Goal: Task Accomplishment & Management: Manage account settings

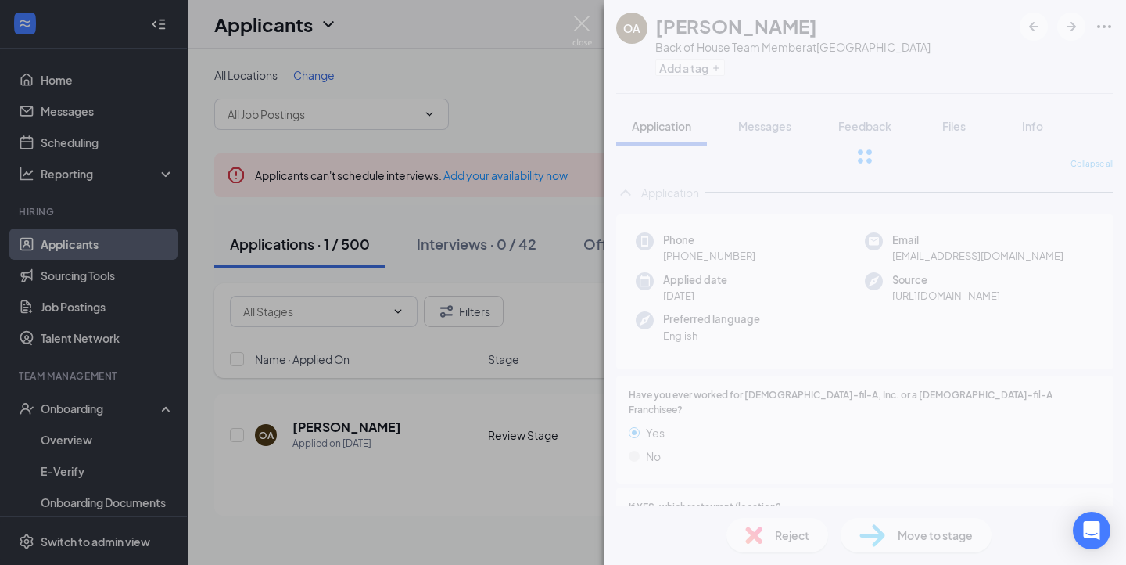
scroll to position [674, 0]
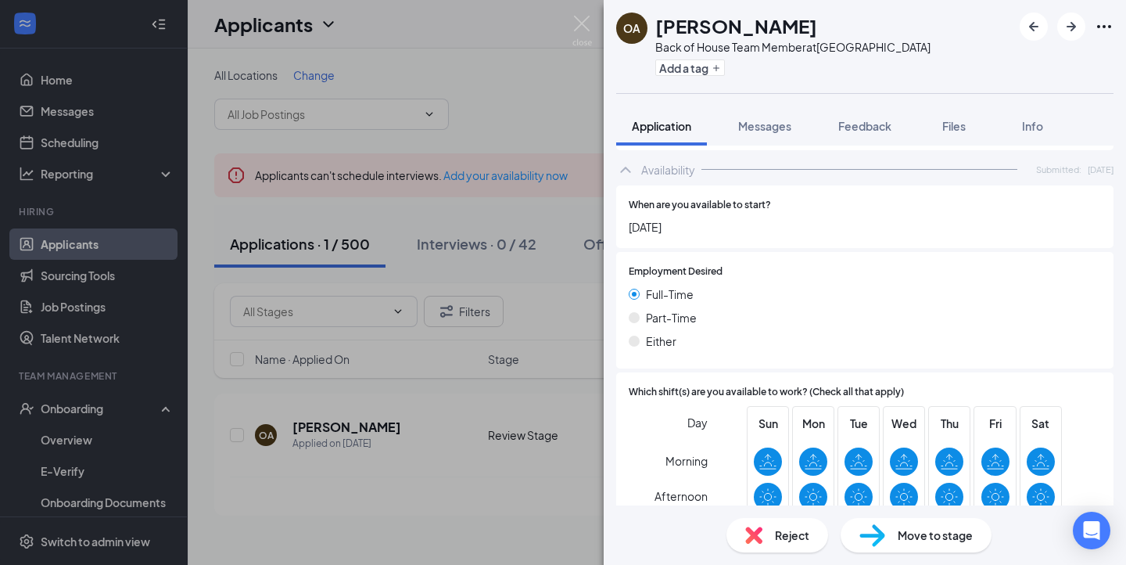
click at [593, 26] on div "OA Osvaldo Aguiar Suris Back of House Team Member at Northwest Crossing Add a t…" at bounding box center [563, 282] width 1126 height 565
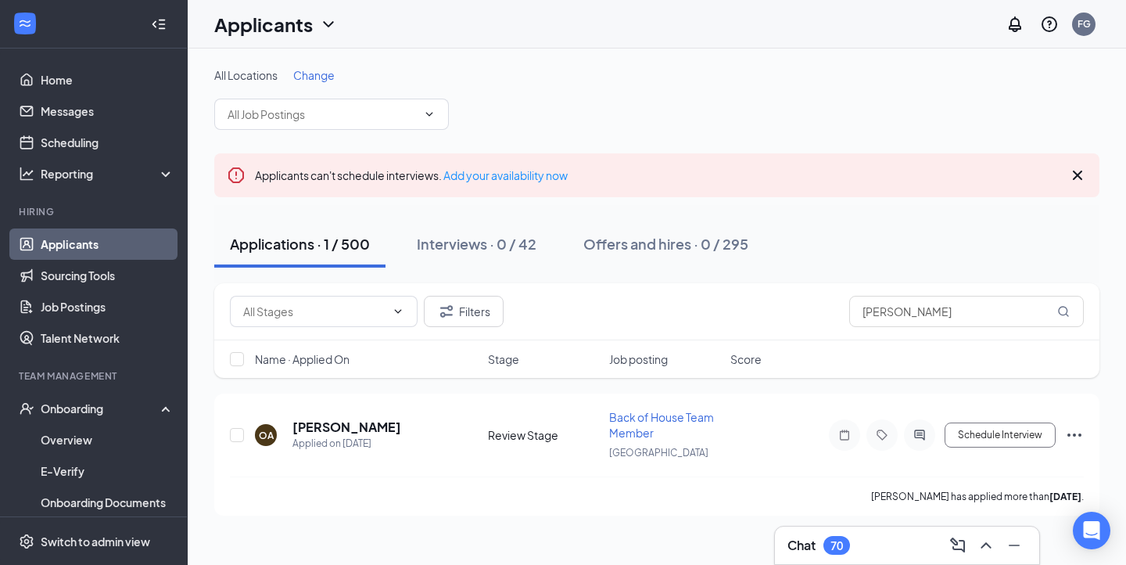
click at [578, 27] on div "Applicants FG" at bounding box center [657, 24] width 938 height 48
drag, startPoint x: 927, startPoint y: 321, endPoint x: 780, endPoint y: 321, distance: 146.2
click at [780, 321] on div "Filters osvaldo" at bounding box center [657, 311] width 854 height 31
click at [823, 534] on div "Chat 70" at bounding box center [906, 545] width 239 height 25
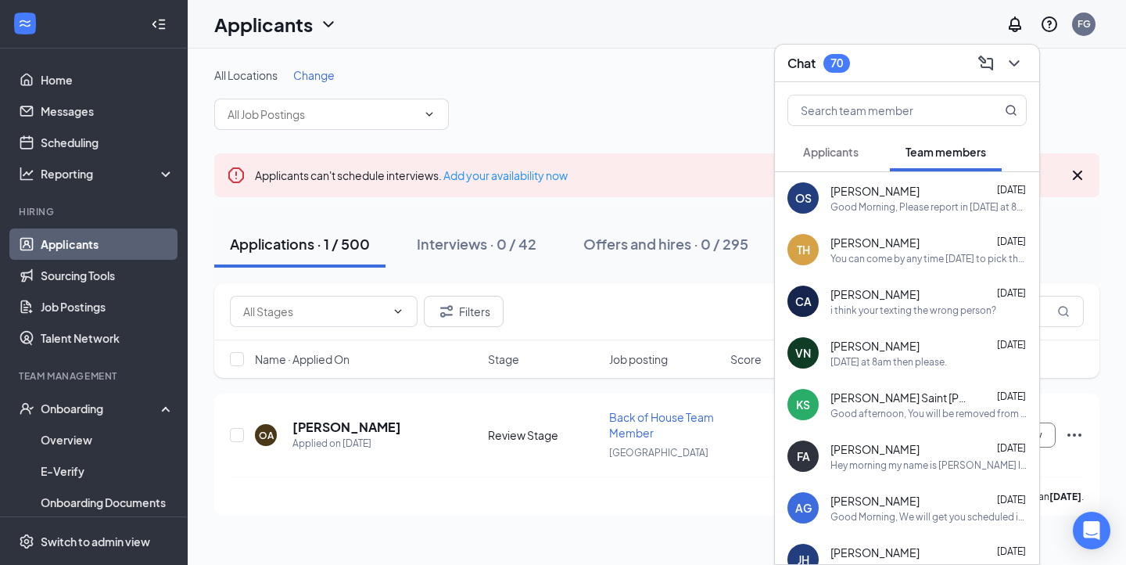
click at [901, 188] on span "[PERSON_NAME]" at bounding box center [874, 191] width 89 height 16
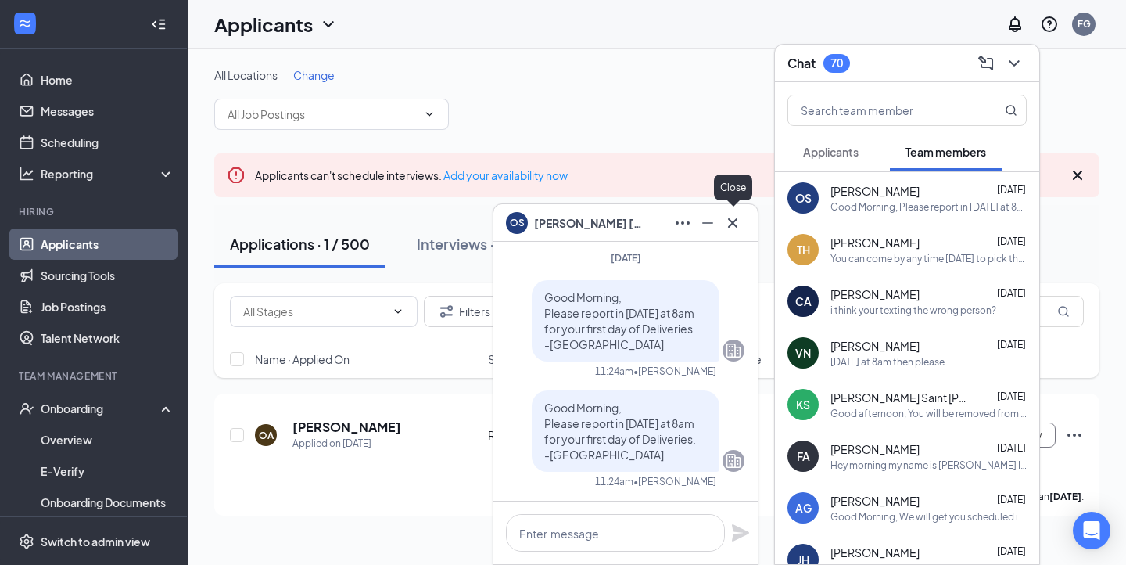
click at [741, 223] on icon "Cross" at bounding box center [732, 222] width 19 height 19
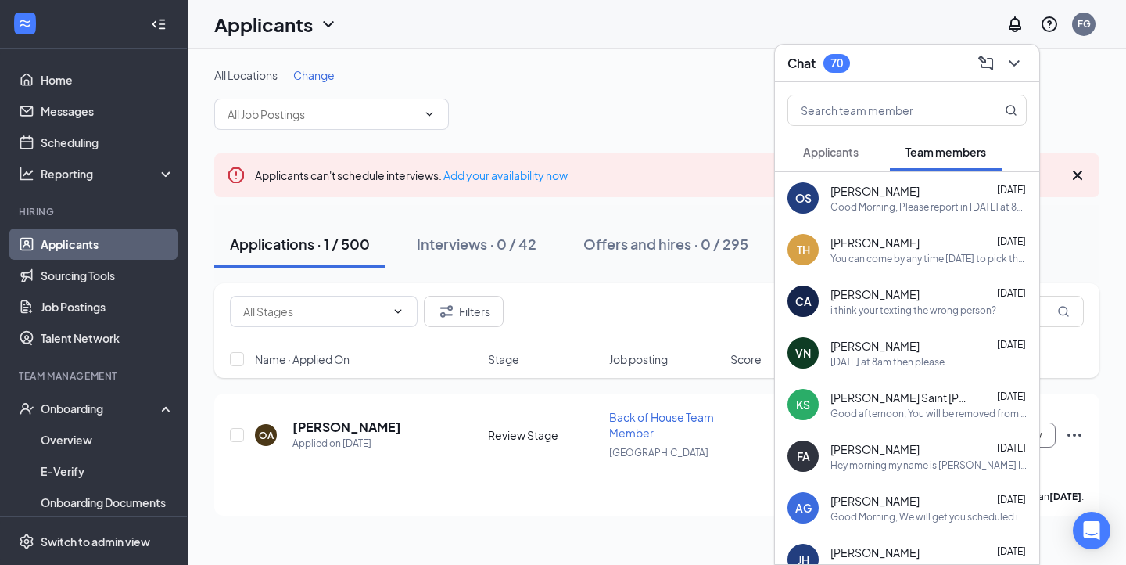
click at [816, 156] on span "Applicants" at bounding box center [831, 152] width 56 height 14
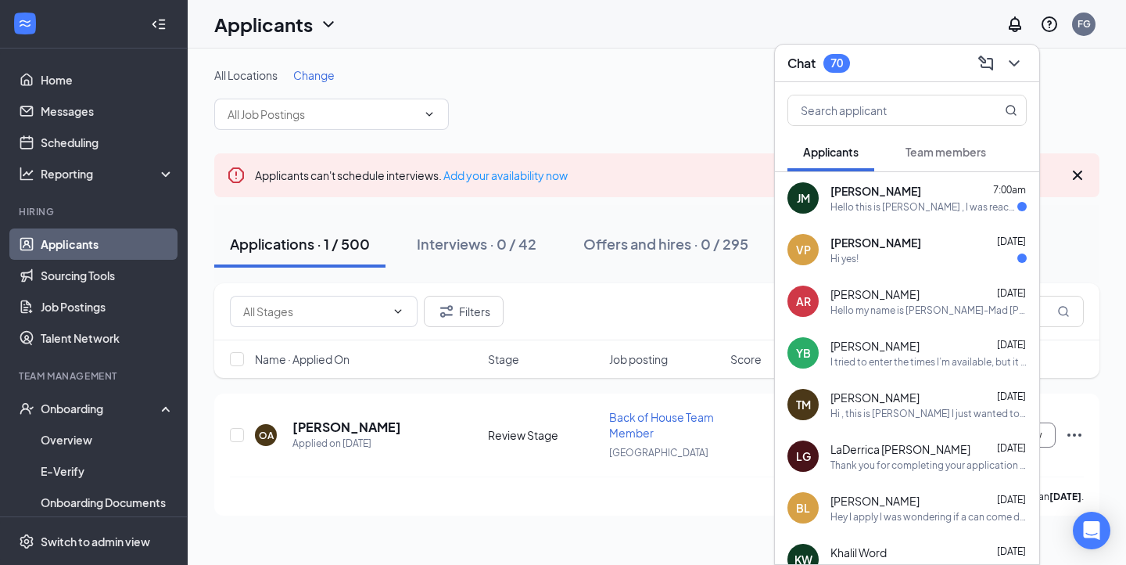
click at [947, 132] on button "Team members" at bounding box center [946, 151] width 112 height 39
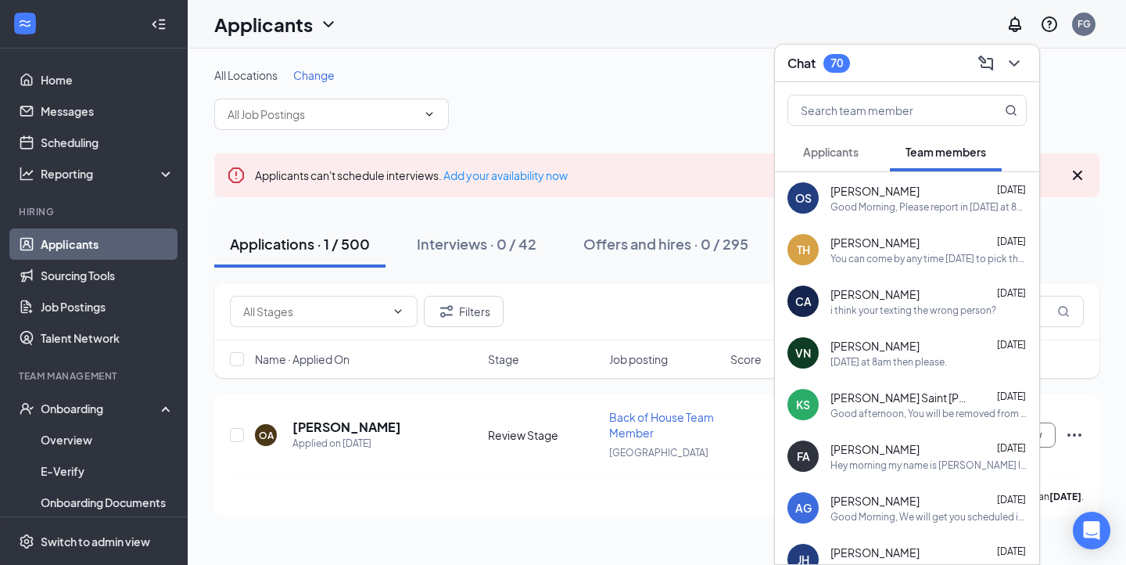
click at [883, 192] on span "[PERSON_NAME]" at bounding box center [874, 191] width 89 height 16
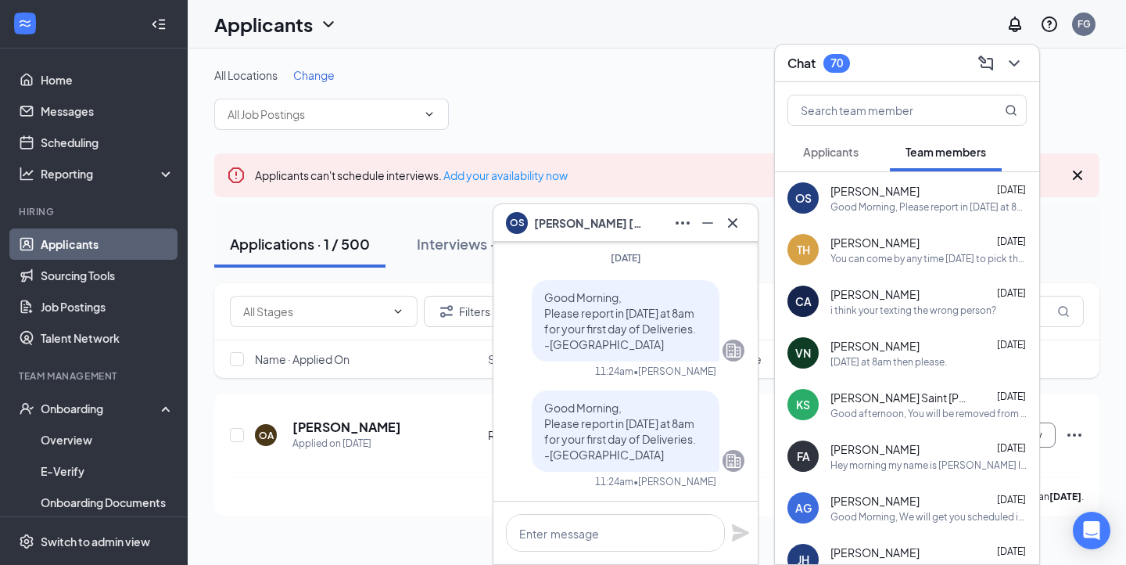
click at [836, 143] on button "Applicants" at bounding box center [830, 151] width 87 height 39
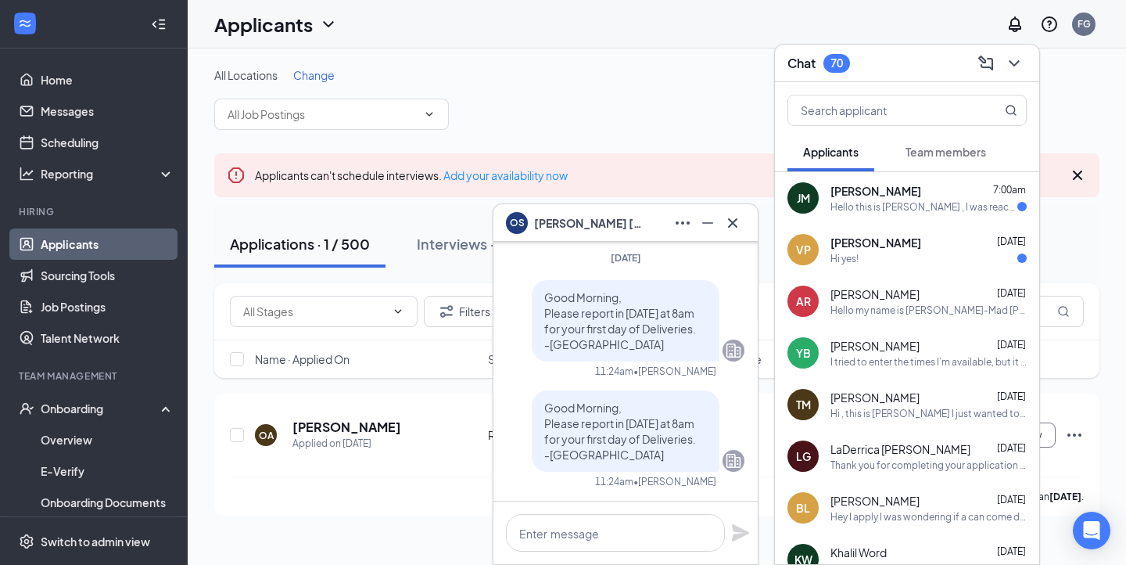
click at [891, 250] on div "Vanesa Perez Sep 15 Hi yes!" at bounding box center [928, 250] width 196 height 30
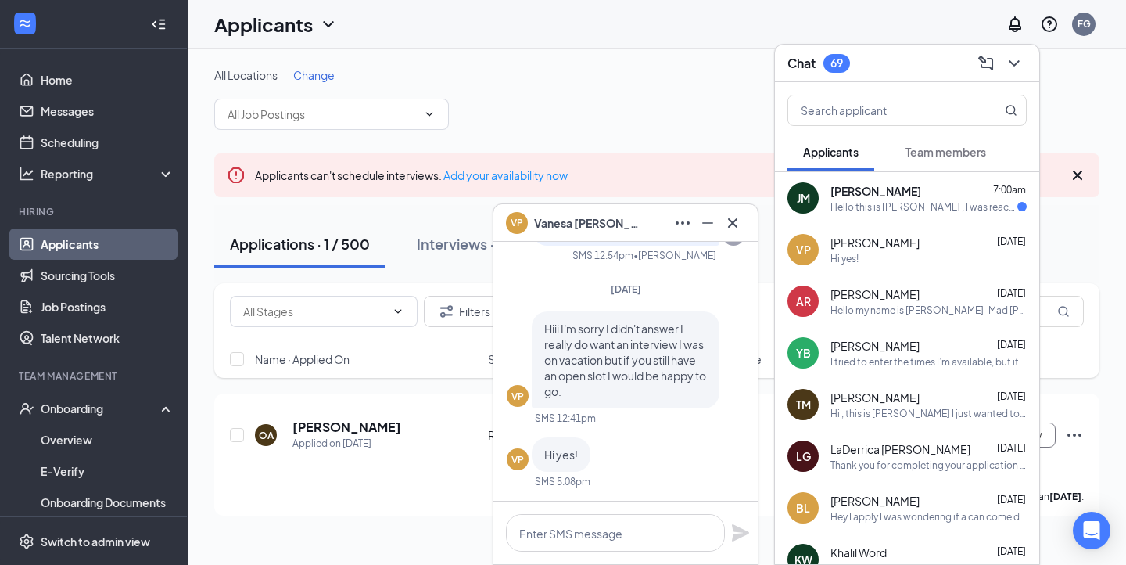
click at [906, 206] on div "Hello this is [PERSON_NAME] , I was reaching out to you because I had already a…" at bounding box center [923, 206] width 187 height 13
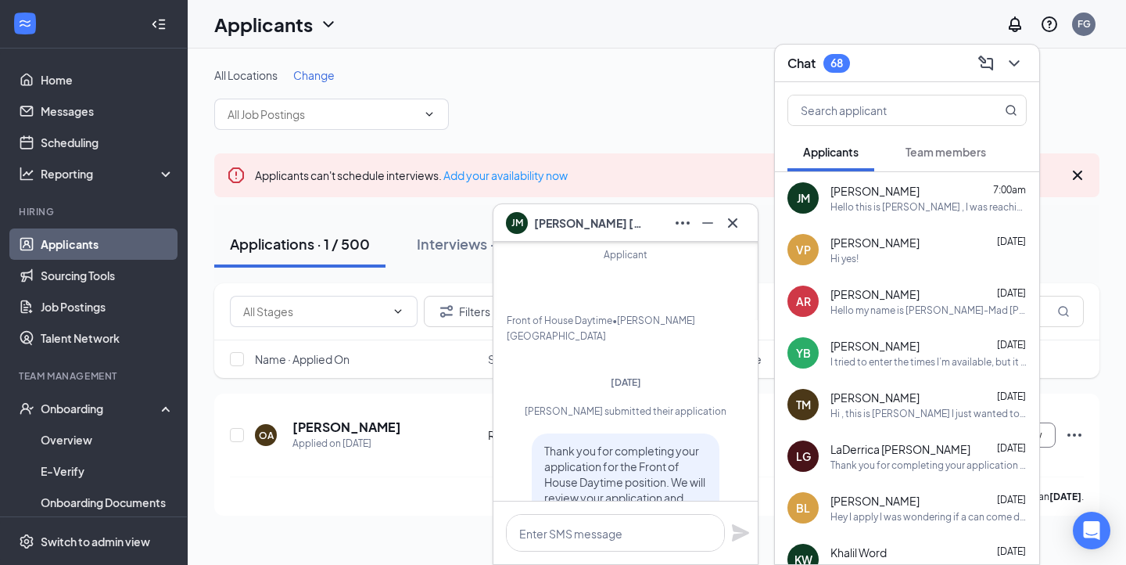
scroll to position [-300, 0]
click at [741, 225] on button at bounding box center [732, 222] width 25 height 25
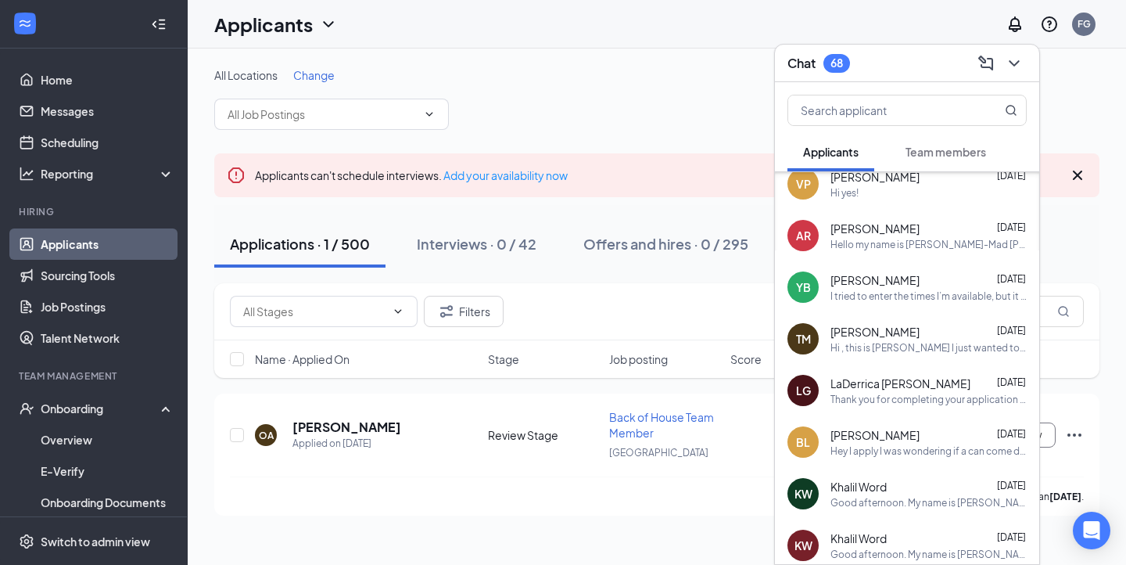
scroll to position [68, 0]
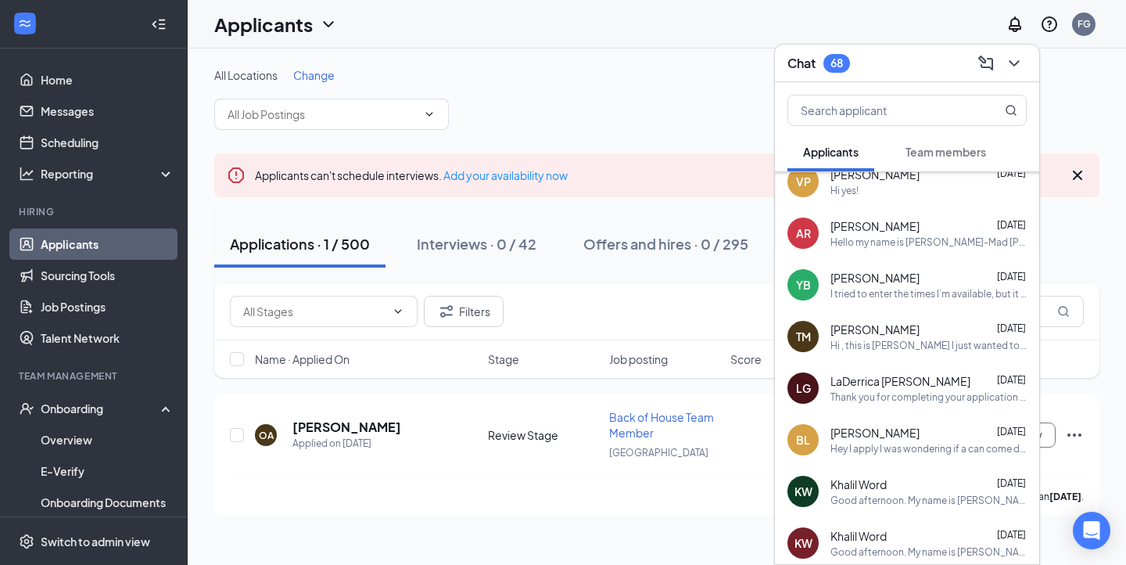
click at [886, 299] on div "I tried to enter the times I’m available, but it wouldn’t let me. Just wanted t…" at bounding box center [928, 293] width 196 height 13
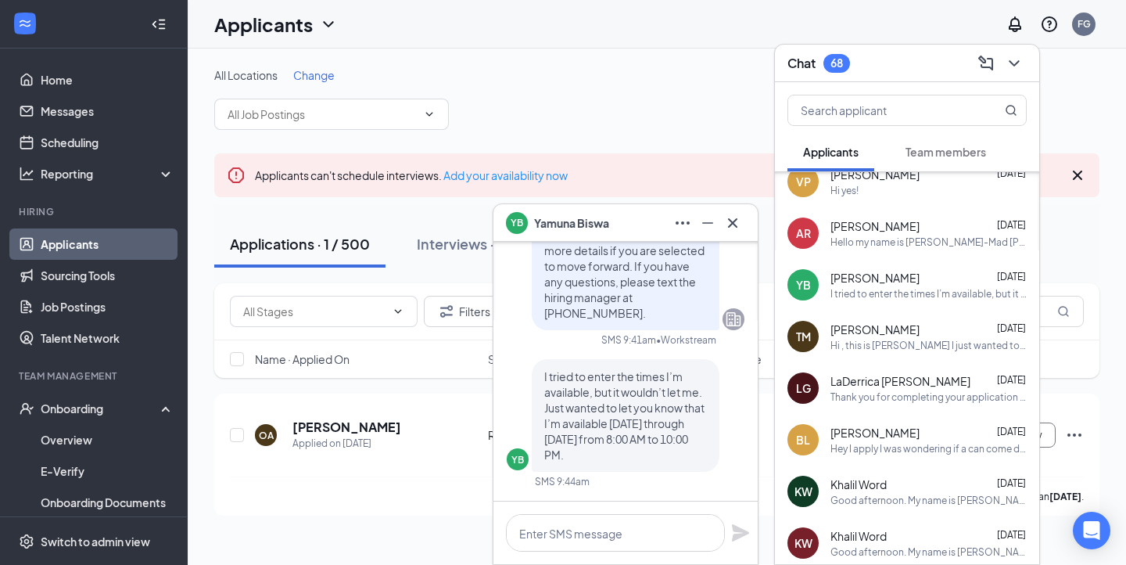
scroll to position [0, 0]
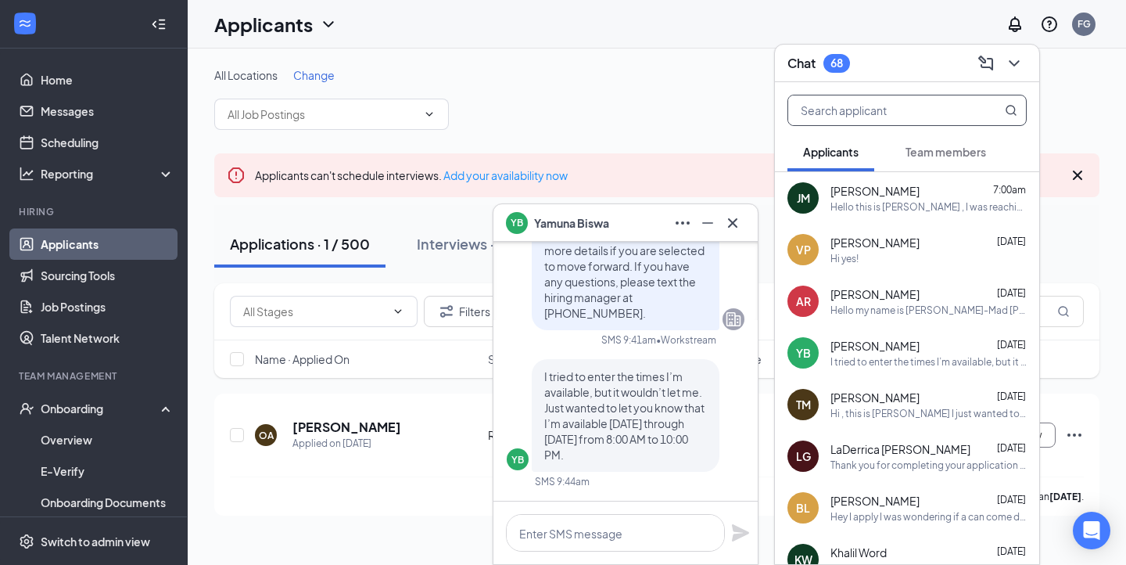
click at [885, 115] on input "text" at bounding box center [880, 110] width 185 height 30
click at [893, 150] on button "Team members" at bounding box center [946, 151] width 112 height 39
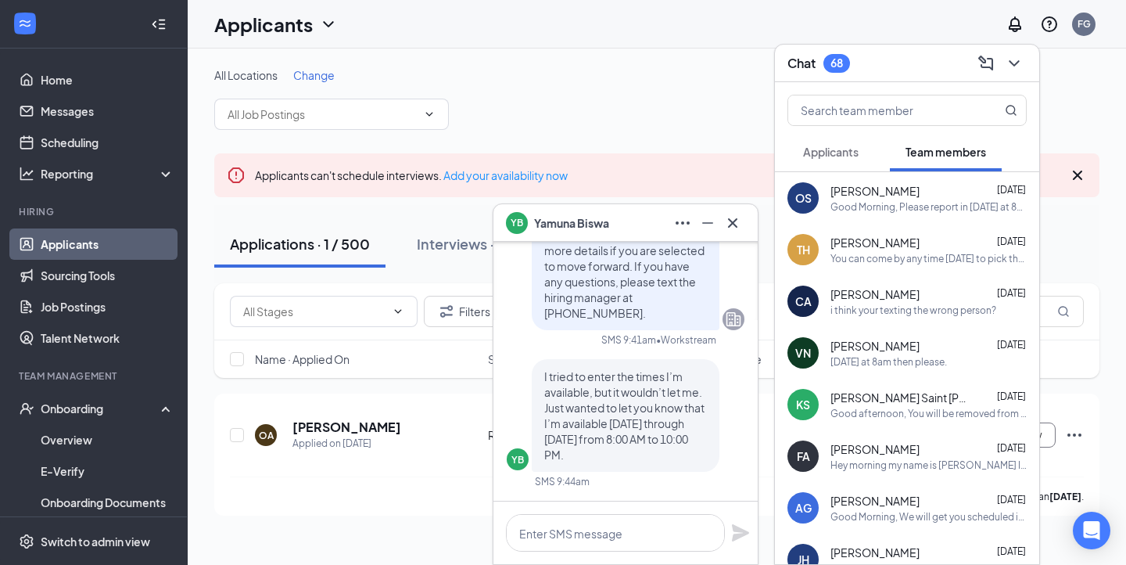
click at [827, 156] on span "Applicants" at bounding box center [831, 152] width 56 height 14
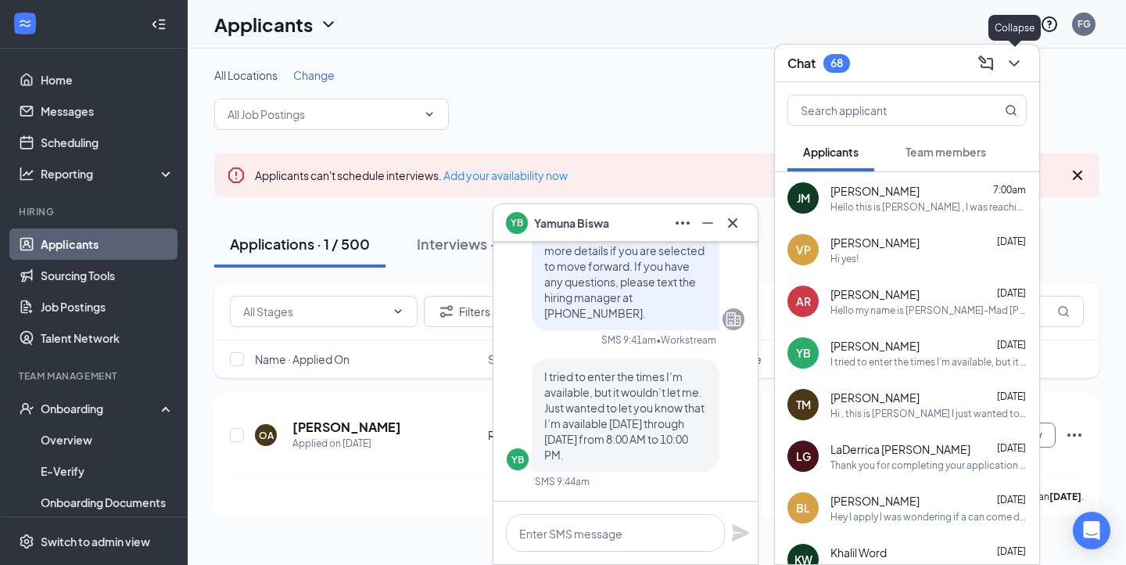
click at [1024, 61] on button at bounding box center [1014, 63] width 25 height 25
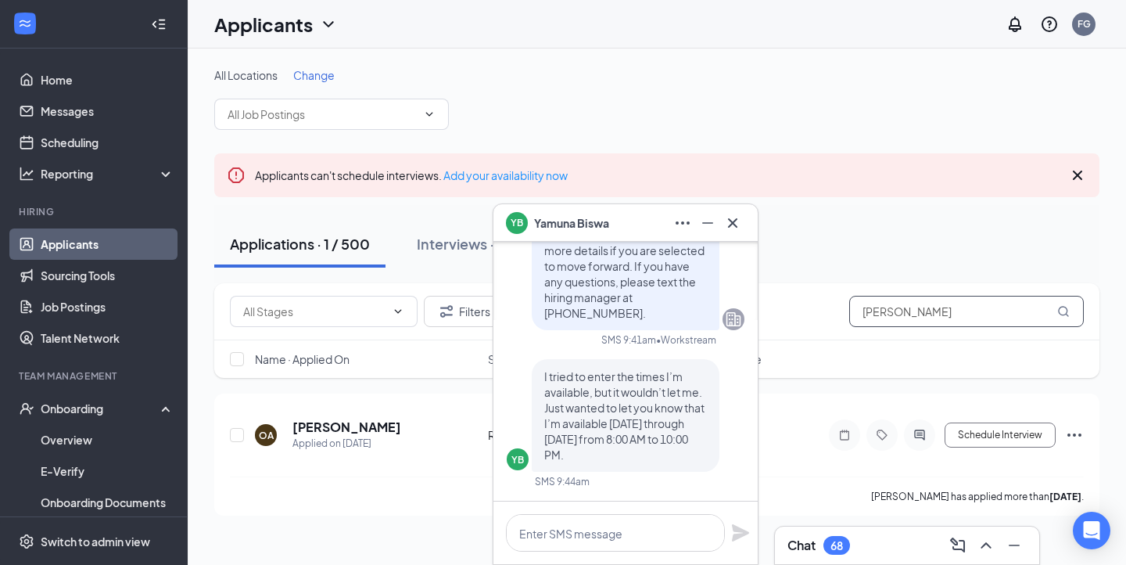
click at [940, 301] on input "osvaldo" at bounding box center [966, 311] width 235 height 31
click at [944, 302] on input "osvaldo" at bounding box center [966, 311] width 235 height 31
click at [939, 302] on input "osvaldo" at bounding box center [966, 311] width 235 height 31
click at [914, 321] on input "osvaldo" at bounding box center [966, 311] width 235 height 31
drag, startPoint x: 914, startPoint y: 321, endPoint x: 794, endPoint y: 323, distance: 120.4
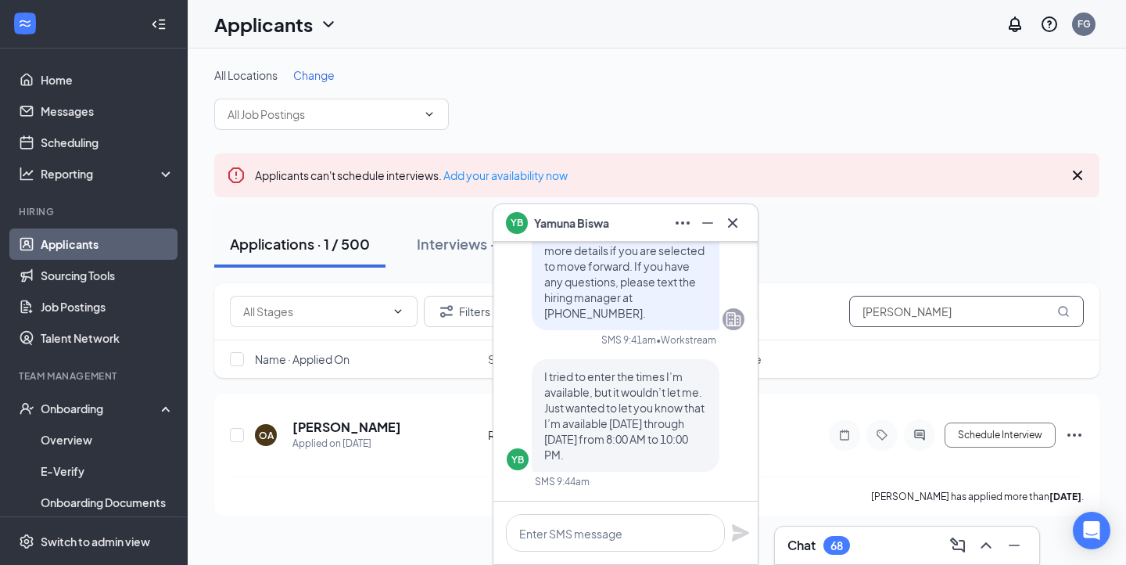
click at [794, 323] on div "Filters osvaldo" at bounding box center [657, 311] width 854 height 31
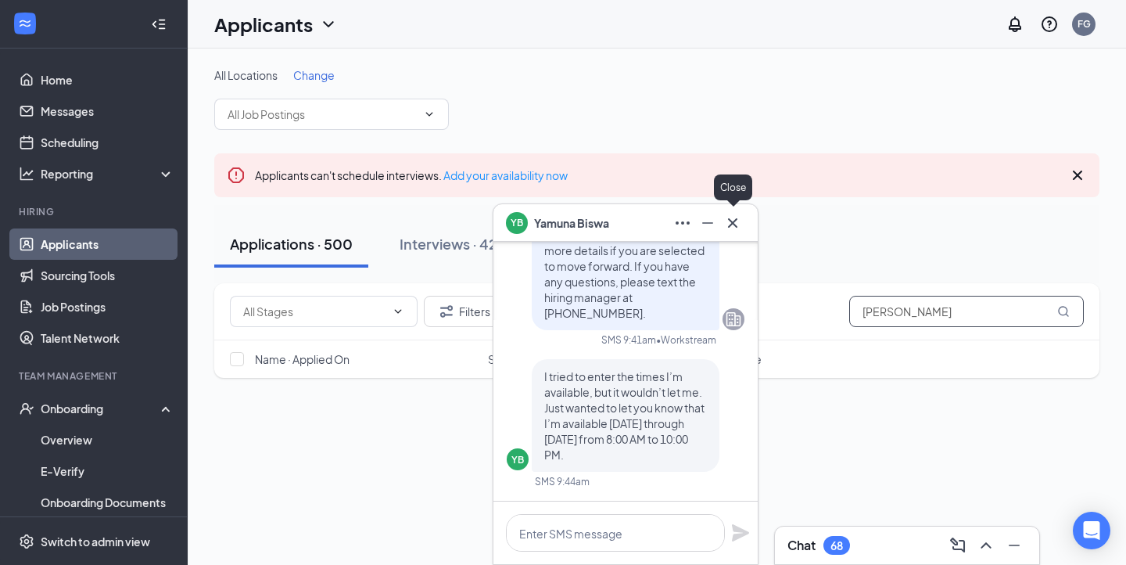
type input "omero"
click at [735, 228] on icon "Cross" at bounding box center [732, 222] width 19 height 19
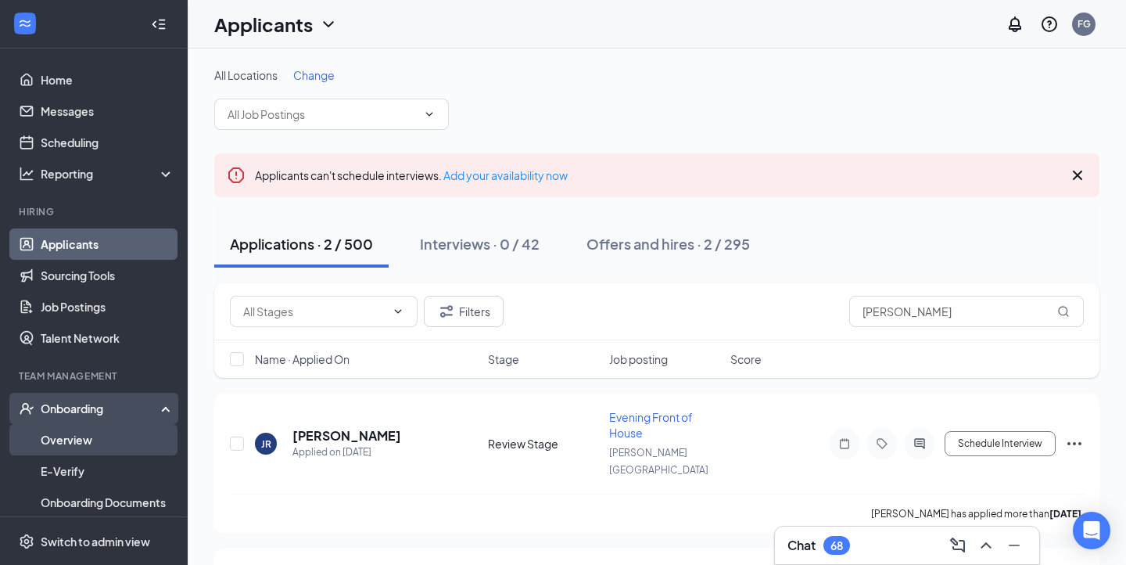
scroll to position [133, 0]
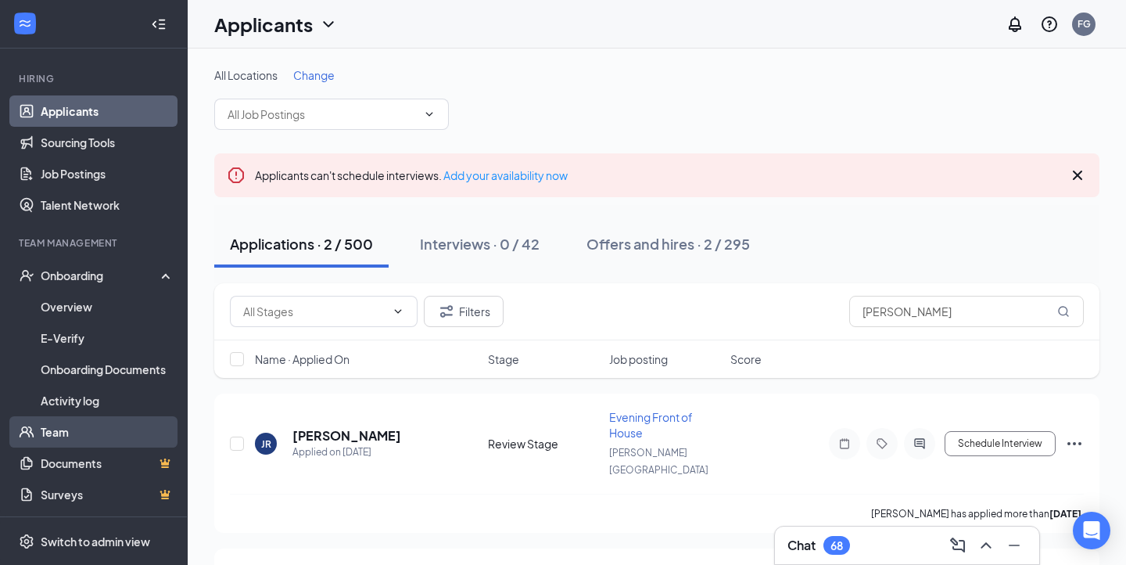
click at [63, 439] on link "Team" at bounding box center [108, 431] width 134 height 31
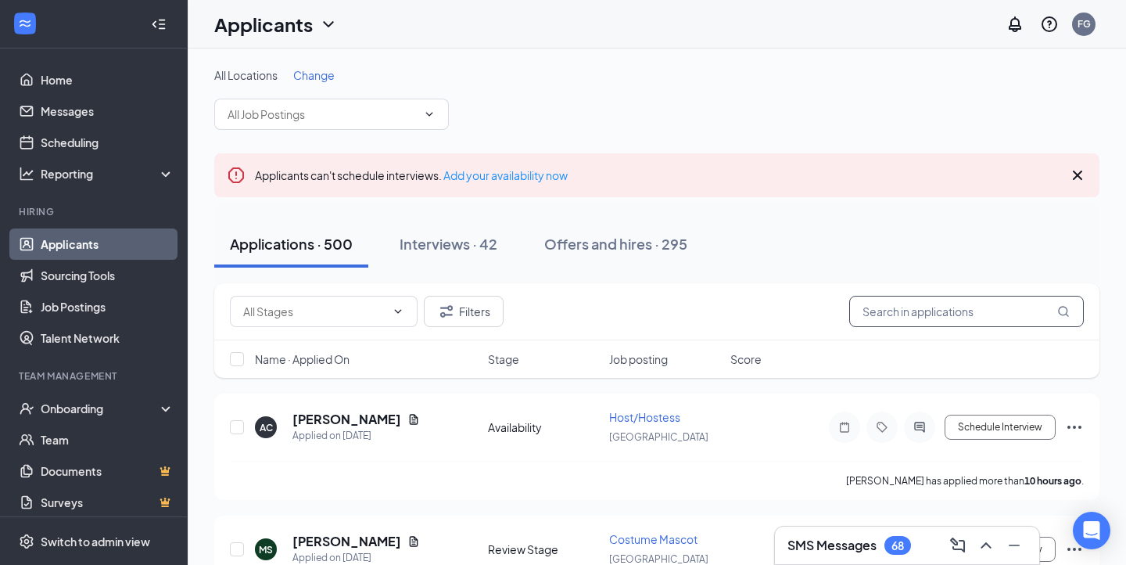
click at [899, 317] on input "text" at bounding box center [966, 311] width 235 height 31
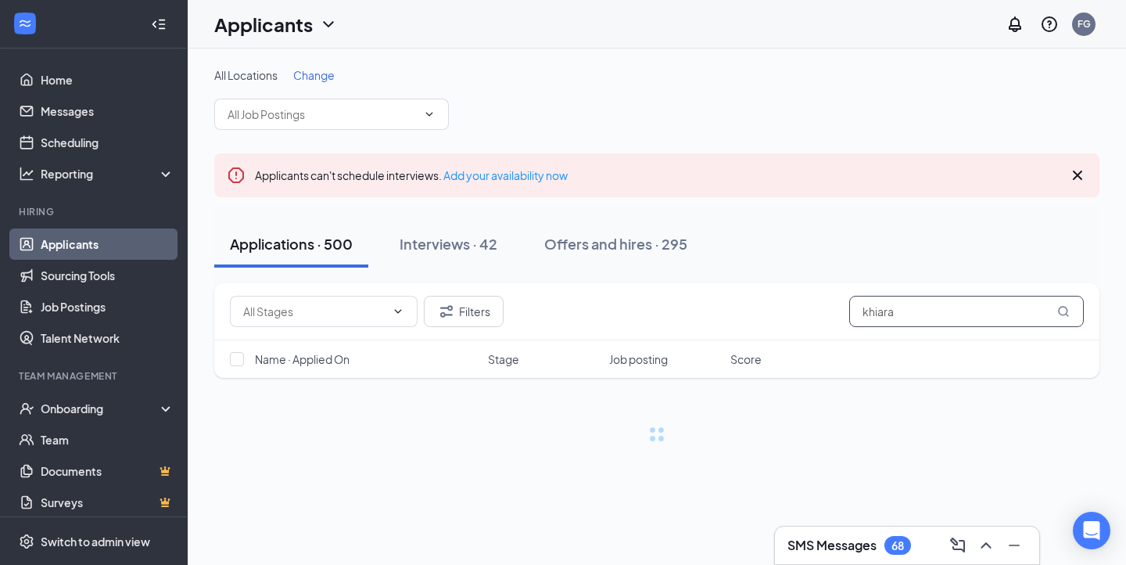
drag, startPoint x: 900, startPoint y: 317, endPoint x: 593, endPoint y: 403, distance: 319.1
click at [584, 394] on div "Filters khiara Name · Applied On Stage Job posting Score" at bounding box center [656, 362] width 885 height 159
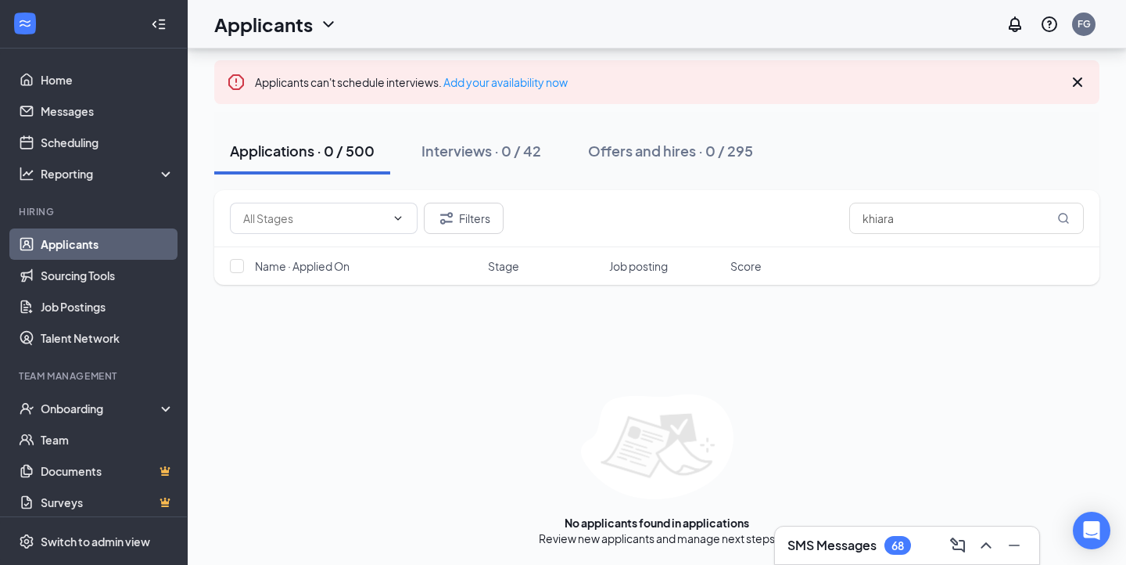
click at [816, 544] on h3 "SMS Messages" at bounding box center [831, 544] width 89 height 17
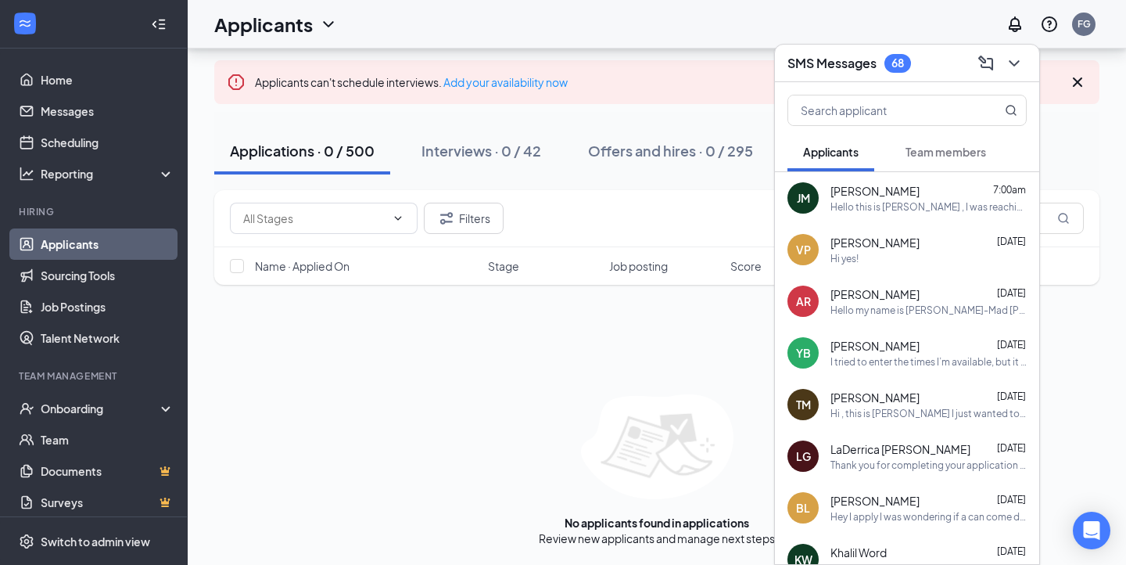
click at [938, 65] on div "SMS Messages 68" at bounding box center [906, 63] width 239 height 24
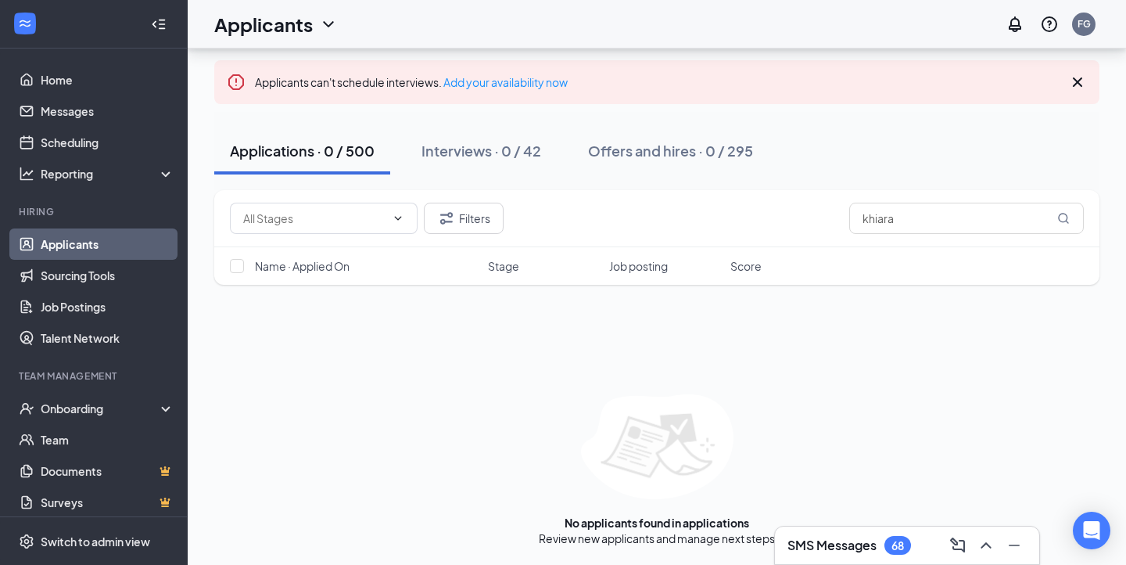
click at [827, 536] on h3 "SMS Messages" at bounding box center [831, 544] width 89 height 17
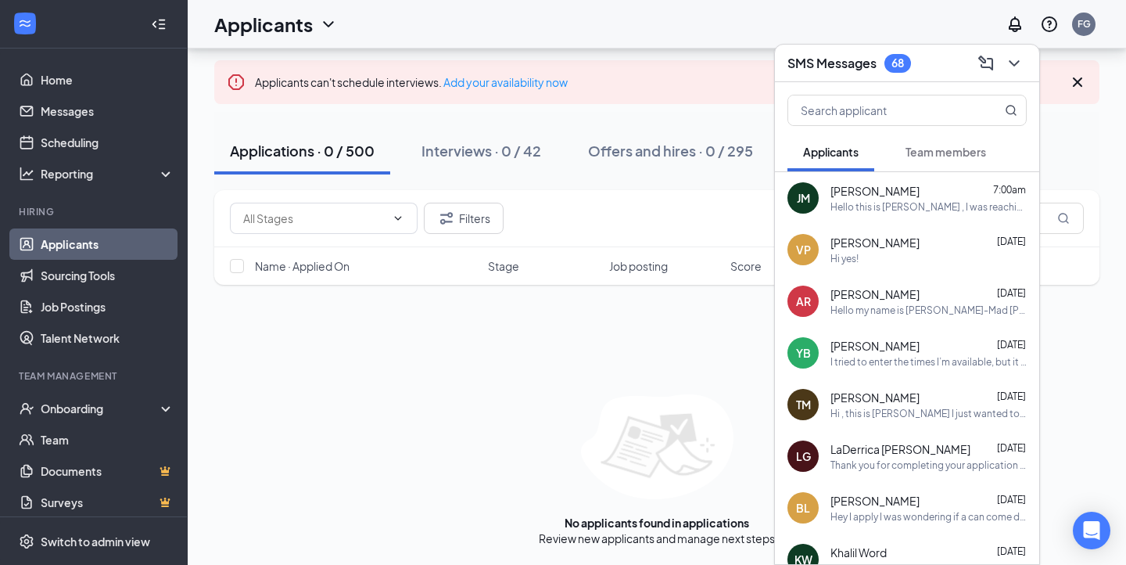
click at [931, 160] on button "Team members" at bounding box center [946, 151] width 112 height 39
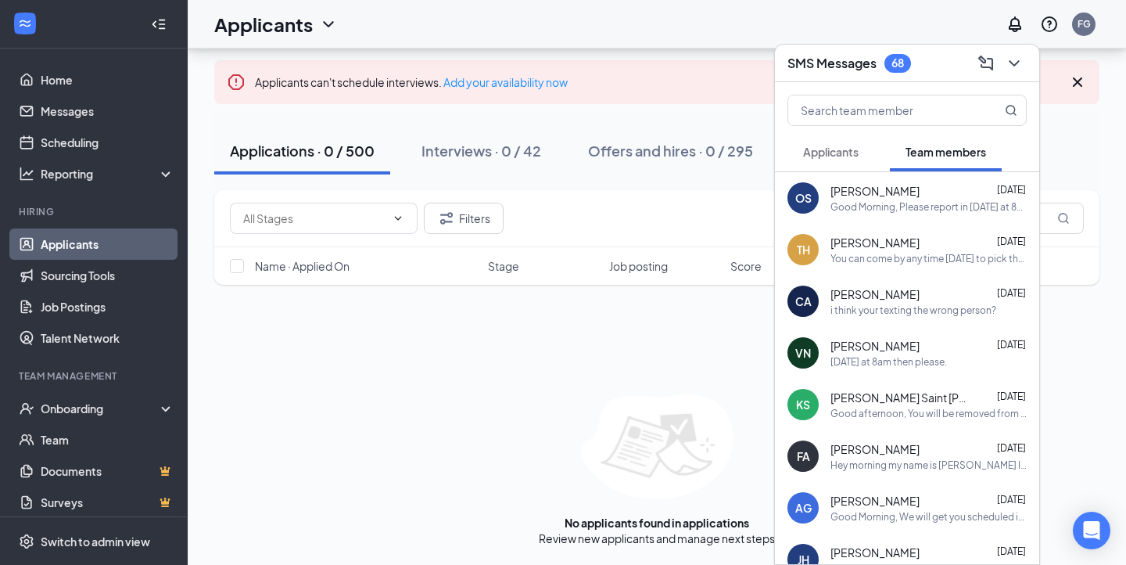
click at [870, 192] on span "[PERSON_NAME]" at bounding box center [874, 191] width 89 height 16
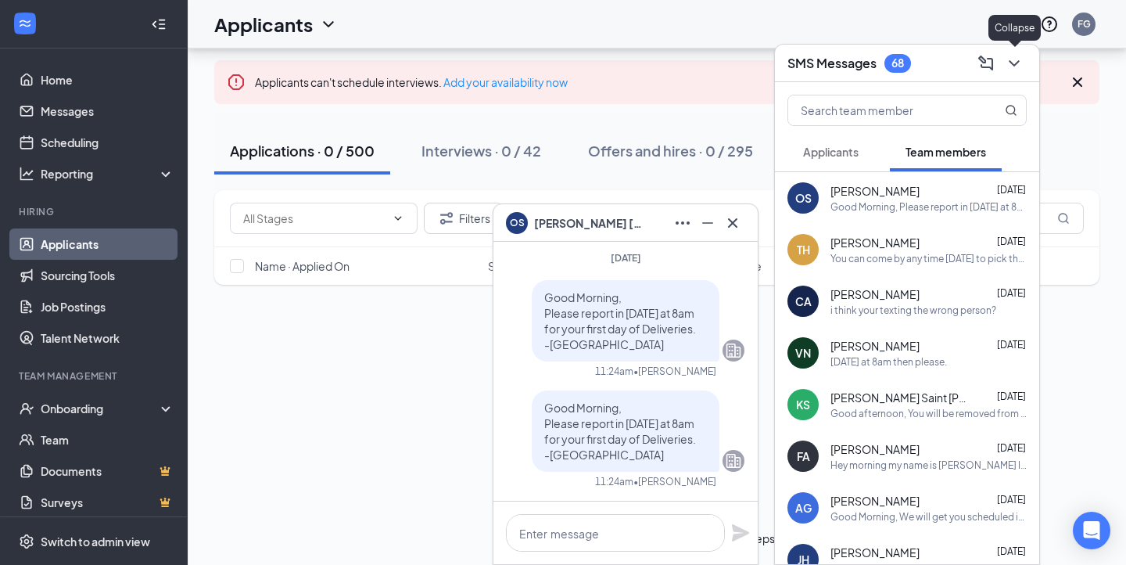
click at [1012, 67] on icon "ChevronDown" at bounding box center [1014, 63] width 19 height 19
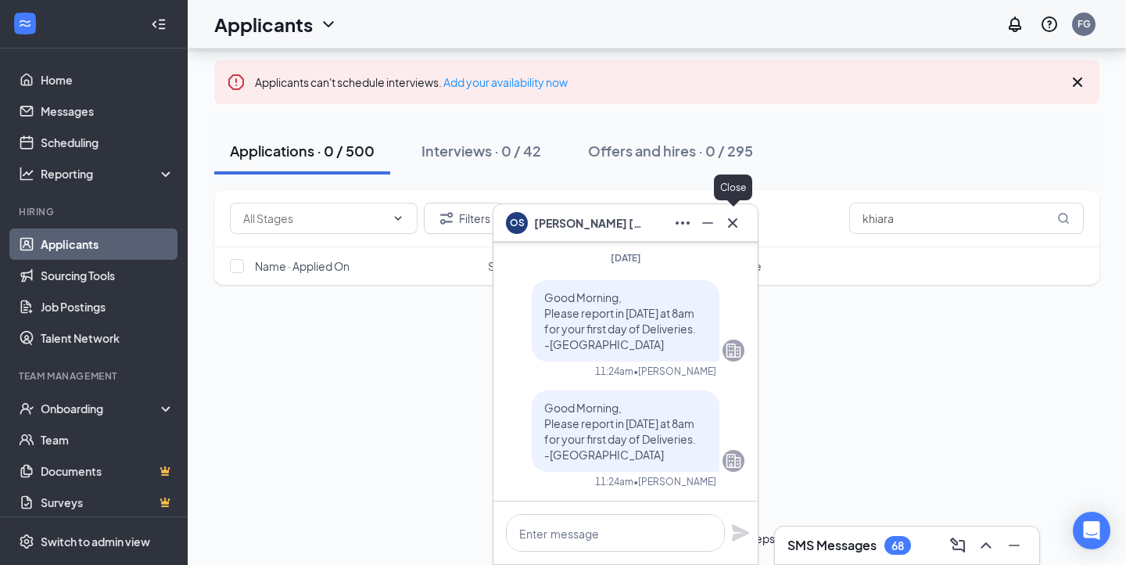
click at [733, 227] on icon "Cross" at bounding box center [732, 222] width 19 height 19
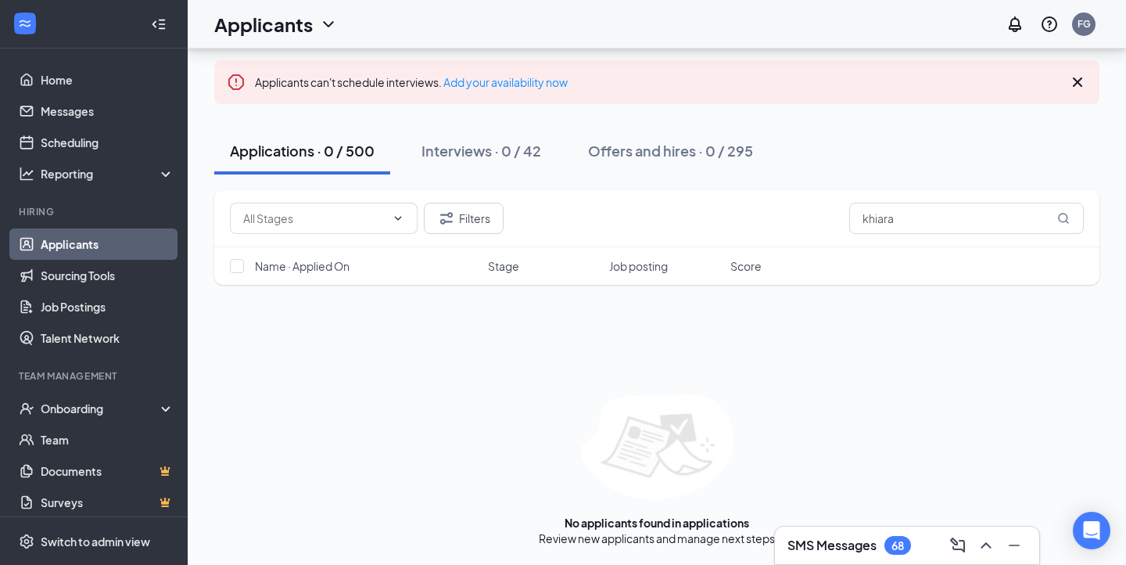
click at [809, 547] on h3 "SMS Messages" at bounding box center [831, 544] width 89 height 17
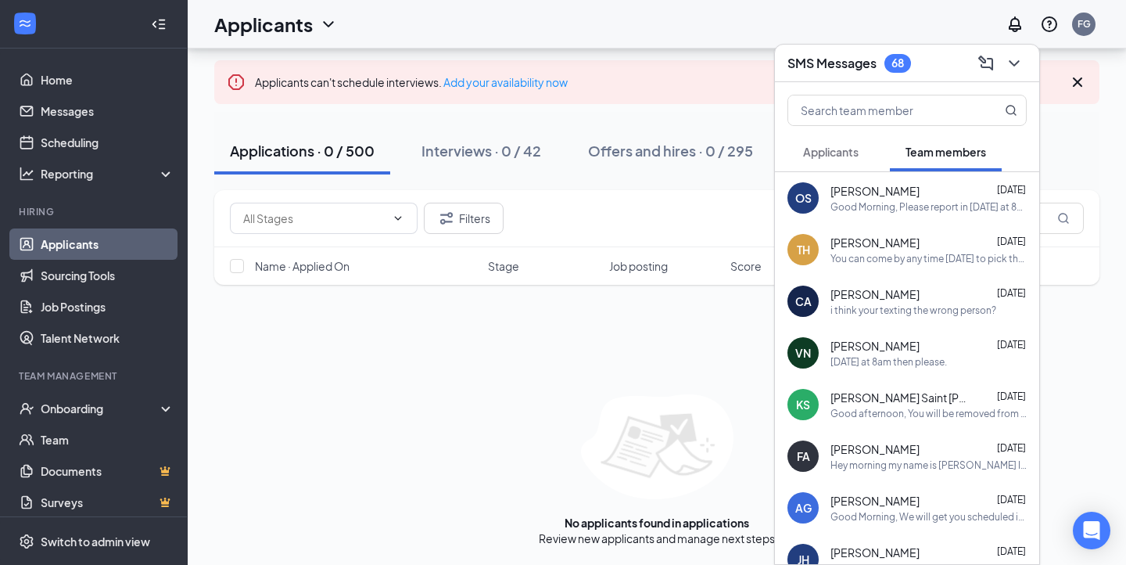
click at [817, 152] on span "Applicants" at bounding box center [831, 152] width 56 height 14
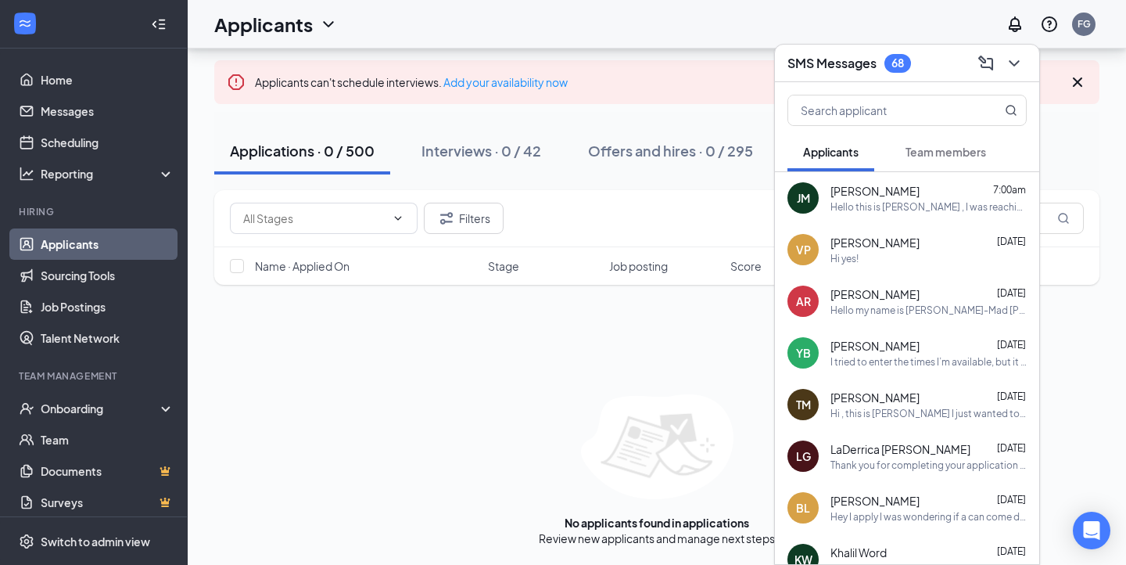
click at [1022, 65] on icon "ChevronDown" at bounding box center [1014, 63] width 19 height 19
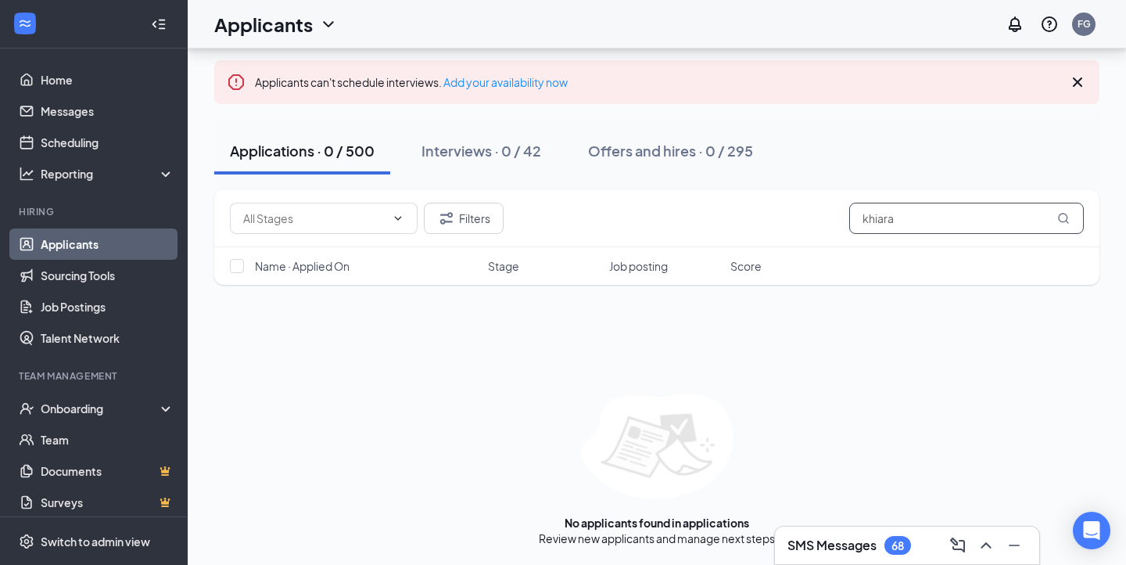
click at [925, 223] on input "khiara" at bounding box center [966, 218] width 235 height 31
type input "k"
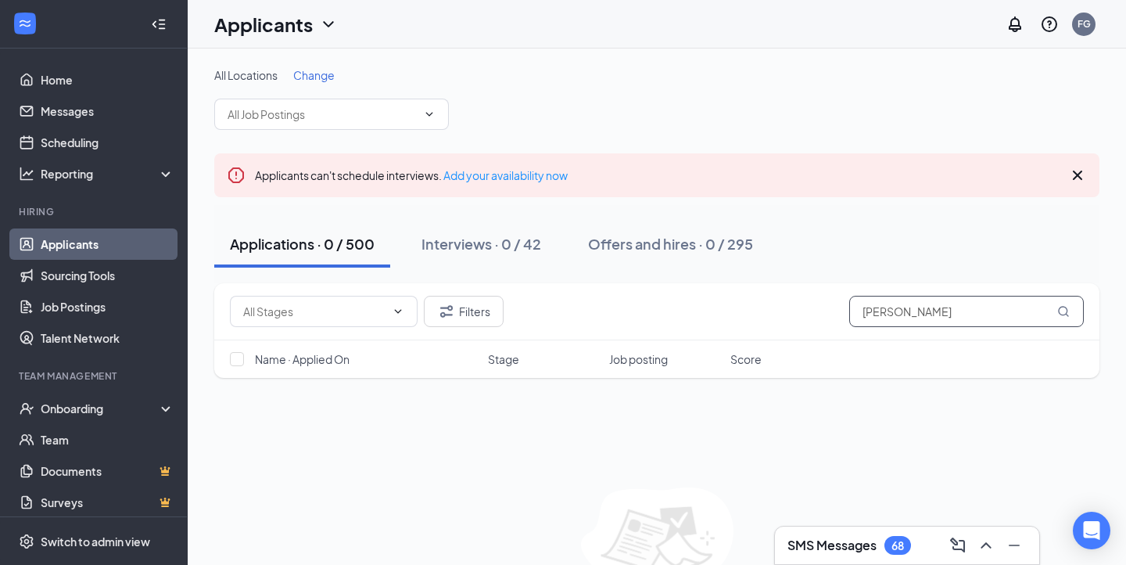
scroll to position [93, 0]
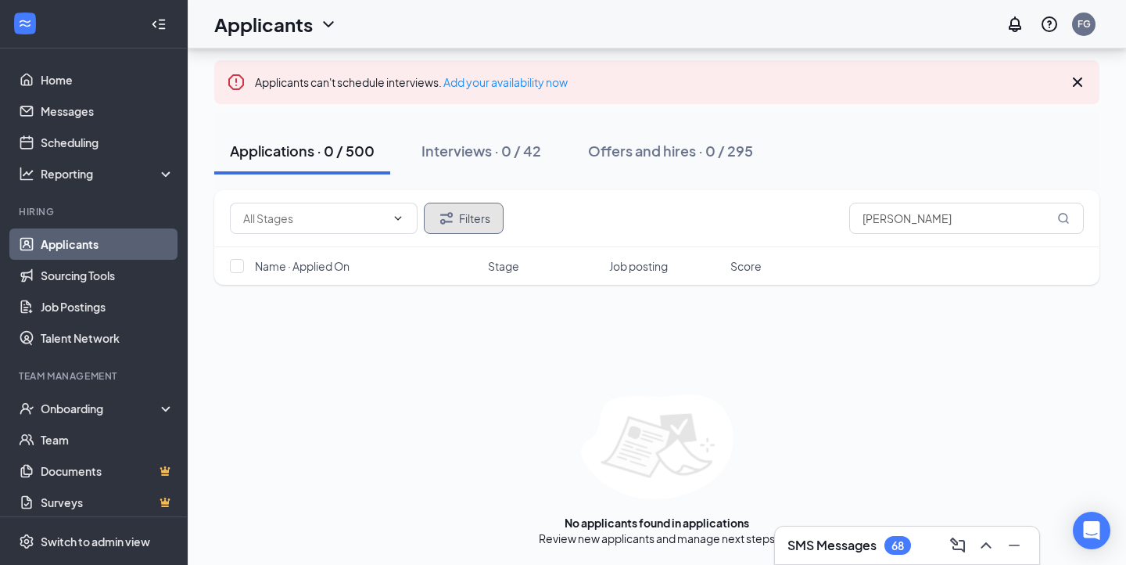
click at [471, 221] on button "Filters" at bounding box center [464, 218] width 80 height 31
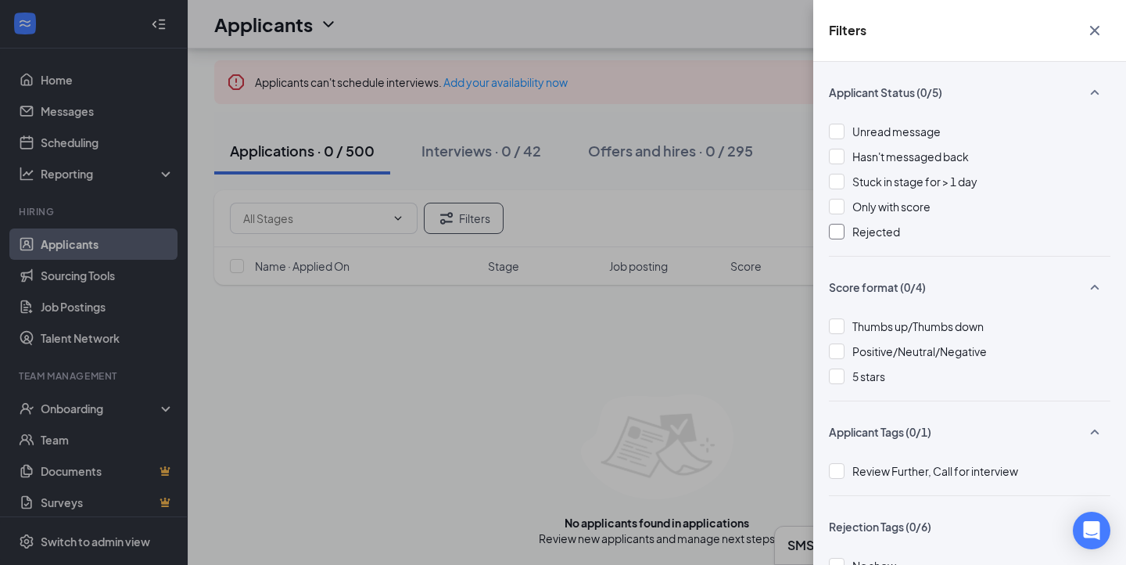
click at [856, 229] on span "Rejected" at bounding box center [876, 231] width 48 height 14
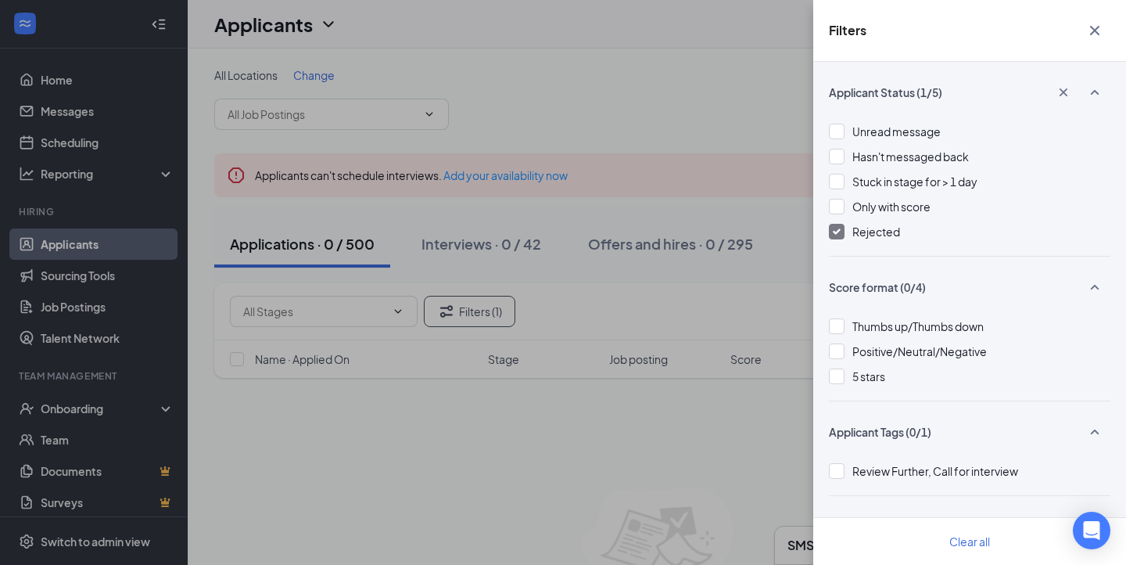
click at [664, 286] on div "Filters Applicant Status (1/5) Unread message Hasn't messaged back Stuck in sta…" at bounding box center [563, 282] width 1126 height 565
click at [610, 264] on div "Filters Applicant Status (1/5) Unread message Hasn't messaged back Stuck in sta…" at bounding box center [563, 282] width 1126 height 565
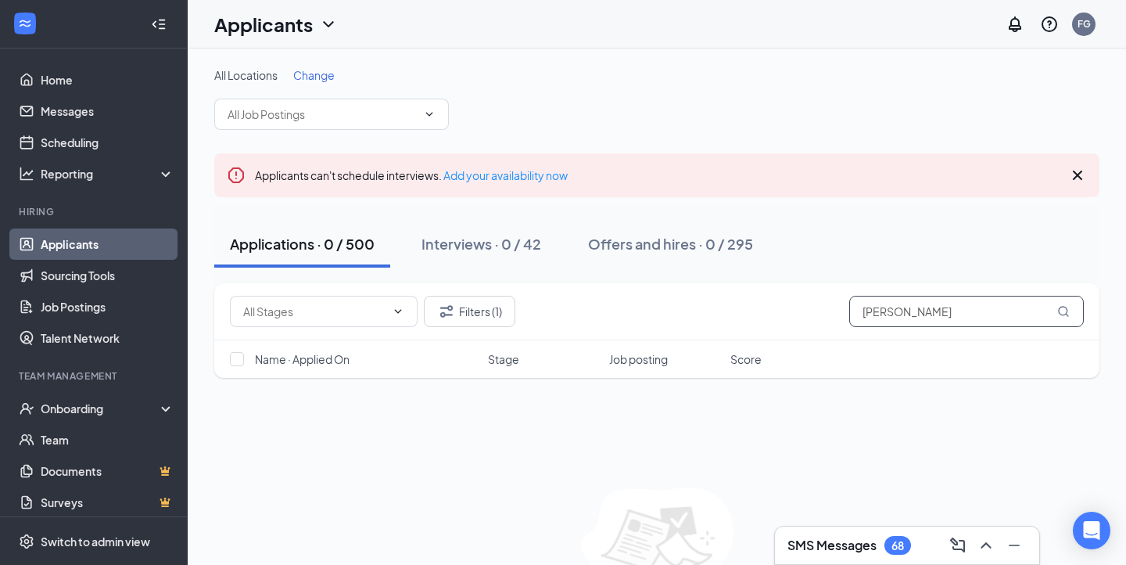
drag, startPoint x: 948, startPoint y: 311, endPoint x: 754, endPoint y: 318, distance: 194.1
click at [754, 318] on div "Filters (1) bermudez" at bounding box center [657, 311] width 854 height 31
drag, startPoint x: 987, startPoint y: 317, endPoint x: 748, endPoint y: 322, distance: 239.3
click at [748, 322] on div "Filters (1) bermudezkhiara" at bounding box center [657, 311] width 854 height 31
type input "b"
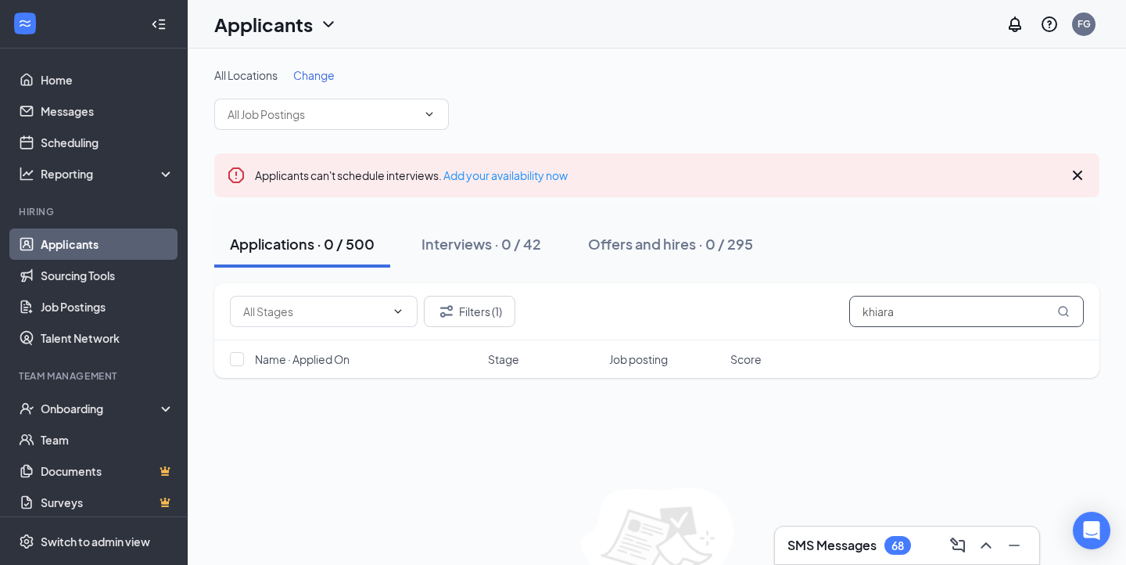
type input "khiara"
click at [149, 249] on link "Applicants" at bounding box center [108, 243] width 134 height 31
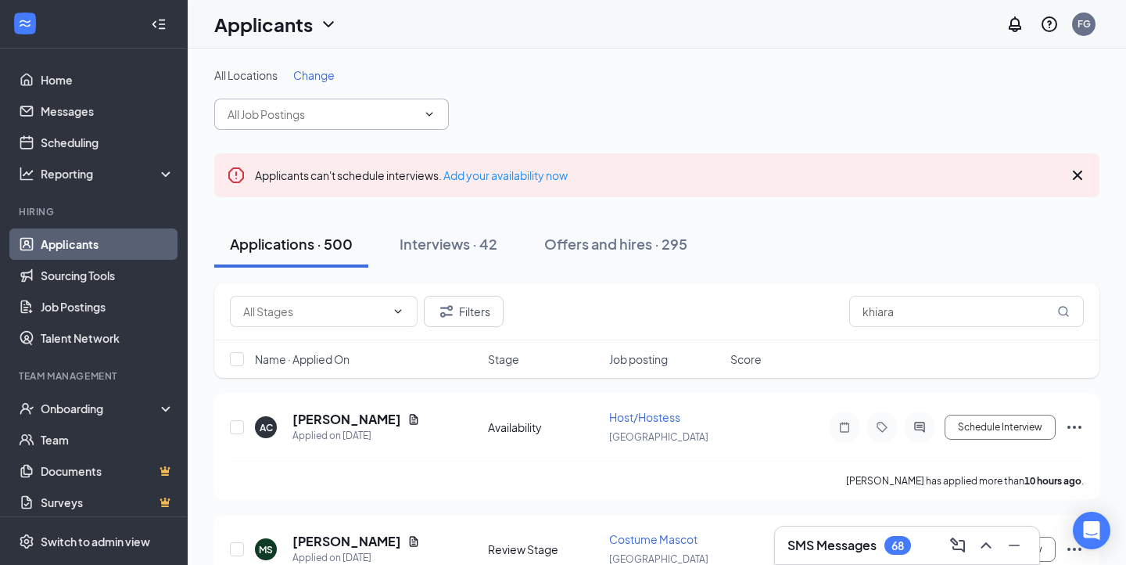
click at [256, 124] on span at bounding box center [331, 114] width 235 height 31
click at [518, 121] on div "All Locations Change" at bounding box center [656, 98] width 885 height 63
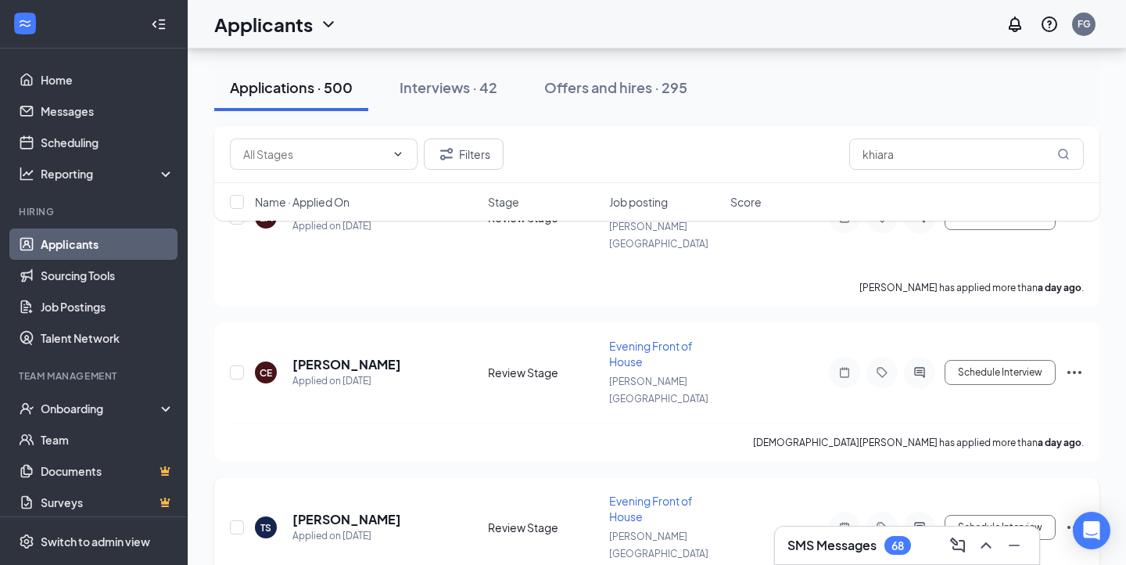
scroll to position [3398, 0]
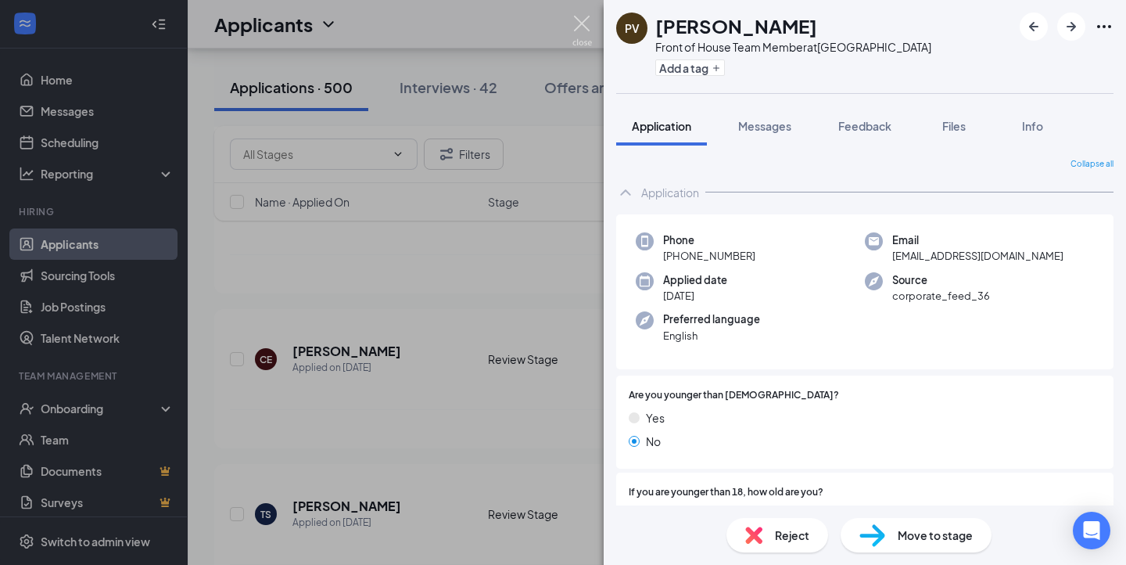
click at [573, 20] on img at bounding box center [582, 31] width 20 height 30
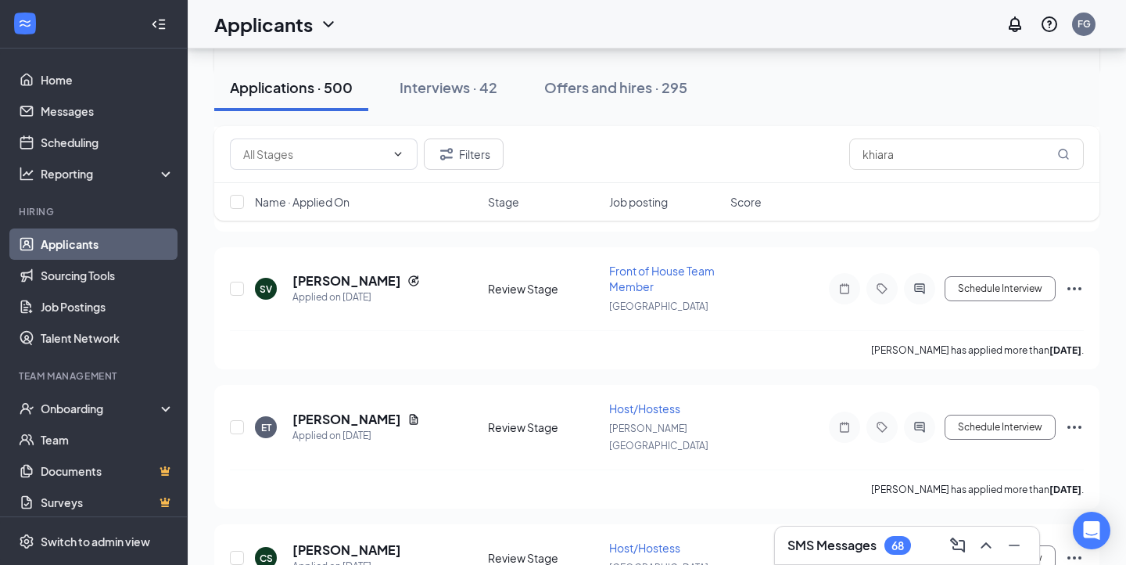
scroll to position [5061, 0]
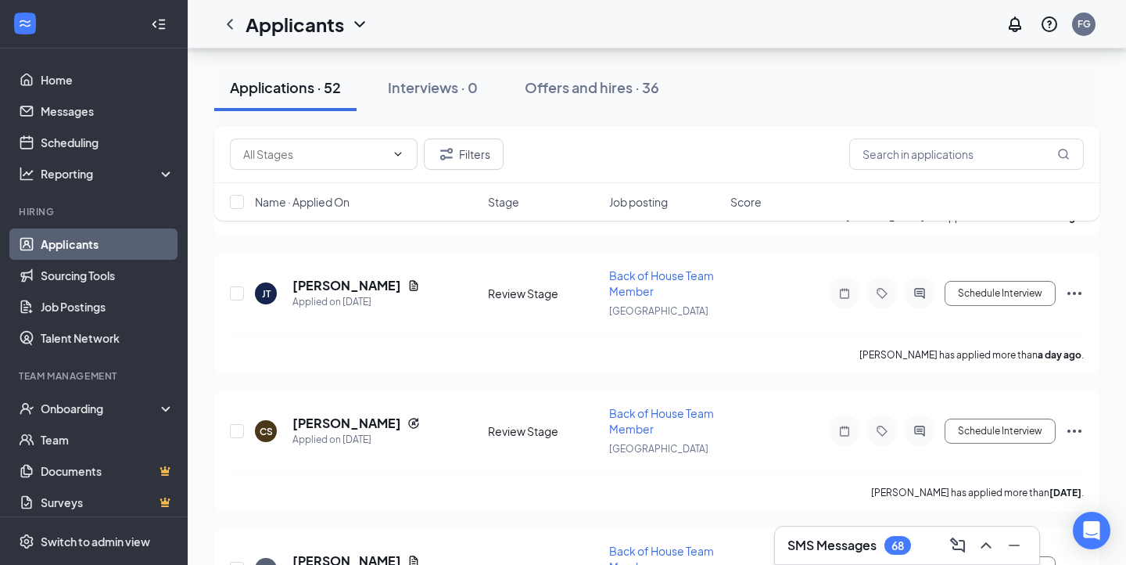
scroll to position [321, 0]
click at [357, 284] on h5 "[PERSON_NAME]" at bounding box center [346, 284] width 109 height 17
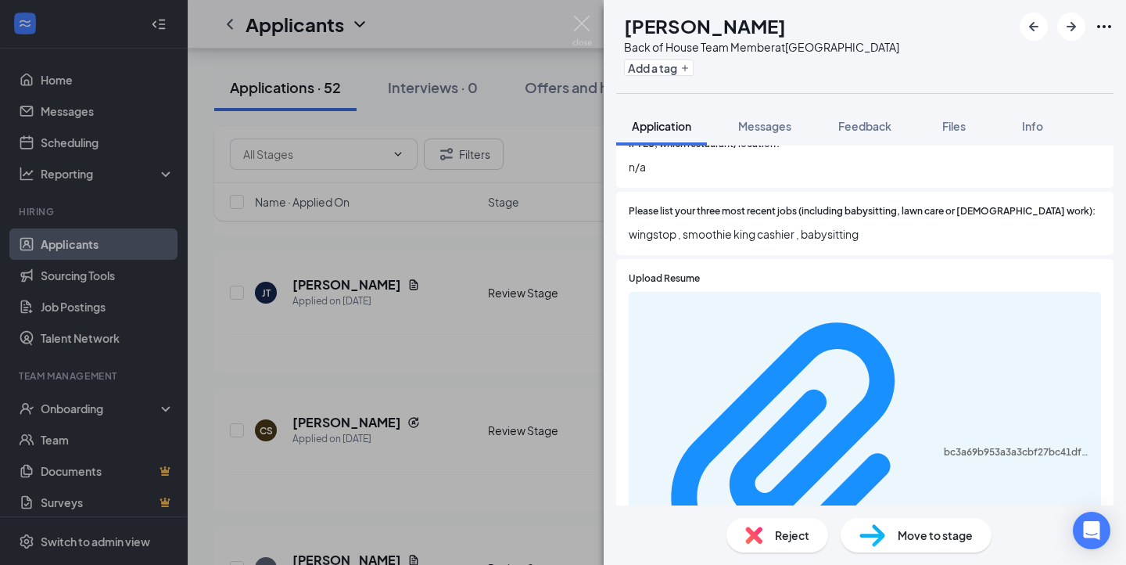
scroll to position [292, 0]
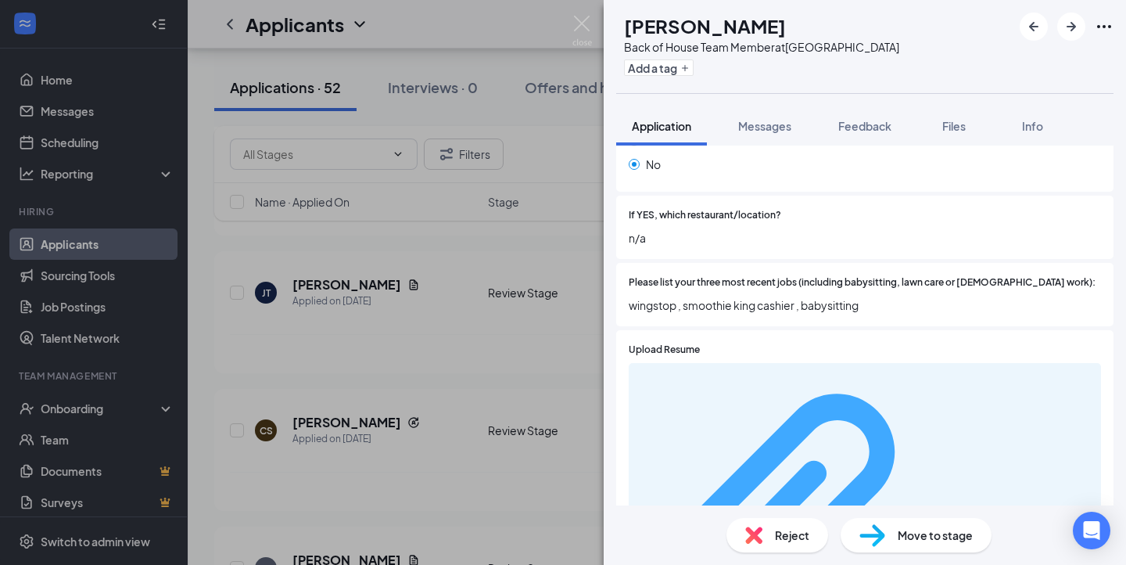
click at [944, 517] on div "bc3a69b953a3a3cbf27bc41df334a8bc.pdf" at bounding box center [1018, 523] width 148 height 13
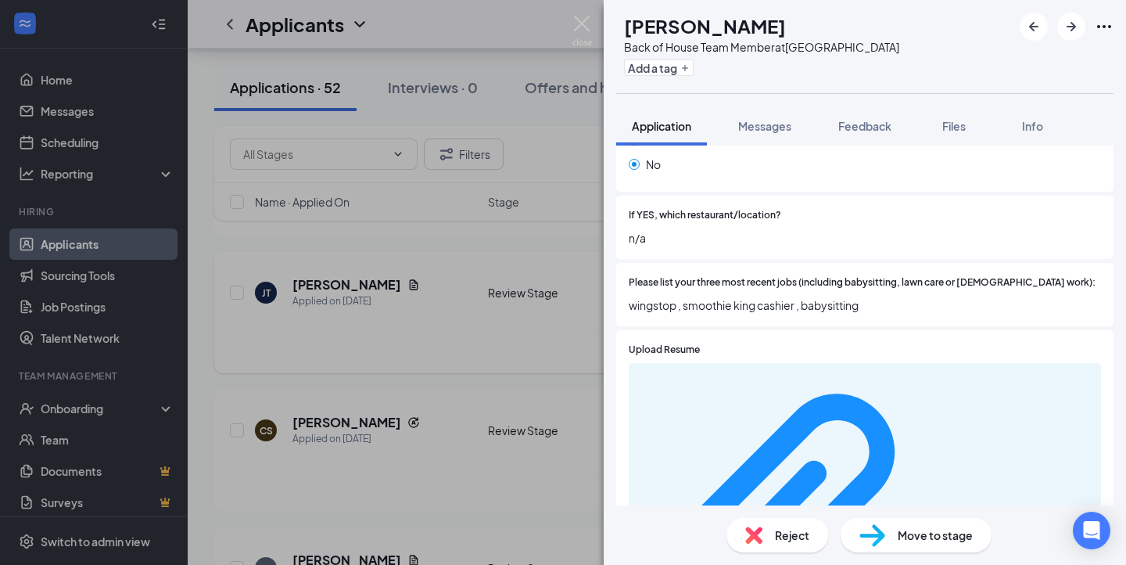
drag, startPoint x: 396, startPoint y: 321, endPoint x: 392, endPoint y: 338, distance: 17.8
click at [396, 321] on div "JT jocelyn trevino Back of House Team Member at Northwest Crossing Add a tag Ap…" at bounding box center [563, 282] width 1126 height 565
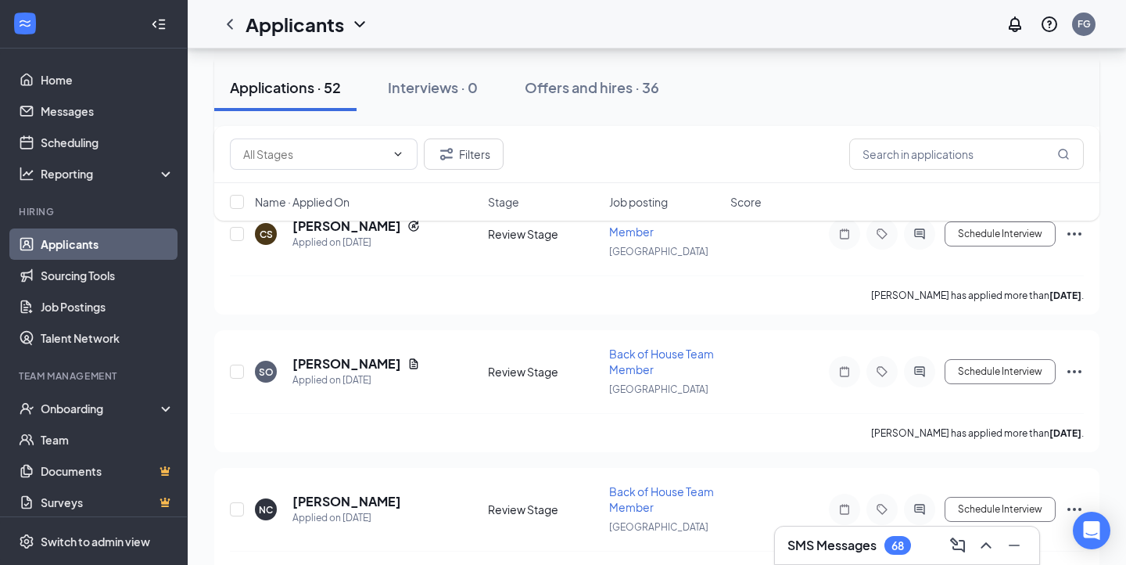
scroll to position [544, 0]
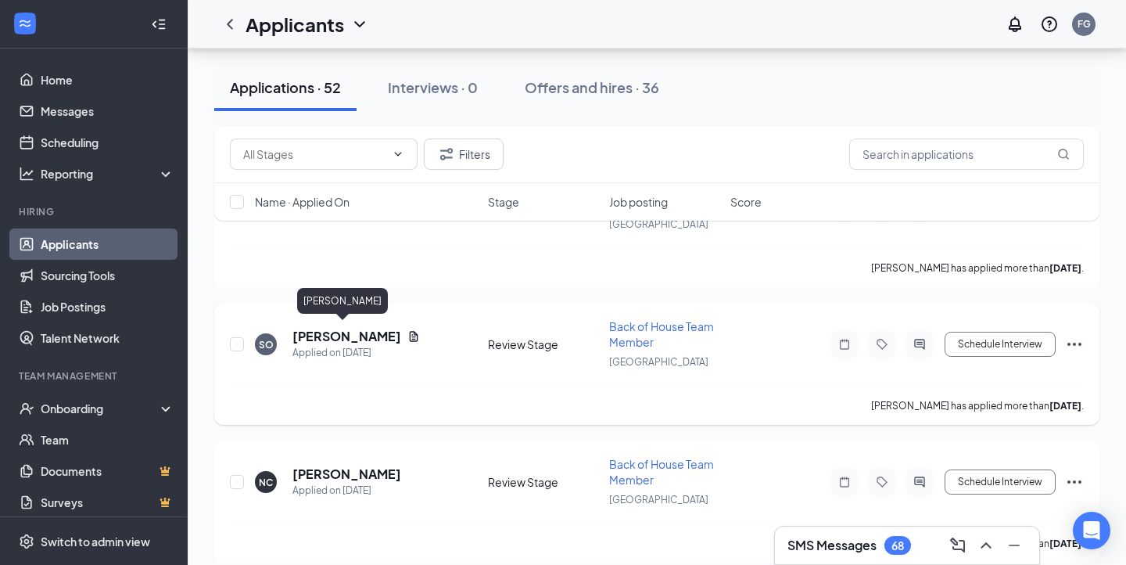
click at [343, 331] on h5 "[PERSON_NAME]" at bounding box center [346, 336] width 109 height 17
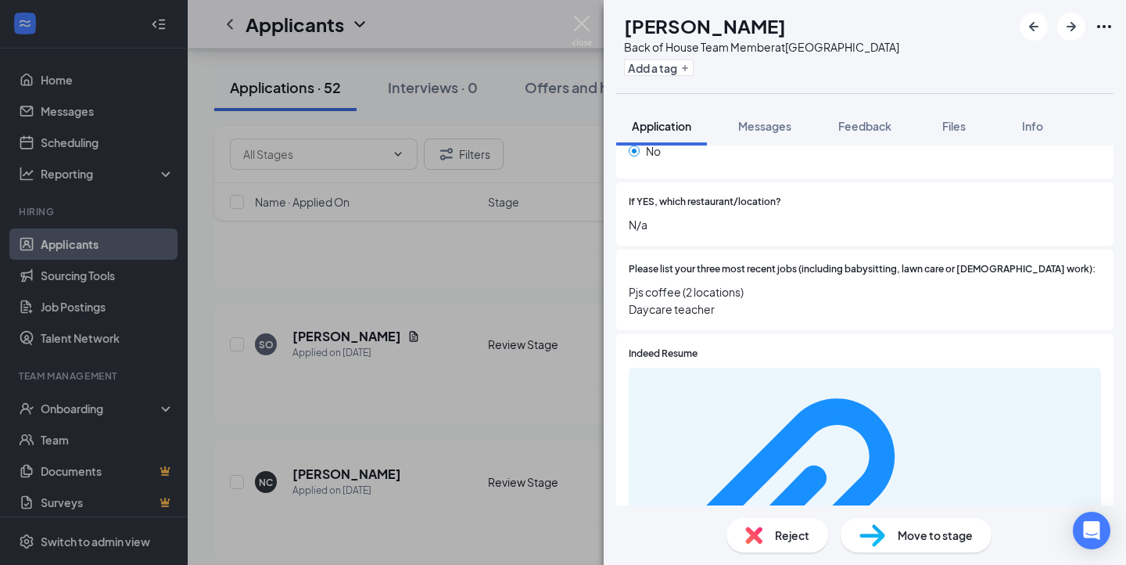
scroll to position [324, 0]
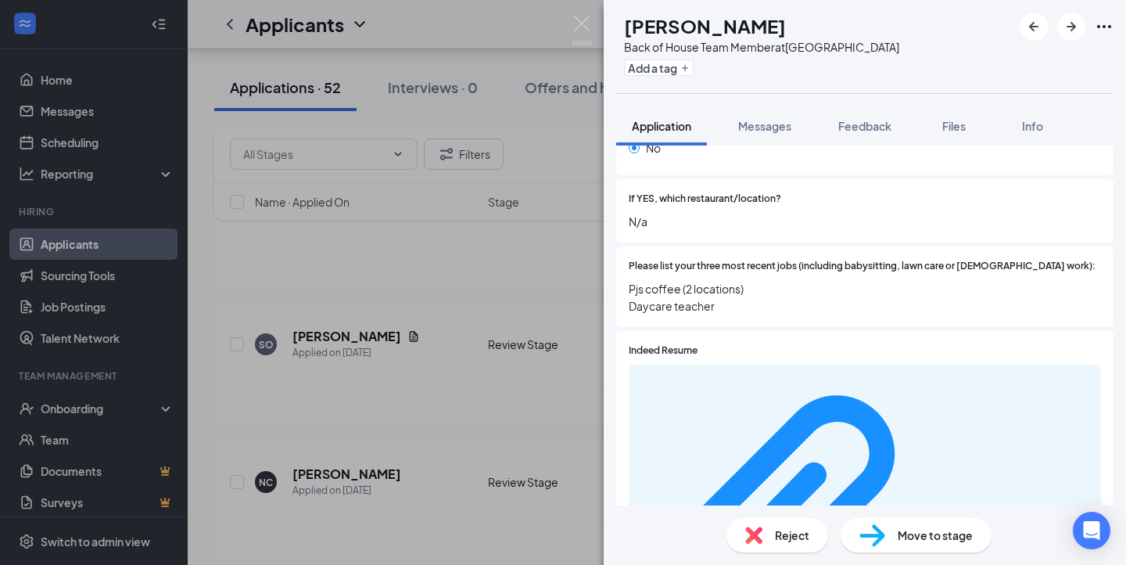
click at [461, 360] on div "SO Skye Overby Back of House Team Member at Northwest Crossing Add a tag Applic…" at bounding box center [563, 282] width 1126 height 565
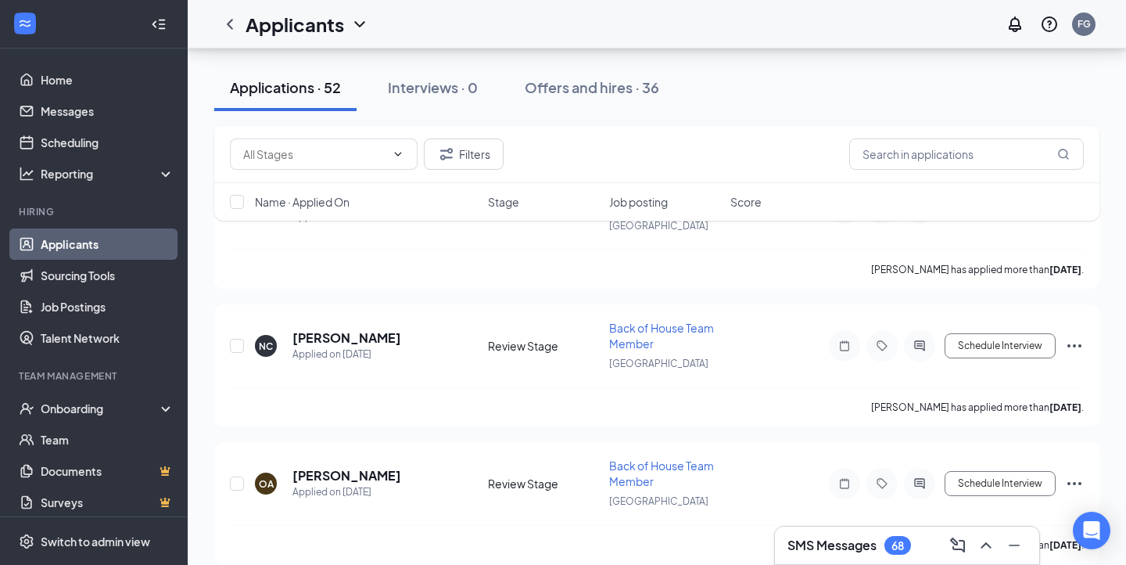
scroll to position [690, 0]
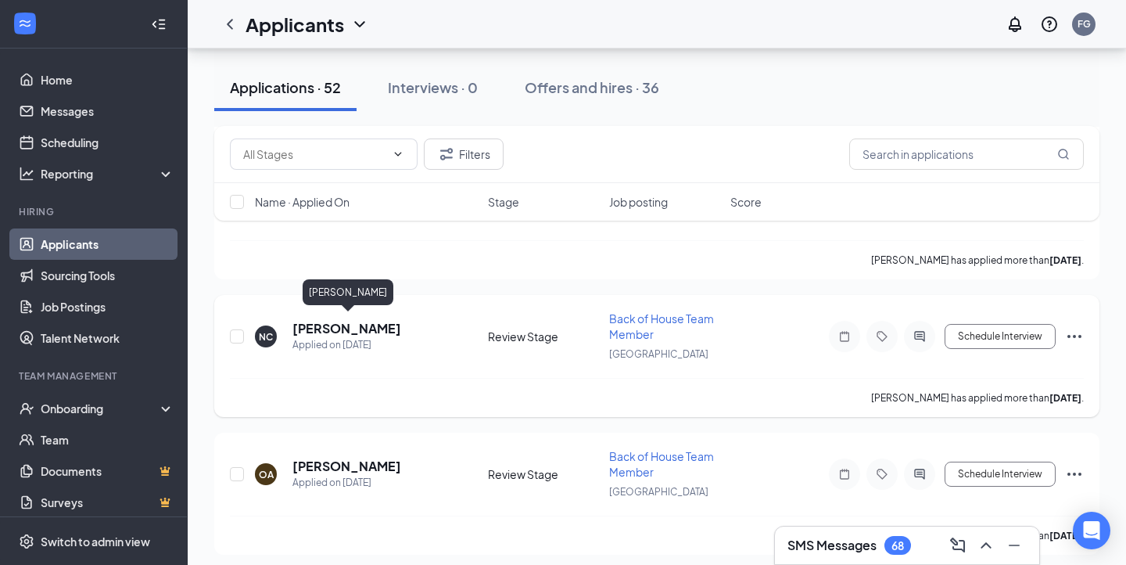
click at [351, 321] on h5 "[PERSON_NAME]" at bounding box center [346, 328] width 109 height 17
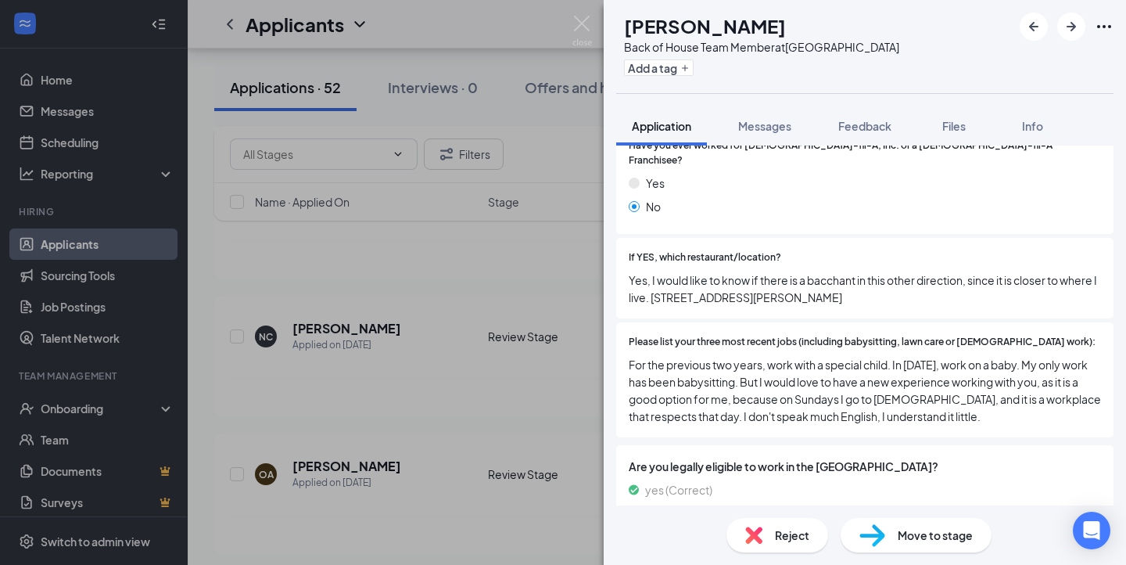
scroll to position [253, 0]
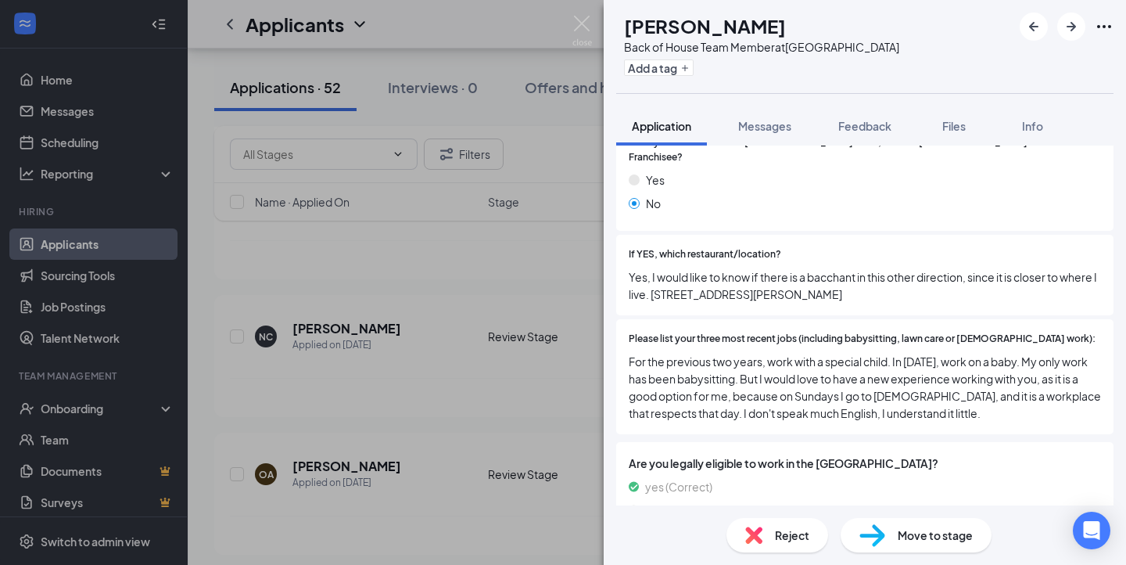
drag, startPoint x: 657, startPoint y: 281, endPoint x: 924, endPoint y: 294, distance: 267.8
click at [924, 294] on div "If YES, which restaurant/location? Yes, I would like to know if there is a bacc…" at bounding box center [864, 275] width 497 height 81
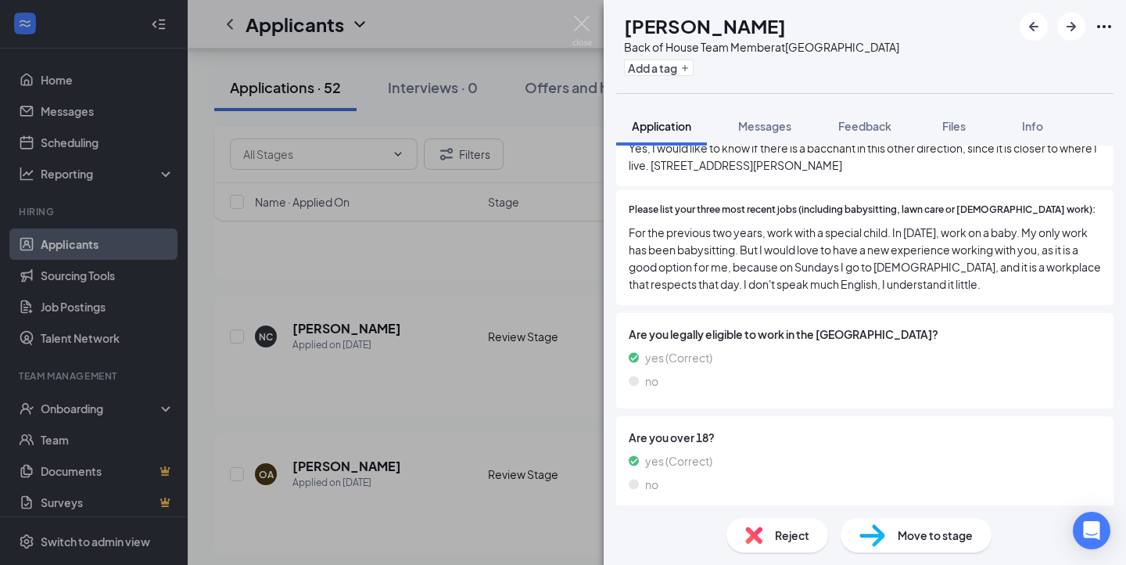
scroll to position [0, 0]
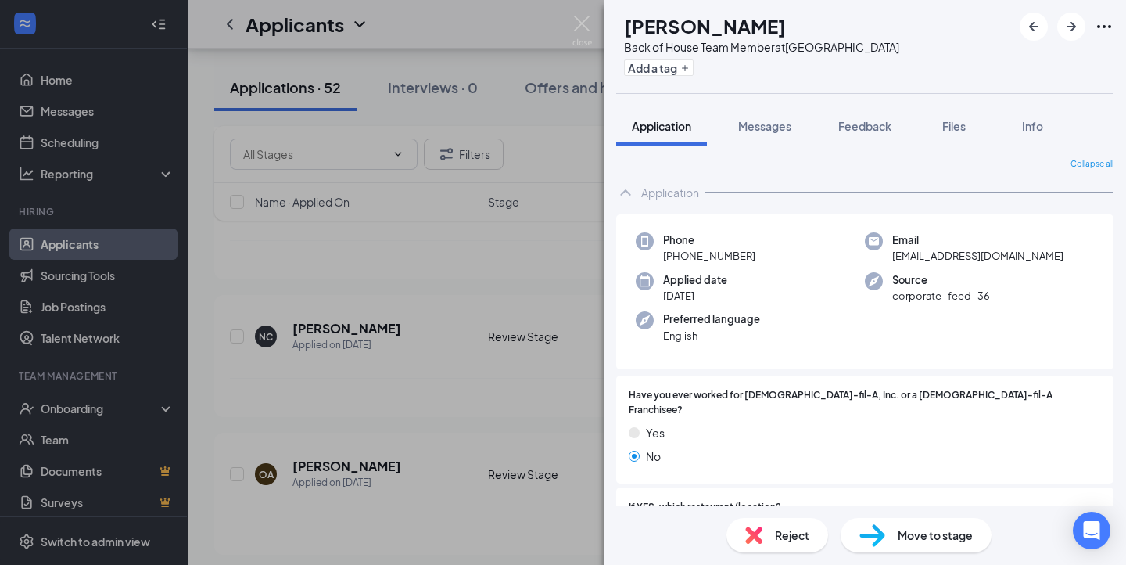
click at [591, 26] on img at bounding box center [582, 31] width 20 height 30
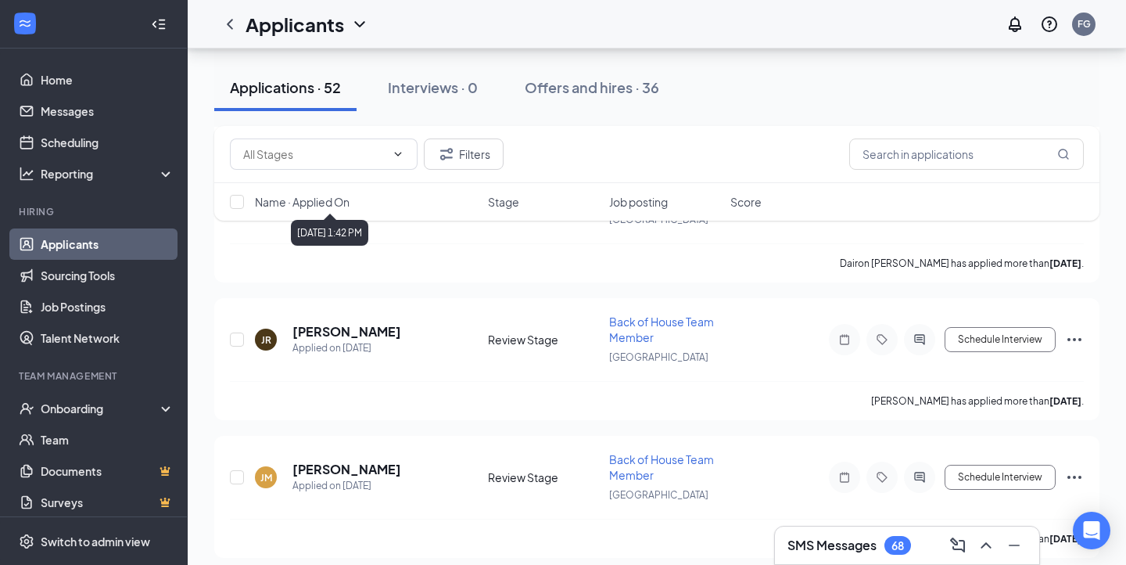
scroll to position [1121, 0]
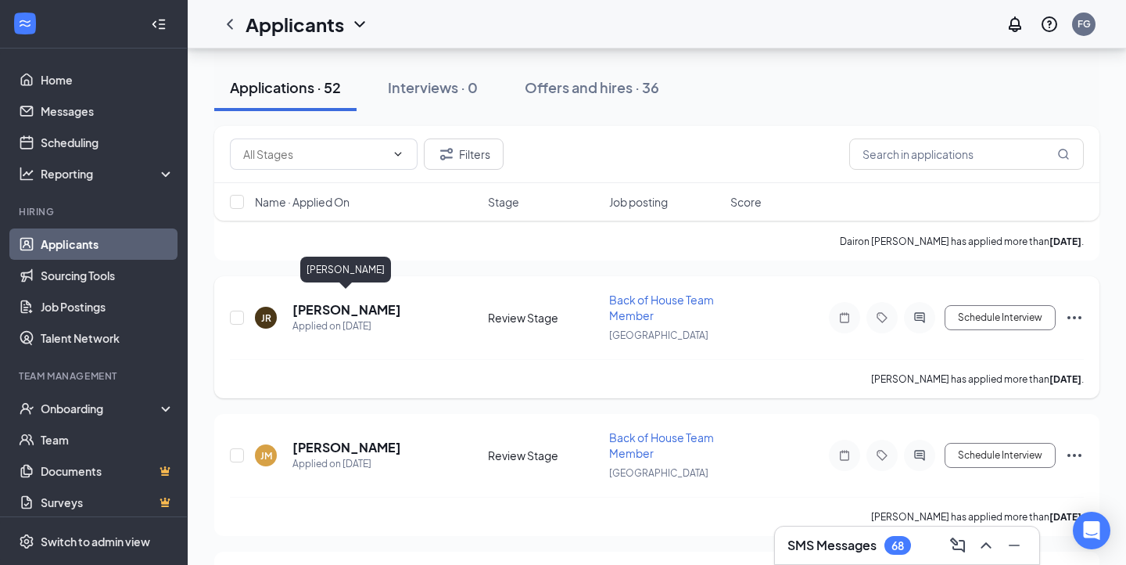
click at [366, 304] on h5 "[PERSON_NAME]" at bounding box center [346, 309] width 109 height 17
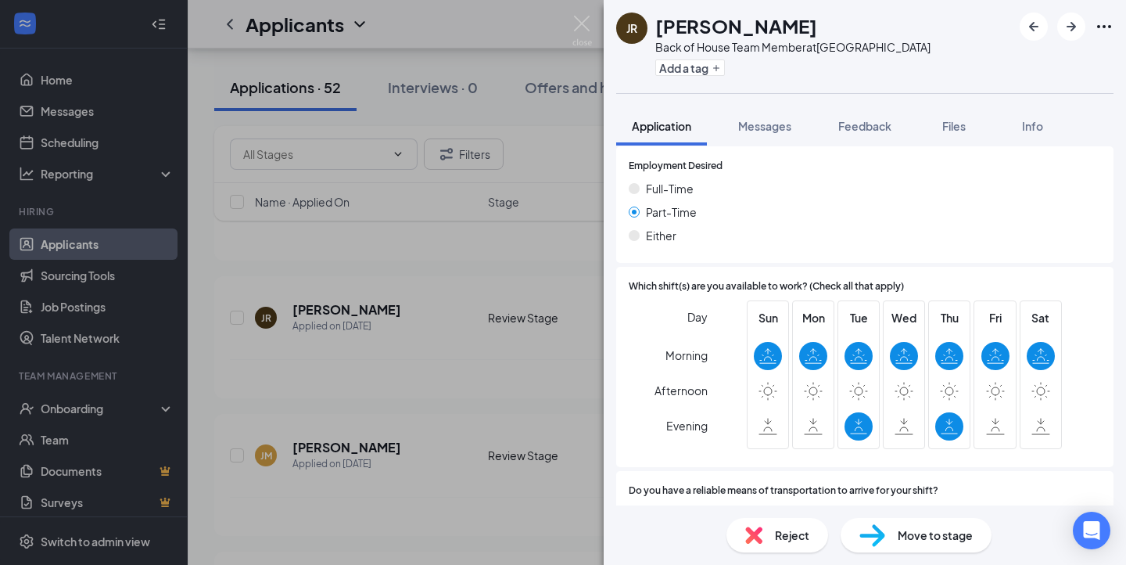
scroll to position [777, 0]
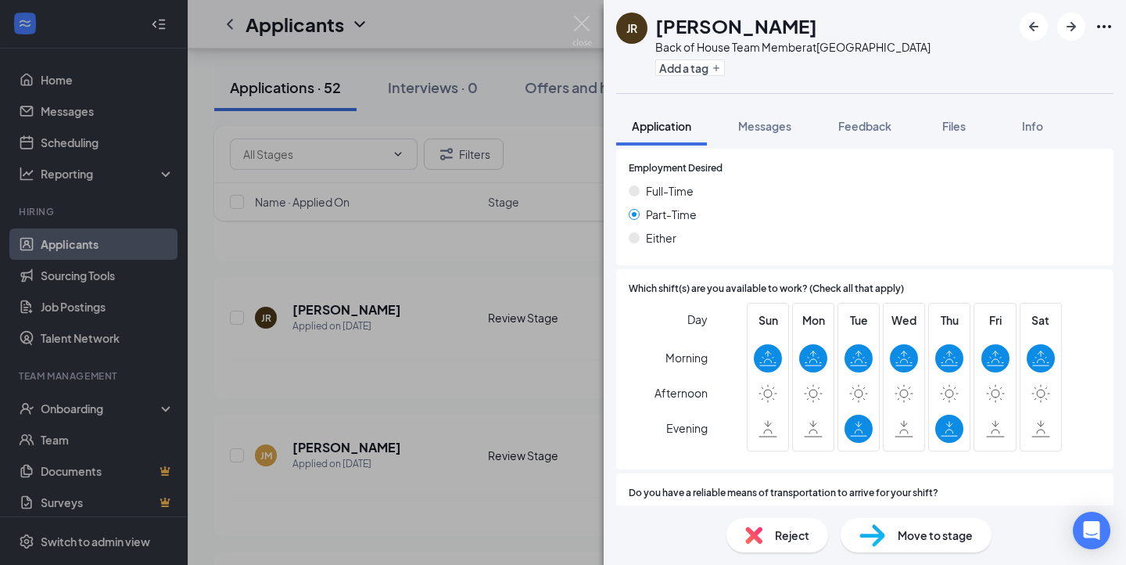
click at [512, 271] on div "JR Joseph Rodriguez Back of House Team Member at Northwest Crossing Add a tag A…" at bounding box center [563, 282] width 1126 height 565
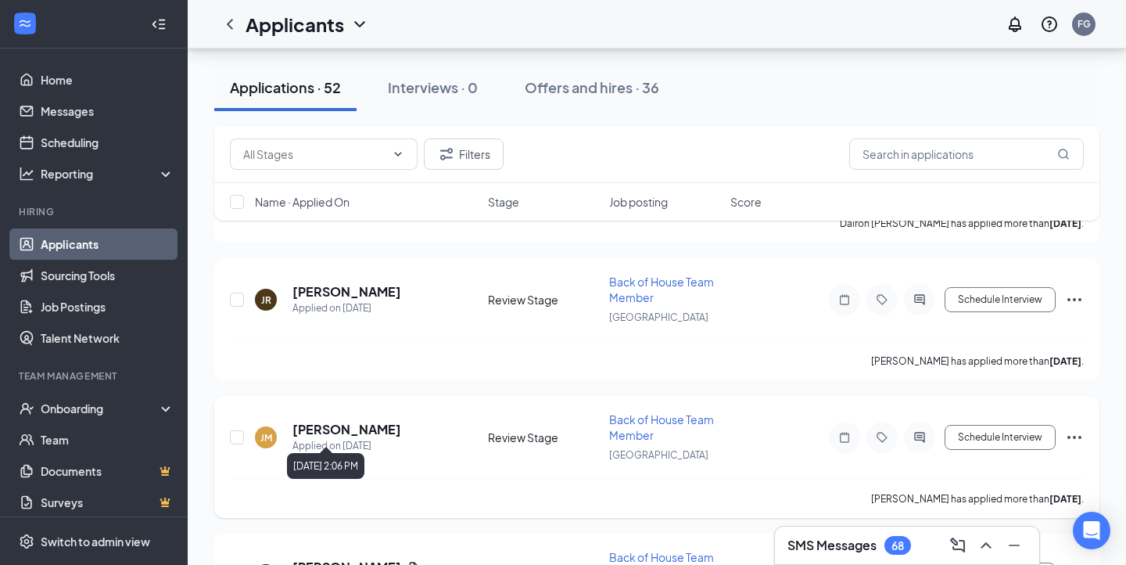
scroll to position [1142, 0]
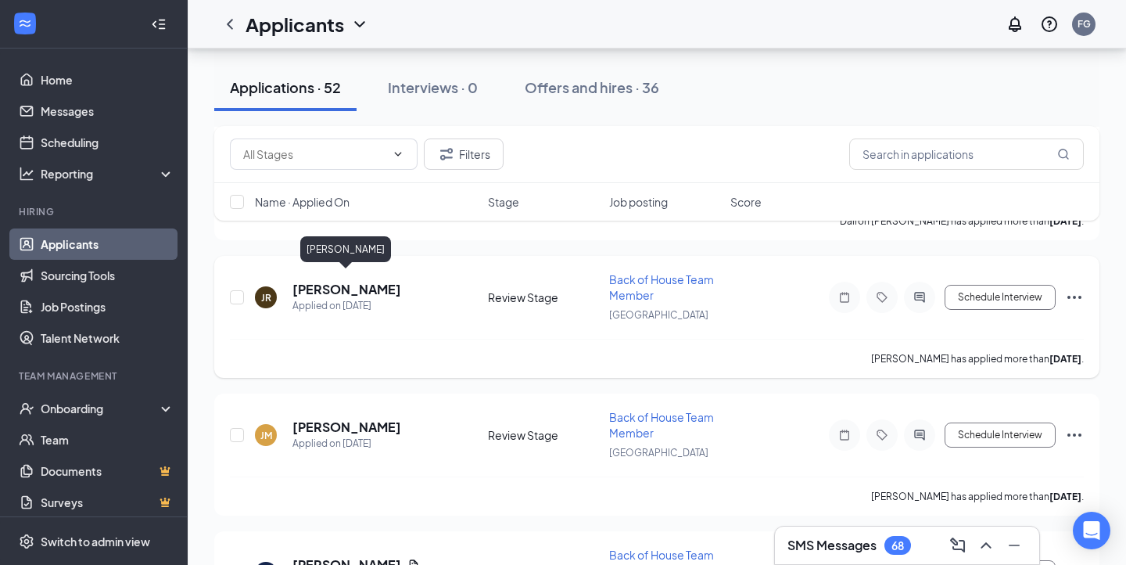
click at [358, 286] on h5 "[PERSON_NAME]" at bounding box center [346, 289] width 109 height 17
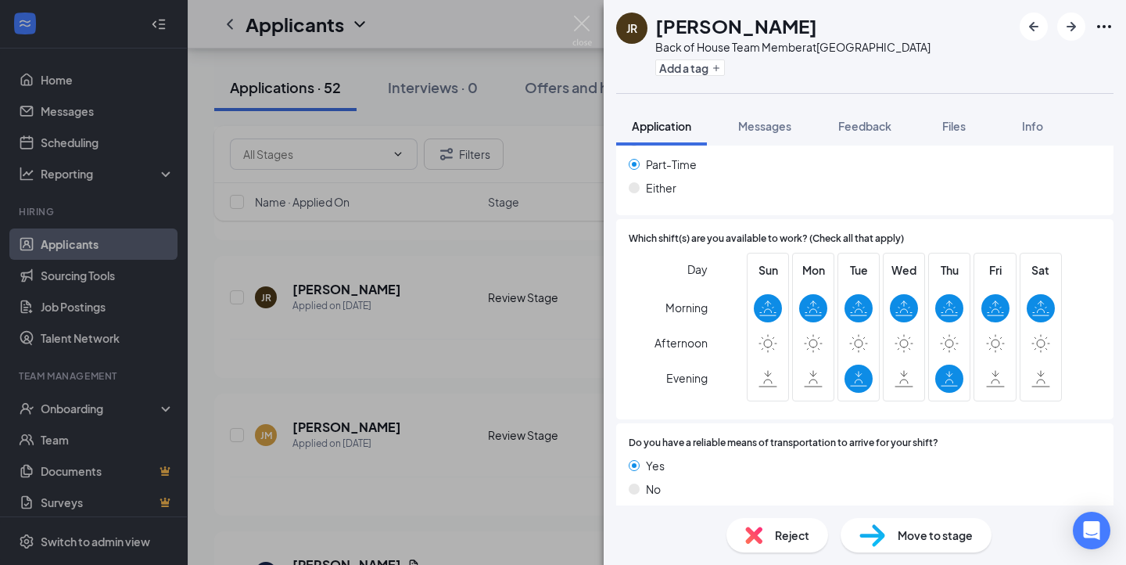
click at [889, 533] on div "Move to stage" at bounding box center [916, 535] width 151 height 34
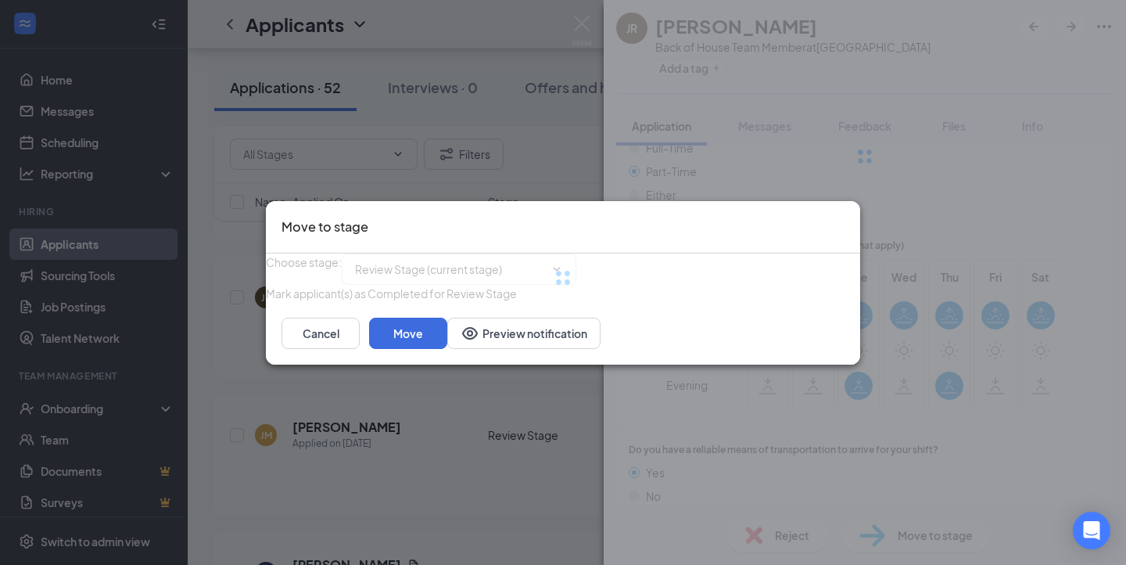
type input "Onsite Interview (next stage)"
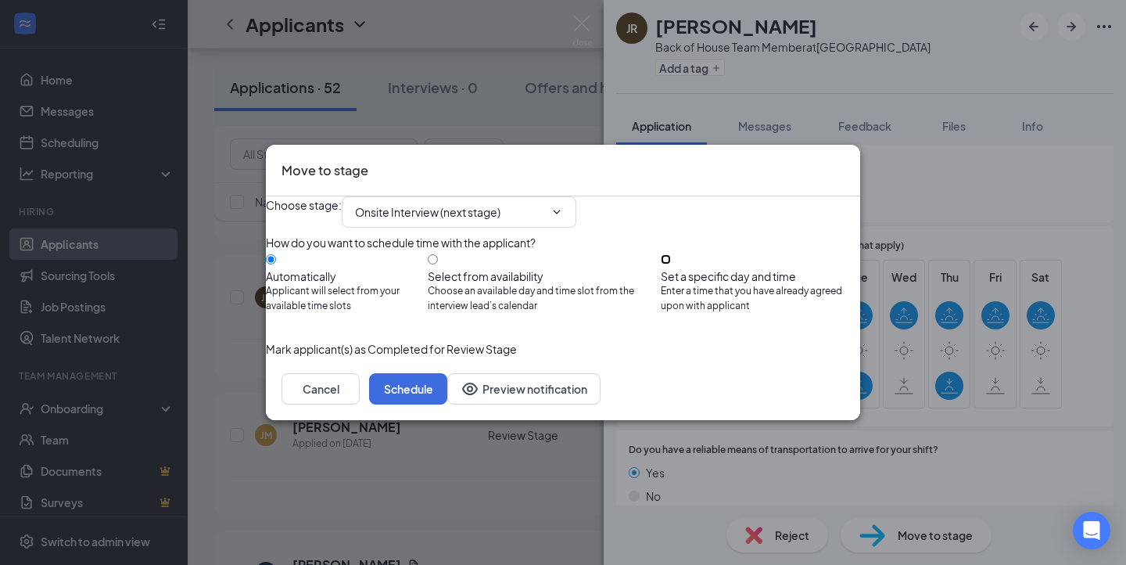
click at [671, 254] on input "Set a specific day and time Enter a time that you have already agreed upon with…" at bounding box center [666, 259] width 10 height 10
radio input "true"
radio input "false"
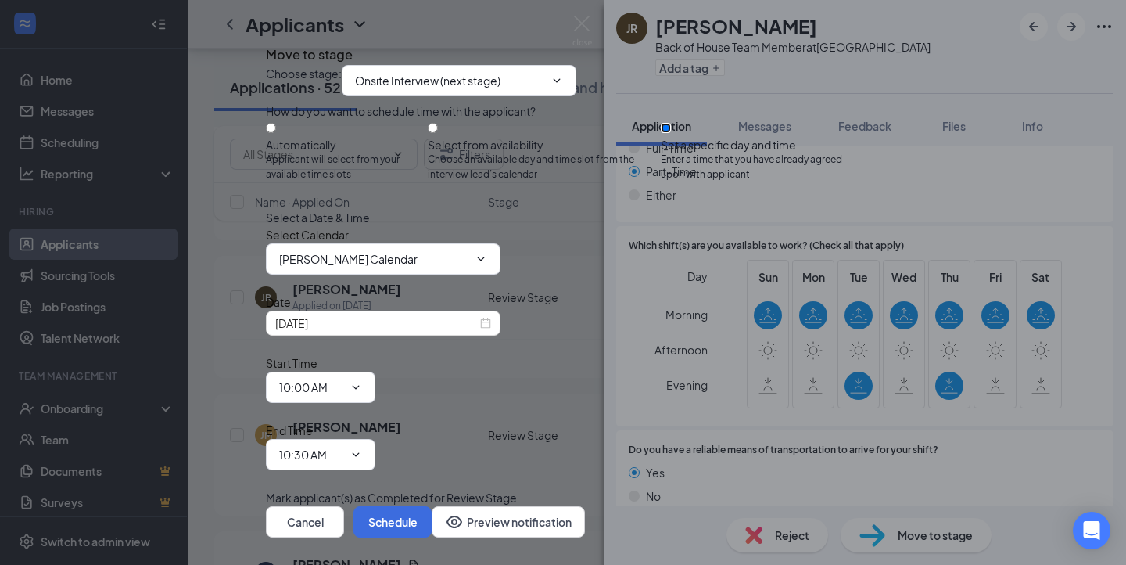
scroll to position [25, 0]
click at [487, 265] on icon "ChevronDown" at bounding box center [481, 259] width 13 height 13
click at [500, 274] on span "Felipe Gonzalez's Calendar" at bounding box center [383, 258] width 235 height 31
click at [464, 267] on input "Felipe Gonzalez's Calendar" at bounding box center [373, 258] width 189 height 17
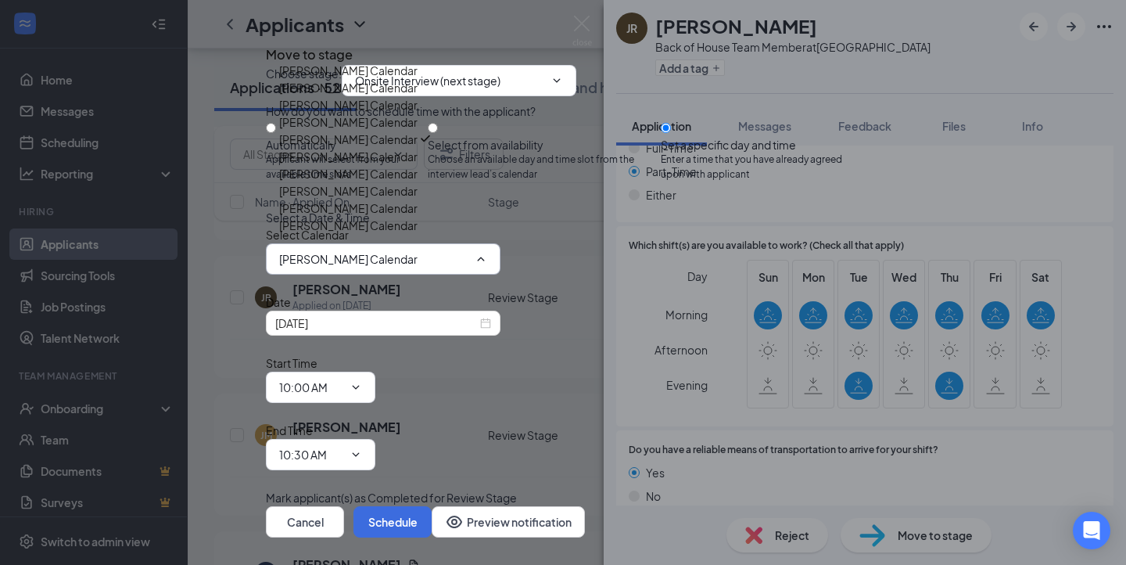
scroll to position [161, 0]
click at [372, 217] on div "Ricardo Hernandez's Calendar" at bounding box center [348, 207] width 138 height 17
type input "Ricardo Hernandez's Calendar"
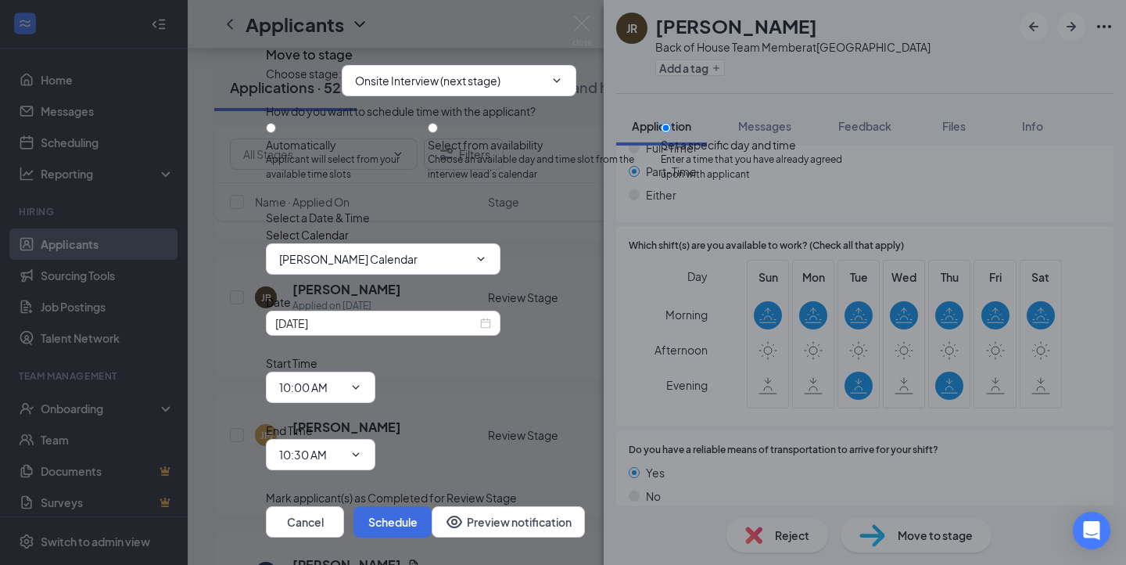
click at [669, 274] on div "Select Calendar Ricardo Hernandez's Calendar Anna Ramirez's Calendar Bre'Ann Sl…" at bounding box center [563, 250] width 594 height 48
click at [375, 371] on span "10:00 AM" at bounding box center [320, 386] width 109 height 31
click at [362, 381] on icon "ChevronDown" at bounding box center [356, 387] width 13 height 13
click at [375, 371] on span "10:00 AM" at bounding box center [320, 386] width 109 height 31
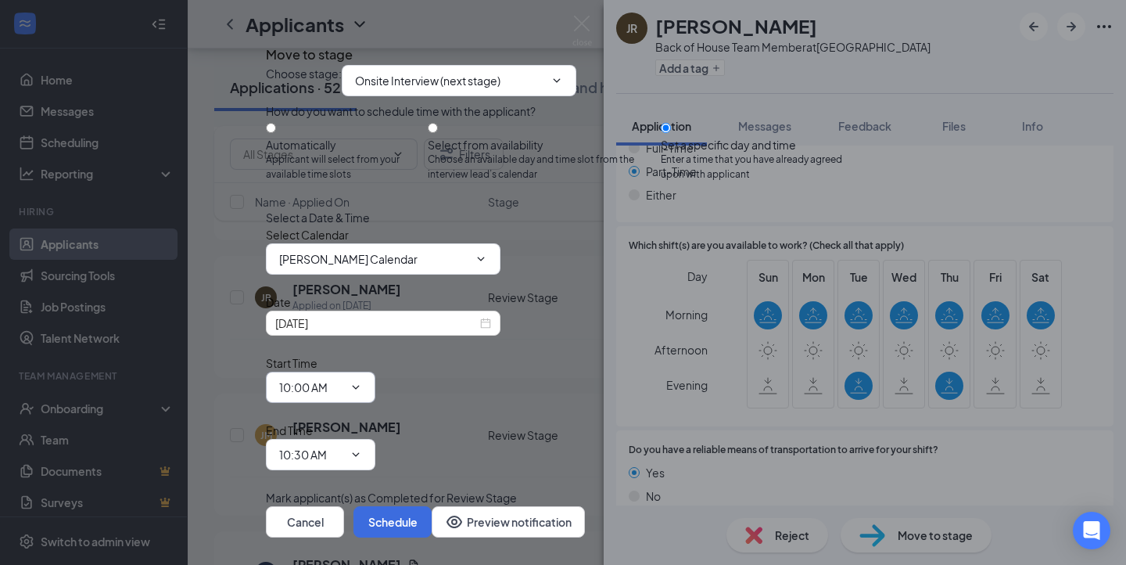
click at [362, 381] on icon "ChevronDown" at bounding box center [356, 387] width 13 height 13
click at [343, 378] on input "10:00 AM" at bounding box center [311, 386] width 64 height 17
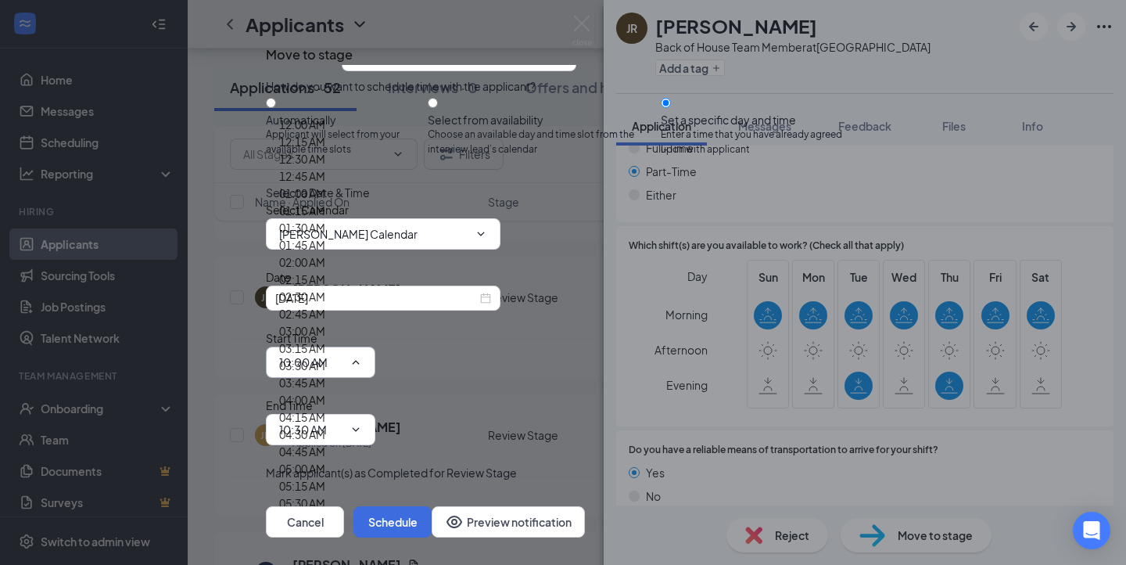
click at [639, 369] on div "Date Sep 16, 2025 Start Time 10:00 AM 12:00 AM 12:15 AM 12:30 AM 12:45 AM 01:00…" at bounding box center [563, 356] width 594 height 177
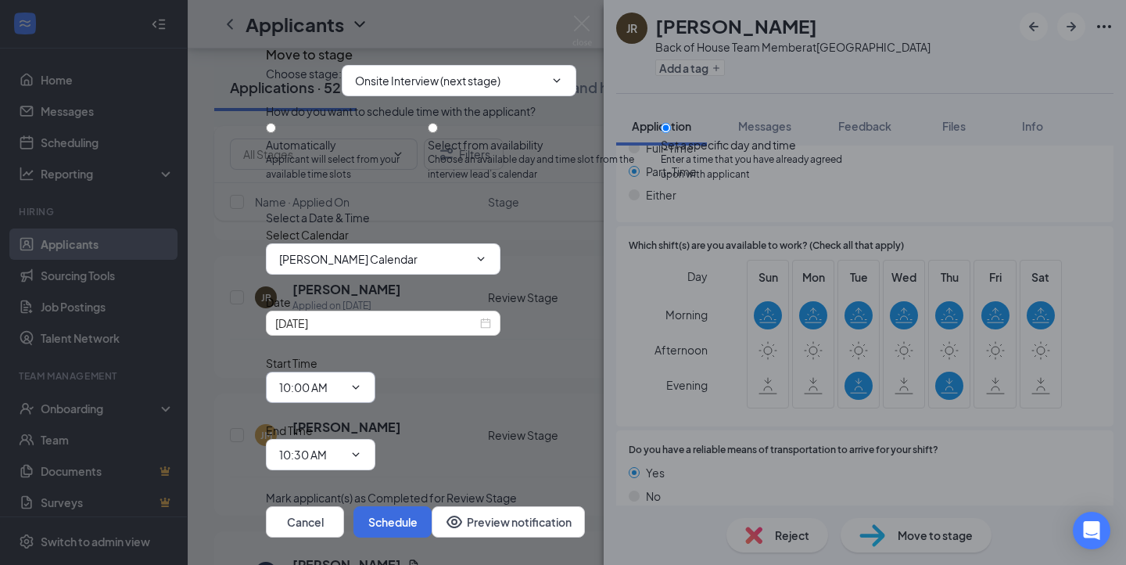
click at [375, 371] on span "10:00 AM 12:00 AM 12:15 AM 12:30 AM 12:45 AM 01:00 AM 01:15 AM 01:30 AM 01:45 A…" at bounding box center [320, 386] width 109 height 31
click at [362, 381] on icon "ChevronDown" at bounding box center [356, 387] width 13 height 13
click at [343, 378] on input "10:00 AM" at bounding box center [311, 386] width 64 height 17
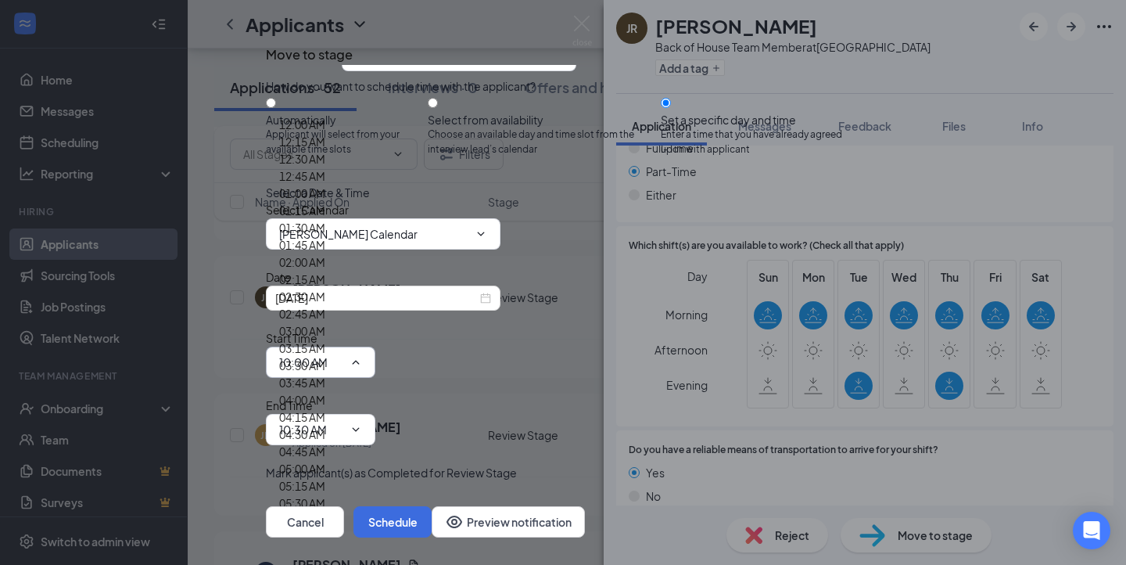
scroll to position [1764, 0]
type input "01:00 PM"
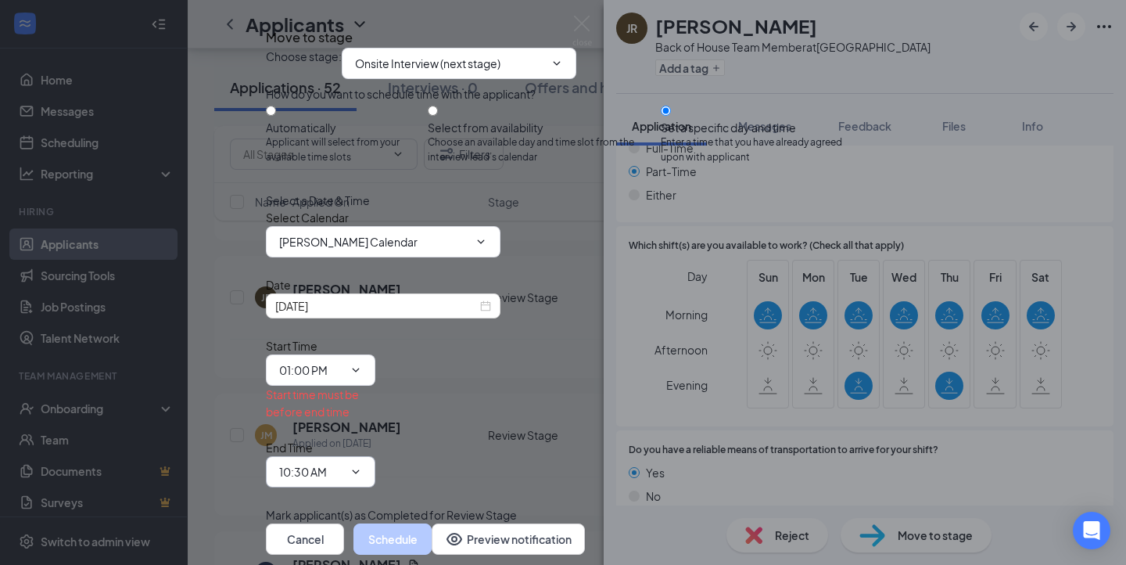
click at [343, 463] on input "10:30 AM" at bounding box center [311, 471] width 64 height 17
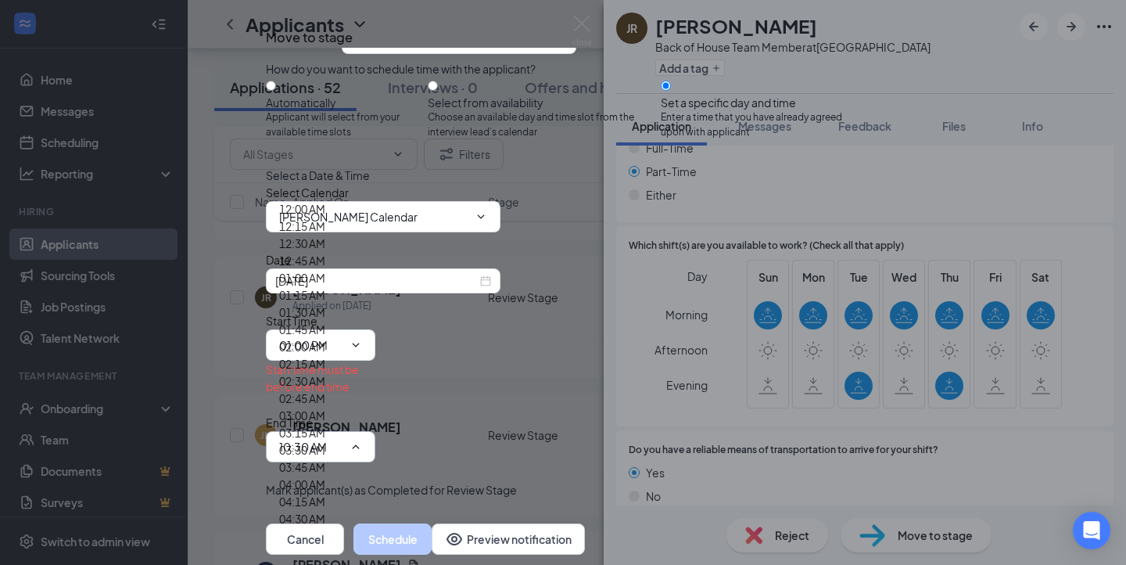
scroll to position [1816, 0]
type input "01:15 PM"
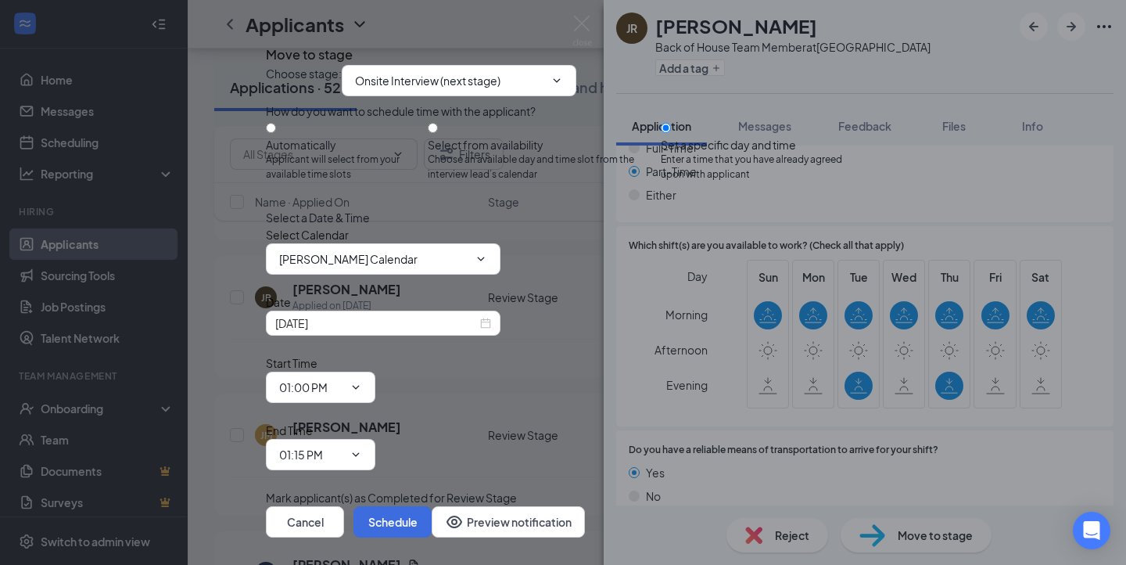
click at [820, 506] on div "Cancel Schedule Preview notification" at bounding box center [563, 521] width 594 height 31
drag, startPoint x: 820, startPoint y: 504, endPoint x: 820, endPoint y: 493, distance: 10.9
click at [820, 506] on div "Cancel Schedule Preview notification" at bounding box center [563, 521] width 594 height 31
click at [432, 506] on button "Schedule" at bounding box center [392, 521] width 78 height 31
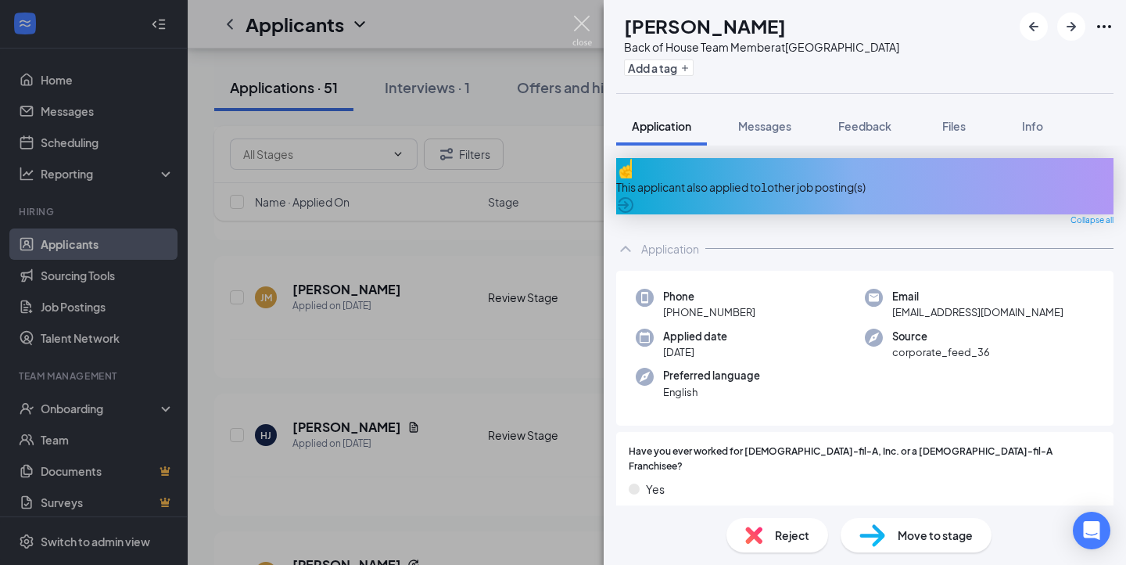
click at [588, 22] on img at bounding box center [582, 31] width 20 height 30
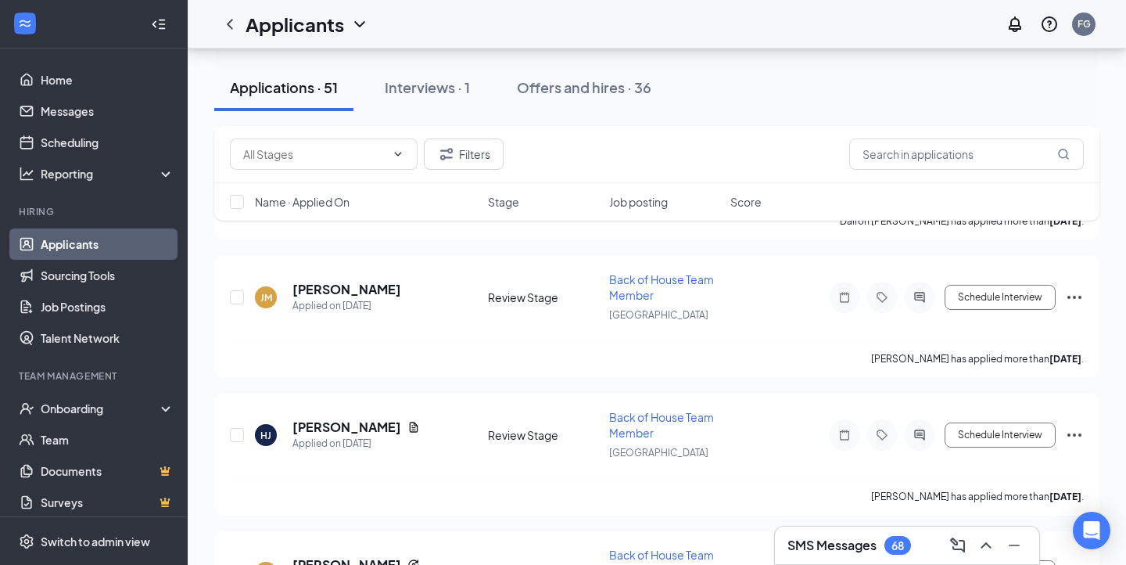
click at [859, 541] on h3 "SMS Messages" at bounding box center [831, 544] width 89 height 17
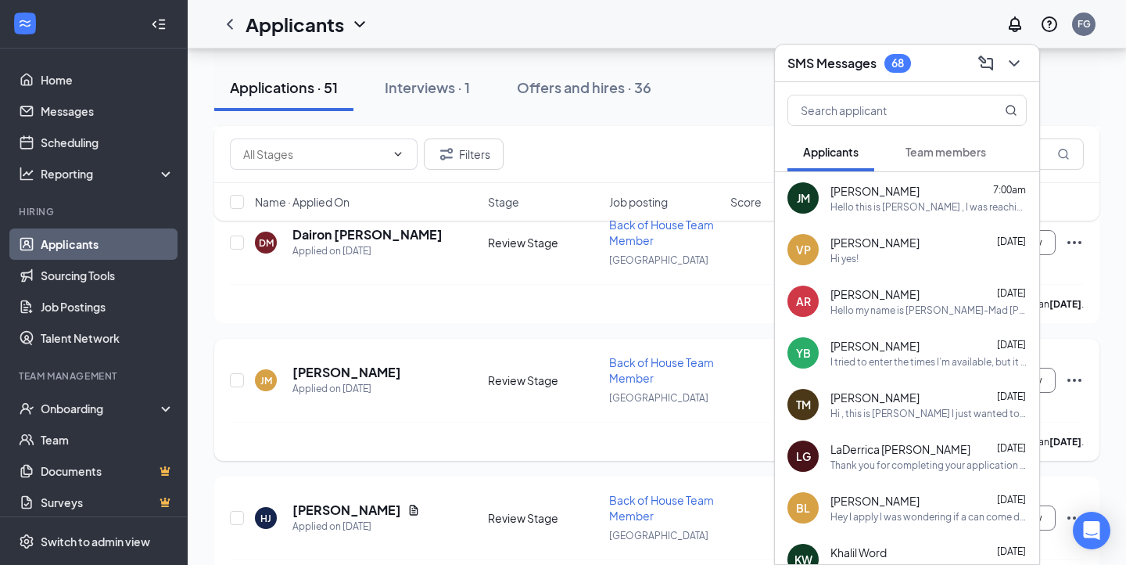
scroll to position [1068, 0]
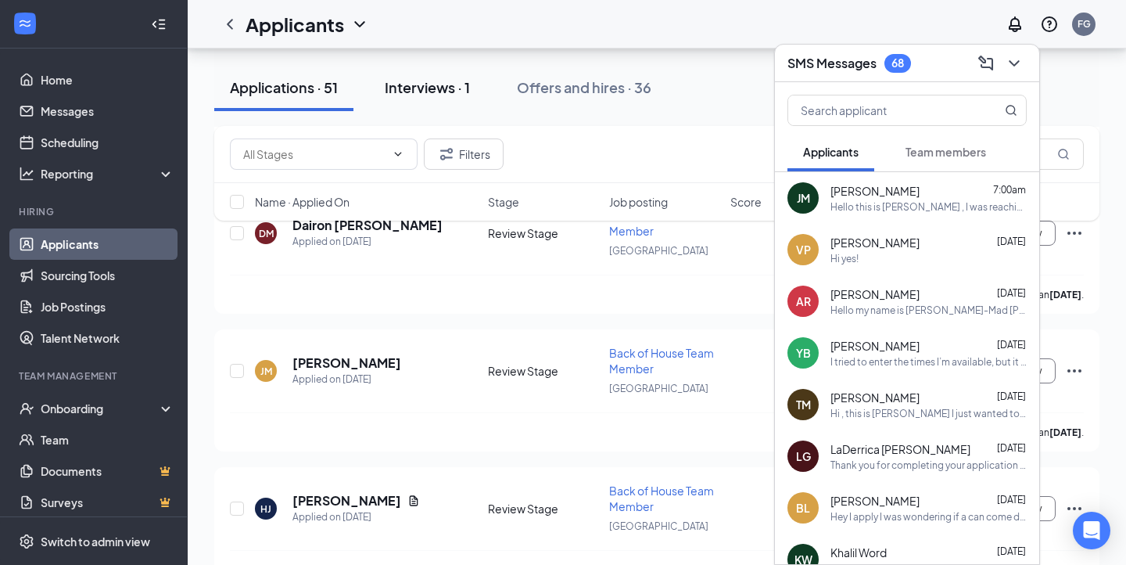
click at [447, 99] on button "Interviews · 1" at bounding box center [427, 87] width 117 height 47
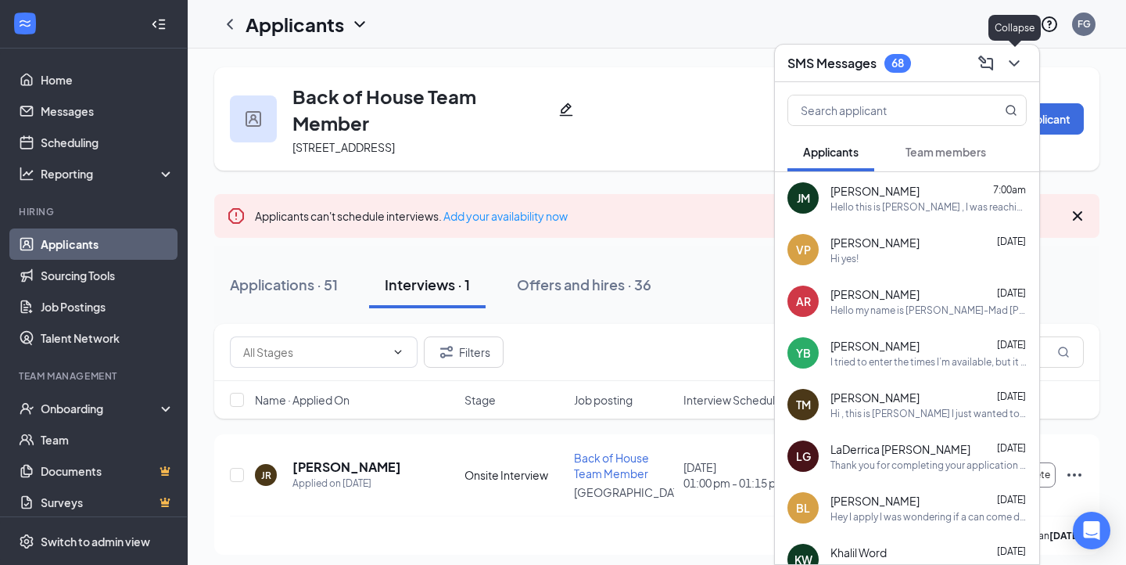
click at [1021, 62] on icon "ChevronDown" at bounding box center [1014, 63] width 19 height 19
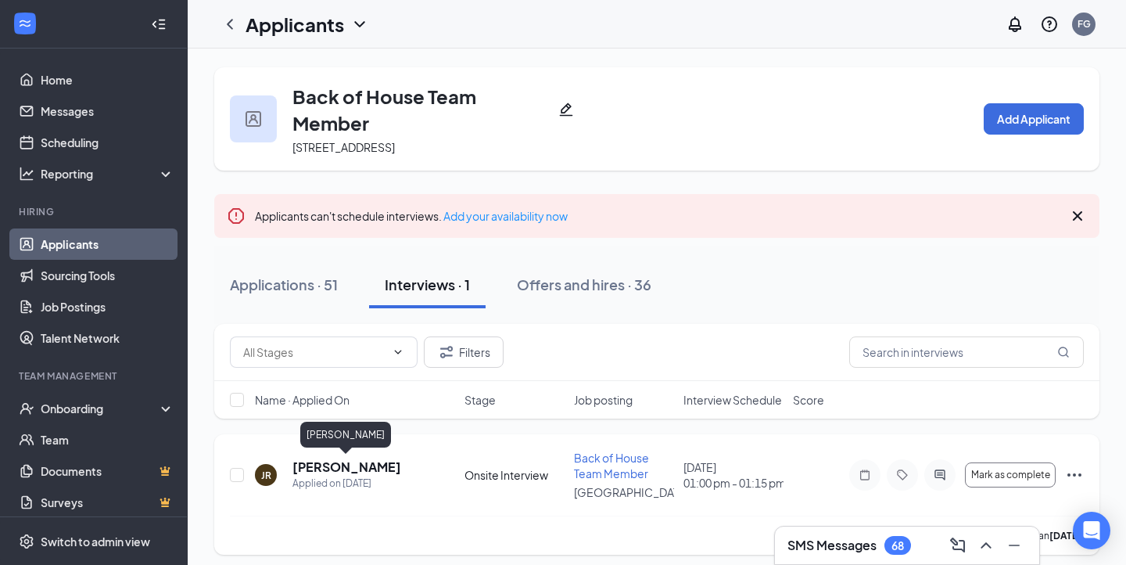
click at [350, 468] on h5 "[PERSON_NAME]" at bounding box center [346, 466] width 109 height 17
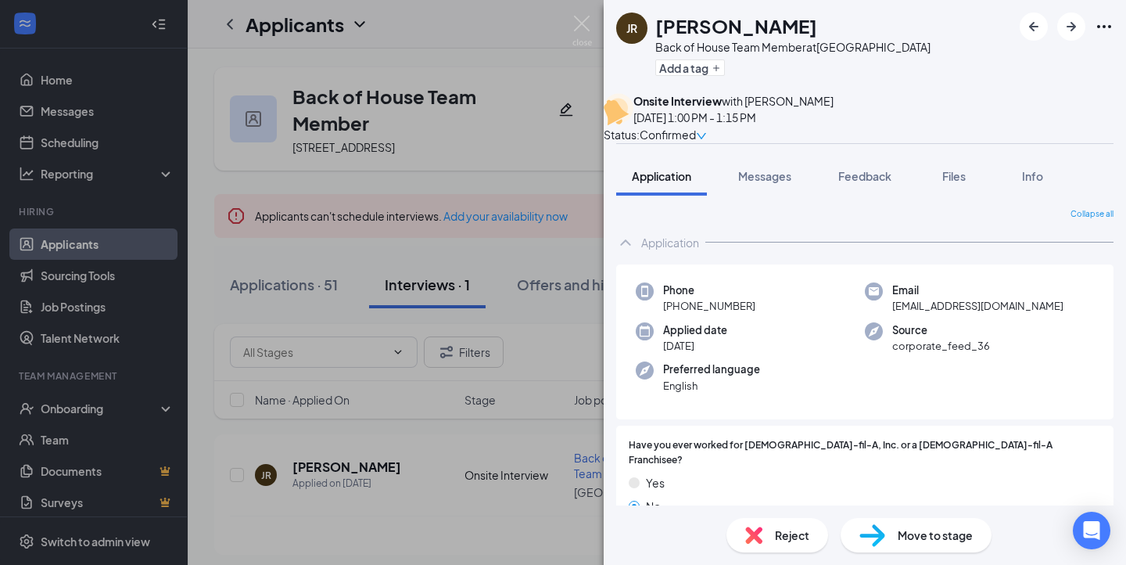
click at [553, 378] on div "JR Joseph Rodriguez Back of House Team Member at Northwest Crossing Add a tag O…" at bounding box center [563, 282] width 1126 height 565
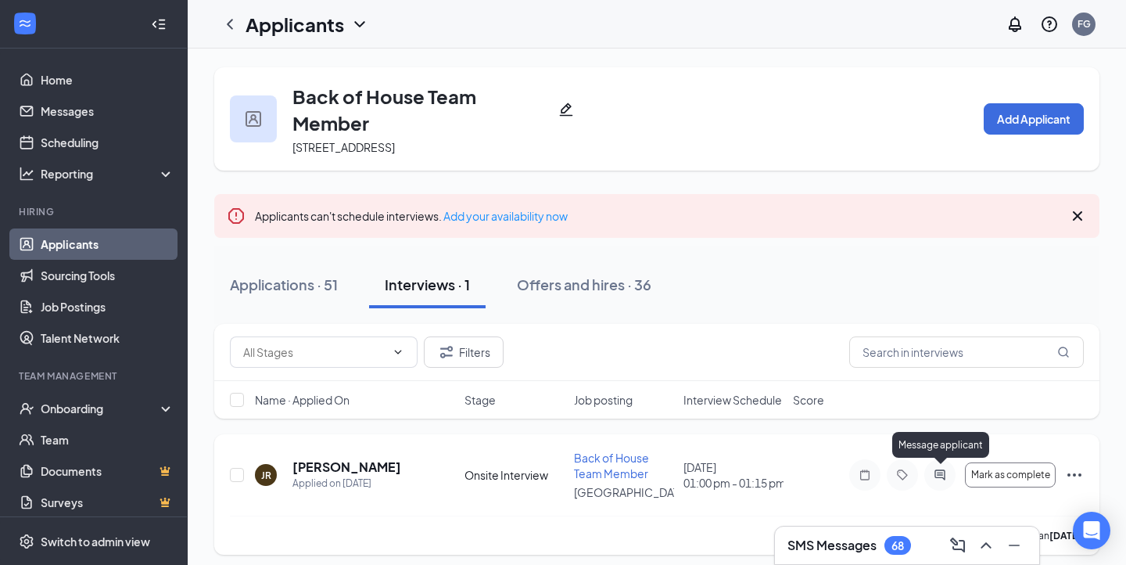
click at [937, 475] on icon "ActiveChat" at bounding box center [940, 474] width 19 height 13
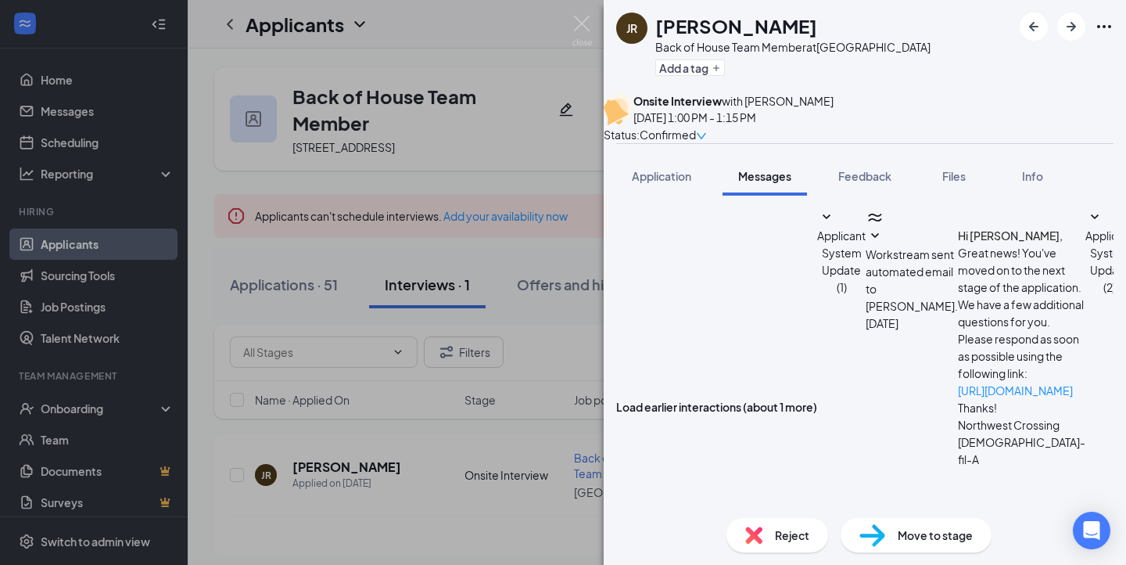
scroll to position [433, 0]
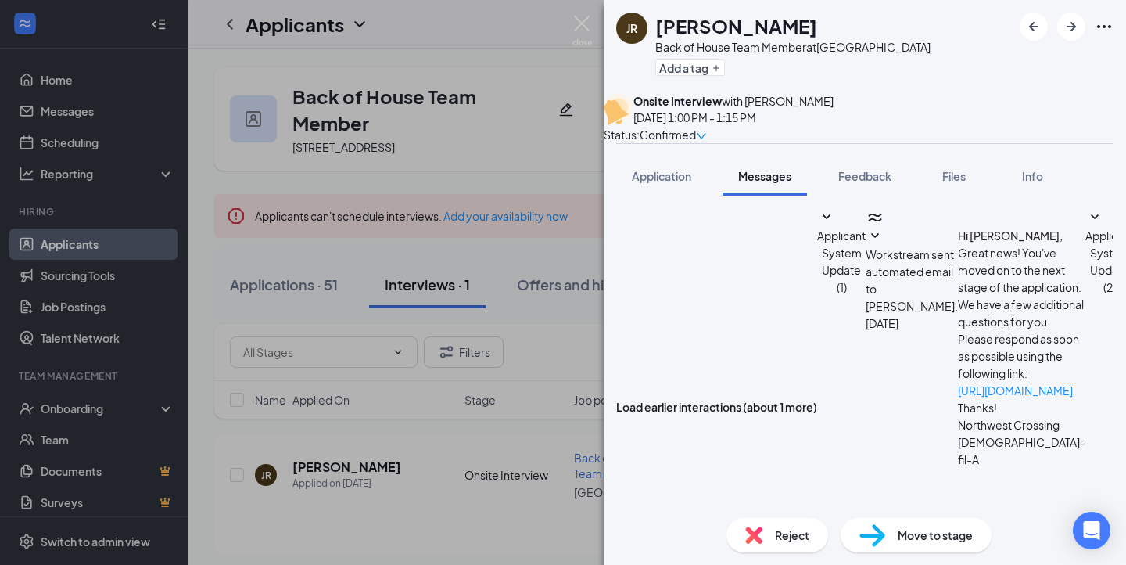
scroll to position [796, 0]
type textarea "[STREET_ADDRESS]"
click at [399, 442] on div "JR Joseph Rodriguez Back of House Team Member at Northwest Crossing Add a tag O…" at bounding box center [563, 282] width 1126 height 565
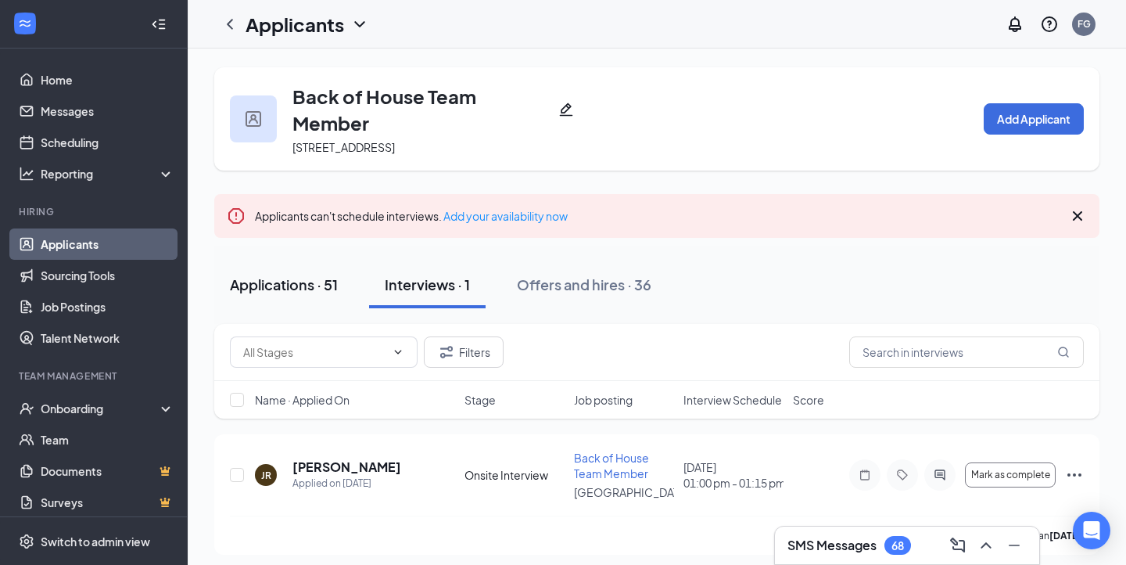
click at [294, 288] on div "Applications · 51" at bounding box center [284, 284] width 108 height 20
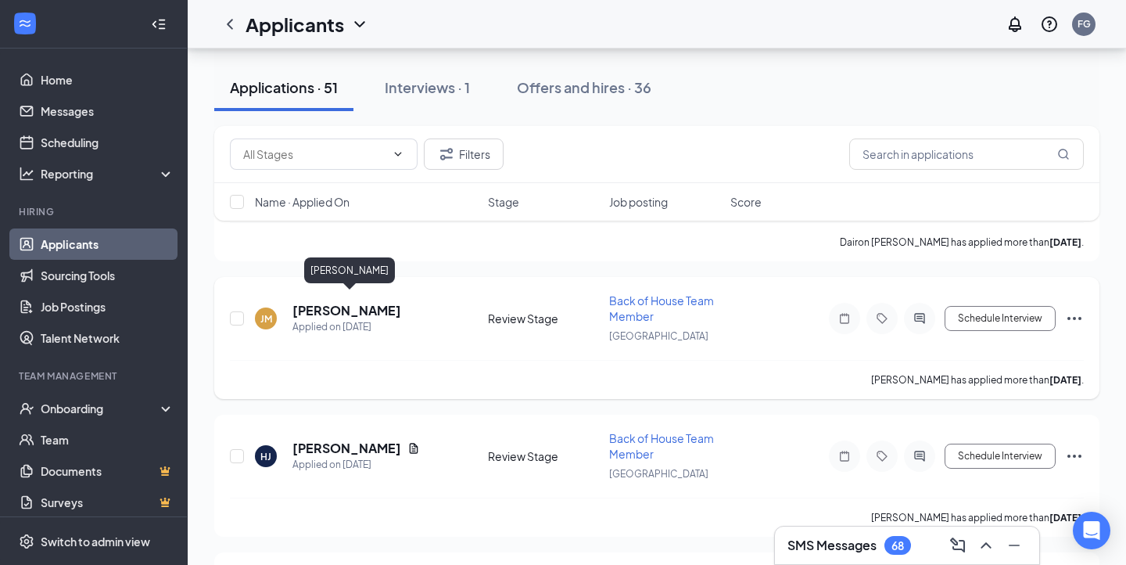
scroll to position [1124, 0]
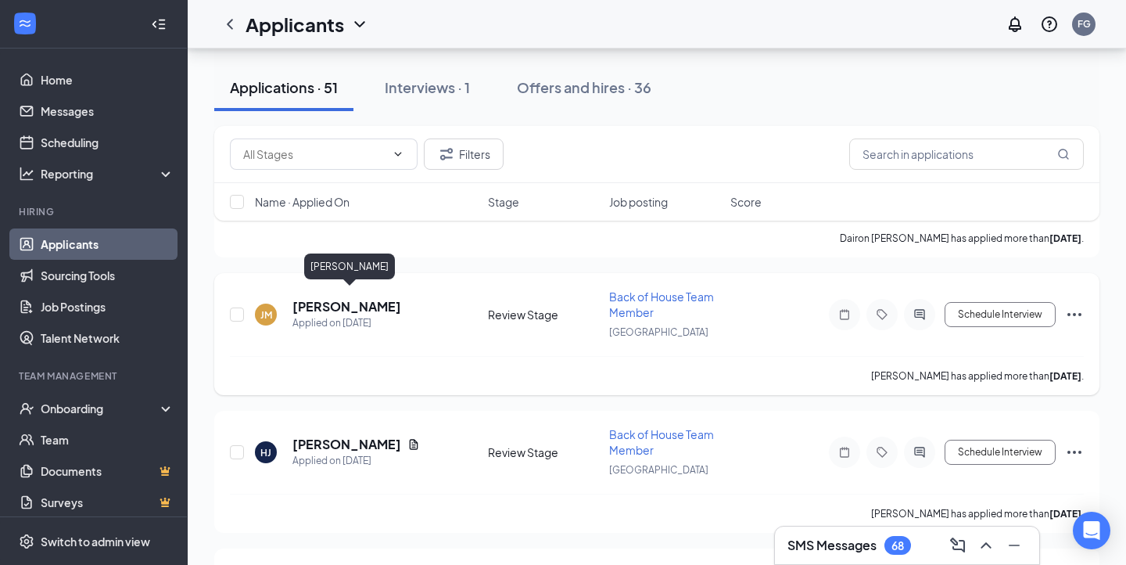
click at [386, 300] on h5 "[PERSON_NAME]" at bounding box center [346, 306] width 109 height 17
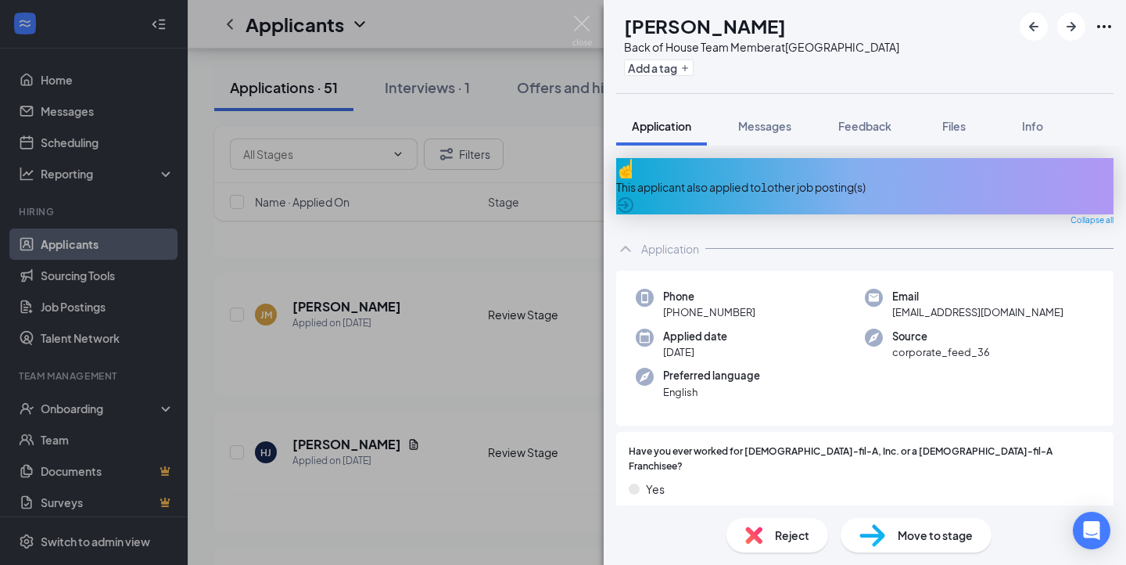
click at [834, 168] on div "This applicant also applied to 1 other job posting(s)" at bounding box center [864, 186] width 497 height 56
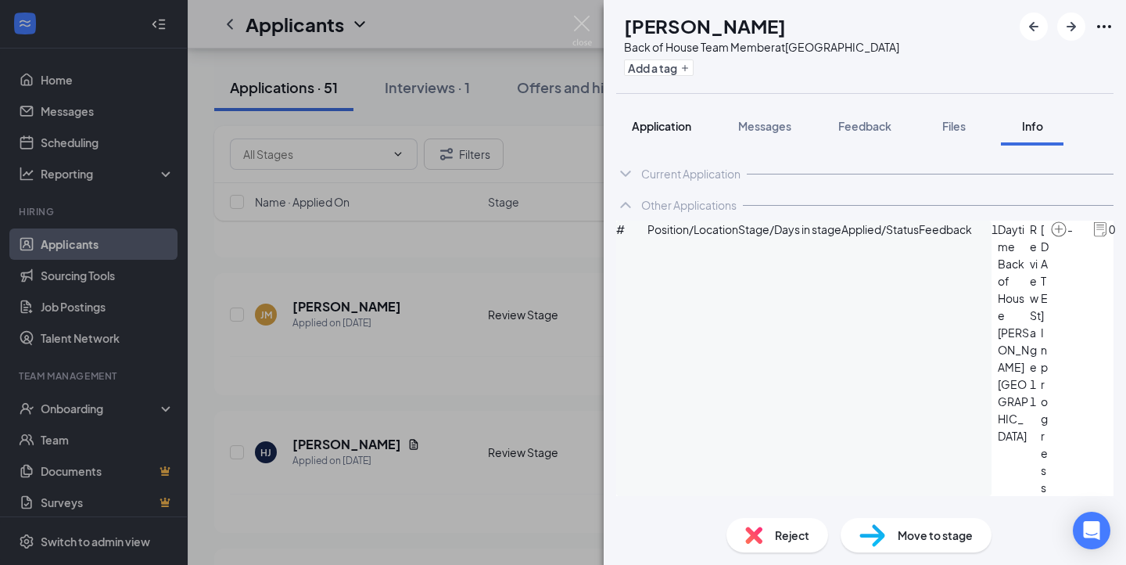
click at [661, 129] on span "Application" at bounding box center [661, 126] width 59 height 14
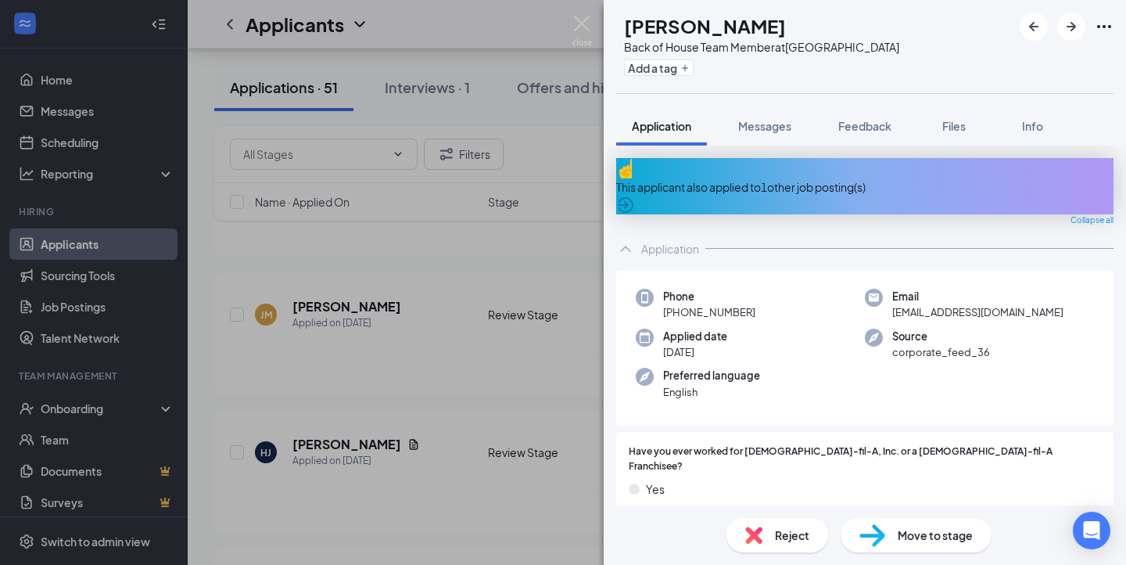
click at [453, 448] on div "JM Josue Martinez Duran Back of House Team Member at Northwest Crossing Add a t…" at bounding box center [563, 282] width 1126 height 565
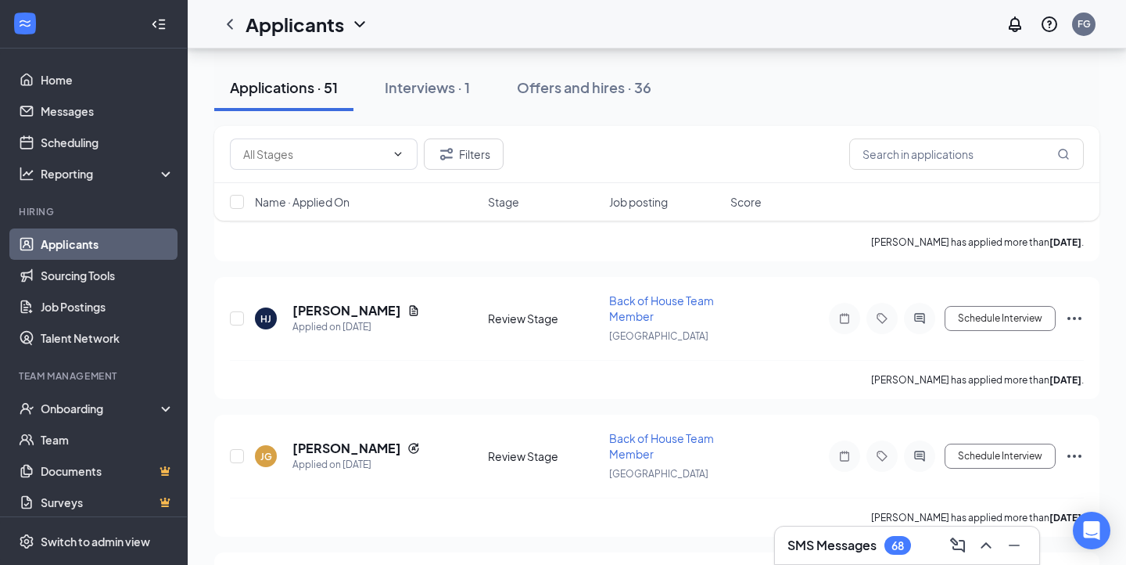
scroll to position [1260, 0]
click at [337, 300] on h5 "[PERSON_NAME]" at bounding box center [346, 308] width 109 height 17
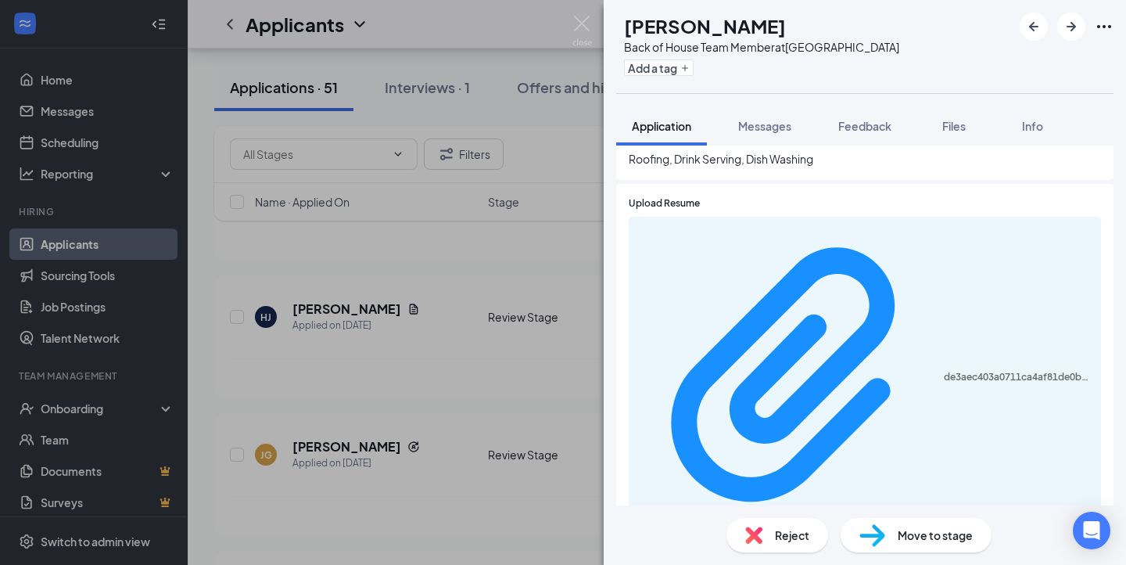
scroll to position [492, 0]
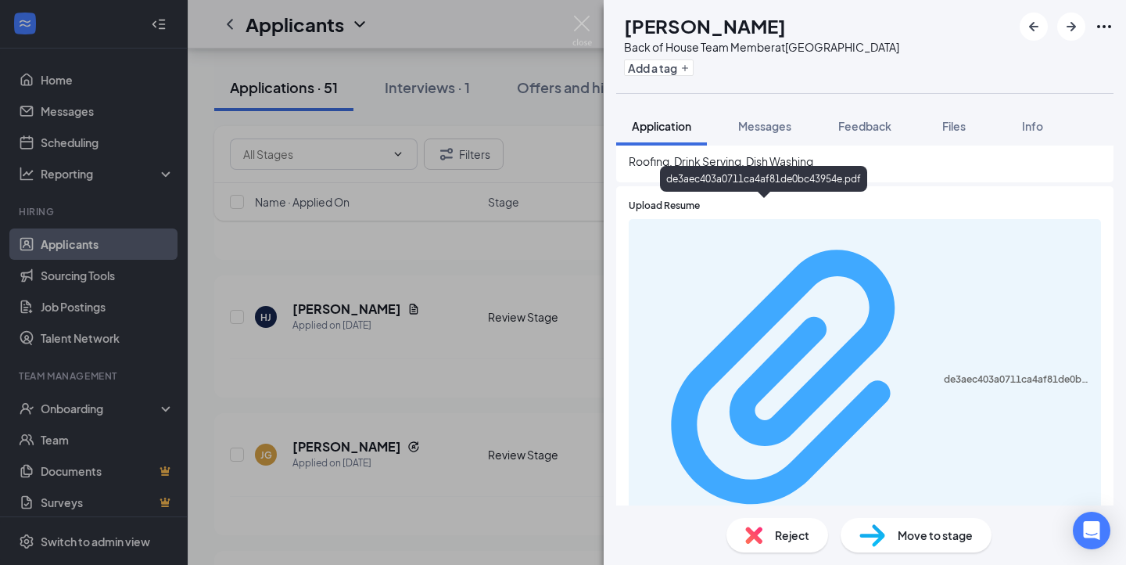
click at [944, 373] on div "de3aec403a0711ca4af81de0bc43954e.pdf" at bounding box center [1018, 379] width 148 height 13
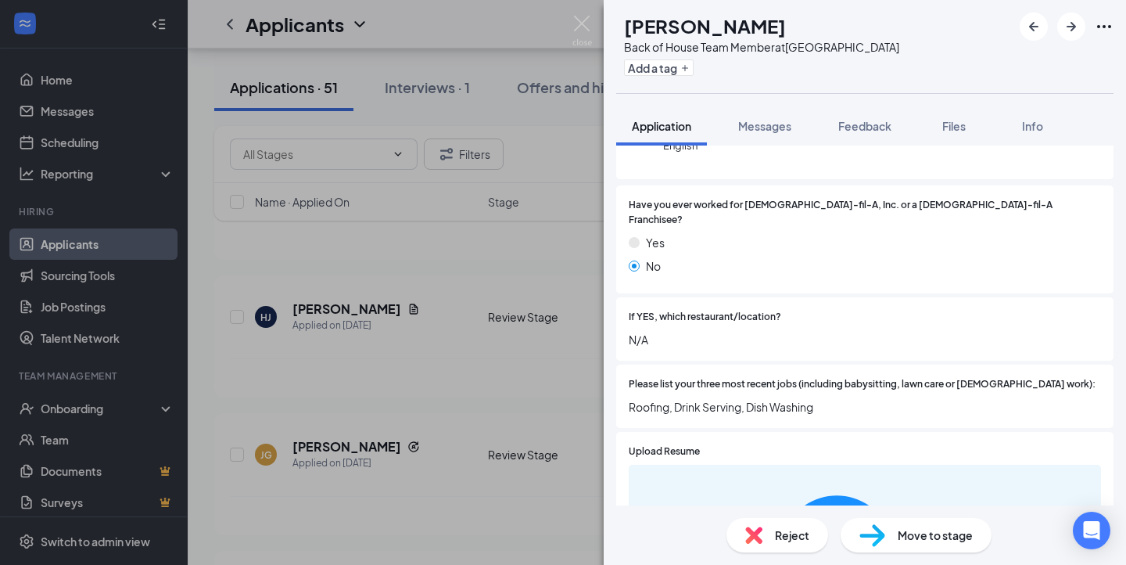
scroll to position [0, 0]
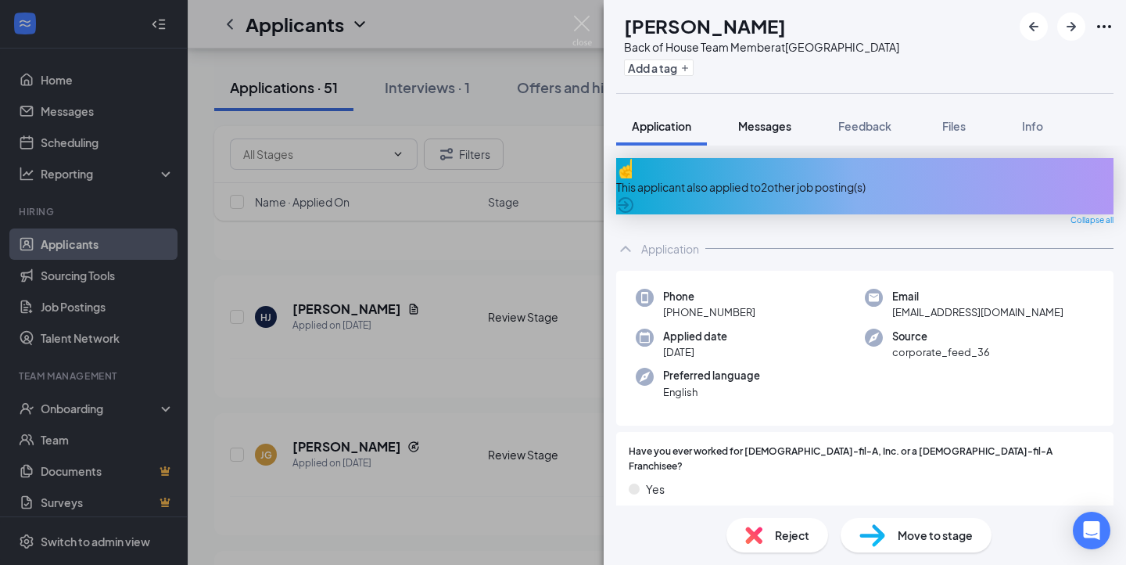
click at [751, 108] on button "Messages" at bounding box center [765, 125] width 84 height 39
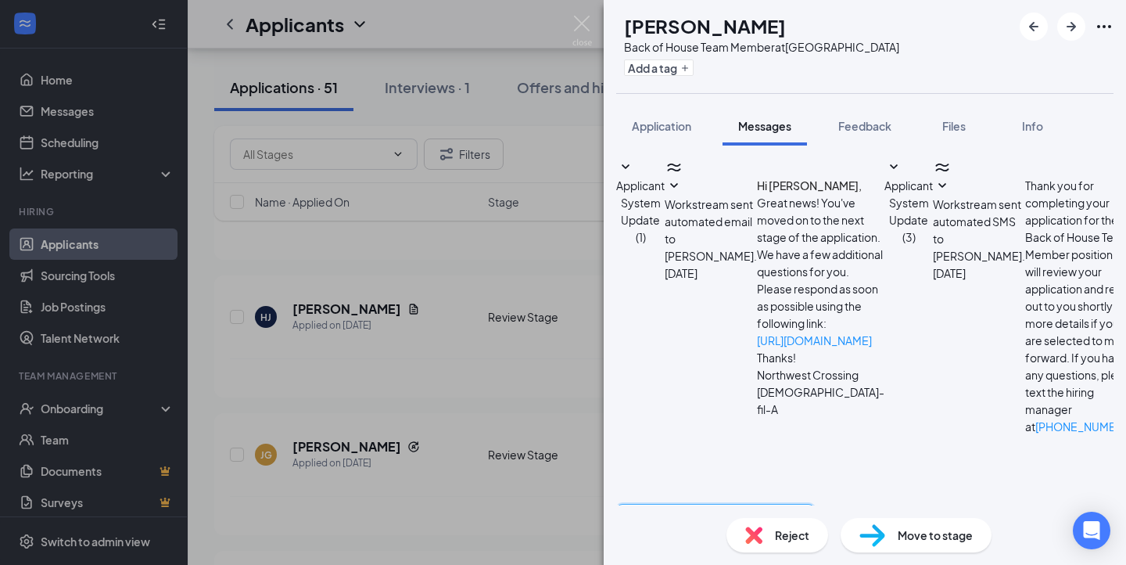
click at [677, 504] on textarea at bounding box center [715, 551] width 199 height 94
type textarea "Good morning, are you available for an in-person interview?"
checkbox input "true"
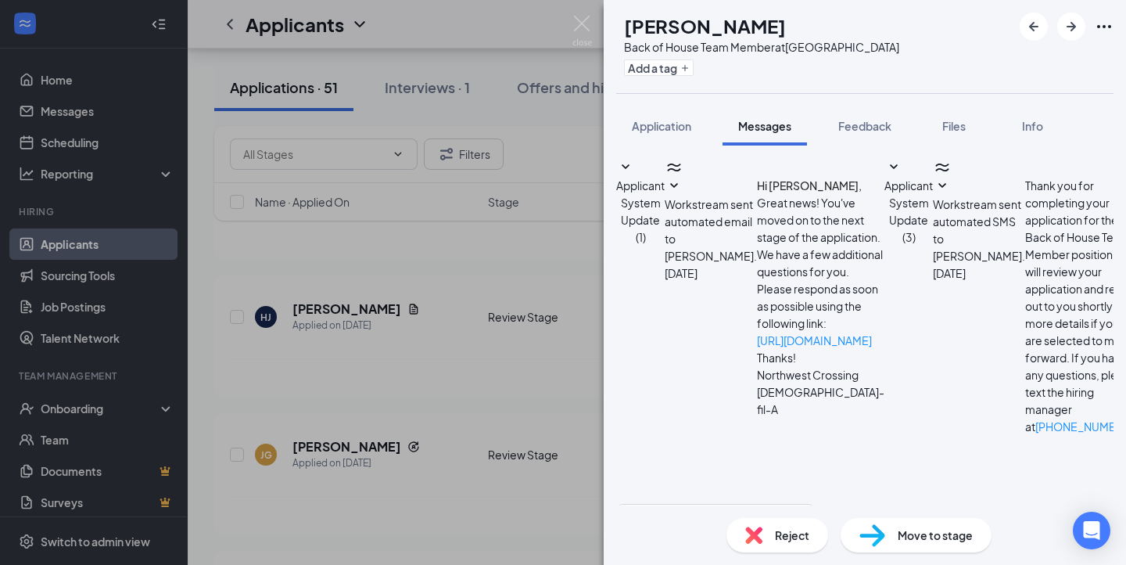
click at [662, 120] on span "Application" at bounding box center [661, 126] width 59 height 14
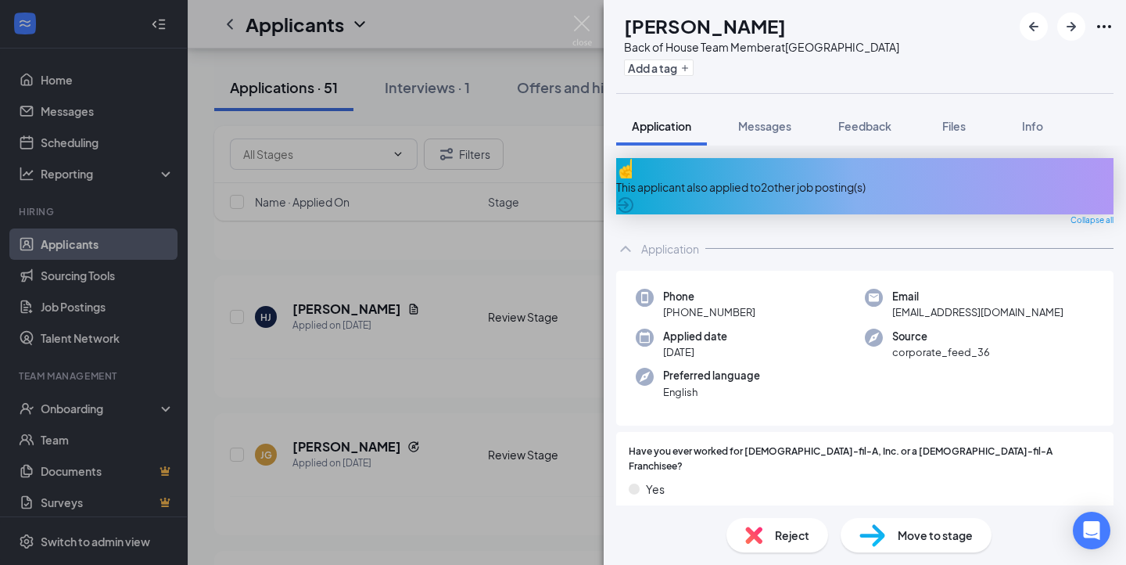
click at [321, 256] on div "HJ Hector Jimenez Back of House Team Member at Northwest Crossing Add a tag App…" at bounding box center [563, 282] width 1126 height 565
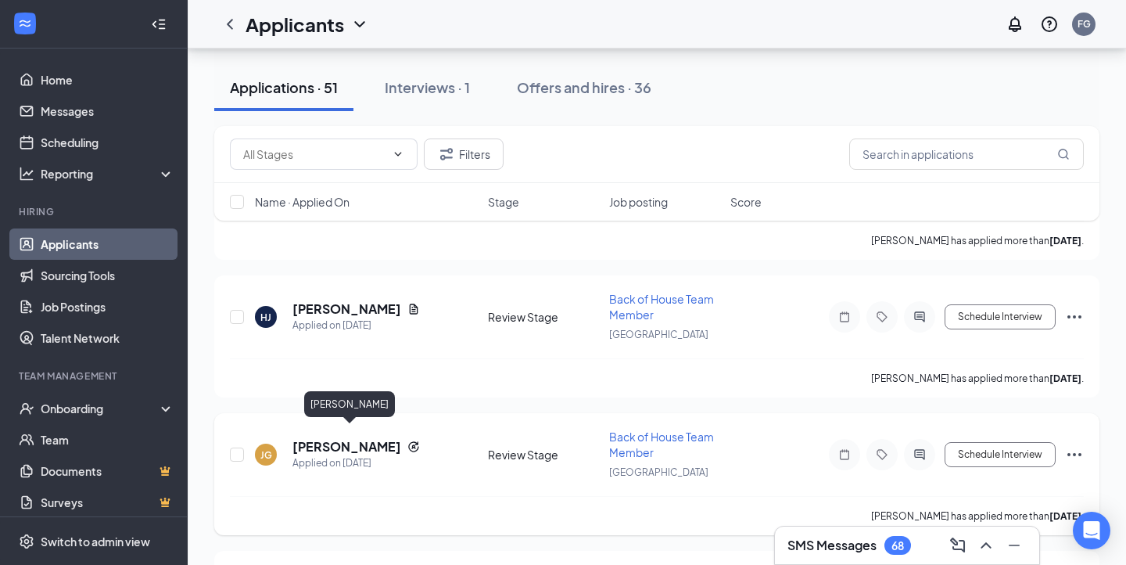
click at [369, 438] on h5 "[PERSON_NAME]" at bounding box center [346, 446] width 109 height 17
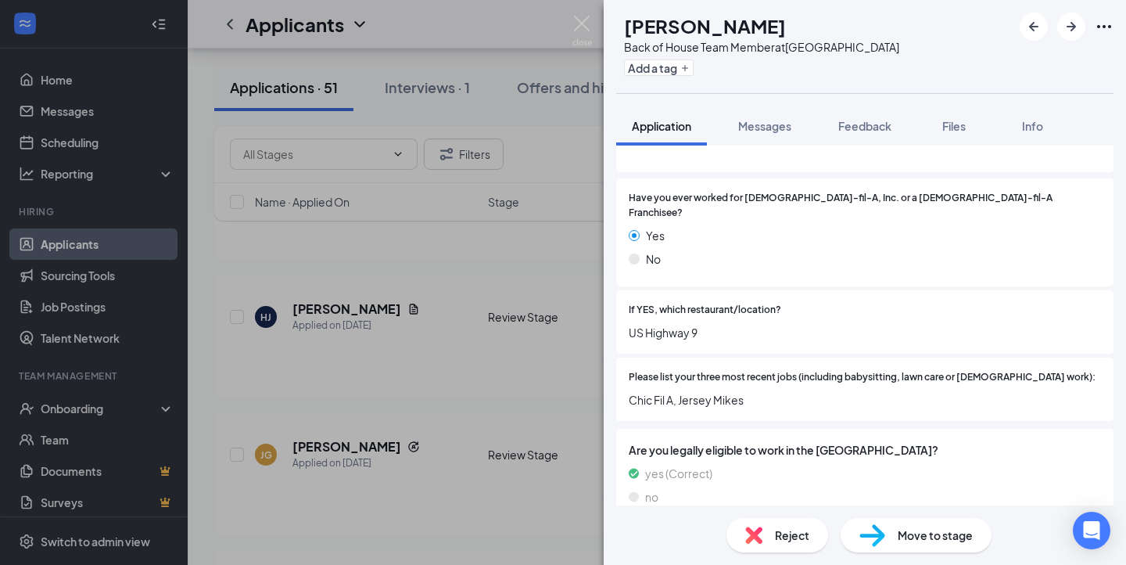
scroll to position [252, 0]
drag, startPoint x: 632, startPoint y: 309, endPoint x: 732, endPoint y: 295, distance: 101.1
click at [733, 325] on span "US Highway 9" at bounding box center [865, 333] width 472 height 17
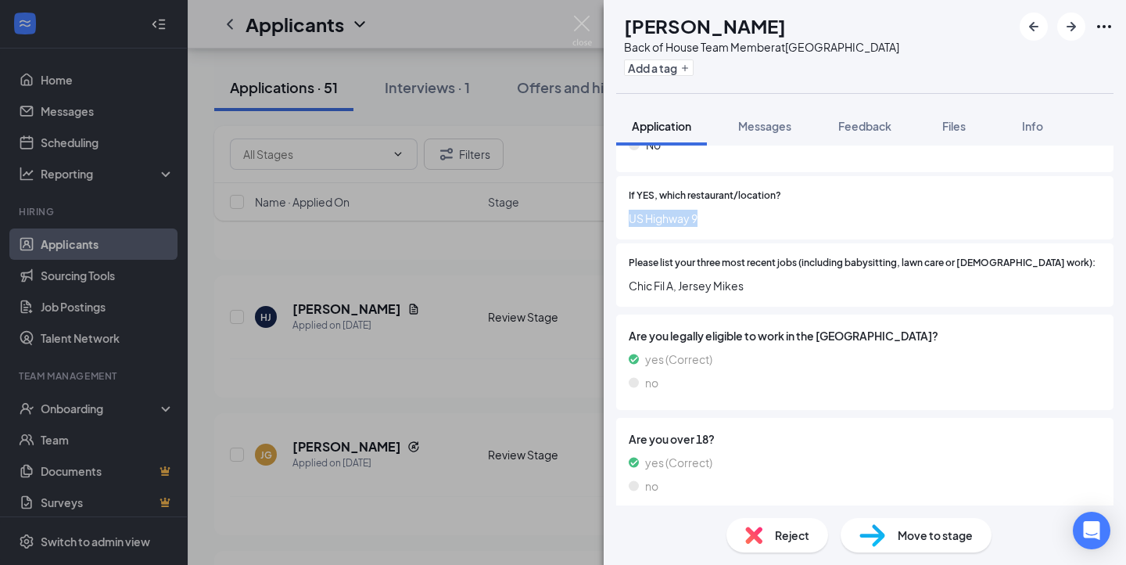
scroll to position [0, 0]
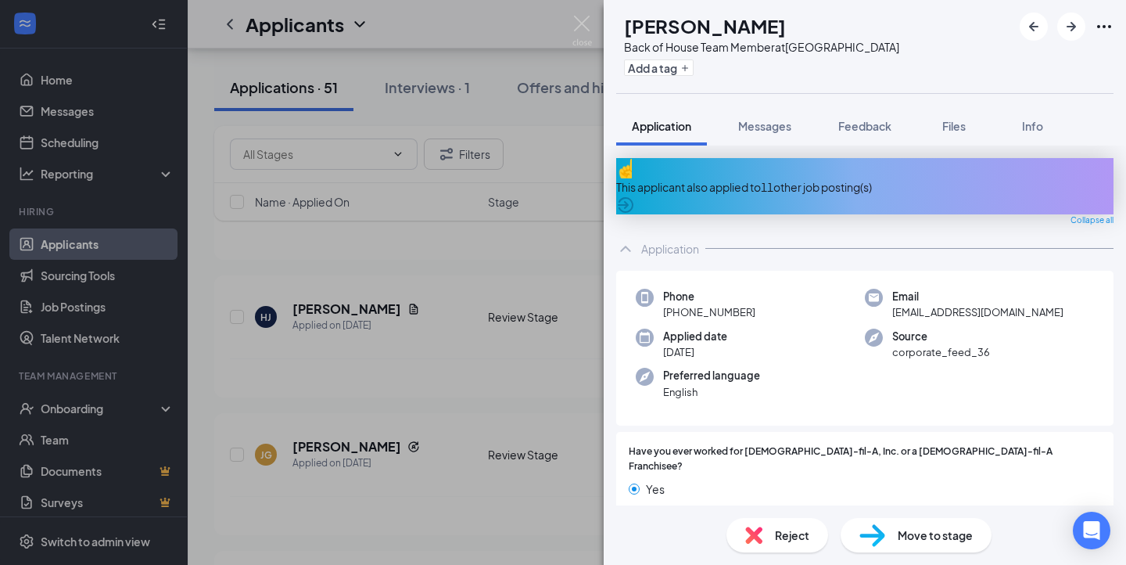
click at [458, 359] on div "JG Jaylen Gill-Anderson Back of House Team Member at Northwest Crossing Add a t…" at bounding box center [563, 282] width 1126 height 565
drag, startPoint x: 585, startPoint y: 27, endPoint x: 844, endPoint y: 435, distance: 483.3
click at [585, 27] on img at bounding box center [582, 31] width 20 height 30
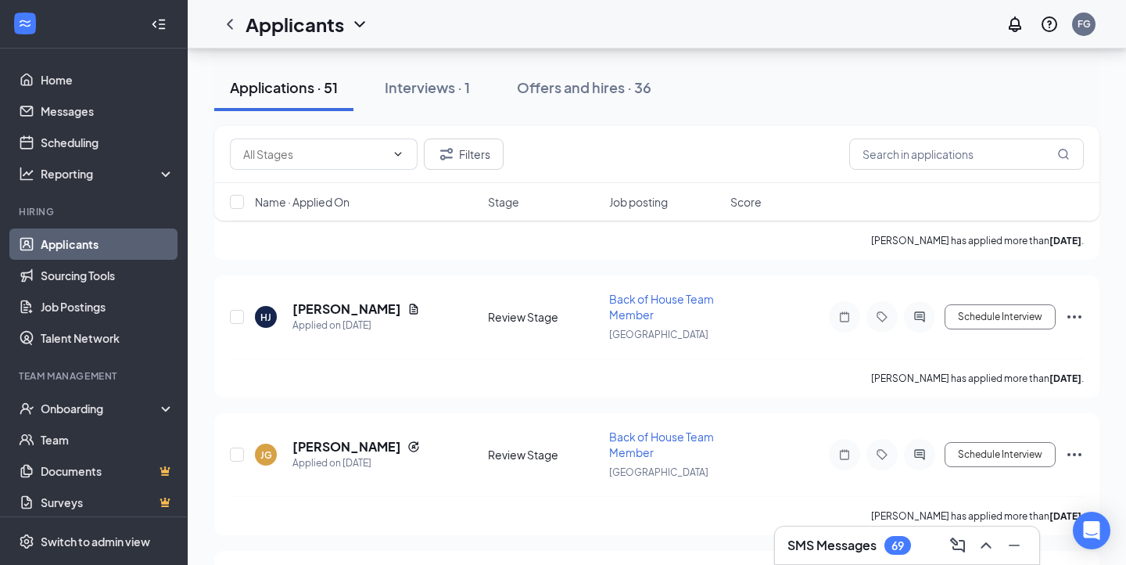
click at [844, 534] on div "SMS Messages 69" at bounding box center [906, 545] width 239 height 25
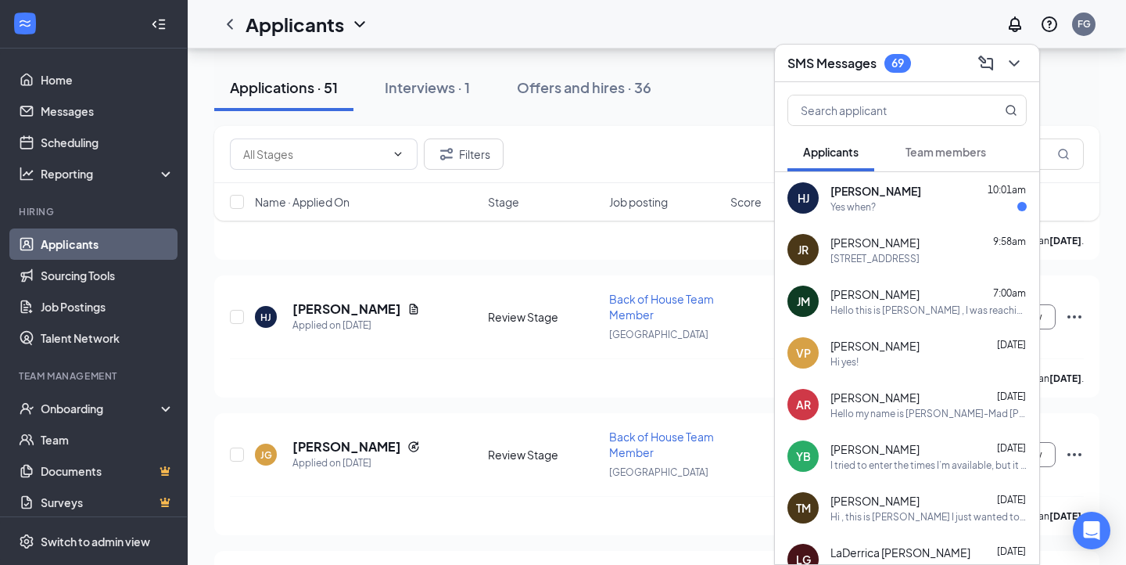
click at [883, 210] on div "Yes when?" at bounding box center [928, 206] width 196 height 13
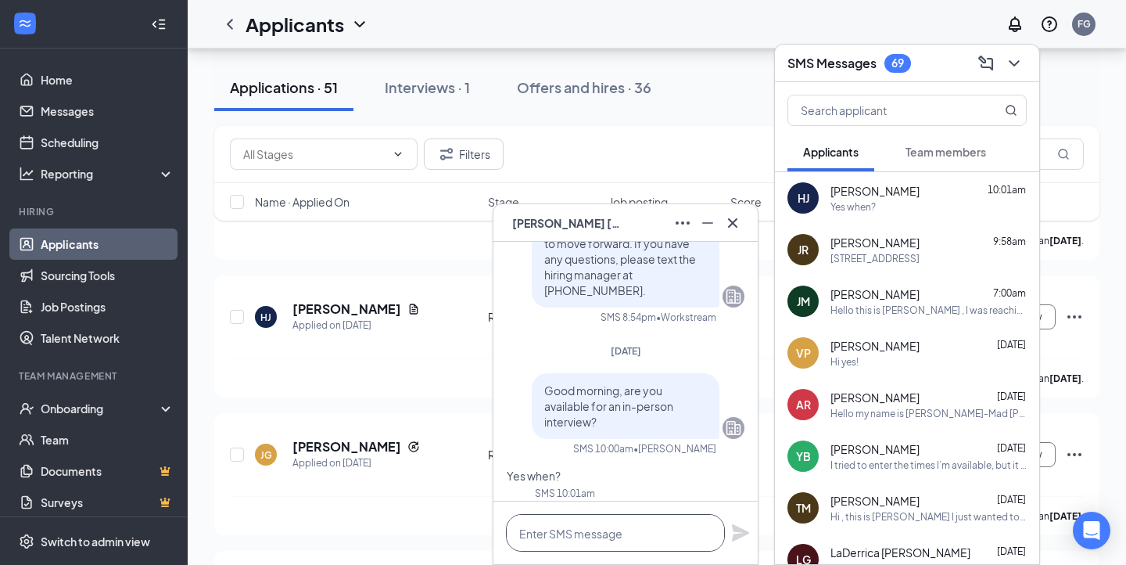
click at [586, 529] on textarea at bounding box center [615, 533] width 219 height 38
type textarea "Today at 1:30pm"
click at [738, 540] on icon "Plane" at bounding box center [740, 532] width 19 height 19
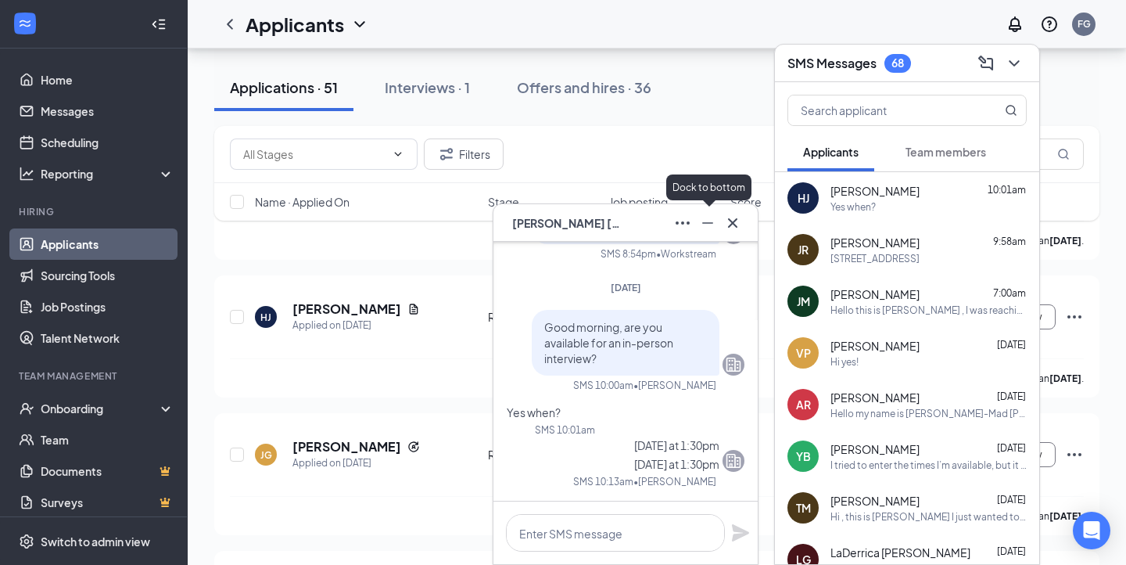
click at [714, 221] on icon "Minimize" at bounding box center [707, 222] width 19 height 19
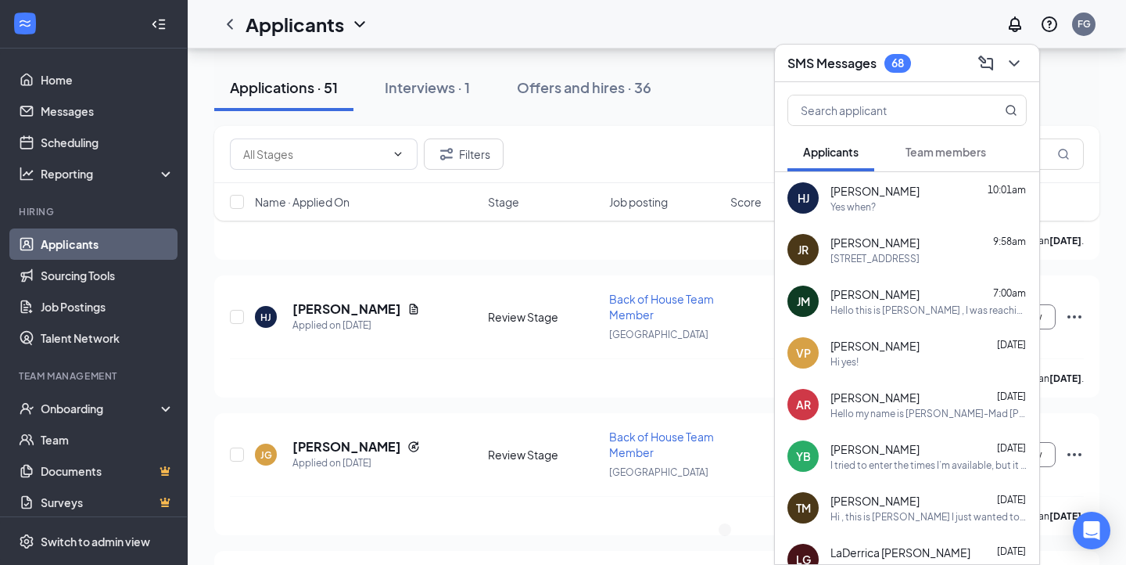
click at [906, 144] on button "Team members" at bounding box center [946, 151] width 112 height 39
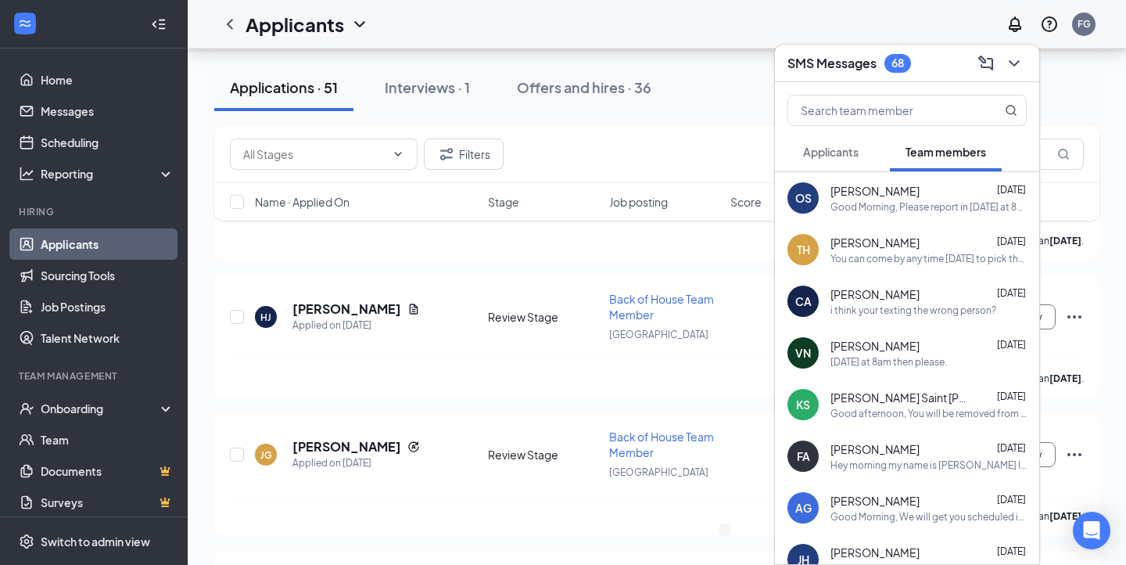
click at [895, 201] on div "Good Morning, Please report in [DATE] at 8am for your first day of Deliveries. …" at bounding box center [928, 206] width 196 height 13
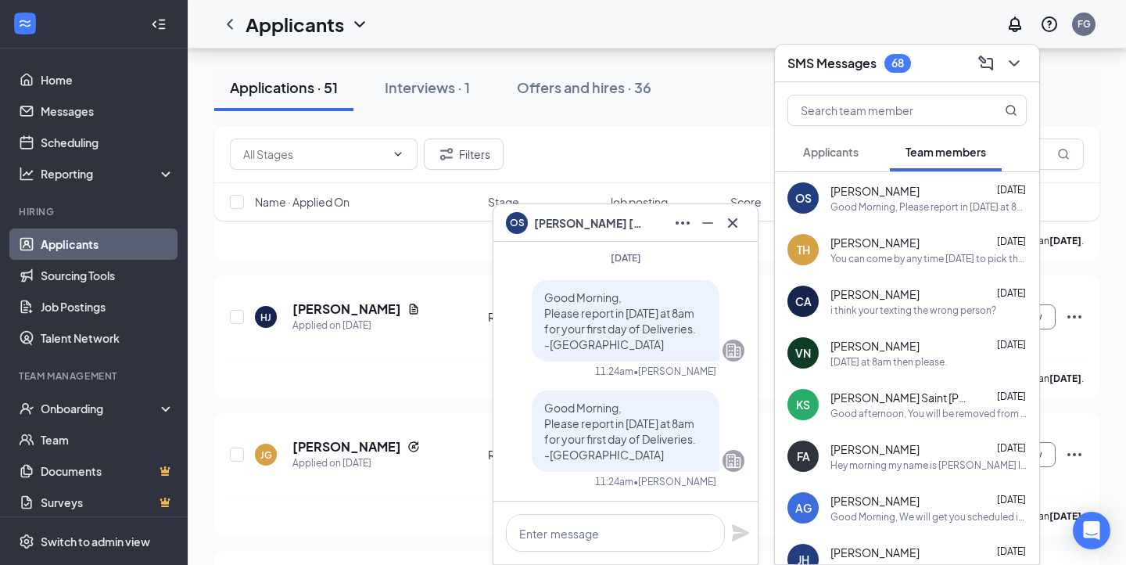
click at [841, 167] on button "Applicants" at bounding box center [830, 151] width 87 height 39
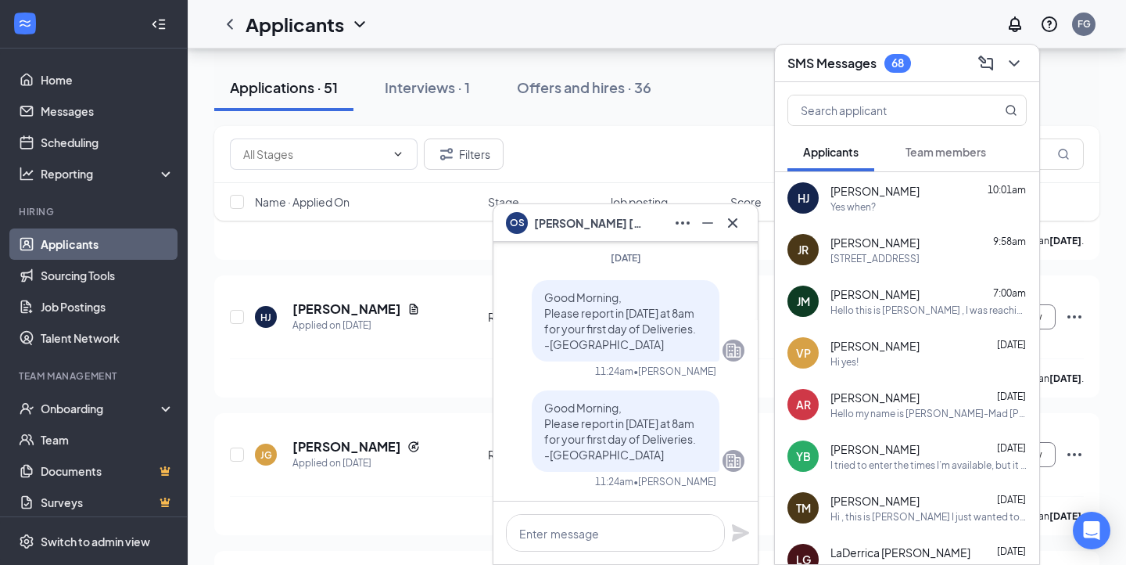
click at [920, 257] on div "[STREET_ADDRESS]" at bounding box center [874, 258] width 89 height 13
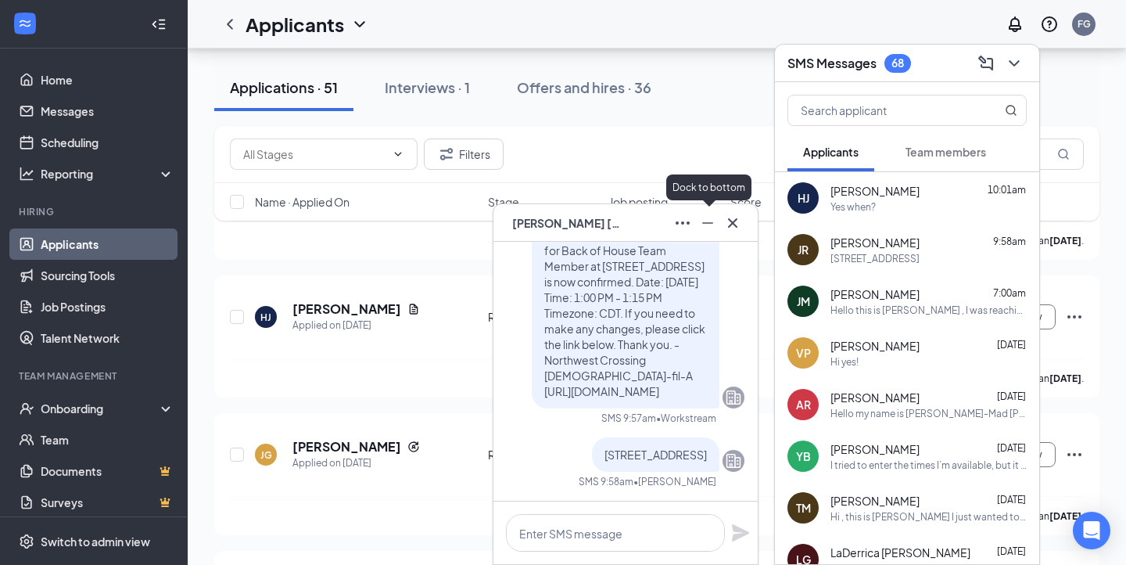
click at [700, 224] on icon "Minimize" at bounding box center [707, 222] width 19 height 19
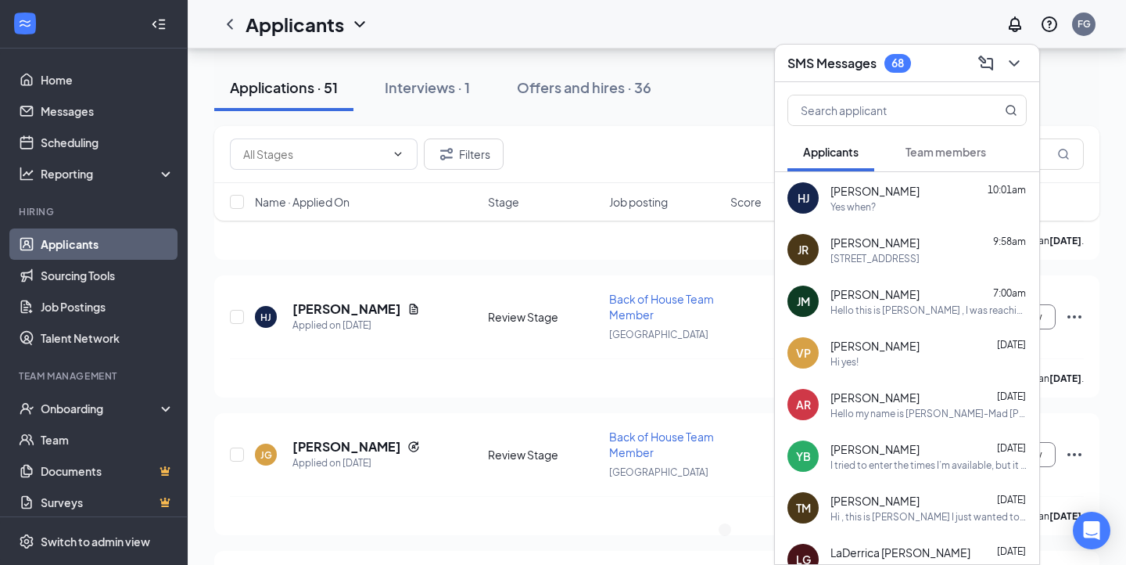
click at [930, 206] on div "Yes when?" at bounding box center [928, 206] width 196 height 13
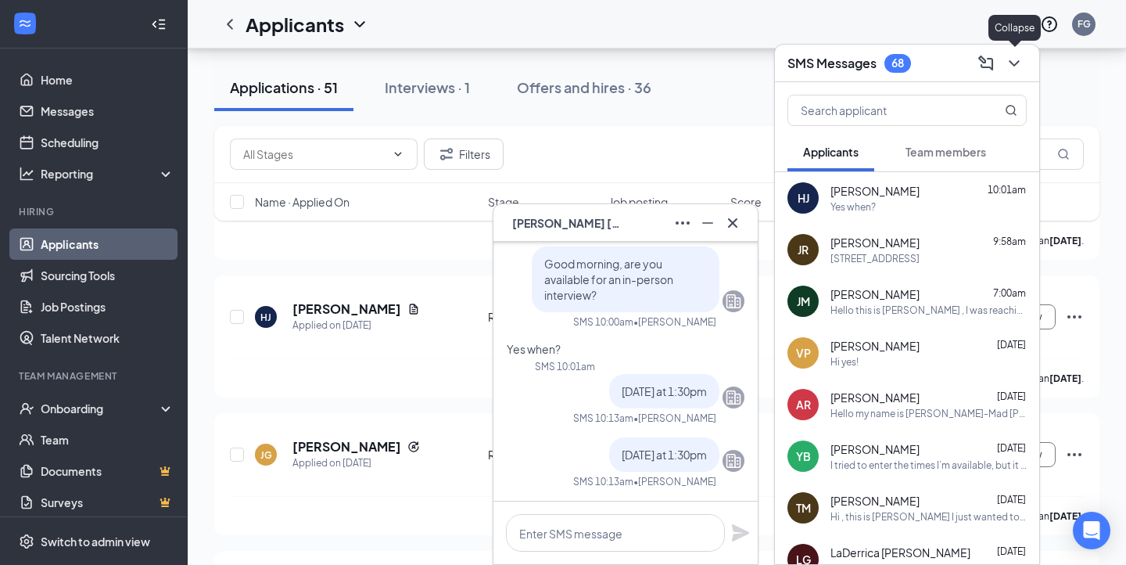
click at [1010, 70] on icon "ChevronDown" at bounding box center [1014, 63] width 19 height 19
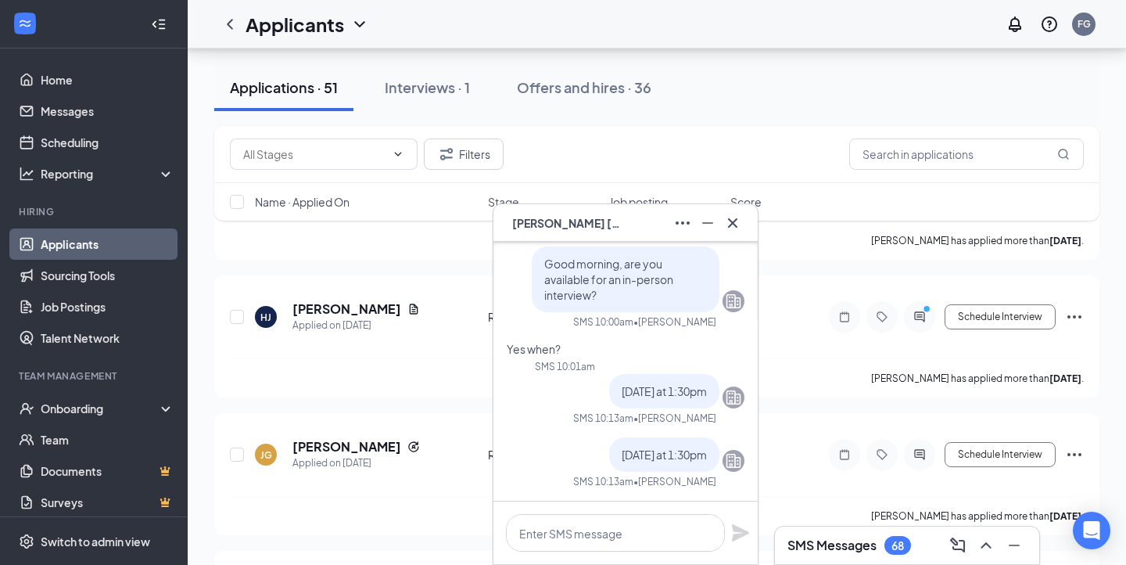
click at [818, 544] on h3 "SMS Messages" at bounding box center [831, 544] width 89 height 17
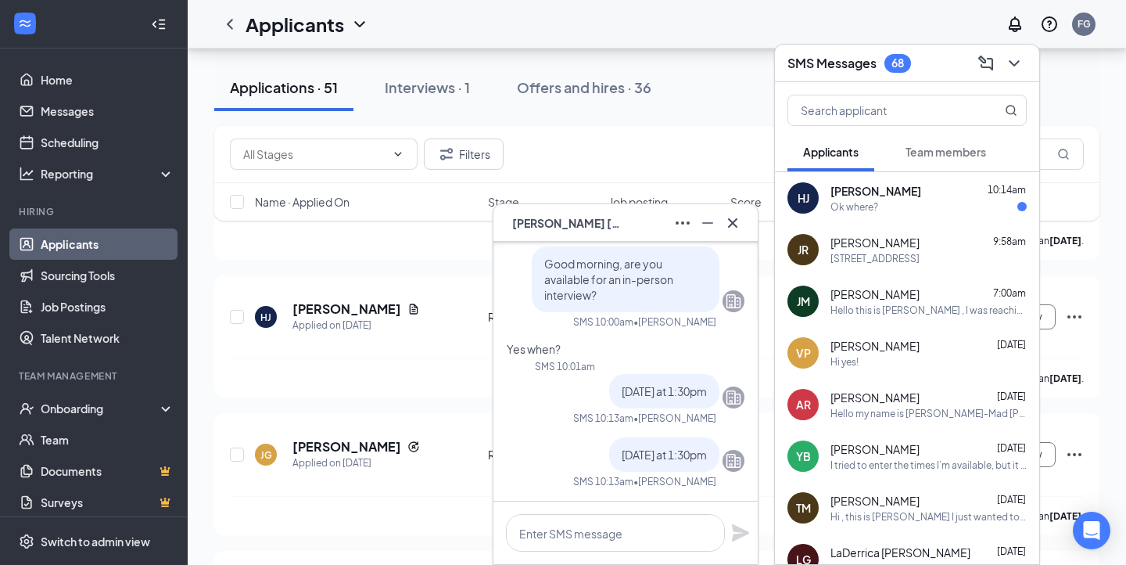
click at [860, 203] on div "Ok where?" at bounding box center [854, 206] width 48 height 13
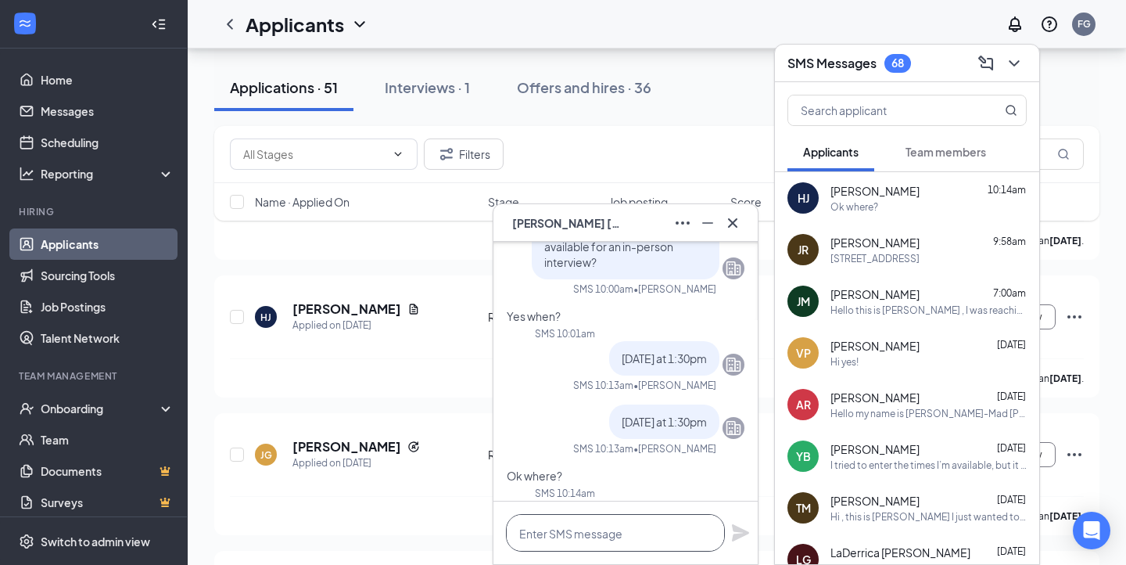
click at [581, 546] on textarea at bounding box center [615, 533] width 219 height 38
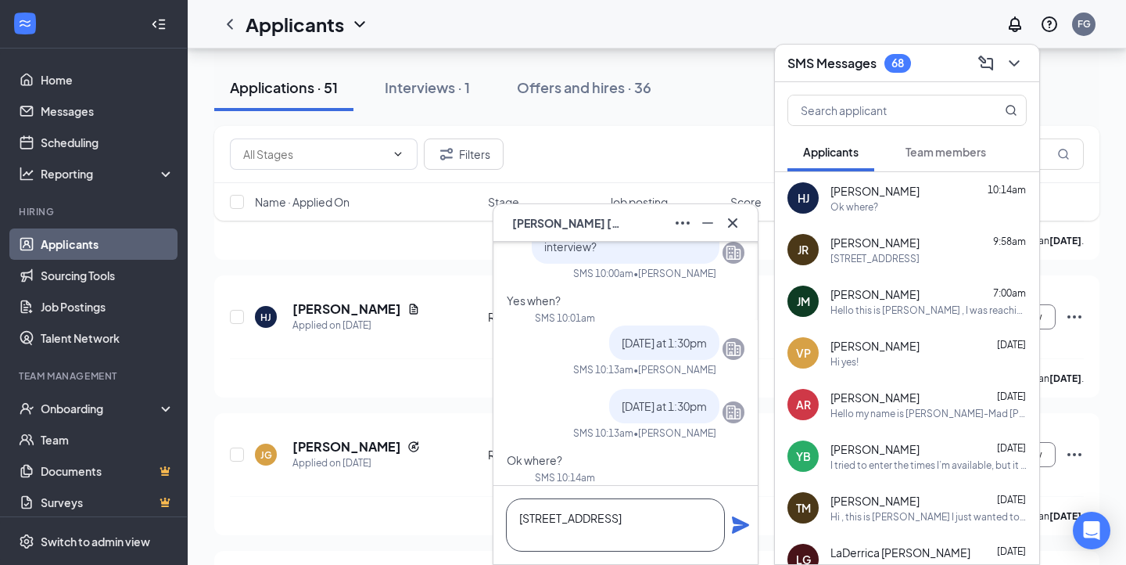
type textarea "[STREET_ADDRESS]"
click at [733, 518] on icon "Plane" at bounding box center [740, 524] width 17 height 17
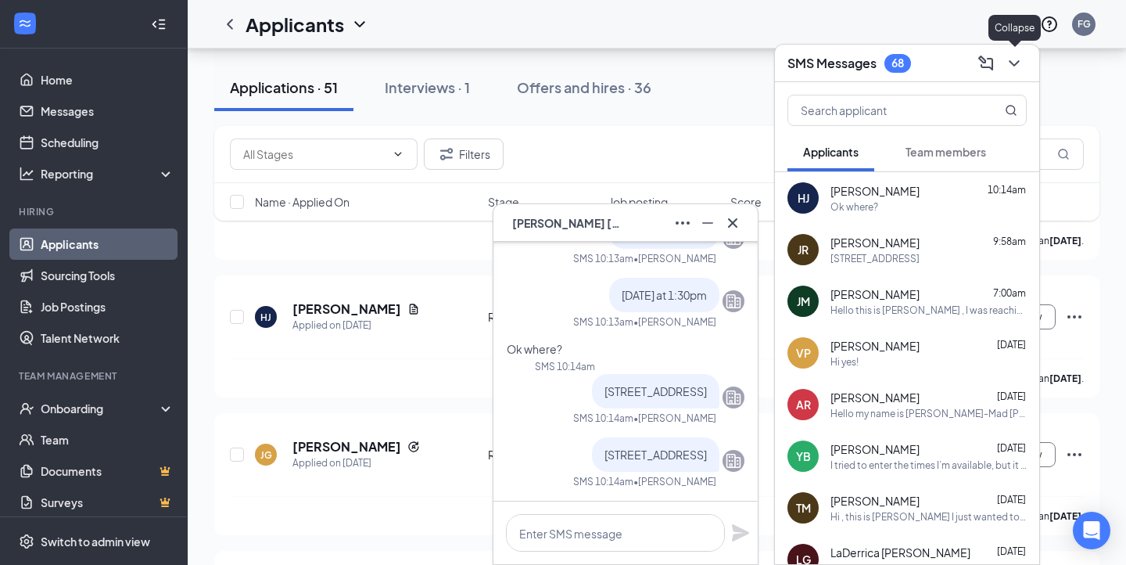
click at [1014, 63] on icon "ChevronDown" at bounding box center [1014, 63] width 19 height 19
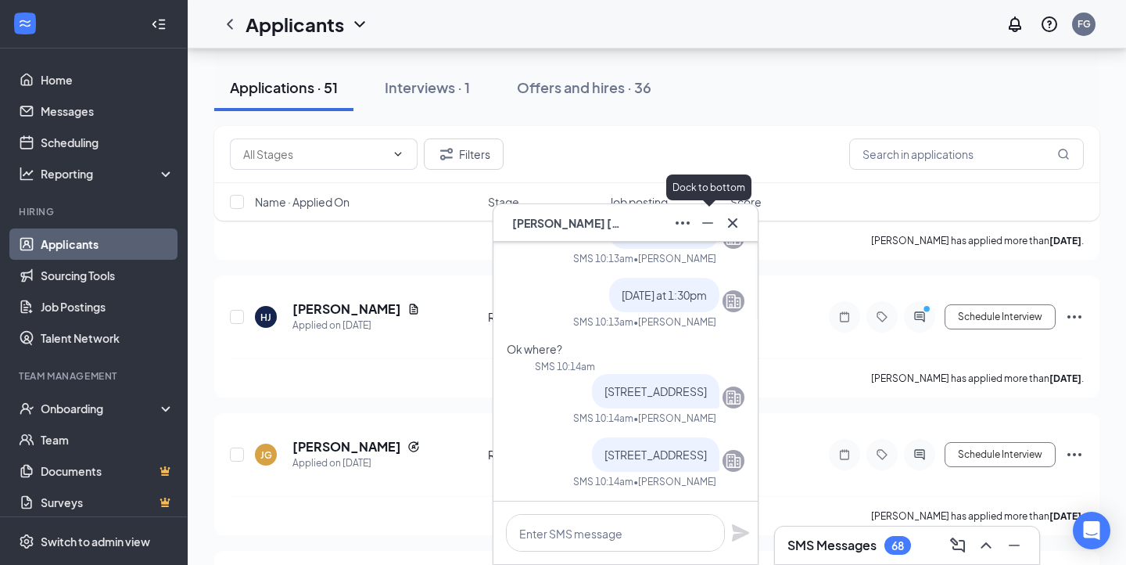
click at [708, 223] on icon "Minimize" at bounding box center [707, 222] width 19 height 19
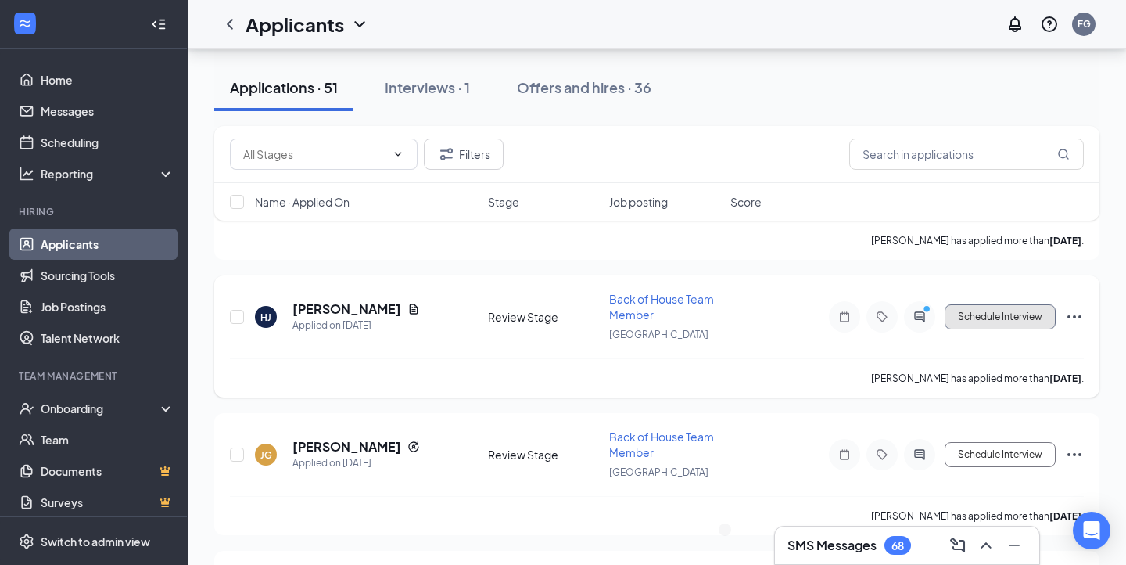
click at [1030, 304] on button "Schedule Interview" at bounding box center [1000, 316] width 111 height 25
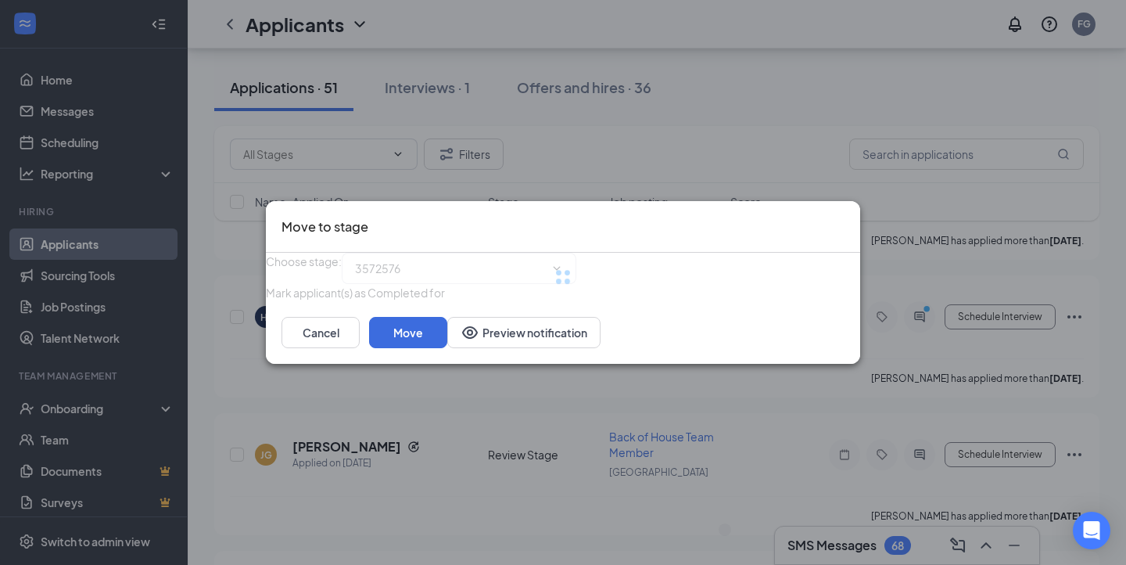
type input "Onsite Interview (next stage)"
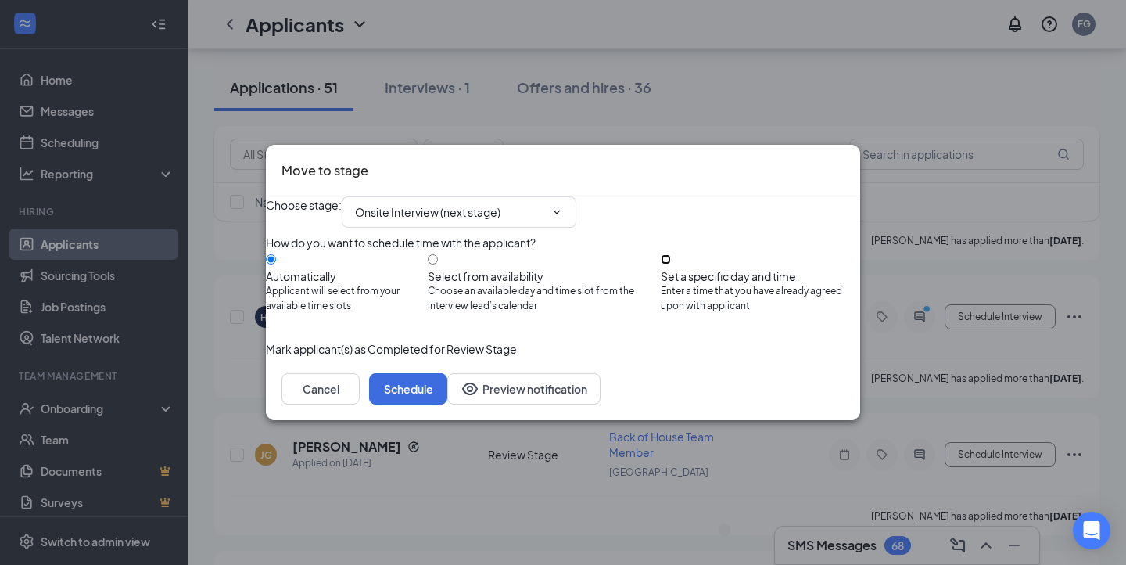
click at [671, 261] on input "Set a specific day and time Enter a time that you have already agreed upon with…" at bounding box center [666, 259] width 10 height 10
radio input "true"
radio input "false"
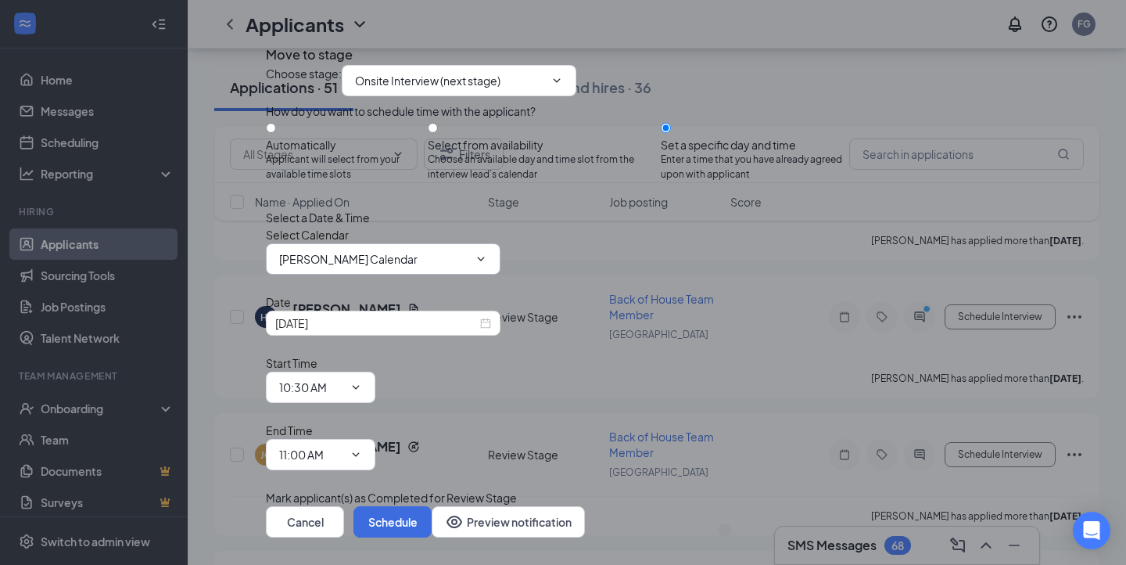
click at [443, 267] on input "Felipe Gonzalez's Calendar" at bounding box center [373, 258] width 189 height 17
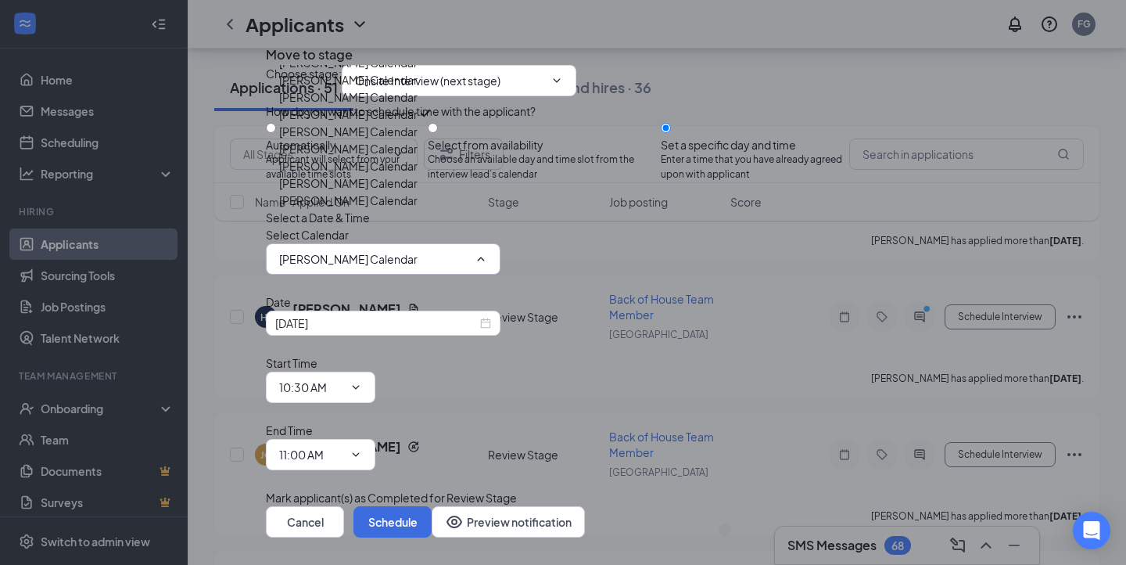
scroll to position [136, 0]
click at [358, 192] on div "Ricardo Hernandez's Calendar" at bounding box center [348, 182] width 138 height 17
type input "Ricardo Hernandez's Calendar"
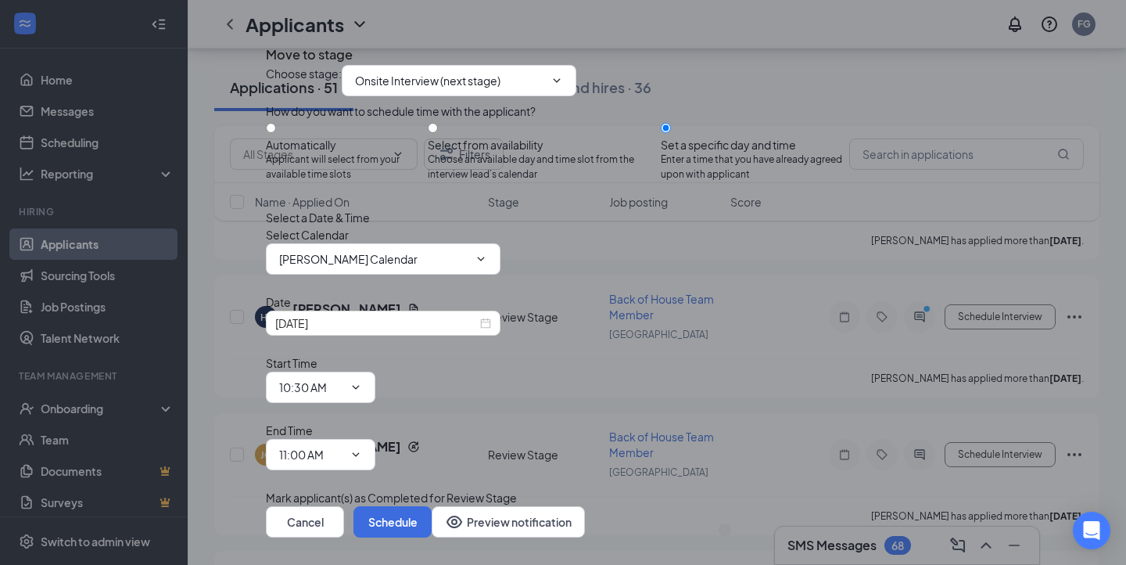
scroll to position [25, 0]
click at [343, 378] on input "10:30 AM" at bounding box center [311, 386] width 64 height 17
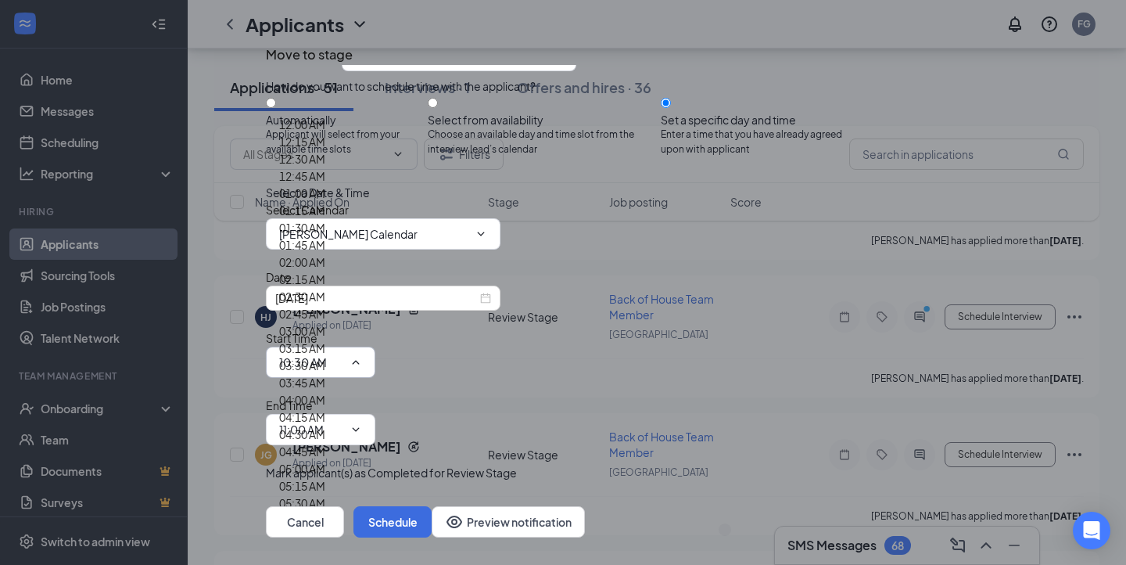
scroll to position [1784, 0]
type input "01:30 PM"
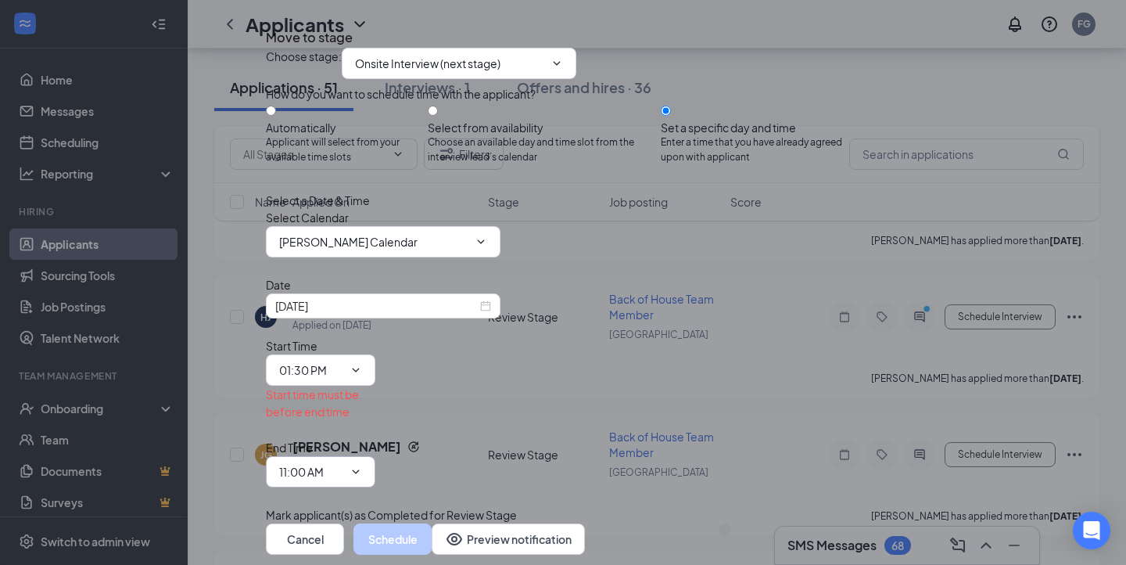
click at [375, 456] on span "11:00 AM" at bounding box center [320, 471] width 109 height 31
click at [343, 463] on input "11:00 AM" at bounding box center [311, 471] width 64 height 17
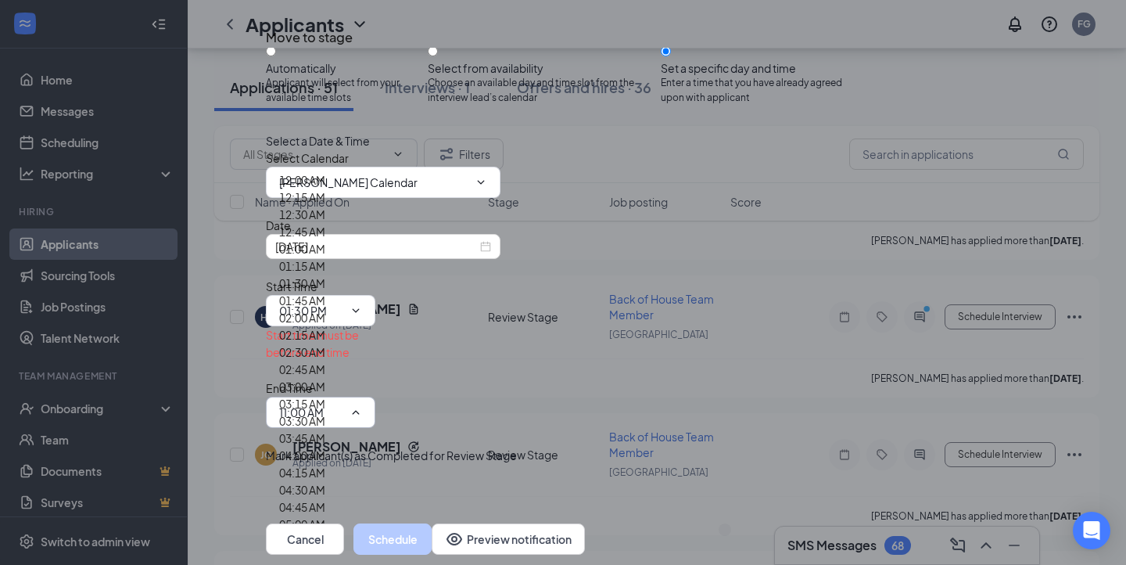
scroll to position [1809, 0]
type input "01:45 PM"
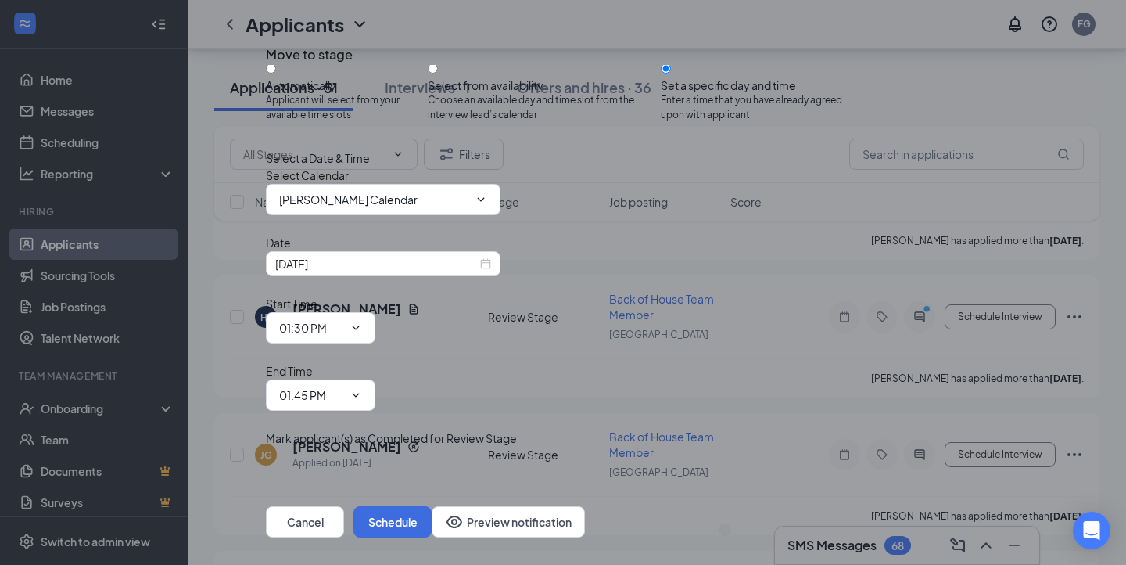
scroll to position [25, 0]
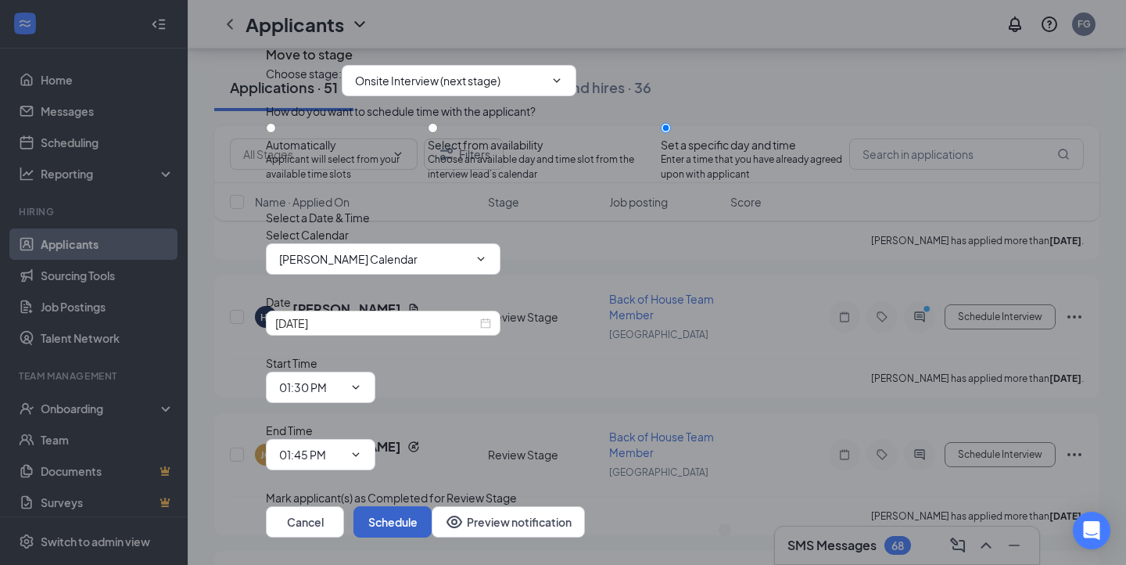
click at [432, 506] on button "Schedule" at bounding box center [392, 521] width 78 height 31
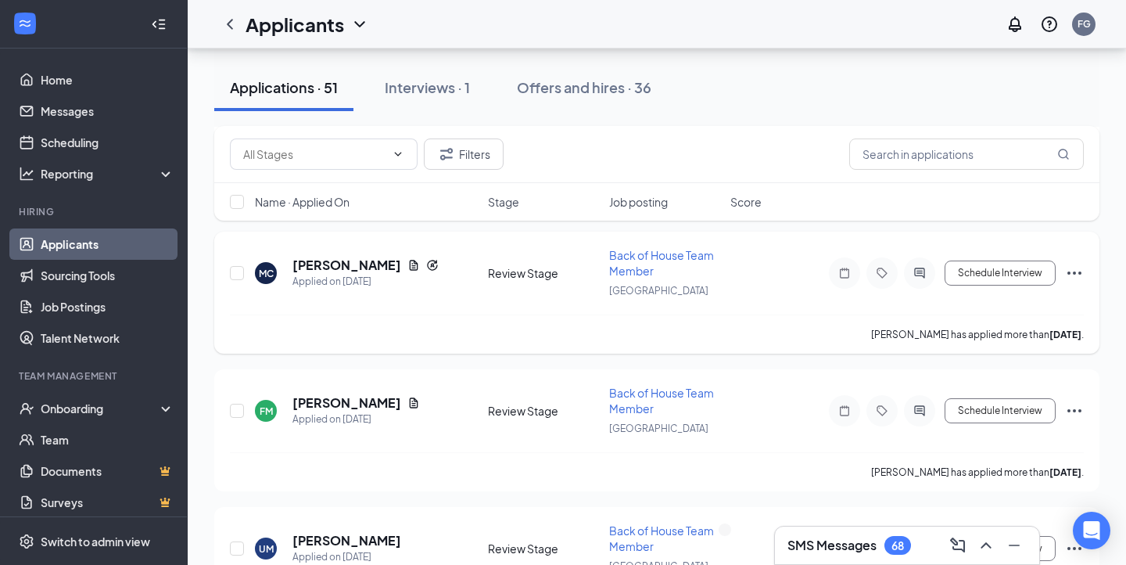
scroll to position [1447, 0]
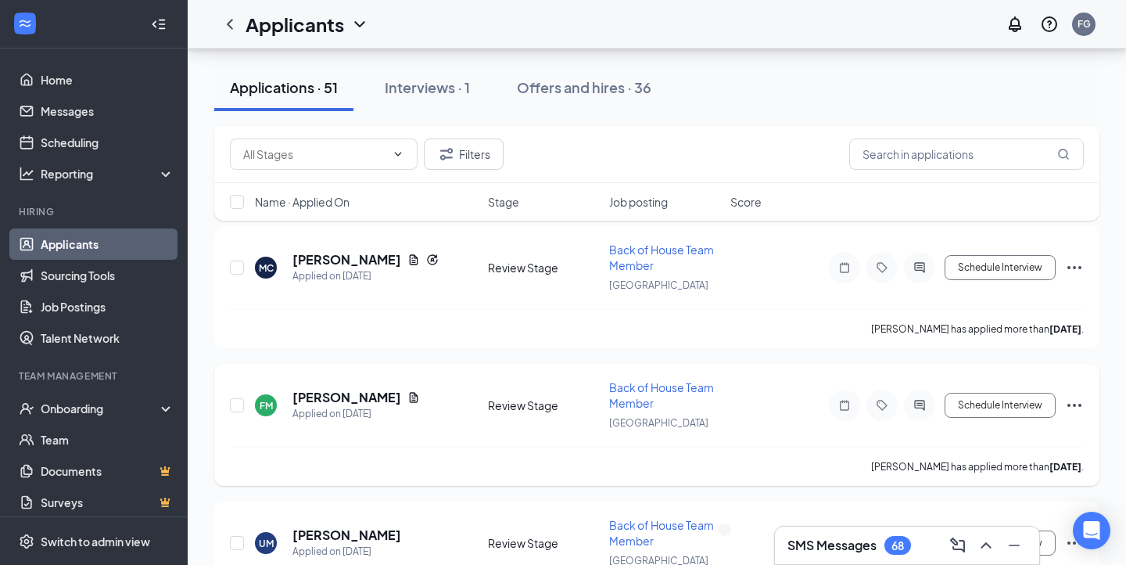
click at [334, 379] on div "FM Fidel Martinez Applied on Sep 4 Review Stage Back of House Team Member North…" at bounding box center [657, 412] width 854 height 67
click at [371, 389] on h5 "[PERSON_NAME]" at bounding box center [346, 397] width 109 height 17
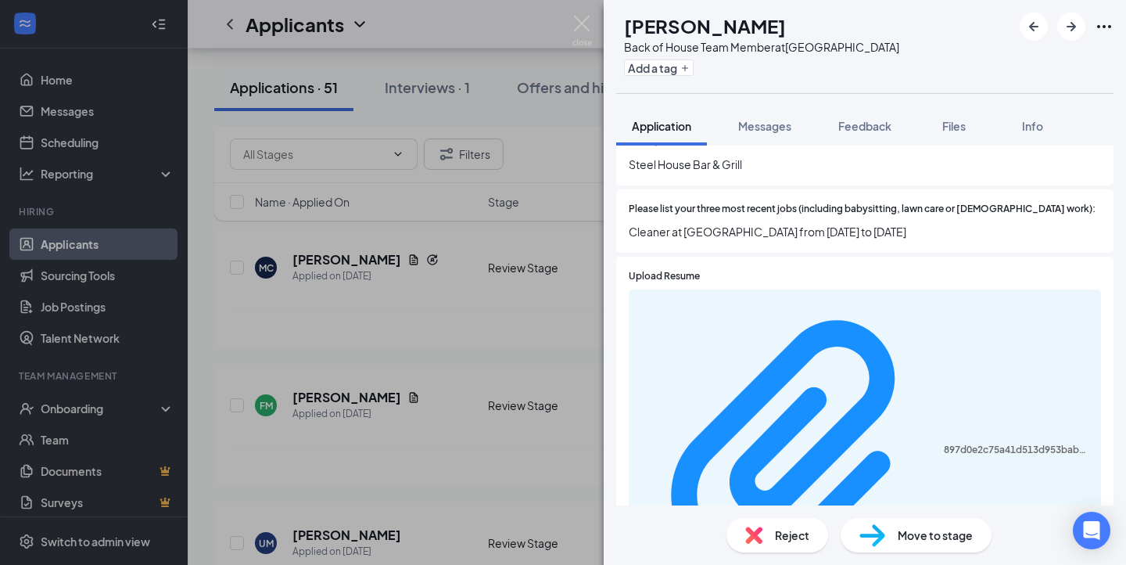
scroll to position [368, 0]
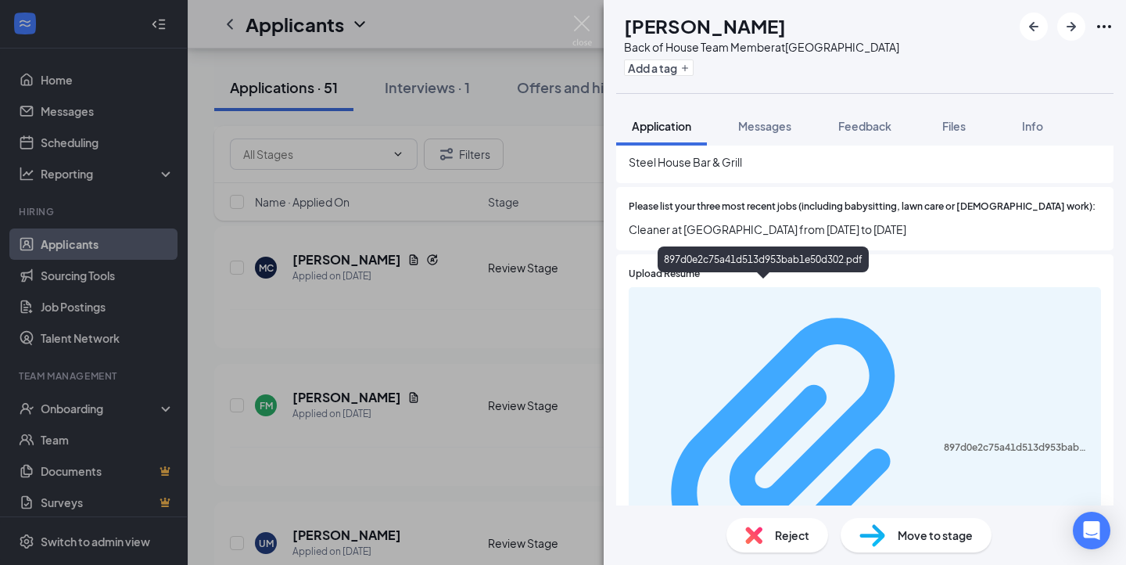
click at [944, 441] on div "897d0e2c75a41d513d953bab1e50d302.pdf" at bounding box center [1018, 447] width 148 height 13
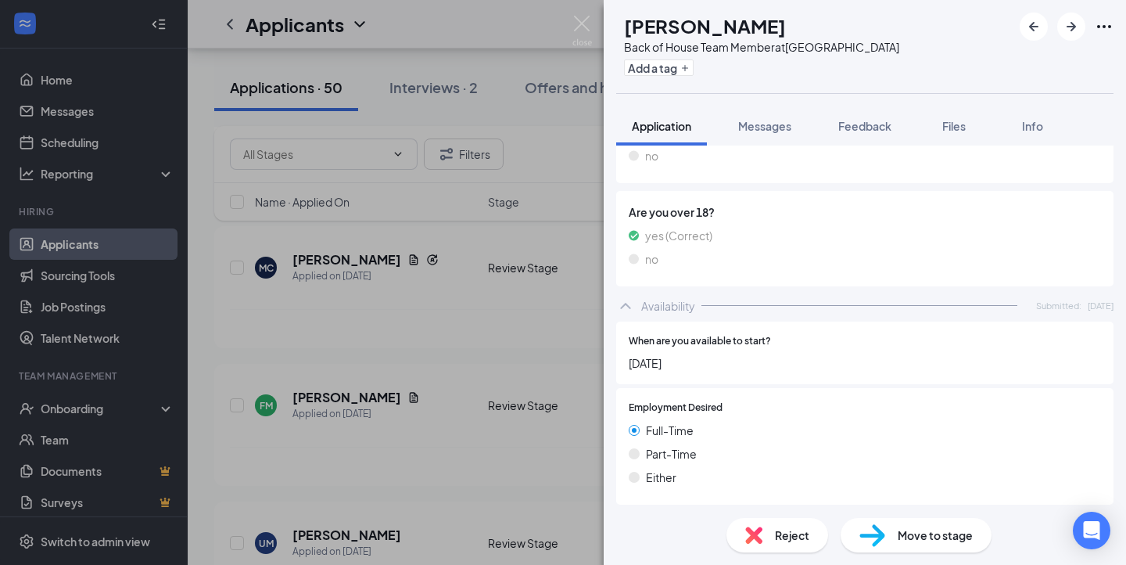
scroll to position [0, 0]
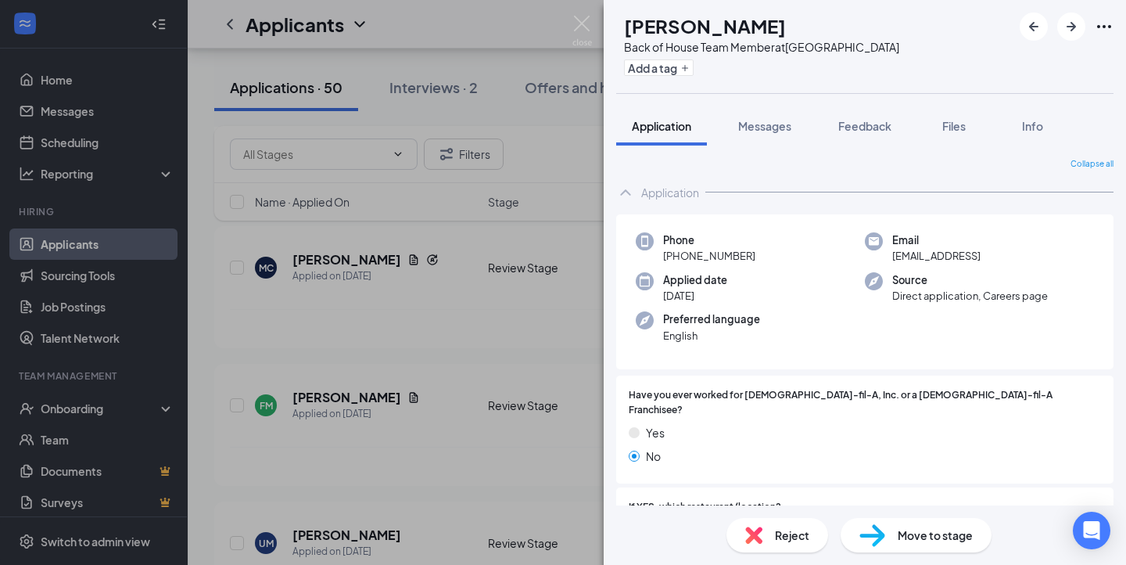
click at [892, 516] on div "Reject Move to stage" at bounding box center [865, 534] width 522 height 59
click at [892, 523] on div "Move to stage" at bounding box center [916, 535] width 151 height 34
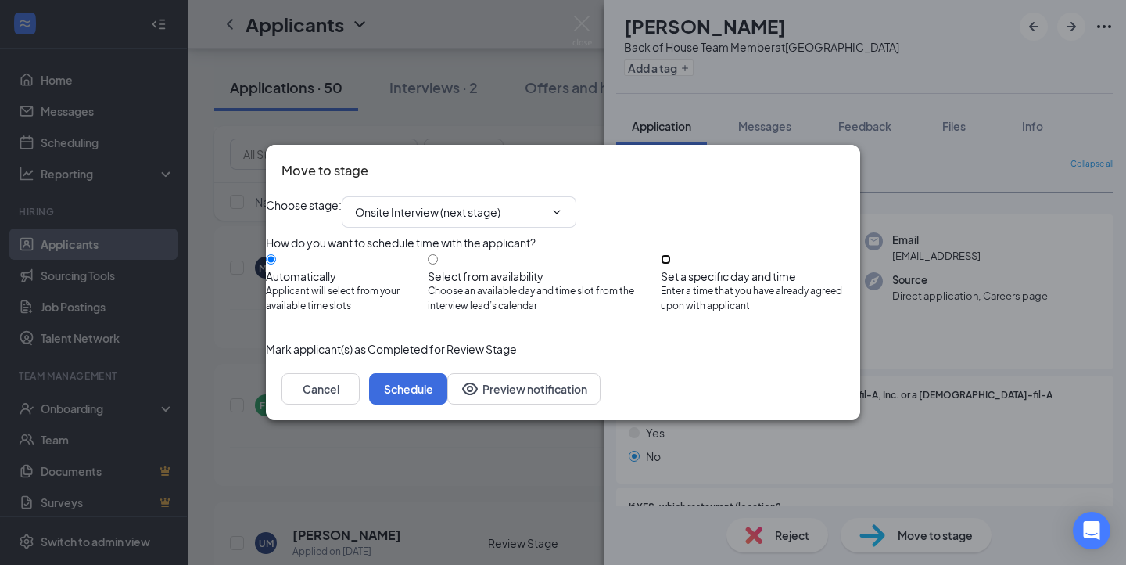
click at [671, 258] on input "Set a specific day and time Enter a time that you have already agreed upon with…" at bounding box center [666, 259] width 10 height 10
radio input "true"
radio input "false"
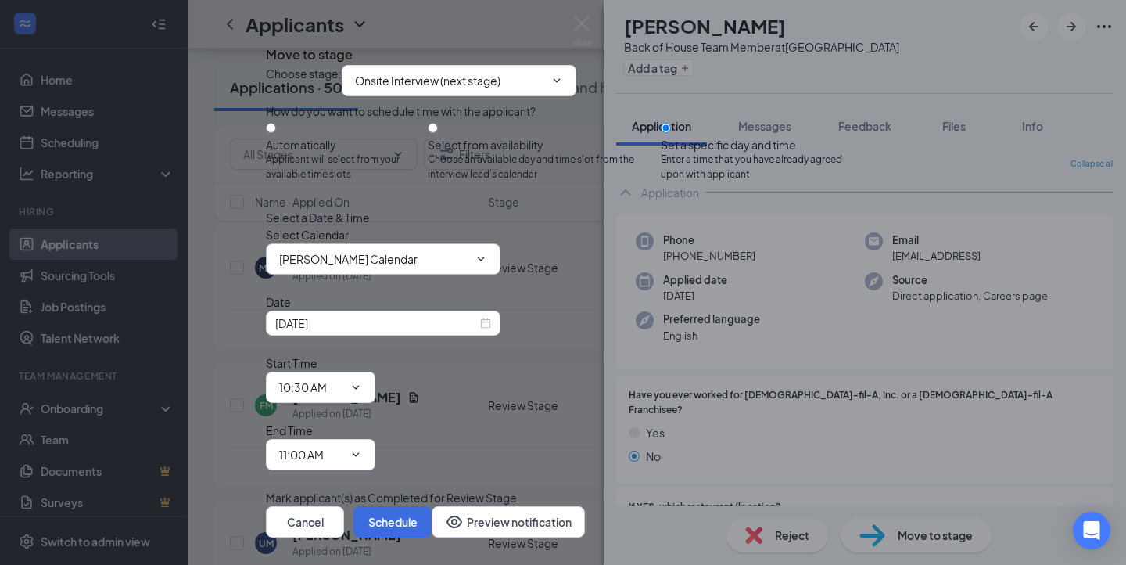
click at [442, 267] on input "Felipe Gonzalez's Calendar" at bounding box center [373, 258] width 189 height 17
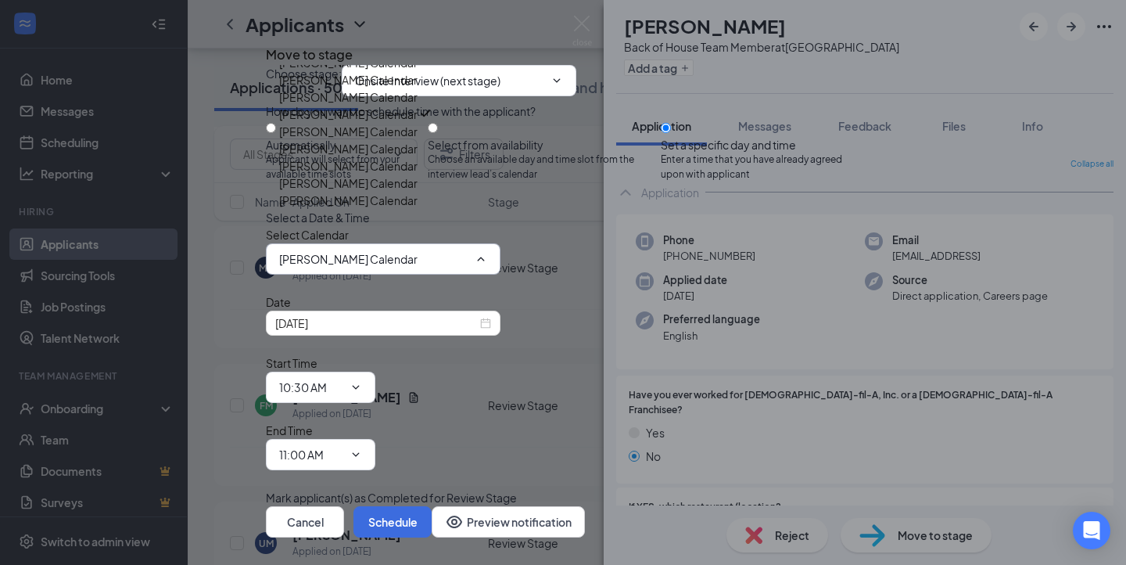
scroll to position [161, 0]
click at [382, 192] on div "Ricardo Hernandez's Calendar" at bounding box center [348, 182] width 138 height 17
type input "Ricardo Hernandez's Calendar"
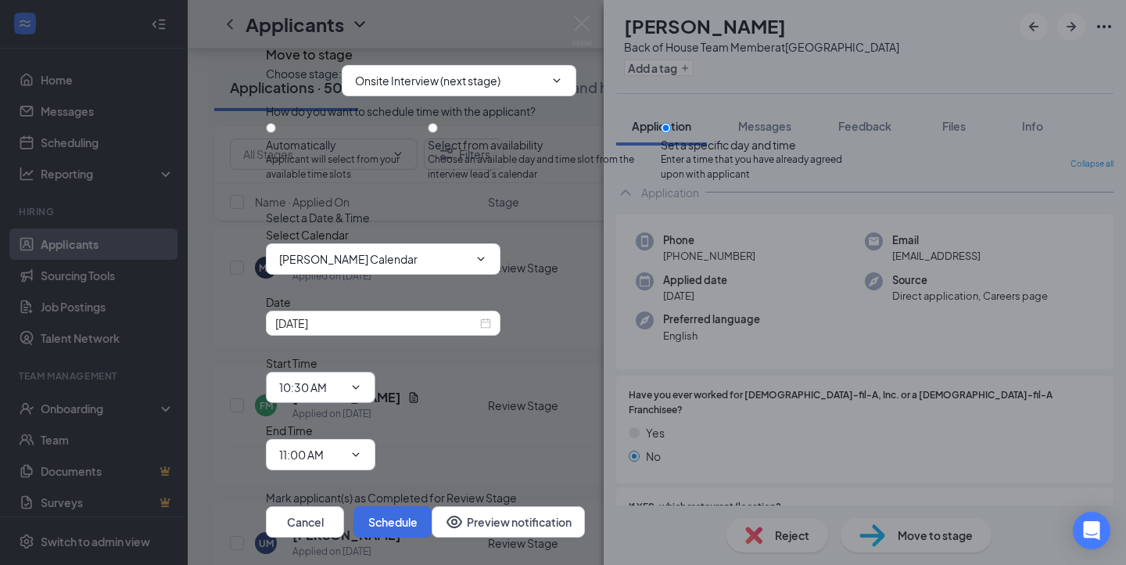
click at [343, 390] on input "10:30 AM" at bounding box center [311, 386] width 64 height 17
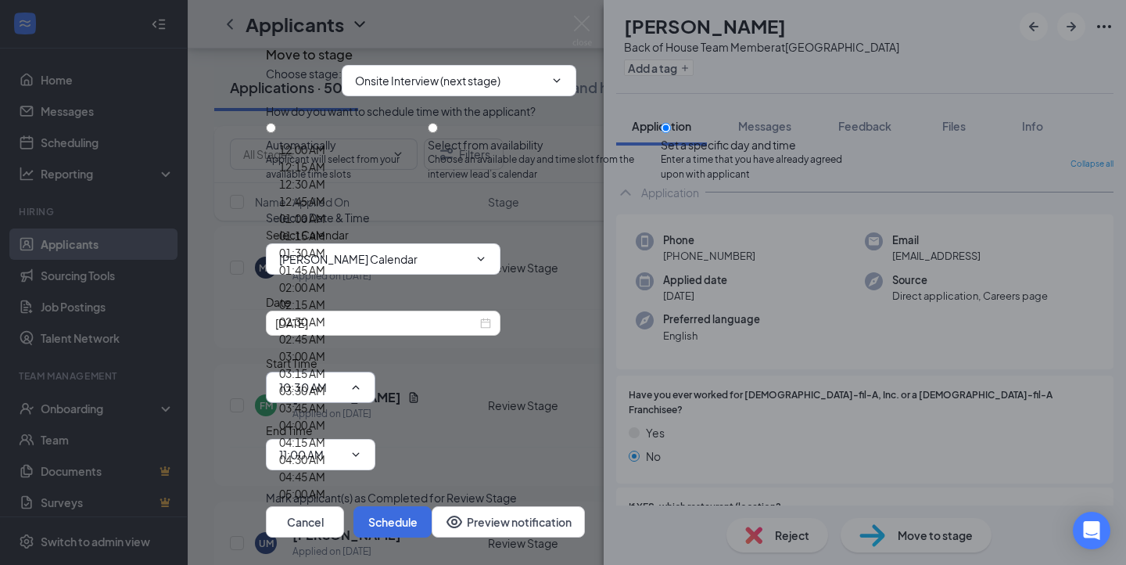
scroll to position [2028, 0]
type input "03:00 PM"
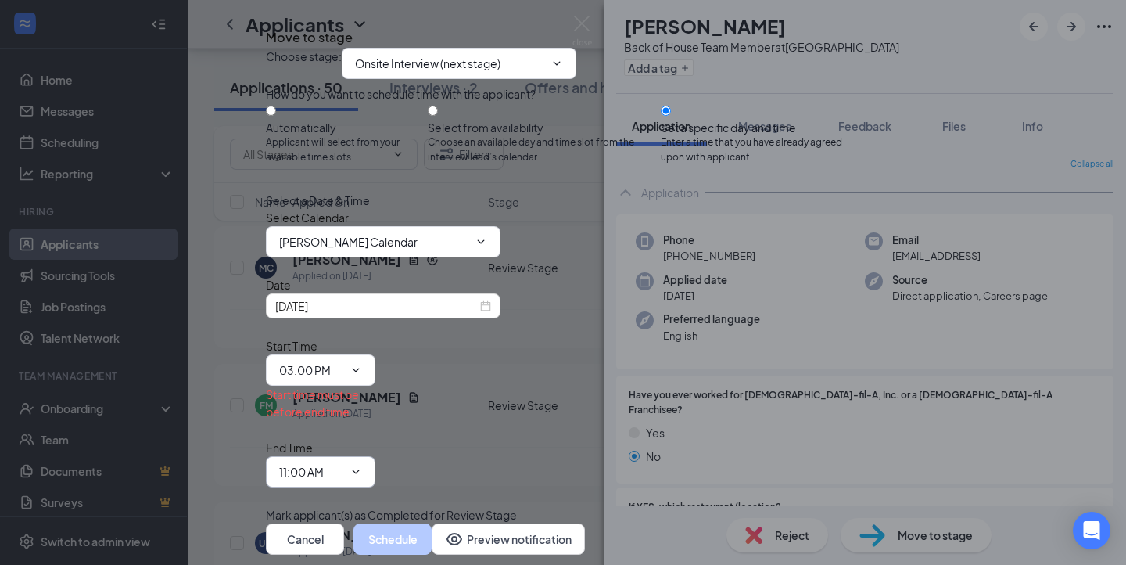
click at [343, 463] on input "11:00 AM" at bounding box center [311, 471] width 64 height 17
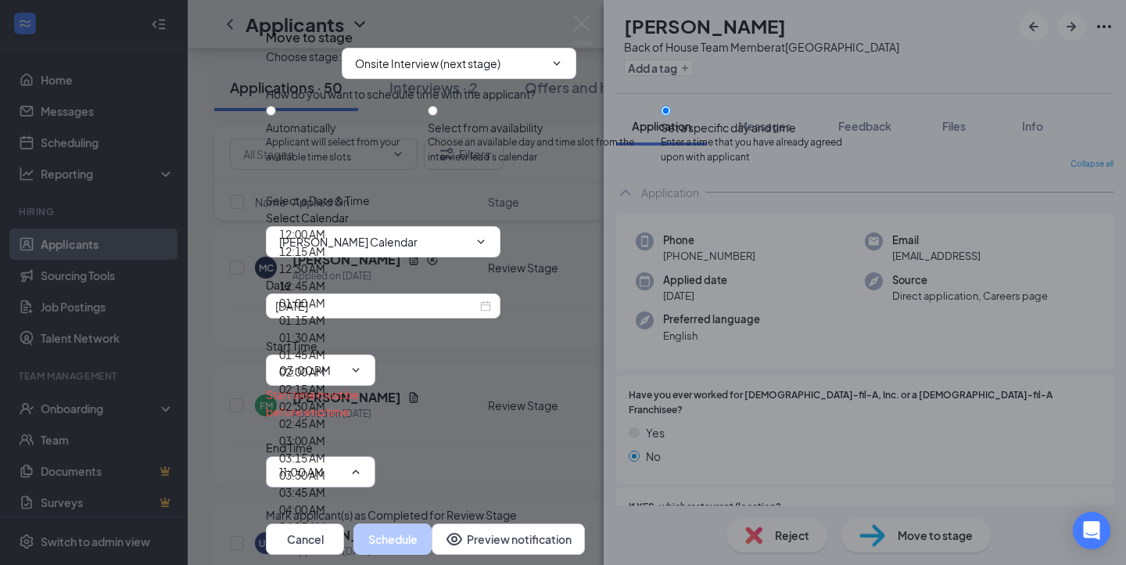
scroll to position [2132, 0]
type input "03:15 PM"
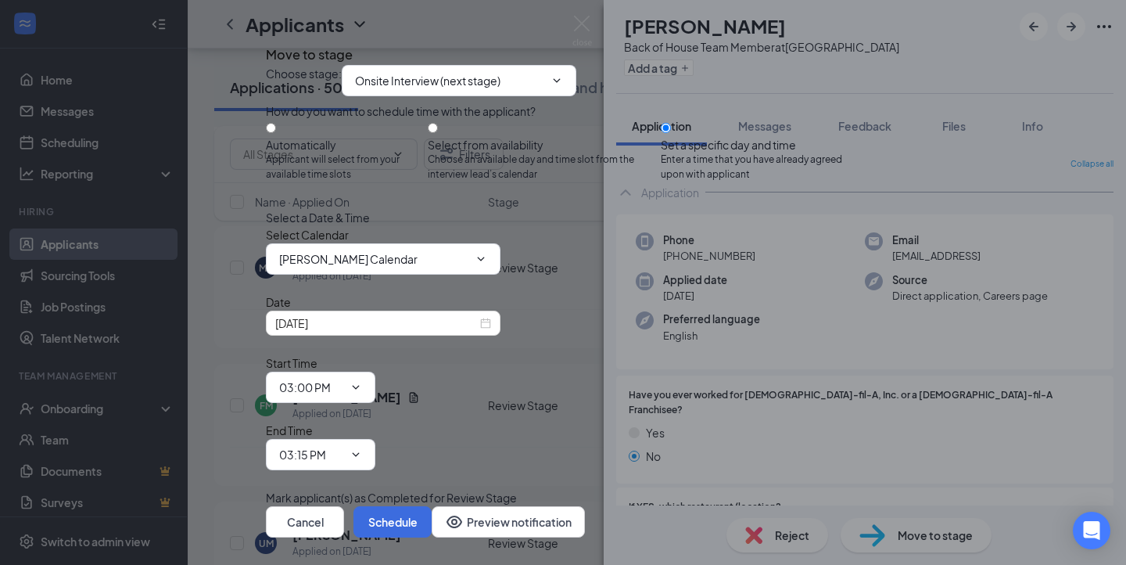
scroll to position [25, 0]
click at [432, 506] on button "Schedule" at bounding box center [392, 521] width 78 height 31
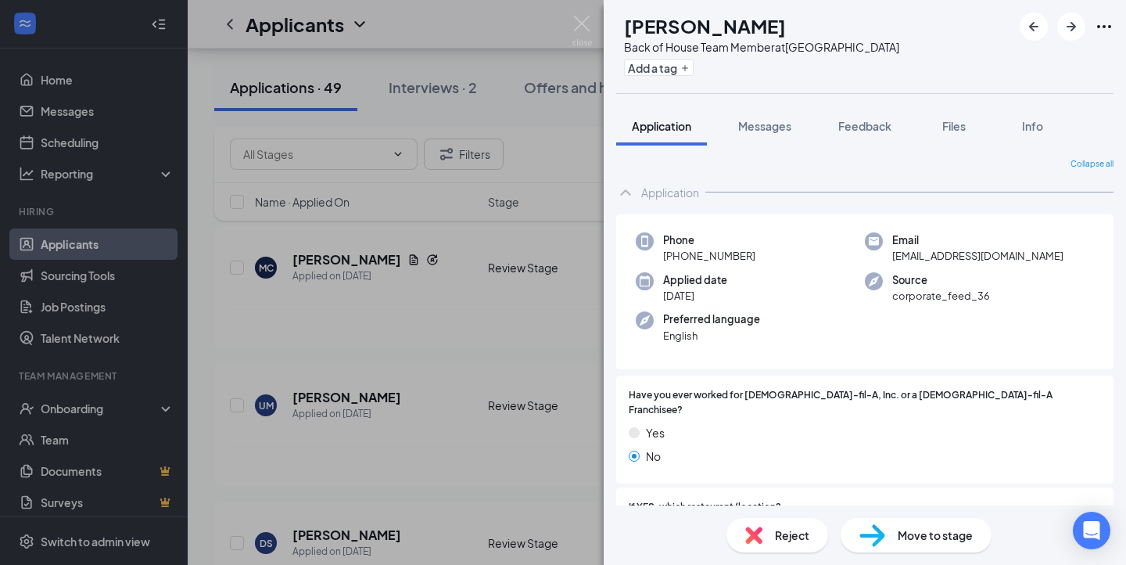
click at [519, 336] on div "UM Ulises Morales Back of House Team Member at Northwest Crossing Add a tag App…" at bounding box center [563, 282] width 1126 height 565
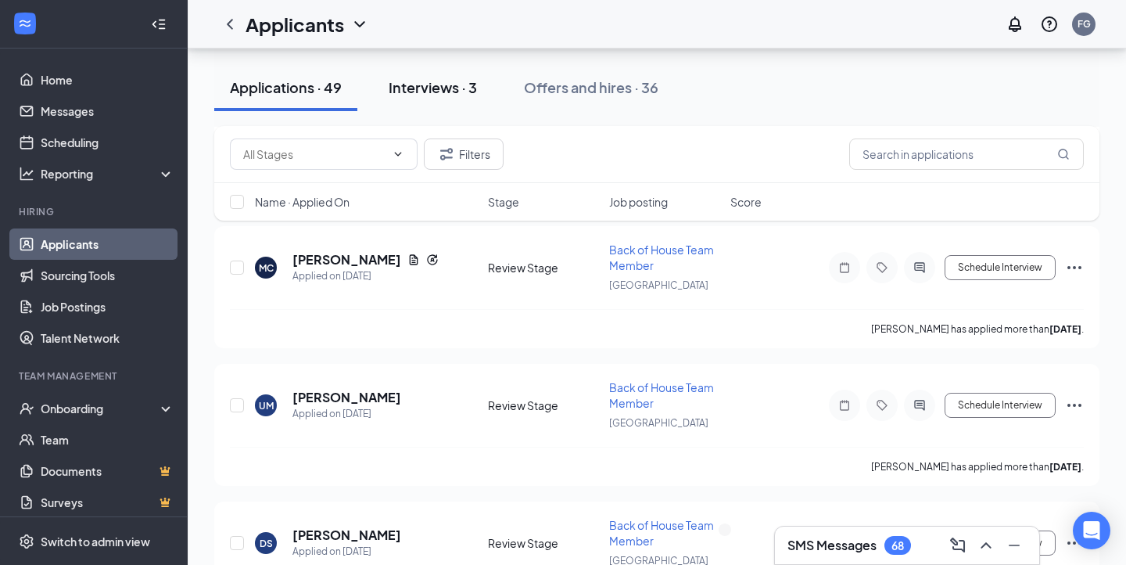
click at [450, 99] on button "Interviews · 3" at bounding box center [433, 87] width 120 height 47
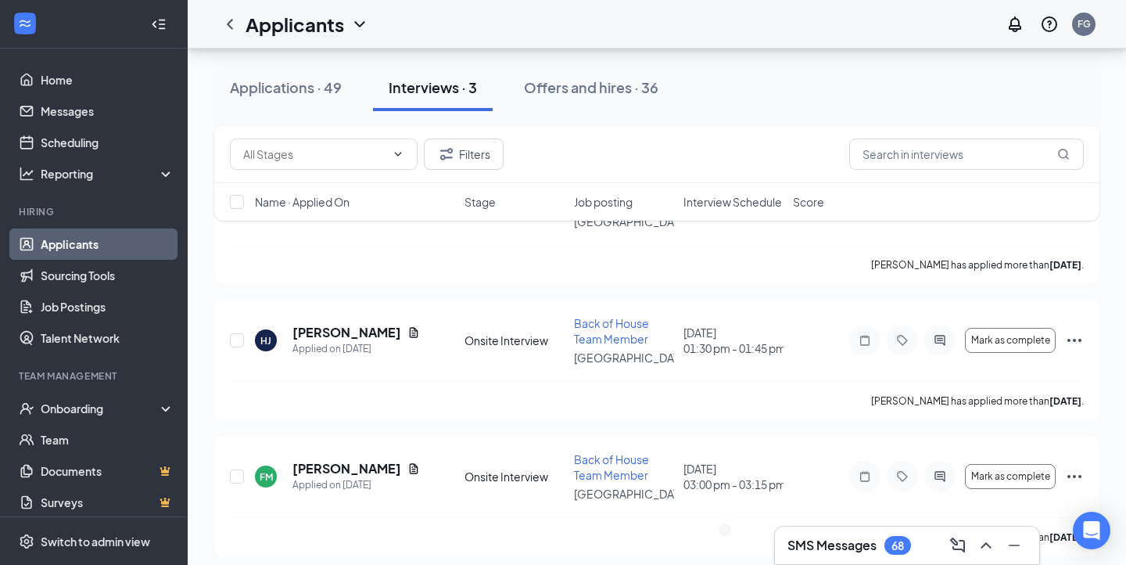
scroll to position [274, 0]
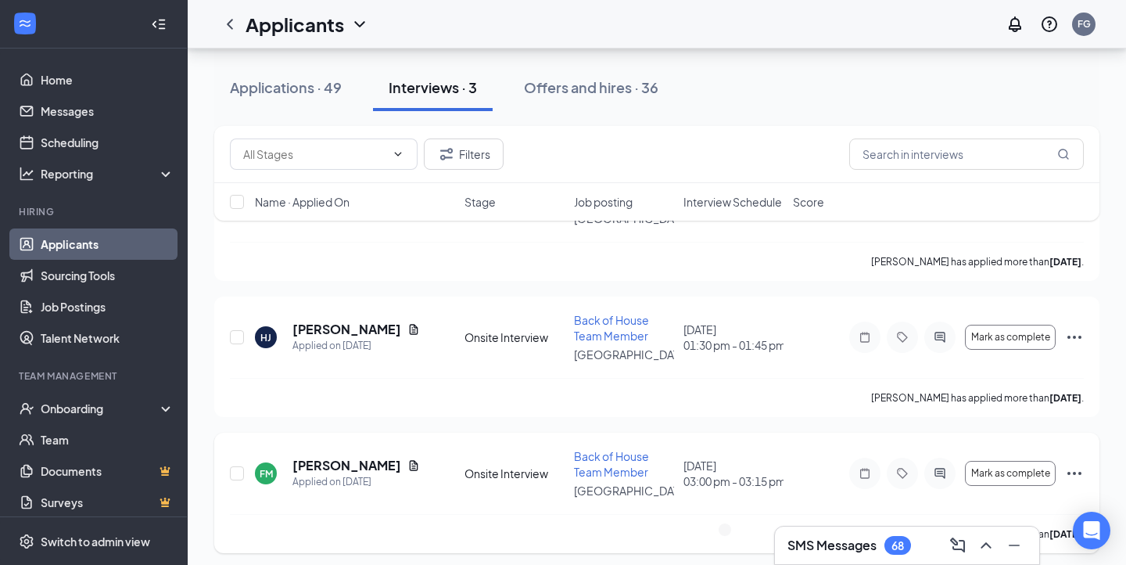
click at [952, 472] on div at bounding box center [939, 472] width 31 height 31
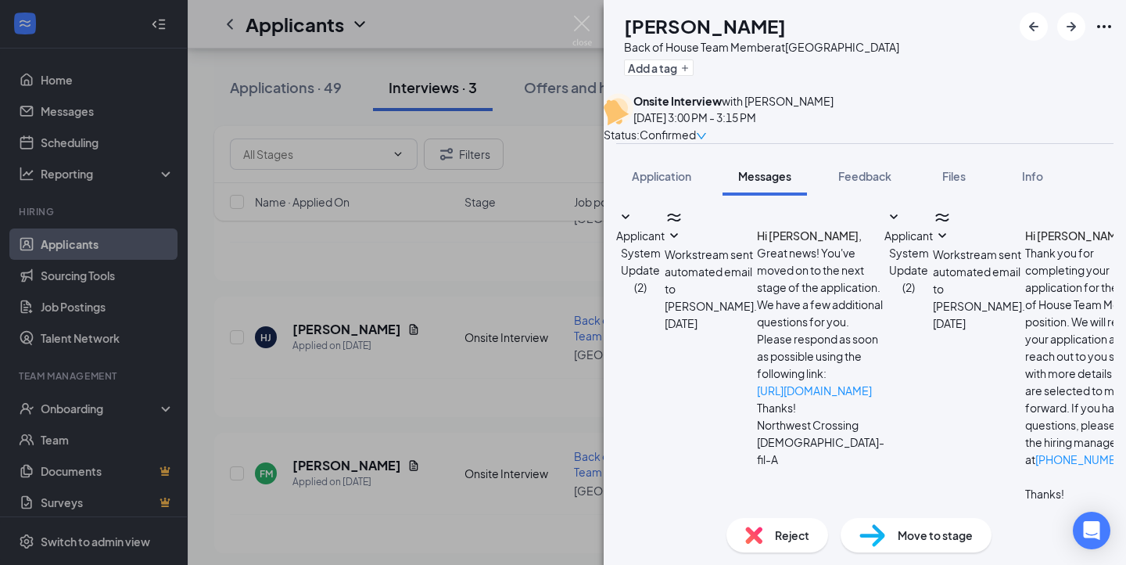
scroll to position [163, 0]
click at [933, 246] on icon "SmallChevronDown" at bounding box center [942, 236] width 19 height 19
click at [683, 238] on icon "SmallChevronDown" at bounding box center [674, 236] width 19 height 19
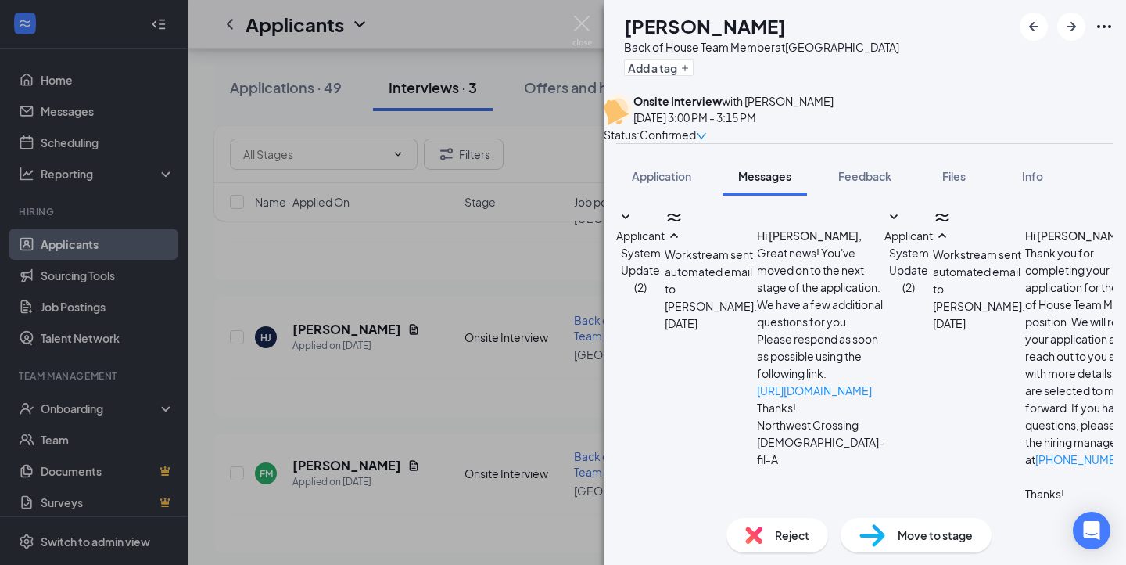
type textarea "[STREET_ADDRESS]"
click at [582, 20] on img at bounding box center [582, 31] width 20 height 30
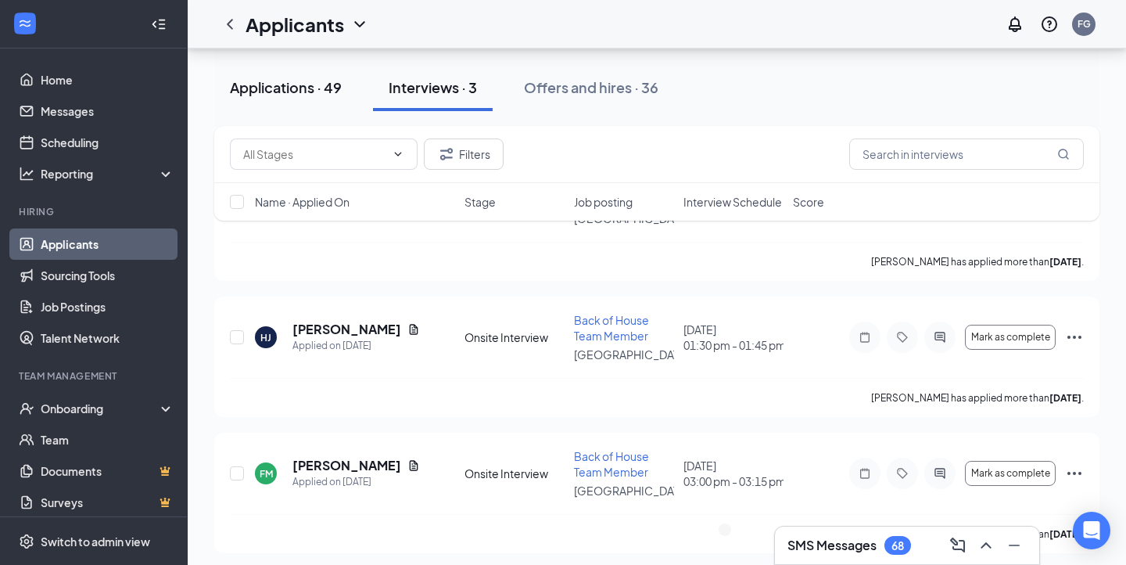
click at [305, 92] on div "Applications · 49" at bounding box center [286, 87] width 112 height 20
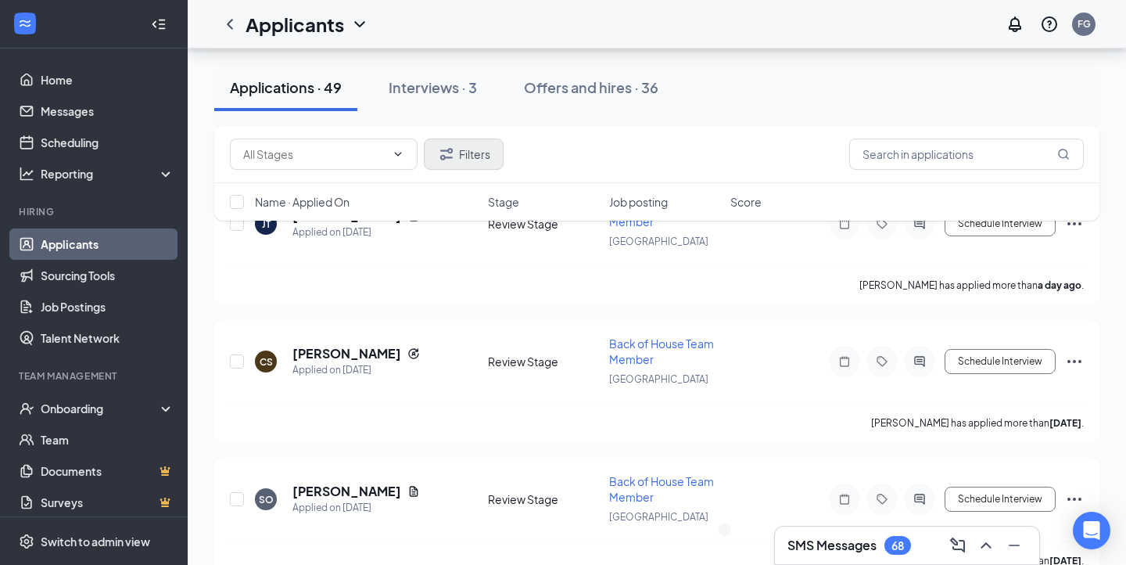
scroll to position [389, 0]
click at [838, 549] on h3 "SMS Messages" at bounding box center [831, 544] width 89 height 17
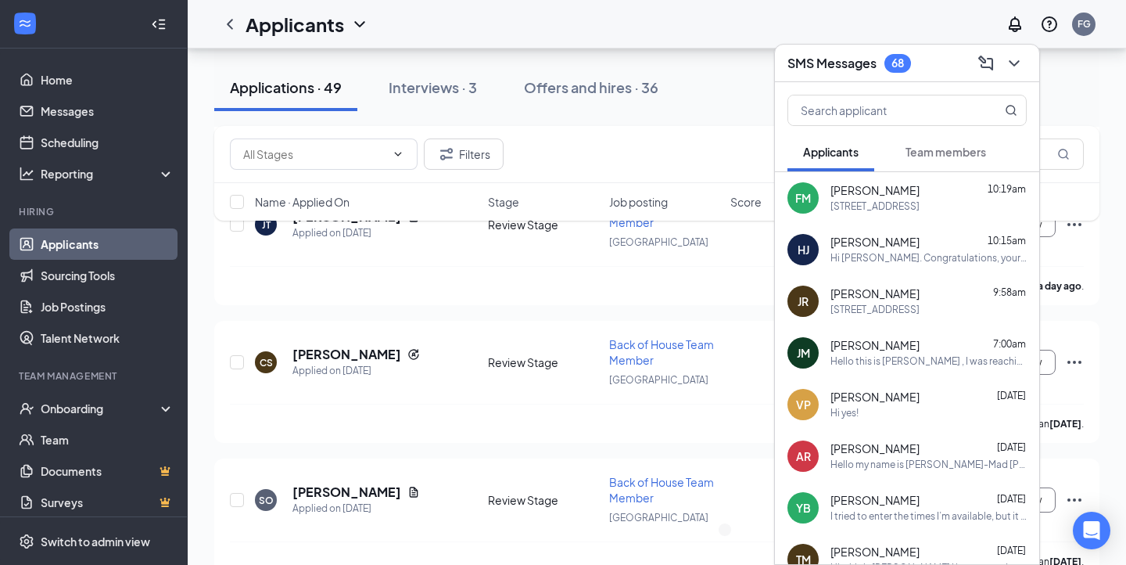
click at [902, 224] on div "HJ Hector Jimenez 10:15am Hi Hector Jimenez. Congratulations, your onsite inter…" at bounding box center [907, 250] width 264 height 52
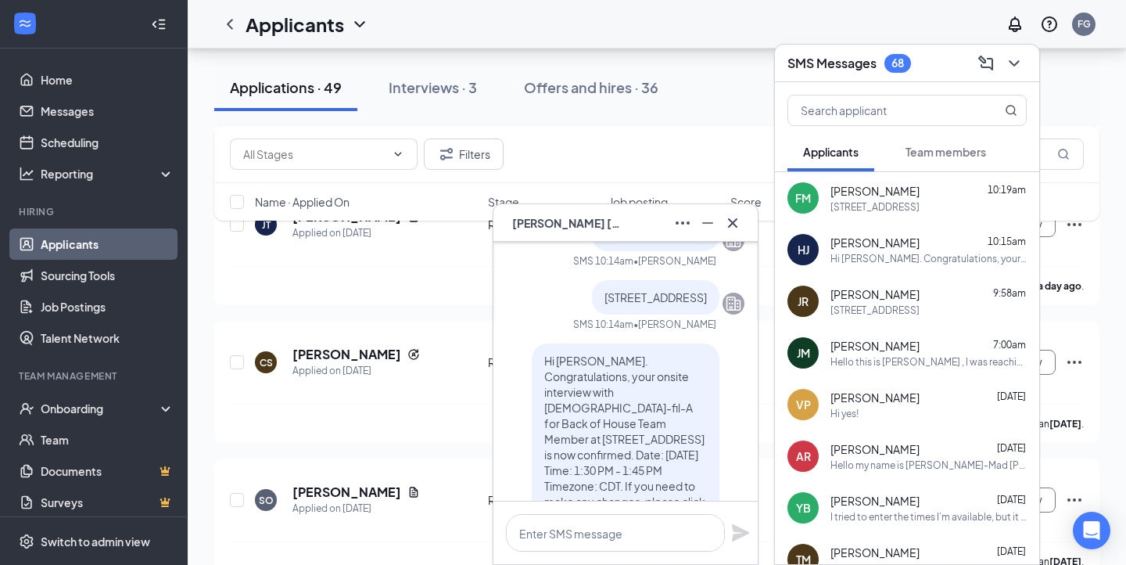
scroll to position [-108, 0]
click at [870, 368] on div "Hello this is [PERSON_NAME] , I was reaching out to you because I had already a…" at bounding box center [928, 361] width 196 height 13
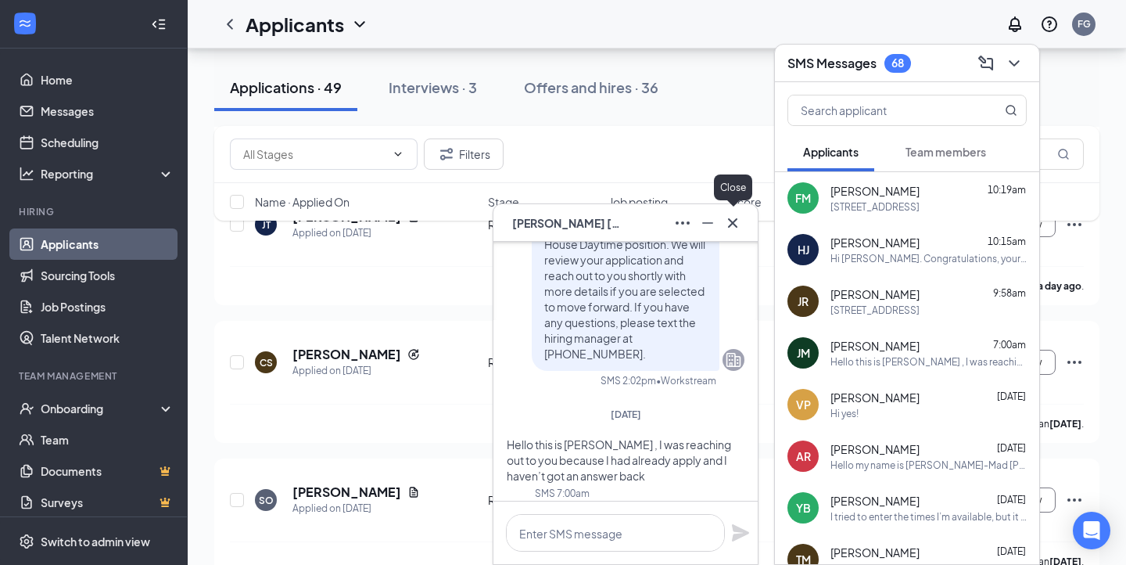
click at [731, 225] on icon "Cross" at bounding box center [732, 222] width 19 height 19
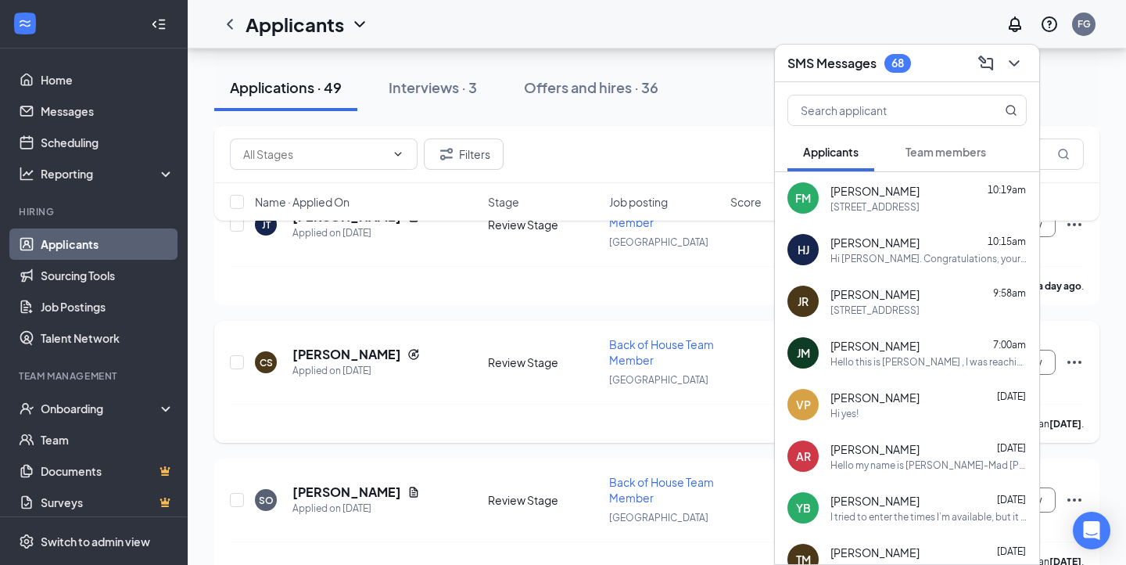
scroll to position [435, 0]
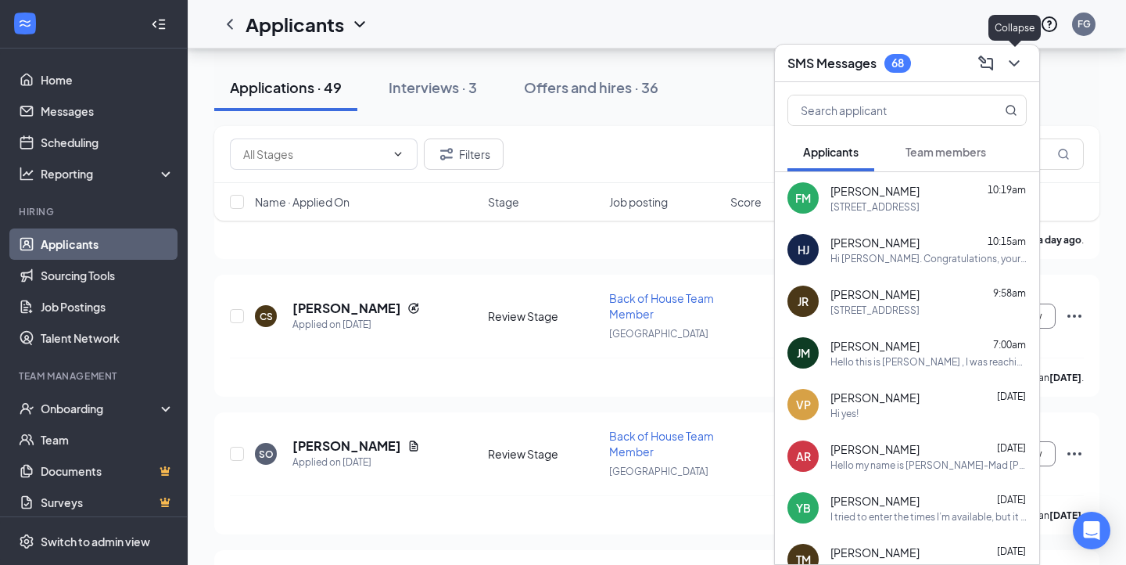
click at [1015, 59] on icon "ChevronDown" at bounding box center [1014, 63] width 19 height 19
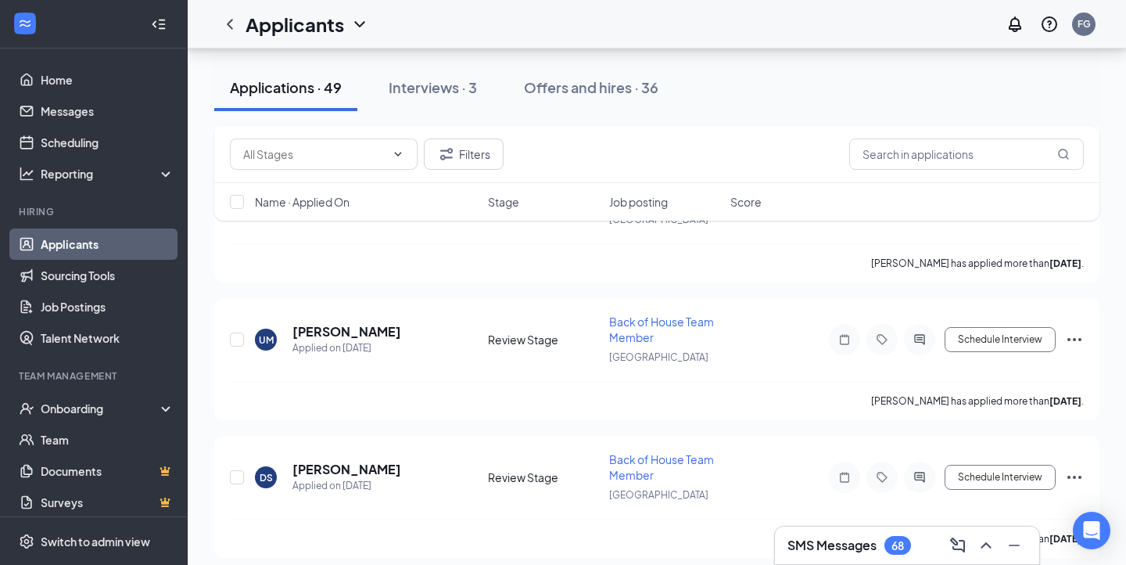
scroll to position [1515, 0]
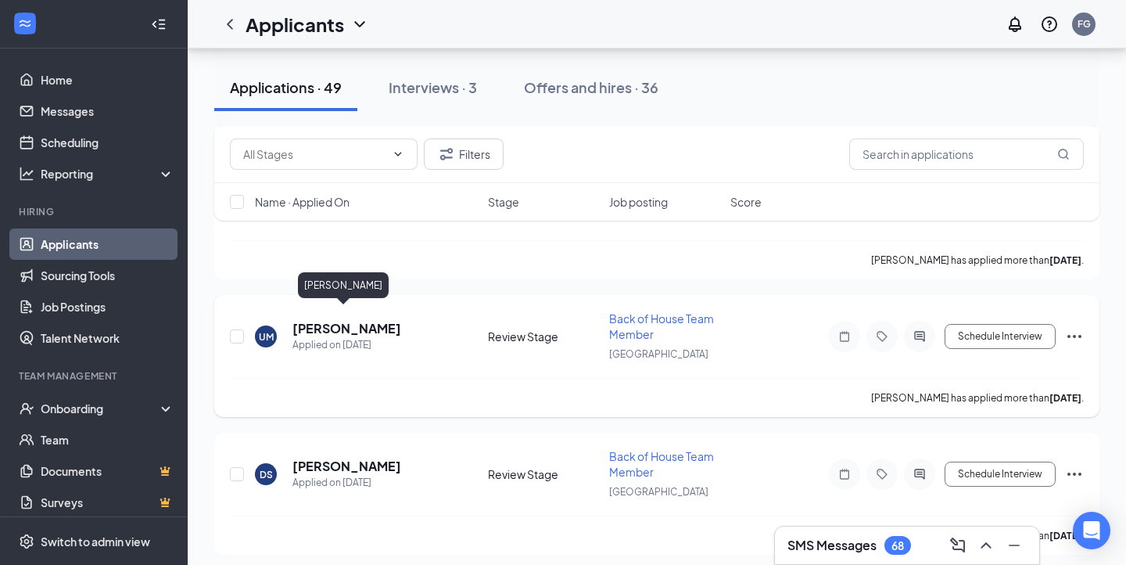
click at [344, 320] on h5 "[PERSON_NAME]" at bounding box center [346, 328] width 109 height 17
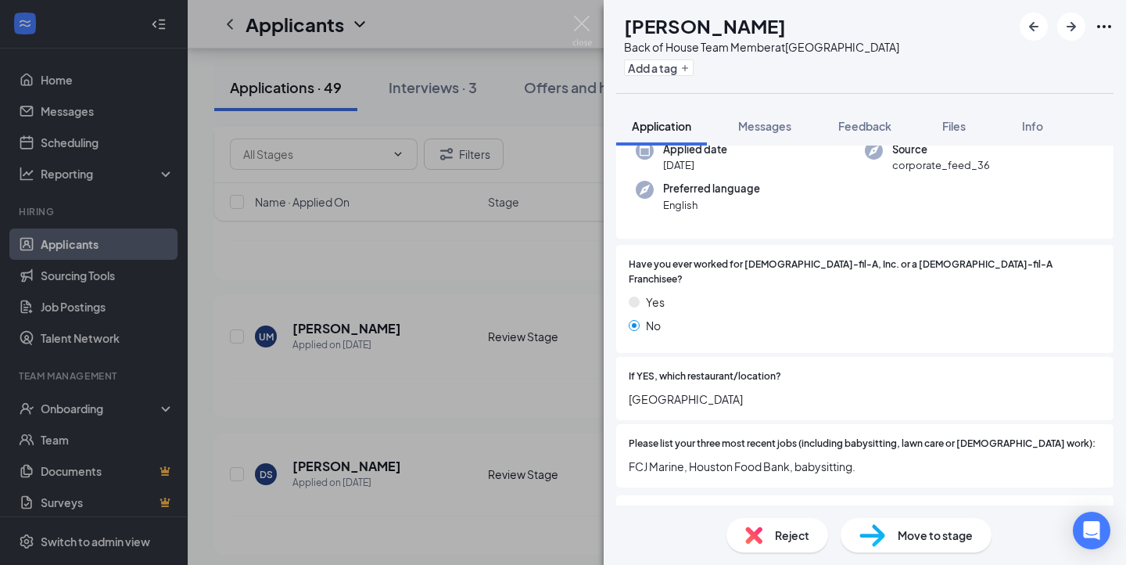
scroll to position [125, 0]
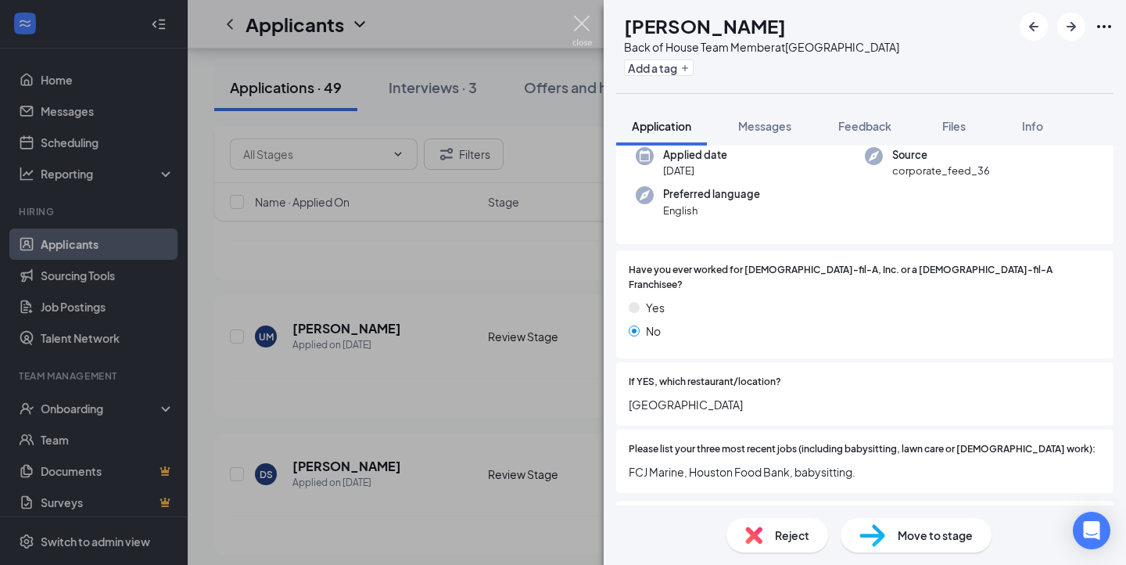
click at [582, 23] on img at bounding box center [582, 31] width 20 height 30
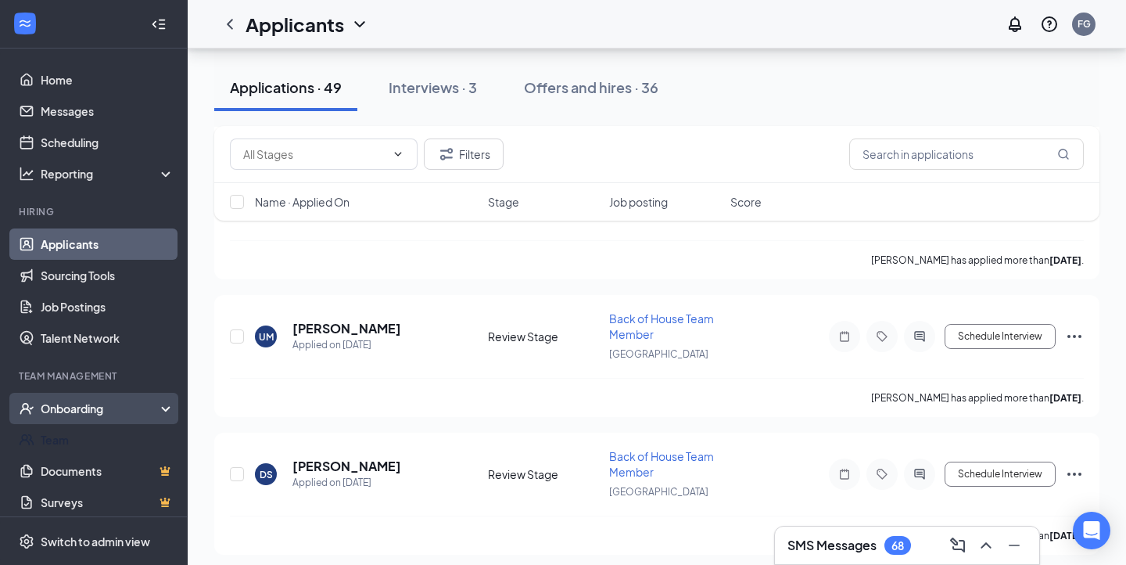
click at [63, 413] on div "Onboarding" at bounding box center [101, 408] width 120 height 16
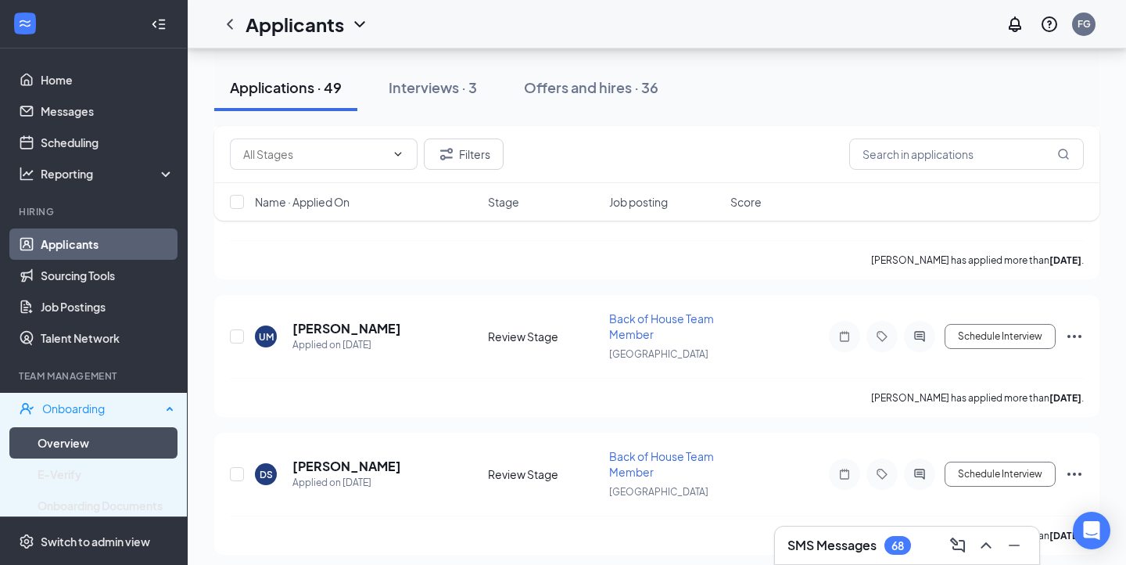
click at [64, 439] on link "Overview" at bounding box center [106, 442] width 137 height 31
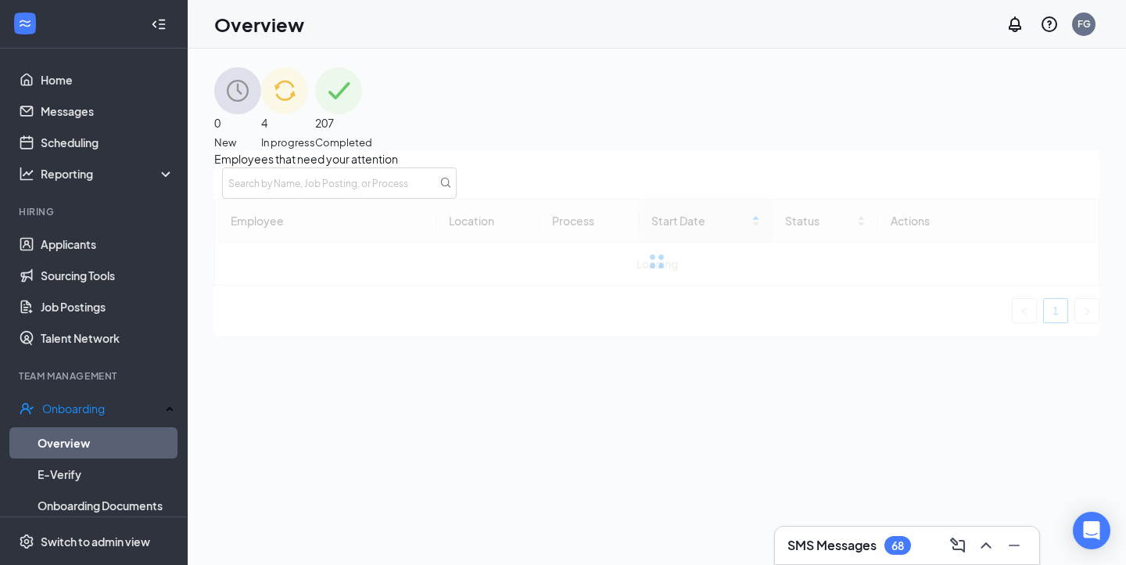
click at [315, 106] on div "4 In progress" at bounding box center [288, 108] width 54 height 83
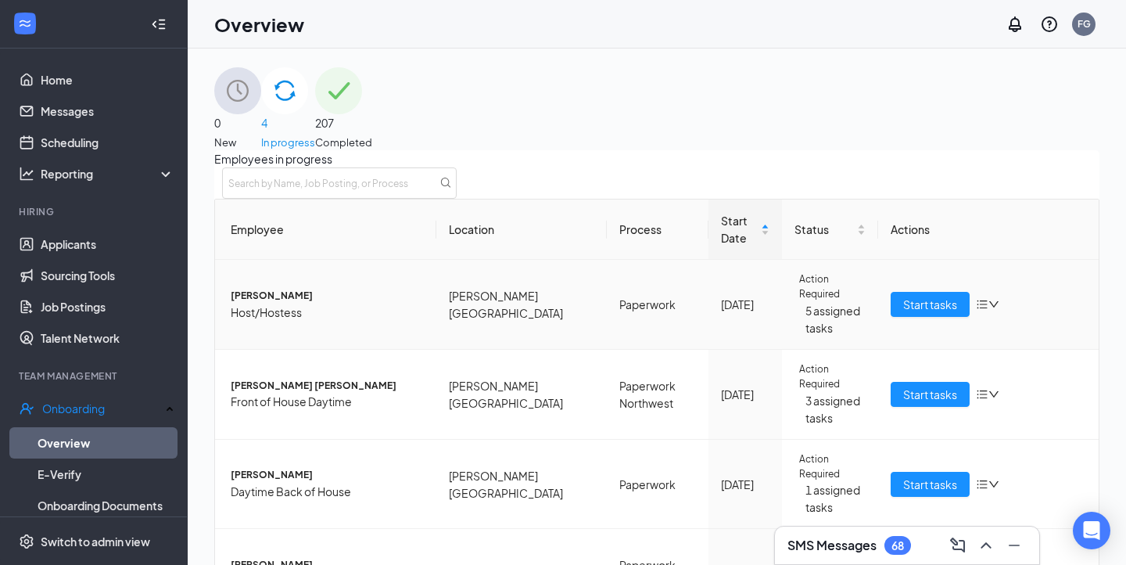
scroll to position [124, 0]
click at [279, 558] on span "[PERSON_NAME]" at bounding box center [327, 565] width 193 height 15
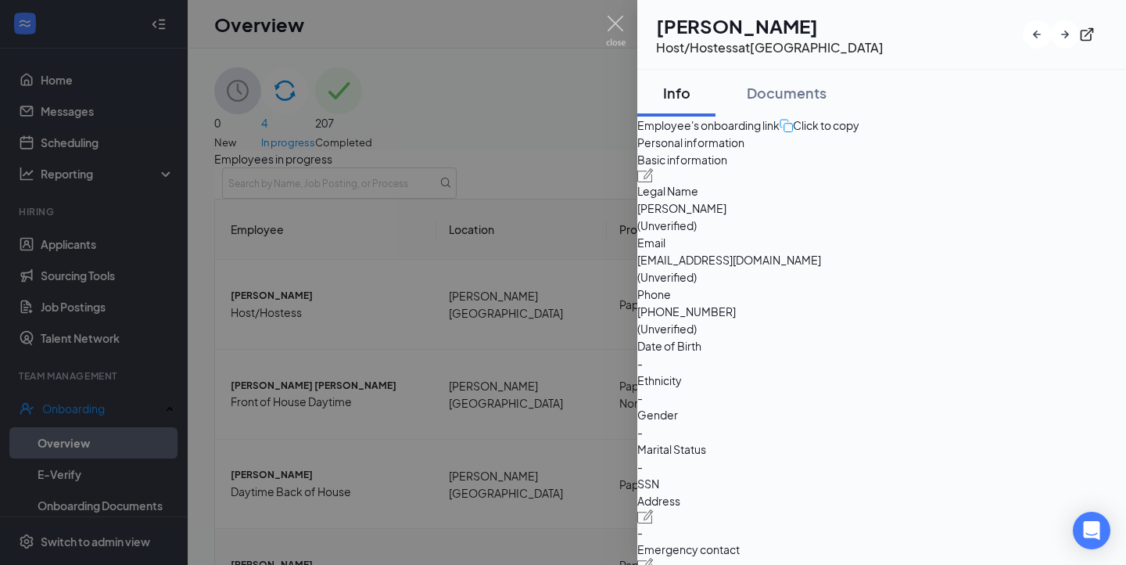
click at [279, 459] on div at bounding box center [563, 282] width 1126 height 565
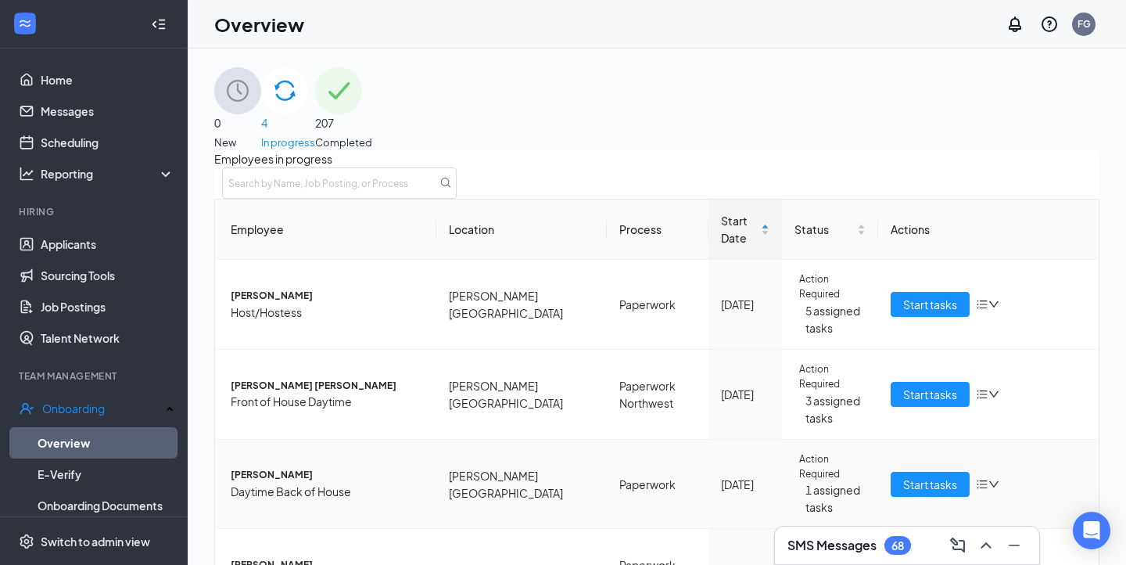
scroll to position [92, 0]
click at [319, 393] on span "Front of House Daytime" at bounding box center [327, 401] width 193 height 17
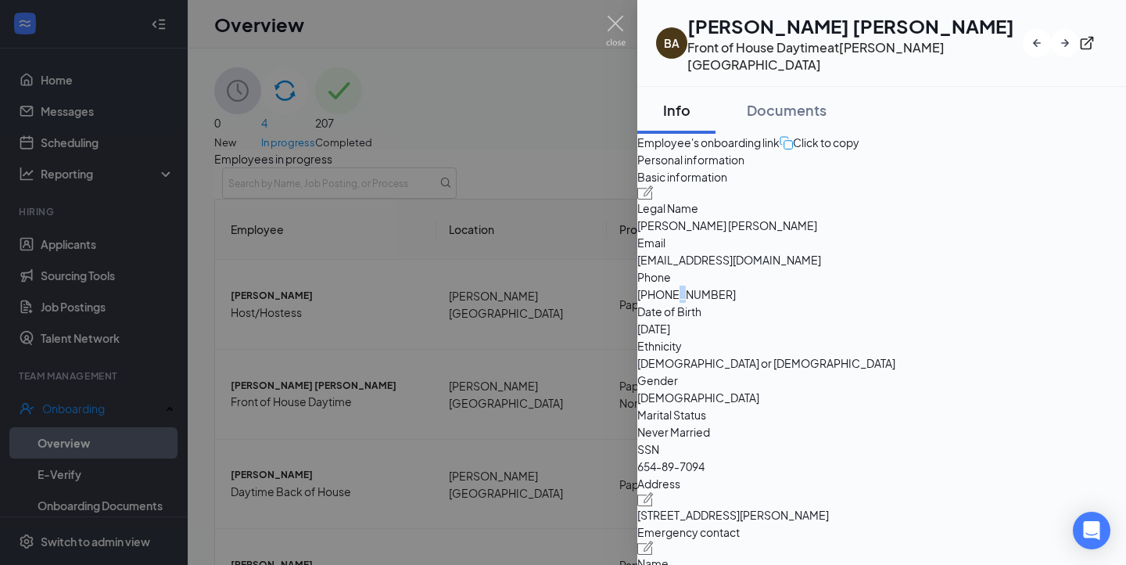
click at [898, 303] on span "+17135694635" at bounding box center [881, 293] width 489 height 17
click at [893, 303] on span "+17135694635" at bounding box center [881, 293] width 489 height 17
drag, startPoint x: 889, startPoint y: 357, endPoint x: 906, endPoint y: 360, distance: 16.6
click at [906, 303] on span "+17135694635" at bounding box center [881, 293] width 489 height 17
click at [541, 343] on div at bounding box center [563, 282] width 1126 height 565
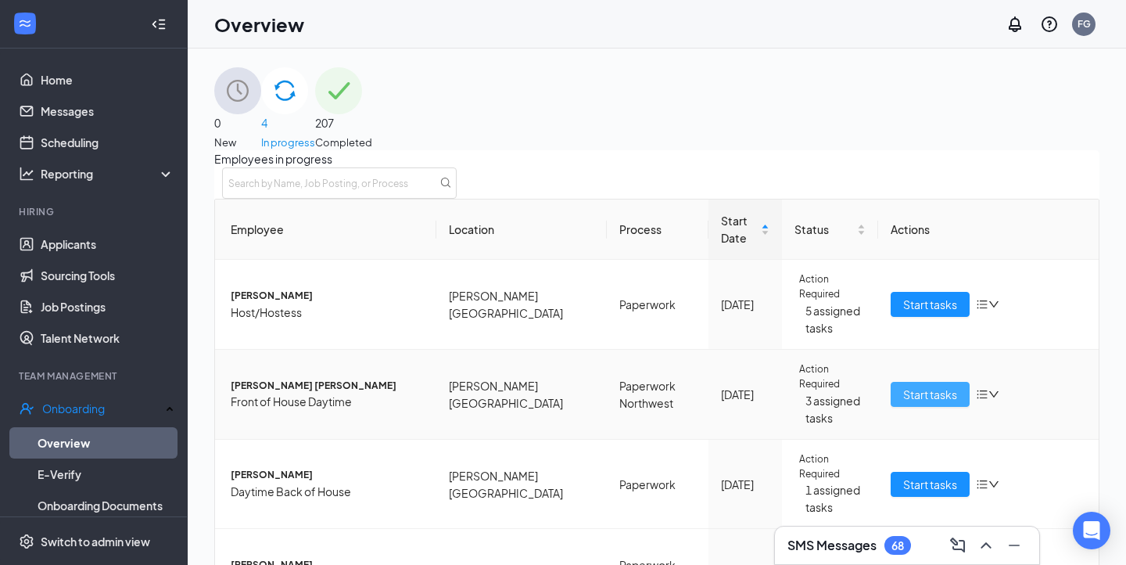
click at [916, 382] on button "Start tasks" at bounding box center [930, 394] width 79 height 25
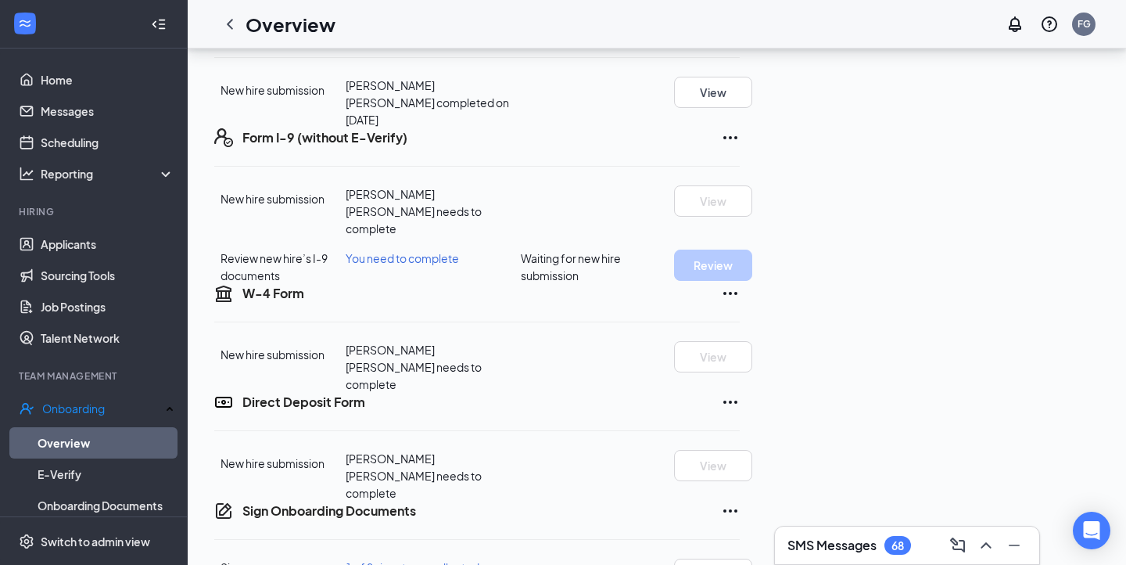
scroll to position [53, 0]
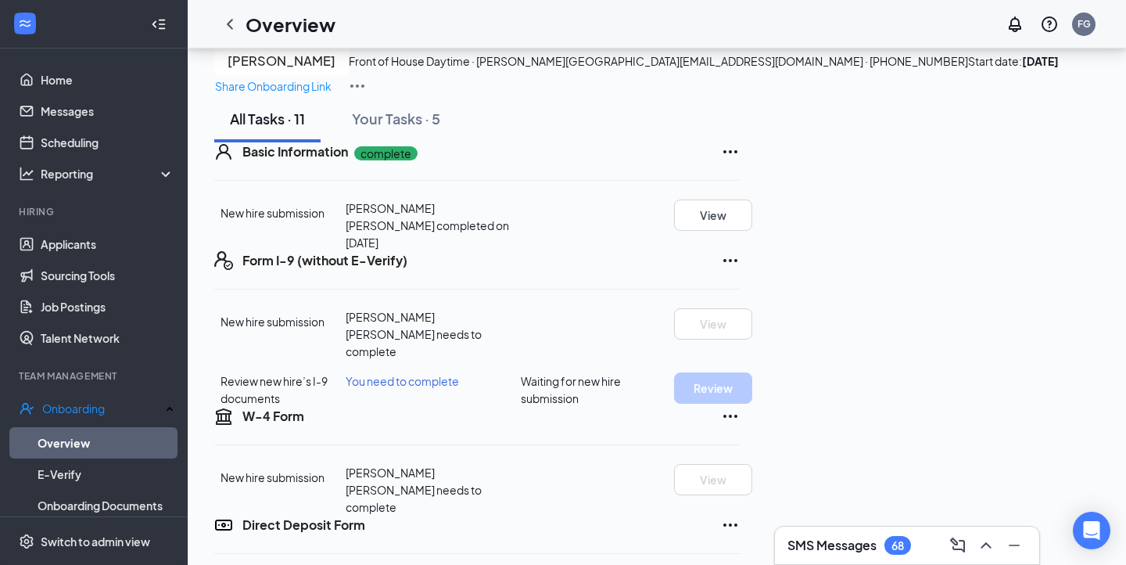
click at [740, 270] on icon "Ellipses" at bounding box center [730, 260] width 19 height 19
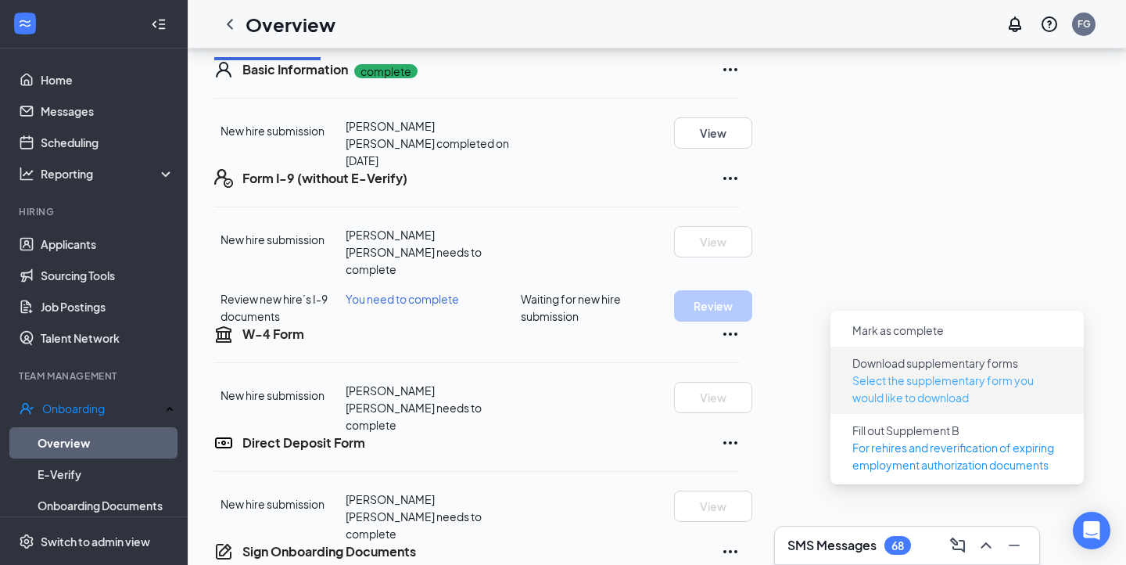
scroll to position [137, 0]
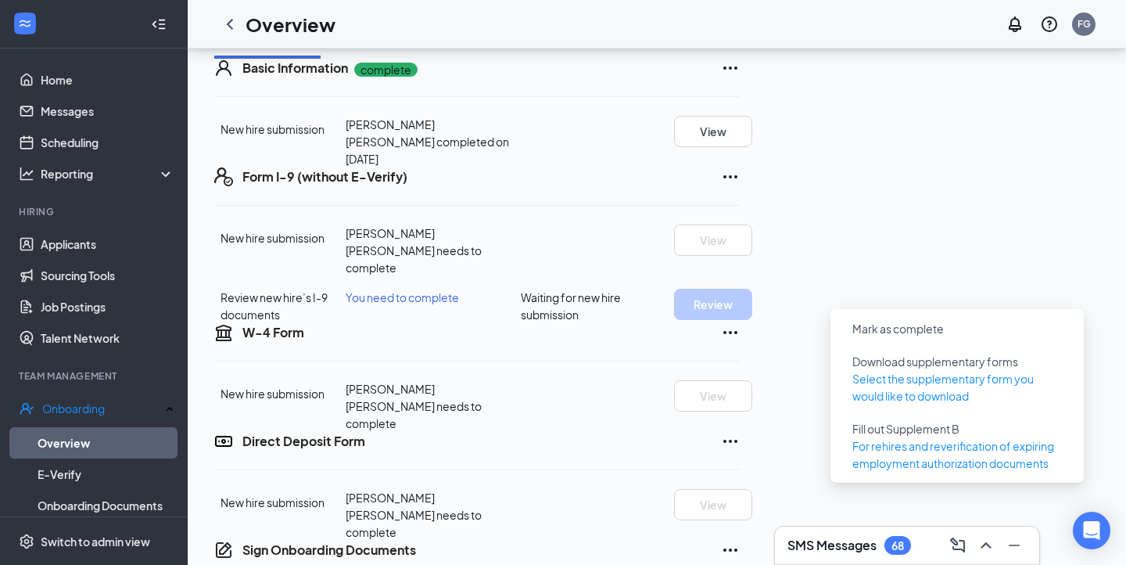
click at [740, 308] on div "Form I-9 (without E-Verify) New hire submission Bryan A Zaldivar Machado needs …" at bounding box center [476, 245] width 525 height 156
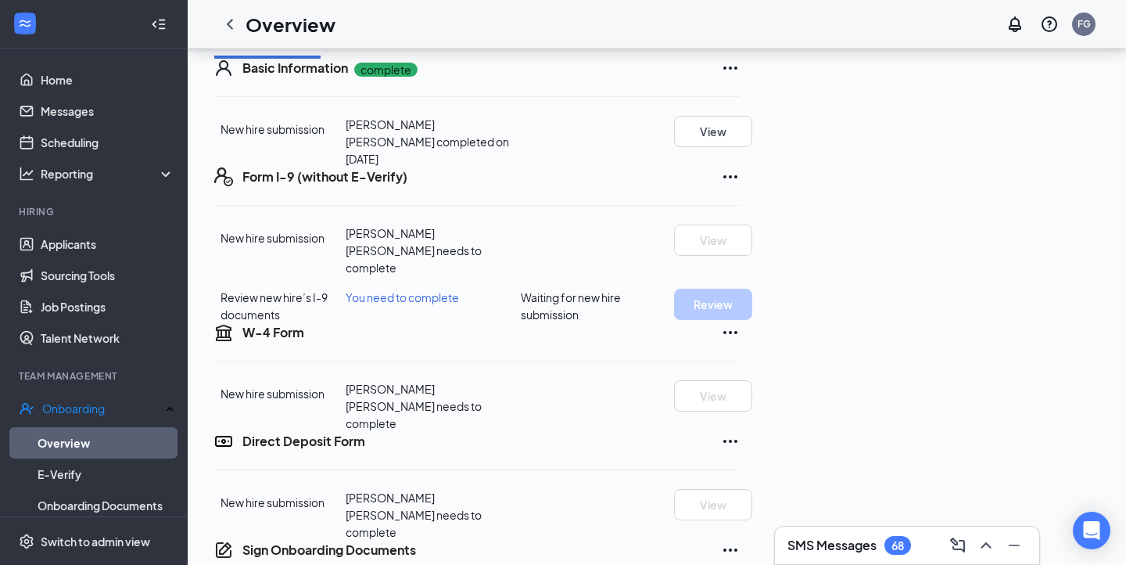
click at [740, 77] on div "Basic Information complete" at bounding box center [490, 68] width 497 height 19
click at [740, 77] on icon "Ellipses" at bounding box center [730, 68] width 19 height 19
click at [1031, 220] on button "Restart" at bounding box center [1044, 211] width 63 height 25
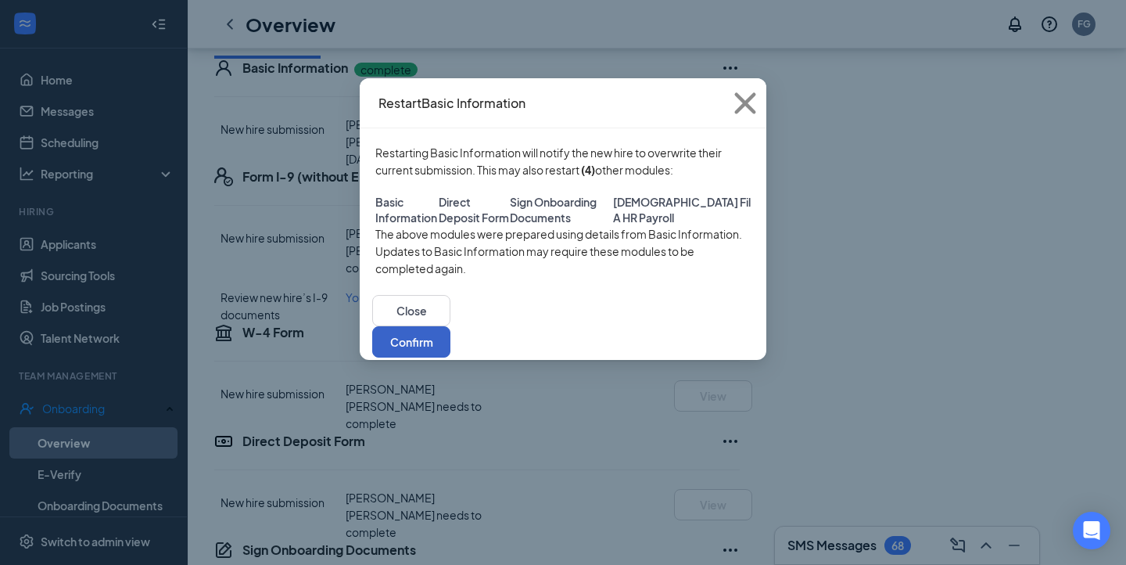
click at [450, 357] on button "Confirm" at bounding box center [411, 341] width 78 height 31
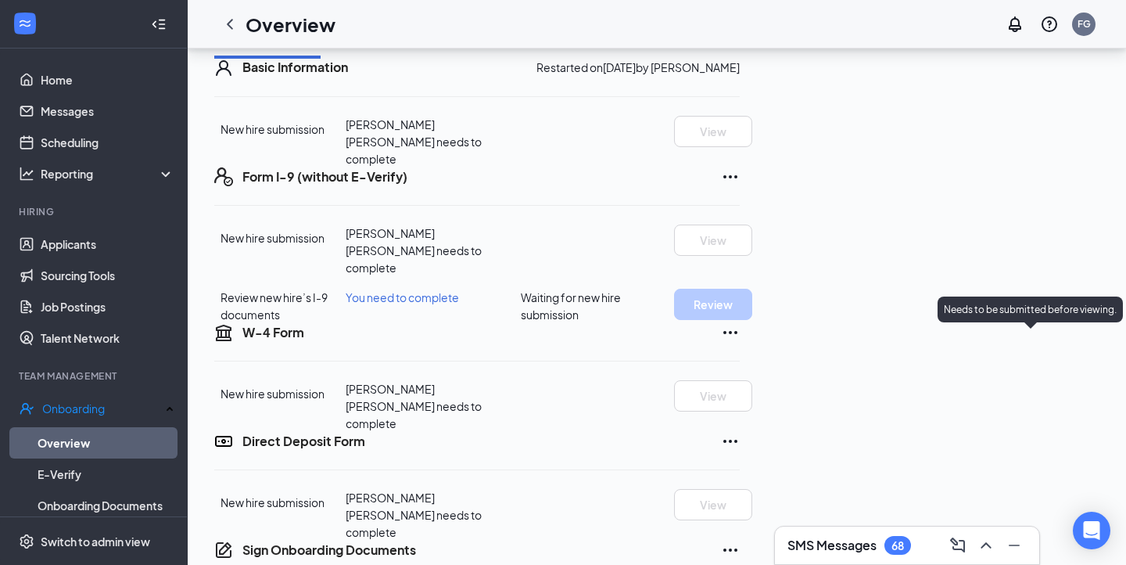
click at [1069, 301] on div "Needs to be submitted before viewing." at bounding box center [1030, 309] width 185 height 26
click at [740, 186] on icon "Ellipses" at bounding box center [730, 176] width 19 height 19
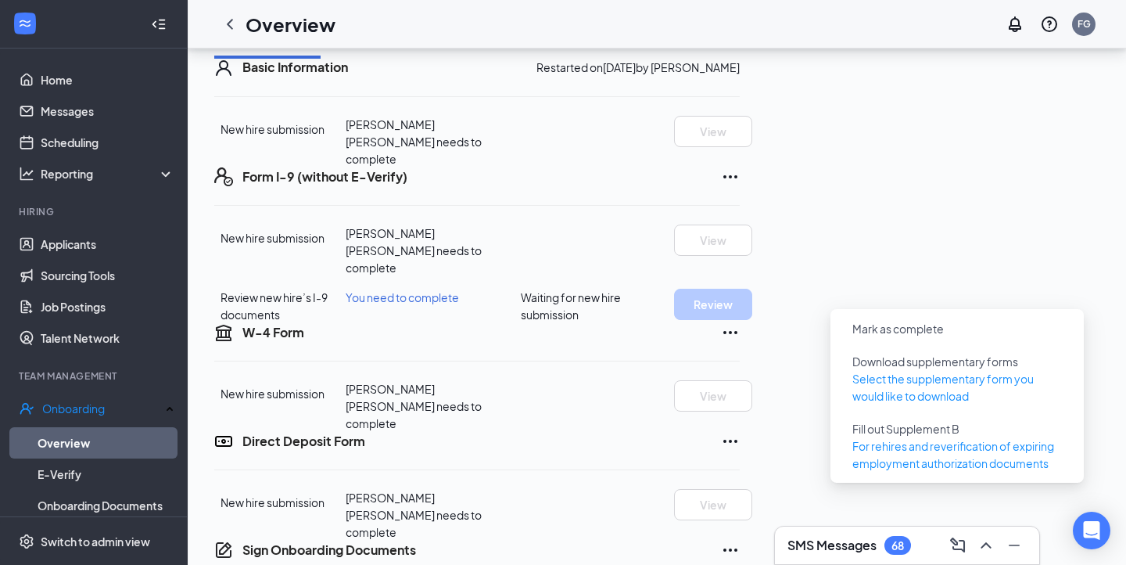
click at [525, 186] on div "Form I-9 (without E-Verify)" at bounding box center [490, 176] width 497 height 19
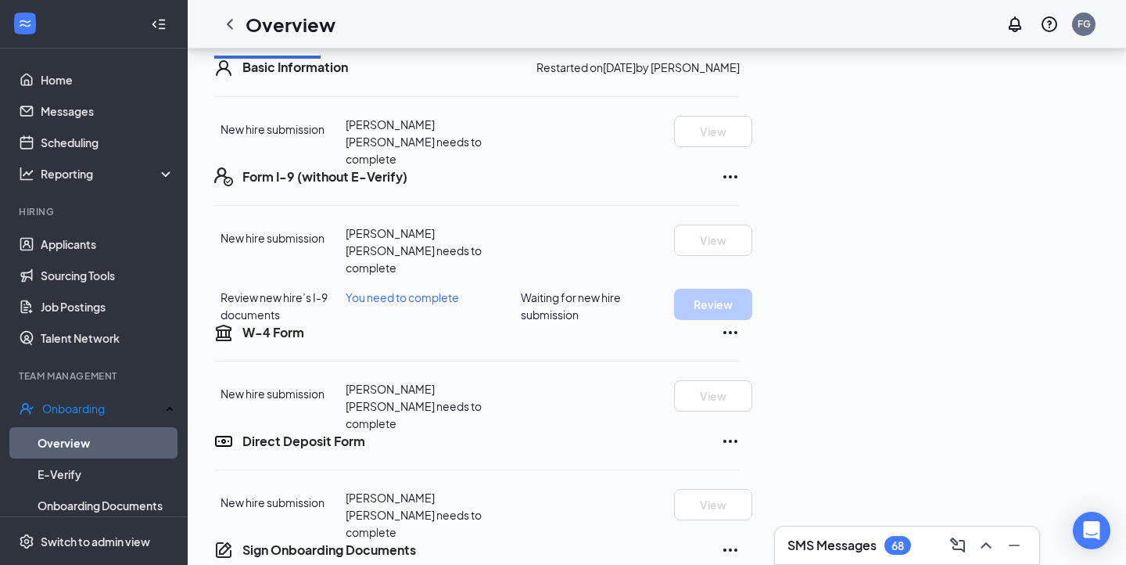
click at [425, 149] on div "Basic Information Restarted on Sep 16, 2025 by Felipe Gonzalez New hire submiss…" at bounding box center [476, 504] width 525 height 891
click at [347, 59] on button "Your Tasks · 5" at bounding box center [396, 35] width 120 height 47
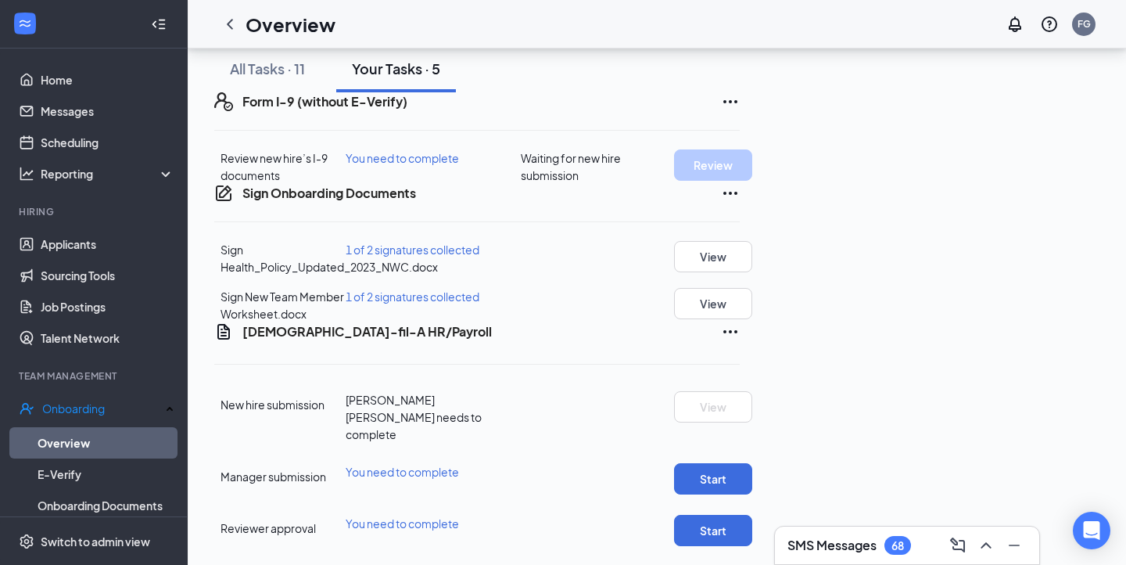
scroll to position [0, 0]
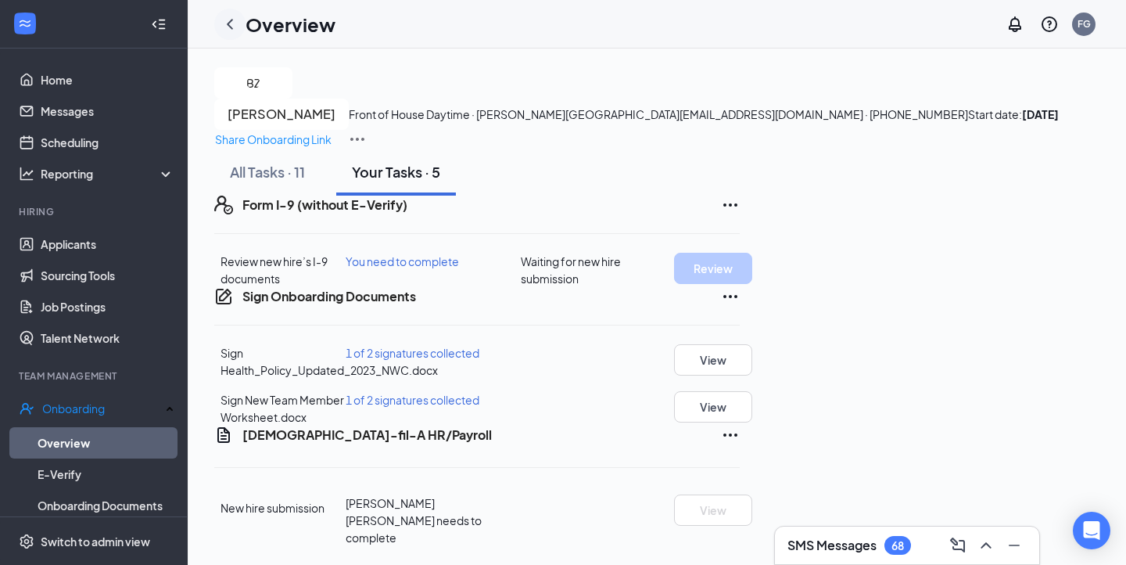
click at [221, 22] on icon "ChevronLeft" at bounding box center [230, 24] width 19 height 19
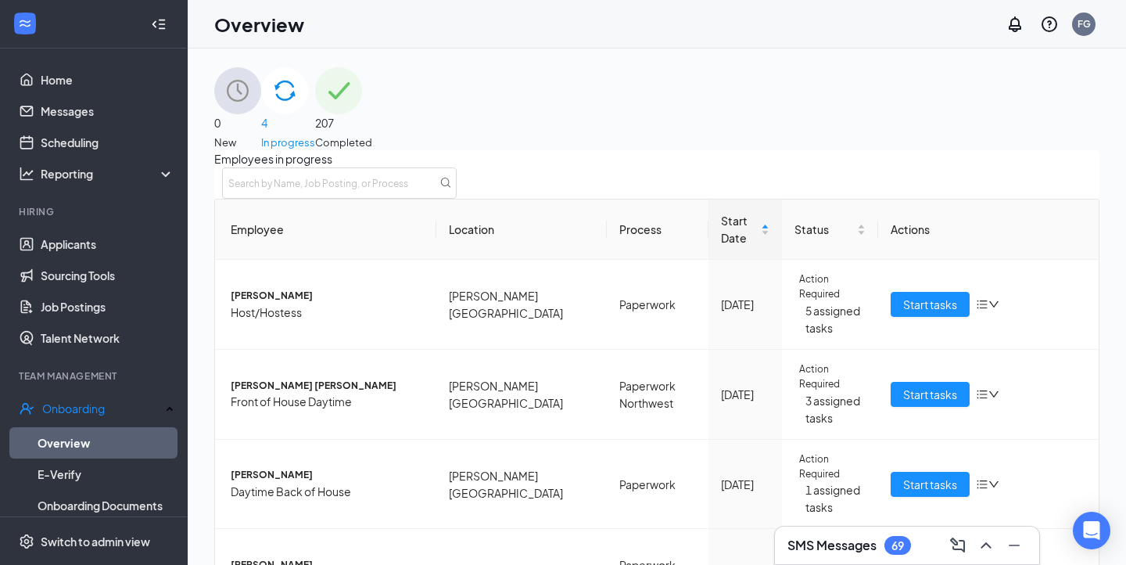
click at [845, 549] on h3 "SMS Messages" at bounding box center [831, 544] width 89 height 17
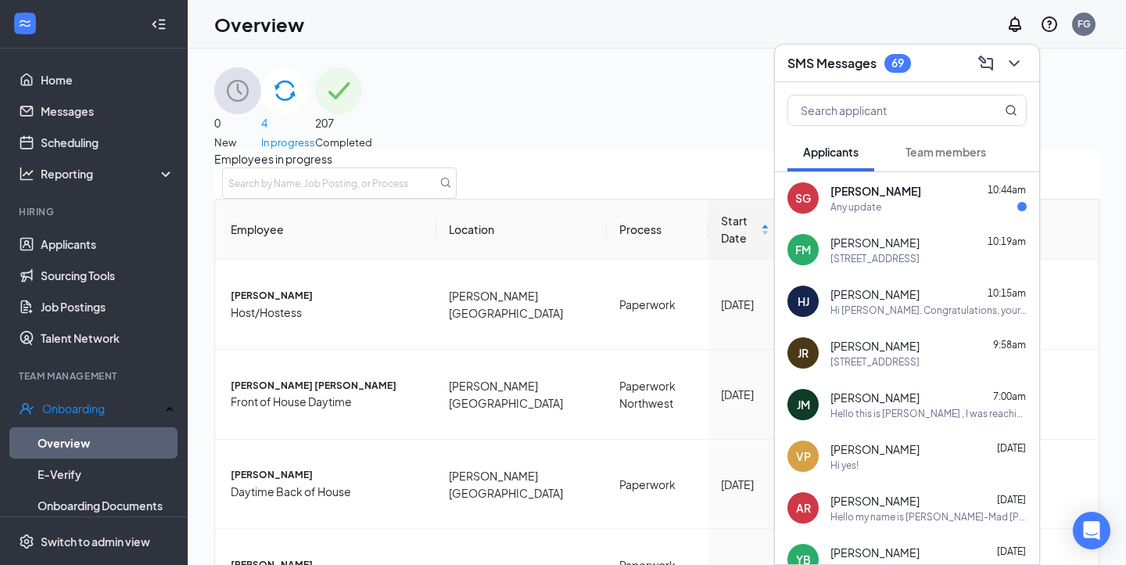
click at [920, 160] on button "Team members" at bounding box center [946, 151] width 112 height 39
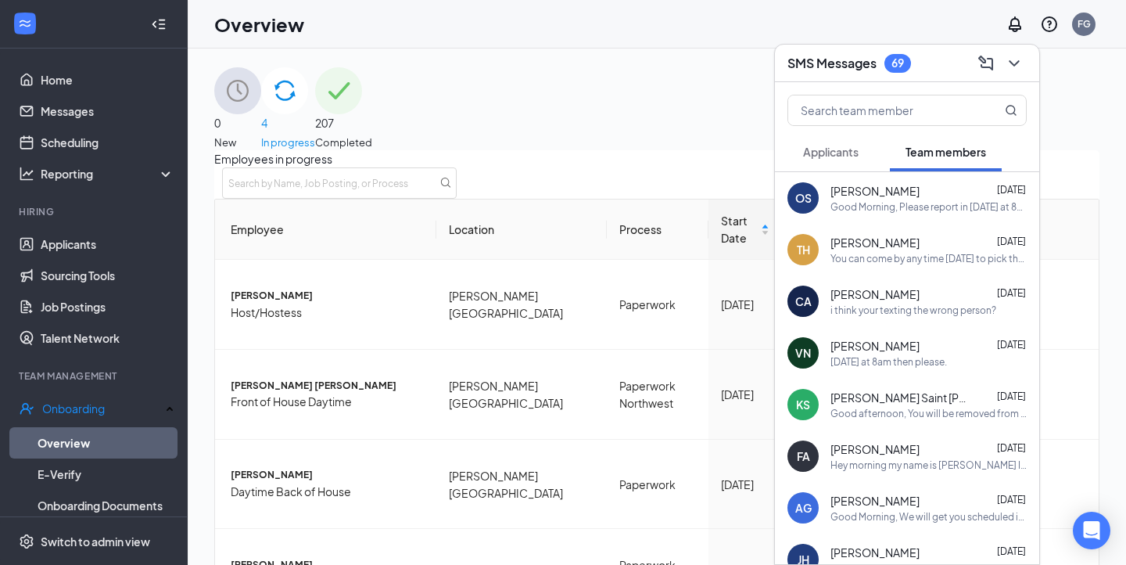
click at [854, 172] on div "OS Omero Salinas Castro Sep 15 Good Morning, Please report in tomorrow at 8am f…" at bounding box center [907, 198] width 264 height 52
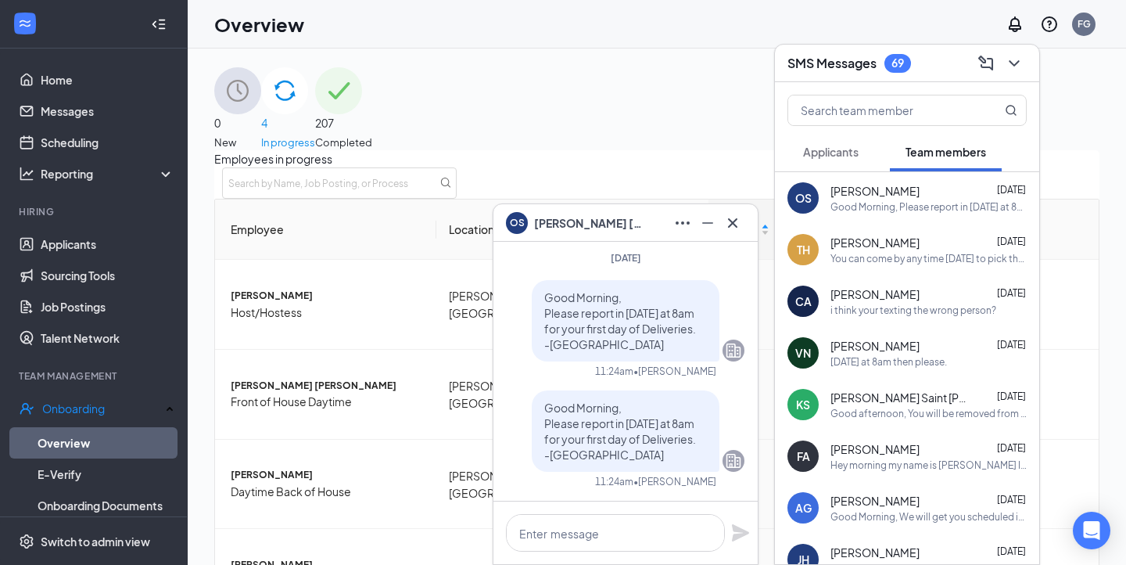
click at [1017, 66] on icon "ChevronDown" at bounding box center [1014, 63] width 19 height 19
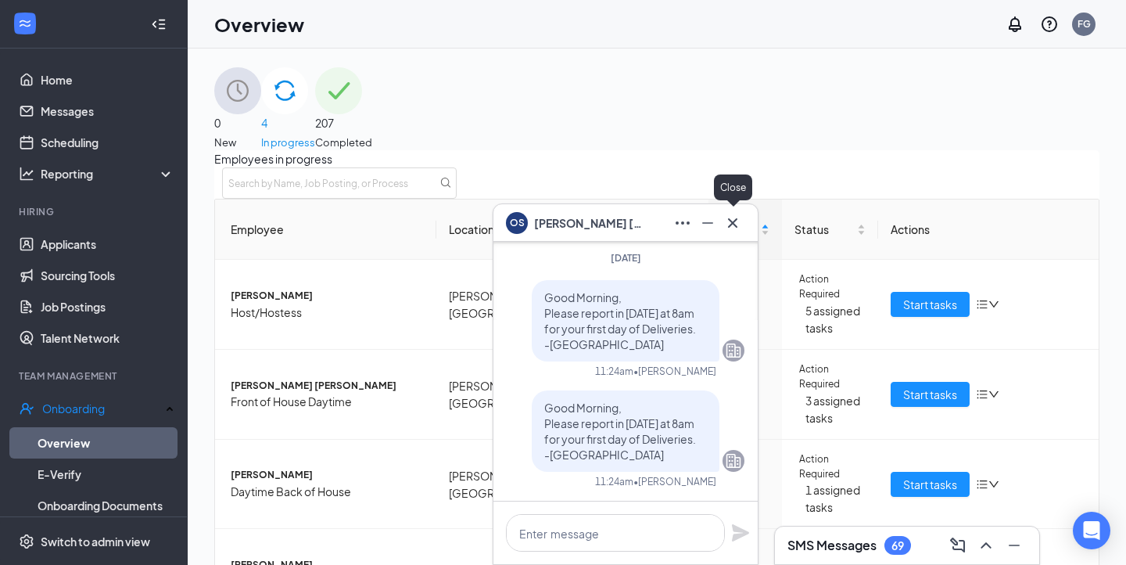
click at [731, 225] on icon "Cross" at bounding box center [732, 222] width 19 height 19
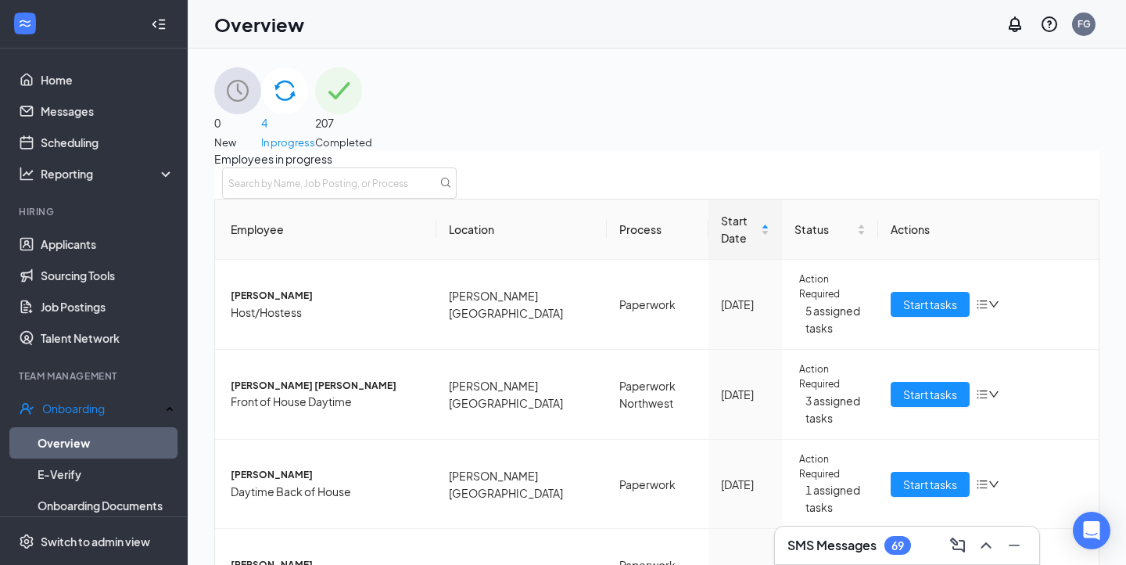
scroll to position [133, 0]
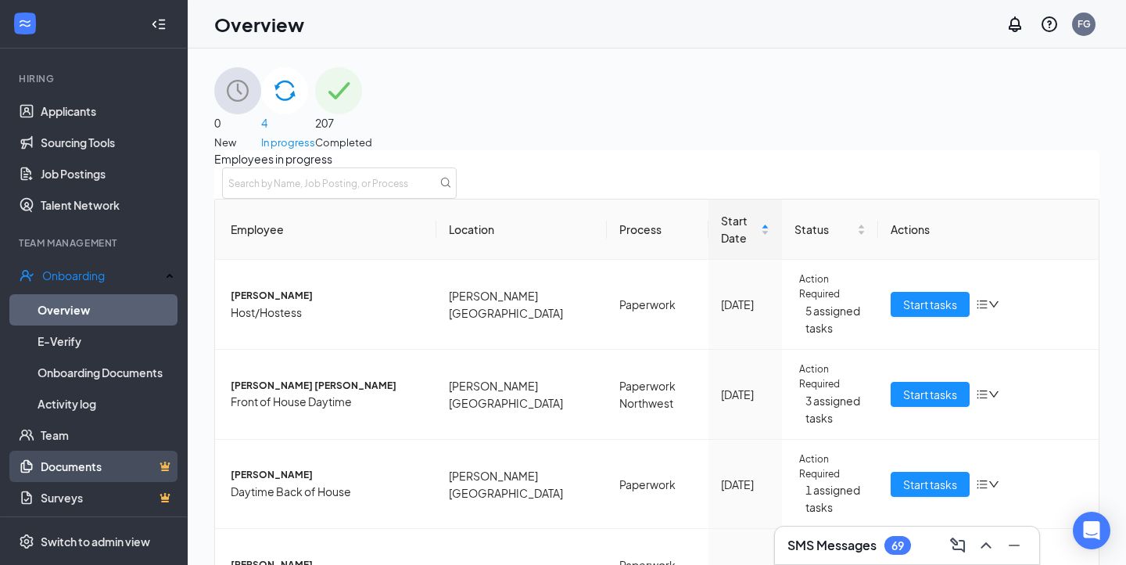
click at [70, 450] on link "Documents" at bounding box center [108, 465] width 134 height 31
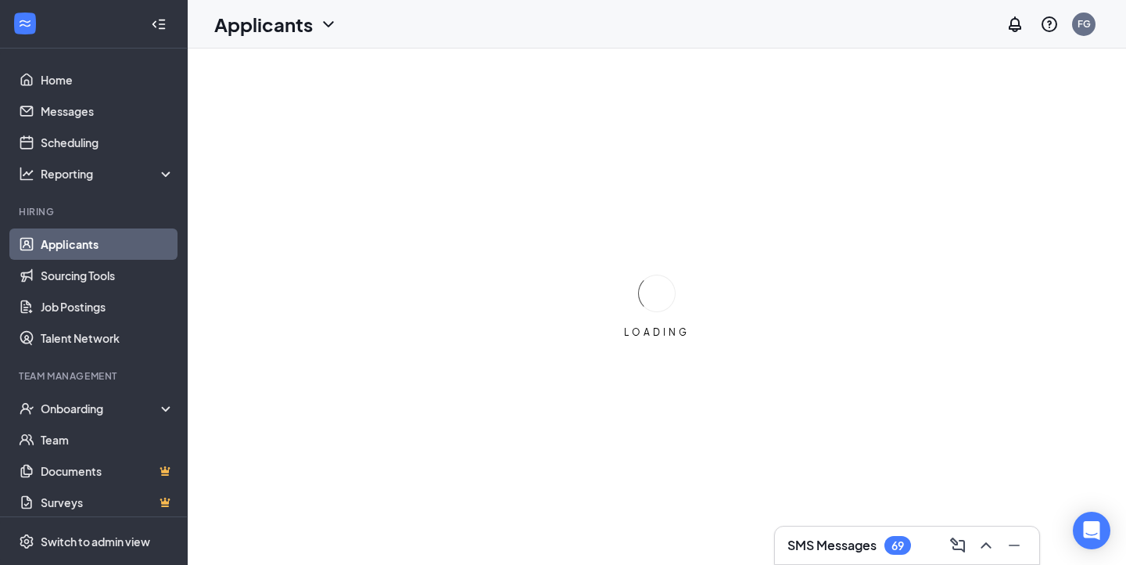
click at [816, 540] on h3 "SMS Messages" at bounding box center [831, 544] width 89 height 17
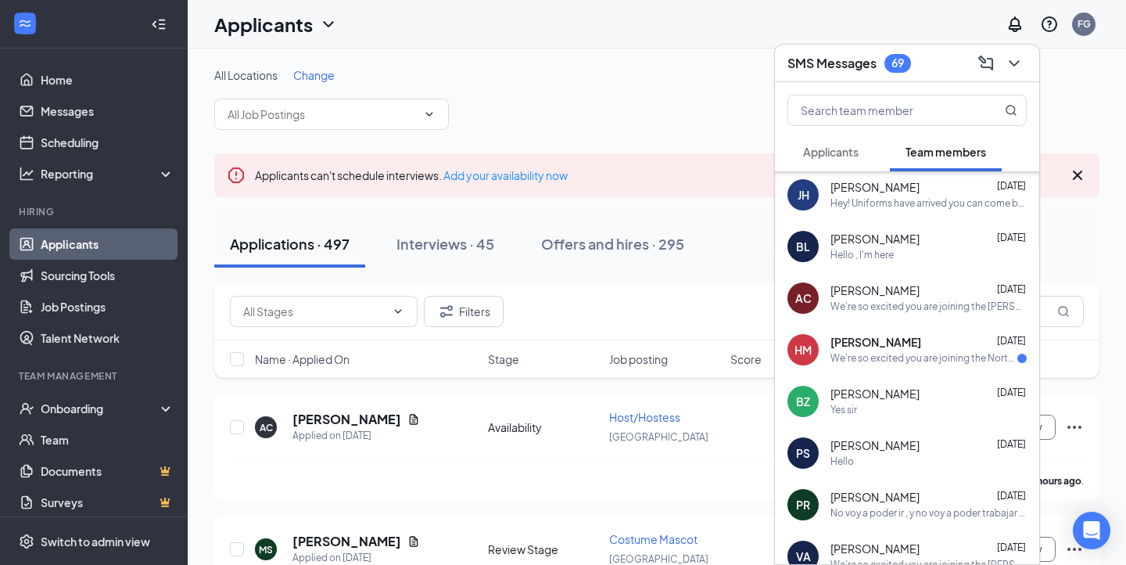
scroll to position [407, 0]
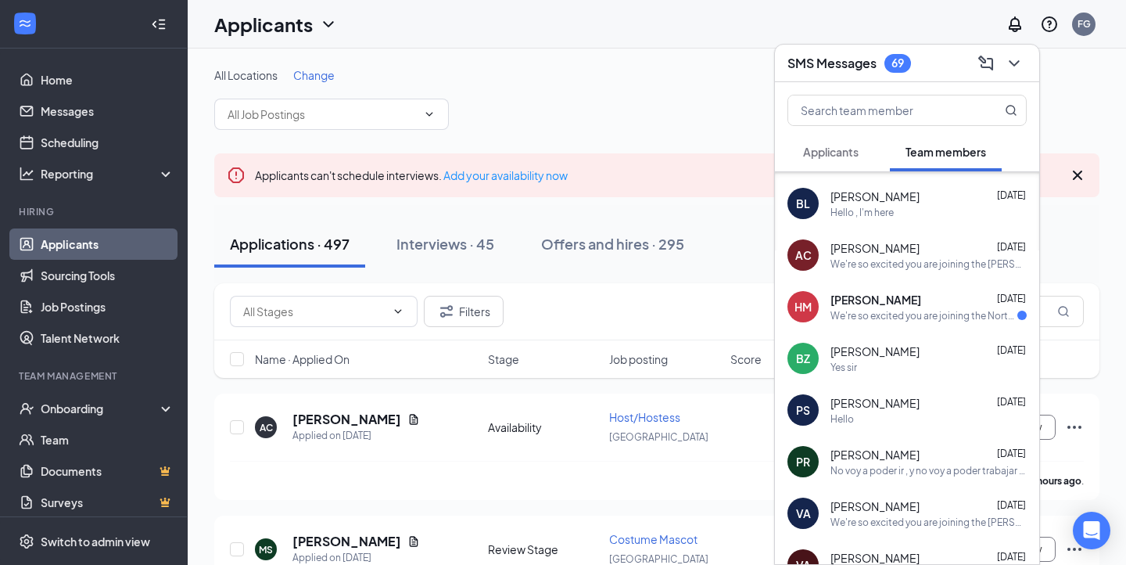
click at [852, 299] on span "[PERSON_NAME]" at bounding box center [875, 300] width 91 height 16
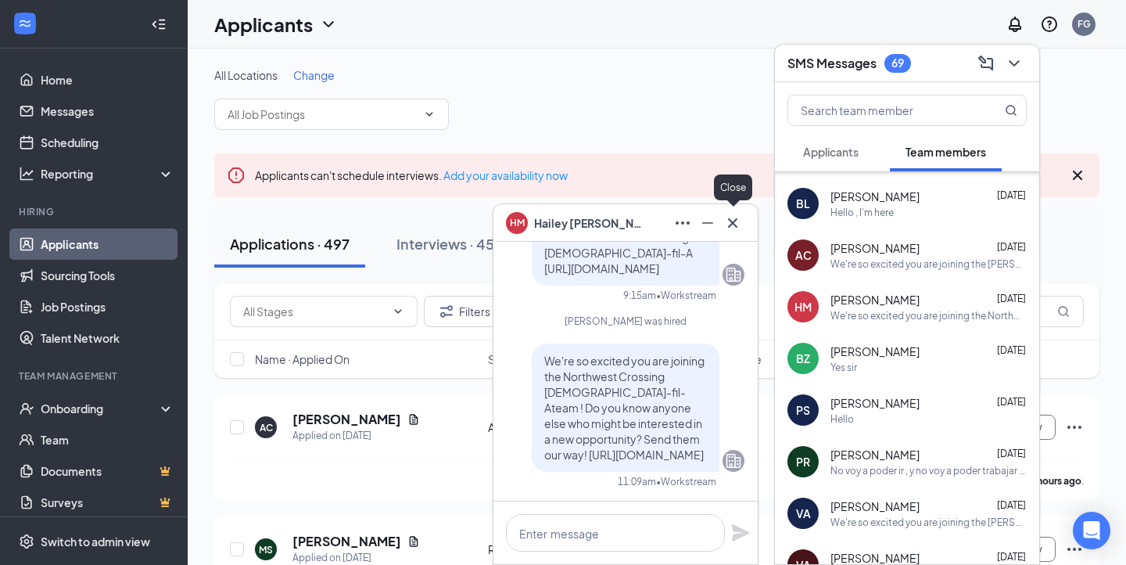
click at [731, 219] on icon "Cross" at bounding box center [732, 222] width 19 height 19
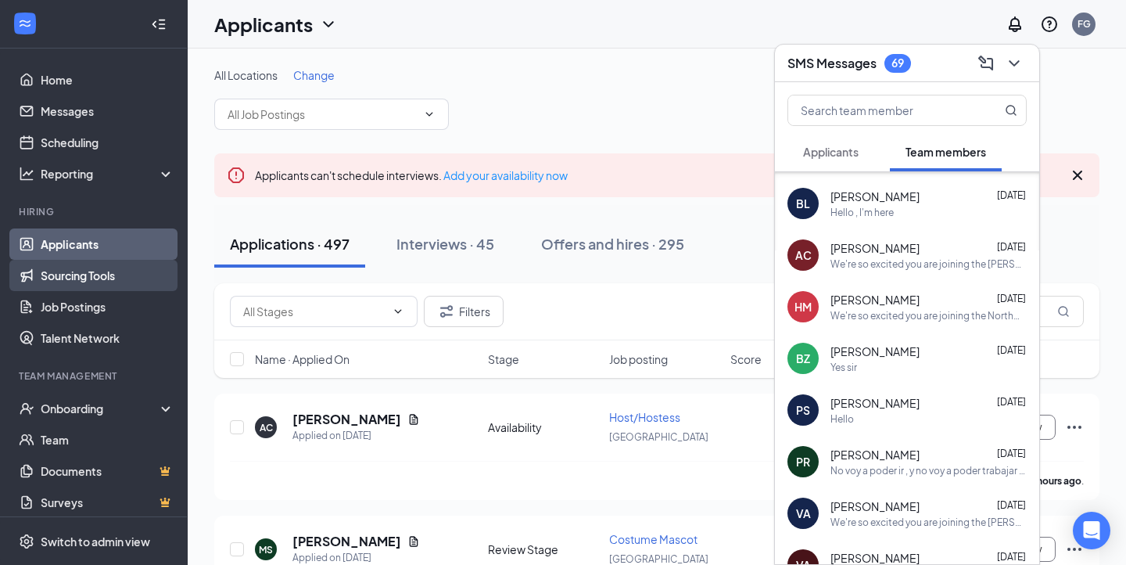
click at [44, 285] on link "Sourcing Tools" at bounding box center [108, 275] width 134 height 31
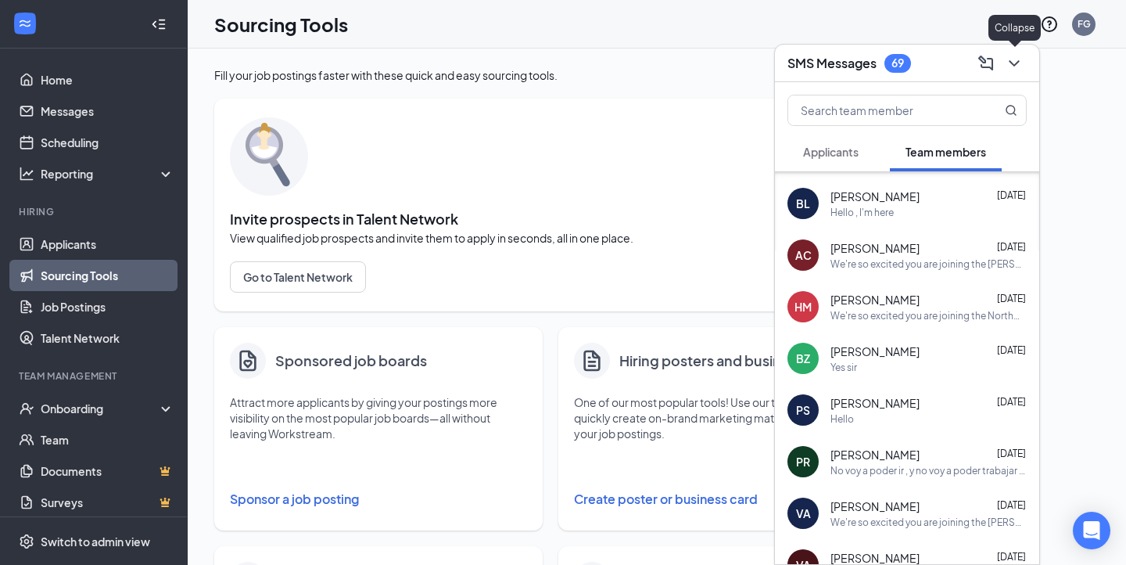
click at [1004, 62] on button at bounding box center [1014, 63] width 25 height 25
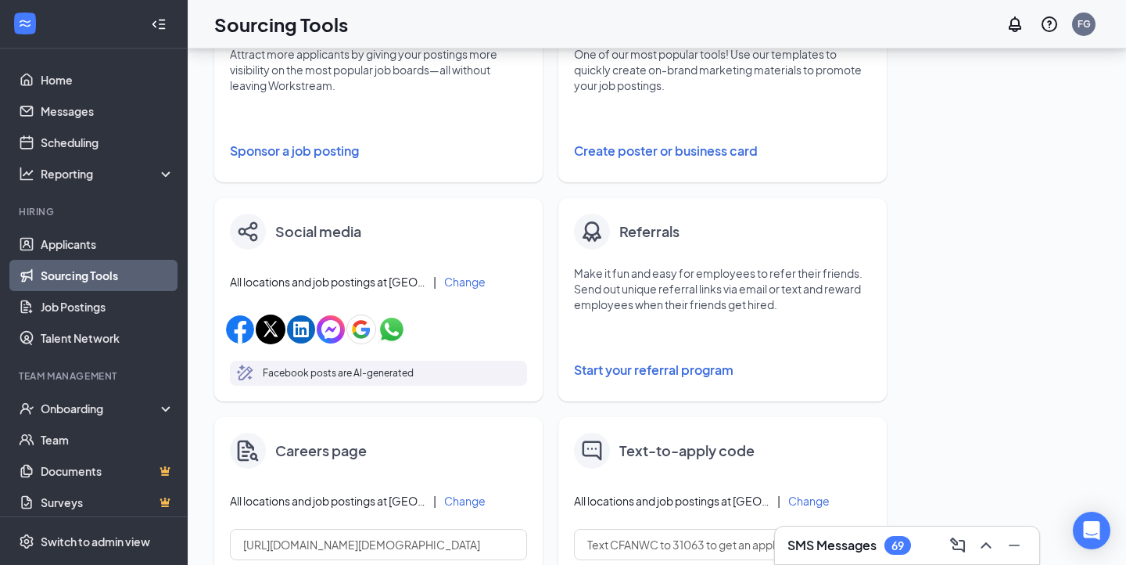
scroll to position [356, 0]
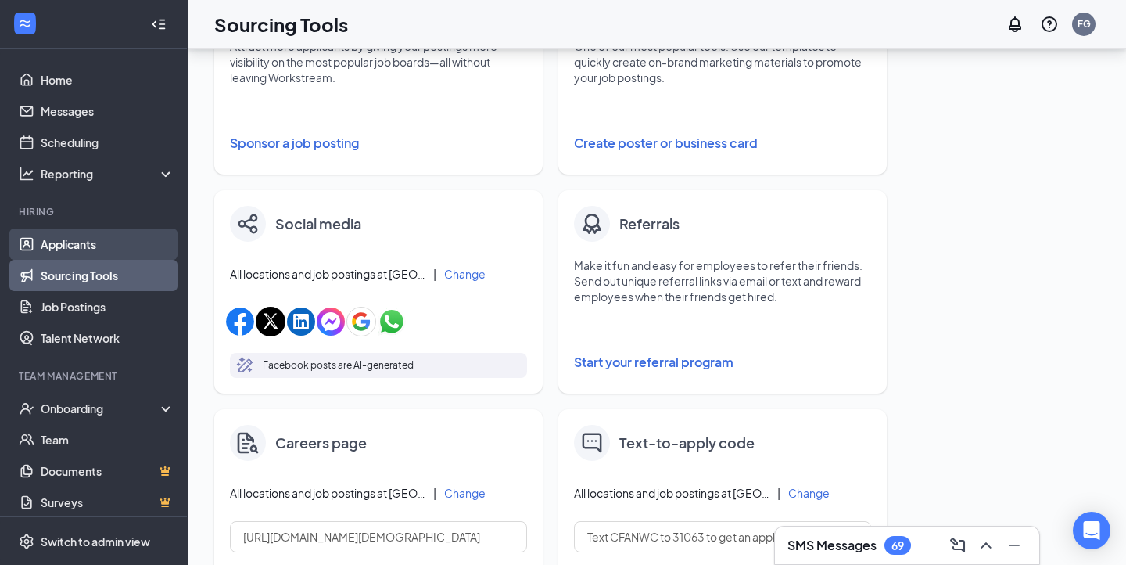
click at [76, 253] on link "Applicants" at bounding box center [108, 243] width 134 height 31
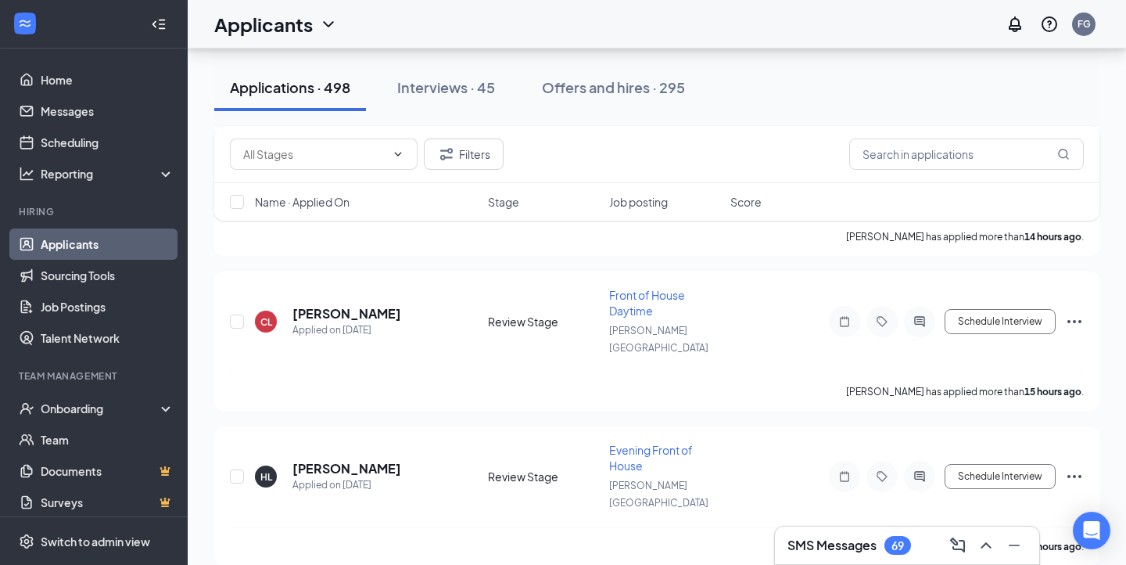
scroll to position [1216, 0]
click at [629, 442] on span "Evening Front of House" at bounding box center [651, 457] width 84 height 30
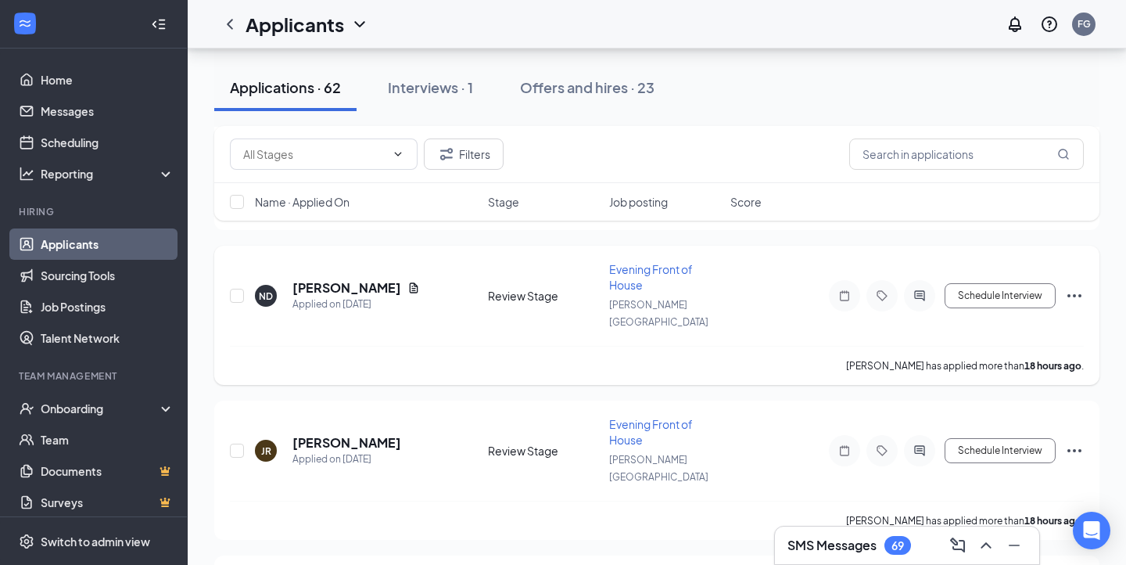
scroll to position [410, 0]
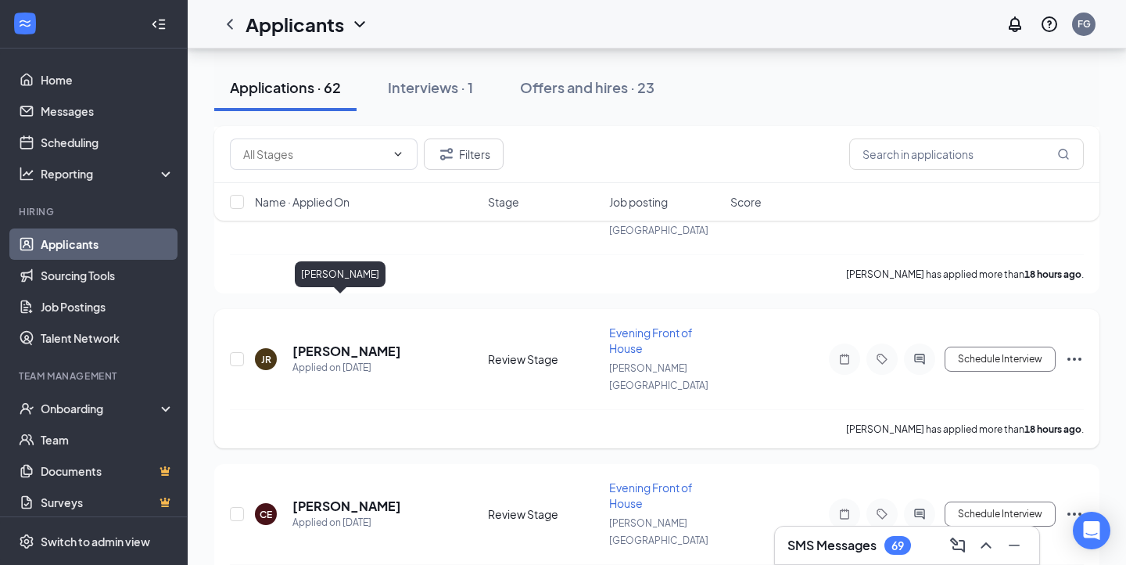
click at [307, 342] on h5 "[PERSON_NAME]" at bounding box center [346, 350] width 109 height 17
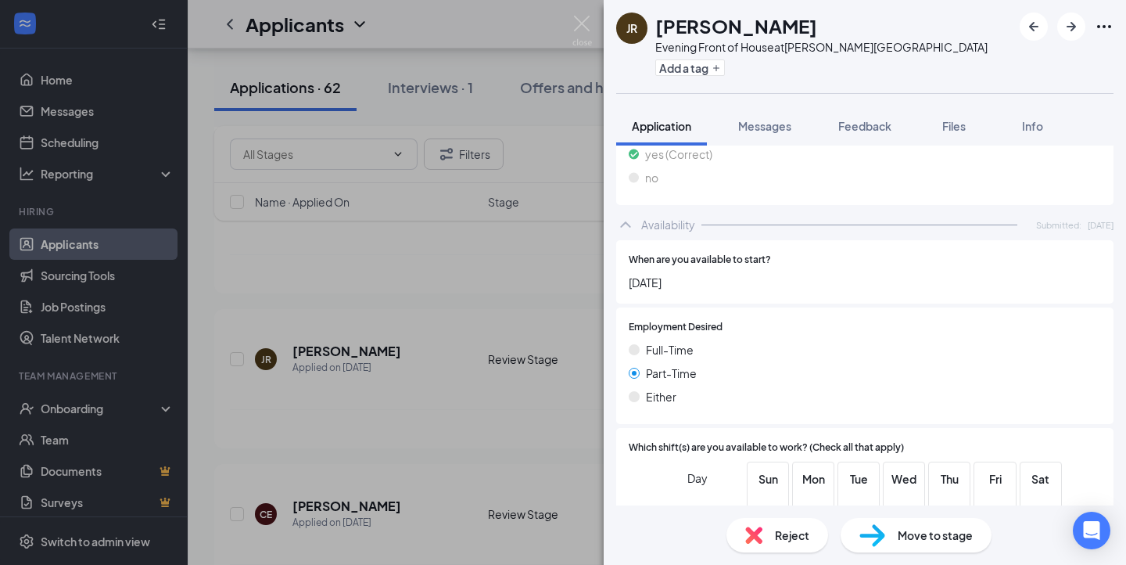
scroll to position [962, 0]
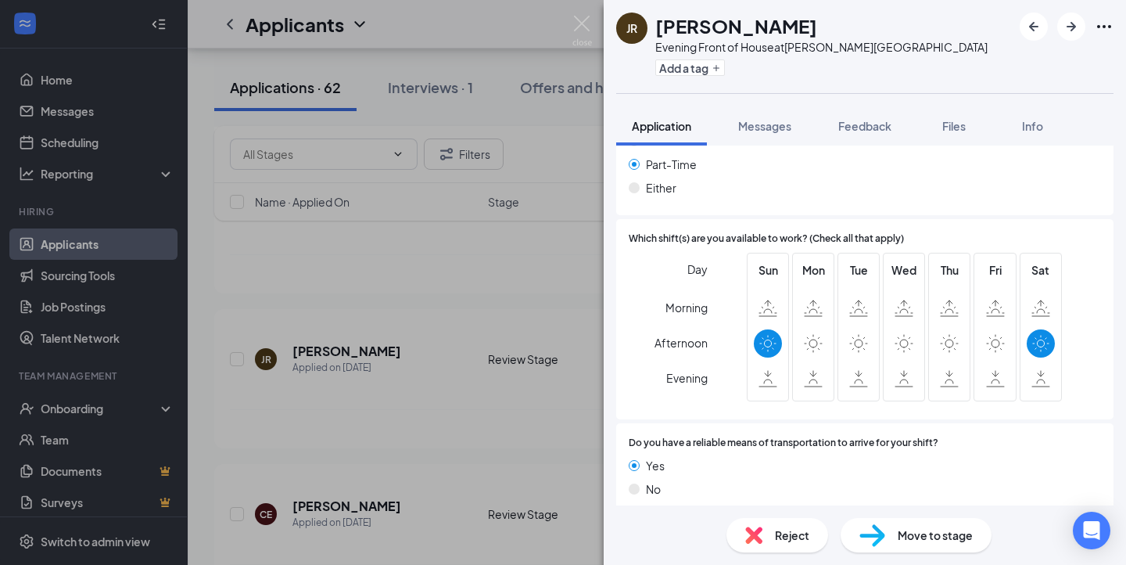
click at [433, 271] on div "JR [PERSON_NAME] Evening Front of House at [PERSON_NAME][GEOGRAPHIC_DATA] Add a…" at bounding box center [563, 282] width 1126 height 565
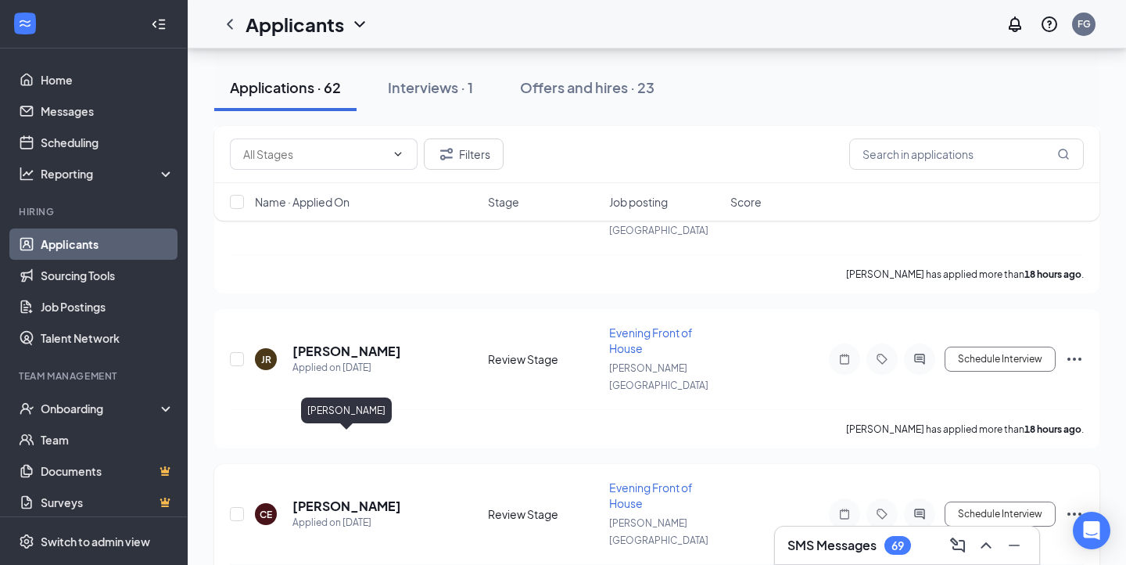
click at [356, 497] on h5 "[PERSON_NAME]" at bounding box center [346, 505] width 109 height 17
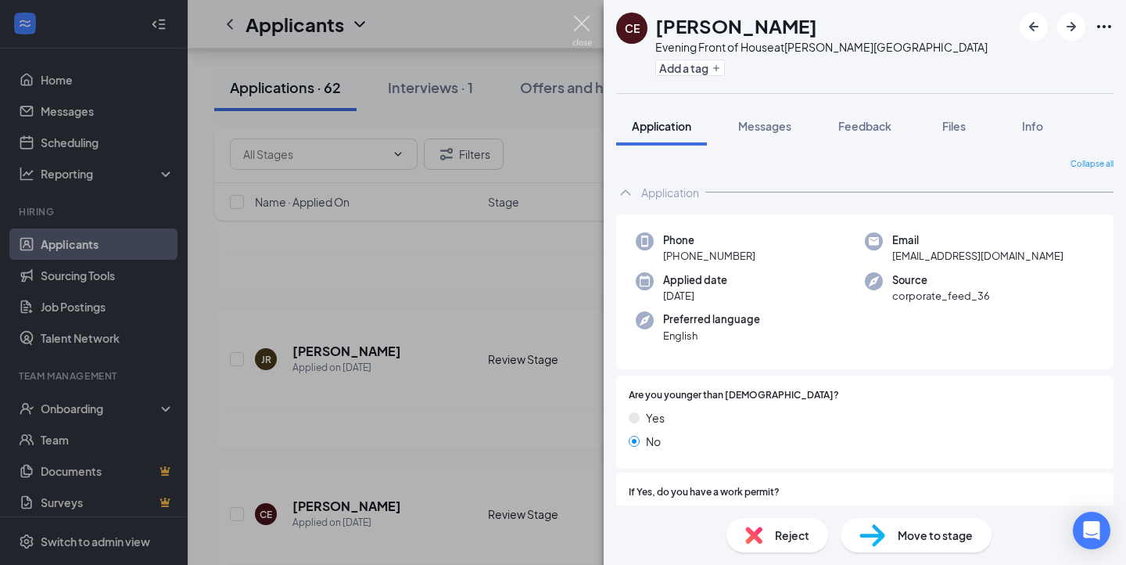
click at [590, 16] on img at bounding box center [582, 31] width 20 height 30
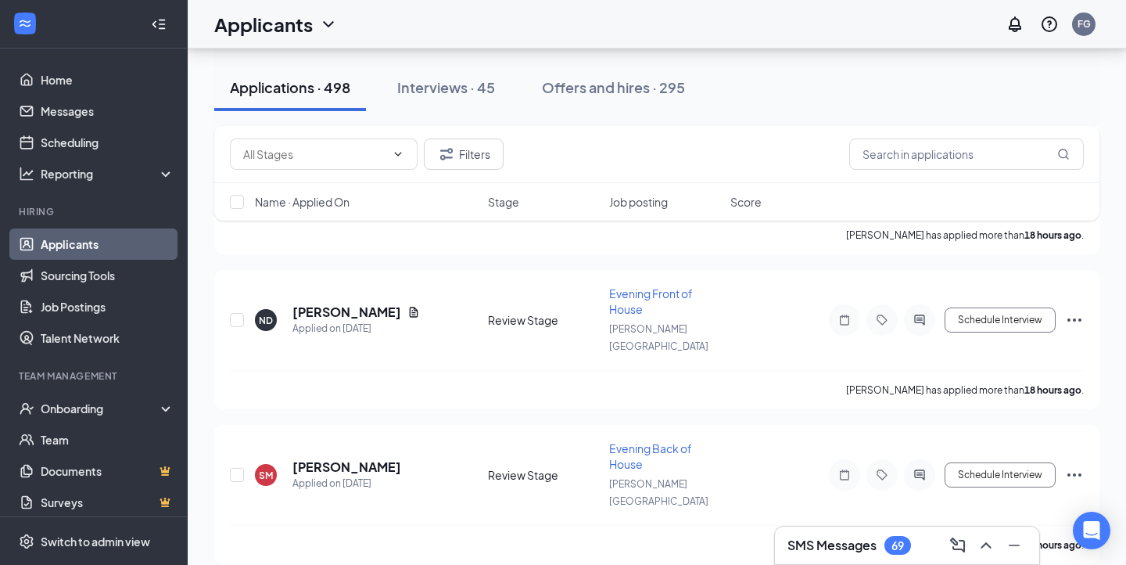
scroll to position [1942, 0]
click at [626, 439] on span "Evening Back of House" at bounding box center [650, 454] width 83 height 30
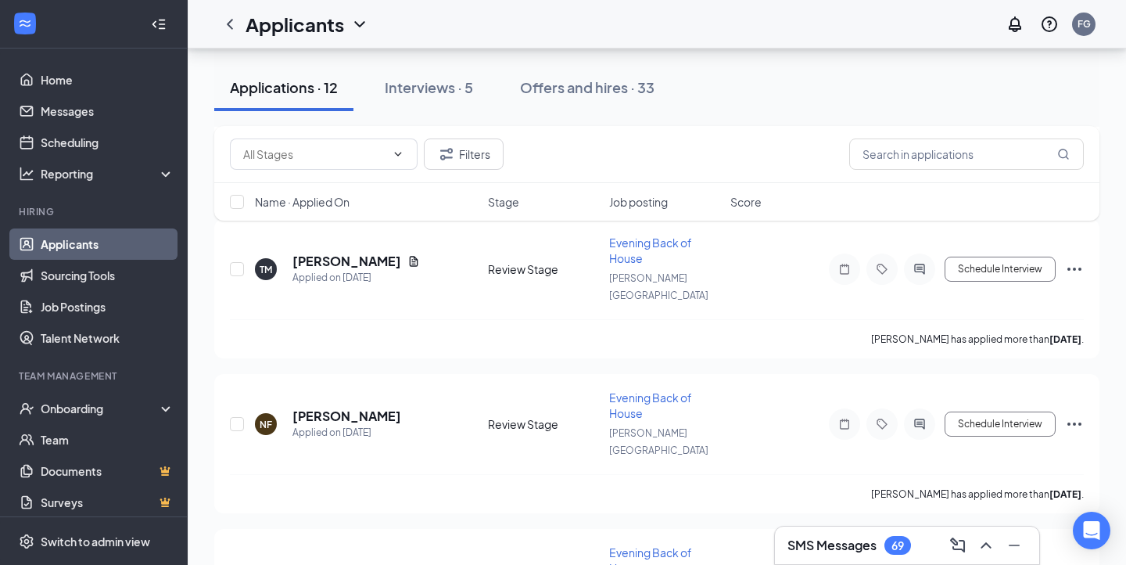
scroll to position [322, 0]
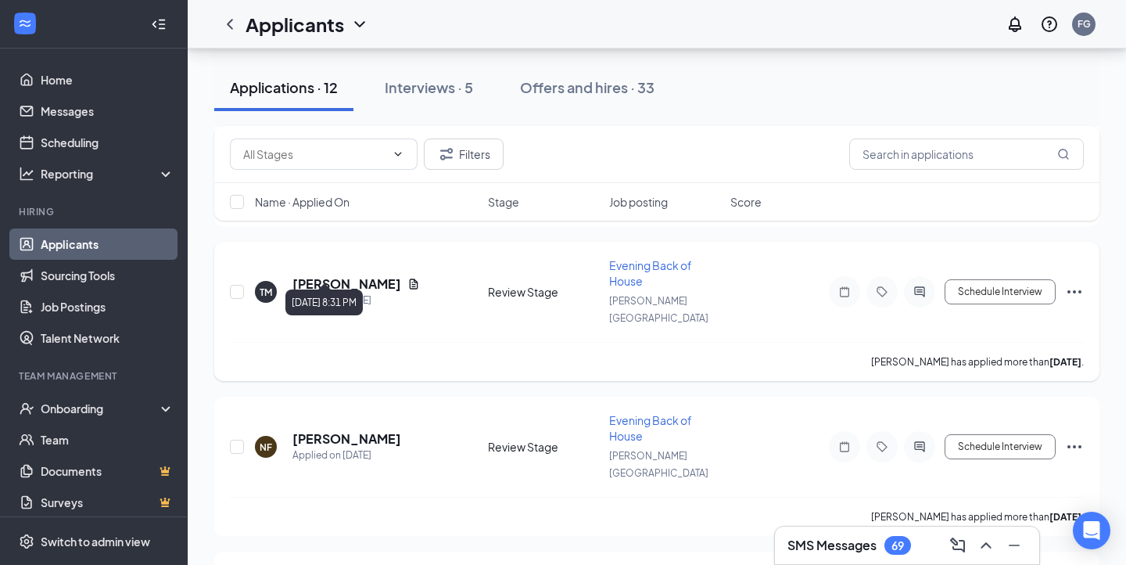
click at [359, 292] on div "Applied on [DATE]" at bounding box center [355, 300] width 127 height 16
click at [356, 275] on h5 "[PERSON_NAME]" at bounding box center [346, 283] width 109 height 17
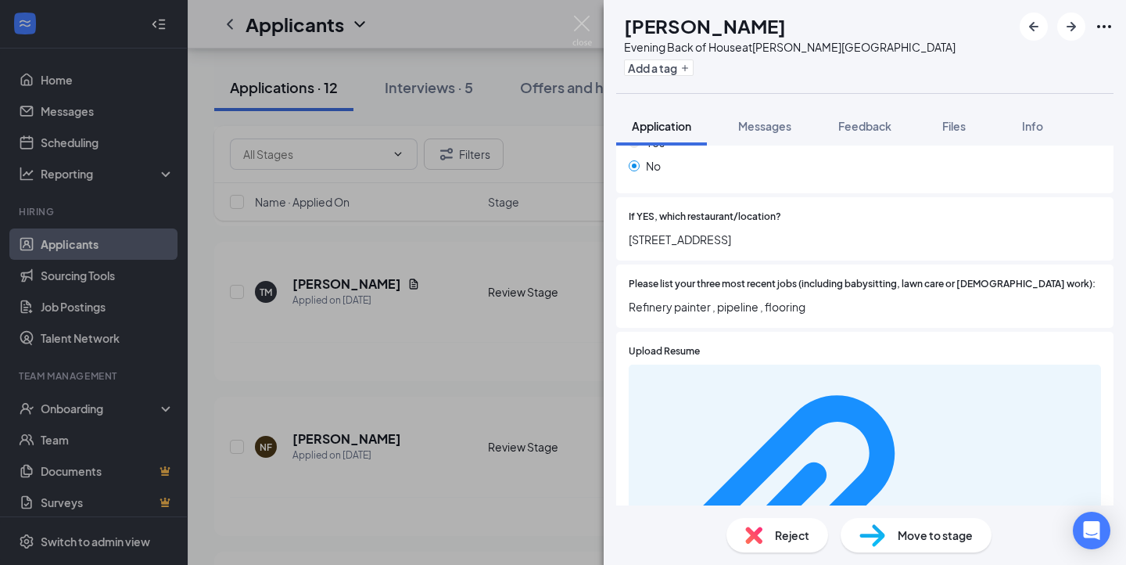
scroll to position [335, 0]
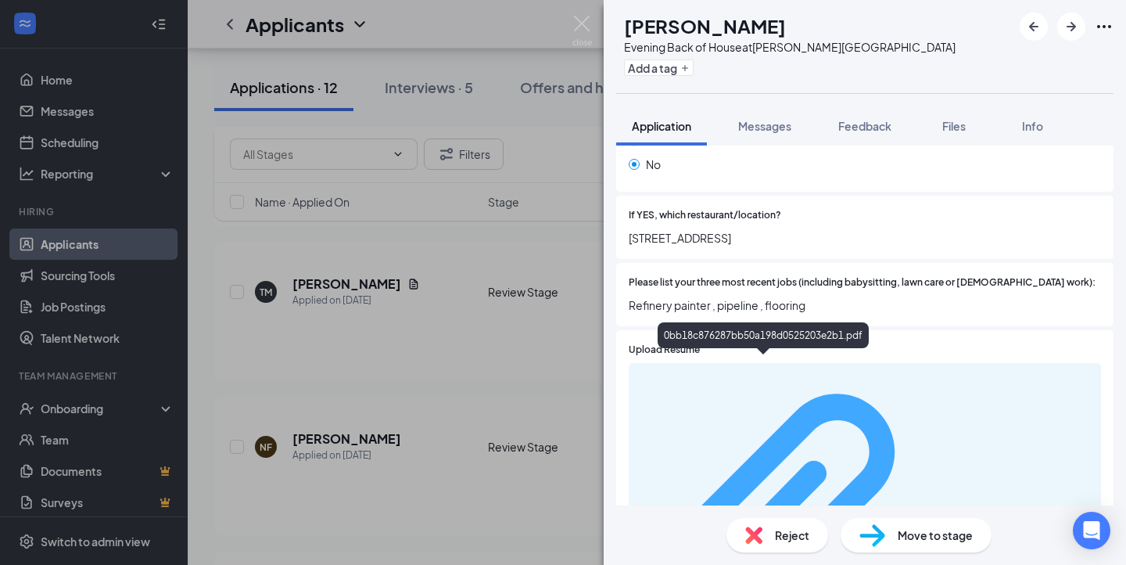
click at [765, 371] on div "0bb18c876287bb50a198d0525203e2b1.pdf" at bounding box center [865, 524] width 454 height 308
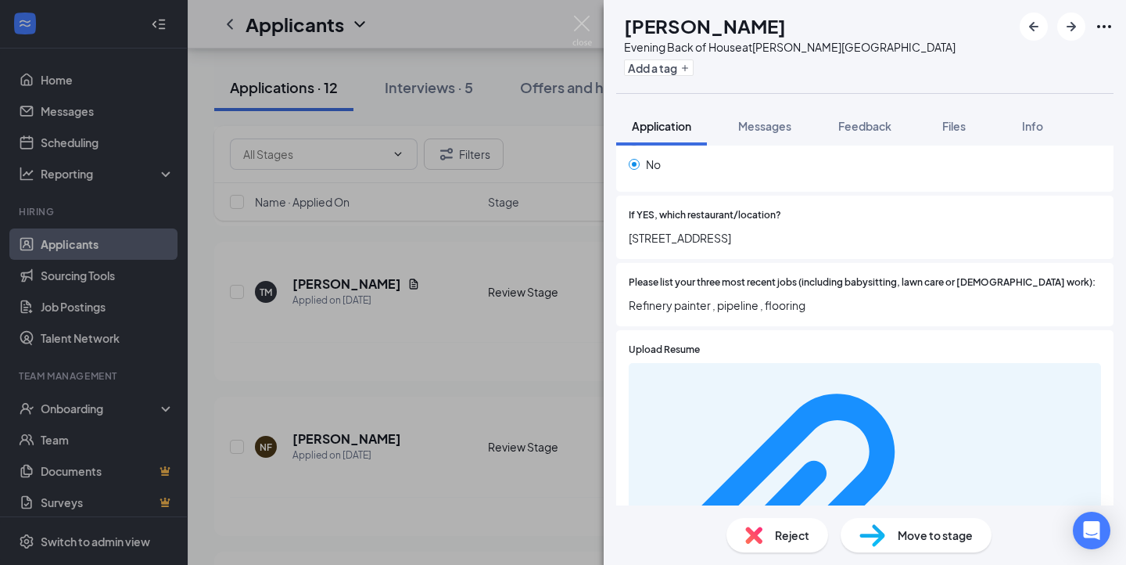
click at [596, 26] on div "TM [PERSON_NAME] Evening Back of House at [PERSON_NAME][GEOGRAPHIC_DATA] Add a …" at bounding box center [563, 282] width 1126 height 565
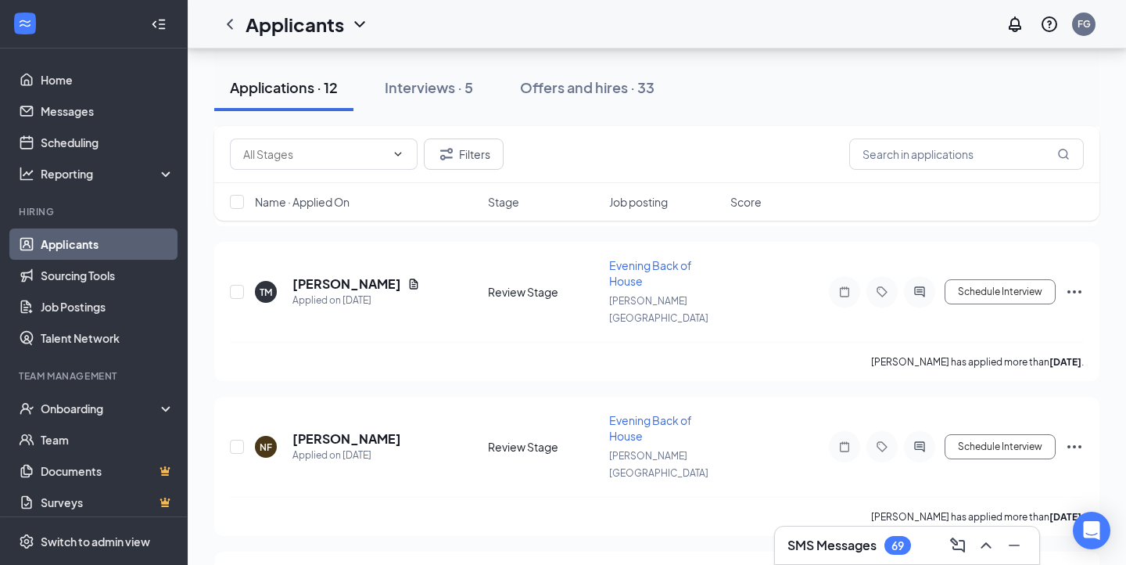
click at [587, 27] on div "Applicants FG" at bounding box center [657, 24] width 938 height 48
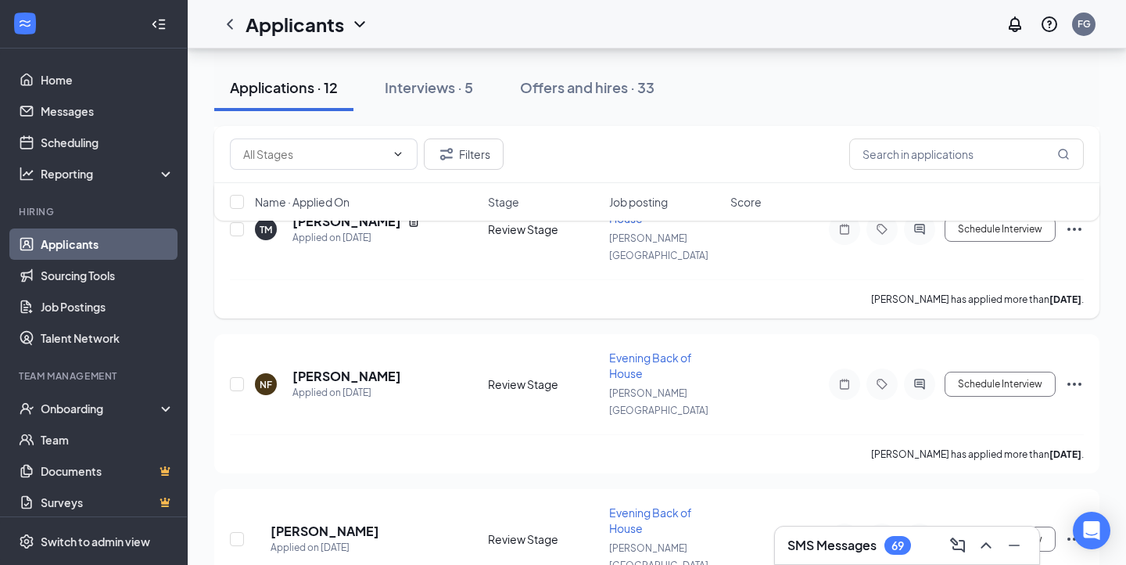
scroll to position [400, 0]
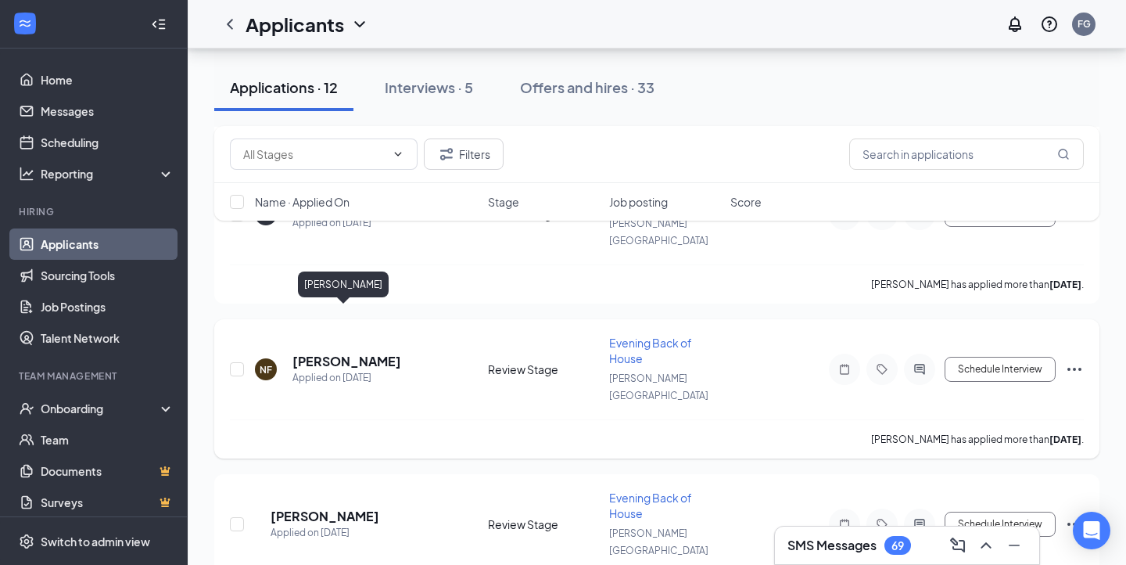
click at [351, 353] on h5 "[PERSON_NAME]" at bounding box center [346, 361] width 109 height 17
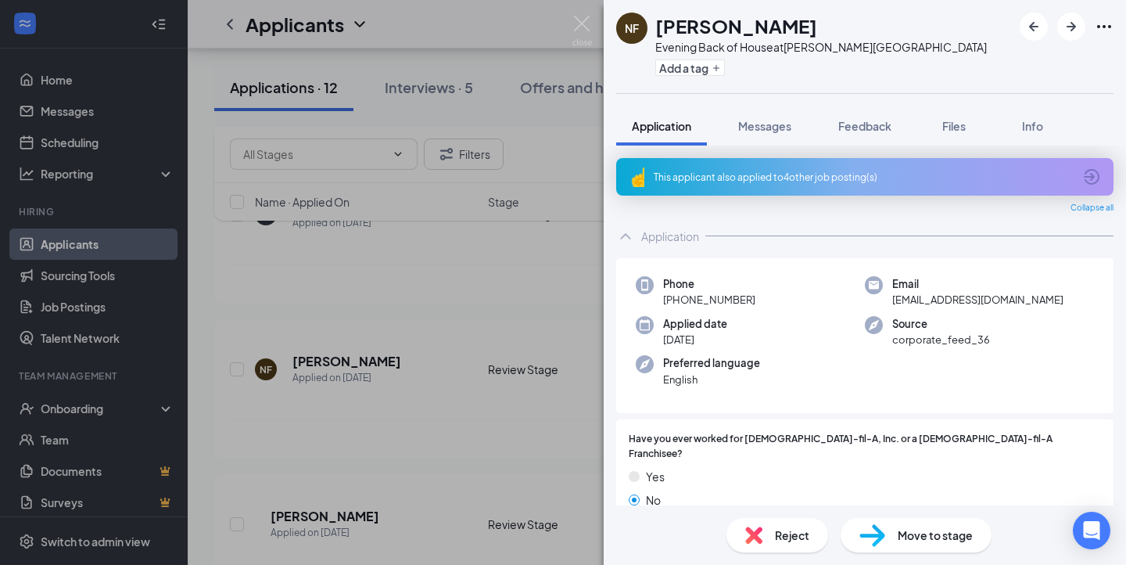
click at [746, 176] on div "This applicant also applied to 4 other job posting(s)" at bounding box center [863, 176] width 419 height 13
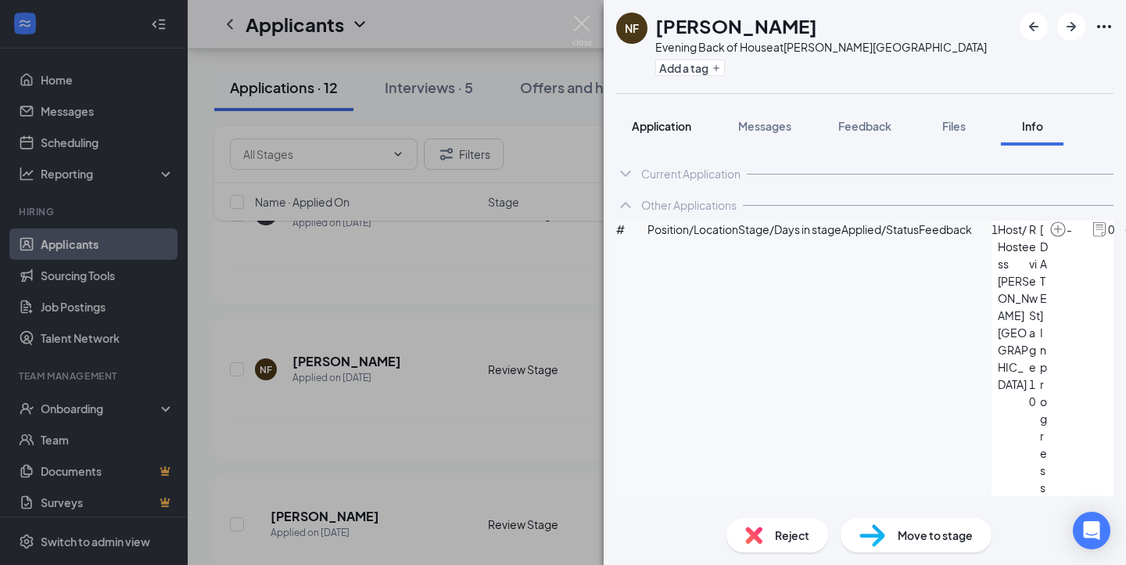
click at [647, 117] on button "Application" at bounding box center [661, 125] width 91 height 39
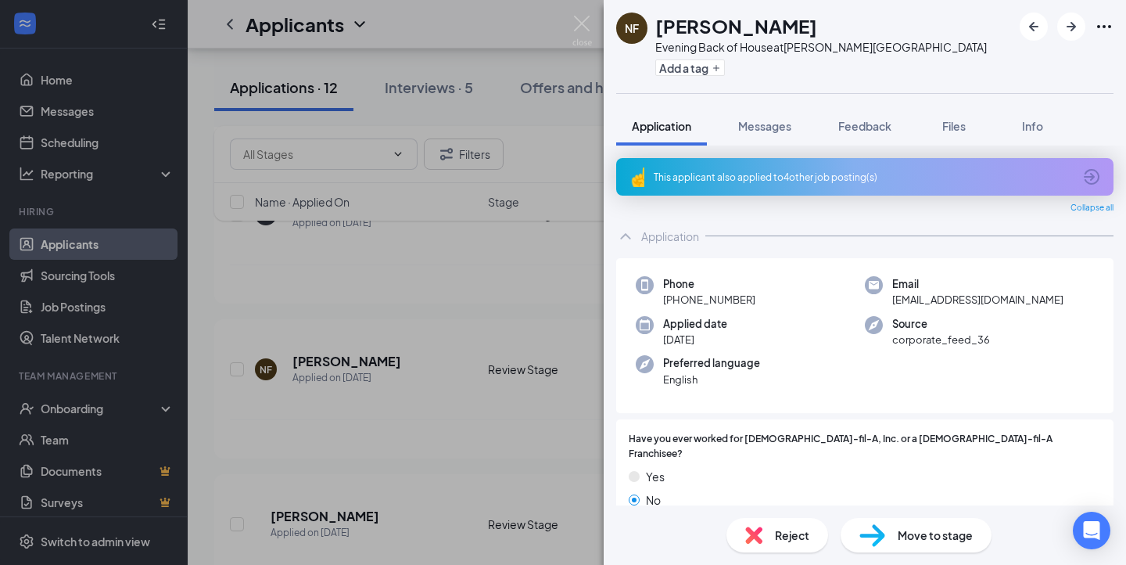
click at [601, 31] on div "NF [PERSON_NAME] Evening Back of House at [PERSON_NAME][GEOGRAPHIC_DATA] Add a …" at bounding box center [563, 282] width 1126 height 565
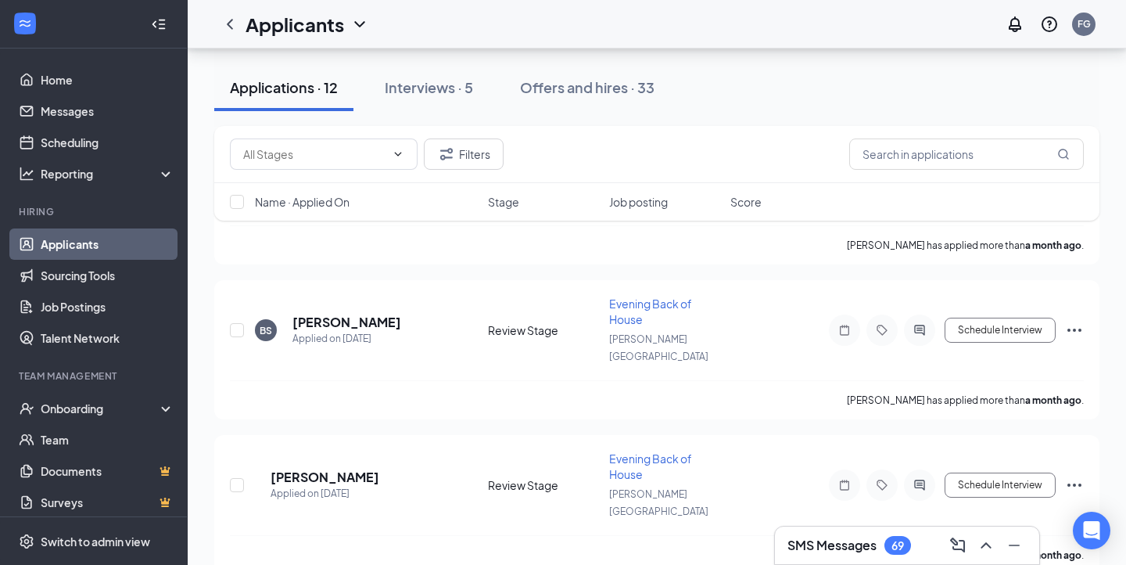
scroll to position [1354, 0]
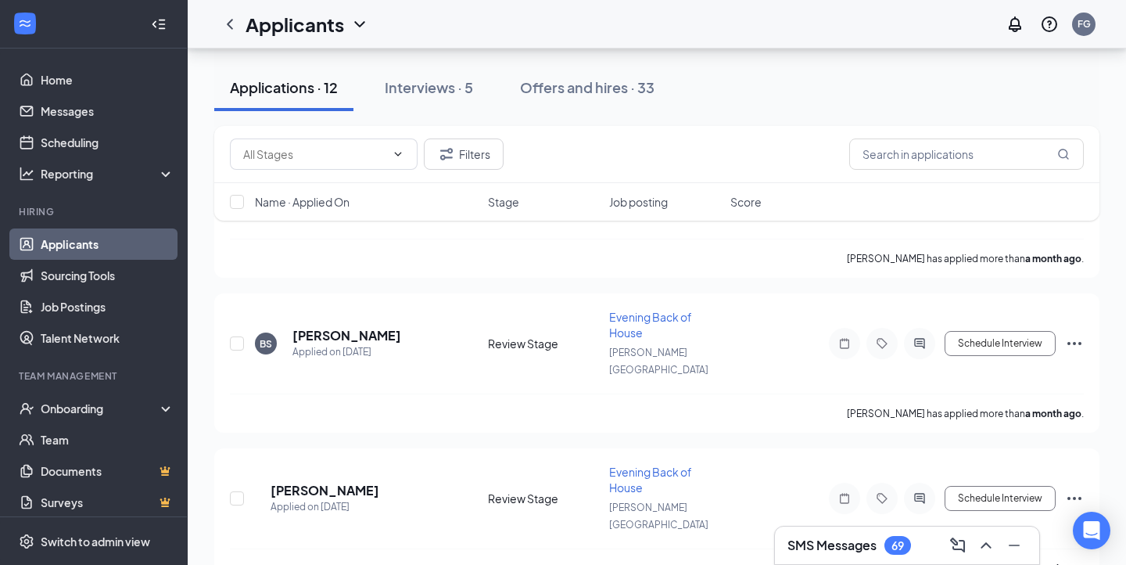
click at [54, 240] on link "Applicants" at bounding box center [108, 243] width 134 height 31
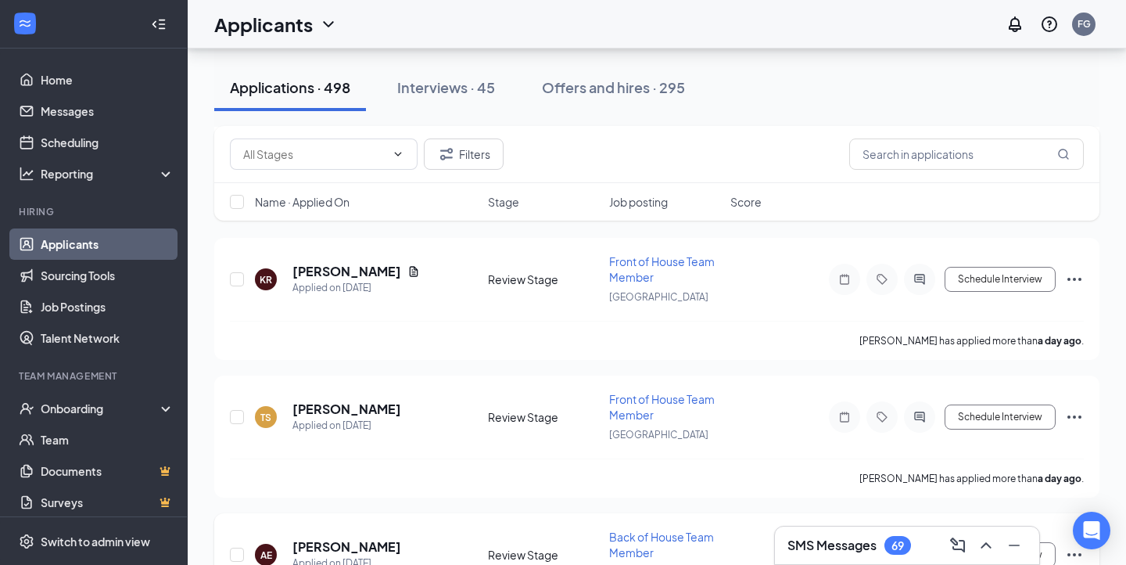
scroll to position [2713, 0]
click at [653, 530] on div "Back of House Team Member" at bounding box center [665, 545] width 112 height 31
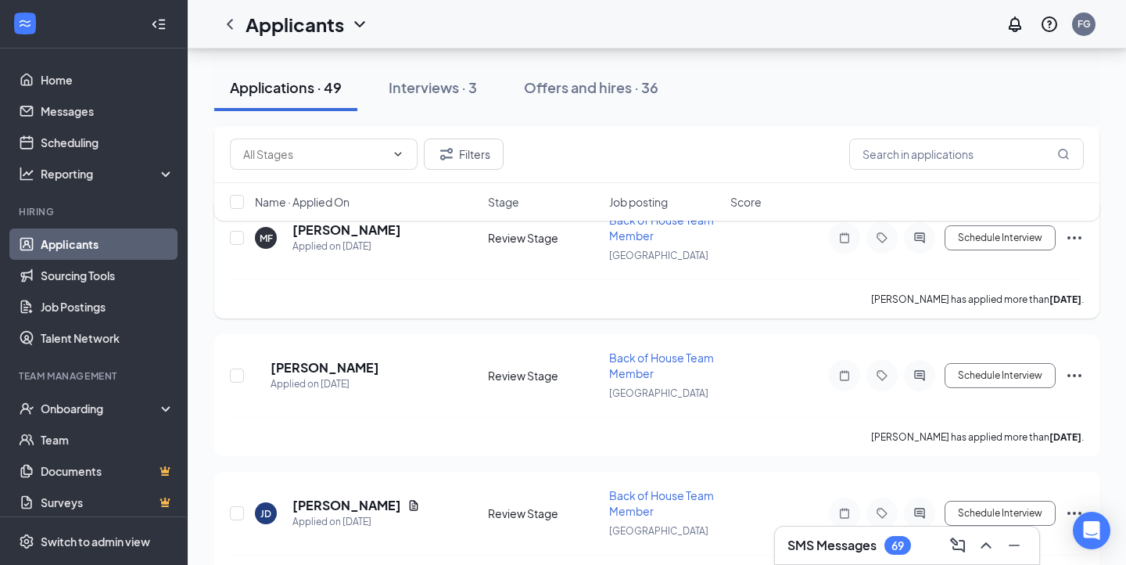
scroll to position [2167, 0]
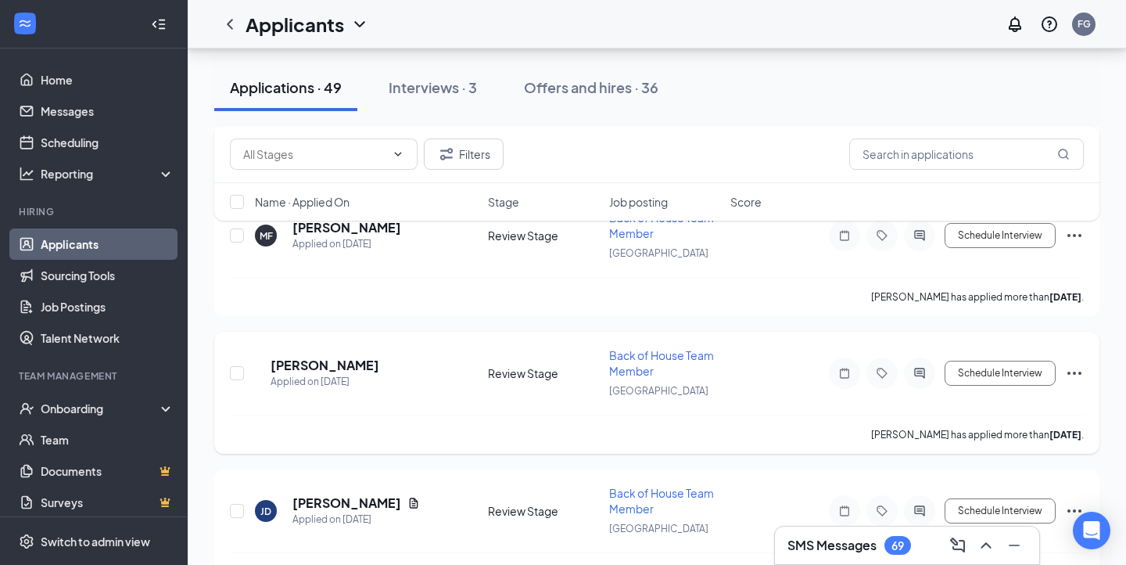
click at [345, 347] on div "DP [PERSON_NAME] Applied on [DATE] Review Stage Back of House Team Member North…" at bounding box center [657, 380] width 854 height 67
click at [339, 357] on h5 "[PERSON_NAME]" at bounding box center [325, 365] width 109 height 17
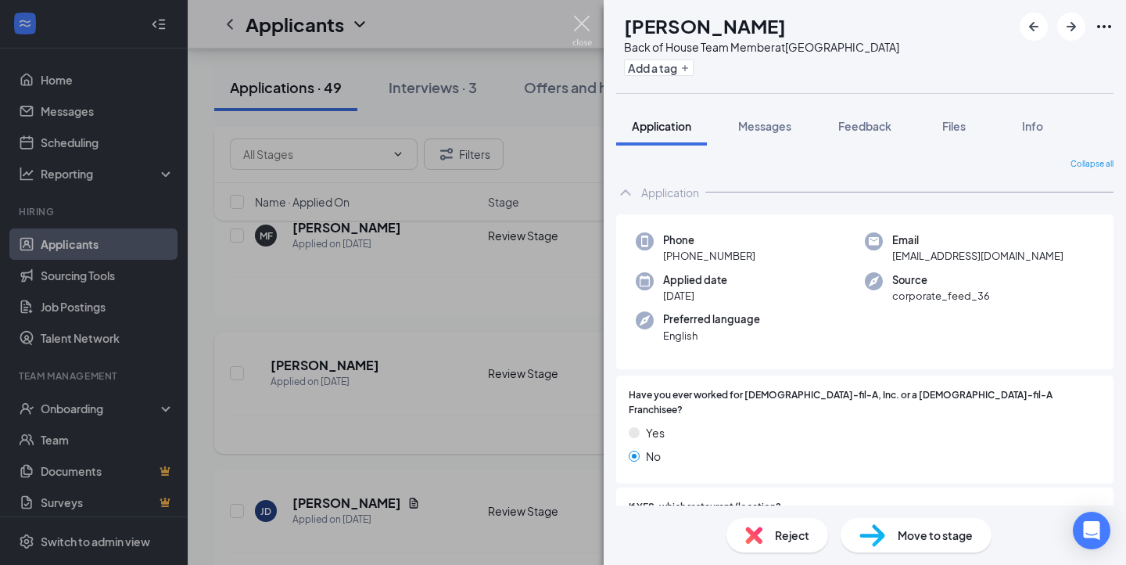
drag, startPoint x: 572, startPoint y: 21, endPoint x: 429, endPoint y: 331, distance: 341.4
click at [572, 21] on img at bounding box center [582, 31] width 20 height 30
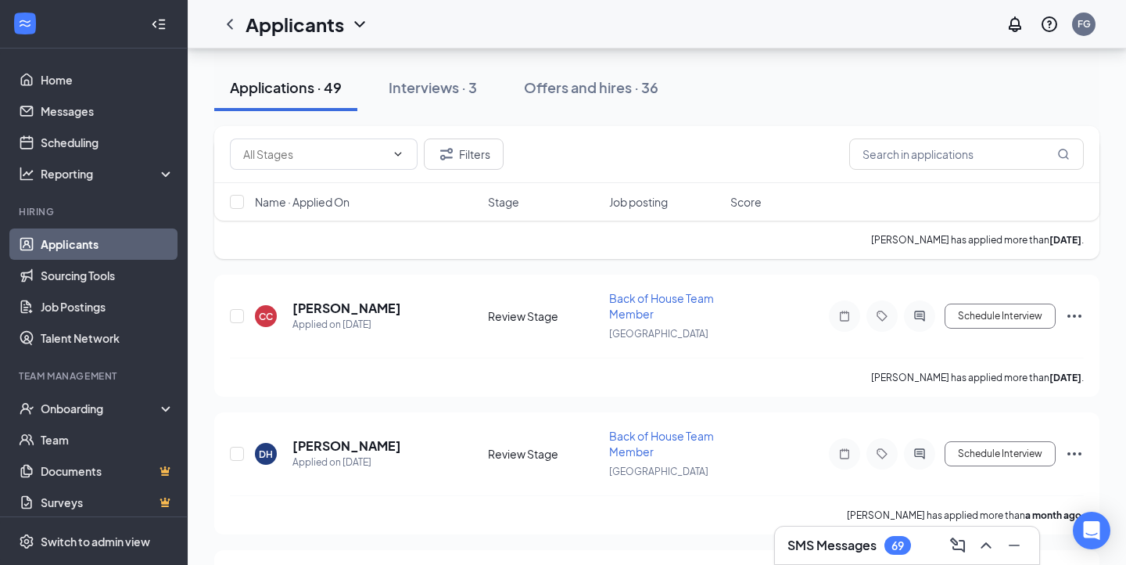
scroll to position [2779, 0]
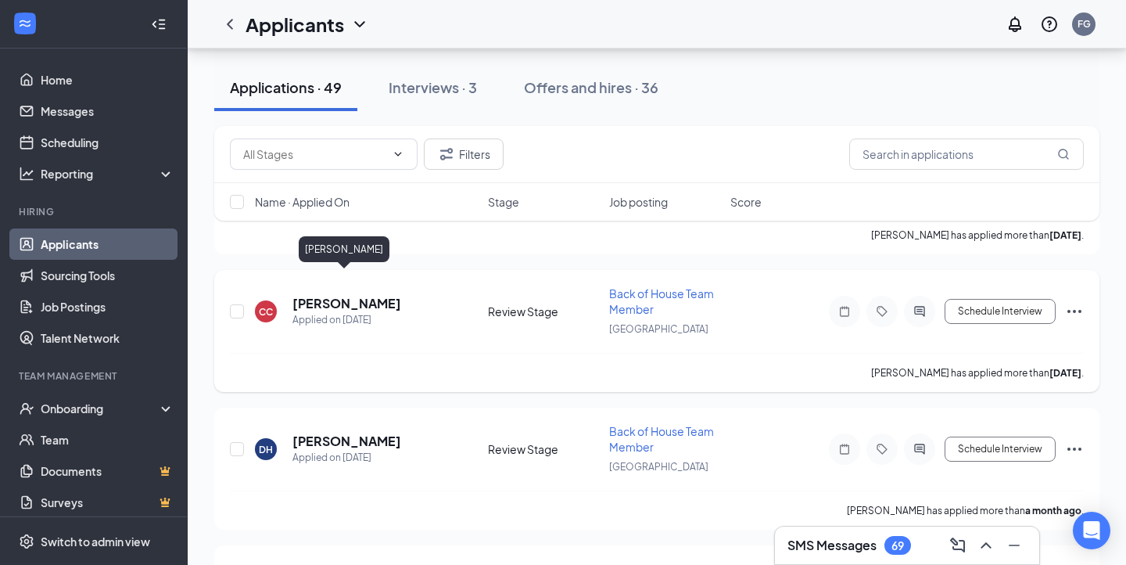
click at [345, 295] on h5 "[PERSON_NAME]" at bounding box center [346, 303] width 109 height 17
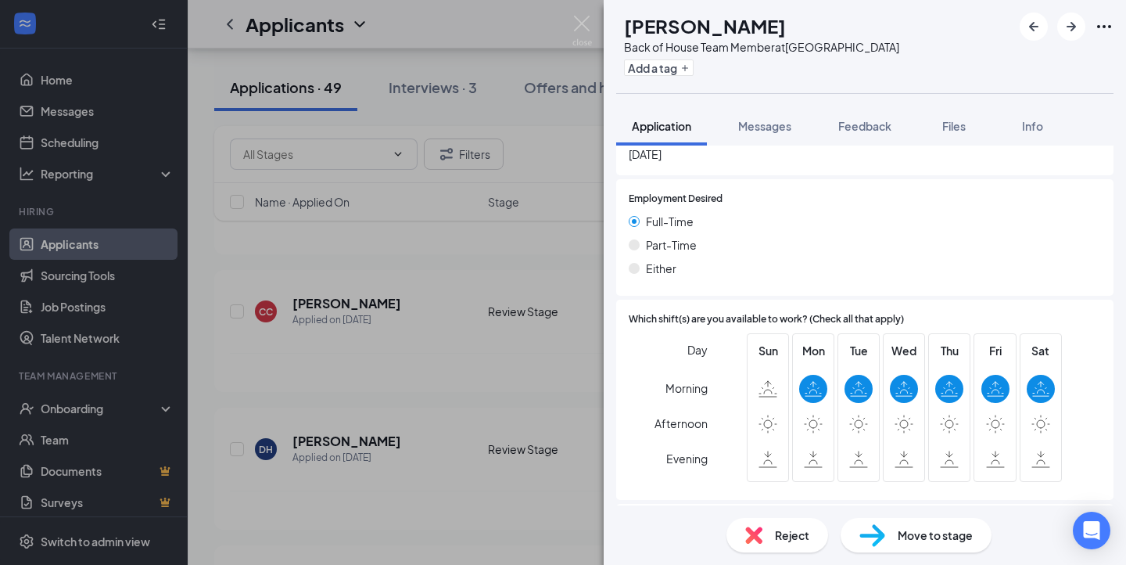
scroll to position [862, 0]
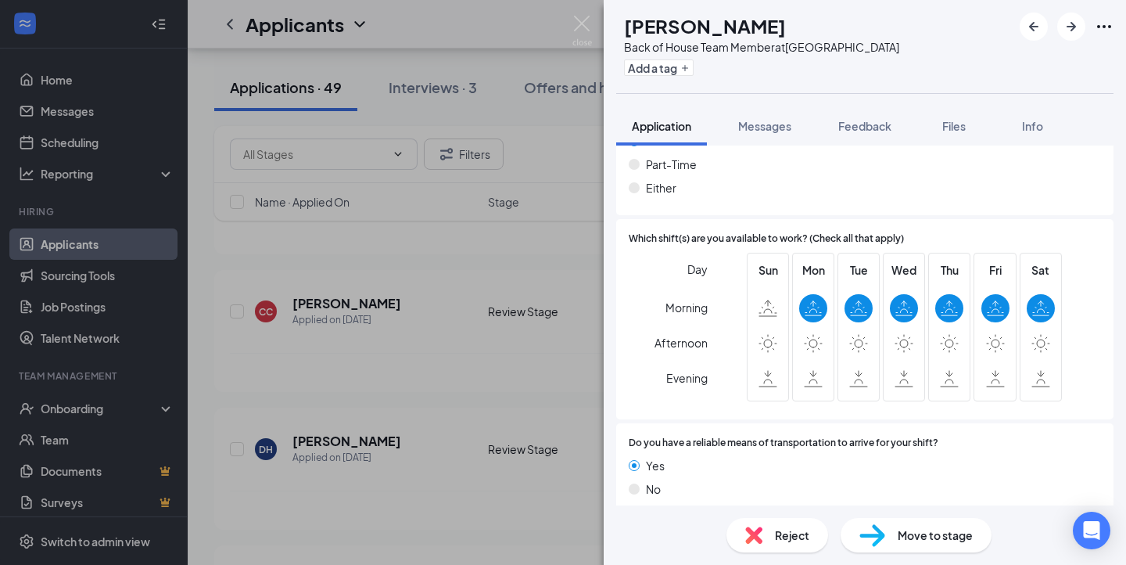
click at [513, 377] on div "CC [PERSON_NAME] Back of House Team Member at [GEOGRAPHIC_DATA] Add a tag Appli…" at bounding box center [563, 282] width 1126 height 565
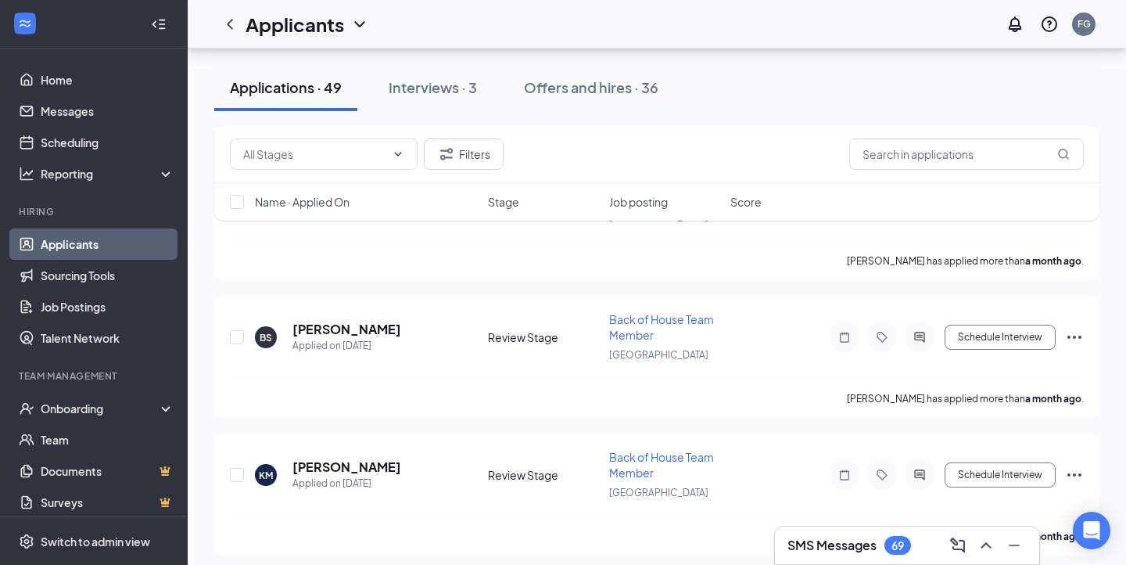
scroll to position [3580, 0]
click at [352, 320] on h5 "[PERSON_NAME]" at bounding box center [346, 328] width 109 height 17
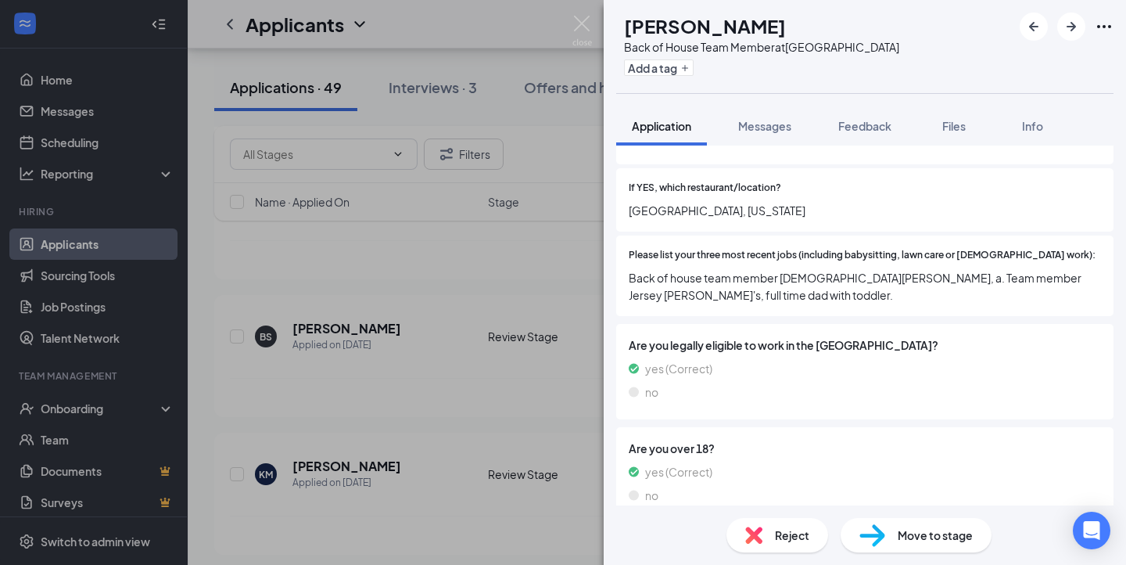
scroll to position [336, 0]
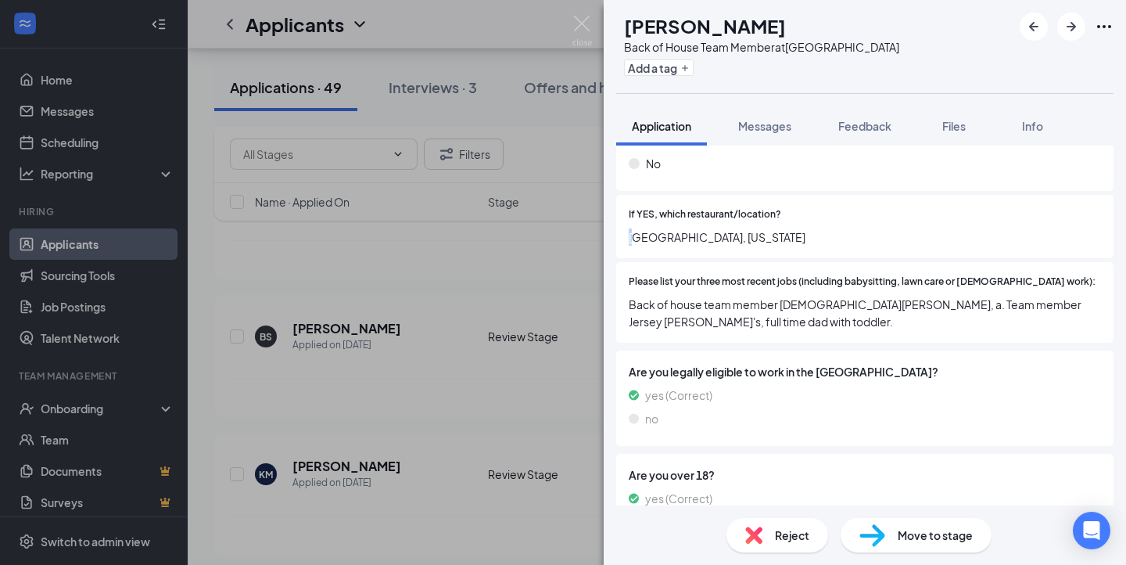
drag, startPoint x: 632, startPoint y: 221, endPoint x: 757, endPoint y: 210, distance: 125.6
click at [758, 210] on div "If YES, which restaurant/location? [GEOGRAPHIC_DATA], [US_STATE]" at bounding box center [865, 226] width 472 height 38
drag, startPoint x: 757, startPoint y: 223, endPoint x: 618, endPoint y: 230, distance: 139.4
click at [618, 230] on div "If YES, which restaurant/location? [GEOGRAPHIC_DATA], [US_STATE]" at bounding box center [864, 226] width 497 height 63
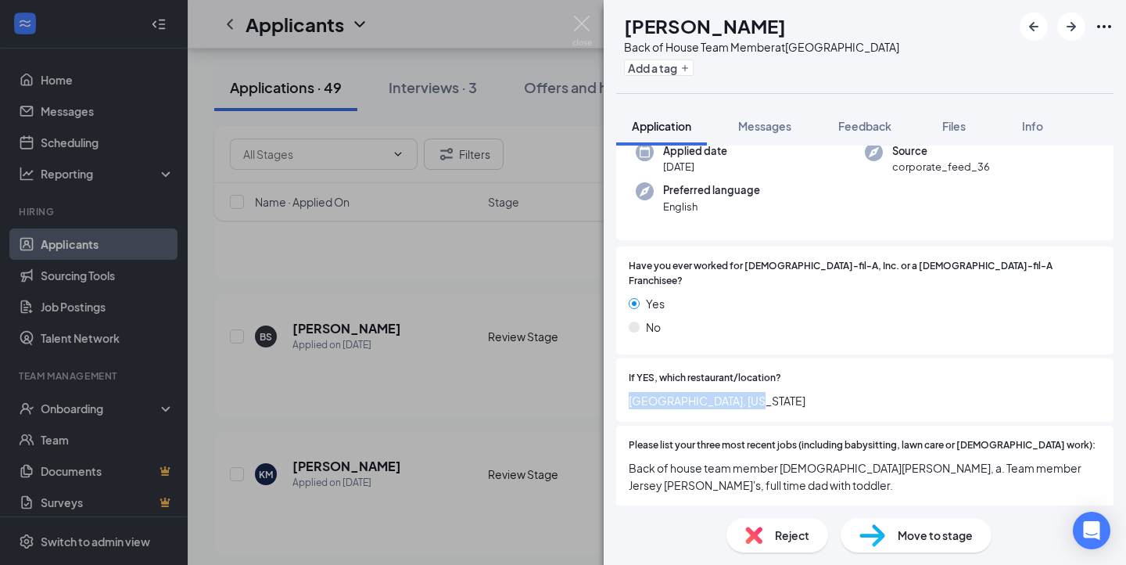
scroll to position [0, 0]
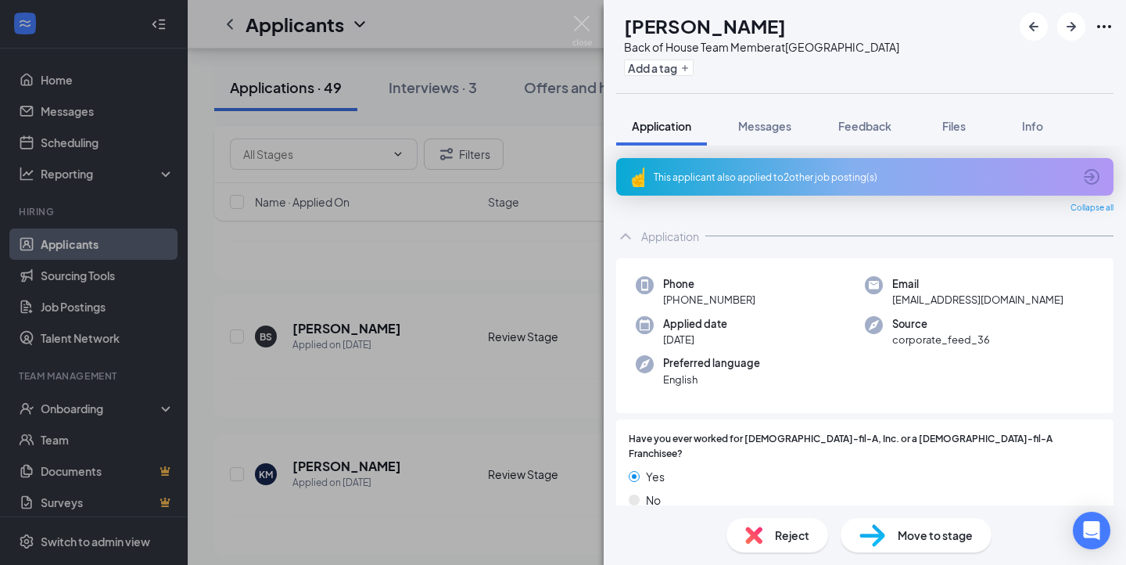
click at [782, 177] on div "This applicant also applied to 2 other job posting(s)" at bounding box center [863, 176] width 419 height 13
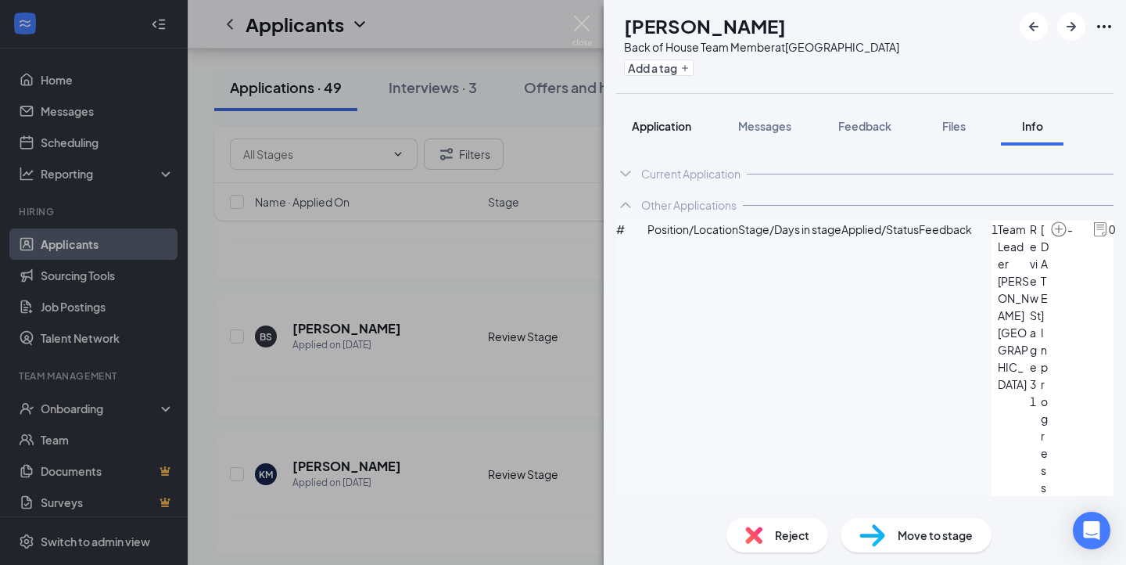
click at [647, 133] on div "Application" at bounding box center [661, 126] width 59 height 16
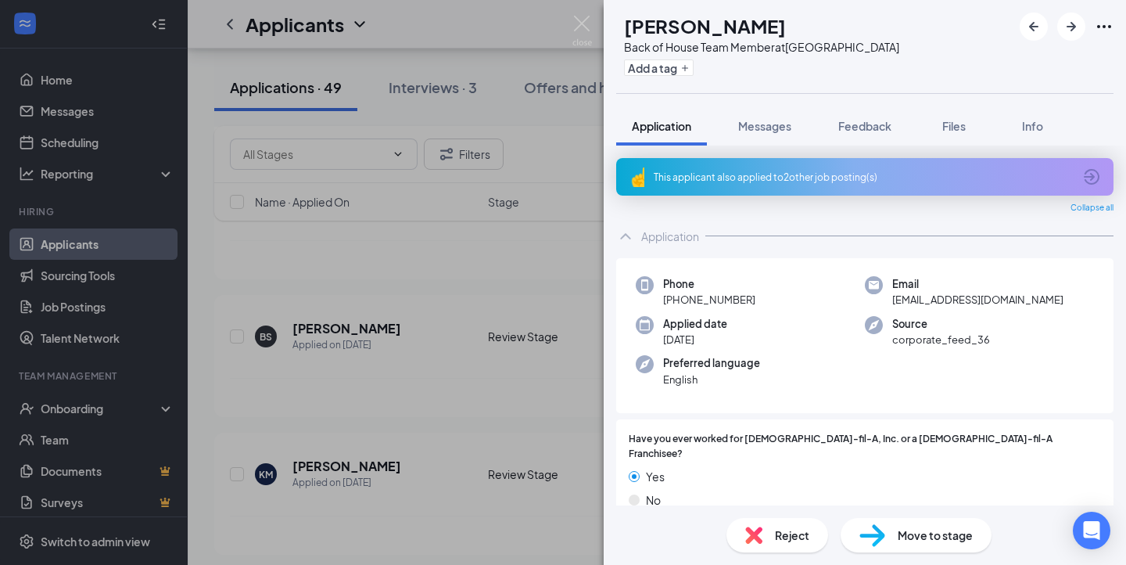
click at [438, 346] on div "BS [PERSON_NAME] Back of House Team Member at [GEOGRAPHIC_DATA] Add a tag Appli…" at bounding box center [563, 282] width 1126 height 565
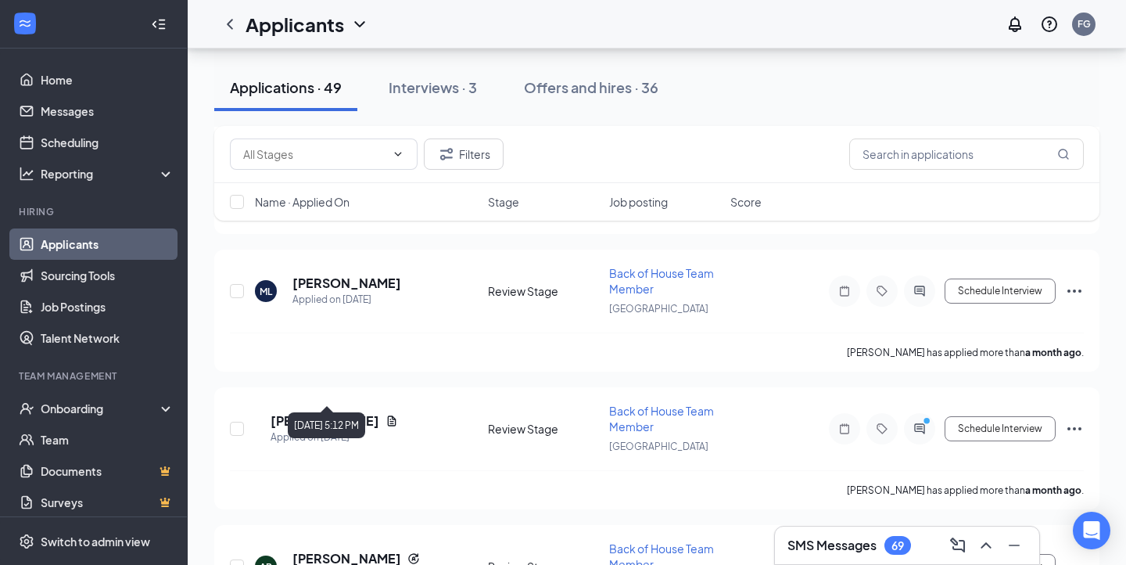
scroll to position [4865, 0]
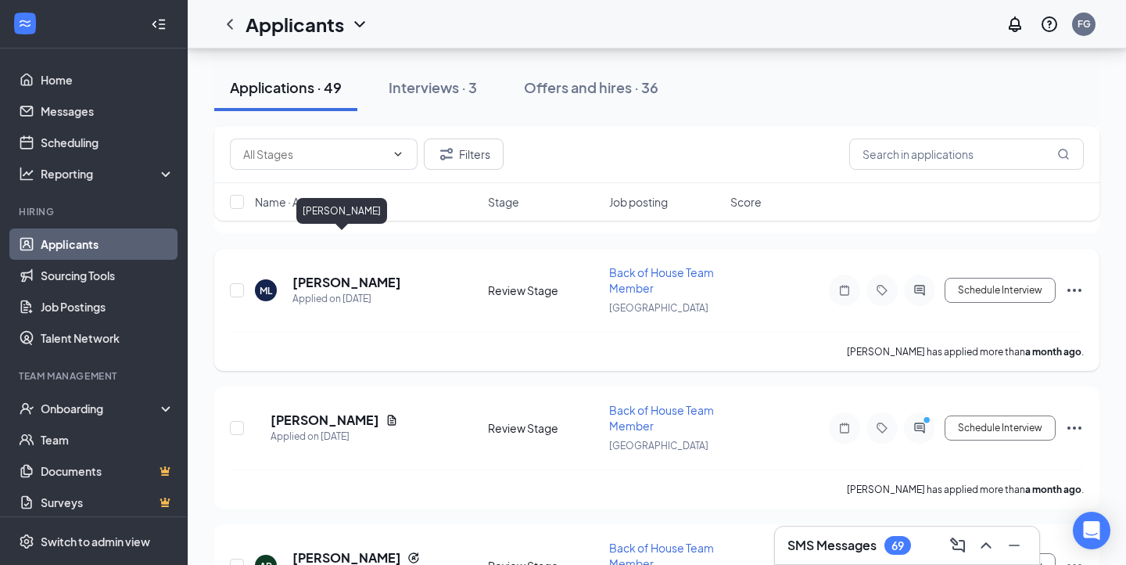
click at [311, 274] on h5 "[PERSON_NAME]" at bounding box center [346, 282] width 109 height 17
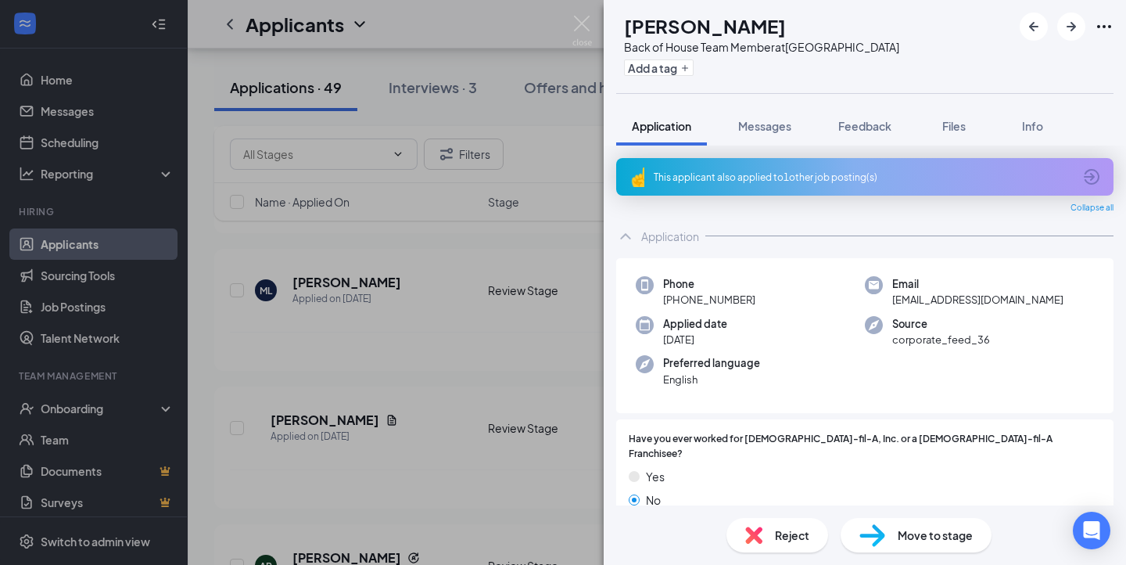
click at [789, 191] on div "This applicant also applied to 1 other job posting(s)" at bounding box center [864, 177] width 497 height 38
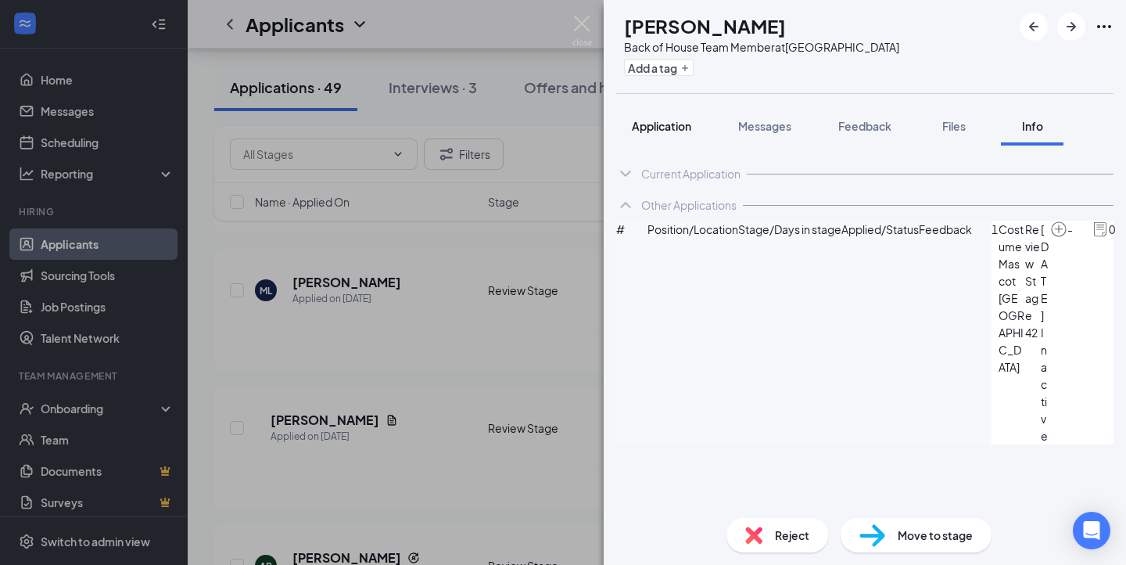
click at [660, 124] on span "Application" at bounding box center [661, 126] width 59 height 14
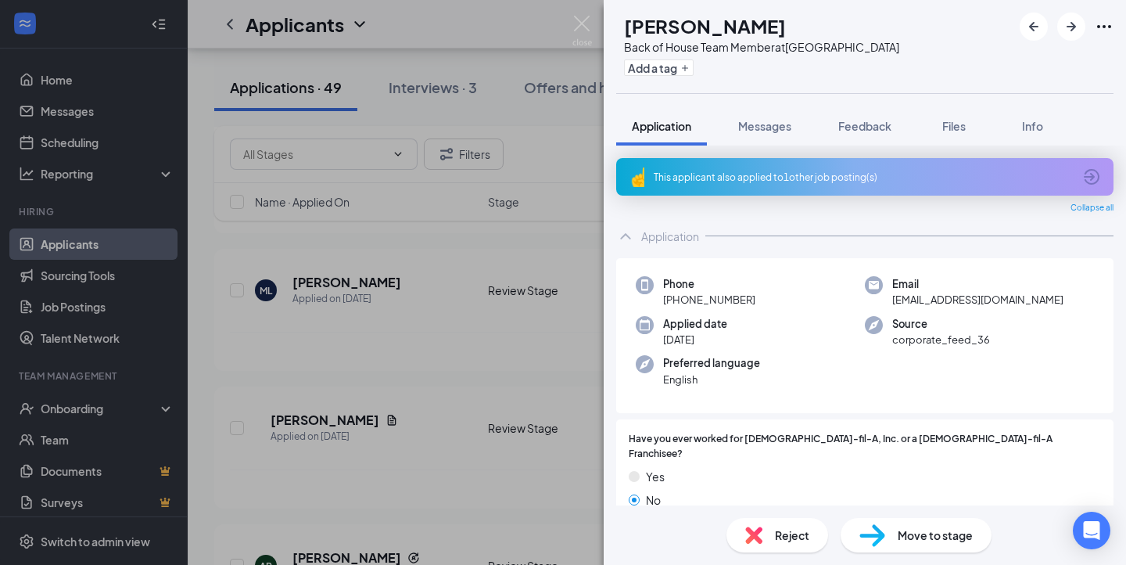
click at [590, 193] on div "ML [PERSON_NAME] Back of House Team Member at [GEOGRAPHIC_DATA] Add a tag Appli…" at bounding box center [563, 282] width 1126 height 565
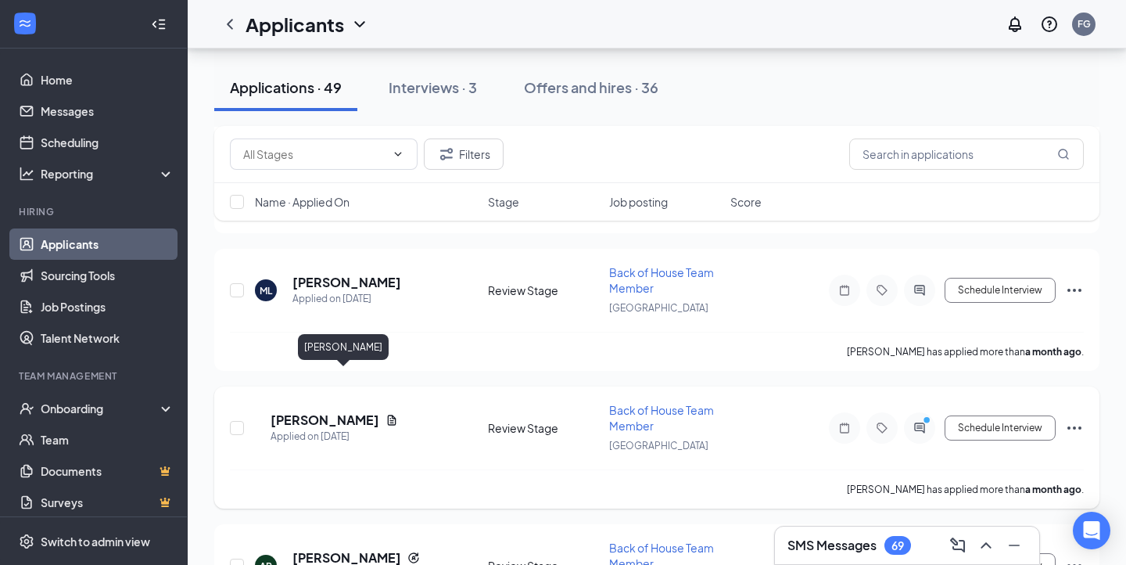
click at [346, 411] on h5 "[PERSON_NAME]" at bounding box center [325, 419] width 109 height 17
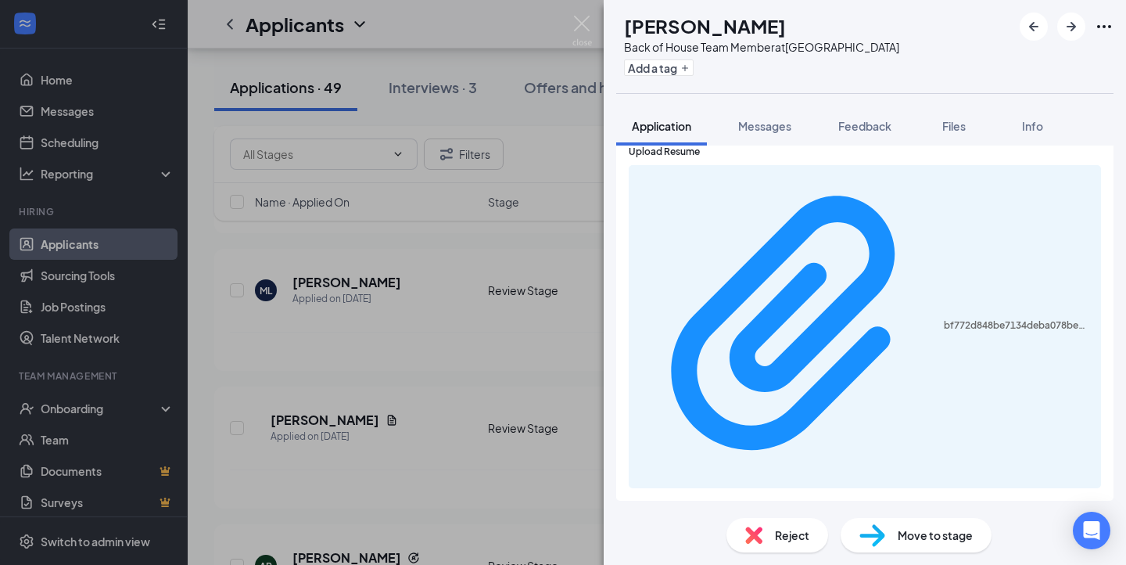
scroll to position [522, 0]
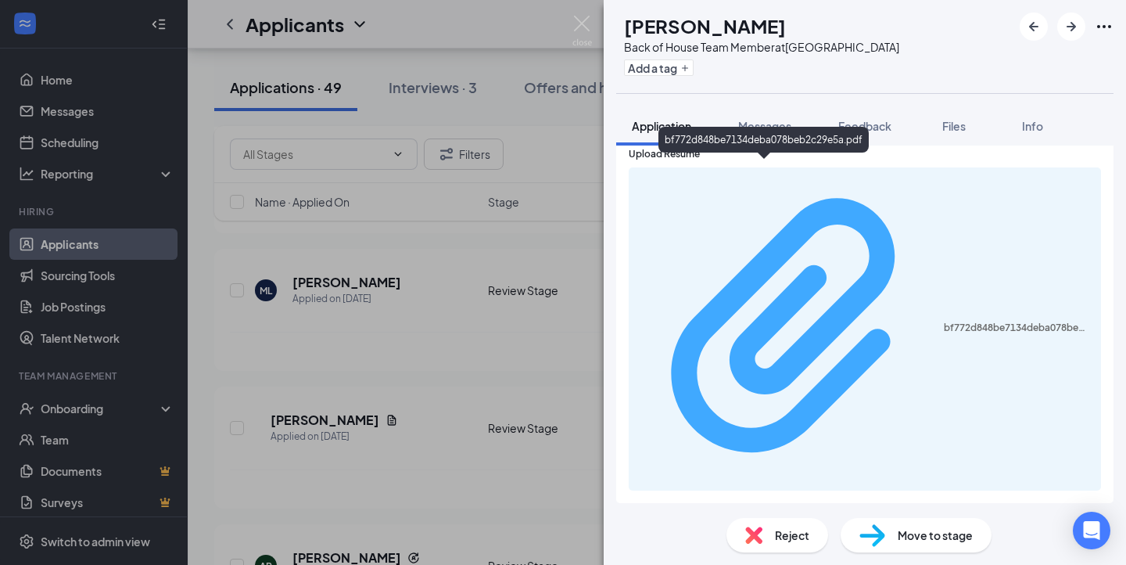
click at [944, 321] on div "bf772d848be7134deba078beb2c29e5a.pdf" at bounding box center [1018, 327] width 148 height 13
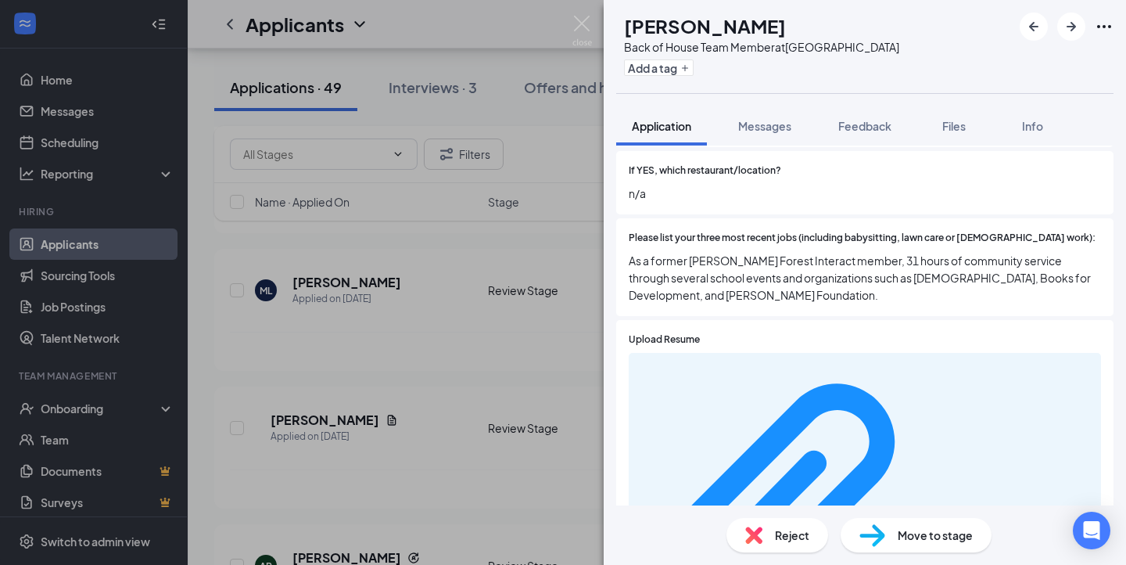
scroll to position [0, 0]
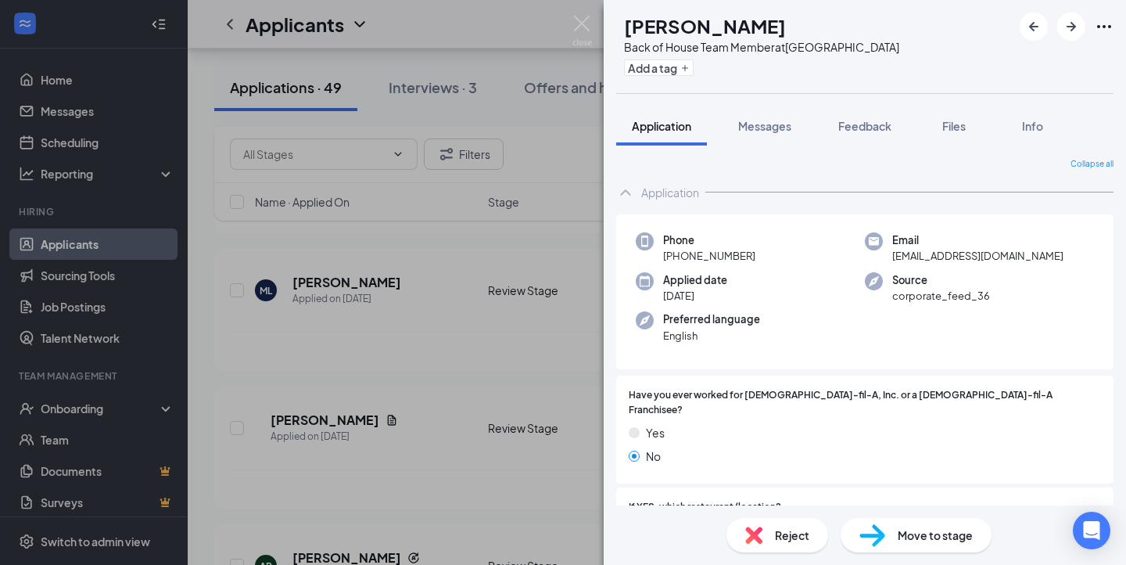
click at [751, 234] on div "Phone [PHONE_NUMBER]" at bounding box center [750, 248] width 229 height 32
click at [587, 29] on img at bounding box center [582, 31] width 20 height 30
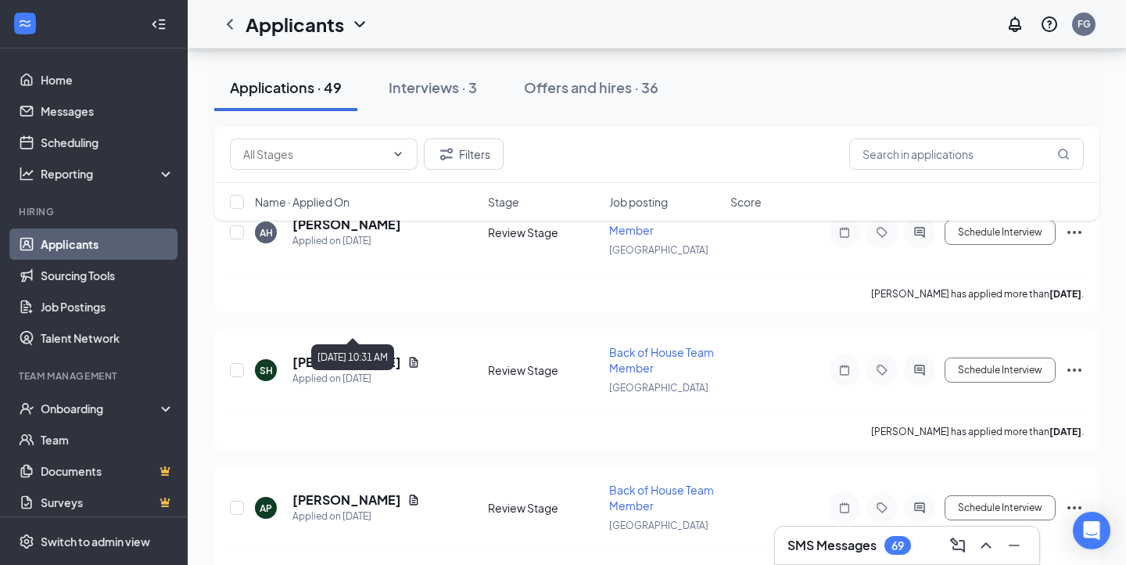
scroll to position [6025, 0]
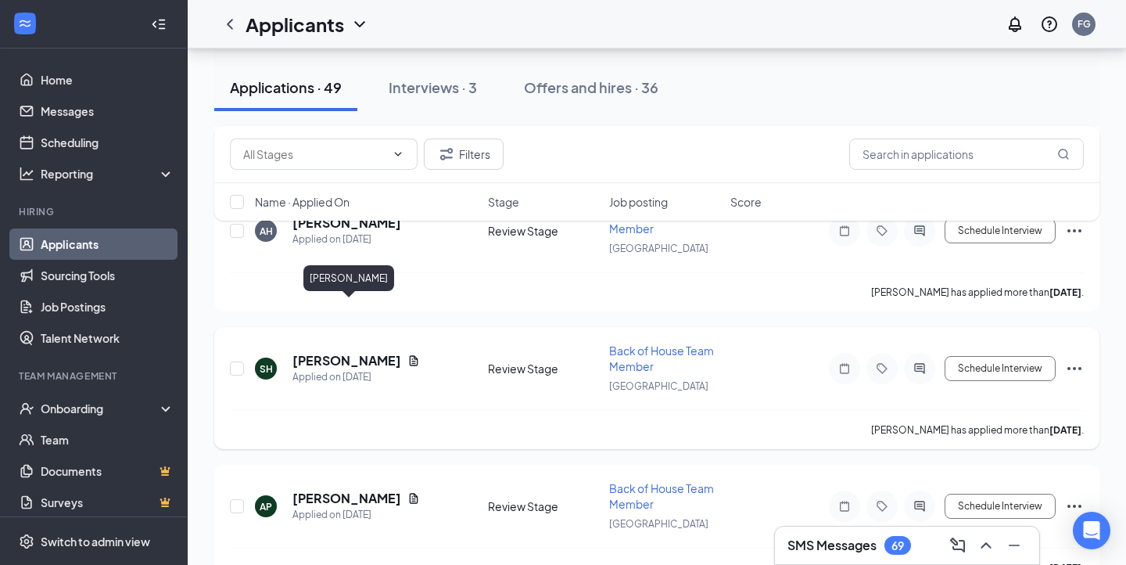
click at [368, 352] on h5 "[PERSON_NAME]" at bounding box center [346, 360] width 109 height 17
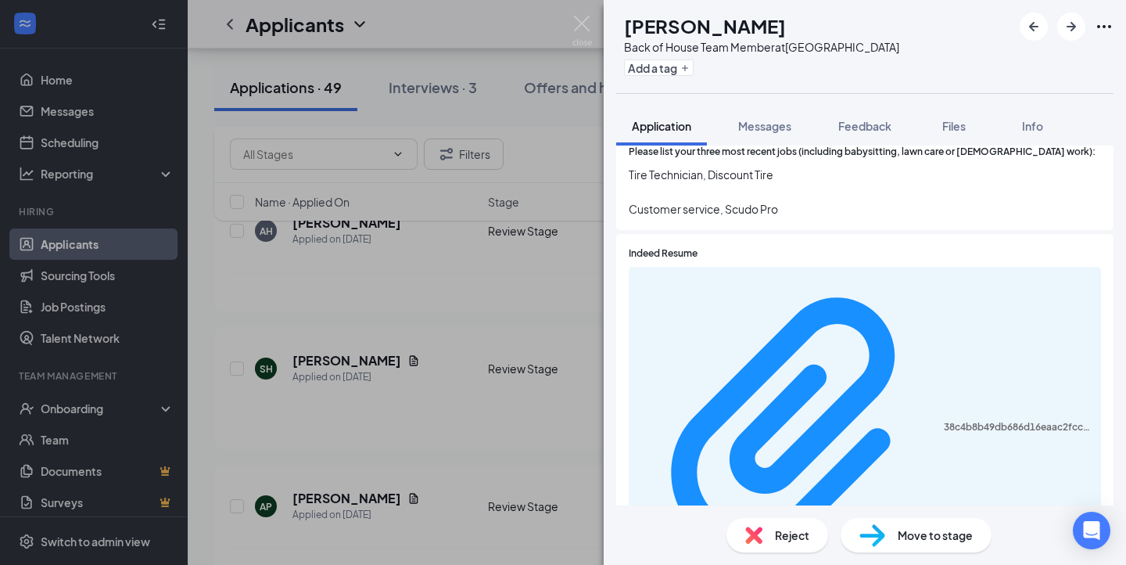
scroll to position [424, 0]
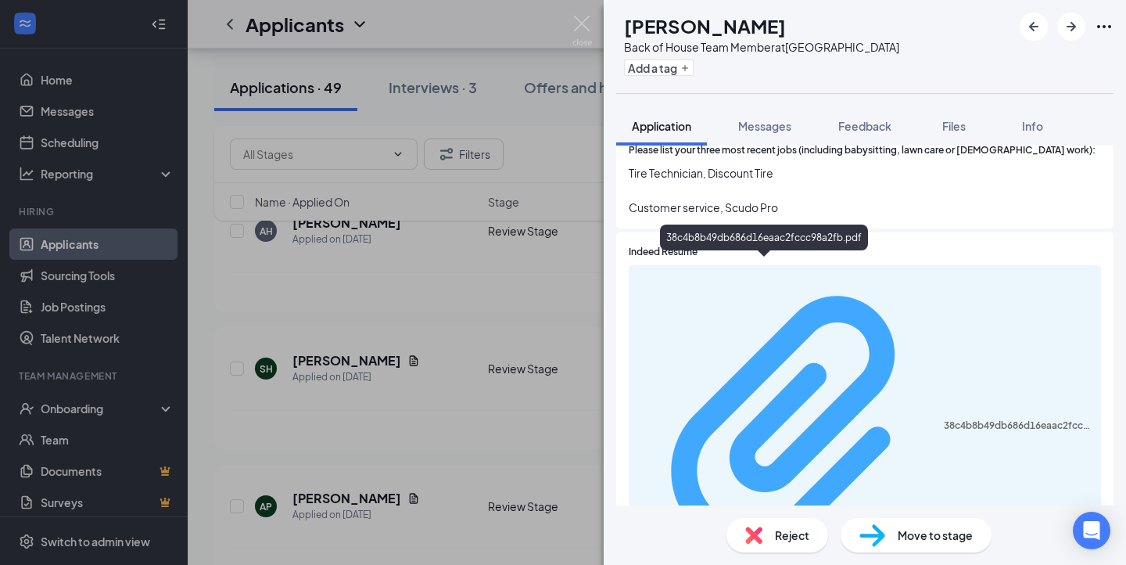
click at [944, 419] on div "38c4b8b49db686d16eaac2fccc98a2fb.pdf" at bounding box center [1018, 425] width 148 height 13
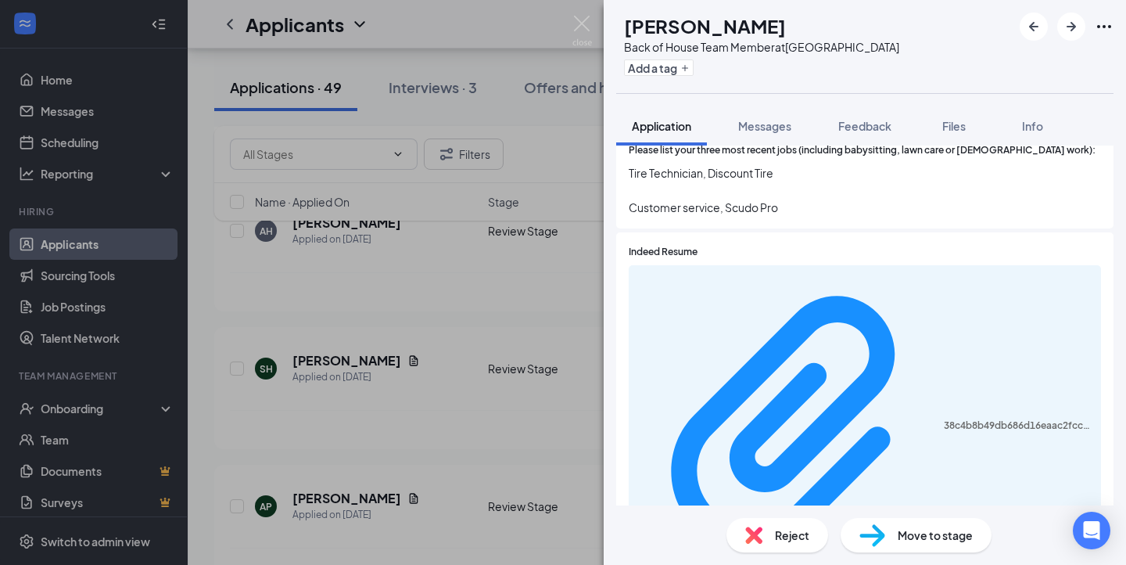
click at [326, 368] on div "SH [PERSON_NAME] Back of House Team Member at [GEOGRAPHIC_DATA] Add a tag Appli…" at bounding box center [563, 282] width 1126 height 565
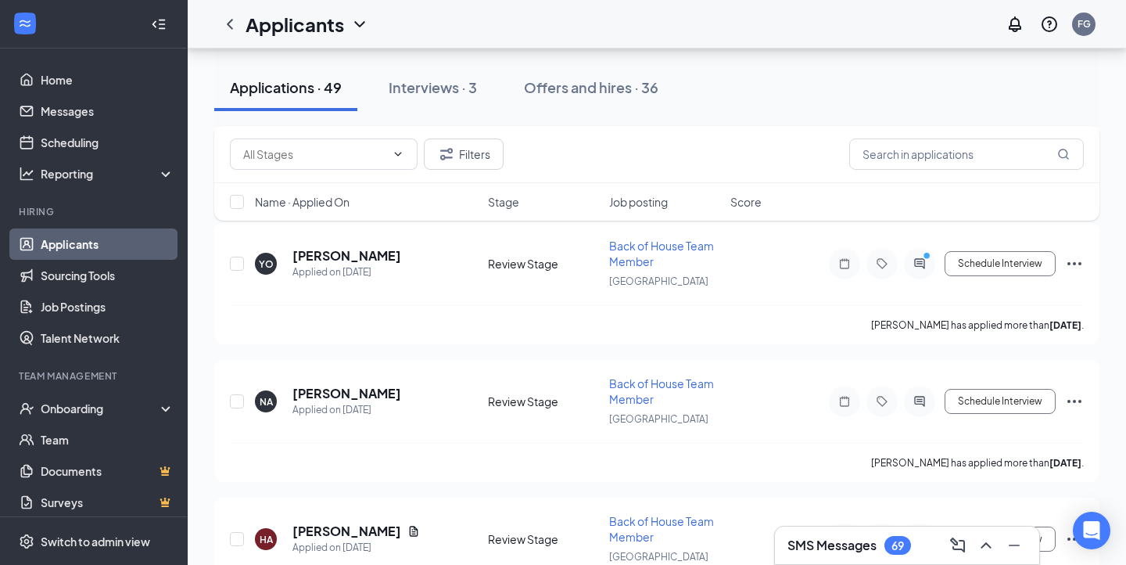
scroll to position [6558, 0]
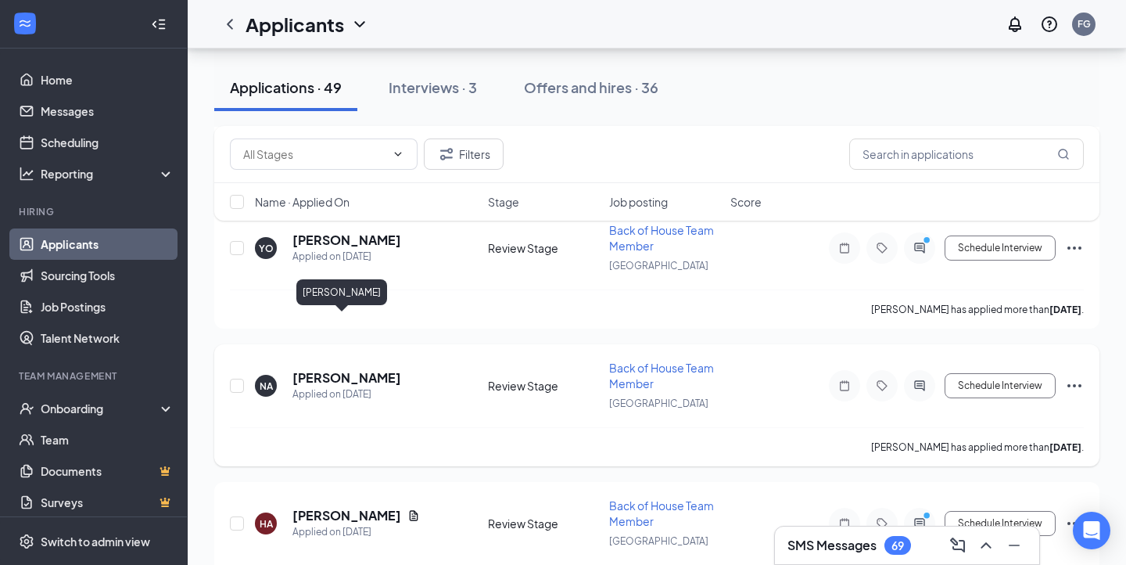
click at [324, 369] on h5 "[PERSON_NAME]" at bounding box center [346, 377] width 109 height 17
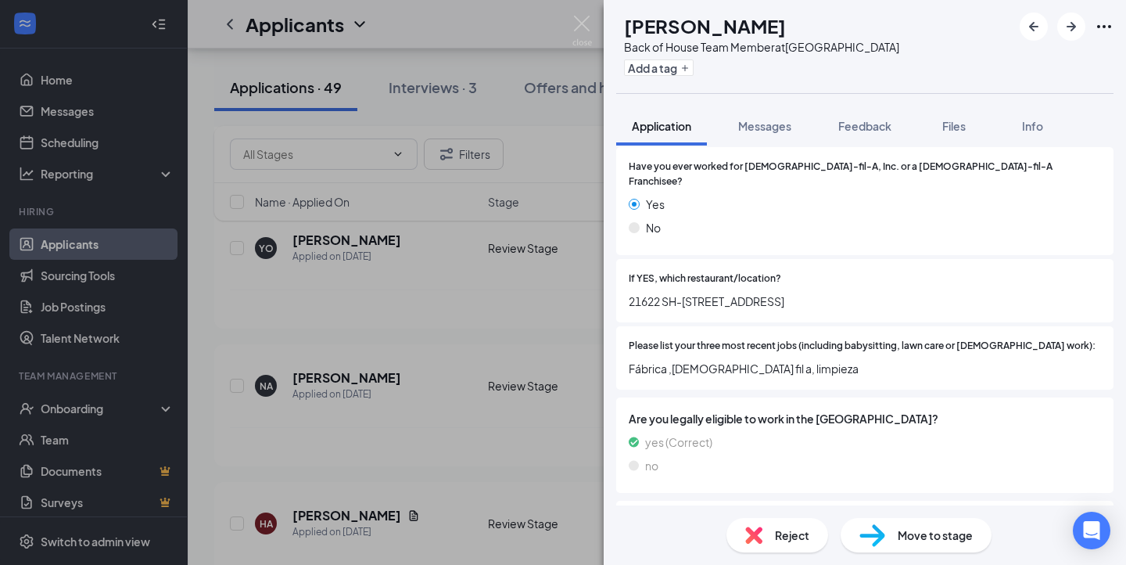
scroll to position [239, 0]
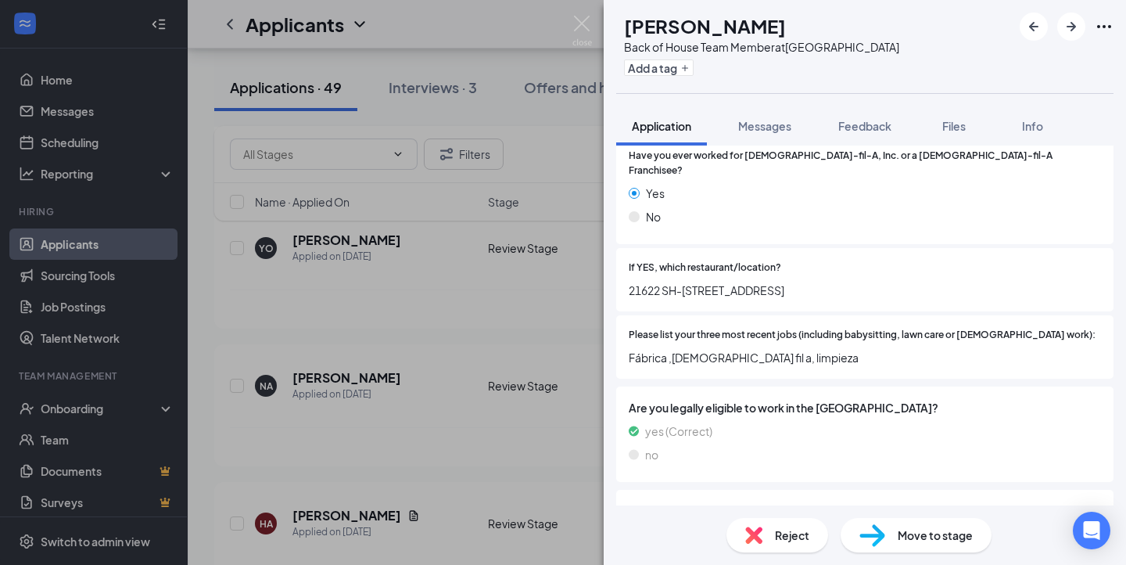
drag, startPoint x: 626, startPoint y: 281, endPoint x: 895, endPoint y: 275, distance: 268.3
click at [895, 275] on div "If YES, which restaurant/location? [STREET_ADDRESS]" at bounding box center [864, 279] width 497 height 63
click at [790, 221] on div "Have you ever worked for [DEMOGRAPHIC_DATA]-fil-A, Inc. or a [DEMOGRAPHIC_DATA]…" at bounding box center [864, 190] width 497 height 108
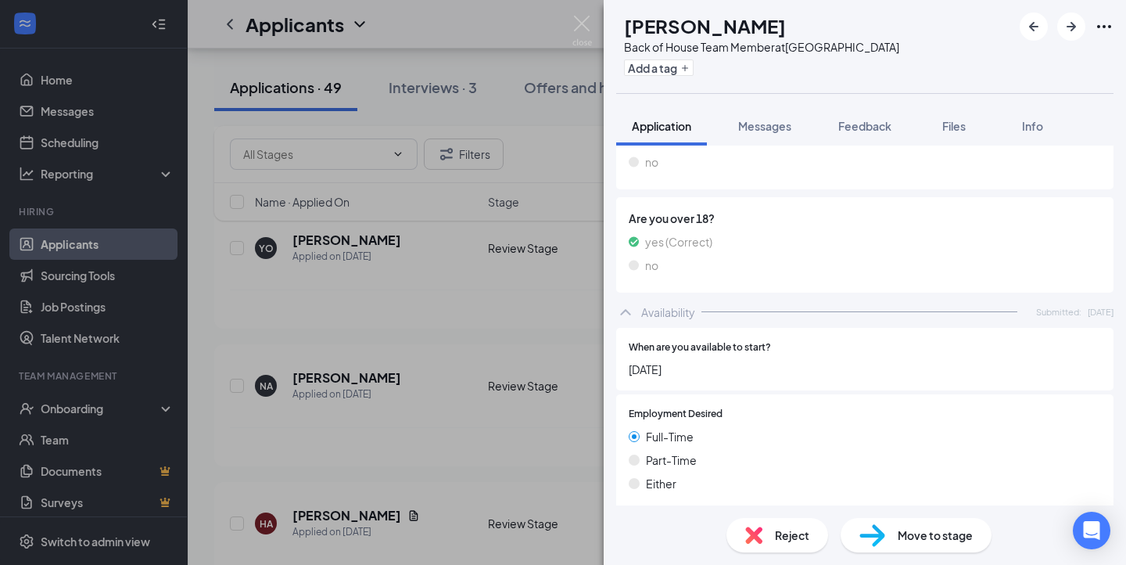
scroll to position [827, 0]
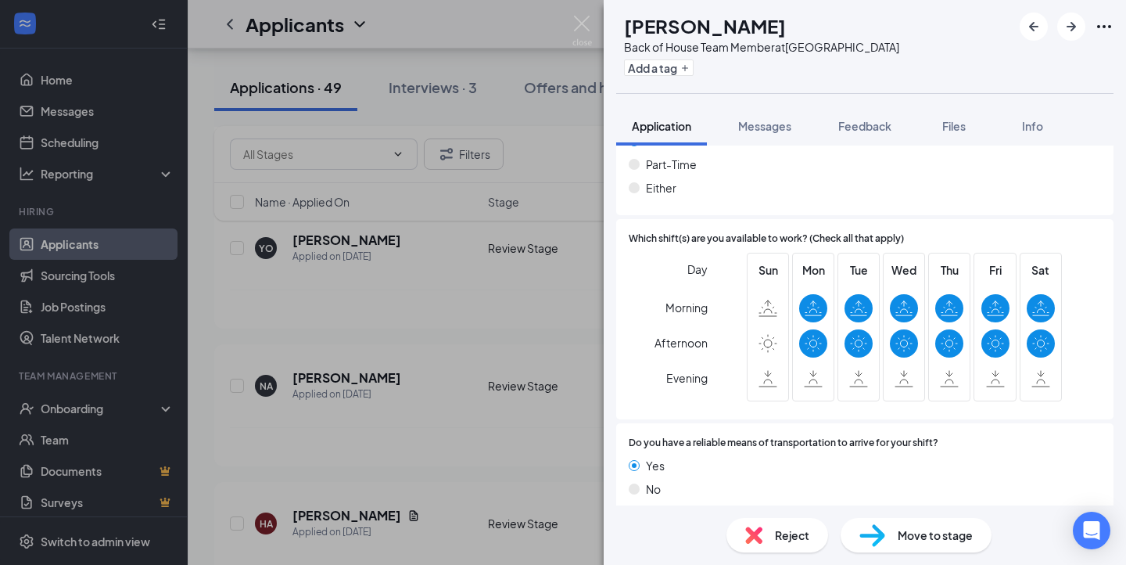
click at [511, 393] on div "NA [PERSON_NAME] Back of House Team Member at [GEOGRAPHIC_DATA] Add a tag Appli…" at bounding box center [563, 282] width 1126 height 565
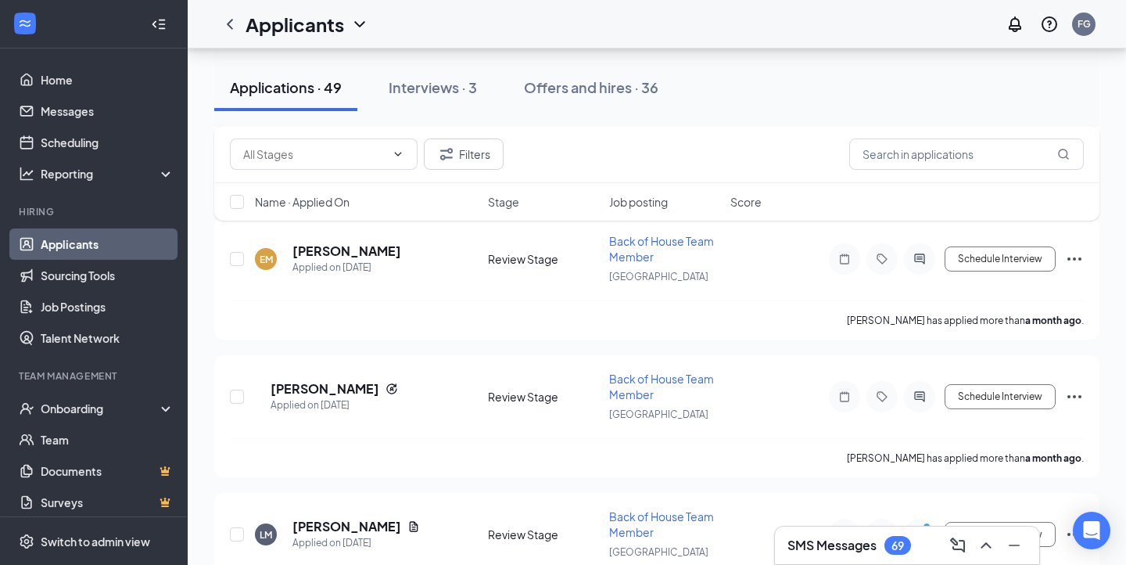
scroll to position [3085, 0]
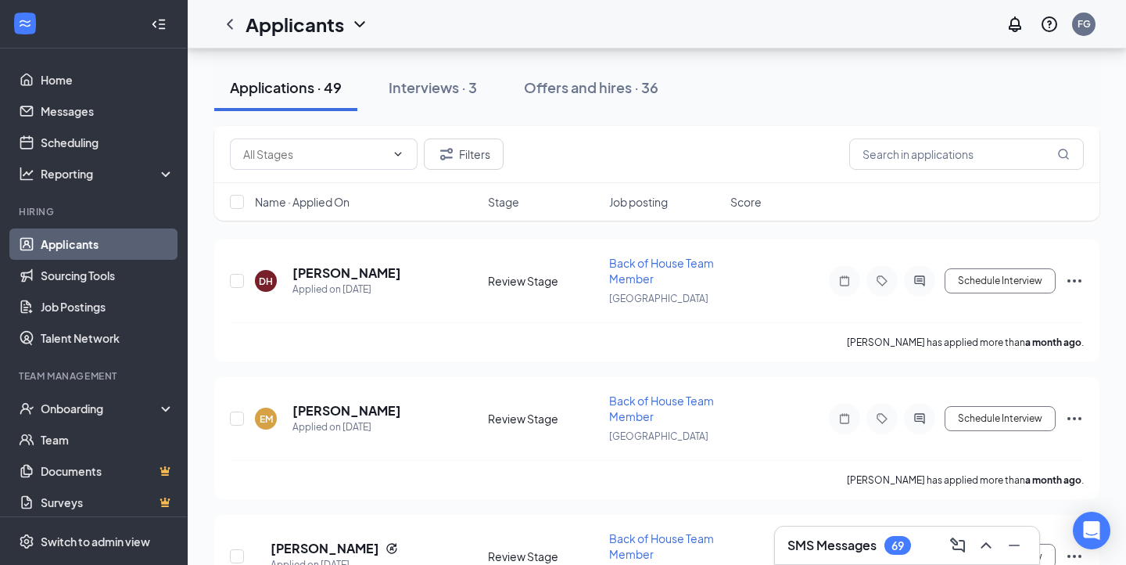
click at [781, 554] on div "SMS Messages 69" at bounding box center [907, 545] width 264 height 38
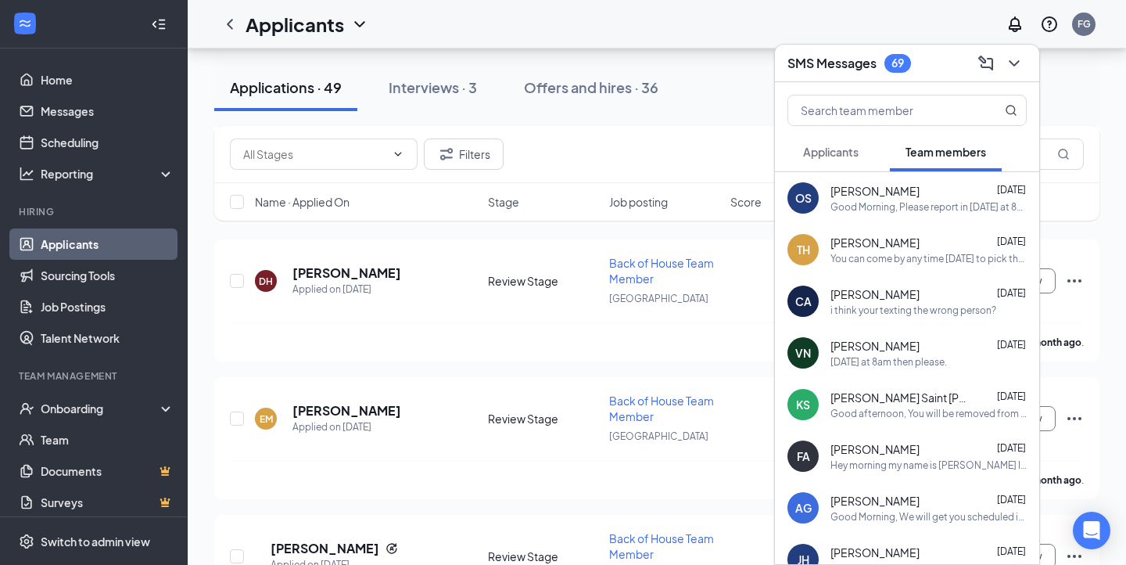
click at [851, 170] on button "Applicants" at bounding box center [830, 151] width 87 height 39
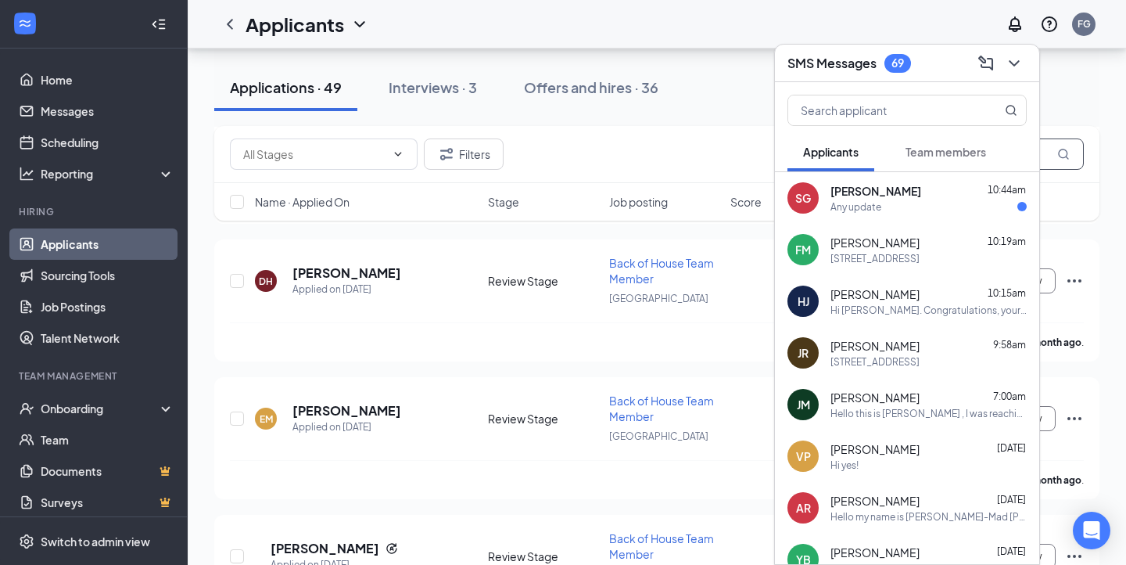
click at [1042, 147] on input "text" at bounding box center [966, 153] width 235 height 31
click at [1017, 56] on icon "ChevronDown" at bounding box center [1014, 63] width 19 height 19
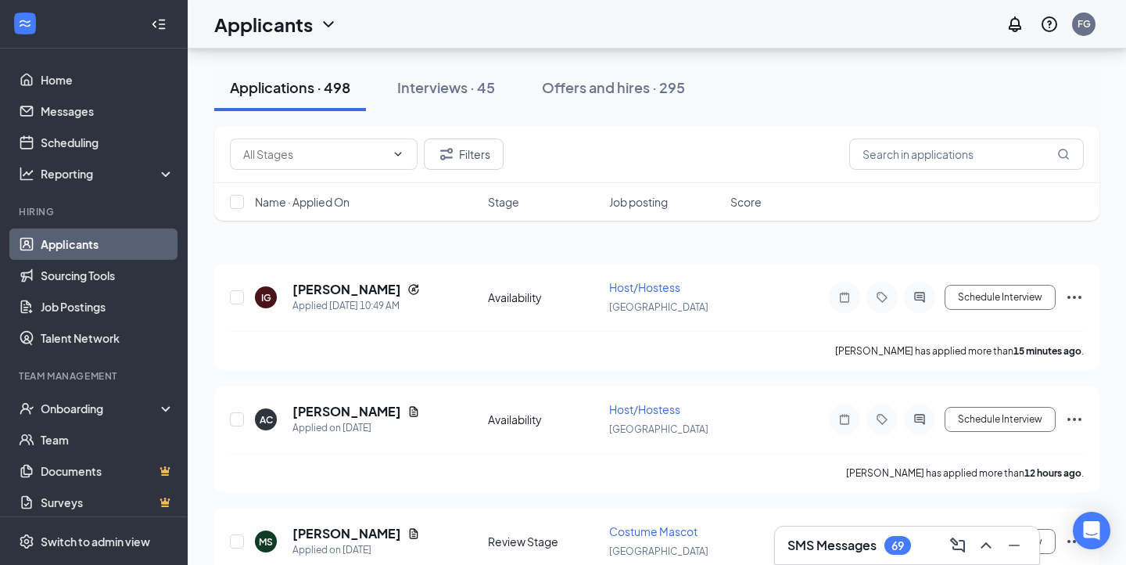
scroll to position [174, 0]
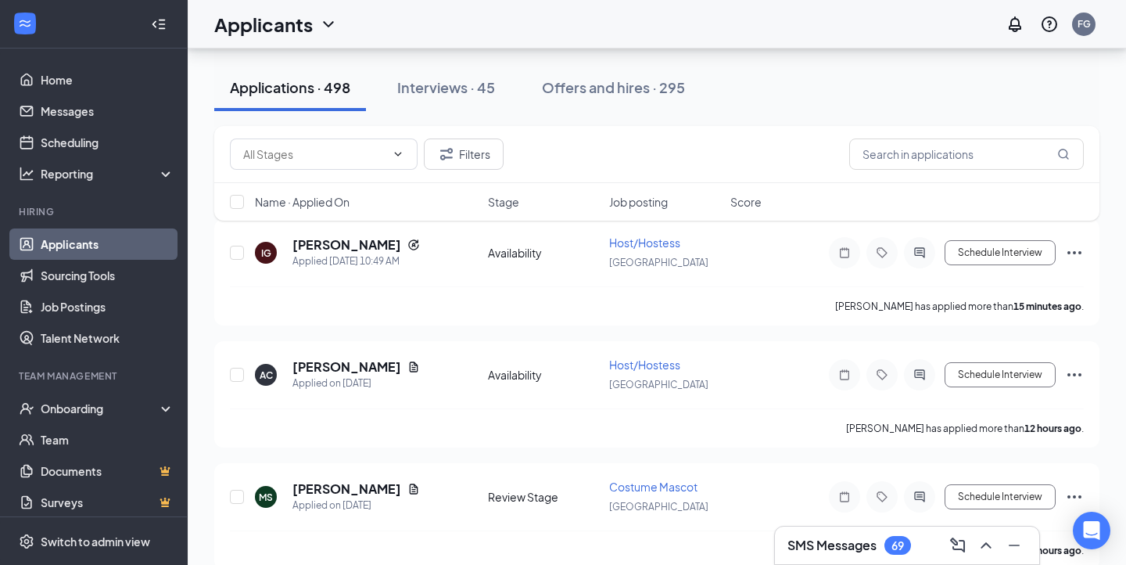
click at [821, 544] on h3 "SMS Messages" at bounding box center [831, 544] width 89 height 17
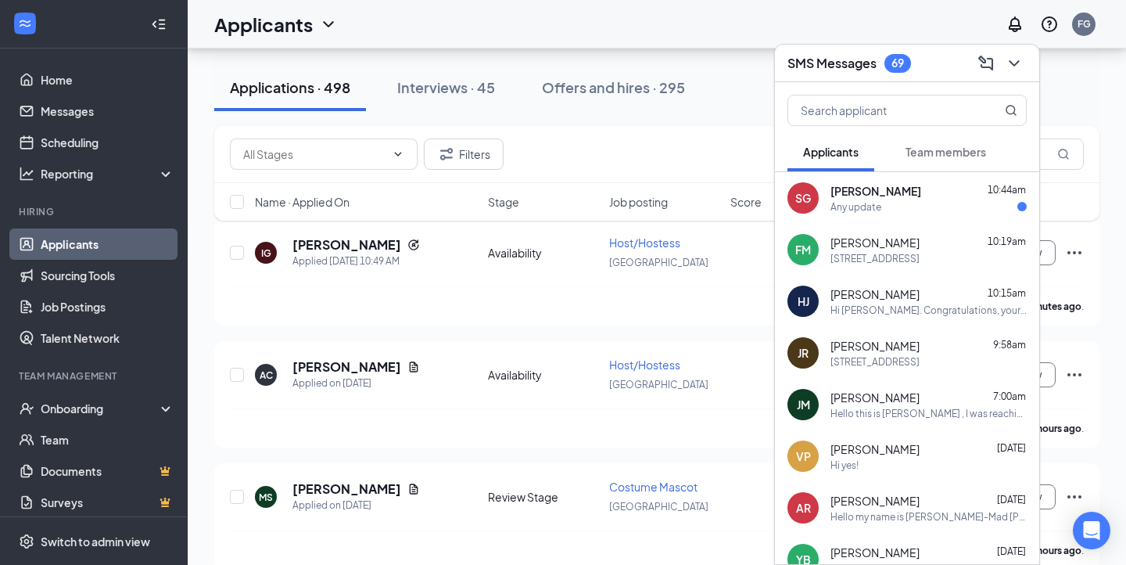
click at [898, 206] on div "Any update" at bounding box center [928, 206] width 196 height 13
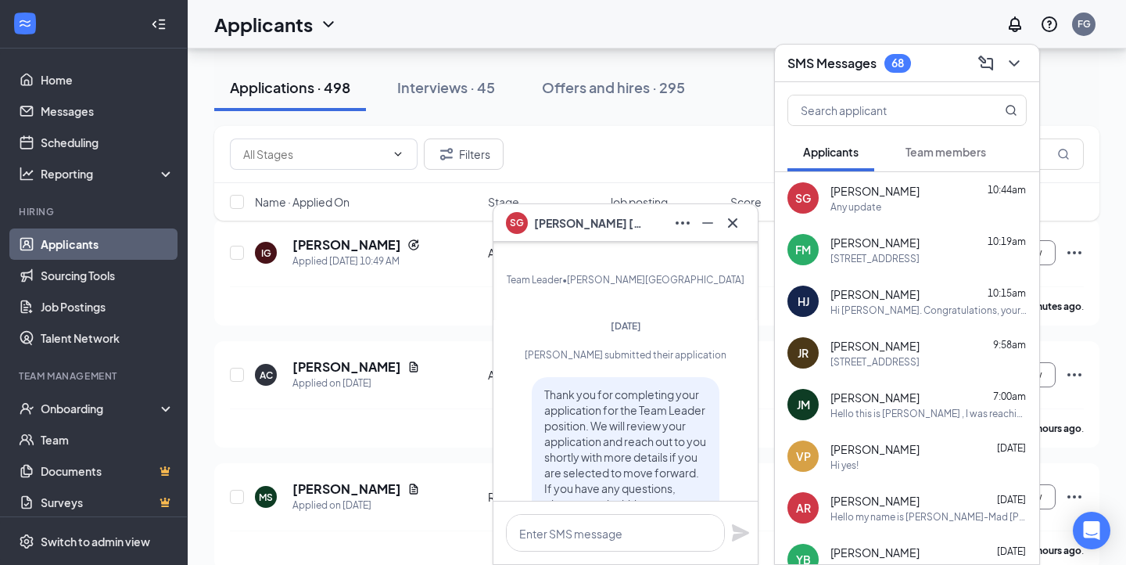
scroll to position [0, 0]
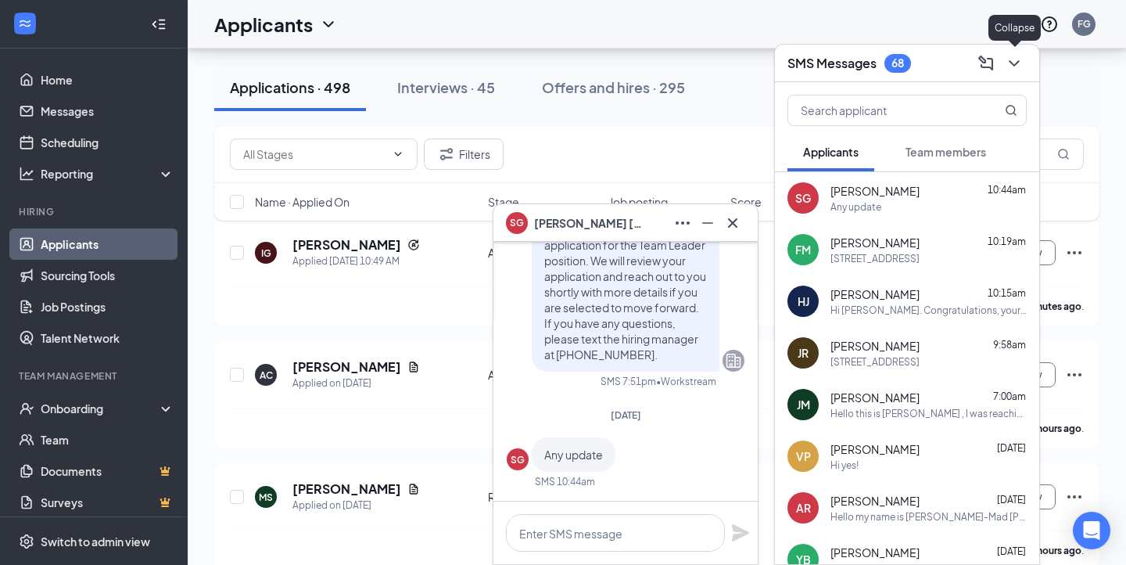
click at [1016, 52] on button at bounding box center [1014, 63] width 25 height 25
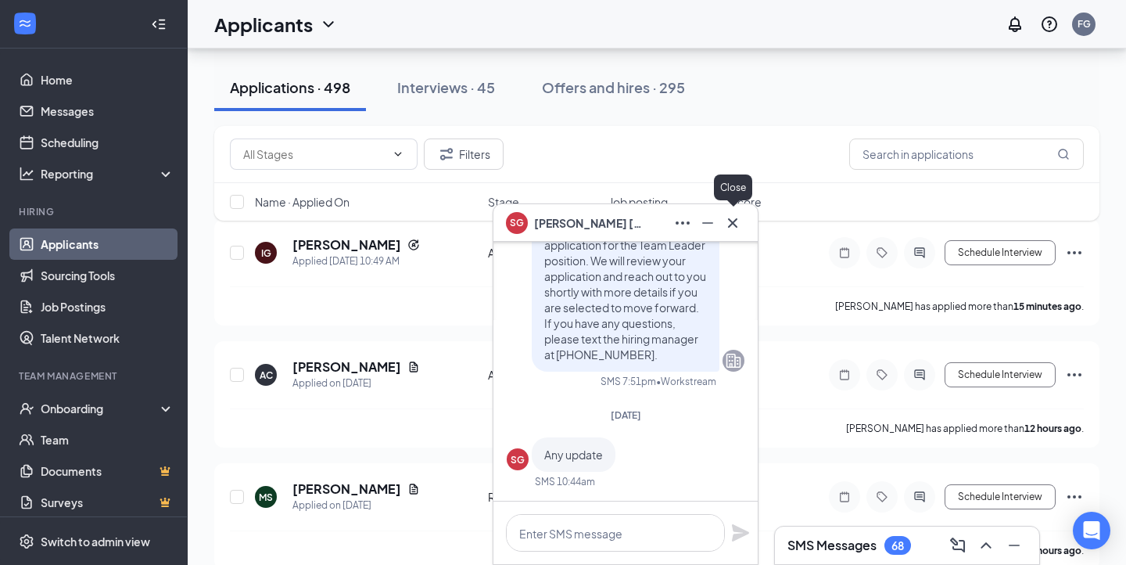
click at [733, 217] on icon "Cross" at bounding box center [732, 222] width 19 height 19
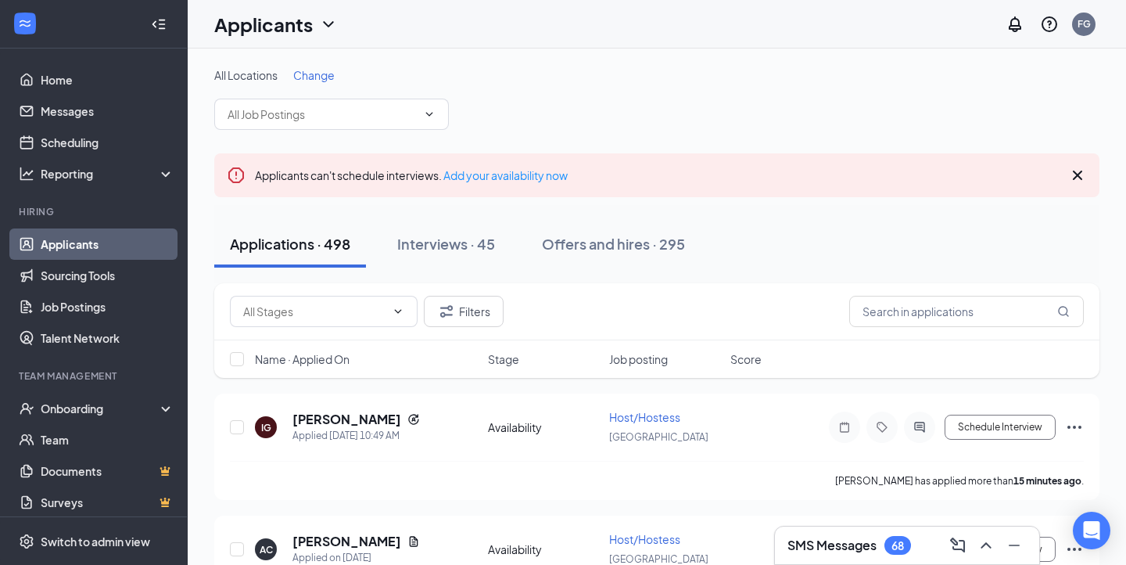
click at [1081, 183] on icon "Cross" at bounding box center [1077, 175] width 19 height 19
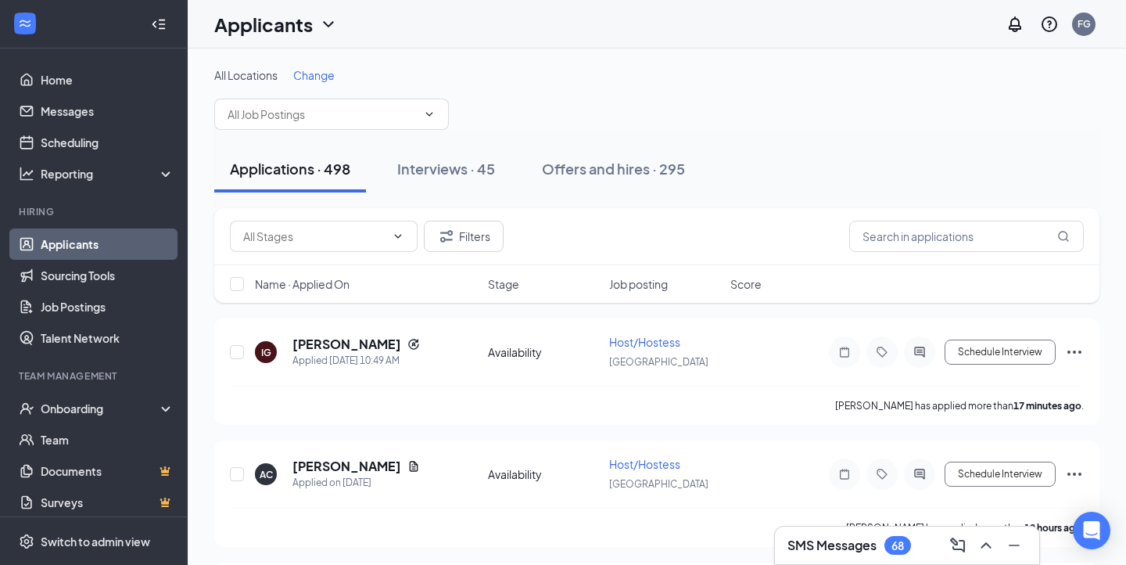
click at [102, 246] on link "Applicants" at bounding box center [108, 243] width 134 height 31
click at [809, 530] on div "SMS Messages 68" at bounding box center [907, 545] width 264 height 38
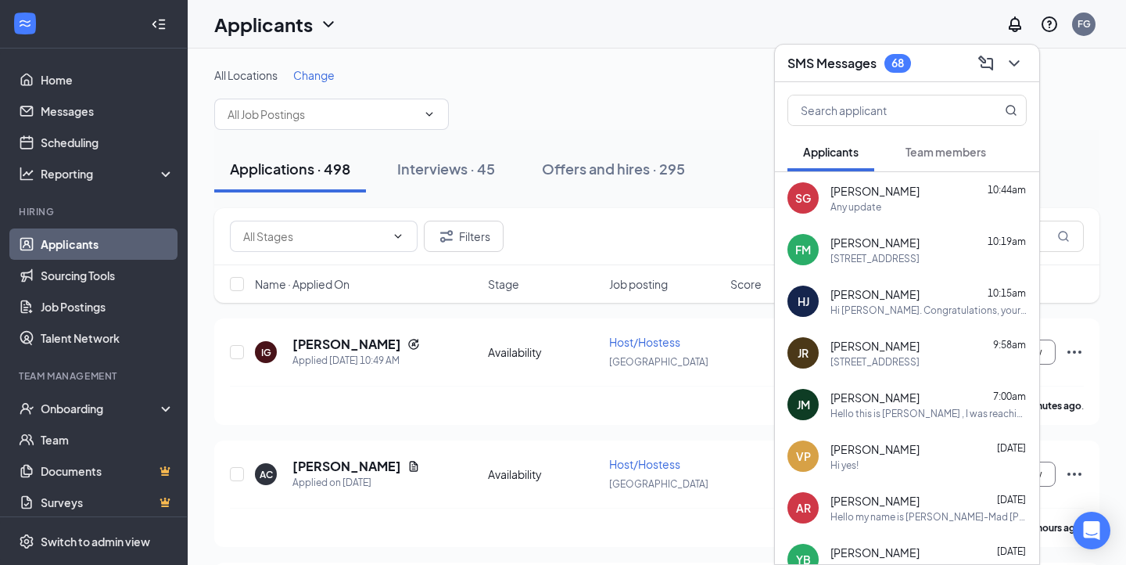
click at [917, 164] on button "Team members" at bounding box center [946, 151] width 112 height 39
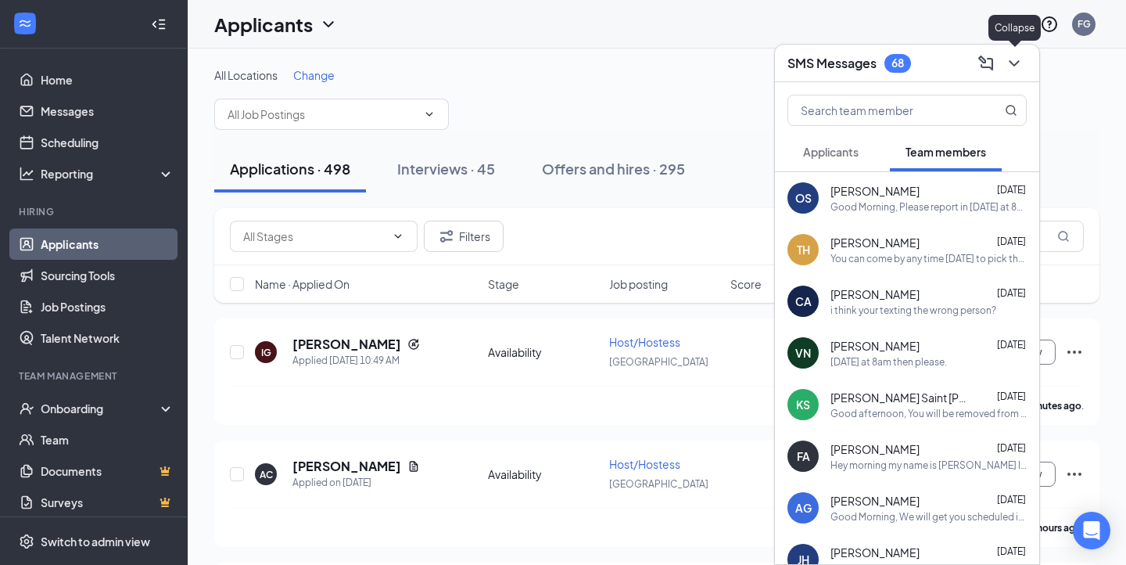
click at [1017, 67] on icon "ChevronDown" at bounding box center [1014, 63] width 19 height 19
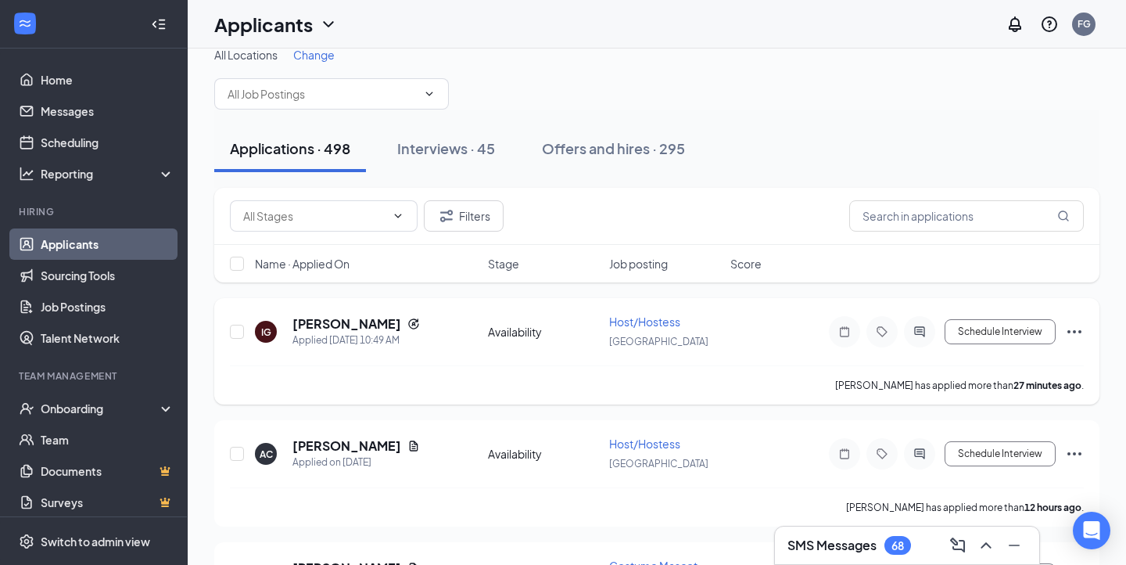
scroll to position [22, 0]
click at [784, 525] on div "SMS Messages 68" at bounding box center [907, 544] width 266 height 39
click at [799, 538] on h3 "SMS Messages" at bounding box center [831, 544] width 89 height 17
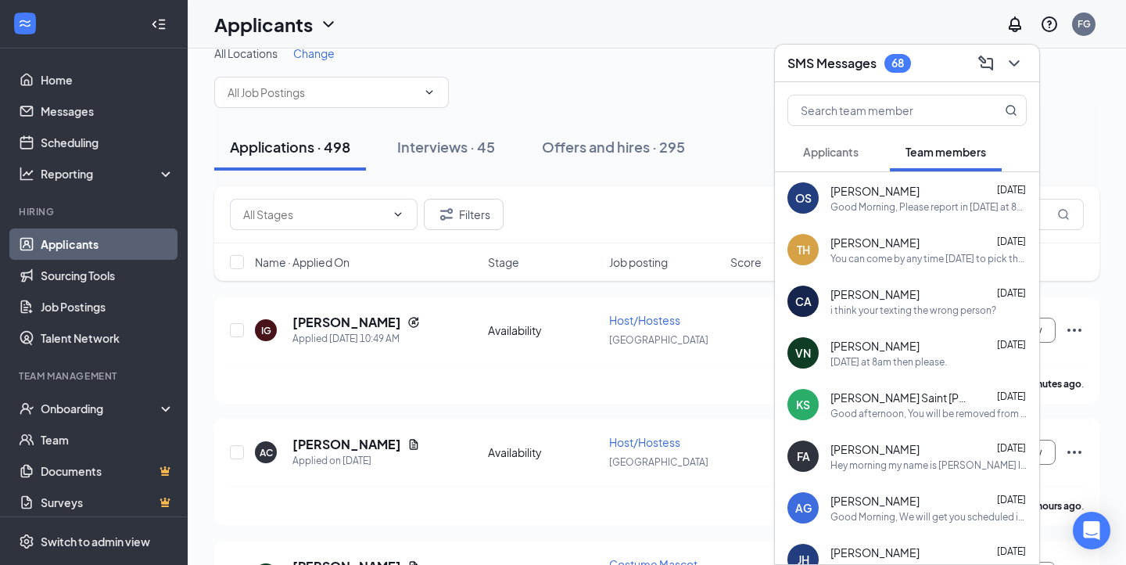
click at [854, 152] on span "Applicants" at bounding box center [831, 152] width 56 height 14
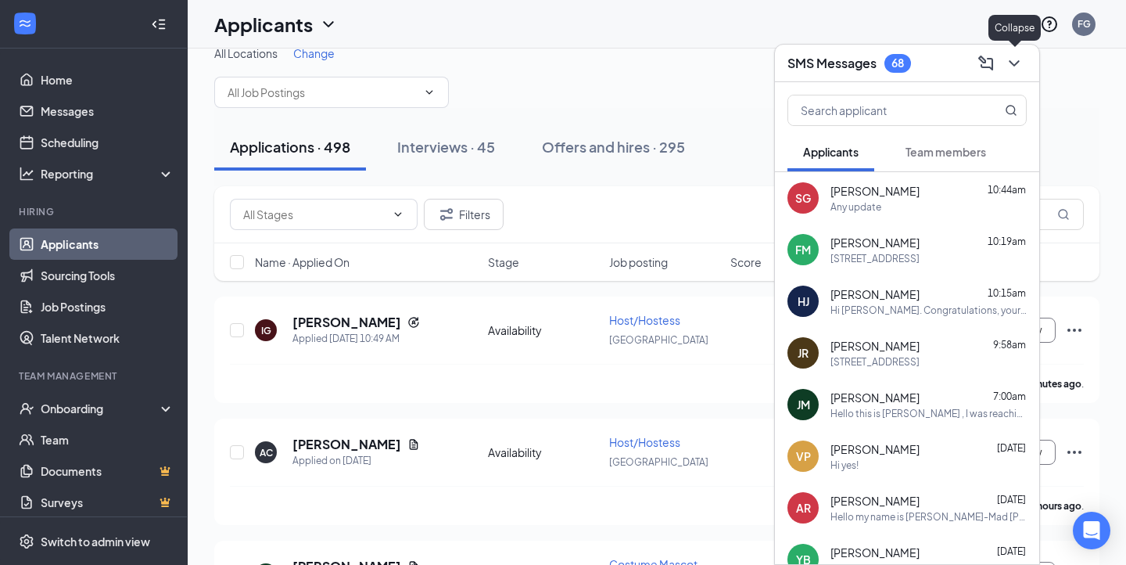
click at [1021, 59] on icon "ChevronDown" at bounding box center [1014, 63] width 19 height 19
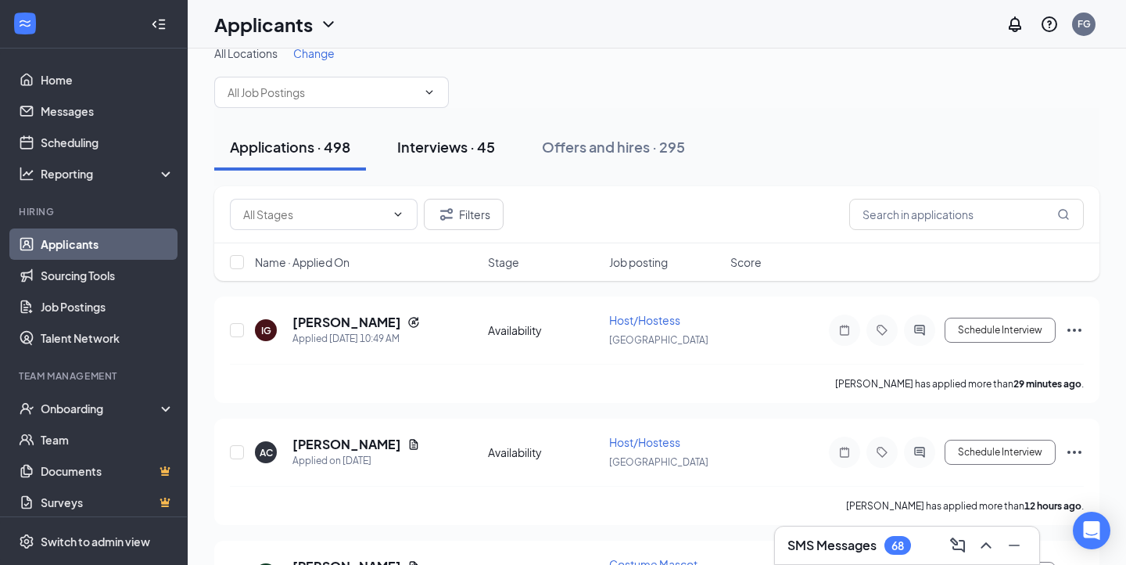
click at [458, 154] on div "Interviews · 45" at bounding box center [446, 147] width 98 height 20
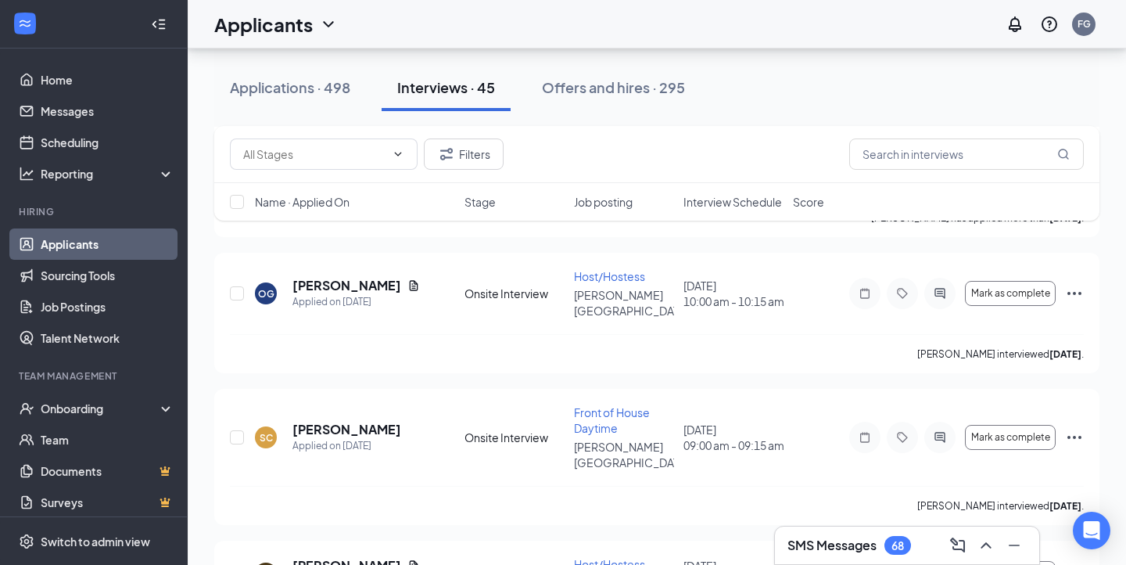
scroll to position [475, 0]
click at [1078, 283] on icon "Ellipses" at bounding box center [1074, 291] width 19 height 19
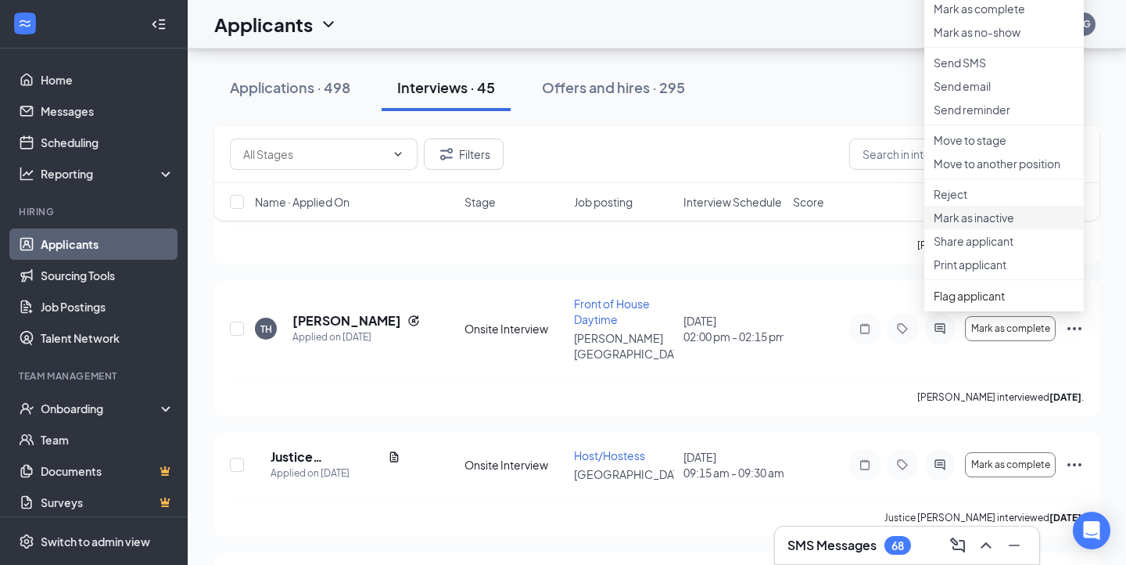
scroll to position [862, 0]
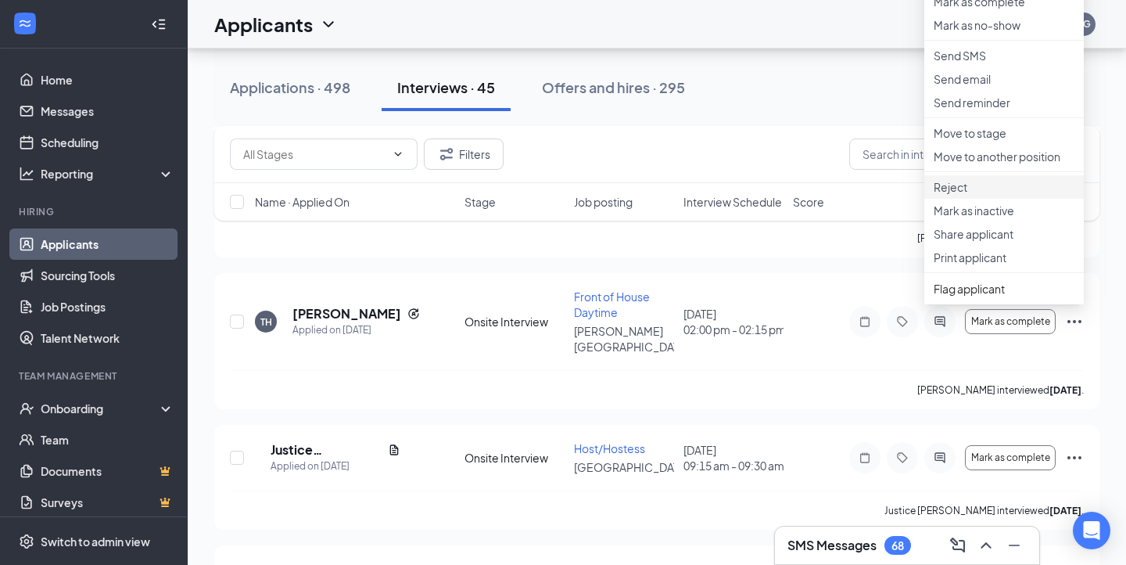
click at [965, 195] on p "Reject" at bounding box center [1004, 187] width 141 height 16
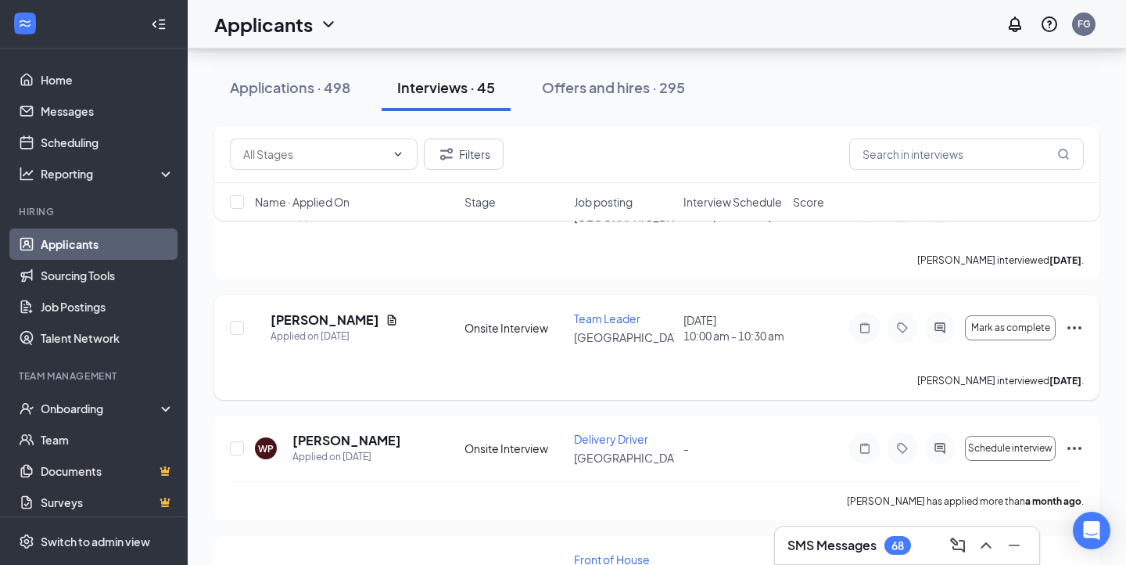
scroll to position [1400, 0]
click at [1075, 317] on icon "Ellipses" at bounding box center [1074, 326] width 19 height 19
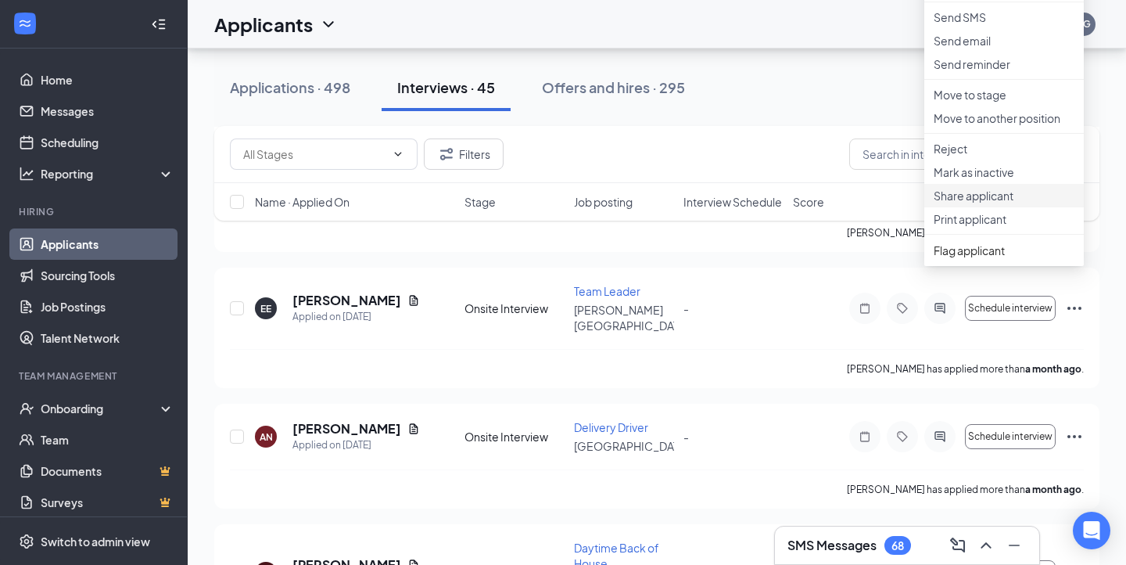
scroll to position [1820, 0]
click at [955, 155] on p "Reject" at bounding box center [1004, 147] width 141 height 16
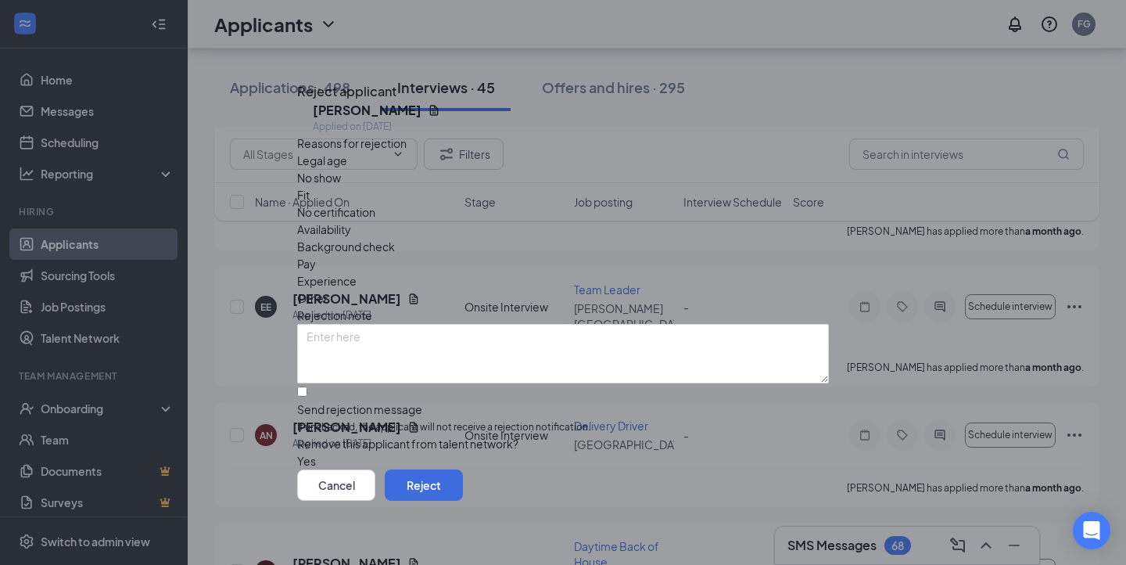
click at [310, 195] on span "Fit" at bounding box center [303, 194] width 13 height 17
click at [310, 196] on span "Fit" at bounding box center [303, 194] width 13 height 17
click at [463, 492] on button "Reject" at bounding box center [424, 484] width 78 height 31
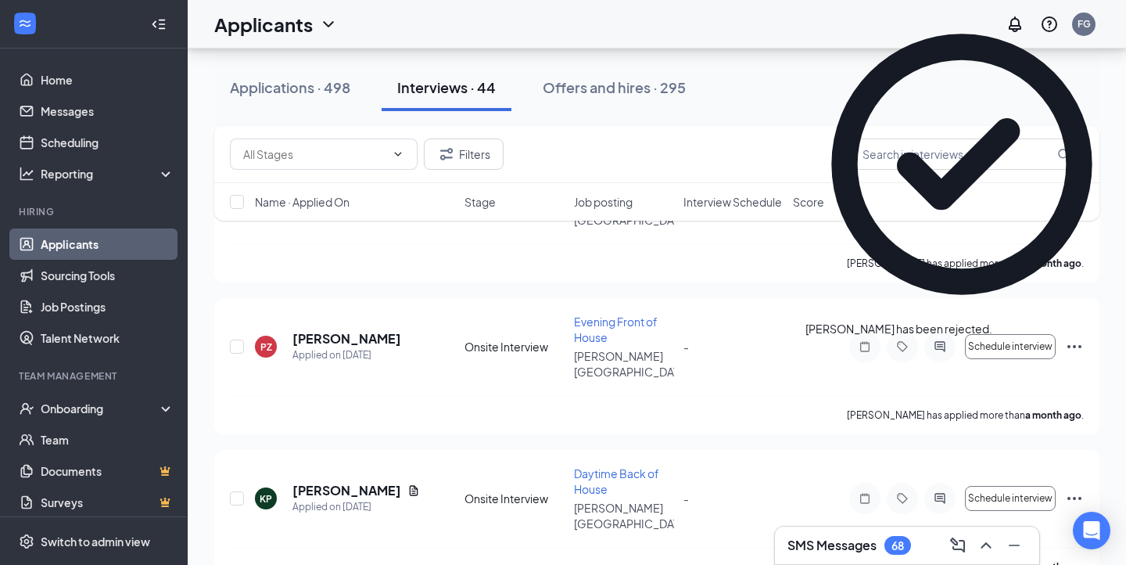
scroll to position [3721, 0]
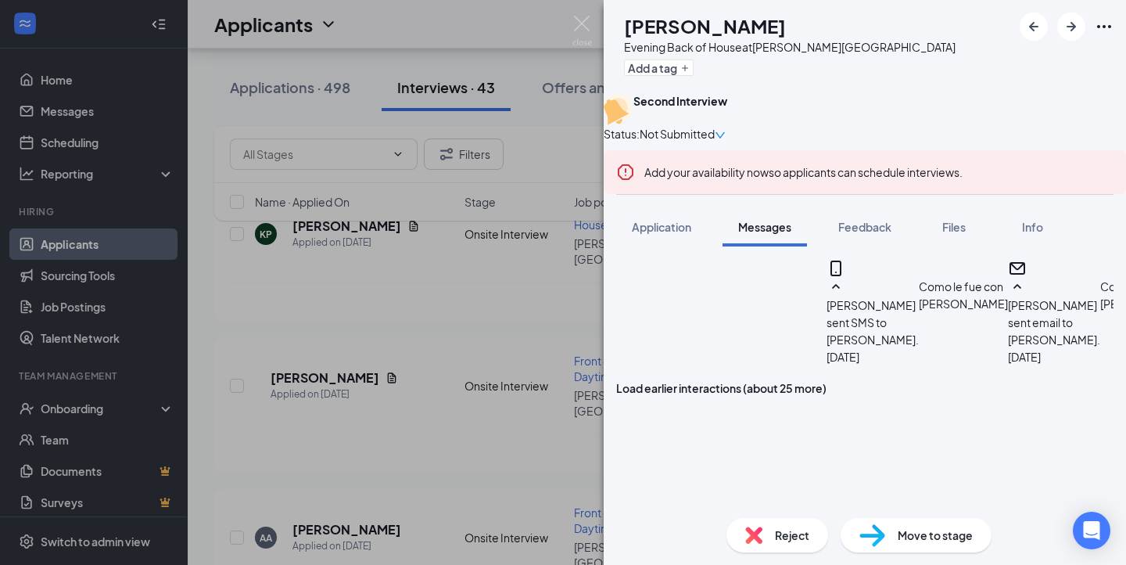
scroll to position [988, 0]
click at [585, 23] on img at bounding box center [582, 31] width 20 height 30
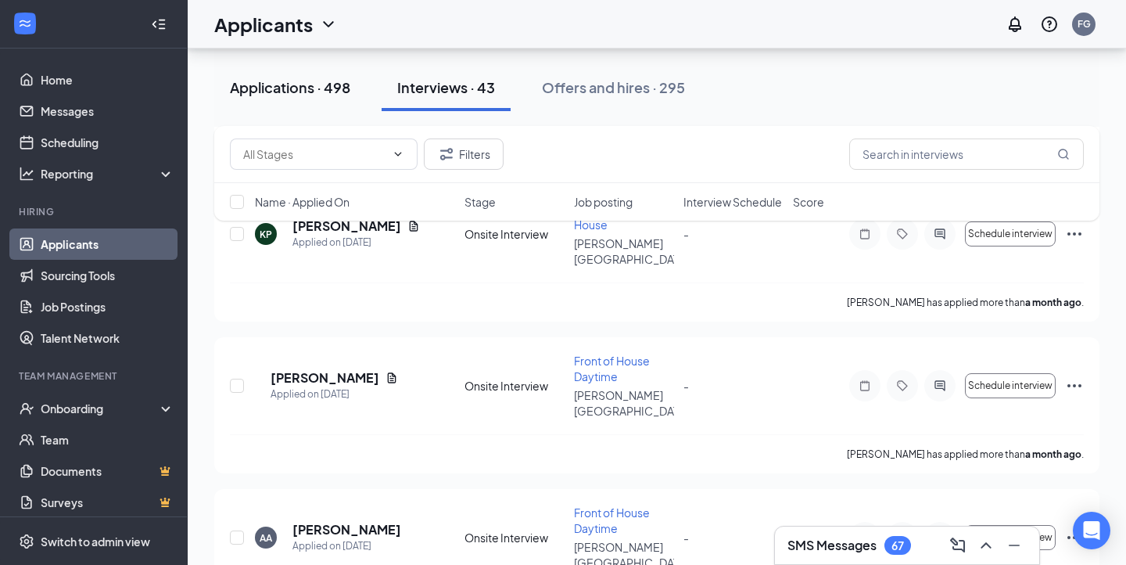
click at [335, 91] on div "Applications · 498" at bounding box center [290, 87] width 120 height 20
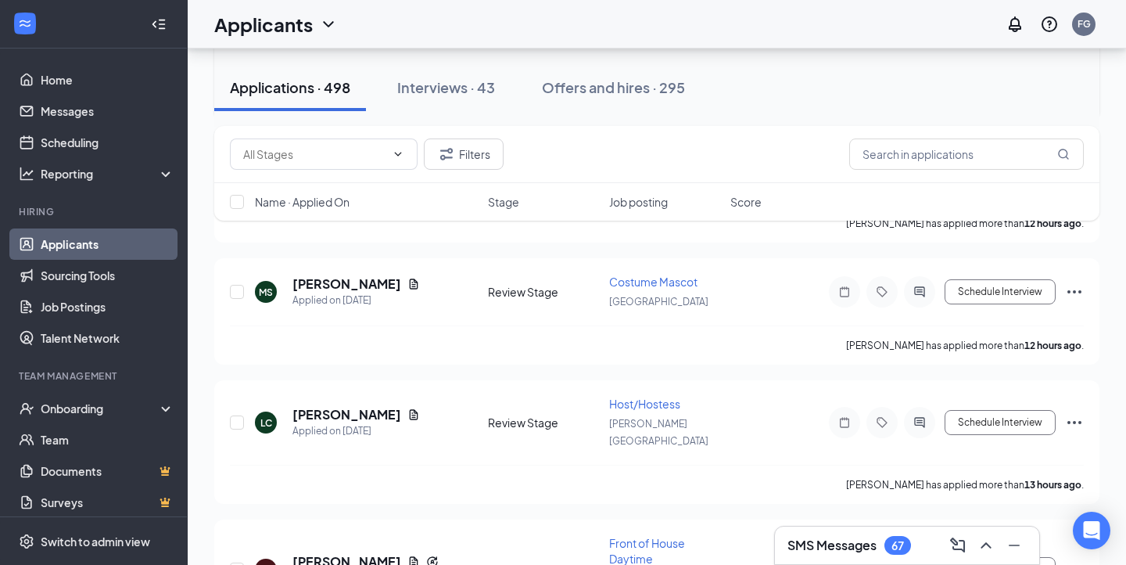
scroll to position [317, 0]
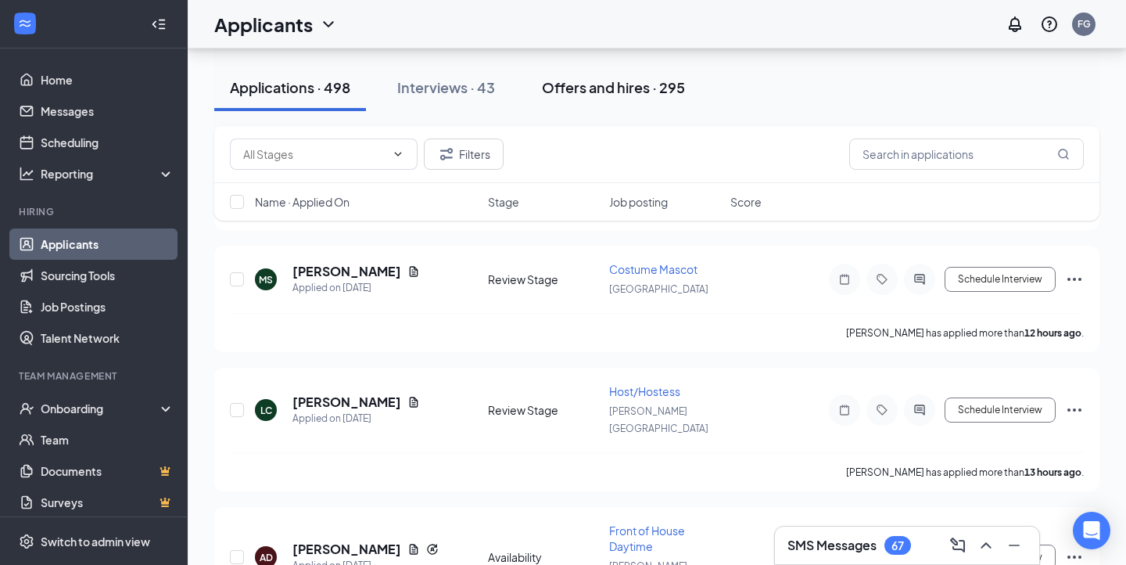
click at [594, 67] on button "Offers and hires · 295" at bounding box center [613, 87] width 174 height 47
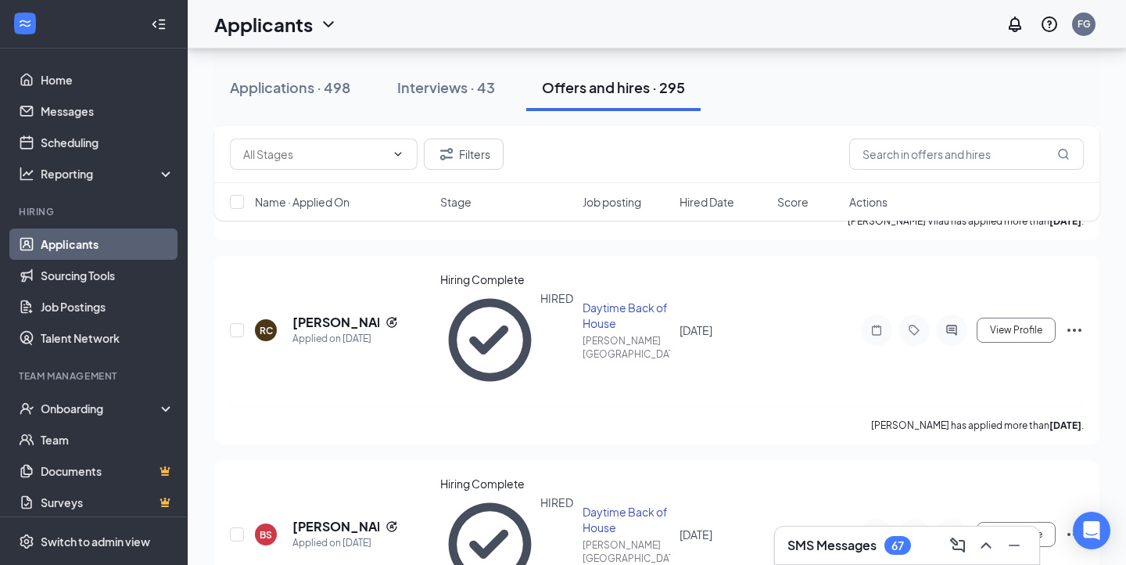
scroll to position [1012, 0]
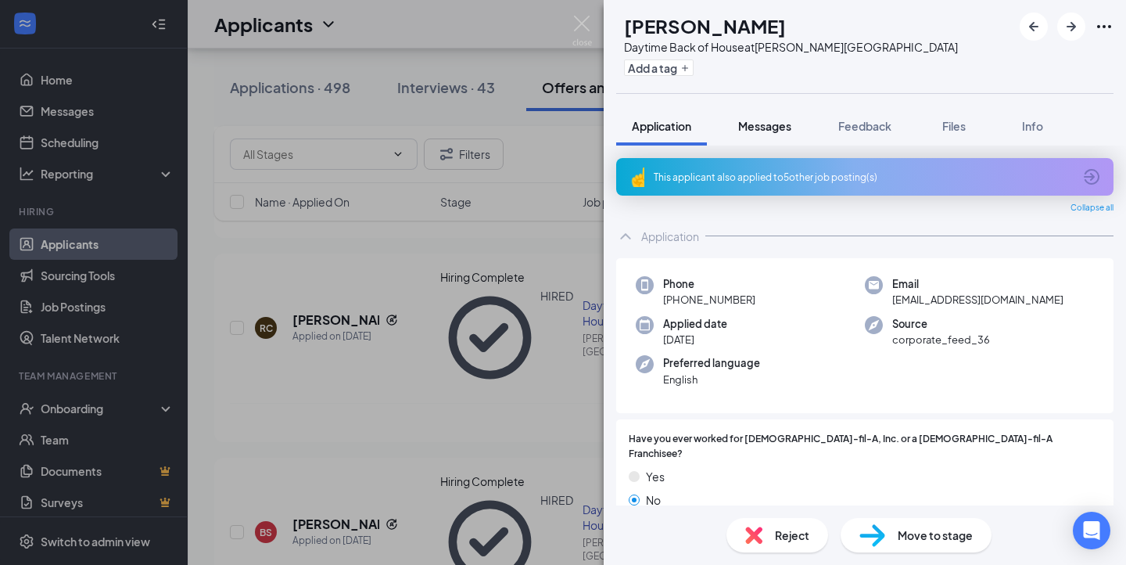
click at [733, 127] on button "Messages" at bounding box center [765, 125] width 84 height 39
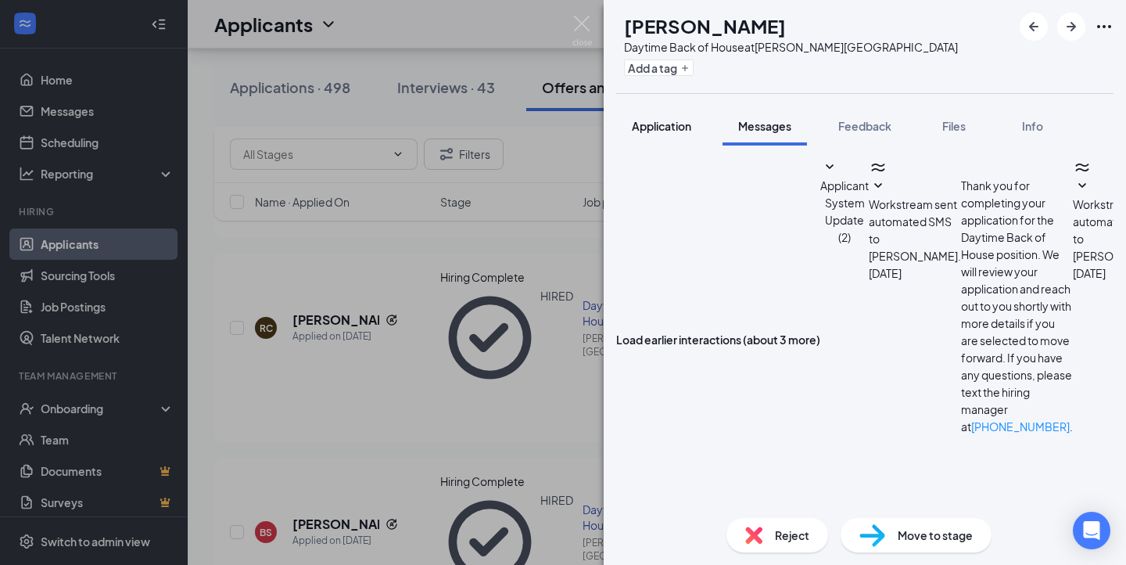
scroll to position [482, 0]
click at [102, 335] on div "TH [PERSON_NAME] Daytime Back of House at [PERSON_NAME][GEOGRAPHIC_DATA] Add a …" at bounding box center [563, 282] width 1126 height 565
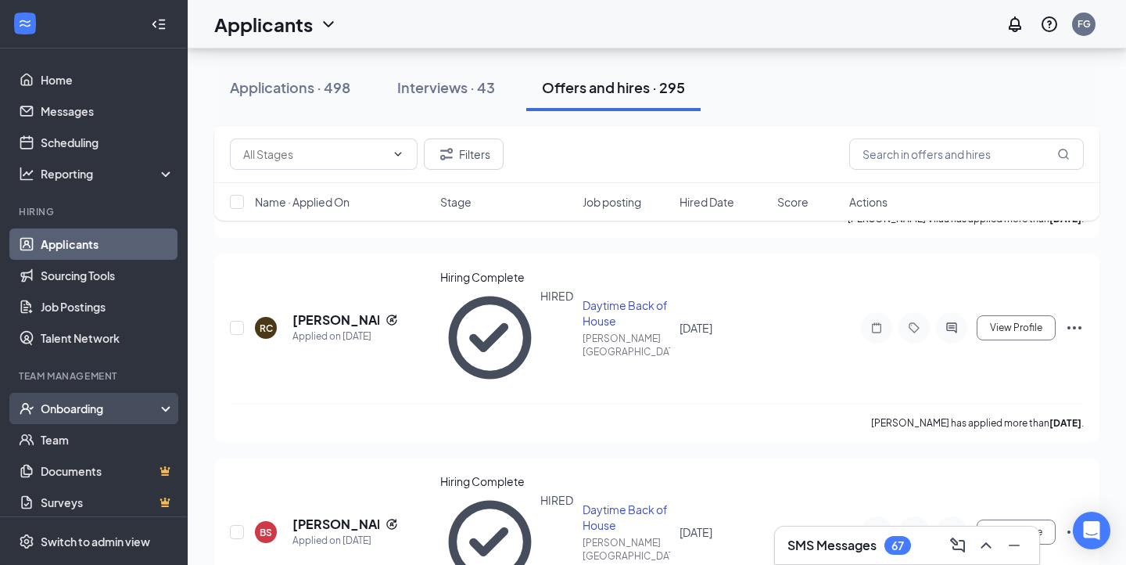
click at [113, 403] on div "Onboarding" at bounding box center [101, 408] width 120 height 16
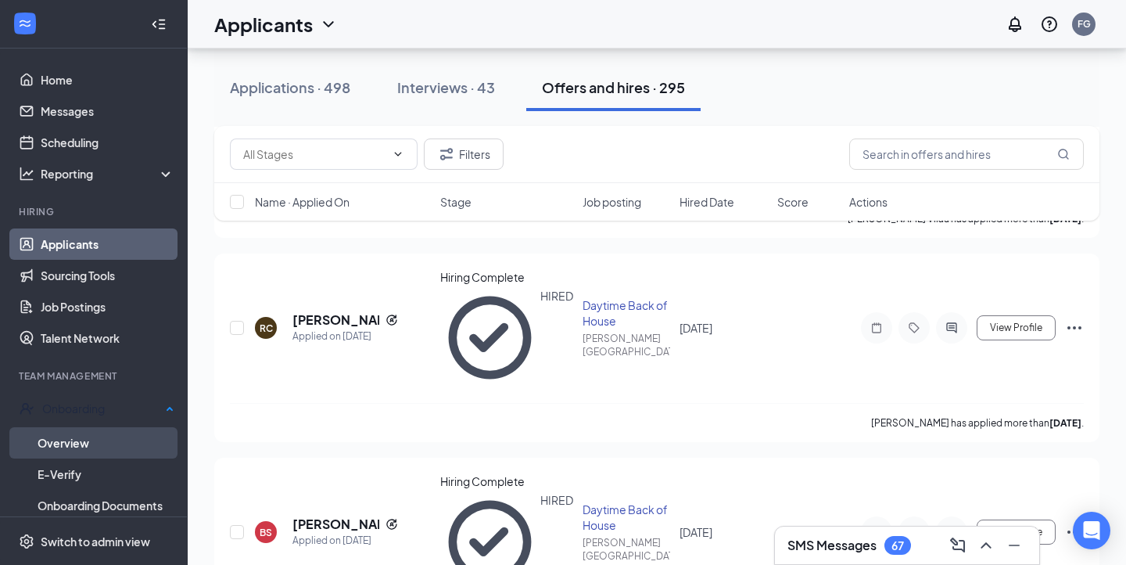
click at [80, 428] on link "Overview" at bounding box center [106, 442] width 137 height 31
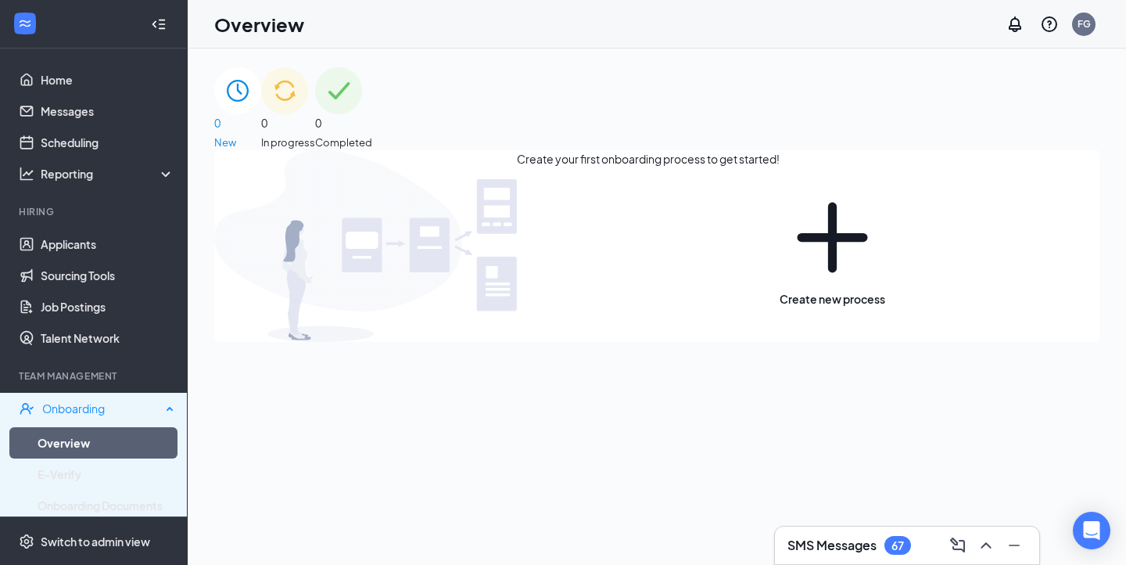
click at [90, 415] on div "Onboarding" at bounding box center [101, 408] width 119 height 16
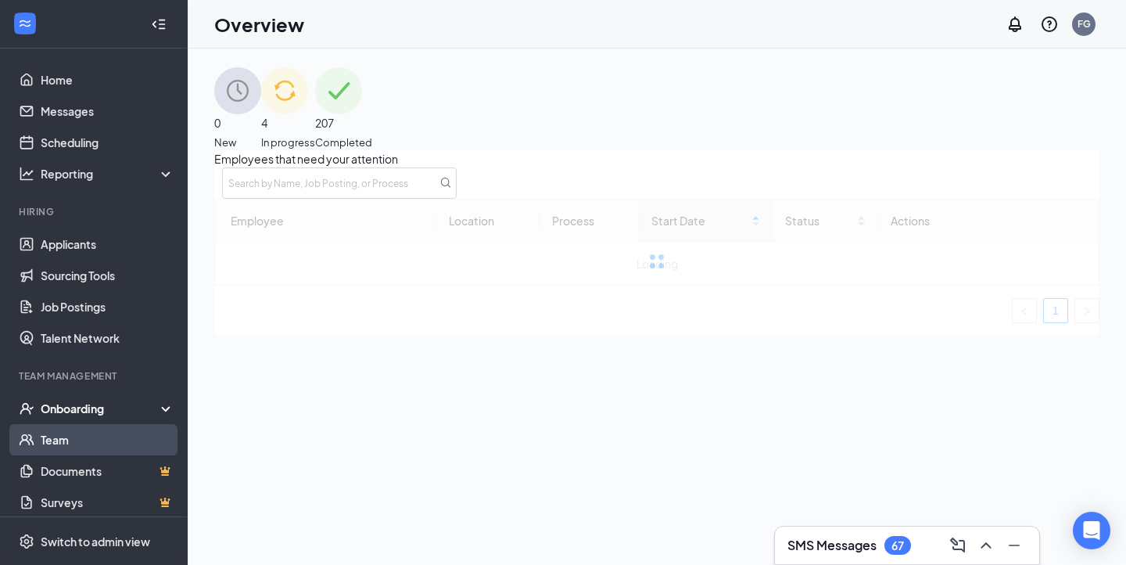
click at [80, 433] on link "Team" at bounding box center [108, 439] width 134 height 31
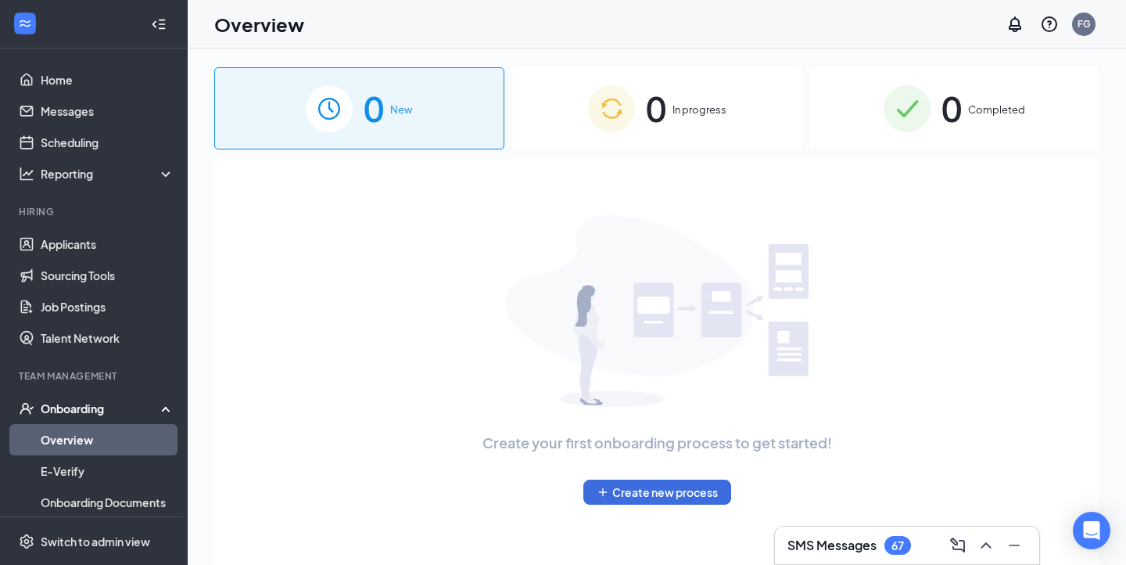
click at [679, 90] on div "0 In progress" at bounding box center [657, 108] width 290 height 82
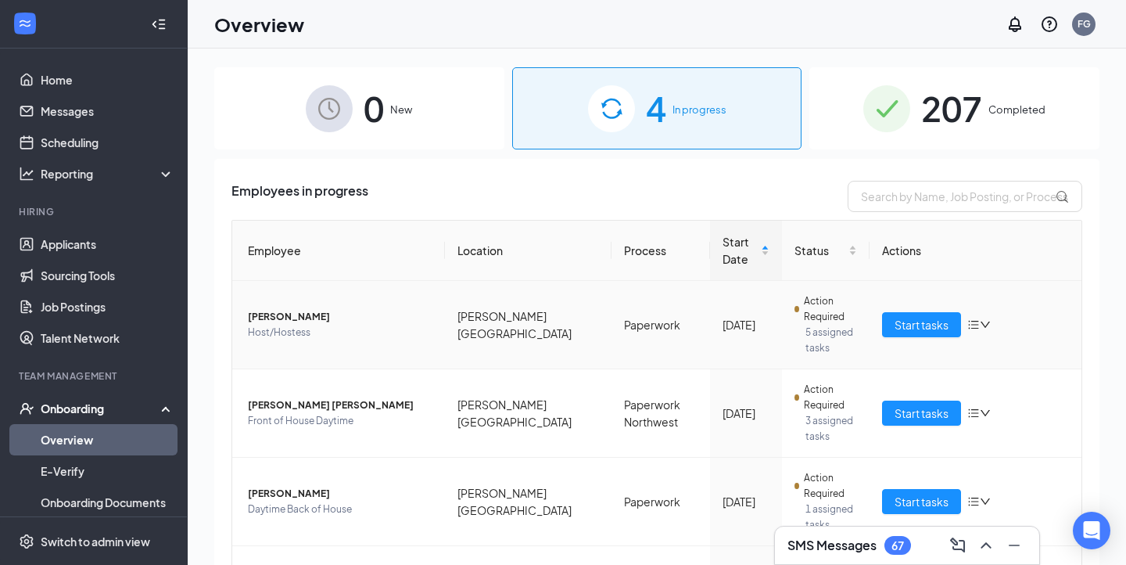
scroll to position [124, 0]
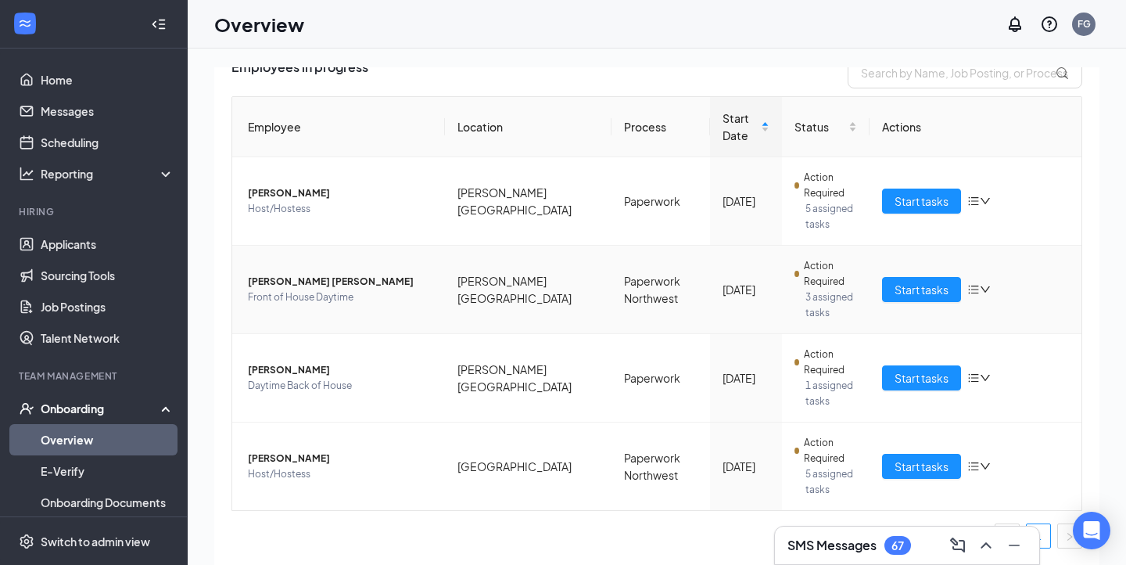
click at [316, 278] on span "[PERSON_NAME] [PERSON_NAME]" at bounding box center [340, 282] width 185 height 16
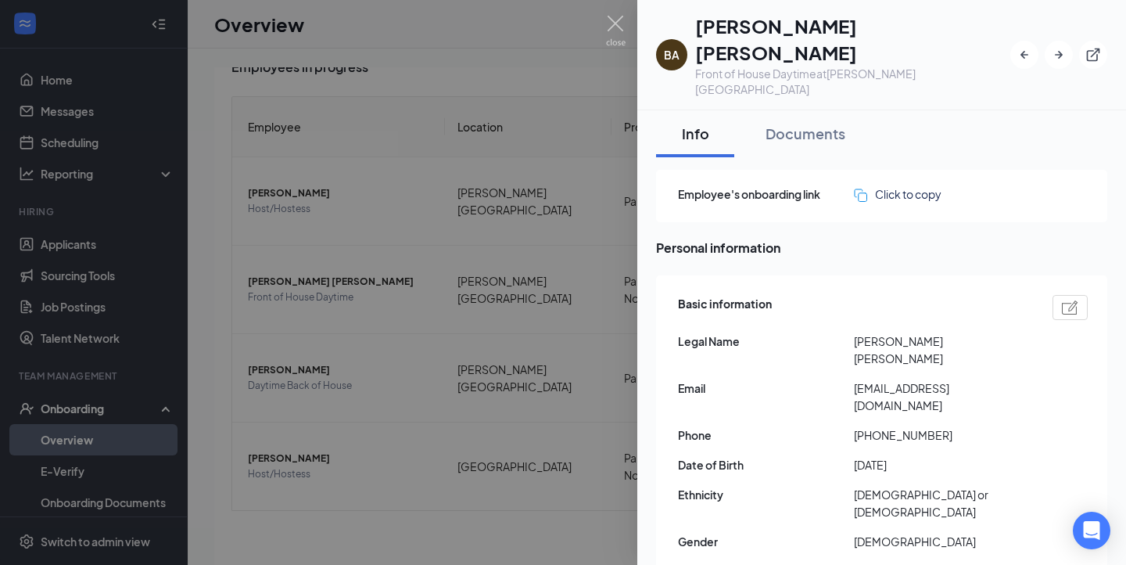
click at [532, 135] on div at bounding box center [563, 282] width 1126 height 565
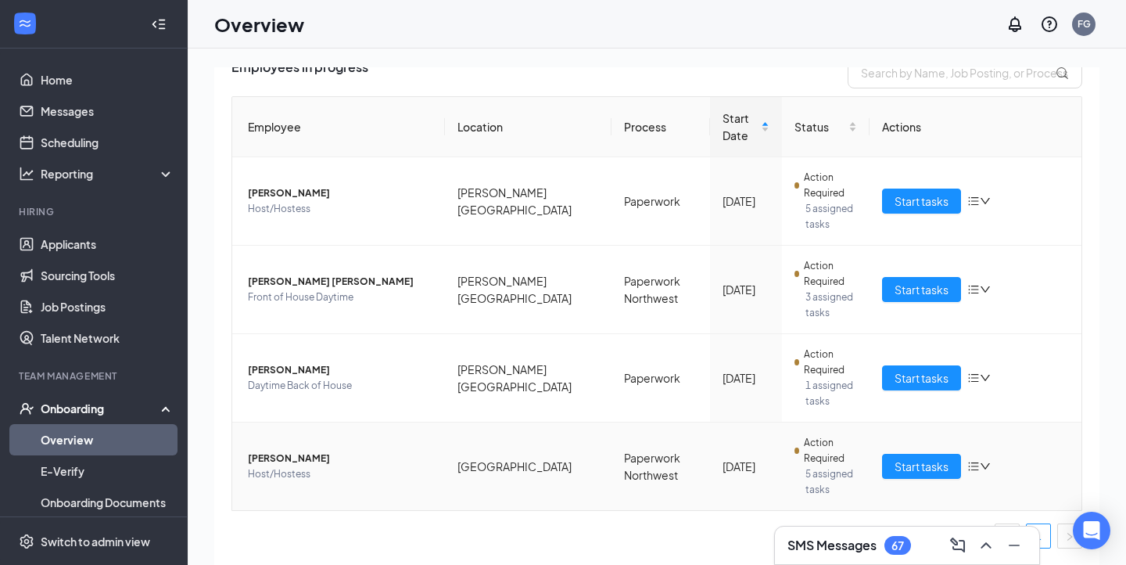
click at [305, 467] on span "Host/Hostess" at bounding box center [340, 474] width 185 height 16
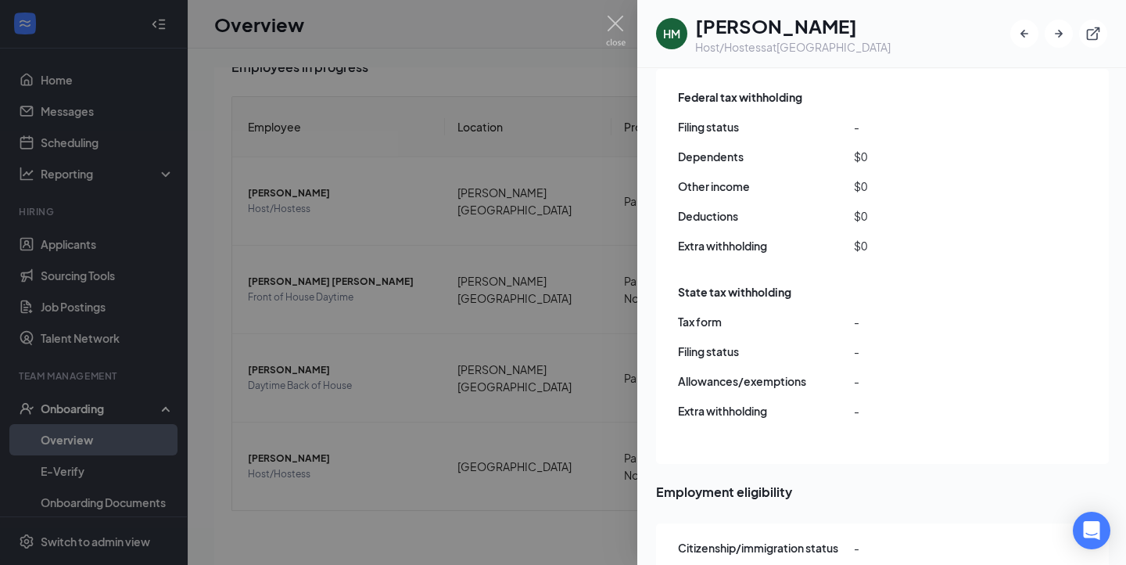
scroll to position [1431, 0]
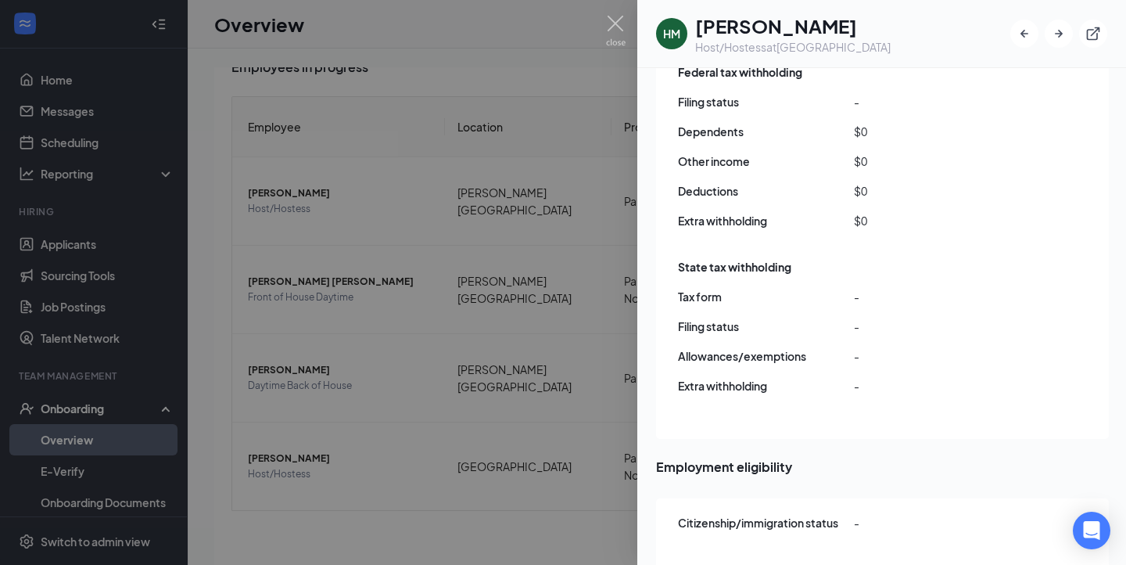
click at [573, 364] on div at bounding box center [563, 282] width 1126 height 565
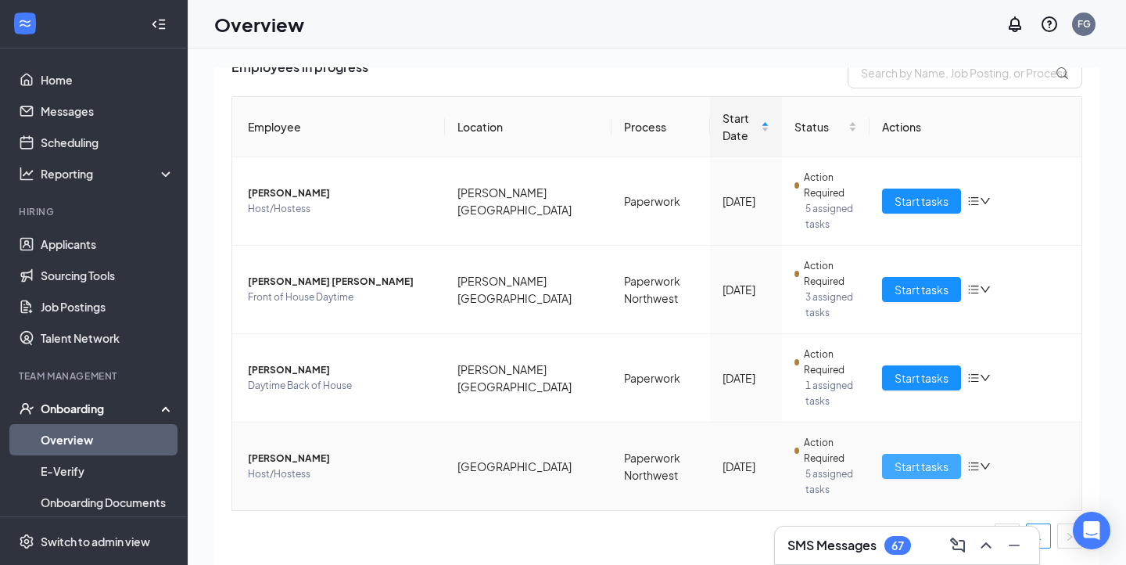
click at [908, 466] on span "Start tasks" at bounding box center [922, 465] width 54 height 17
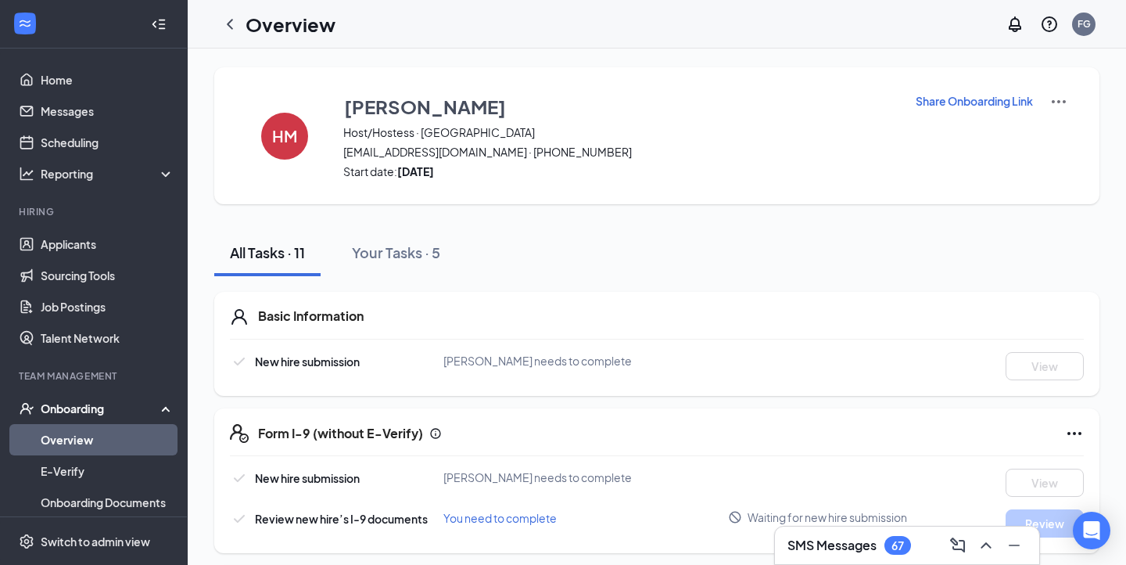
click at [247, 29] on h1 "Overview" at bounding box center [291, 24] width 90 height 27
click at [234, 22] on icon "ChevronLeft" at bounding box center [230, 24] width 19 height 19
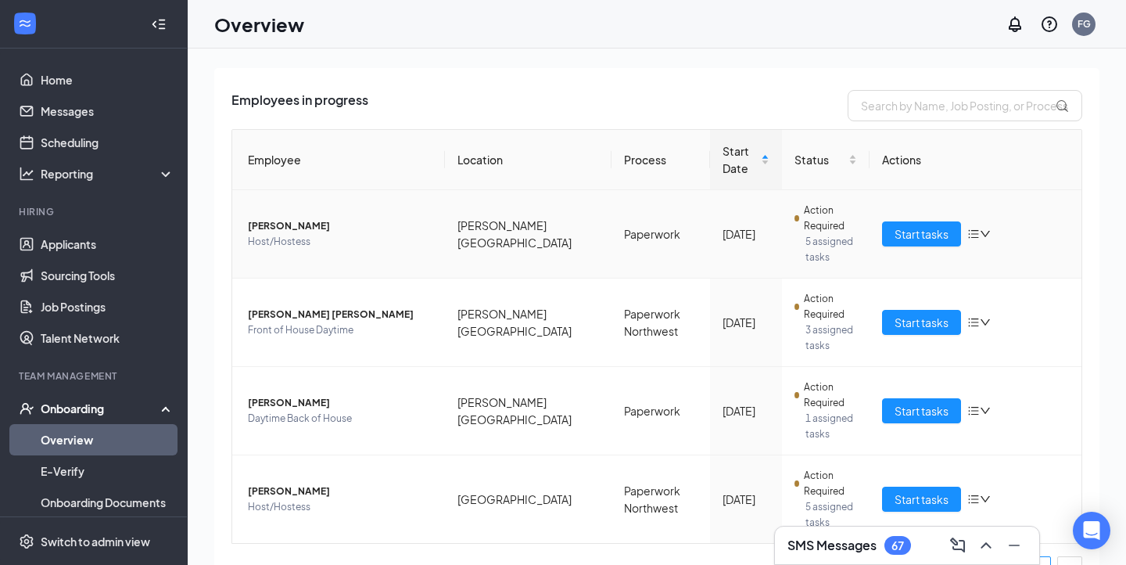
scroll to position [124, 0]
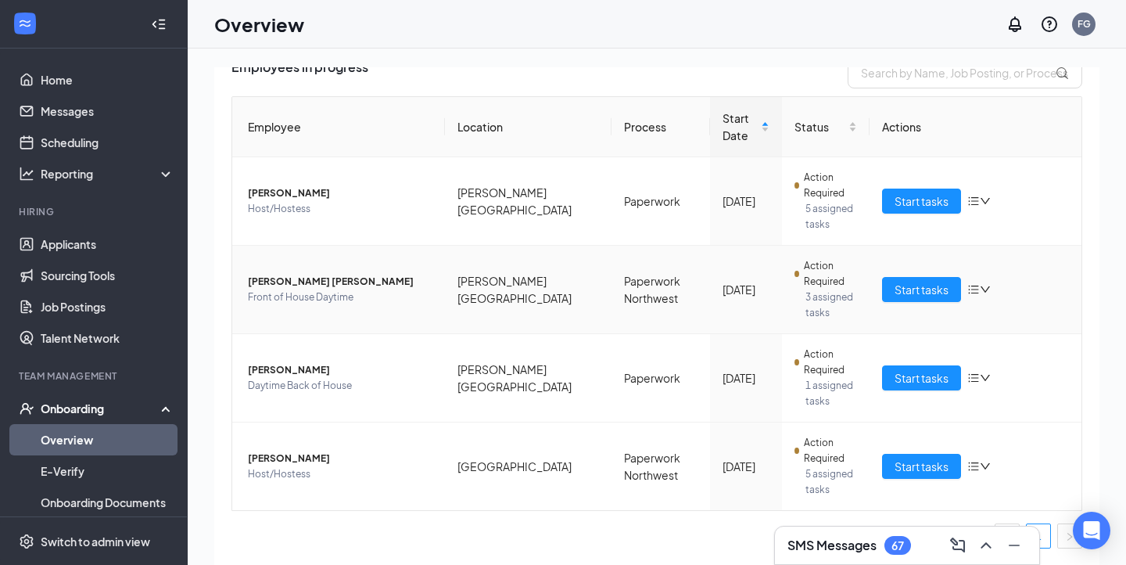
click at [971, 290] on icon "bars" at bounding box center [973, 289] width 13 height 13
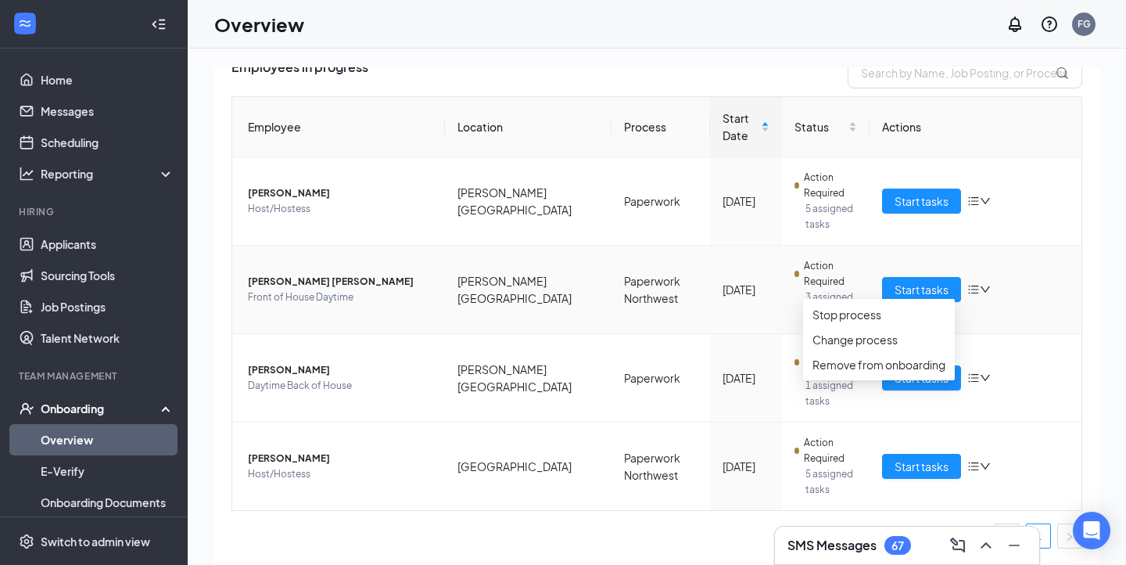
click at [723, 282] on div "[DATE]" at bounding box center [746, 289] width 47 height 17
click at [827, 540] on h3 "SMS Messages" at bounding box center [831, 544] width 89 height 17
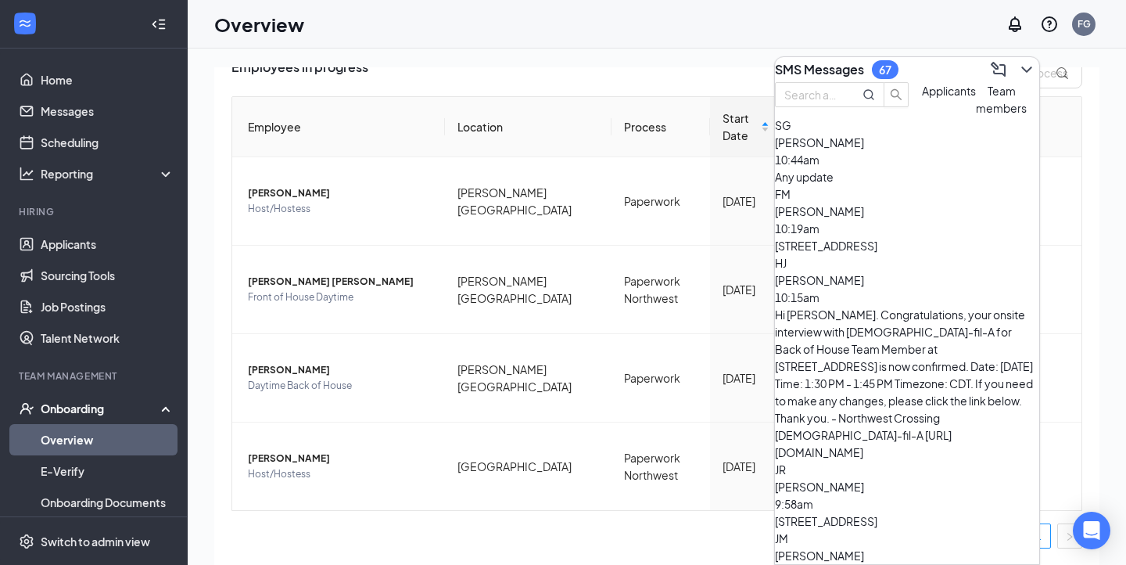
click at [976, 115] on span "Team members" at bounding box center [1001, 99] width 51 height 31
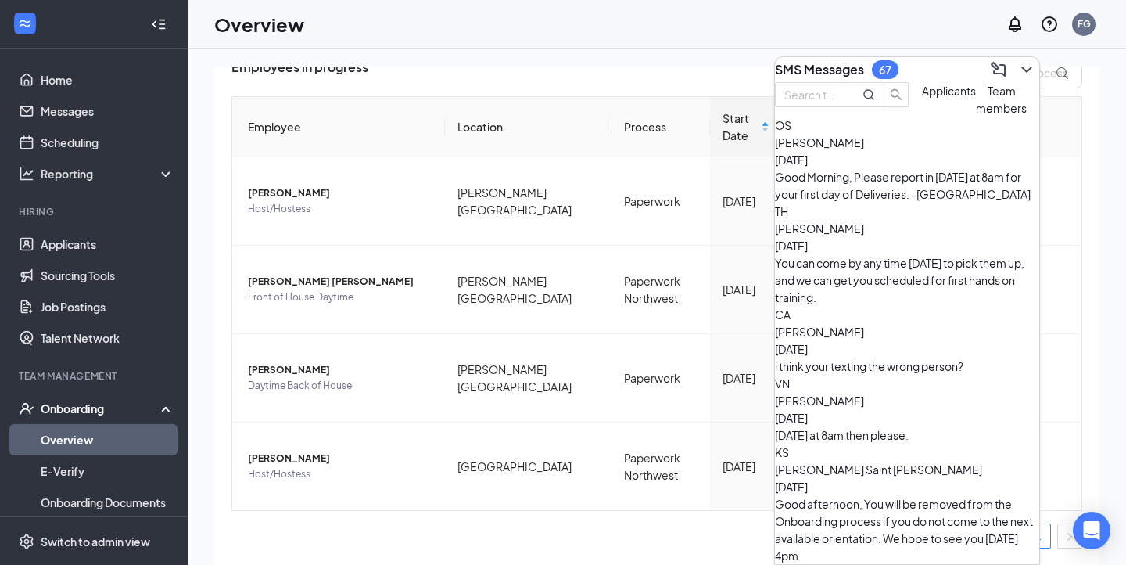
click at [895, 246] on div "Toan Huynh Sep 12" at bounding box center [907, 237] width 264 height 34
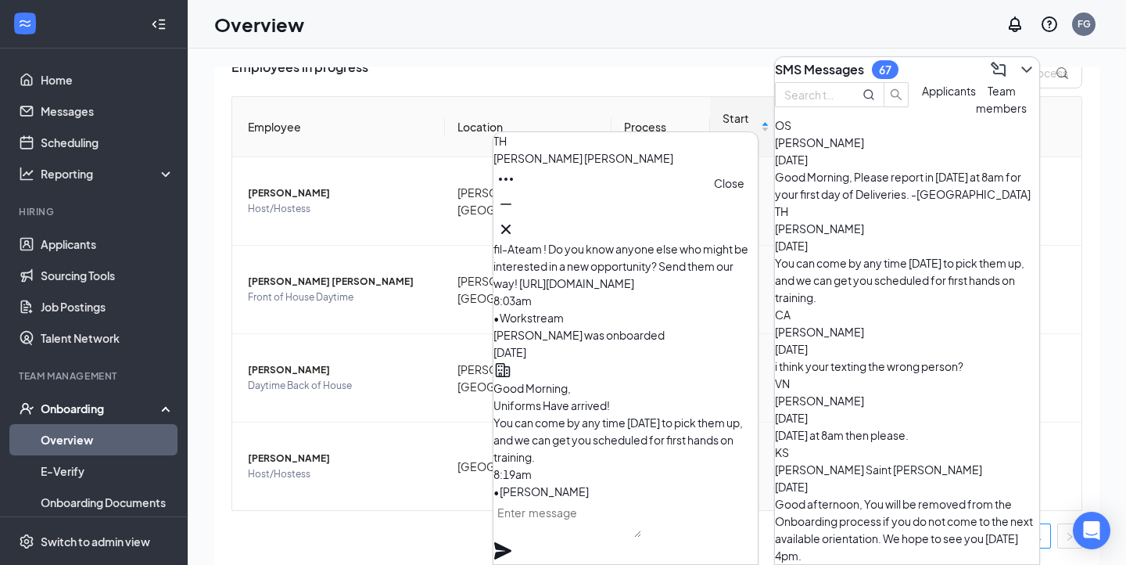
click at [515, 220] on icon "Cross" at bounding box center [506, 229] width 19 height 19
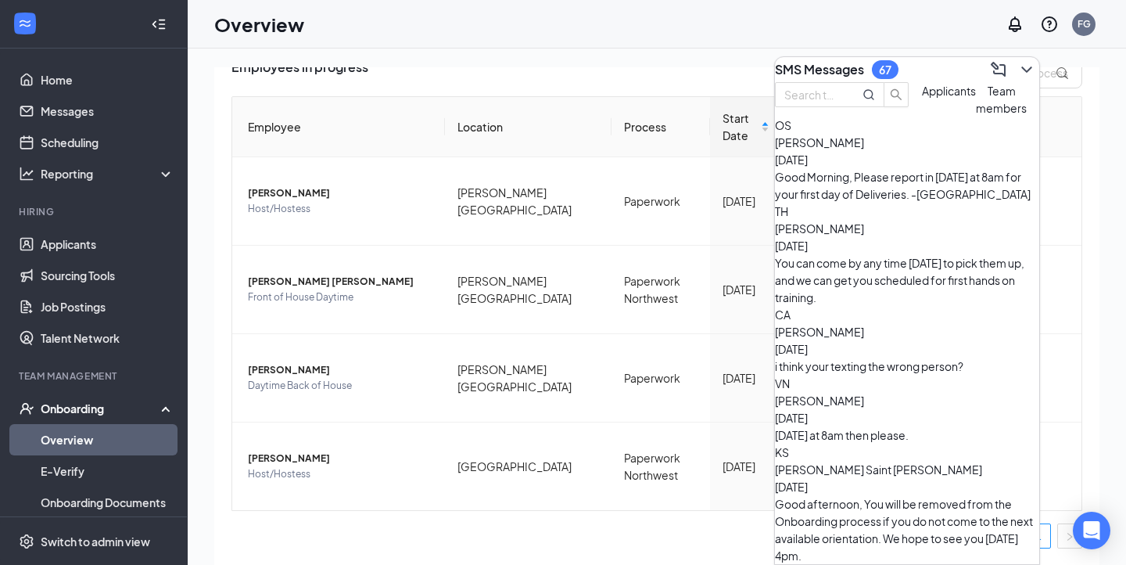
click at [891, 375] on div "VN Vivian Nguyen Sep 10 Friday at 8am then please." at bounding box center [907, 409] width 264 height 69
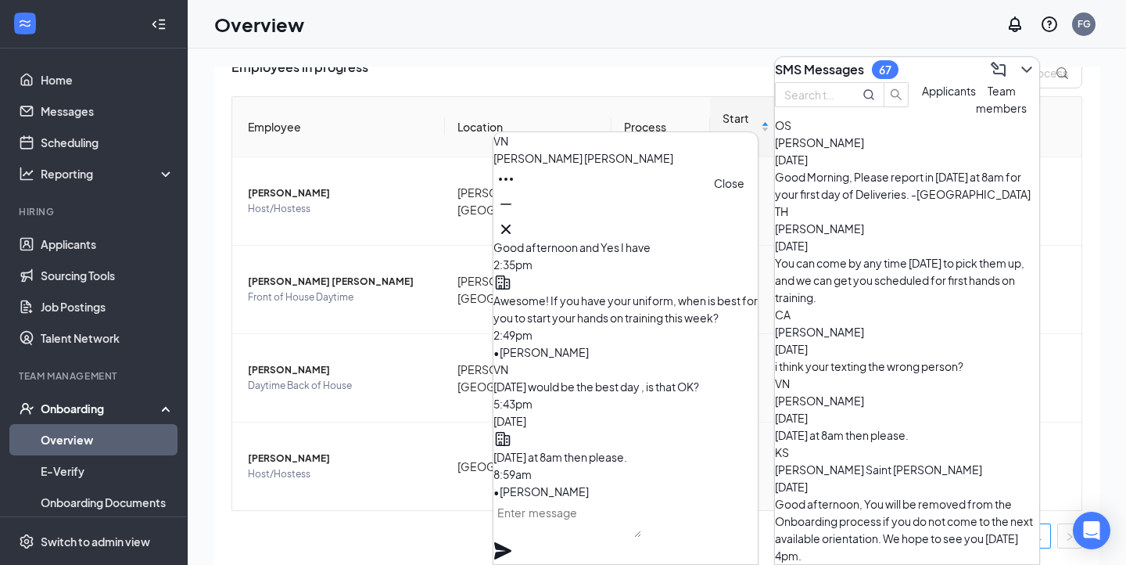
click at [515, 230] on icon "Cross" at bounding box center [506, 229] width 19 height 19
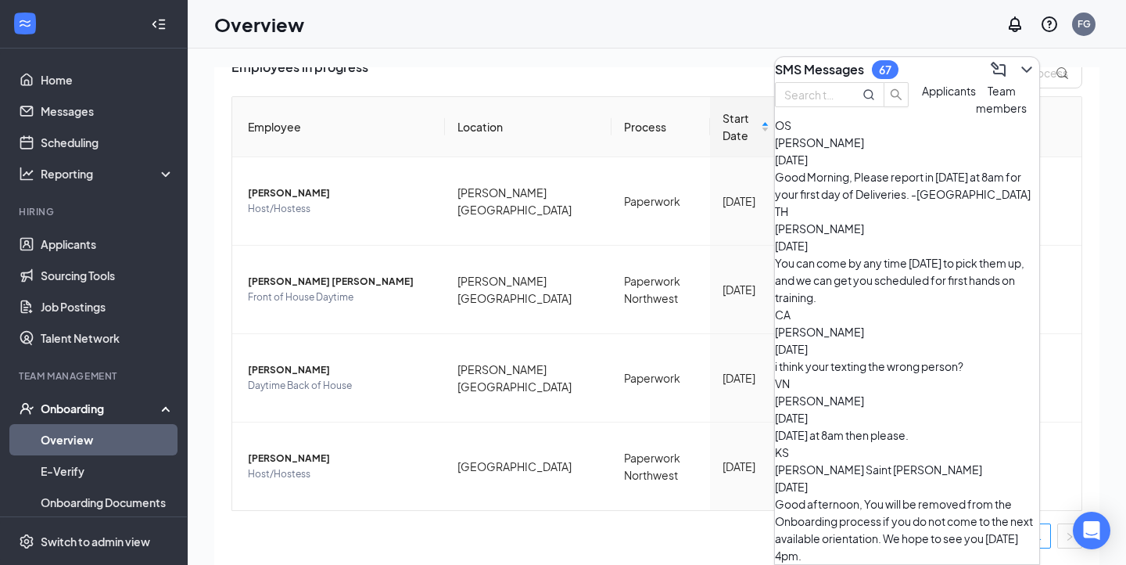
click at [922, 98] on span "Applicants" at bounding box center [949, 91] width 54 height 14
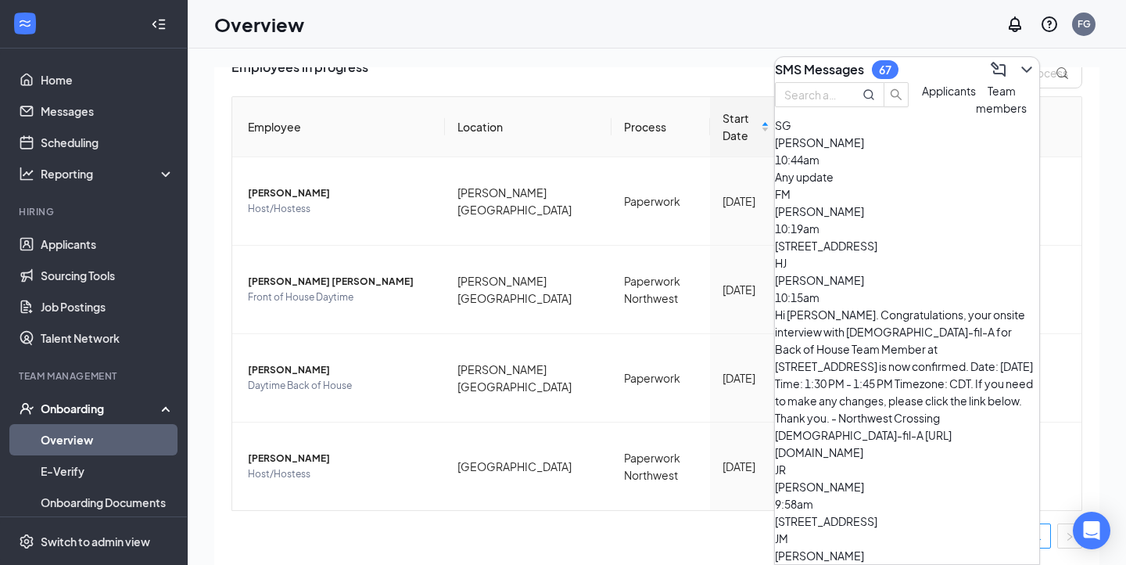
click at [976, 117] on button "Team members" at bounding box center [1001, 99] width 51 height 34
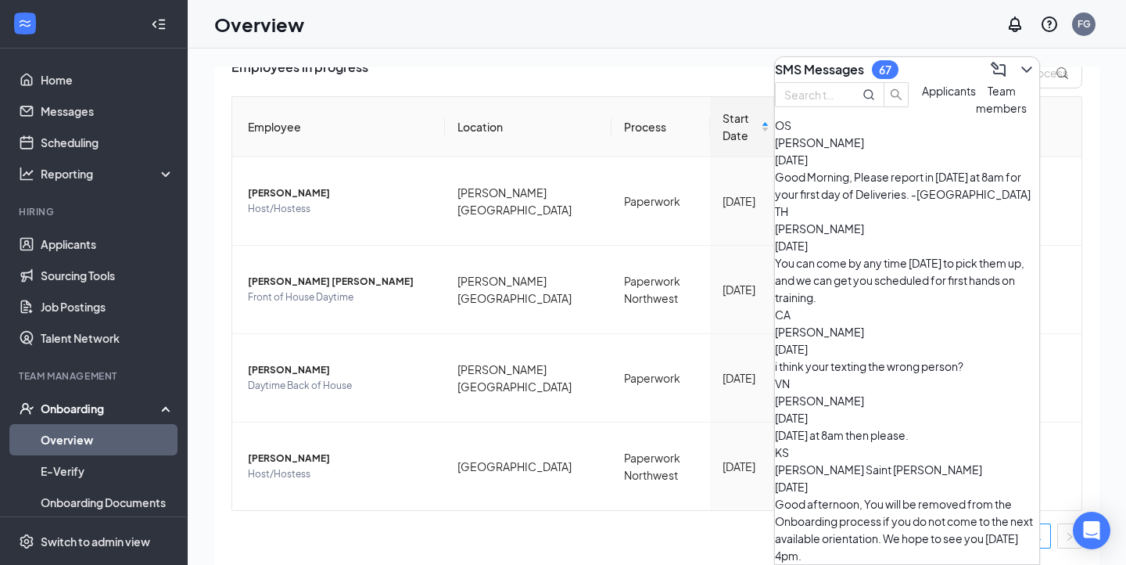
click at [922, 98] on span "Applicants" at bounding box center [949, 91] width 54 height 14
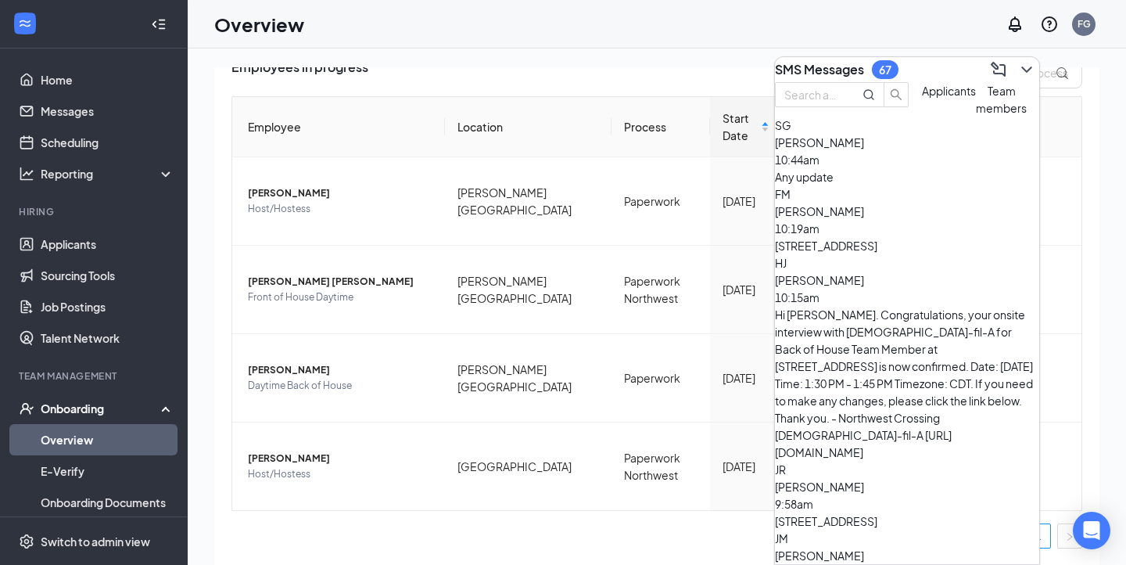
click at [976, 115] on span "Team members" at bounding box center [1001, 99] width 51 height 31
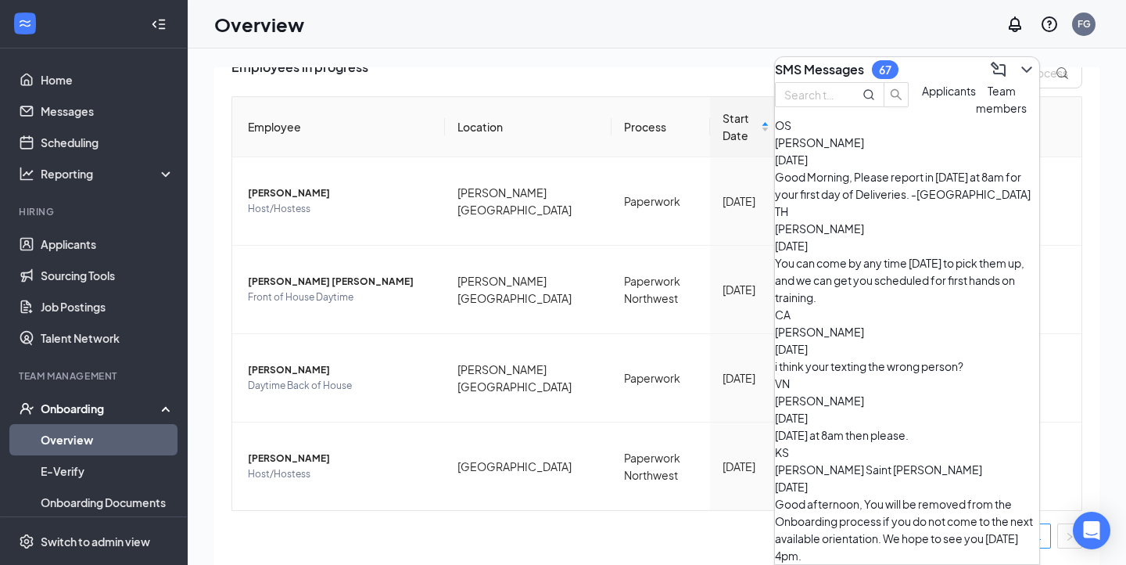
click at [922, 98] on span "Applicants" at bounding box center [949, 91] width 54 height 14
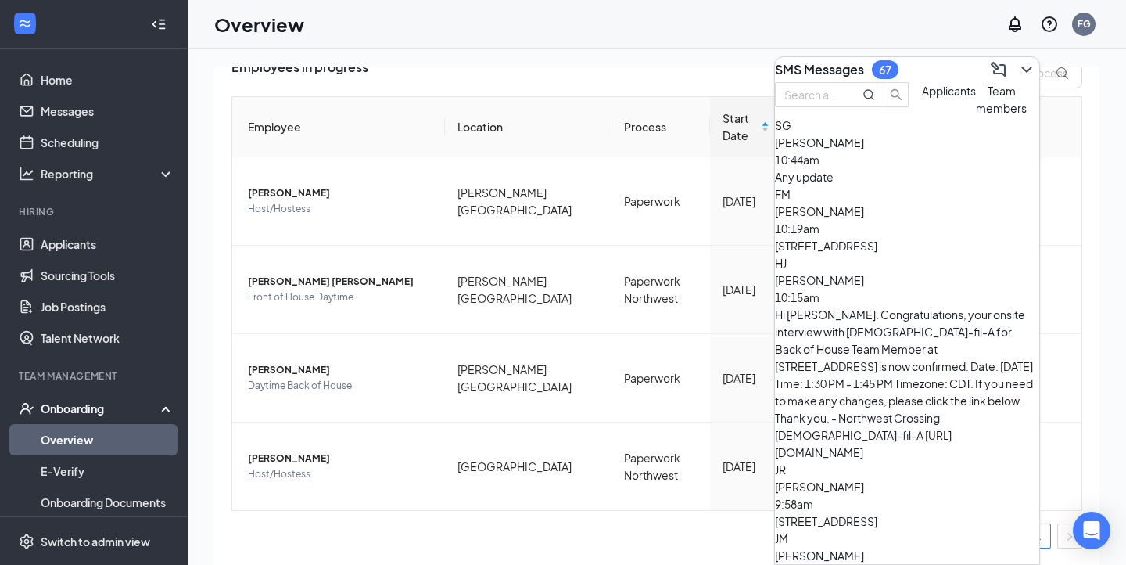
click at [976, 117] on button "Team members" at bounding box center [1001, 99] width 51 height 34
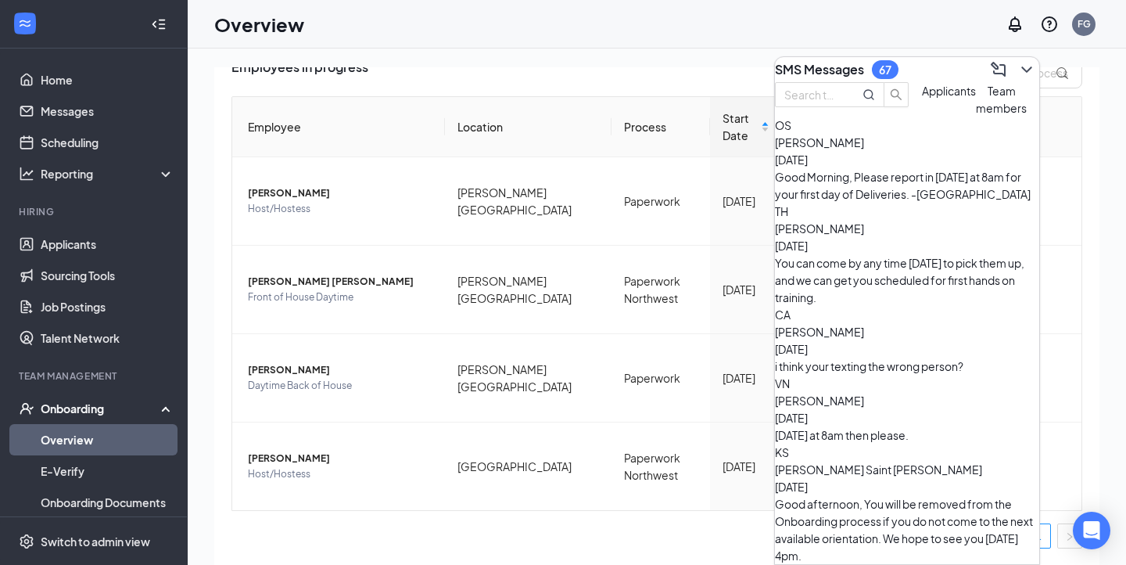
click at [922, 117] on button "Applicants" at bounding box center [949, 99] width 54 height 34
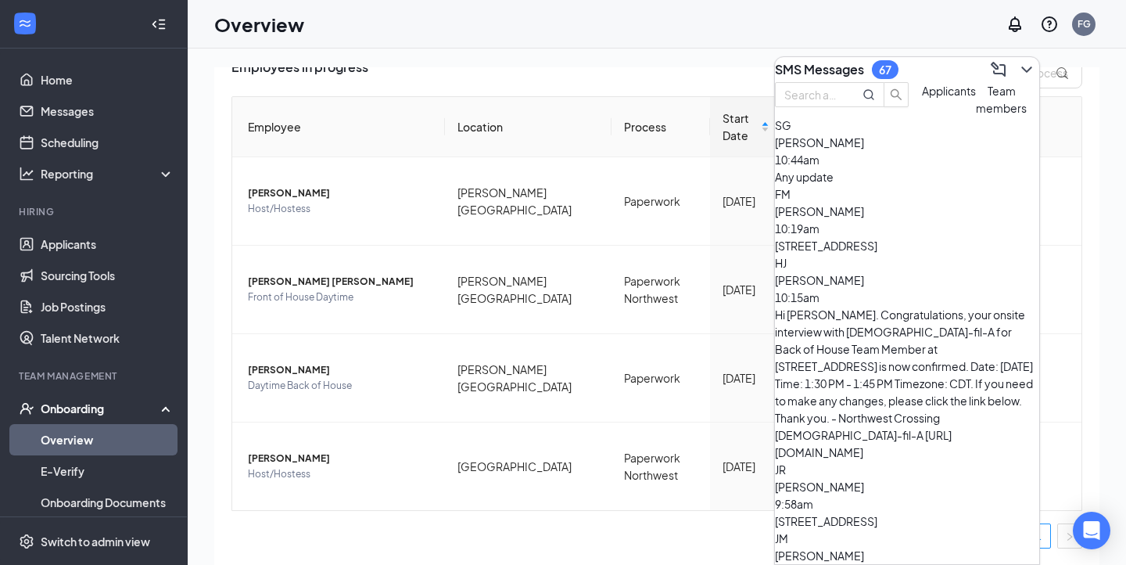
click at [976, 115] on span "Team members" at bounding box center [1001, 99] width 51 height 31
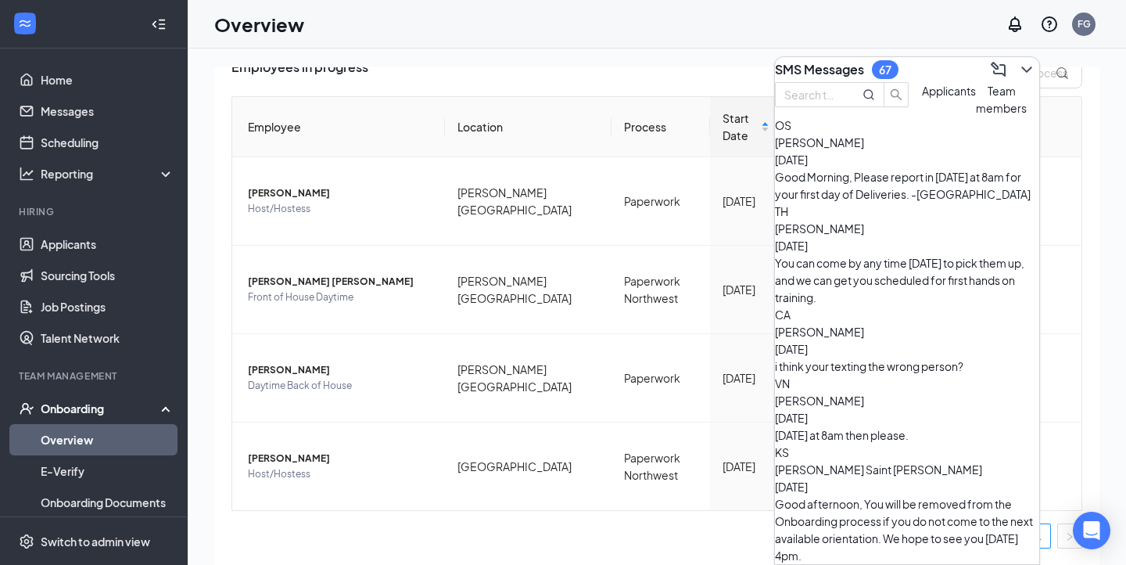
click at [922, 117] on button "Applicants" at bounding box center [949, 99] width 54 height 34
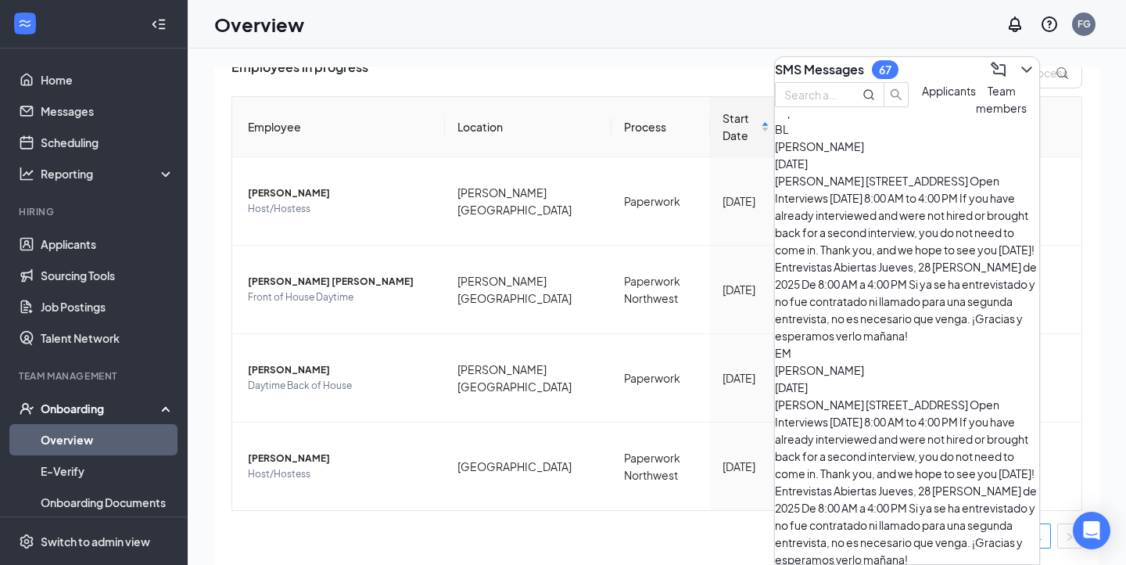
scroll to position [10029, 0]
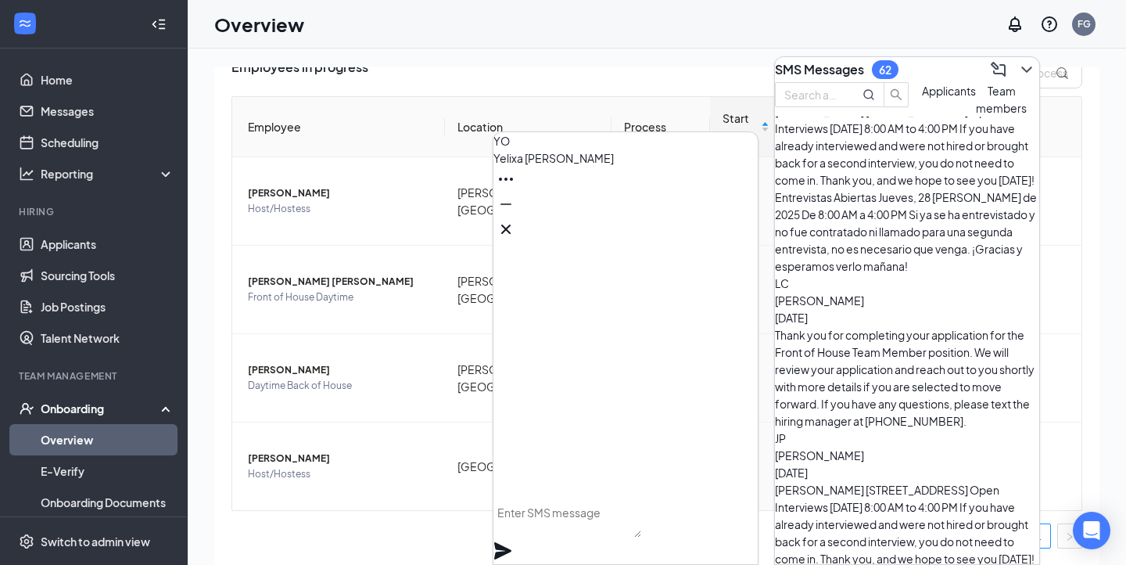
scroll to position [10263, 0]
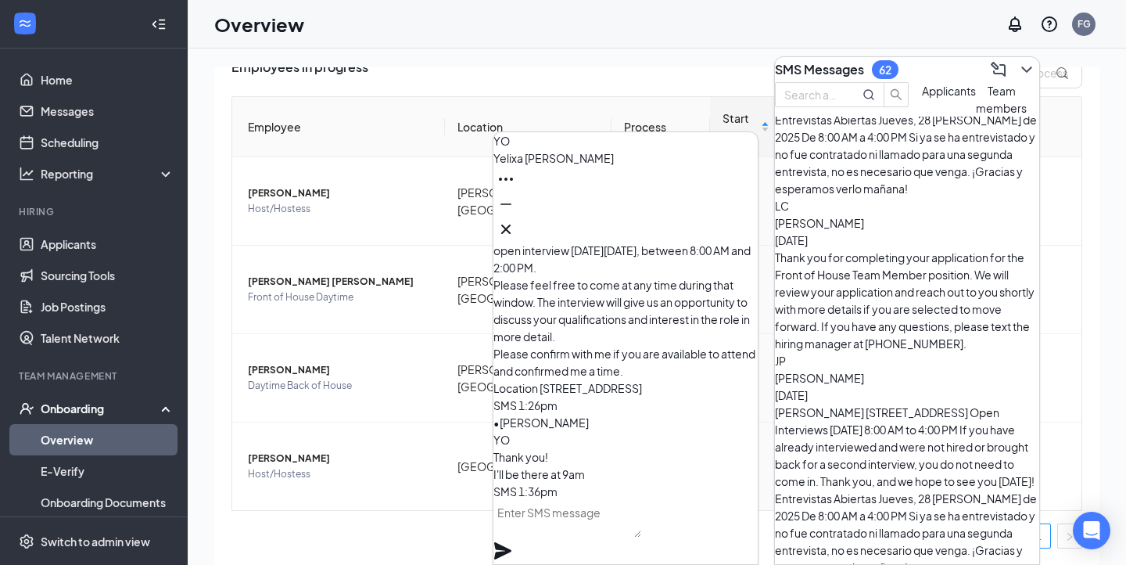
scroll to position [10382, 0]
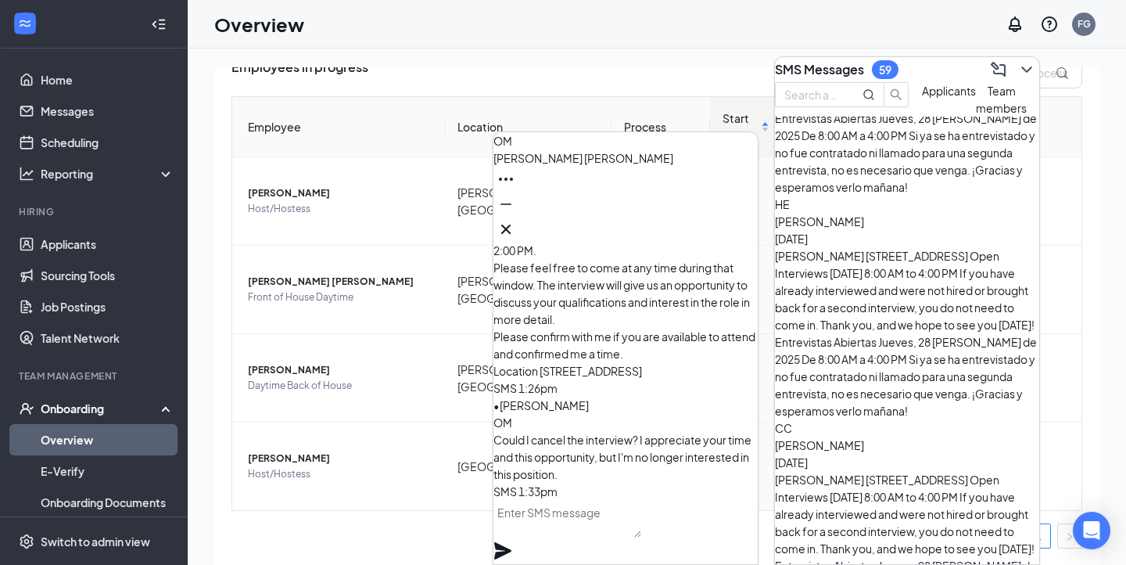
scroll to position [11225, 0]
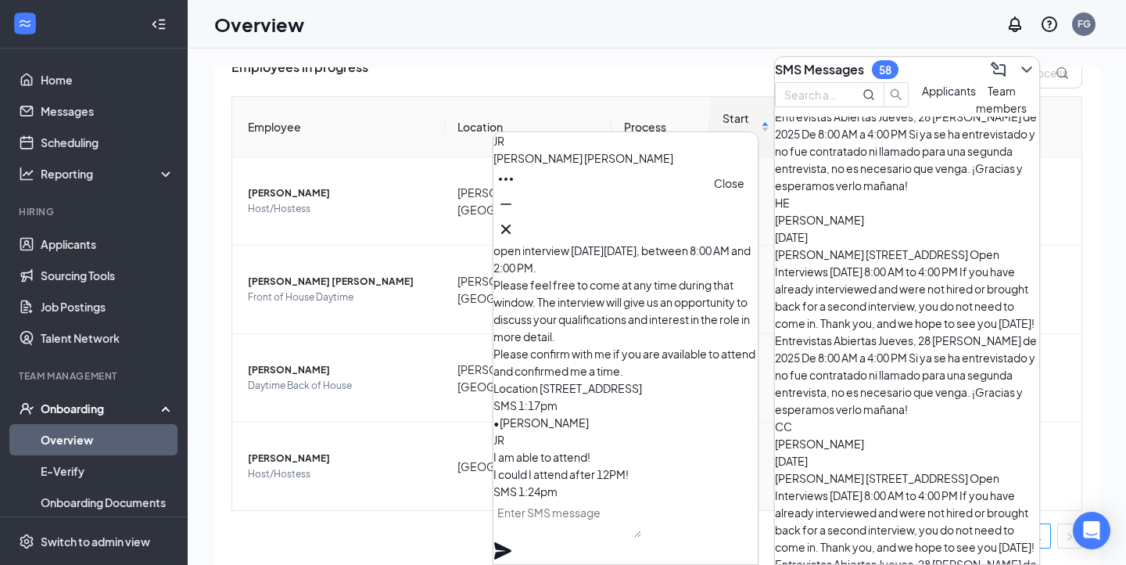
click at [515, 223] on icon "Cross" at bounding box center [506, 229] width 19 height 19
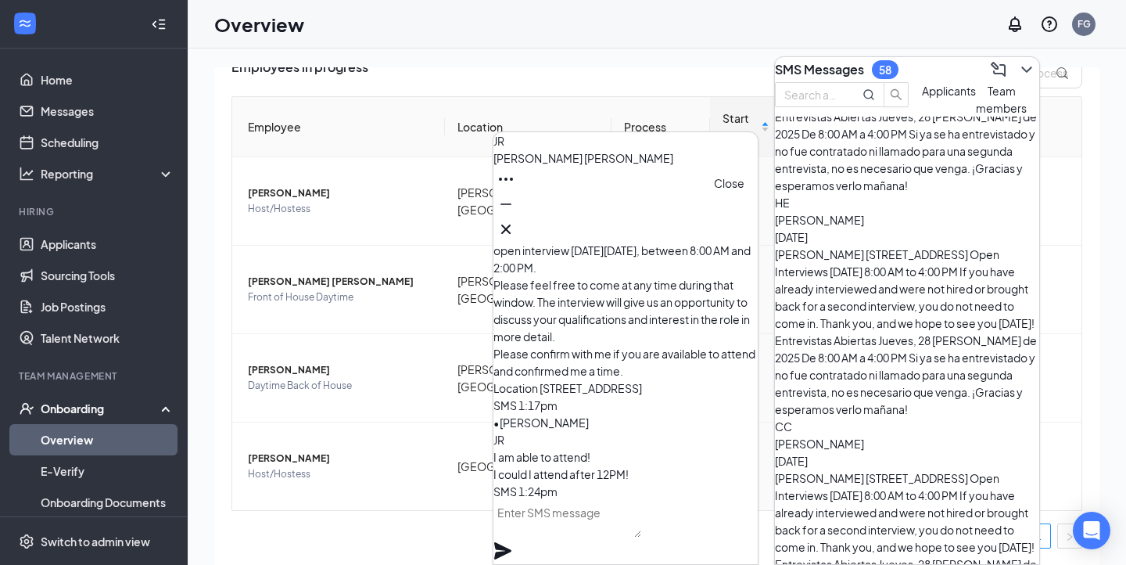
click at [515, 221] on icon "Cross" at bounding box center [506, 229] width 19 height 19
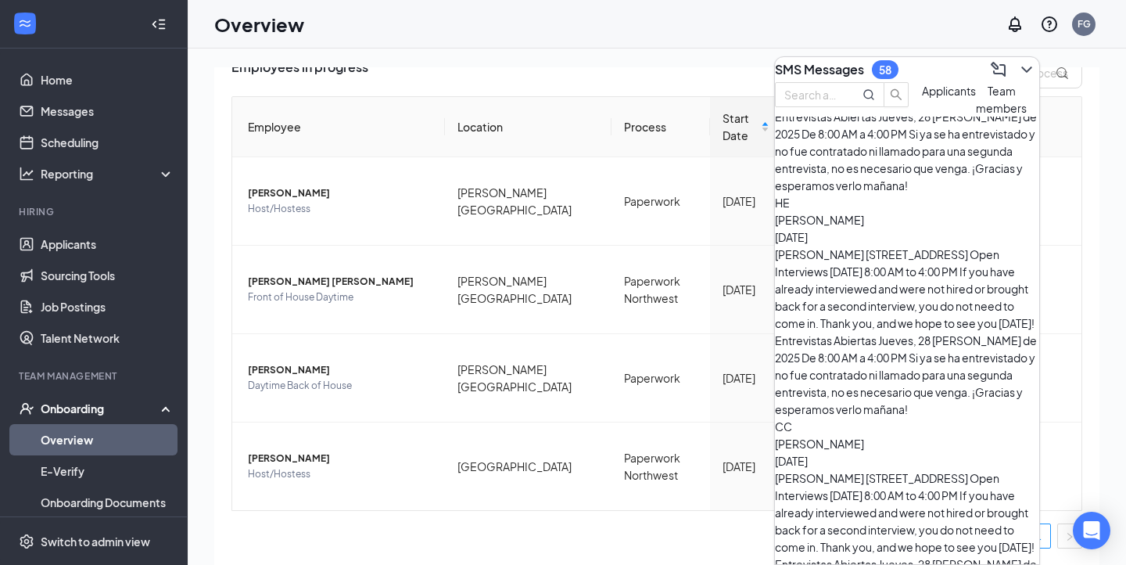
scroll to position [11316, 0]
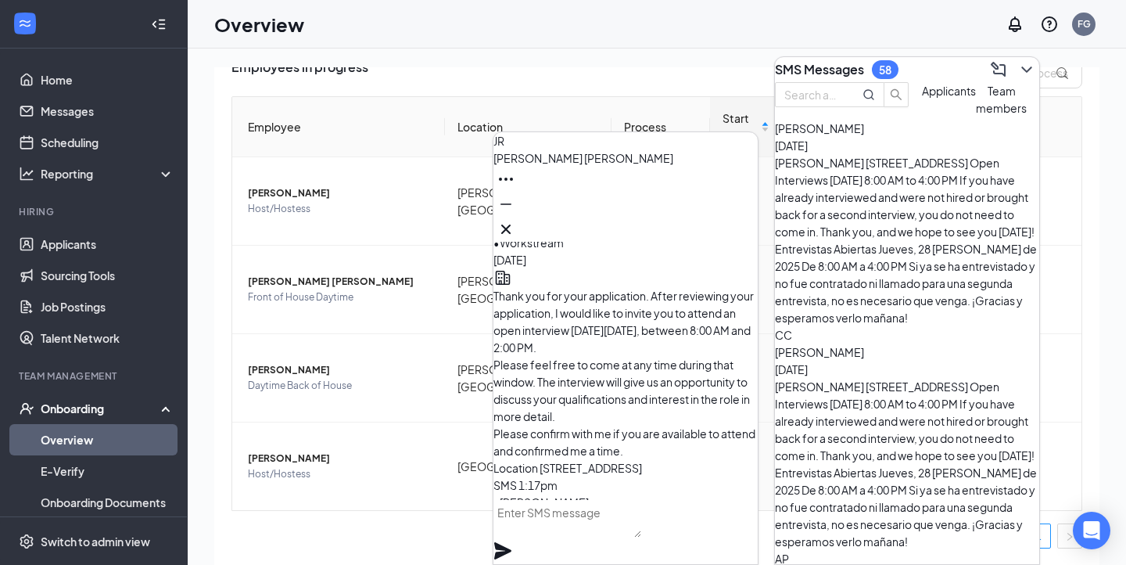
scroll to position [0, 0]
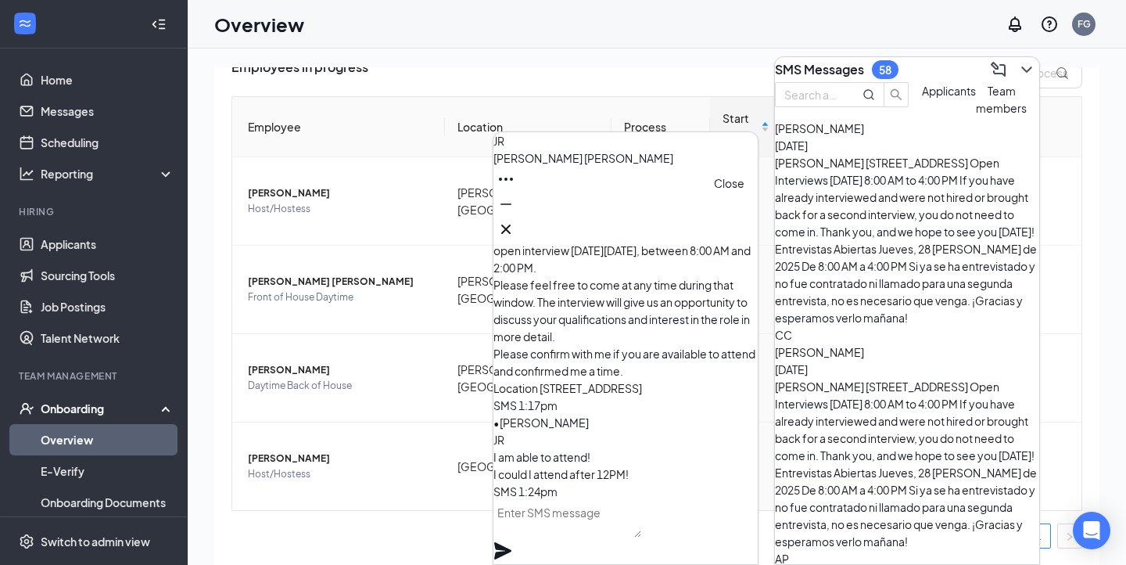
click at [515, 220] on icon "Cross" at bounding box center [506, 229] width 19 height 19
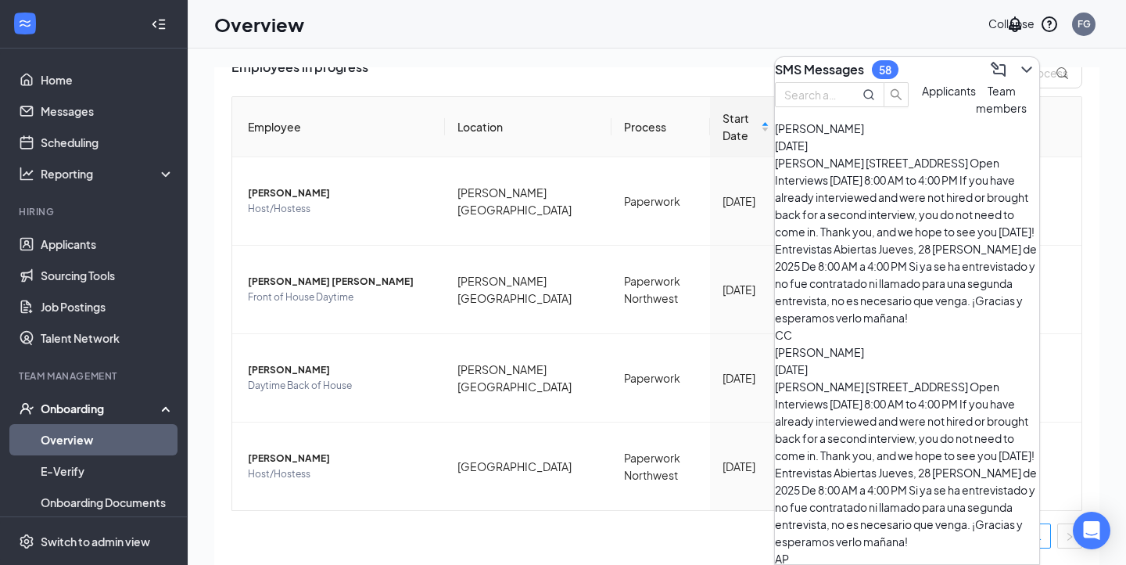
click at [1017, 66] on icon "ChevronDown" at bounding box center [1026, 69] width 19 height 19
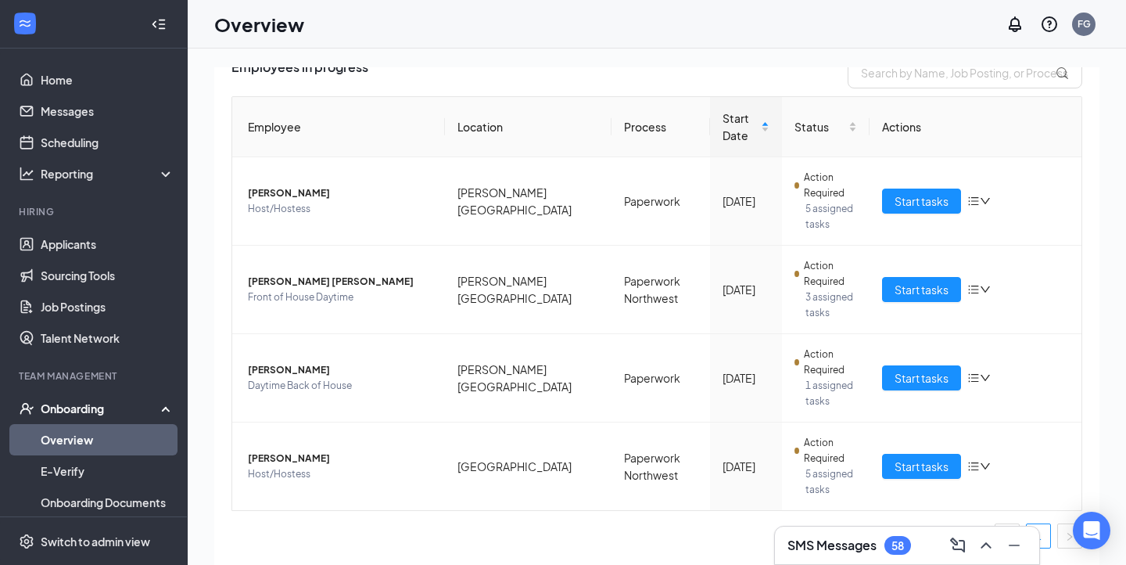
click at [811, 541] on h3 "SMS Messages" at bounding box center [831, 544] width 89 height 17
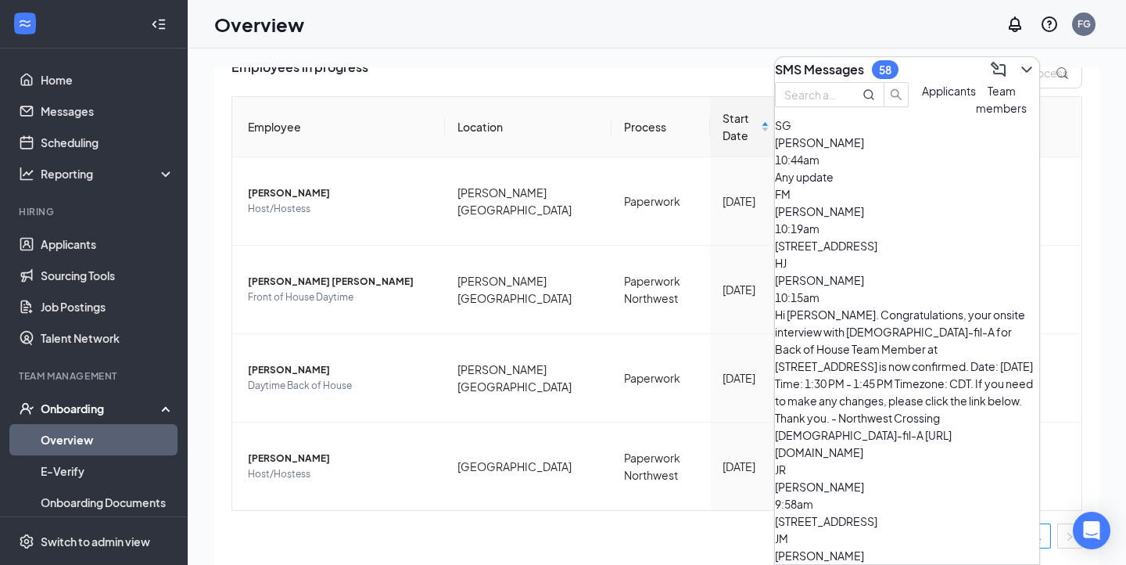
click at [976, 117] on button "Team members" at bounding box center [1001, 99] width 51 height 34
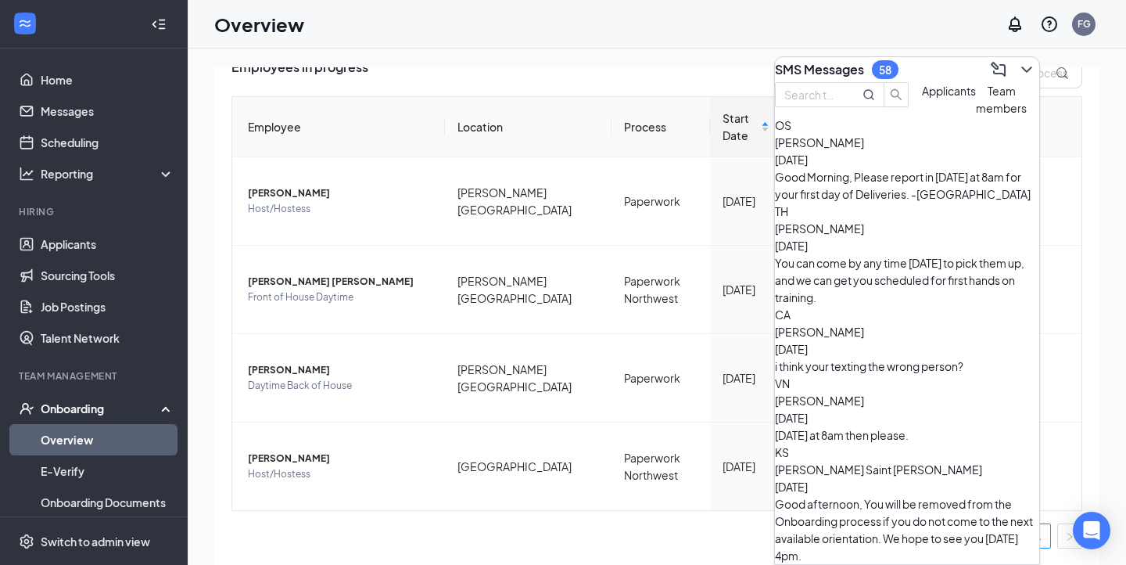
click at [922, 117] on button "Applicants" at bounding box center [949, 99] width 54 height 34
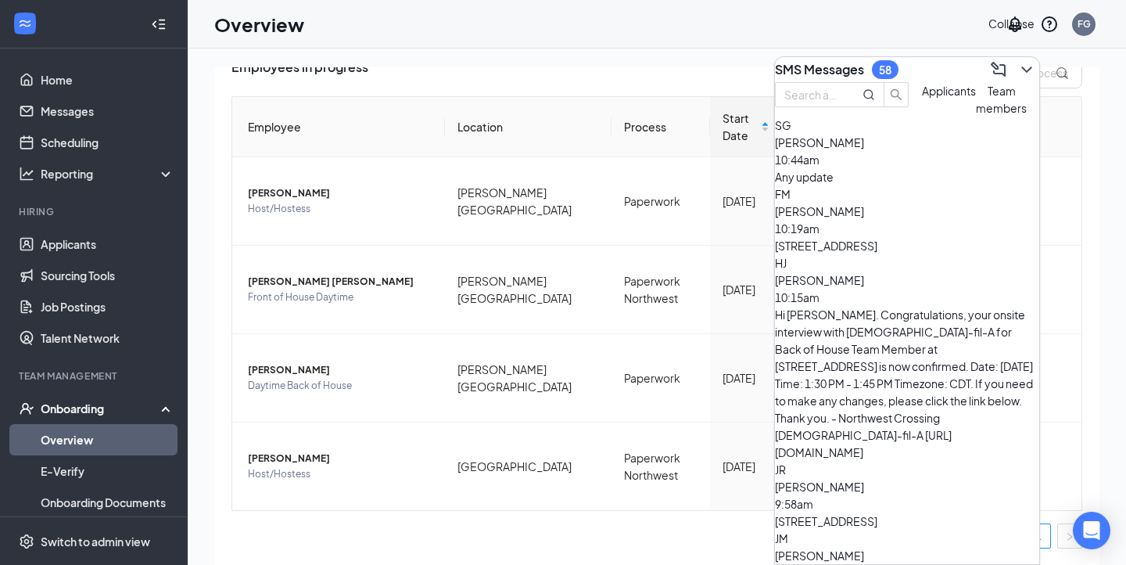
click at [1020, 61] on icon "ChevronDown" at bounding box center [1026, 69] width 19 height 19
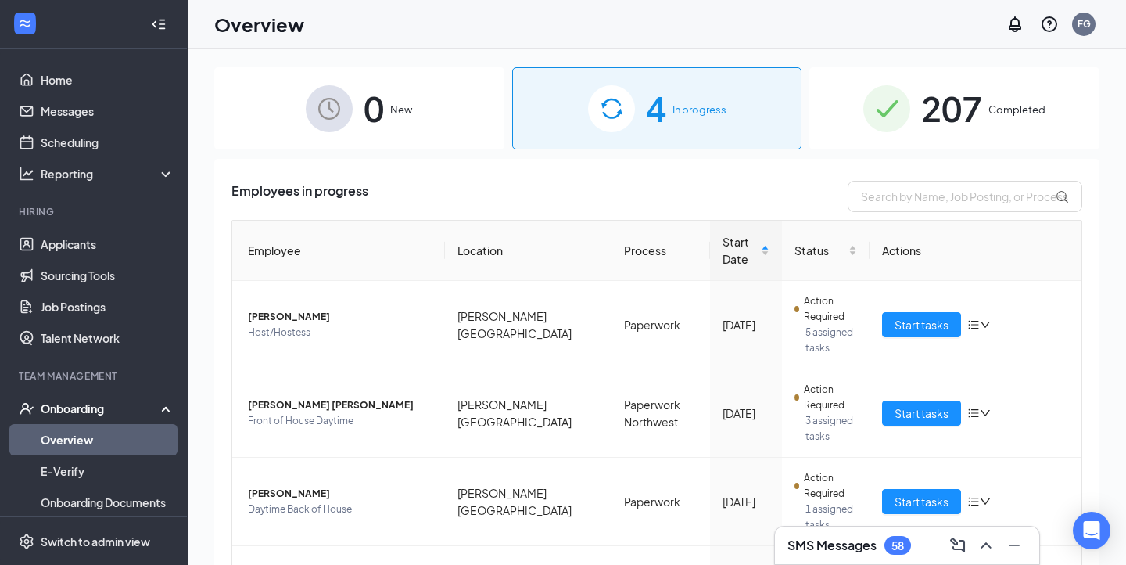
click at [852, 86] on div "207 Completed" at bounding box center [954, 108] width 290 height 82
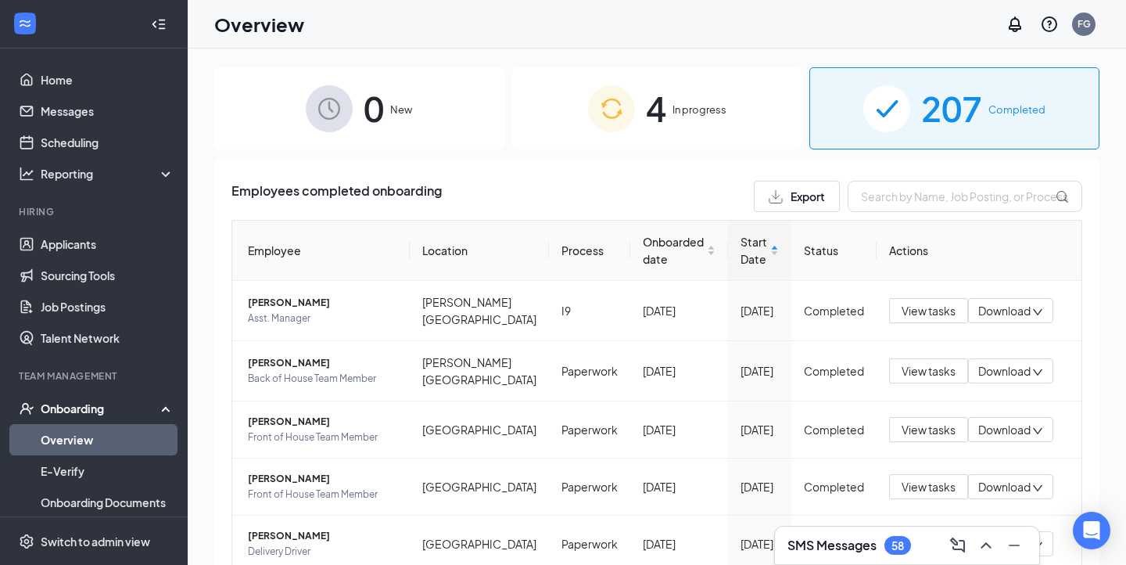
click at [810, 540] on h3 "SMS Messages" at bounding box center [831, 544] width 89 height 17
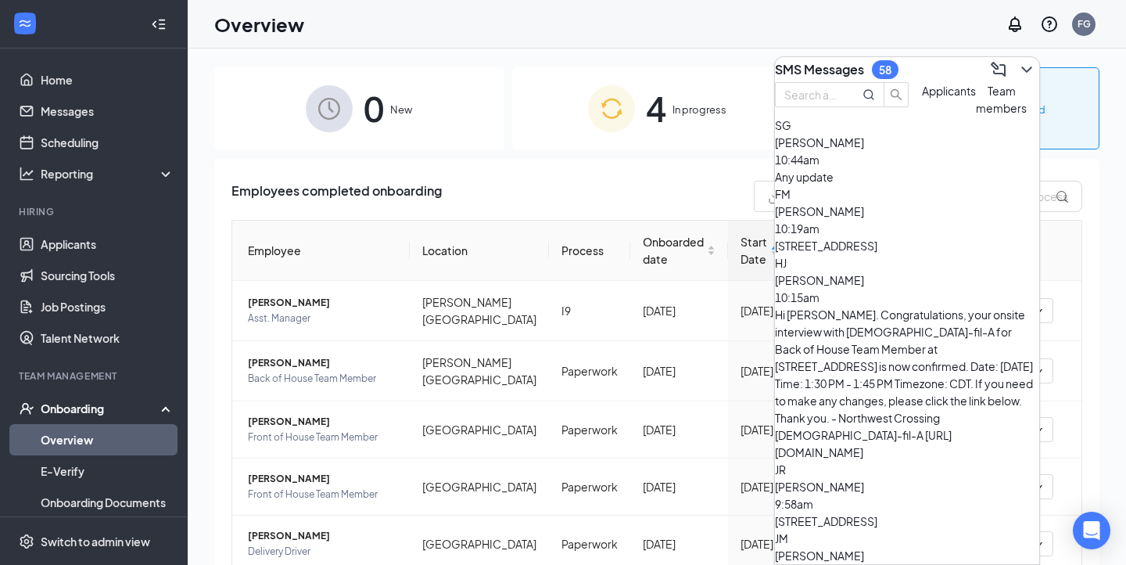
click at [976, 115] on span "Team members" at bounding box center [1001, 99] width 51 height 31
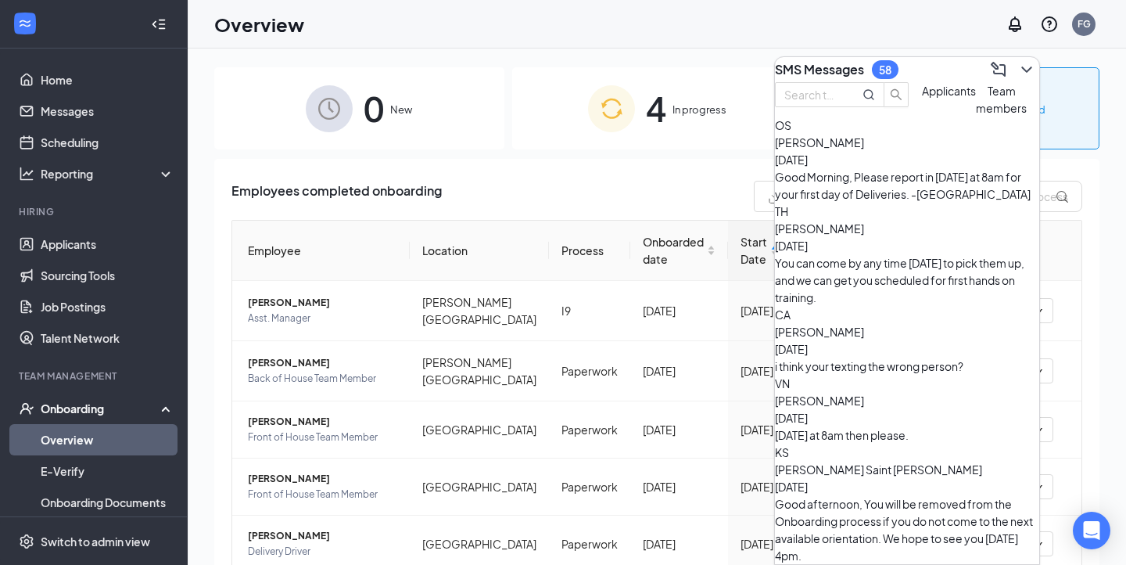
click at [922, 117] on button "Applicants" at bounding box center [949, 99] width 54 height 34
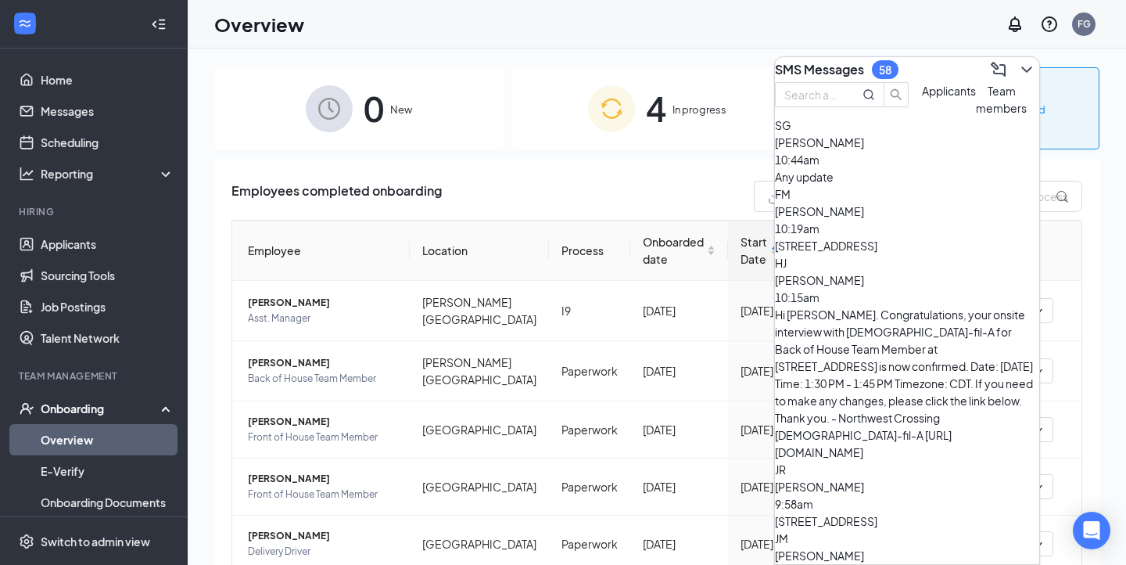
click at [941, 57] on div "SMS Messages 58" at bounding box center [907, 69] width 264 height 25
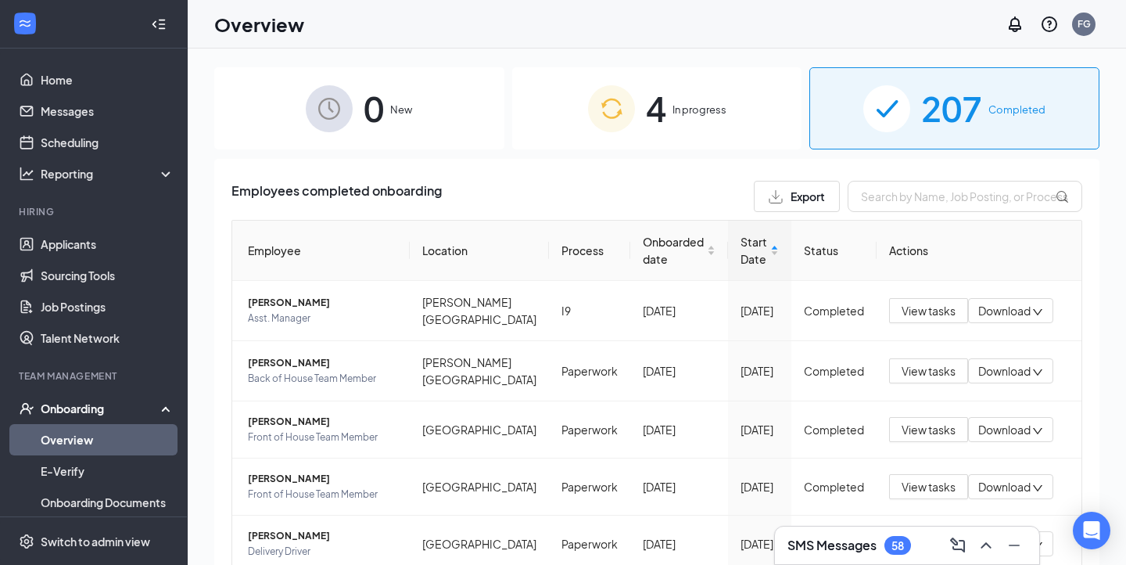
click at [628, 117] on img at bounding box center [611, 108] width 47 height 47
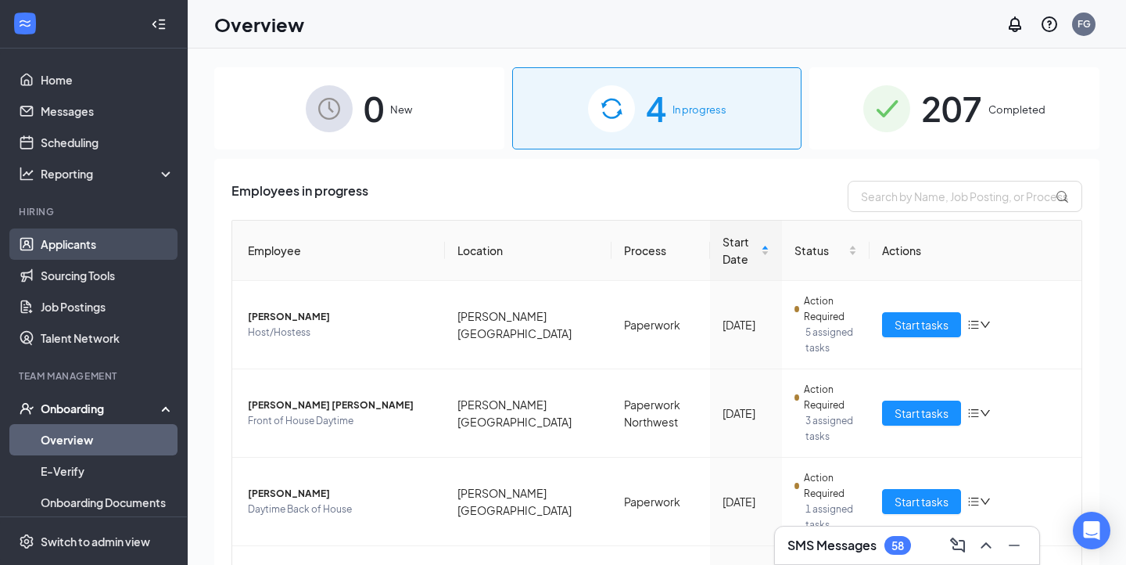
click at [63, 238] on link "Applicants" at bounding box center [108, 243] width 134 height 31
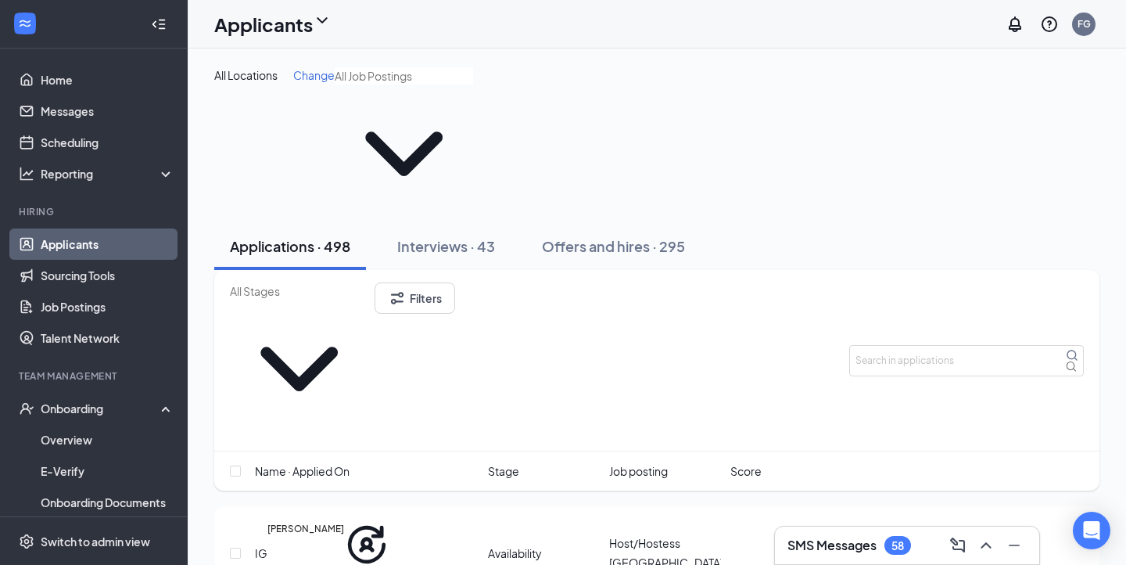
click at [832, 529] on div "SMS Messages 58" at bounding box center [907, 545] width 264 height 38
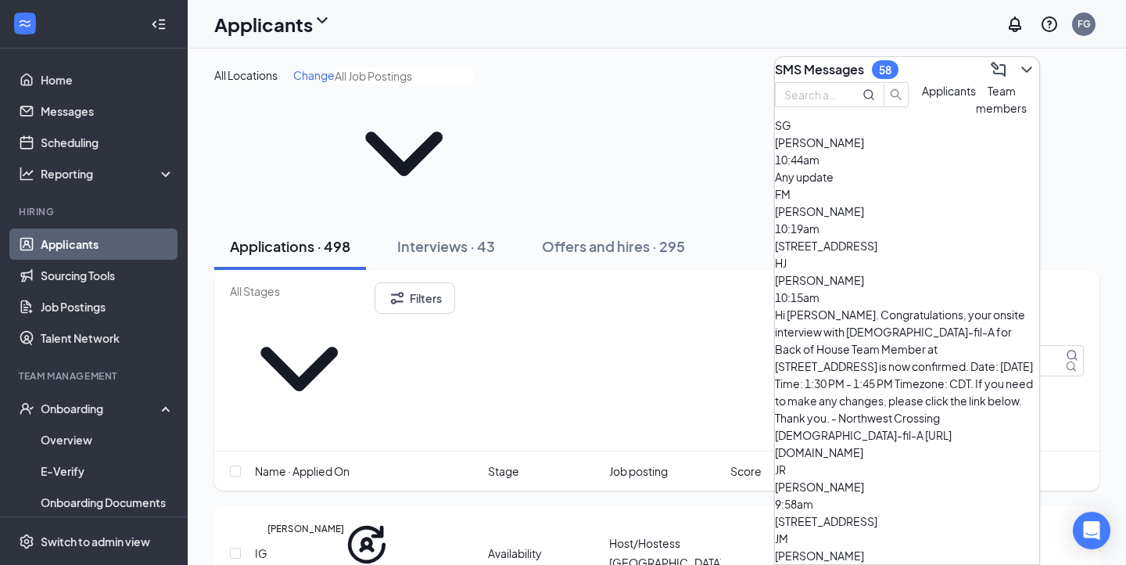
click at [976, 115] on span "Team members" at bounding box center [1001, 99] width 51 height 31
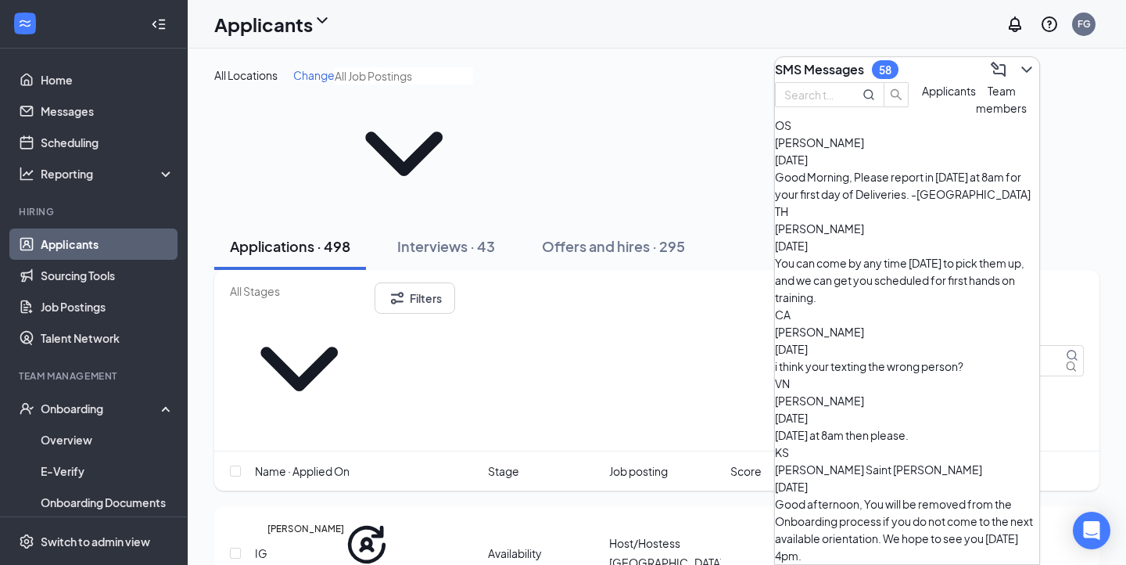
click at [922, 98] on span "Applicants" at bounding box center [949, 91] width 54 height 14
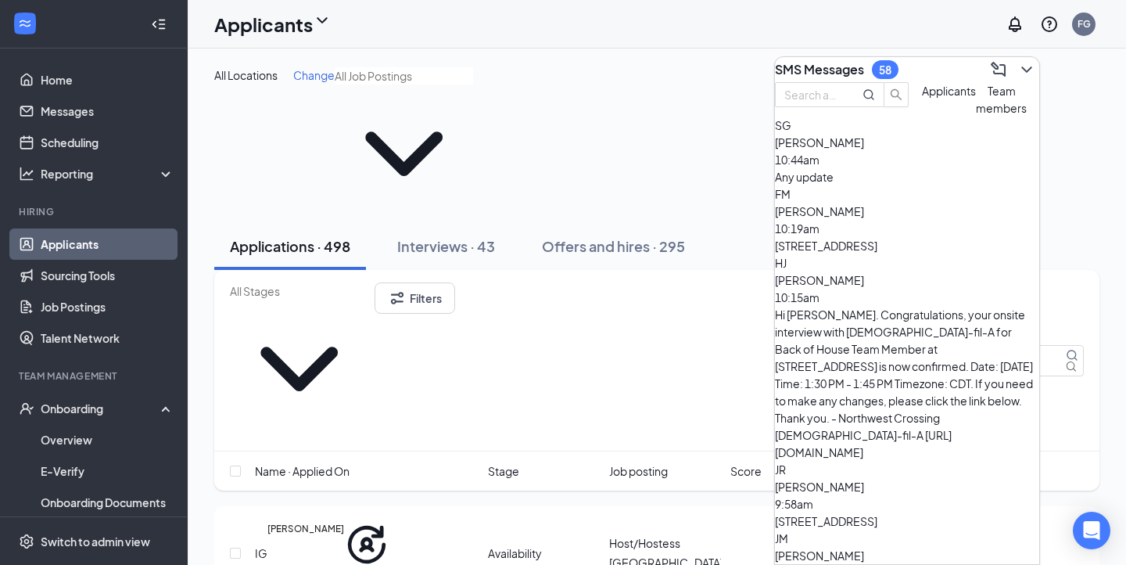
click at [976, 117] on div "Team members" at bounding box center [1001, 99] width 51 height 34
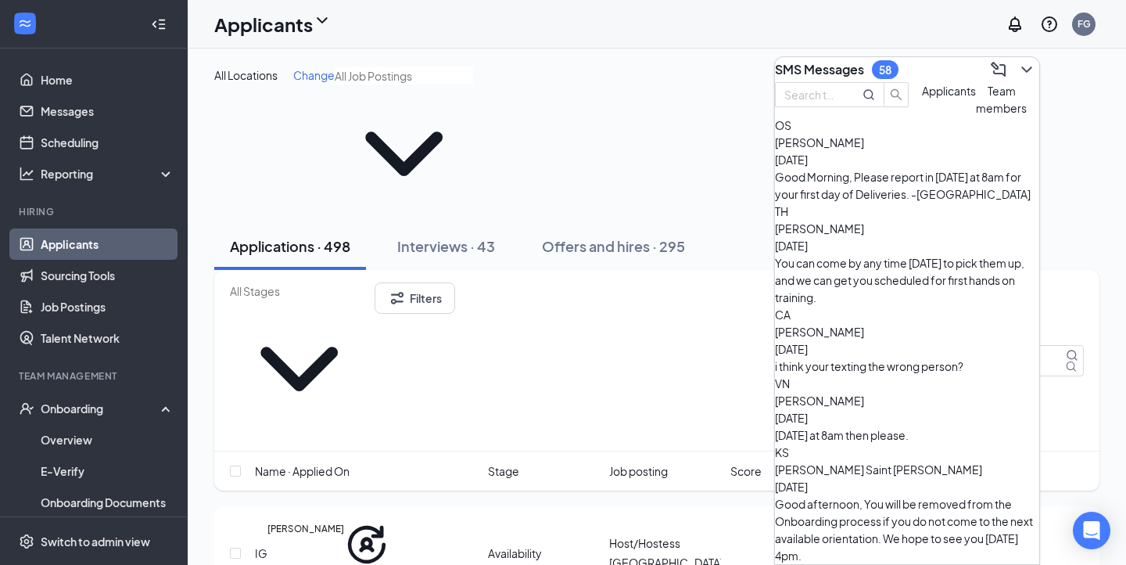
click at [864, 149] on span "[PERSON_NAME]" at bounding box center [819, 142] width 89 height 14
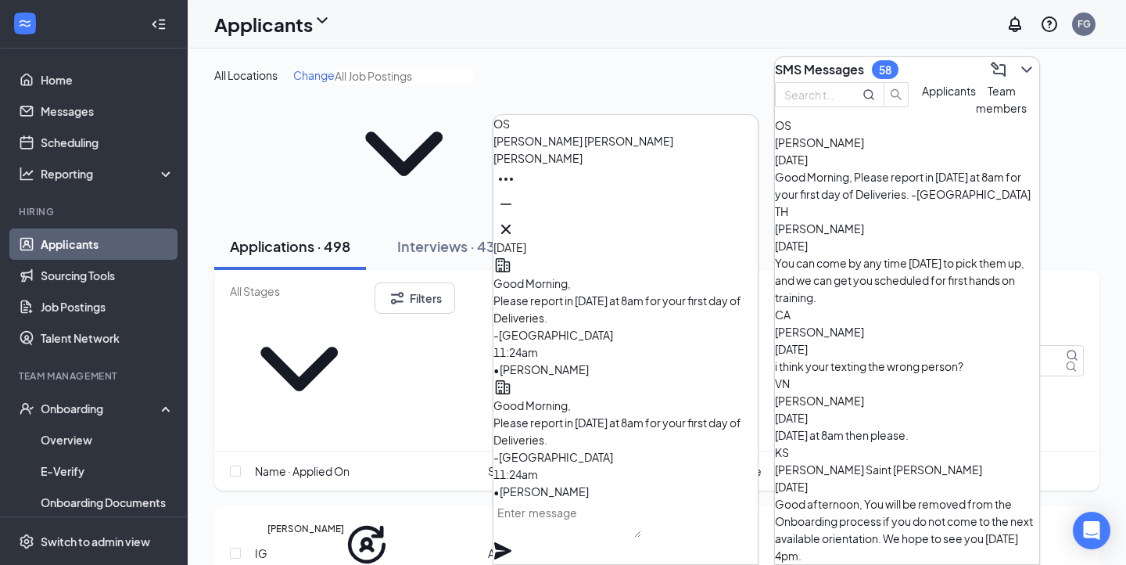
click at [536, 537] on textarea at bounding box center [567, 519] width 148 height 38
type textarea "I"
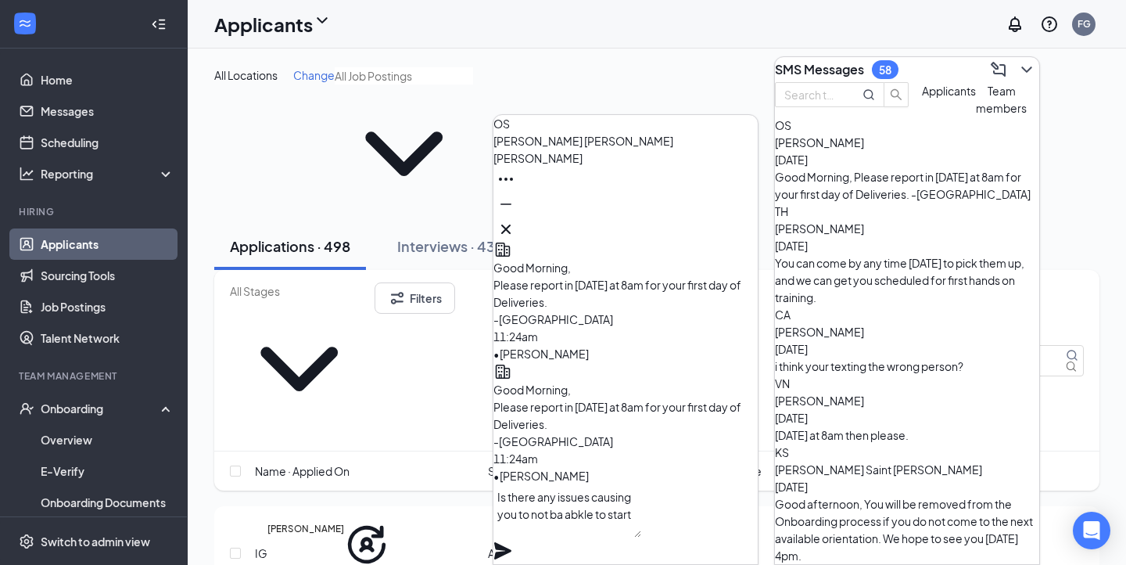
click at [545, 533] on textarea "Is there any issues causing you to not ba abkle to start" at bounding box center [567, 510] width 148 height 53
click at [528, 536] on textarea "Is there any issues causing you to not ba able to start" at bounding box center [567, 510] width 148 height 53
click at [627, 537] on textarea "Is there any issues causing you to not be able to start" at bounding box center [567, 510] width 148 height 53
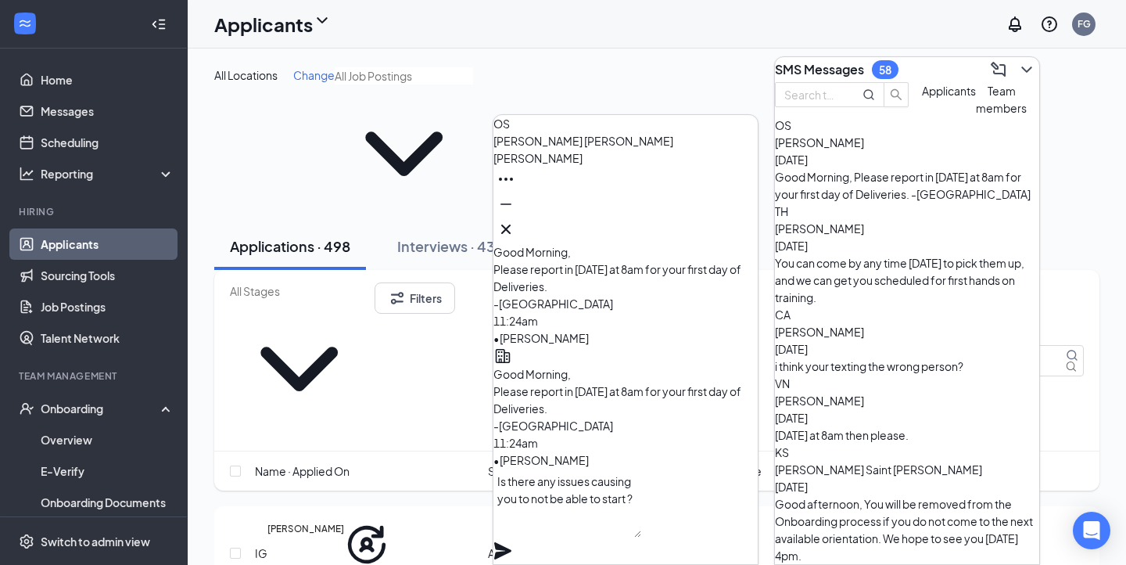
scroll to position [0, 0]
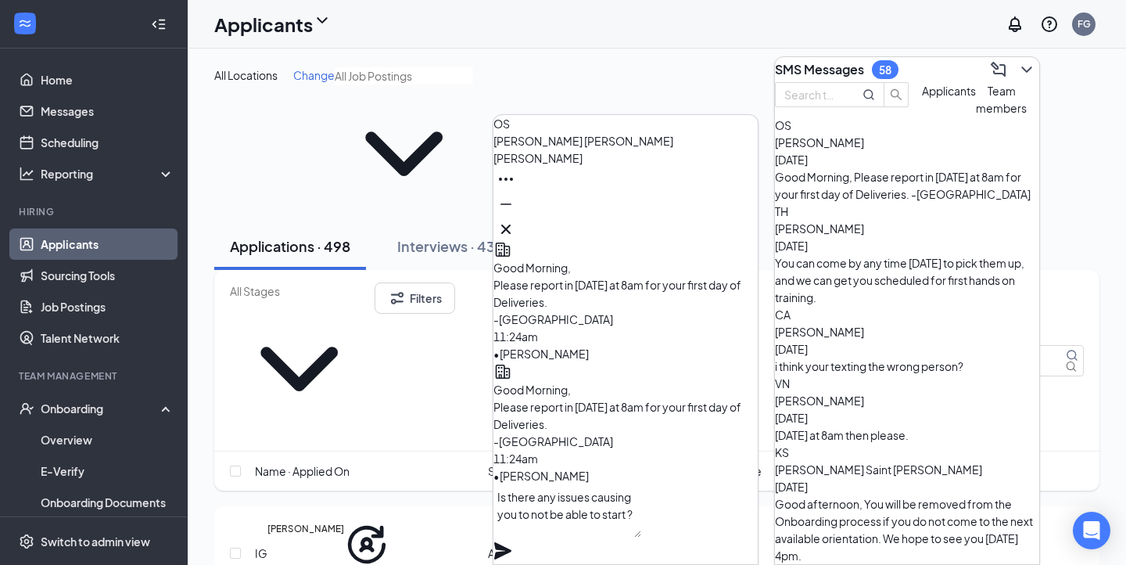
type textarea "Is there any issues causing you to not be able to start ?"
click at [511, 542] on icon "Plane" at bounding box center [502, 550] width 17 height 17
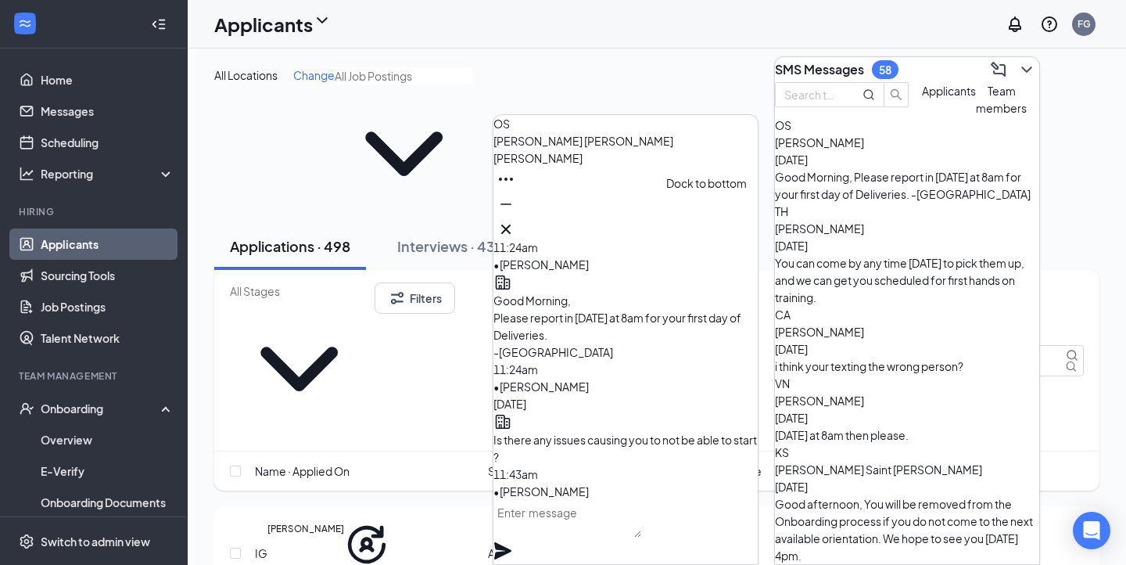
click at [518, 217] on button at bounding box center [505, 204] width 25 height 25
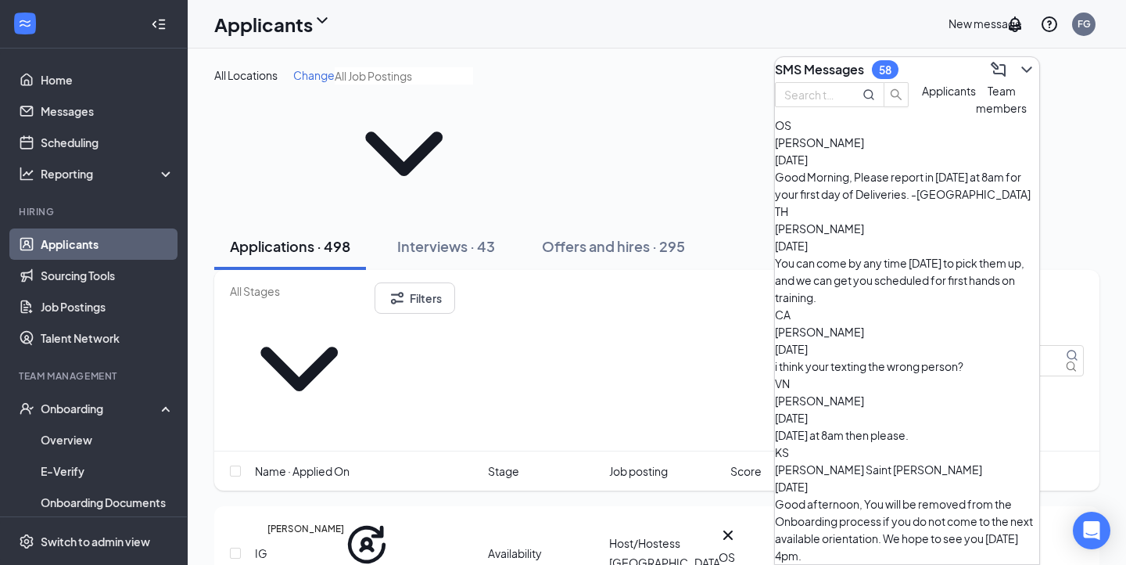
click at [1017, 67] on icon "ChevronDown" at bounding box center [1026, 69] width 19 height 19
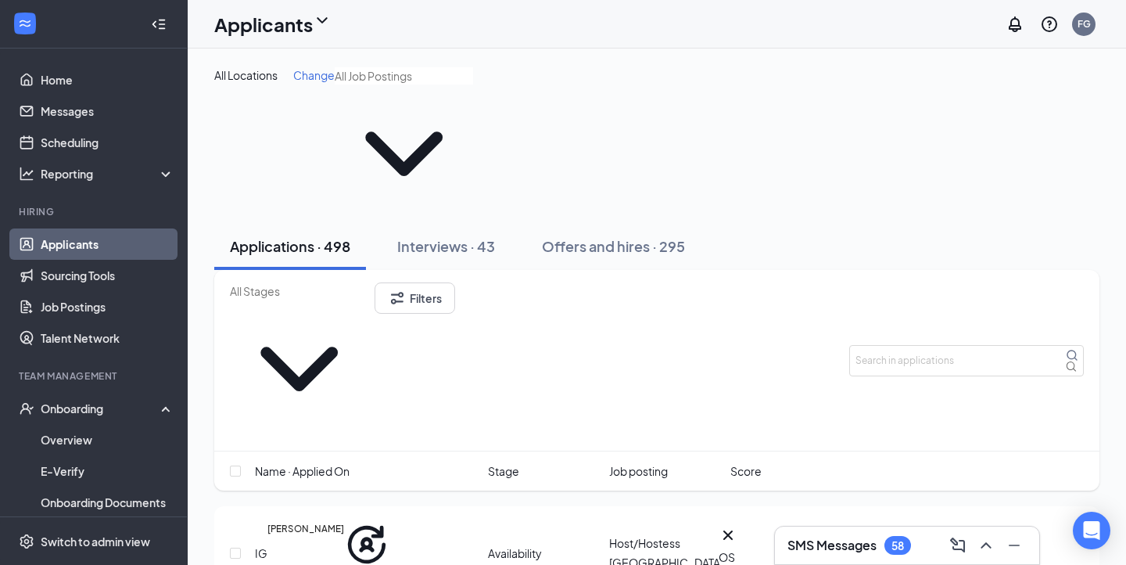
click at [845, 539] on h3 "SMS Messages" at bounding box center [831, 544] width 89 height 17
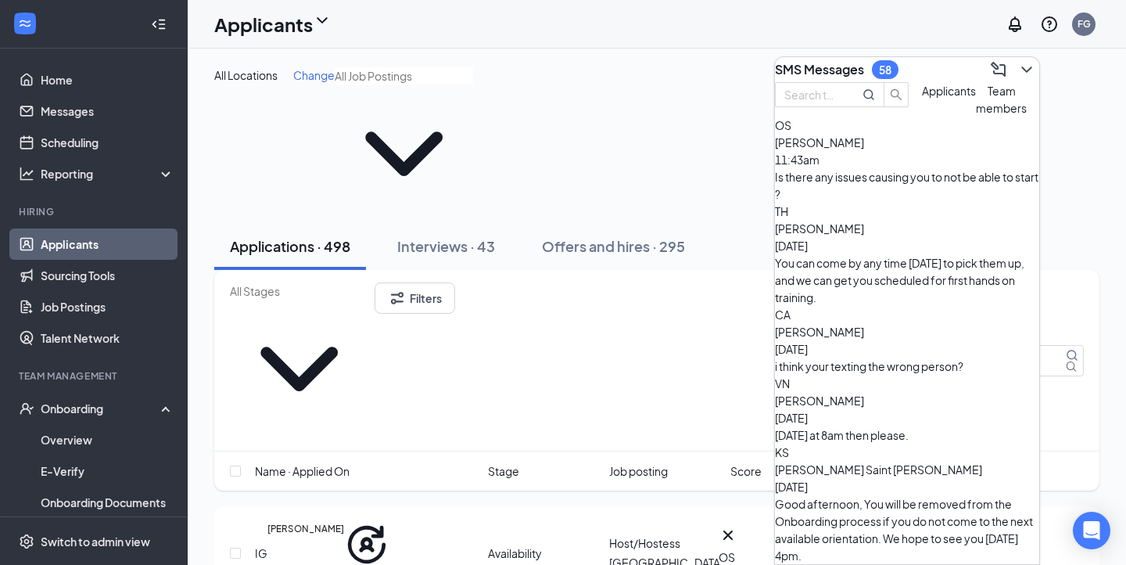
click at [922, 98] on span "Applicants" at bounding box center [949, 91] width 54 height 14
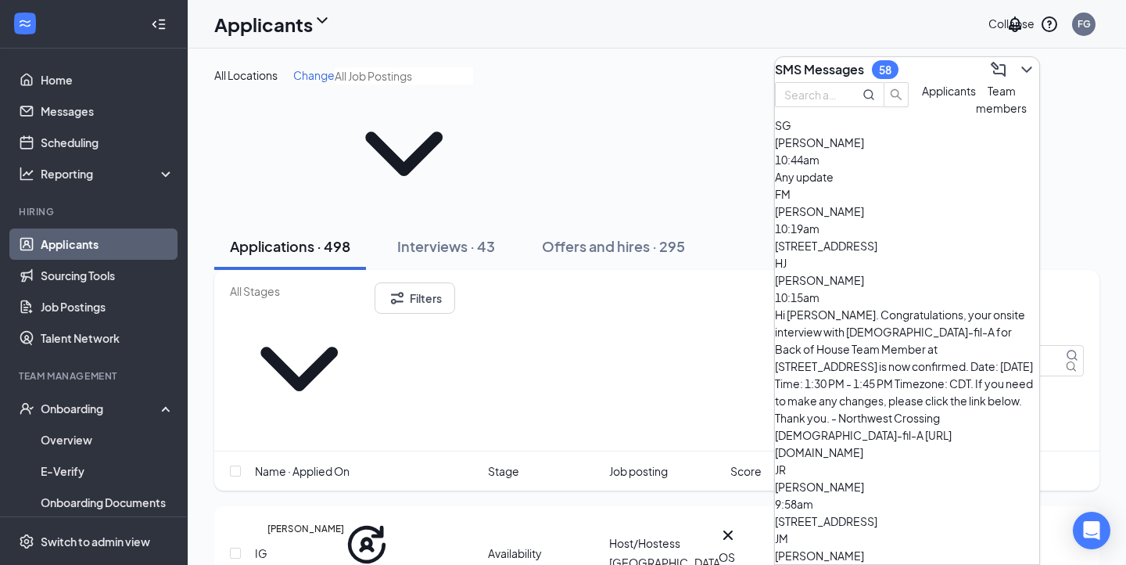
click at [1017, 63] on icon "ChevronDown" at bounding box center [1026, 69] width 19 height 19
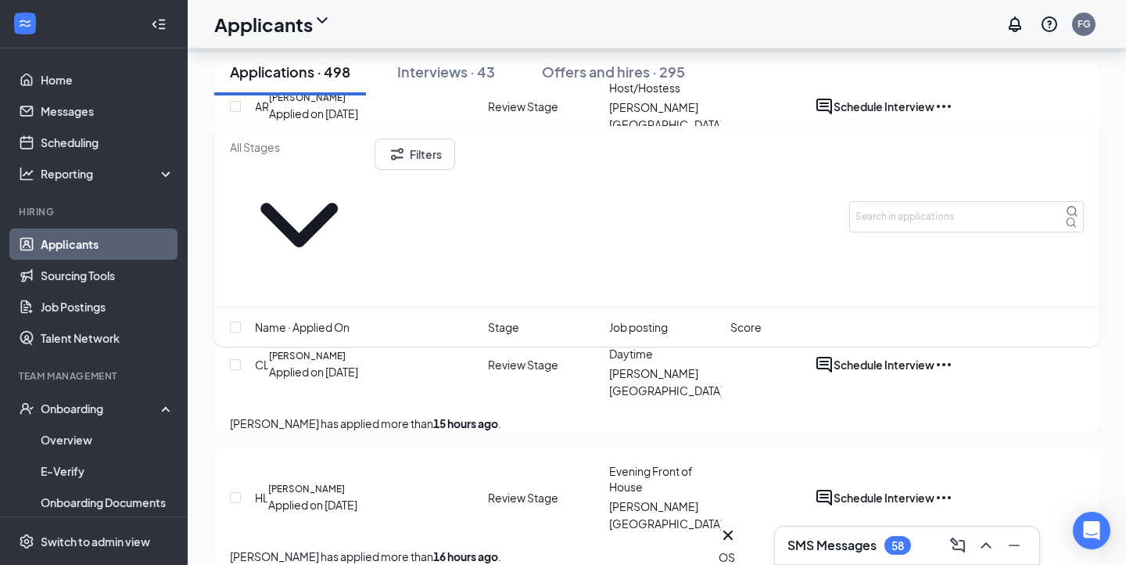
scroll to position [1041, 0]
click at [327, 350] on h5 "[PERSON_NAME]" at bounding box center [307, 357] width 77 height 14
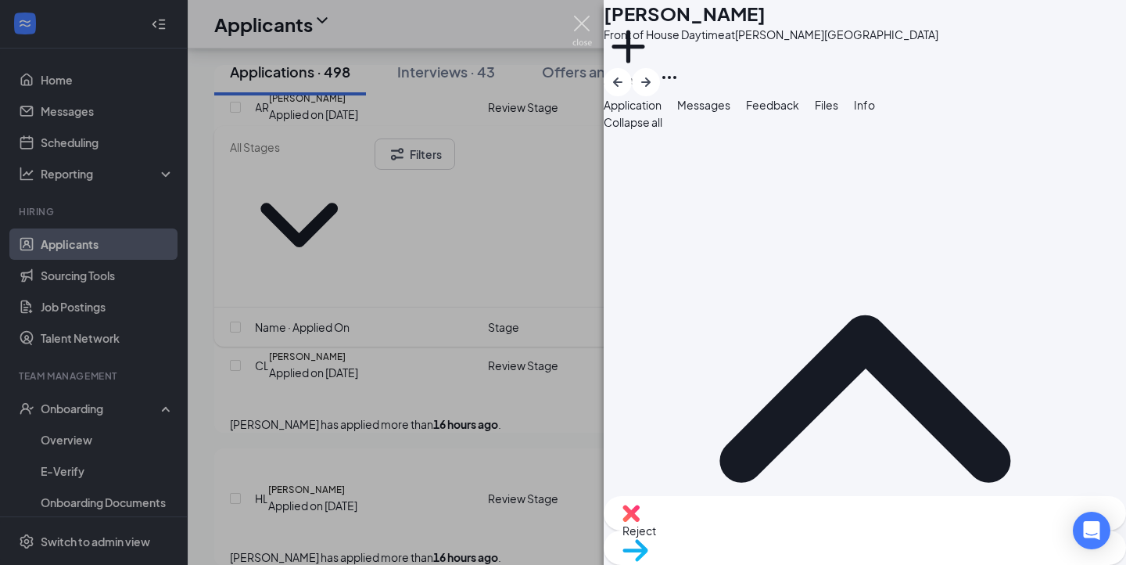
click at [576, 23] on img at bounding box center [582, 31] width 20 height 30
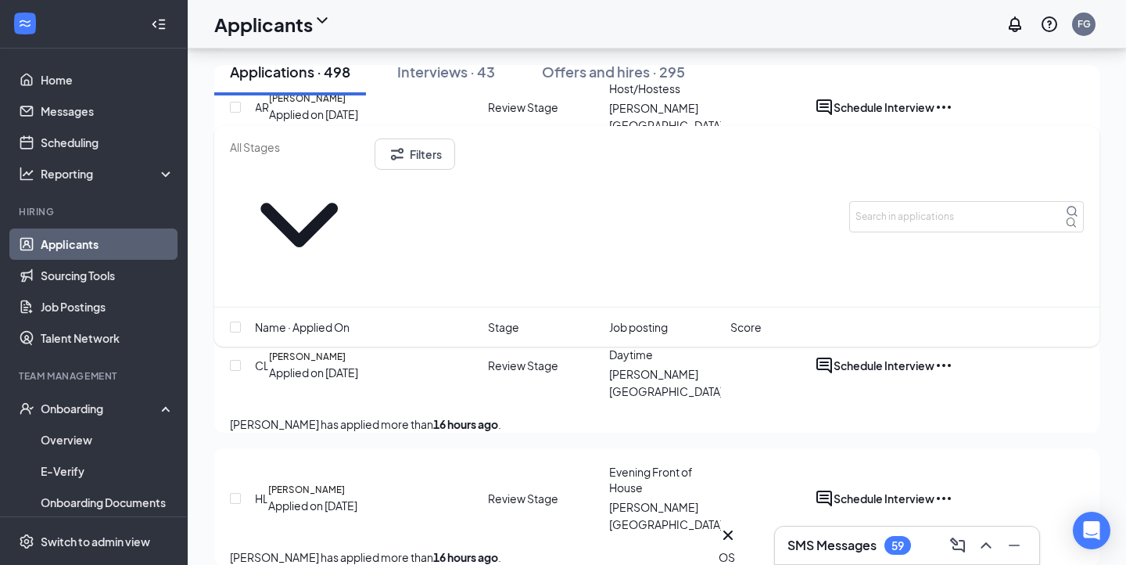
click at [859, 557] on div "SMS Messages 59" at bounding box center [906, 545] width 239 height 25
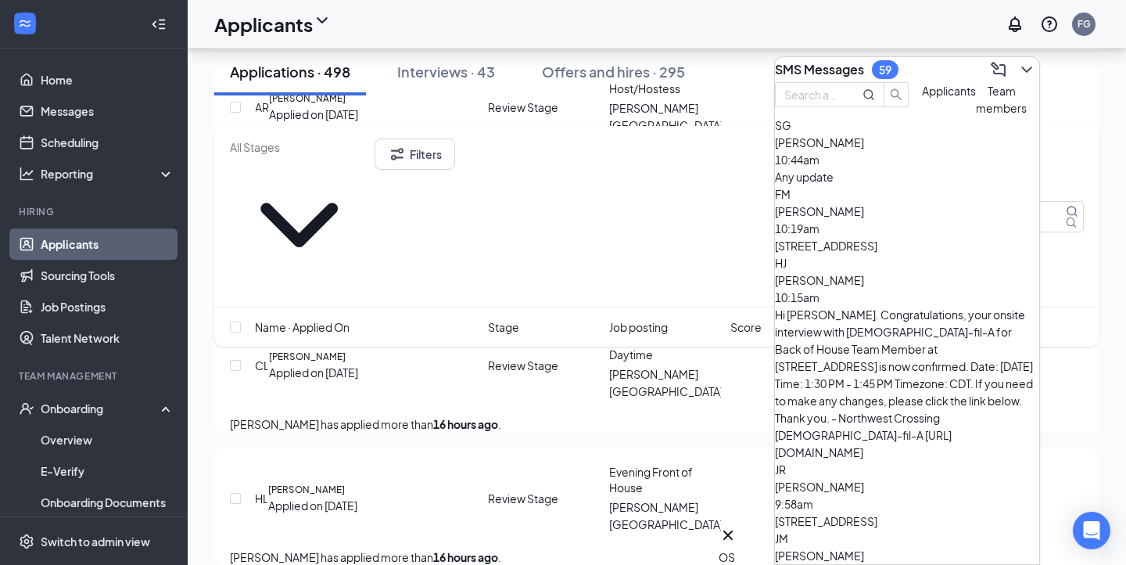
click at [942, 172] on div "SG Sandra Giron 10:44am Any update" at bounding box center [907, 151] width 264 height 69
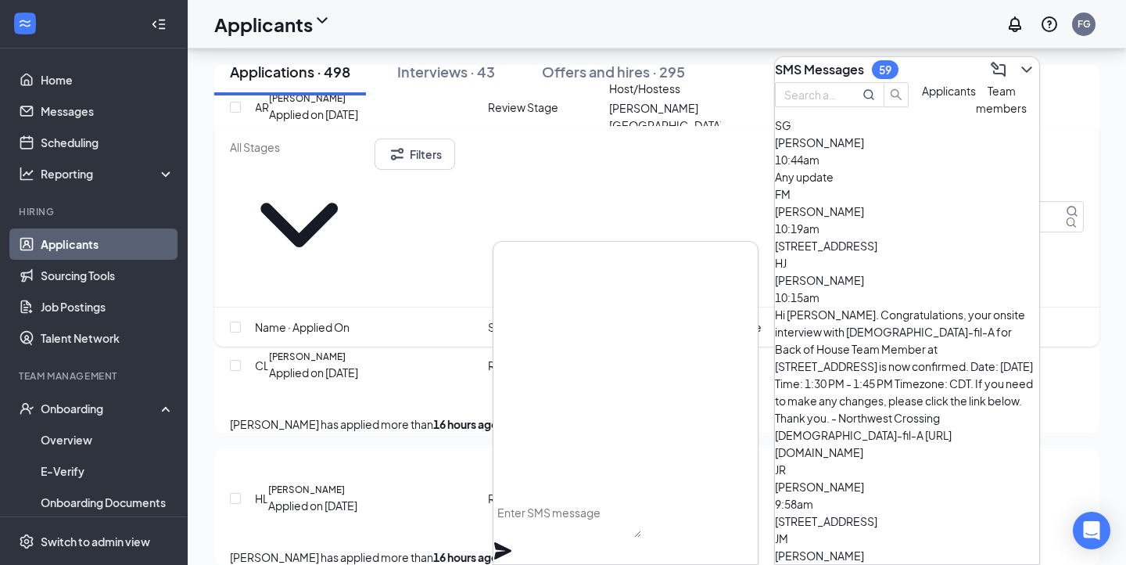
click at [976, 117] on button "Team members" at bounding box center [1001, 99] width 51 height 34
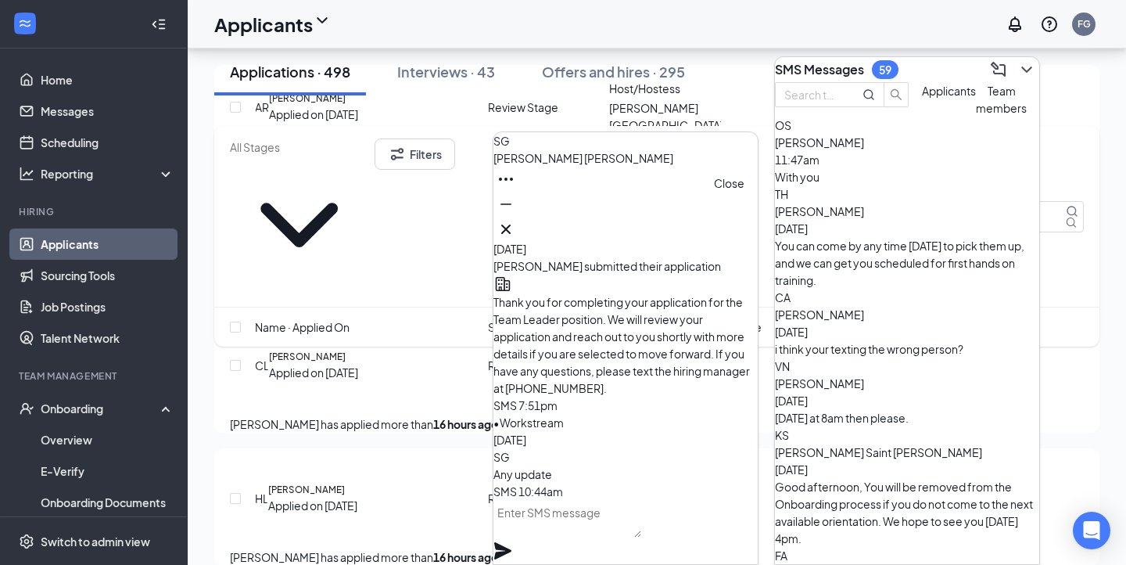
click at [515, 228] on icon "Cross" at bounding box center [506, 229] width 19 height 19
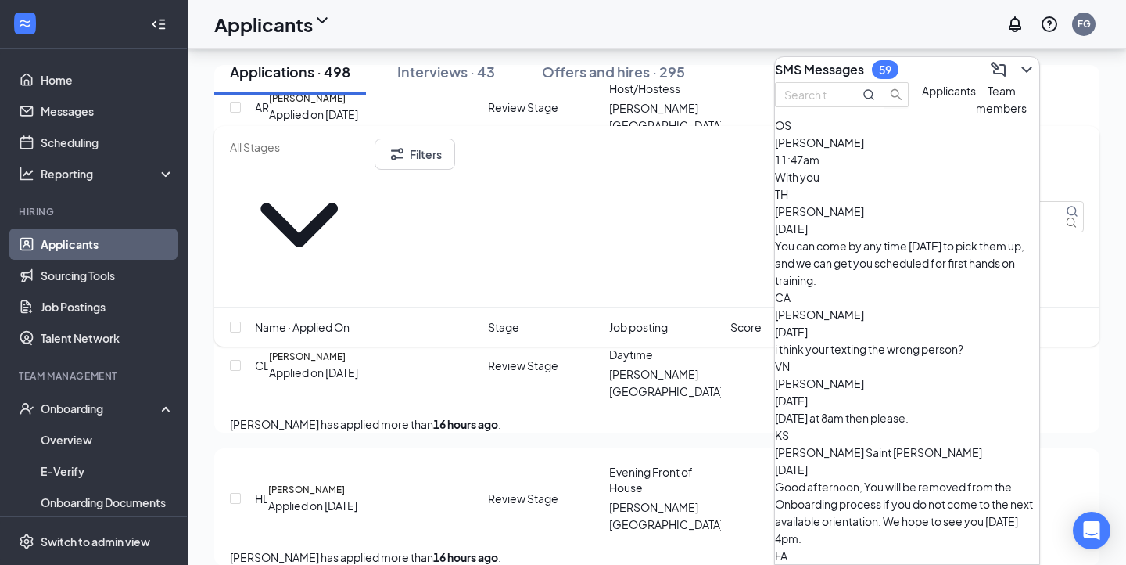
click at [846, 185] on div "OS Omero Salinas Castro 11:47am With you" at bounding box center [907, 151] width 264 height 69
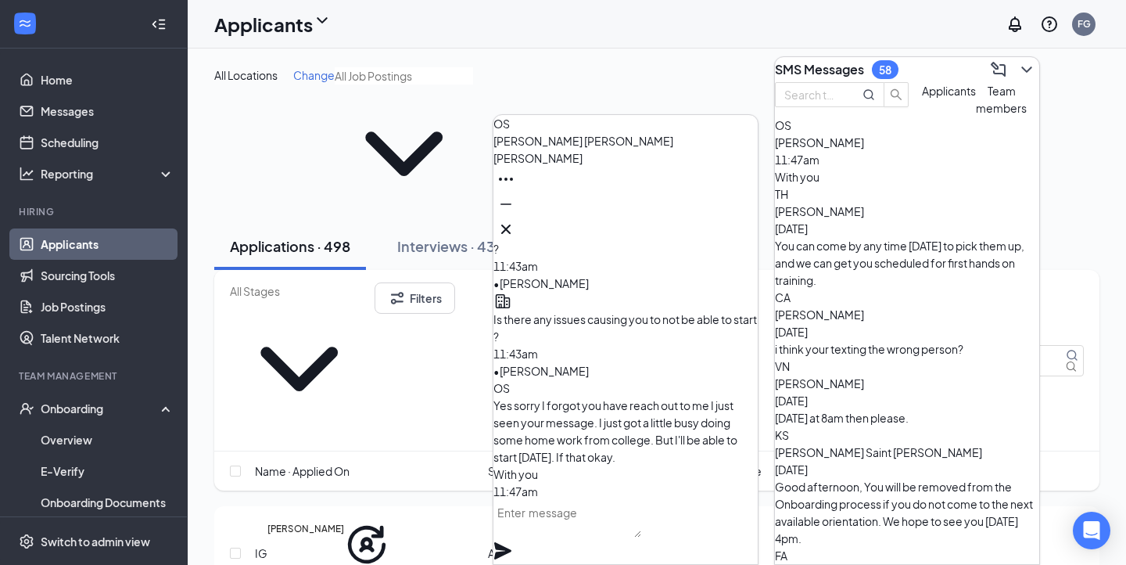
click at [856, 63] on h3 "SMS Messages" at bounding box center [819, 69] width 89 height 17
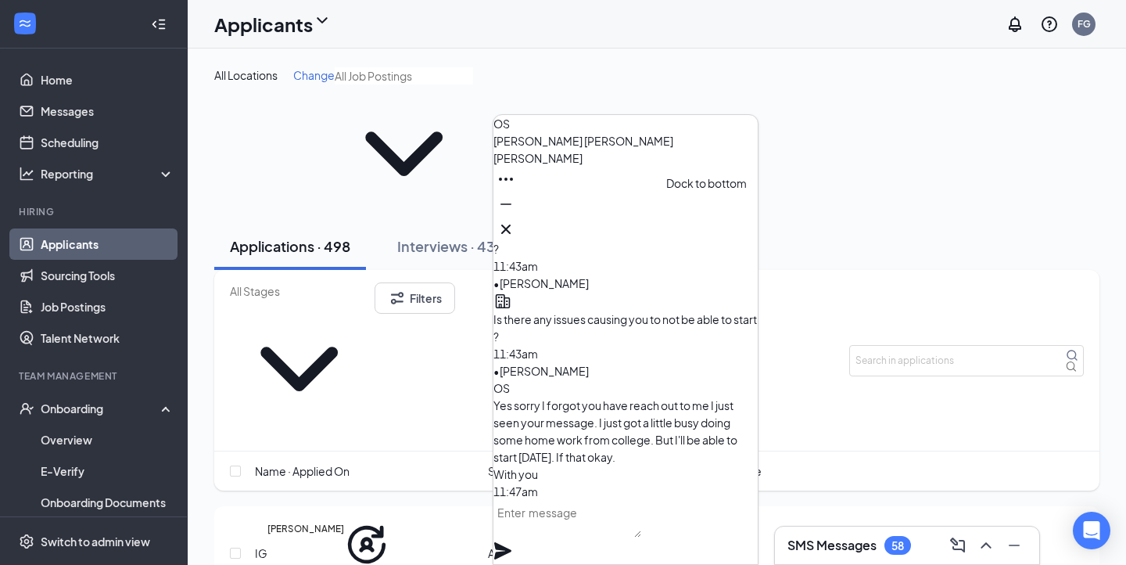
click at [515, 213] on icon "Minimize" at bounding box center [506, 204] width 19 height 19
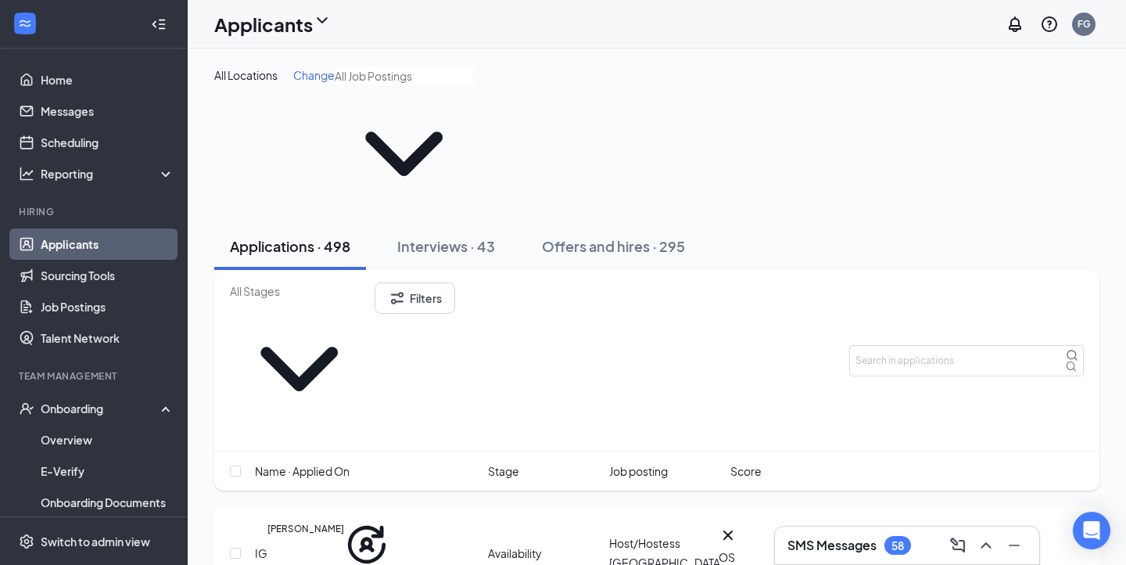
click at [823, 555] on div "SMS Messages 58" at bounding box center [906, 545] width 239 height 25
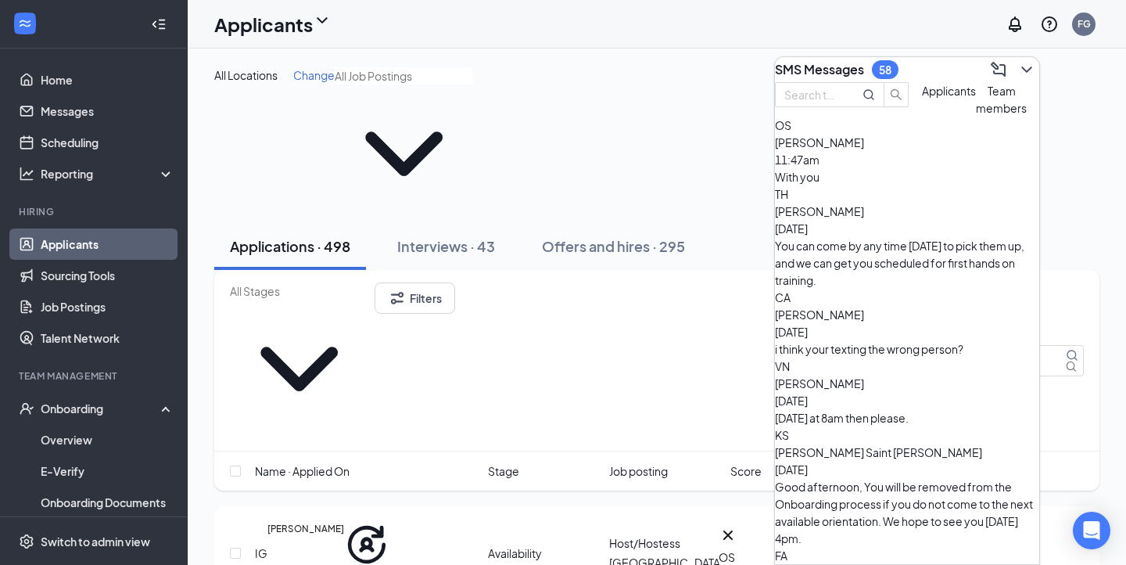
click at [891, 66] on div "58" at bounding box center [885, 69] width 13 height 13
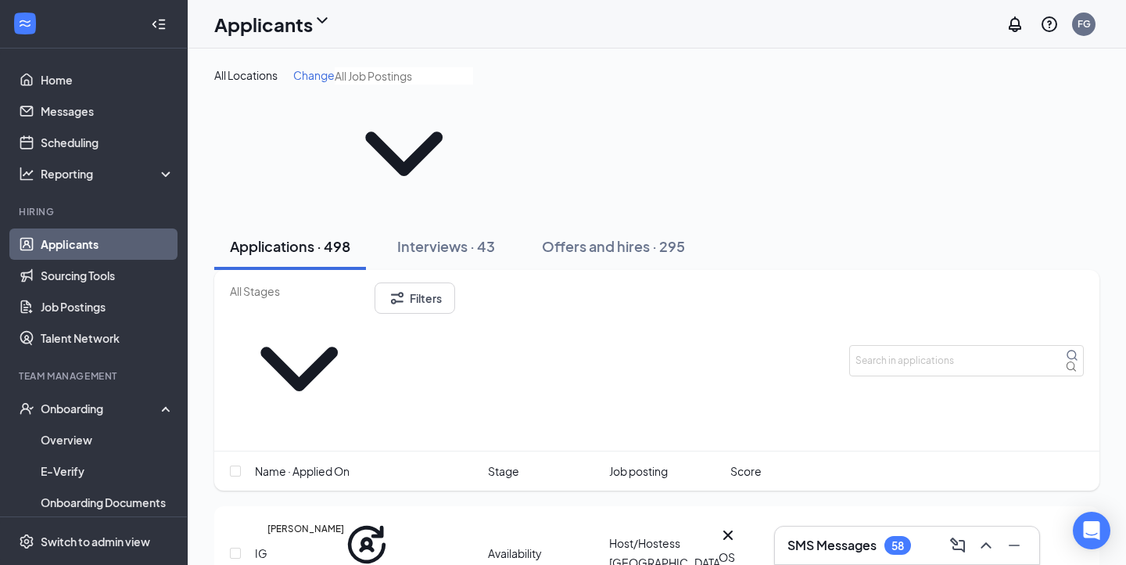
click at [794, 542] on h3 "SMS Messages" at bounding box center [831, 544] width 89 height 17
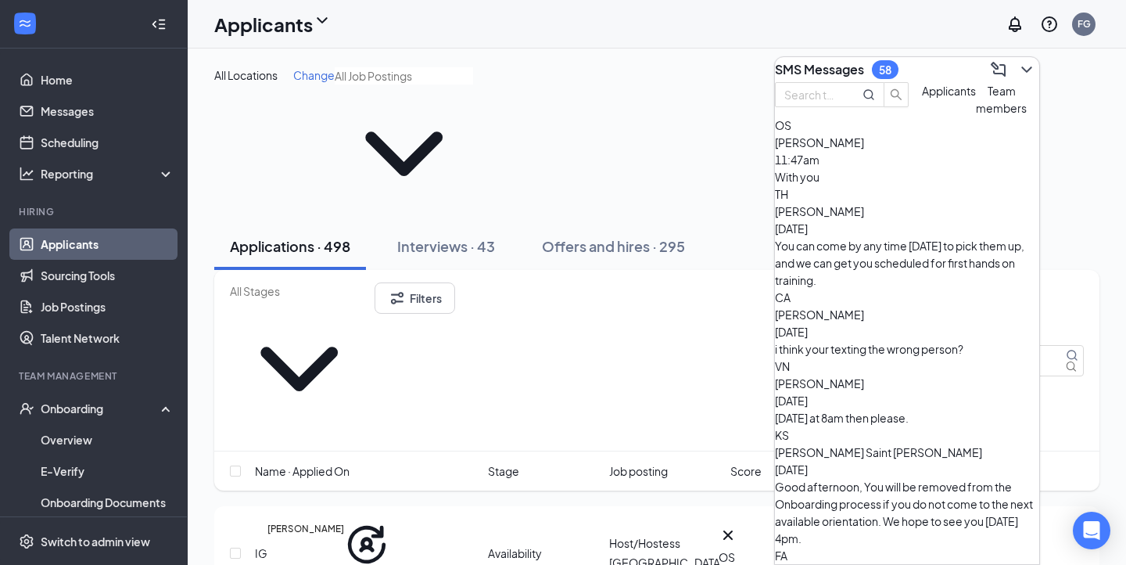
click at [922, 98] on span "Applicants" at bounding box center [949, 91] width 54 height 14
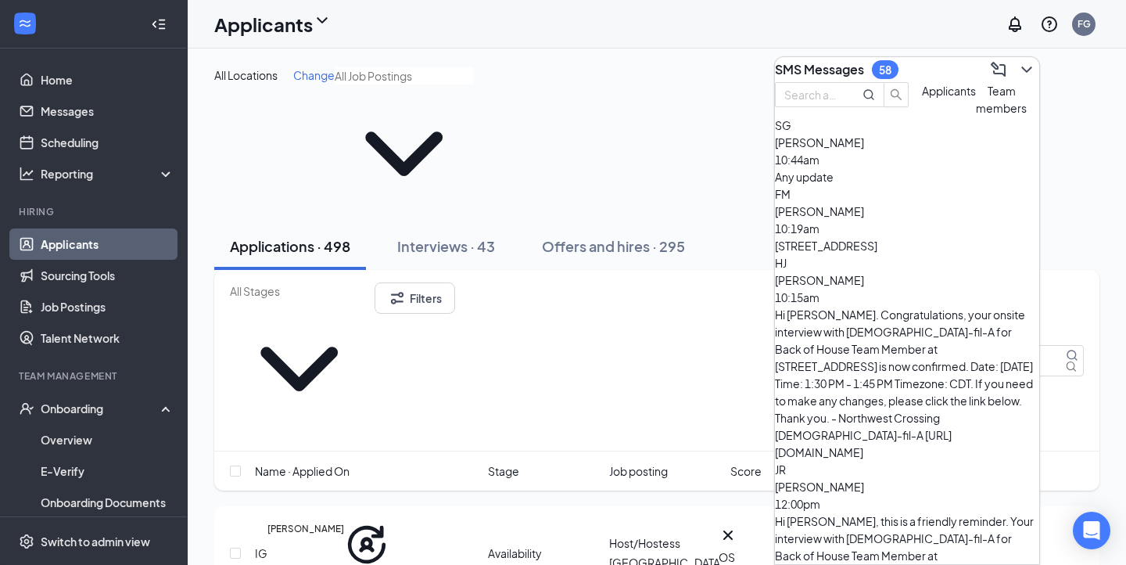
click at [976, 117] on button "Team members" at bounding box center [1001, 99] width 51 height 34
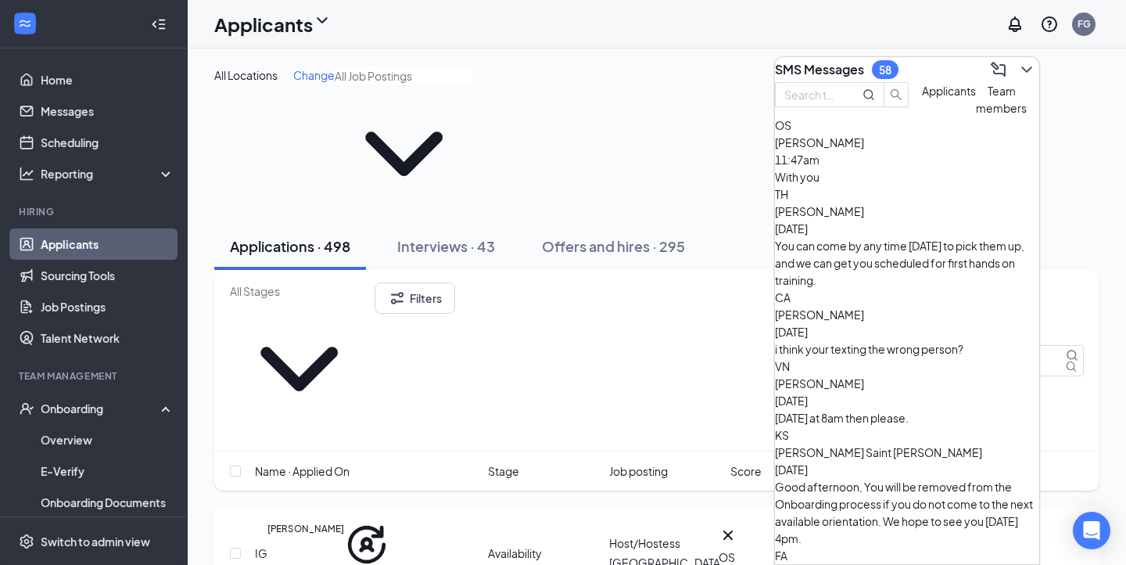
click at [922, 98] on span "Applicants" at bounding box center [949, 91] width 54 height 14
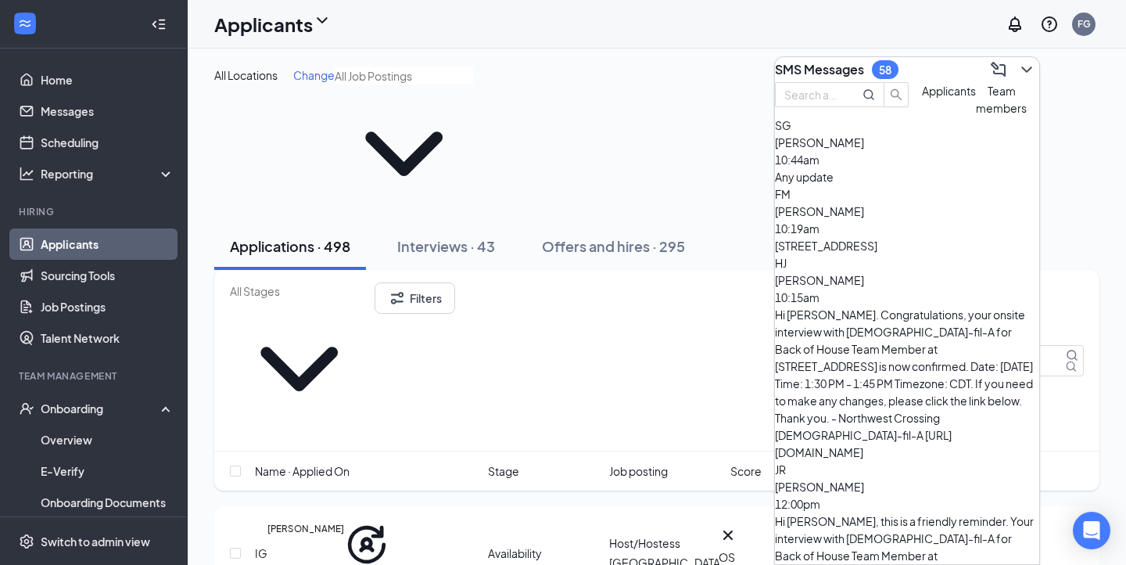
click at [976, 117] on button "Team members" at bounding box center [1001, 99] width 51 height 34
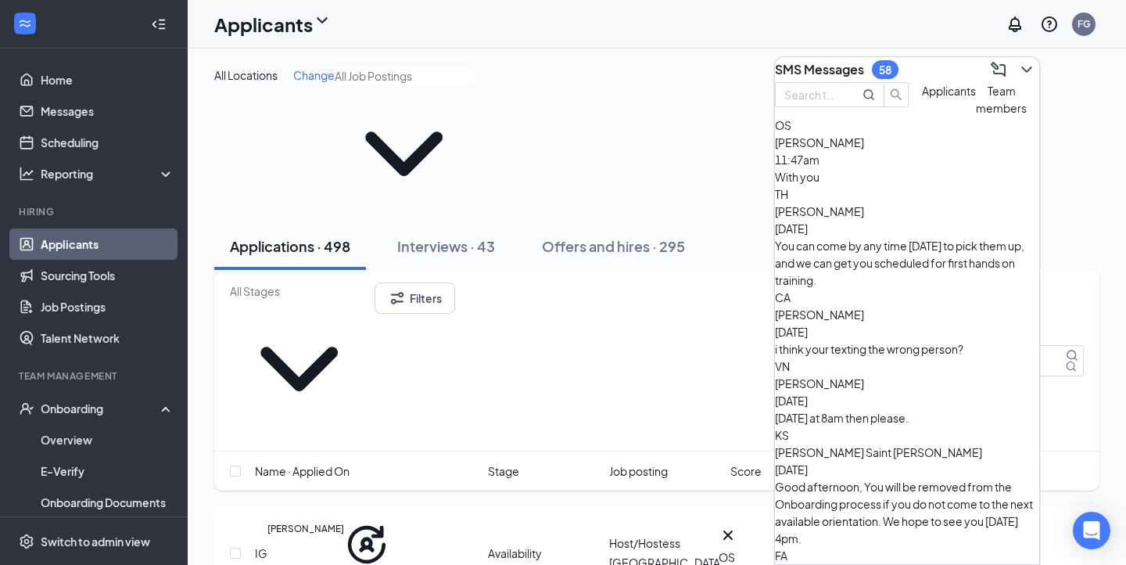
click at [922, 117] on button "Applicants" at bounding box center [949, 99] width 54 height 34
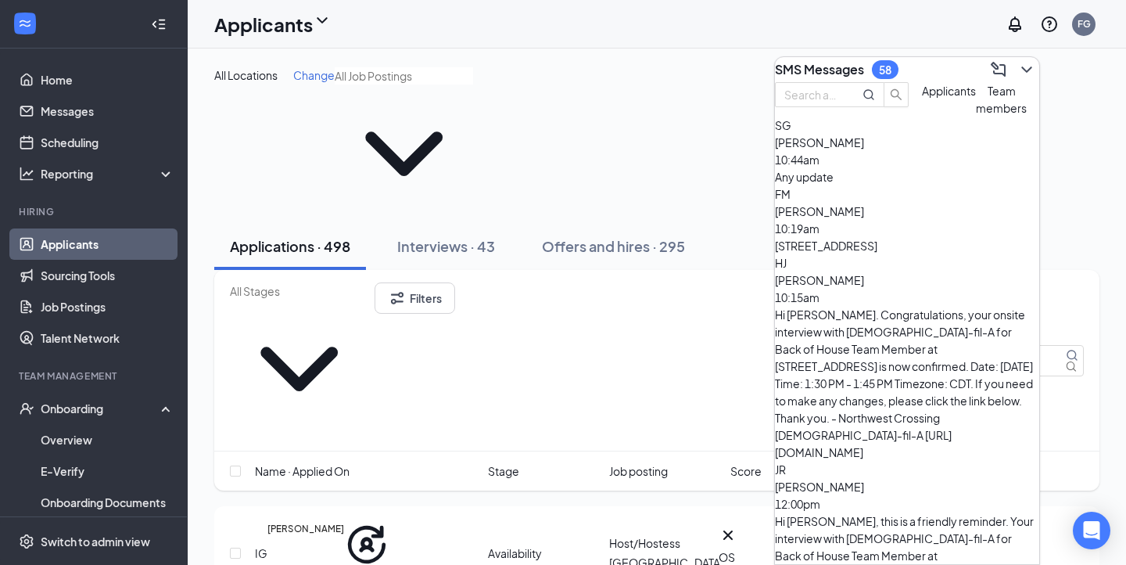
click at [976, 115] on span "Team members" at bounding box center [1001, 99] width 51 height 31
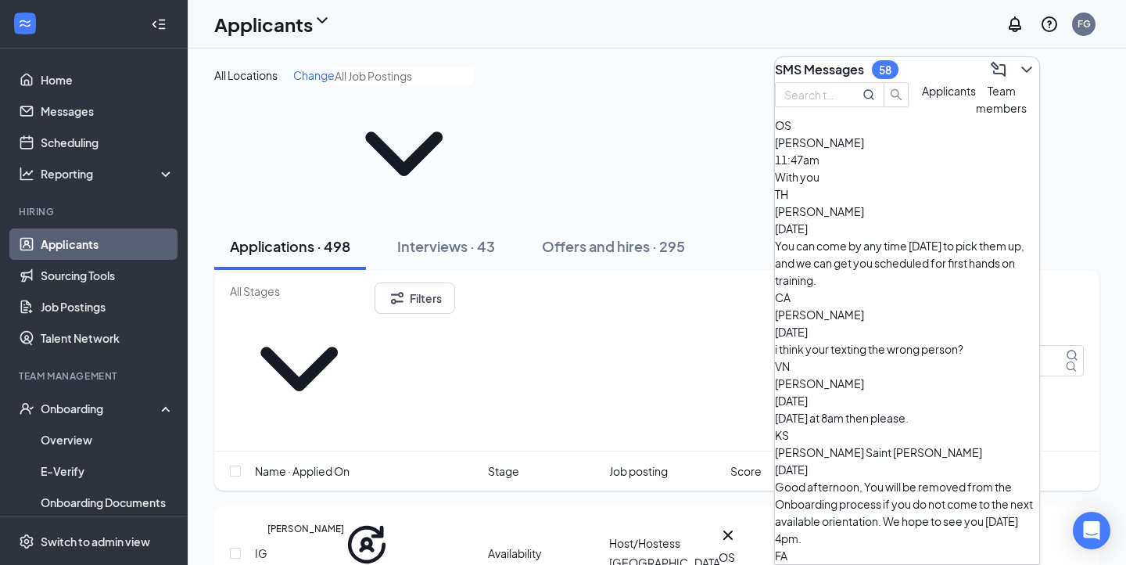
click at [922, 117] on button "Applicants" at bounding box center [949, 99] width 54 height 34
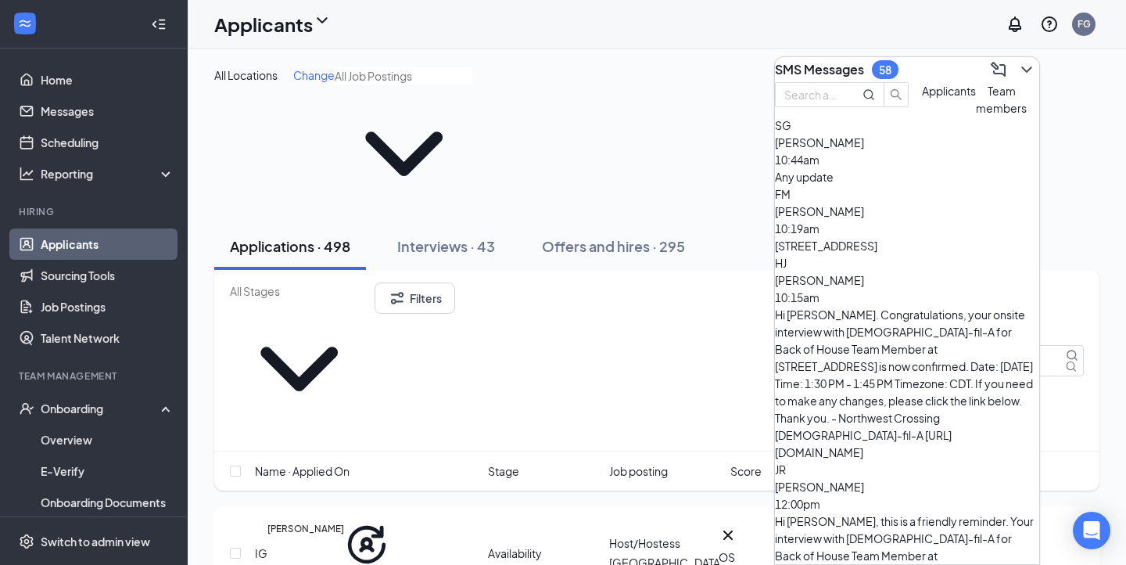
click at [1014, 57] on button at bounding box center [1026, 69] width 25 height 25
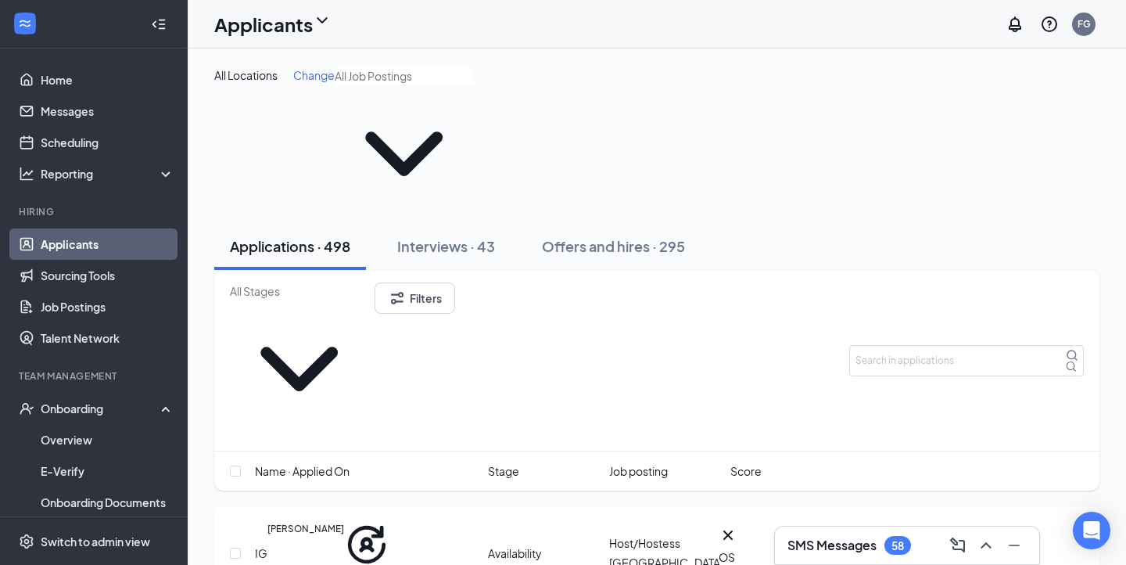
click at [41, 245] on link "Applicants" at bounding box center [108, 243] width 134 height 31
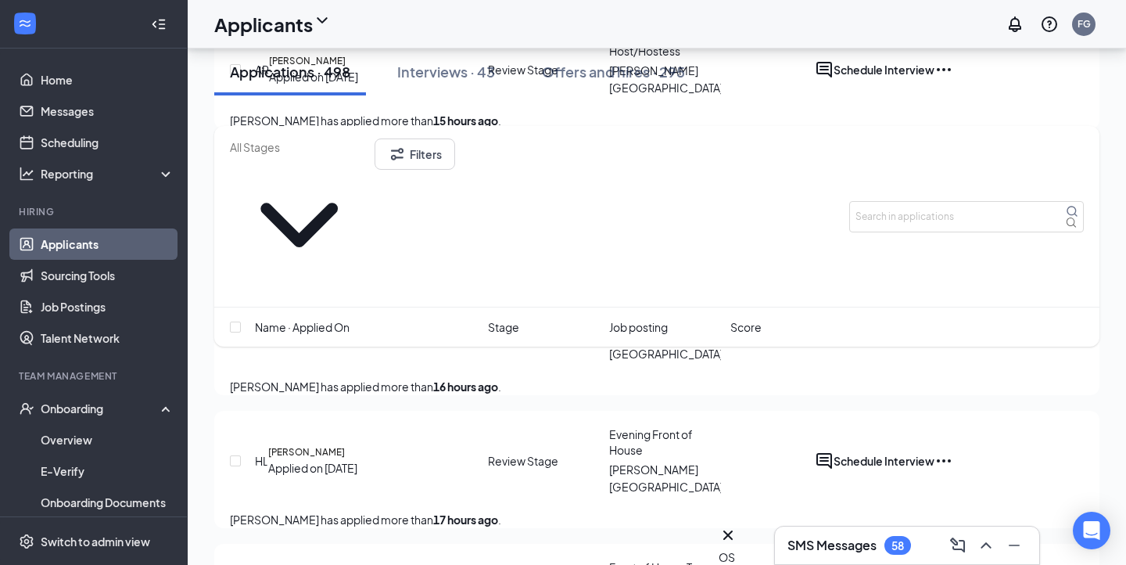
scroll to position [1079, 0]
click at [653, 292] on div "Front of House Daytime" at bounding box center [665, 307] width 112 height 31
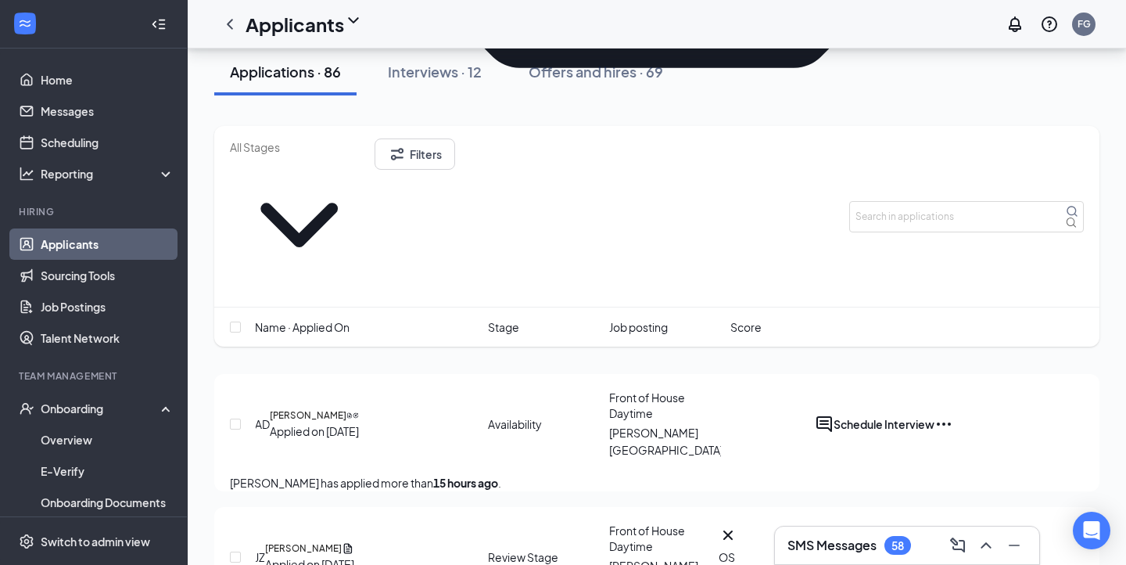
scroll to position [965, 0]
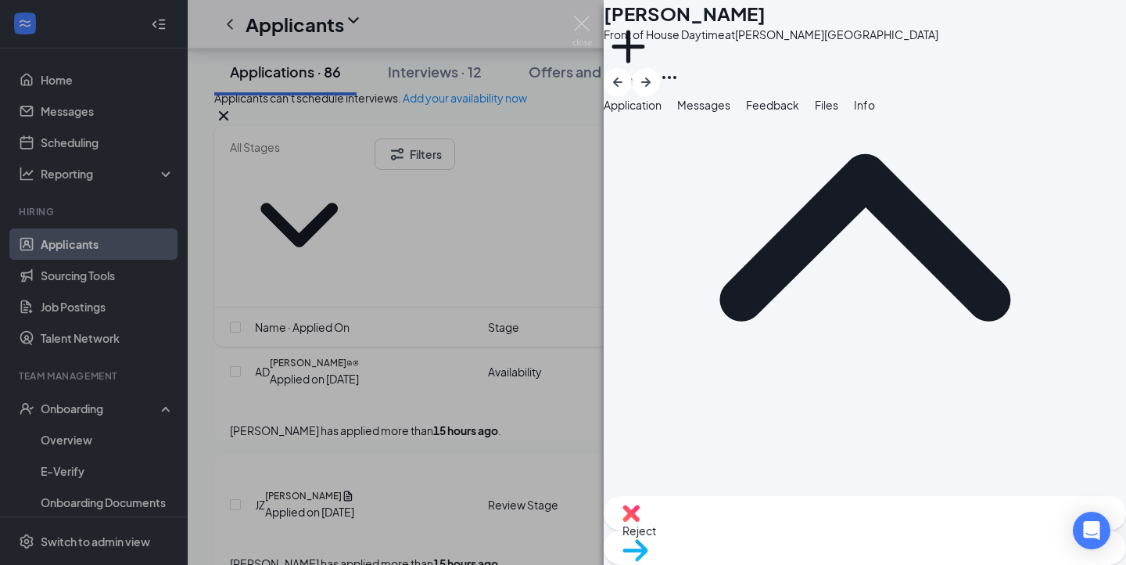
scroll to position [160, 0]
click at [771, 525] on div "Reject" at bounding box center [865, 513] width 522 height 34
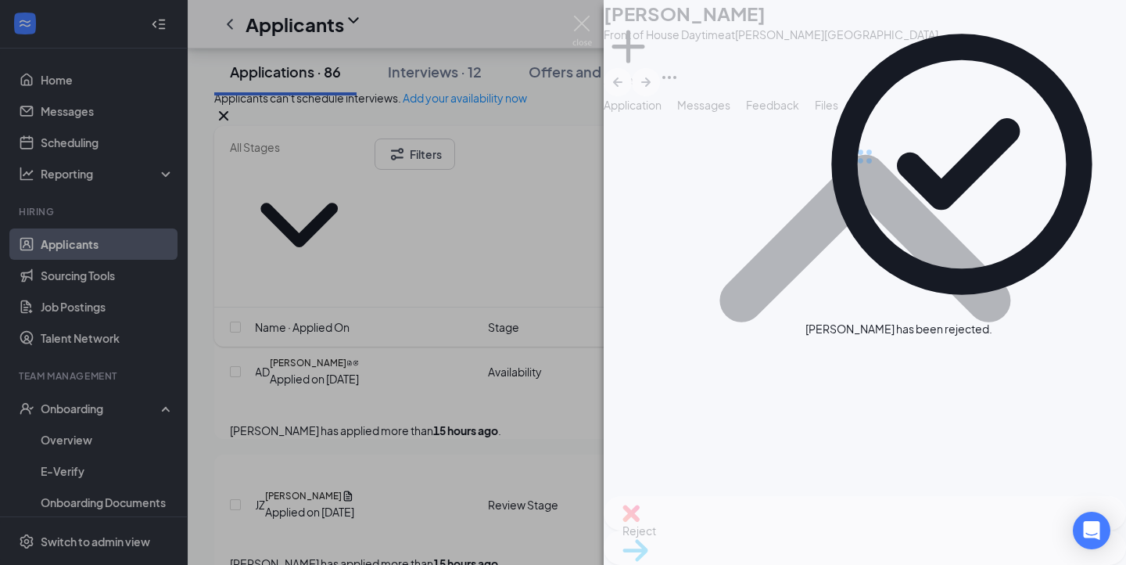
click at [895, 325] on div "JF Joseph Fullwood Front of House Daytime at Northway Center Add a tag Applicat…" at bounding box center [865, 282] width 522 height 565
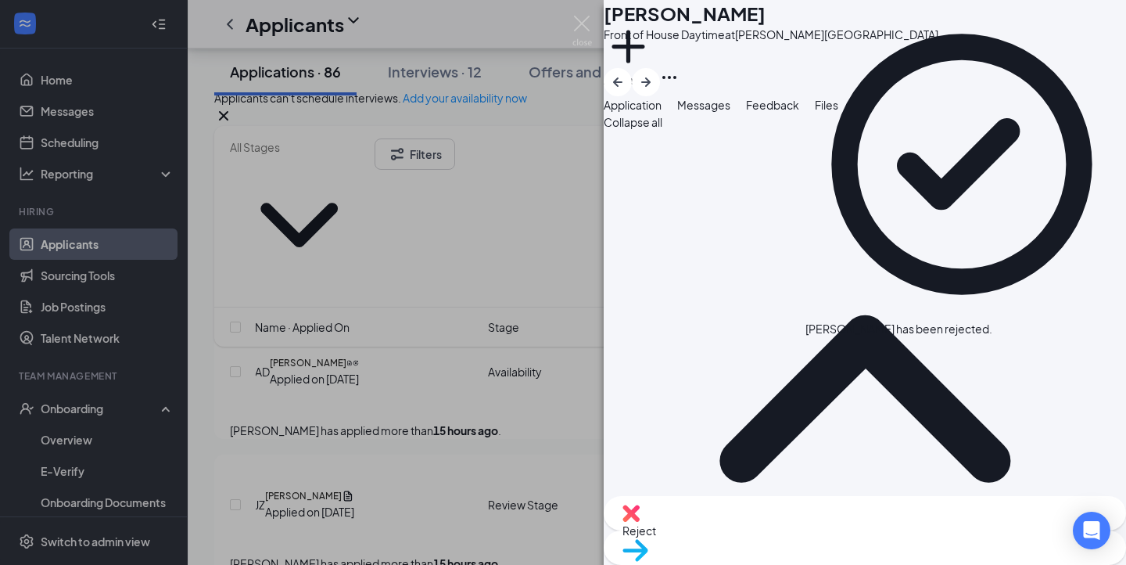
click at [463, 314] on div "NR Nelly Reyes Front of House Daytime at Northway Center Add a tag Application …" at bounding box center [563, 282] width 1126 height 565
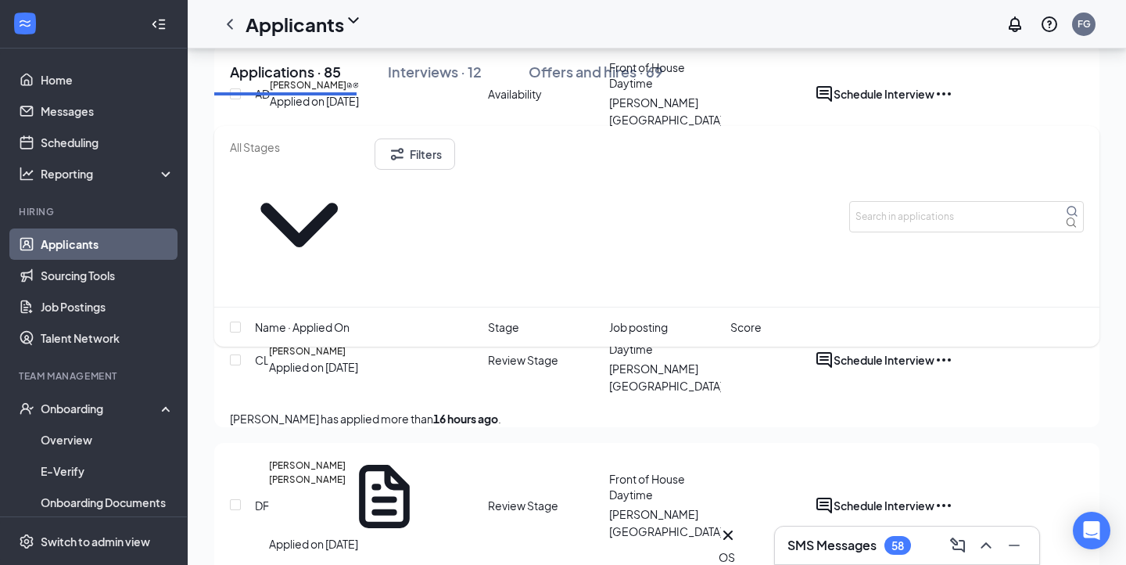
scroll to position [1244, 0]
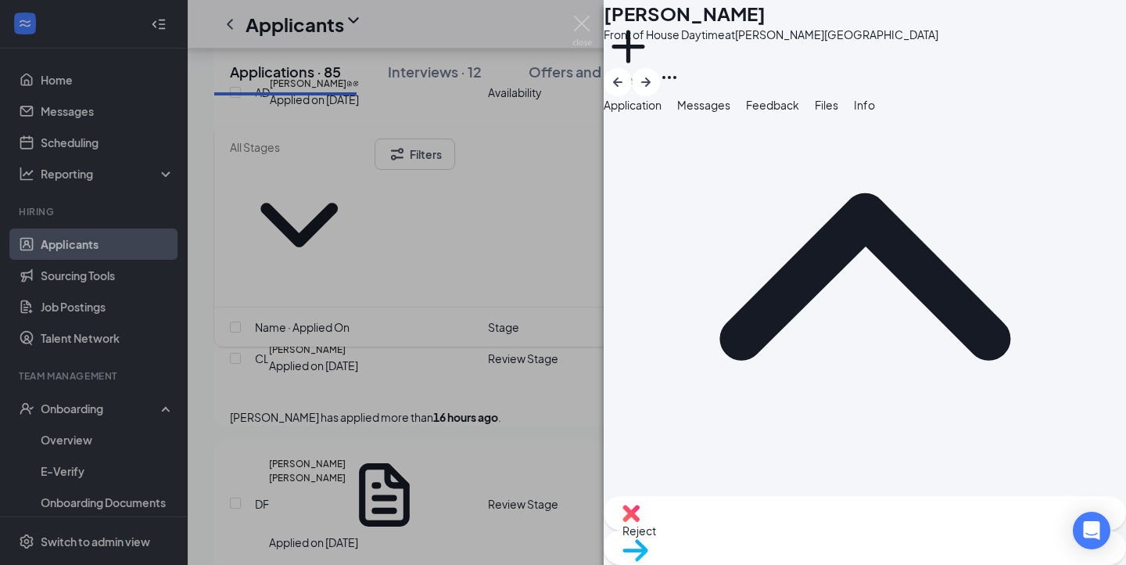
scroll to position [109, 0]
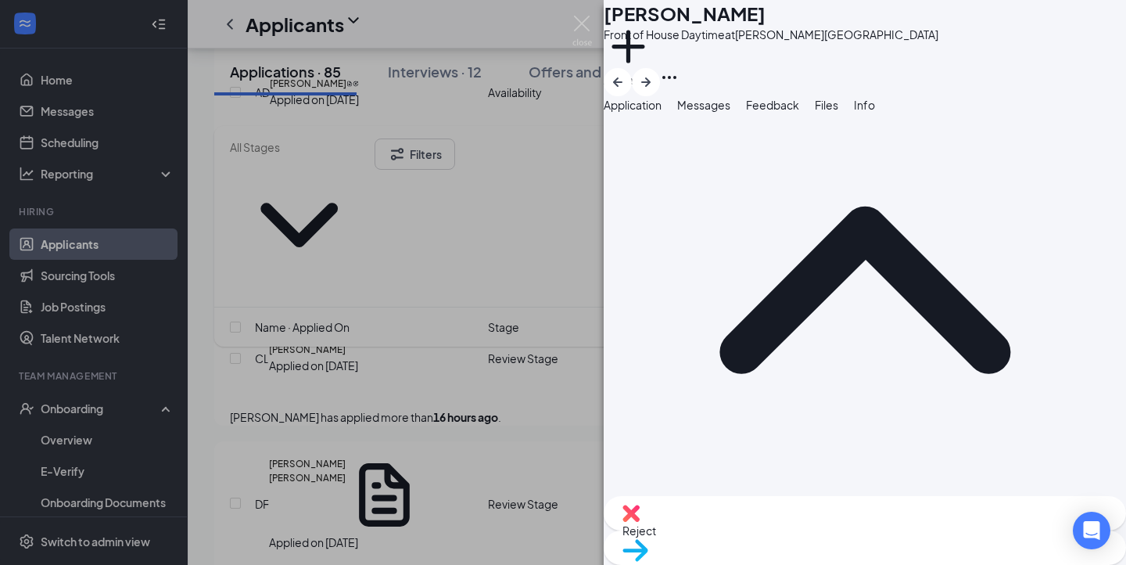
click at [512, 344] on div "RZ Rogelio Zarate Front of House Daytime at Northway Center Add a tag Applicati…" at bounding box center [563, 282] width 1126 height 565
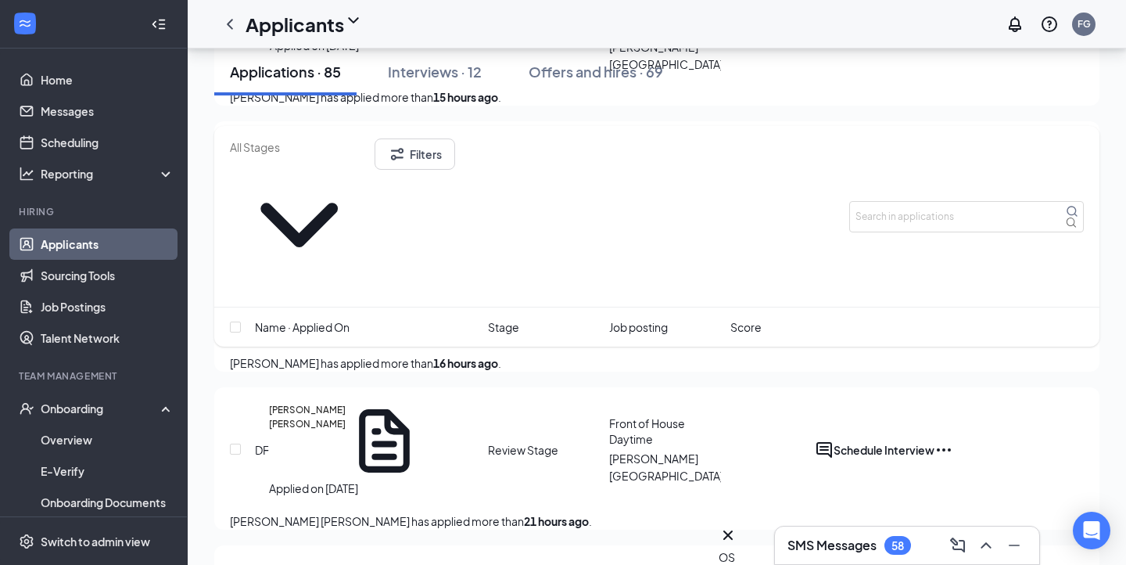
scroll to position [1286, 0]
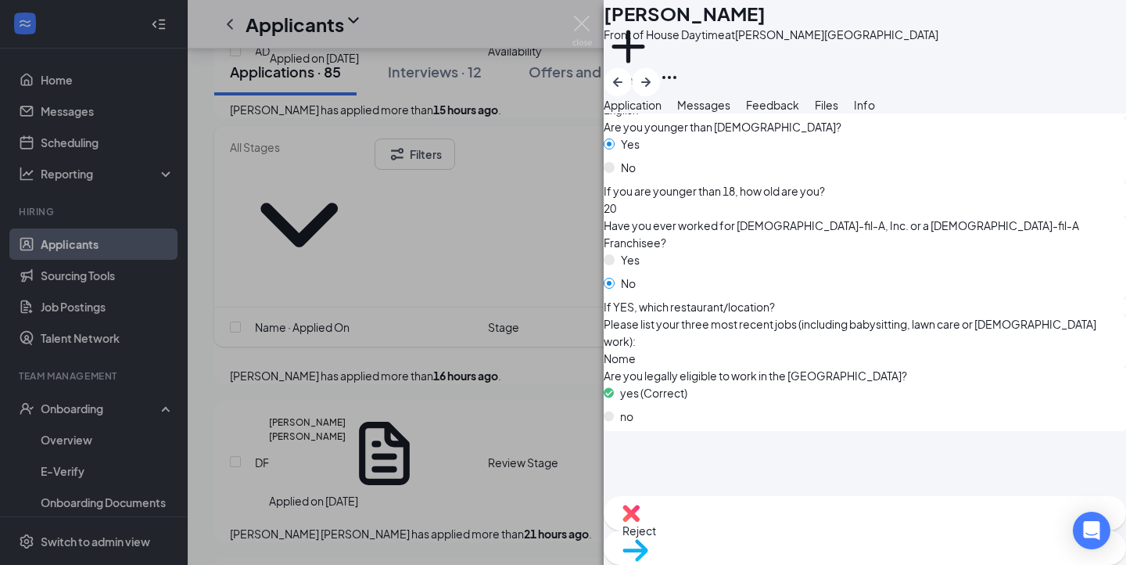
scroll to position [819, 0]
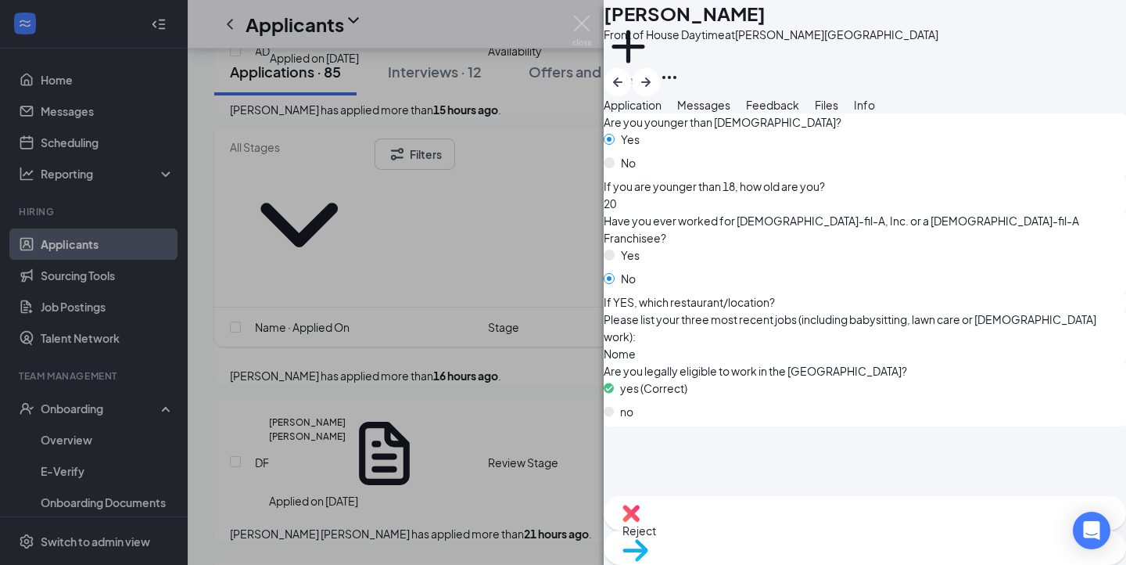
click at [447, 381] on div "RZ Rogelio Zarate Front of House Daytime at Northway Center Add a tag Applicati…" at bounding box center [563, 282] width 1126 height 565
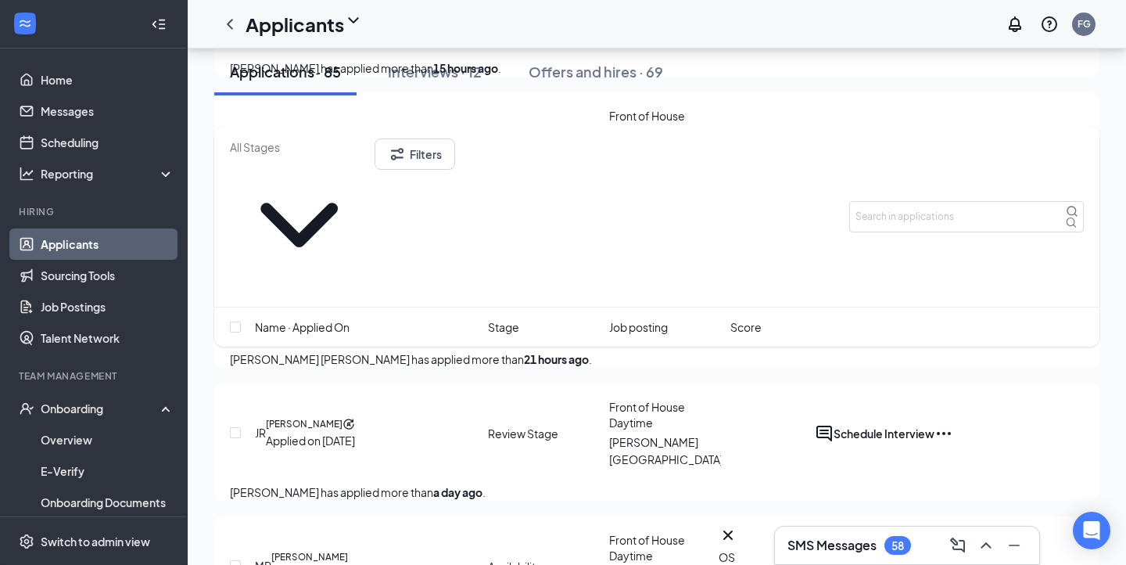
scroll to position [1461, 0]
click at [225, 22] on icon "ChevronLeft" at bounding box center [230, 24] width 19 height 19
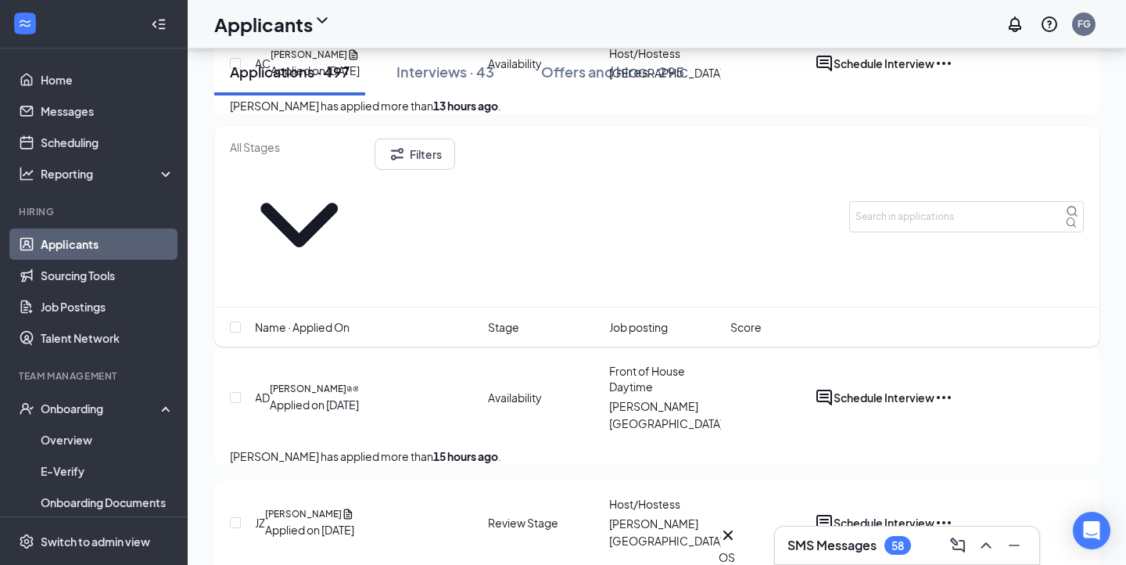
scroll to position [1536, 0]
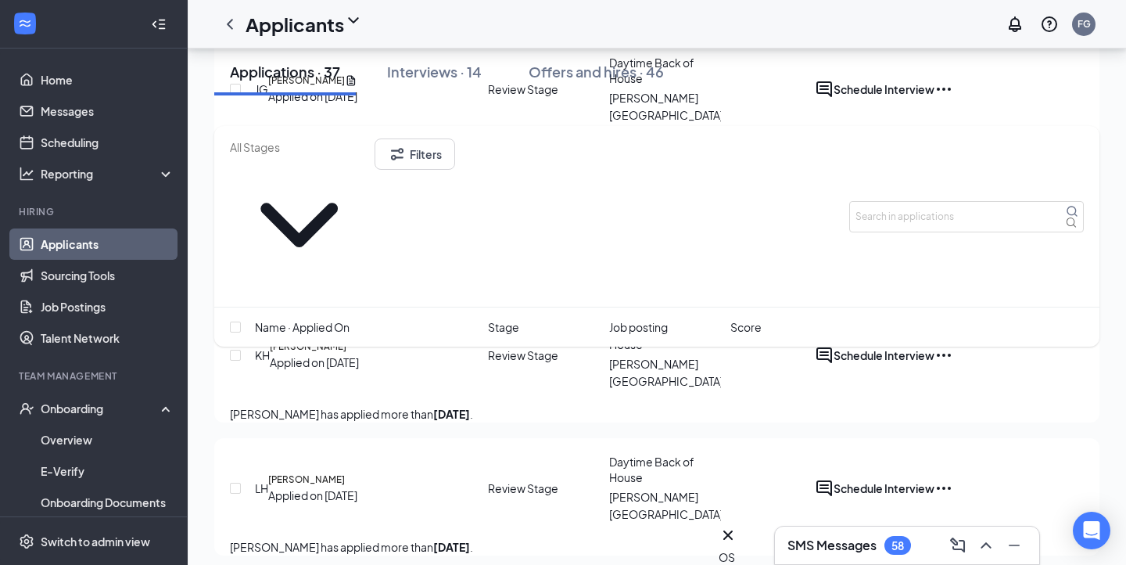
scroll to position [1381, 0]
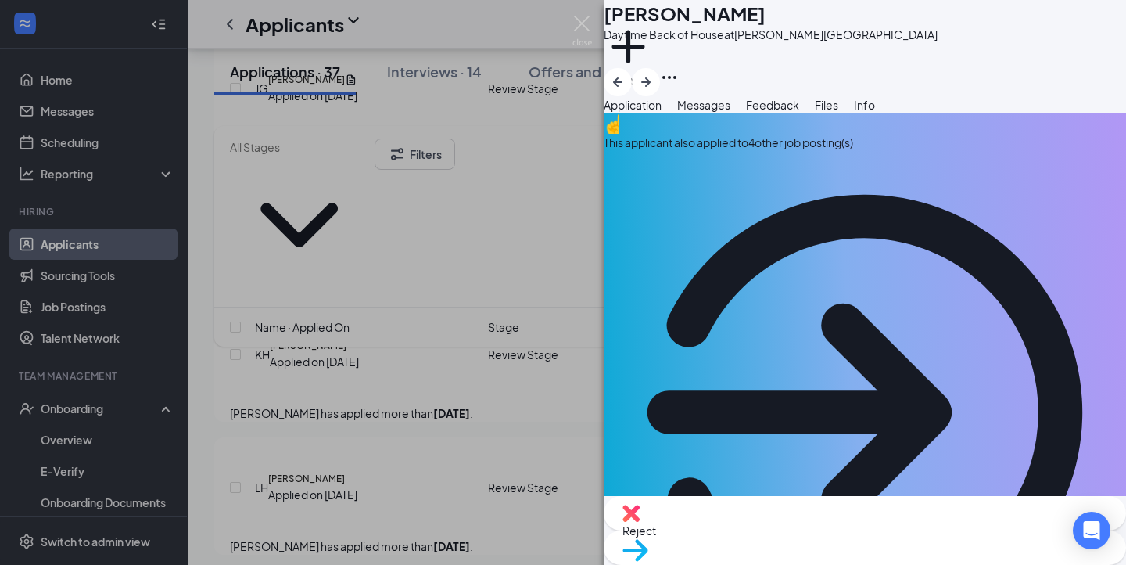
click at [733, 185] on div "This applicant also applied to 4 other job posting(s)" at bounding box center [865, 393] width 522 height 560
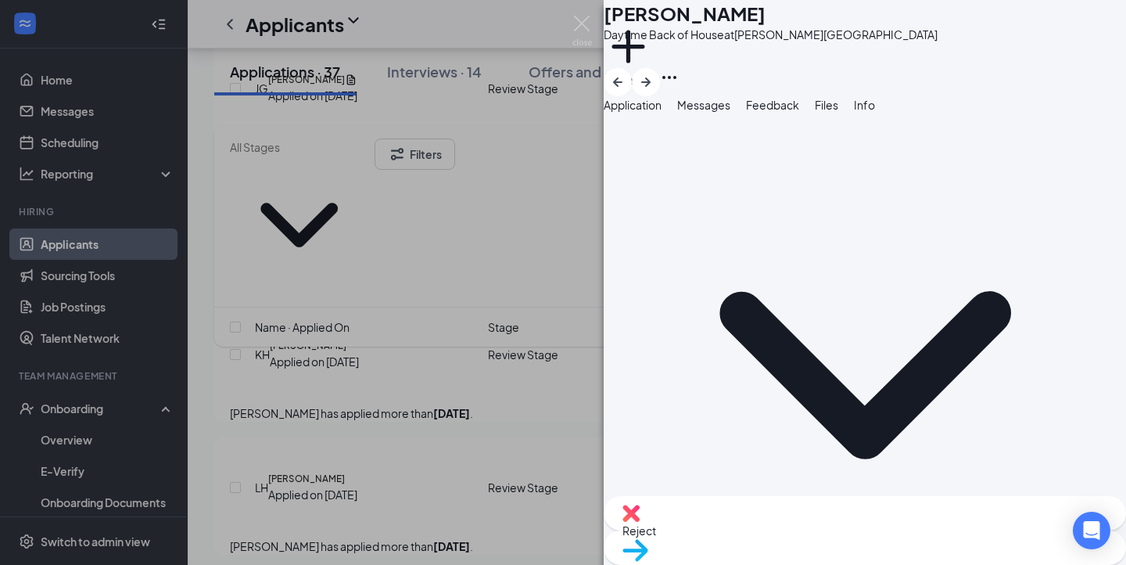
click at [662, 112] on span "Application" at bounding box center [633, 105] width 58 height 14
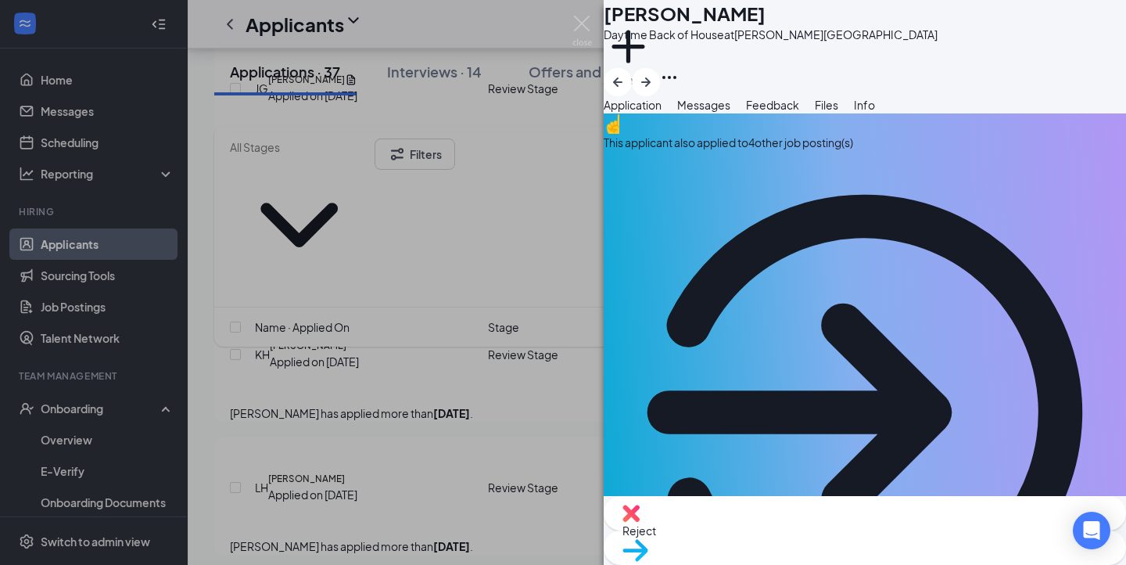
click at [595, 23] on div "NF Nathan Fierro Daytime Back of House at Northway Center Add a tag Application…" at bounding box center [563, 282] width 1126 height 565
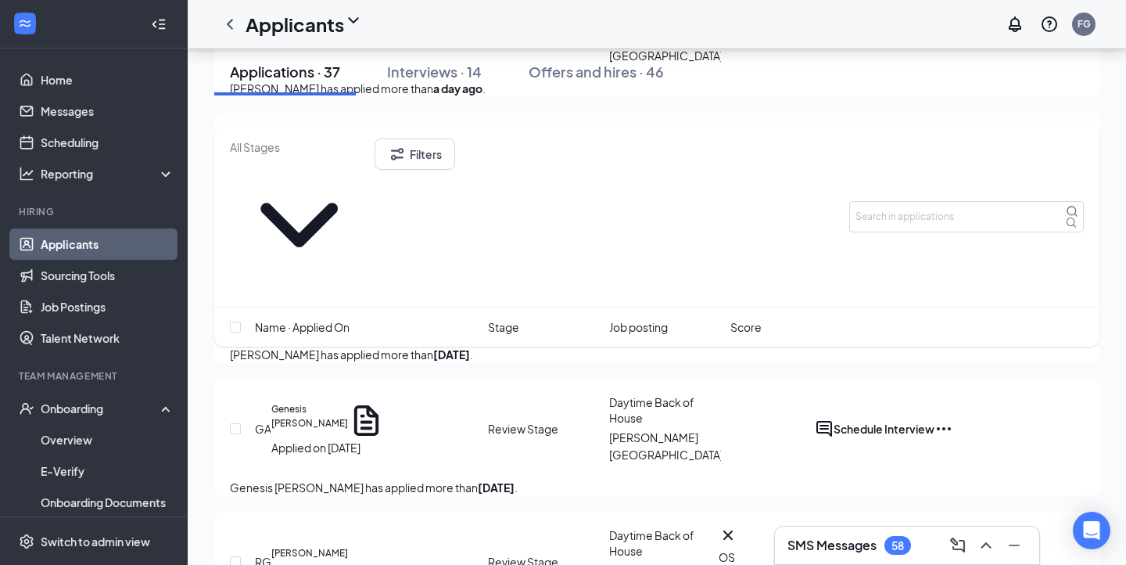
scroll to position [1573, 0]
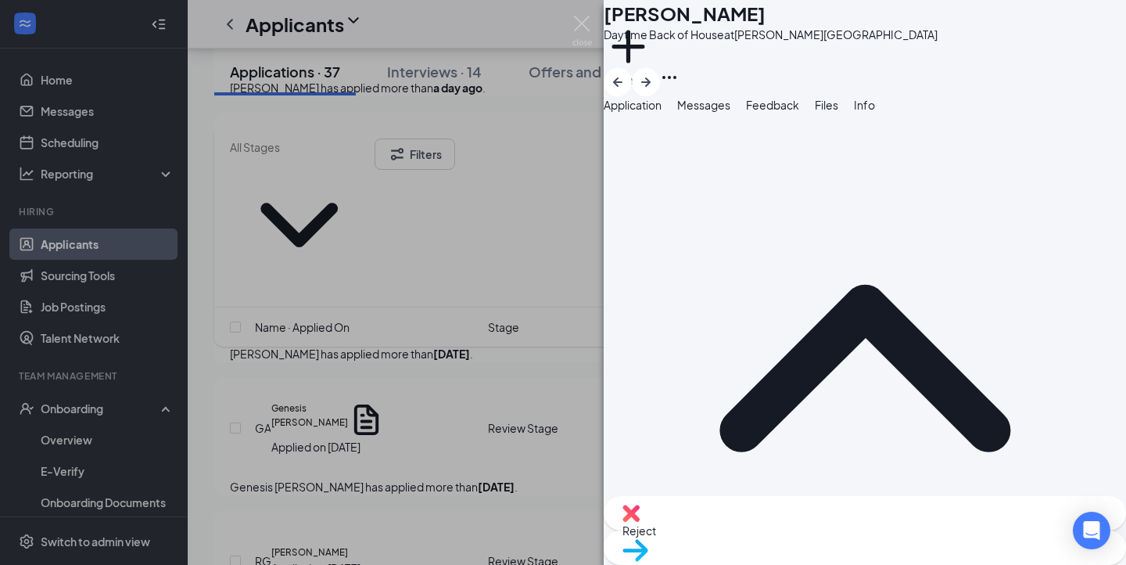
scroll to position [31, 0]
click at [498, 389] on div "WC Wesley Cassaro Daytime Back of House at Northway Center Add a tag Applicatio…" at bounding box center [563, 282] width 1126 height 565
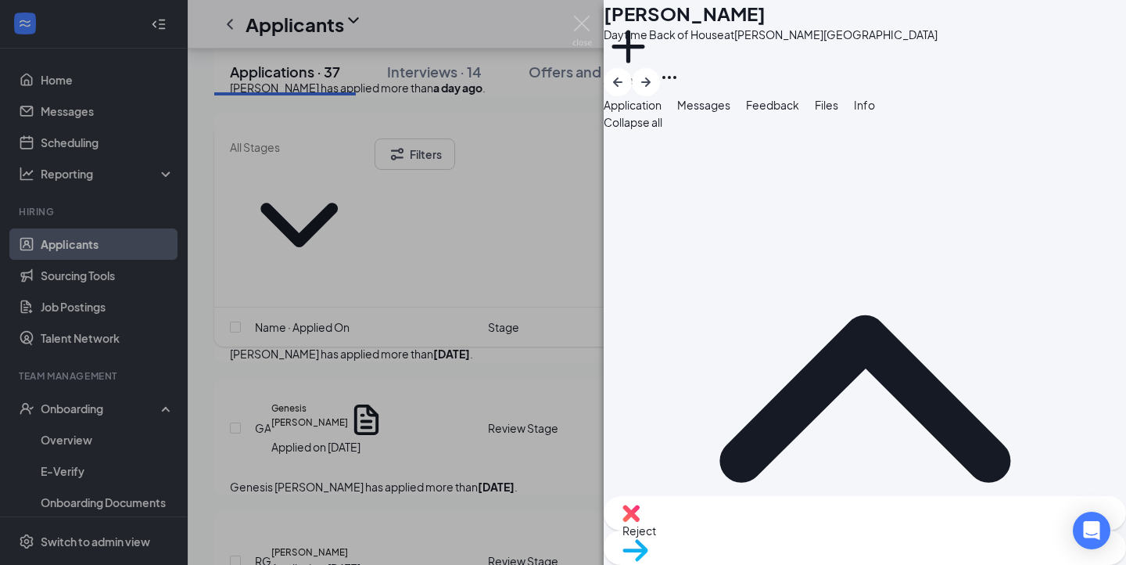
click at [761, 530] on div "Reject" at bounding box center [865, 513] width 522 height 34
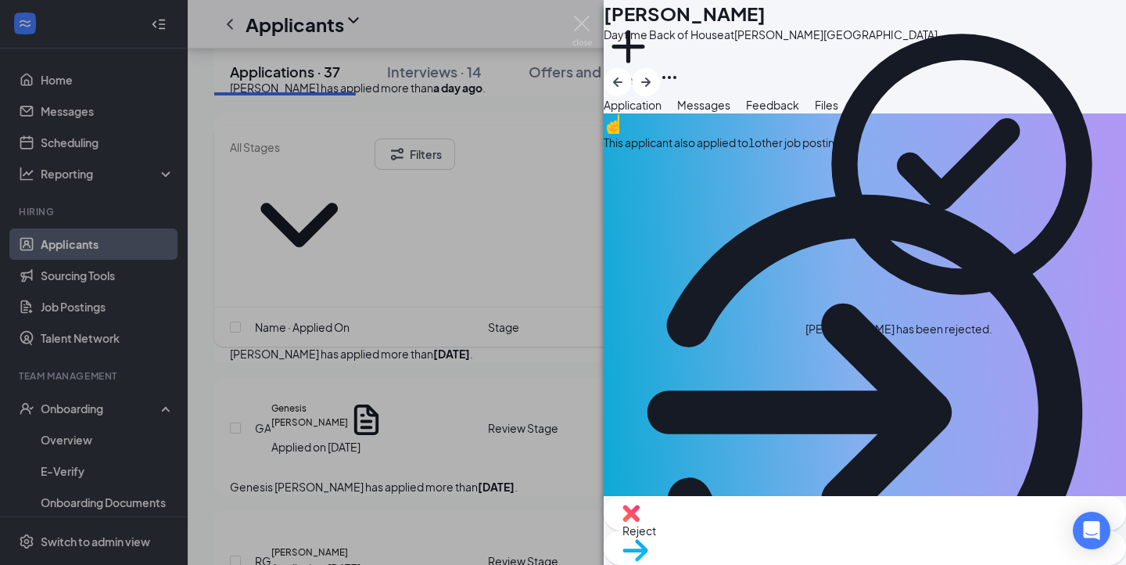
click at [448, 326] on div "JM Josue Martinez Duran Daytime Back of House at Northway Center Add a tag Appl…" at bounding box center [563, 282] width 1126 height 565
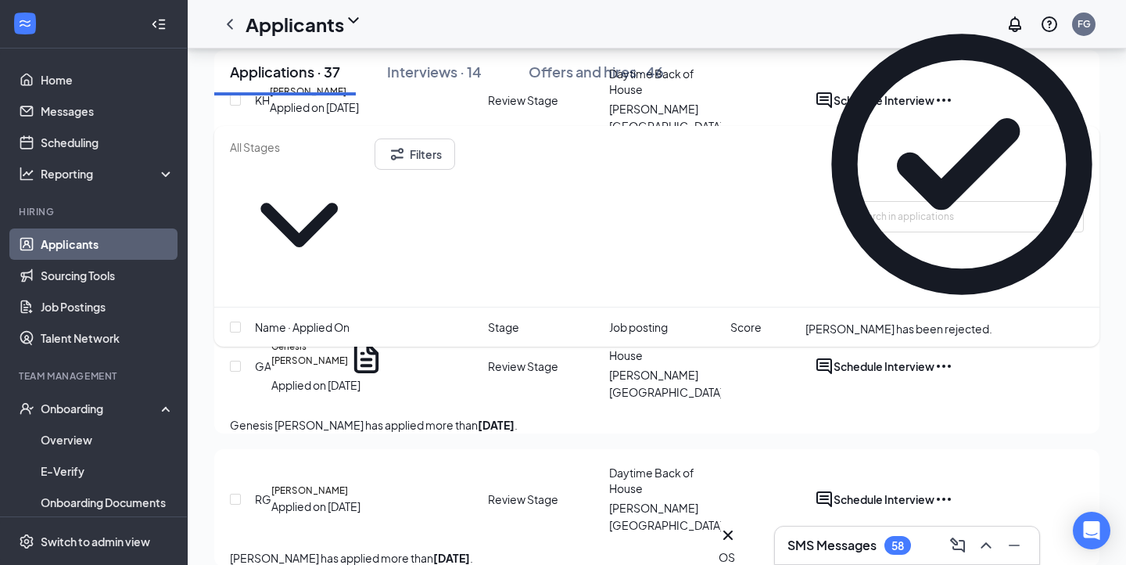
scroll to position [1641, 0]
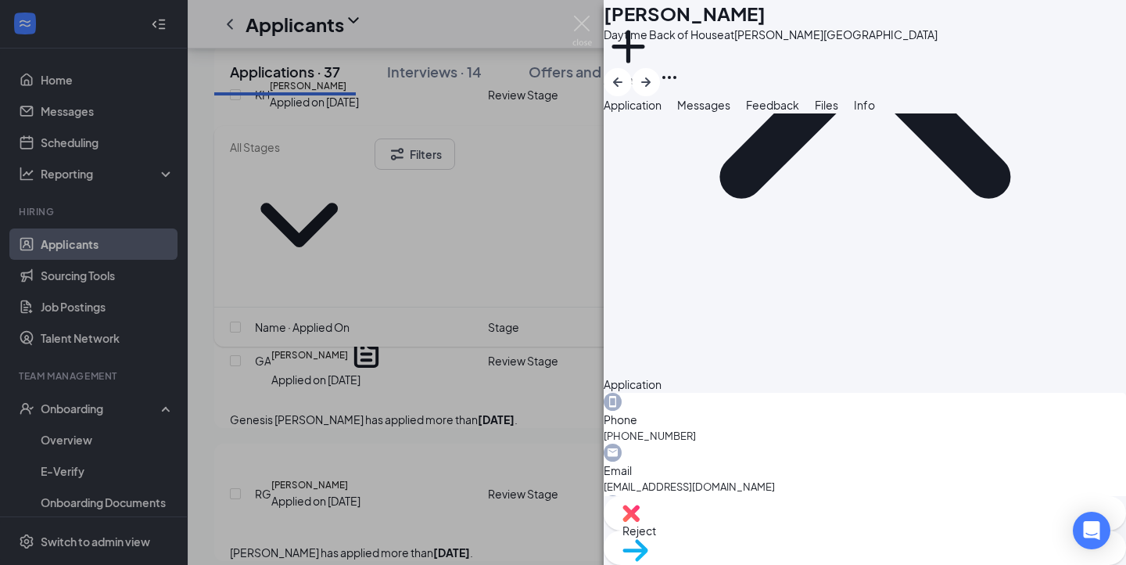
scroll to position [846, 0]
click at [531, 339] on div "JM Josue Martinez Duran Daytime Back of House at Northway Center Add a tag Appl…" at bounding box center [563, 282] width 1126 height 565
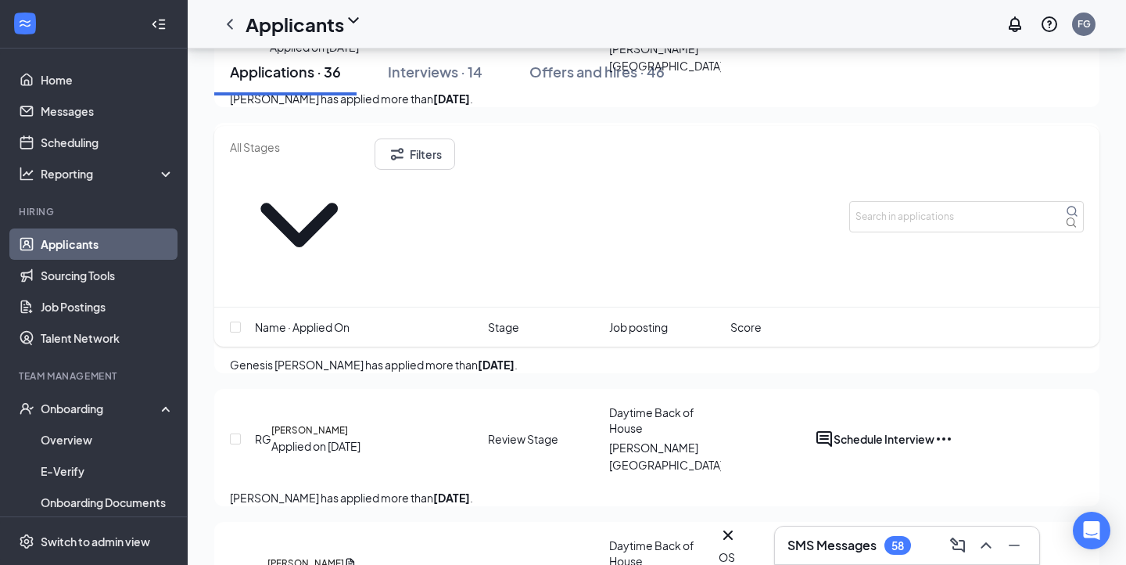
scroll to position [1687, 0]
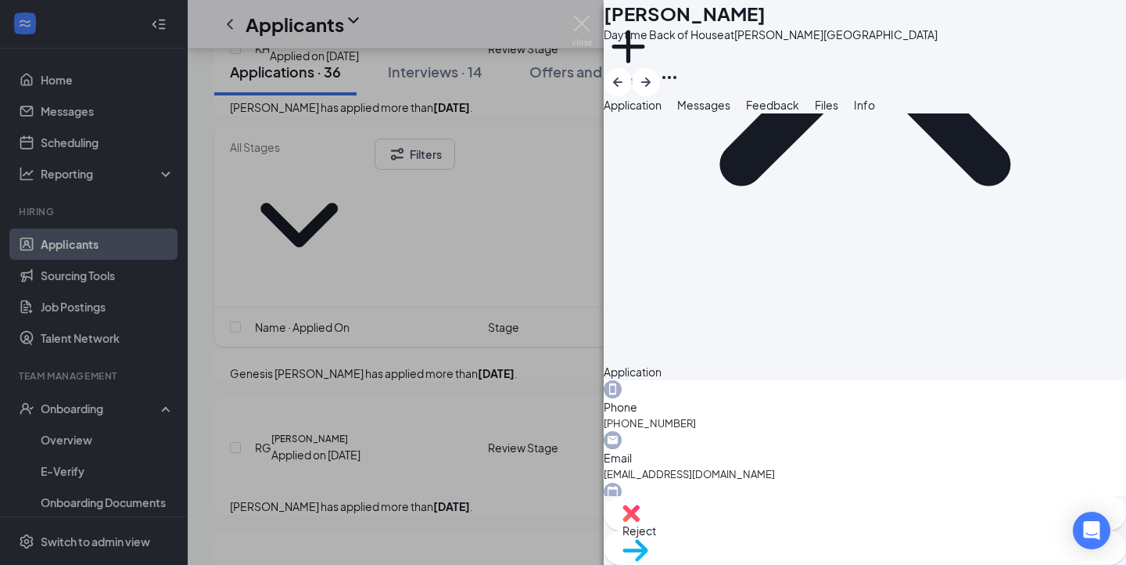
scroll to position [306, 0]
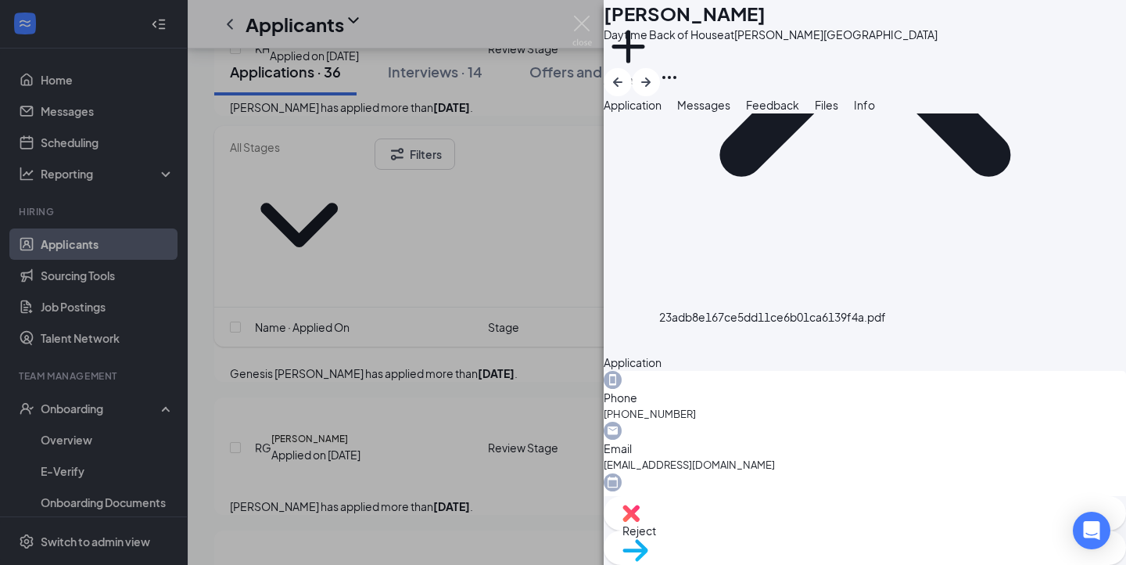
click at [531, 316] on div "JC JOHN CONNELL Daytime Back of House at Northway Center Add a tag Application …" at bounding box center [563, 282] width 1126 height 565
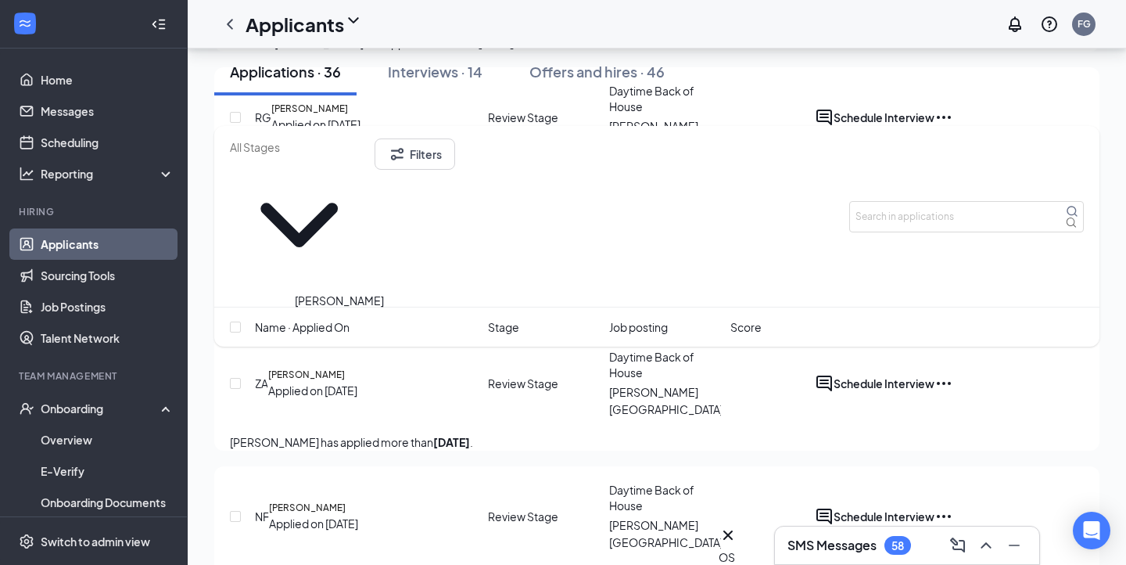
scroll to position [2042, 0]
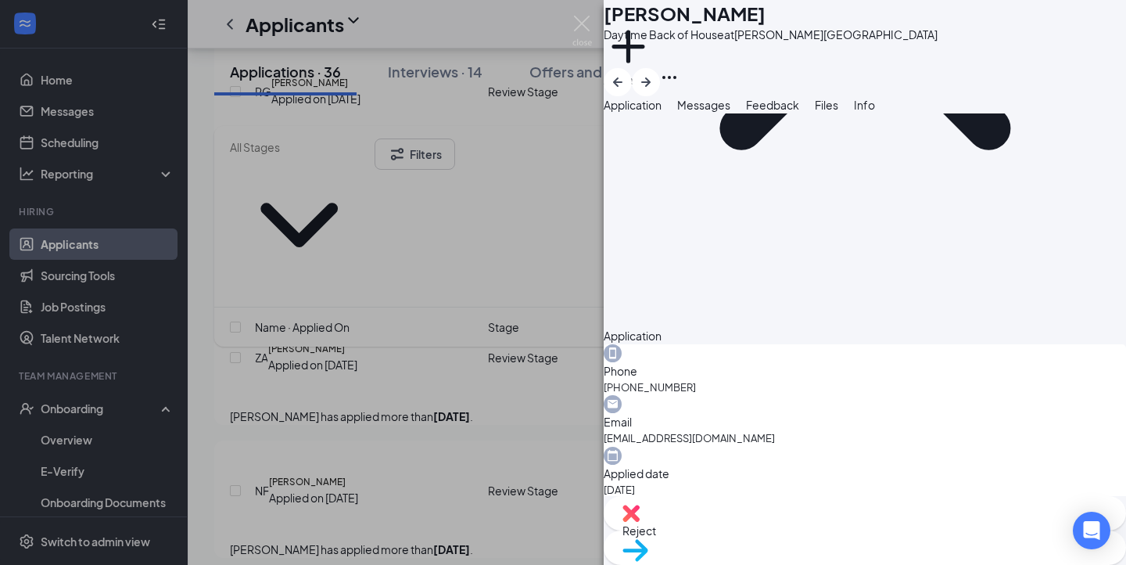
scroll to position [342, 0]
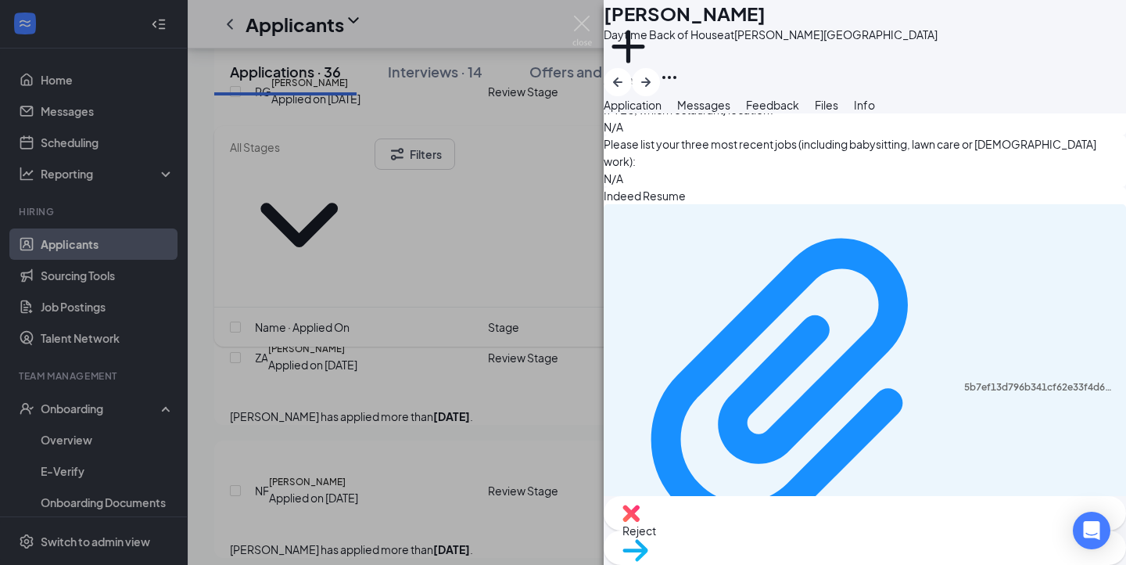
scroll to position [0, 0]
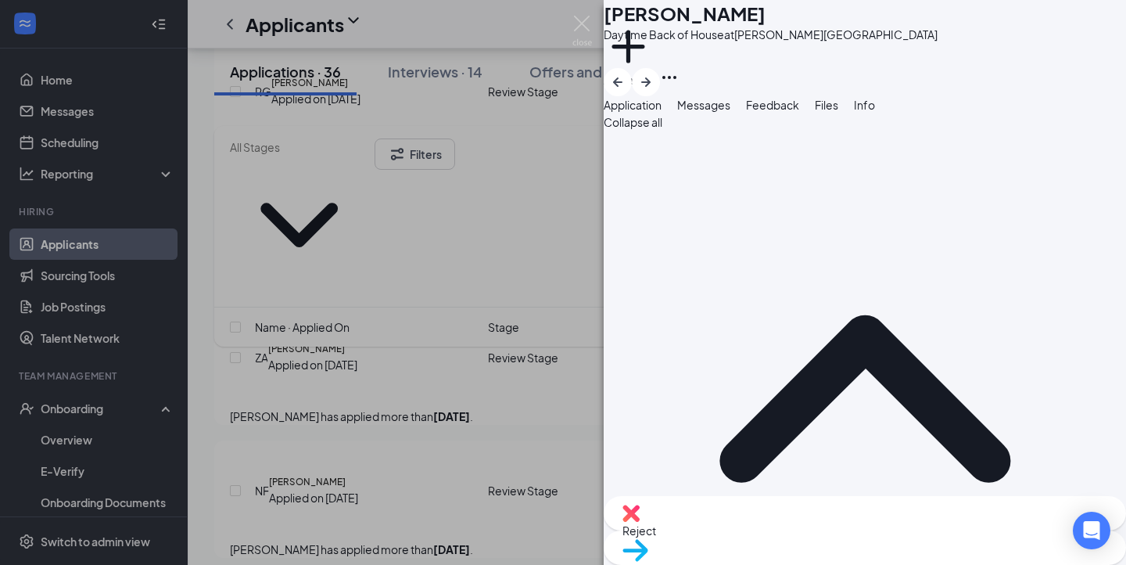
drag, startPoint x: 895, startPoint y: 243, endPoint x: 1003, endPoint y: 253, distance: 108.4
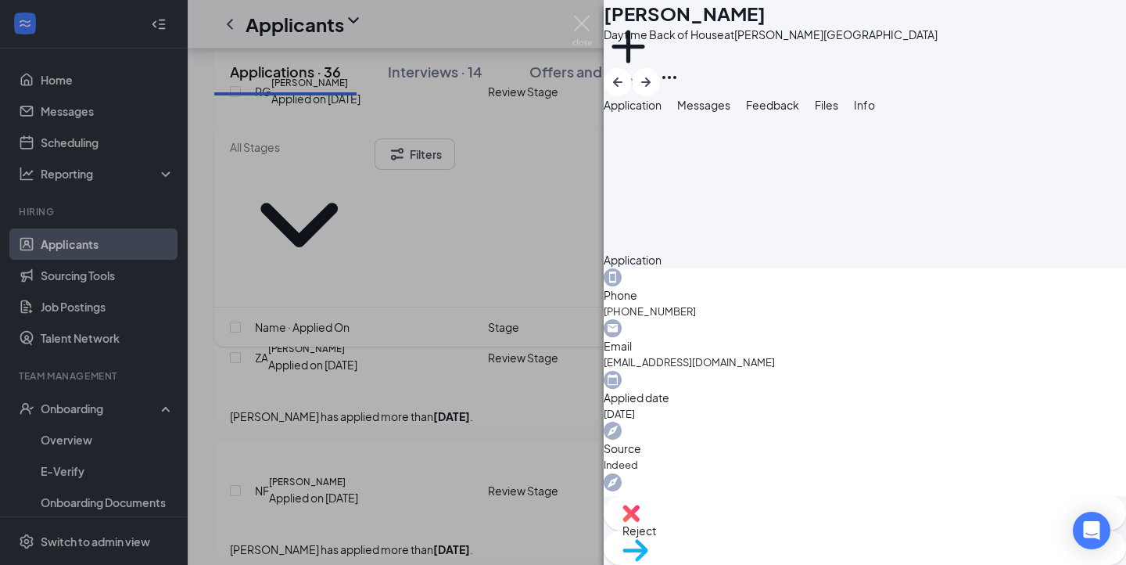
scroll to position [561, 0]
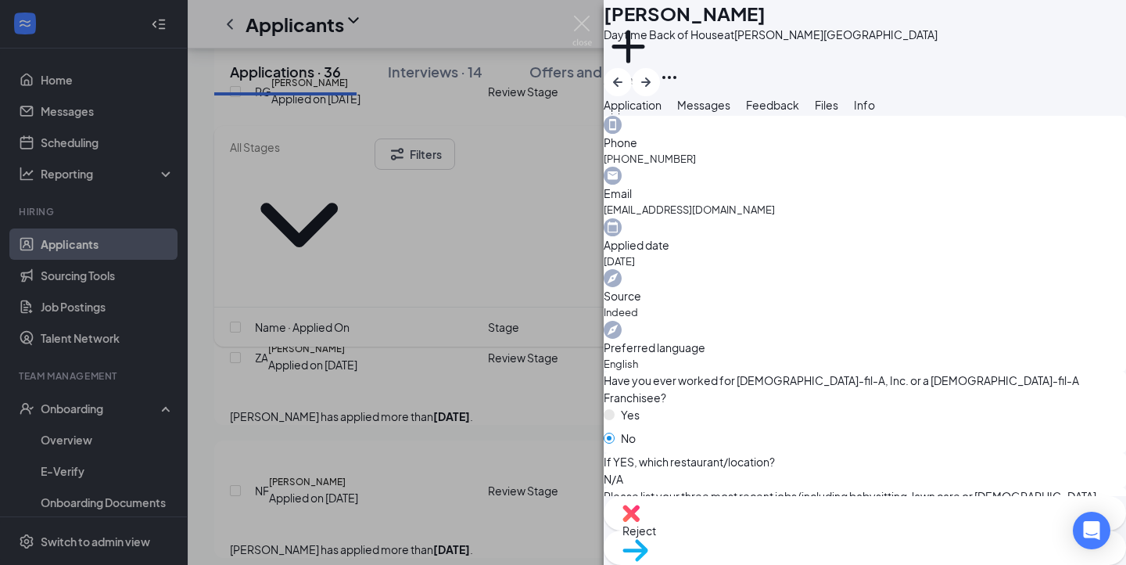
click at [901, 561] on span "Move to stage" at bounding box center [864, 569] width 485 height 17
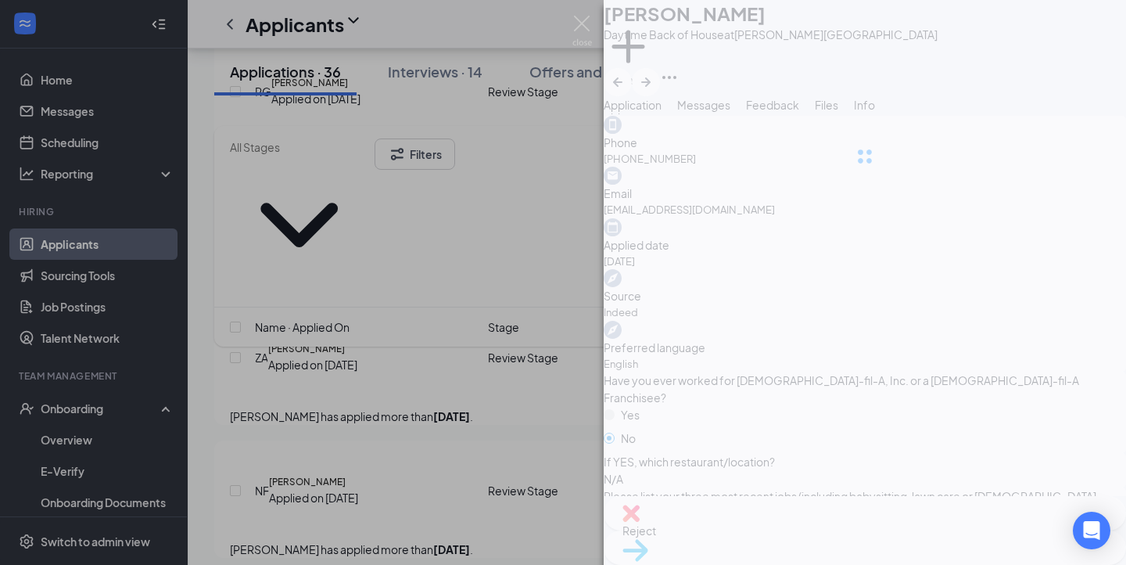
type input "Onsite Interview (next stage)"
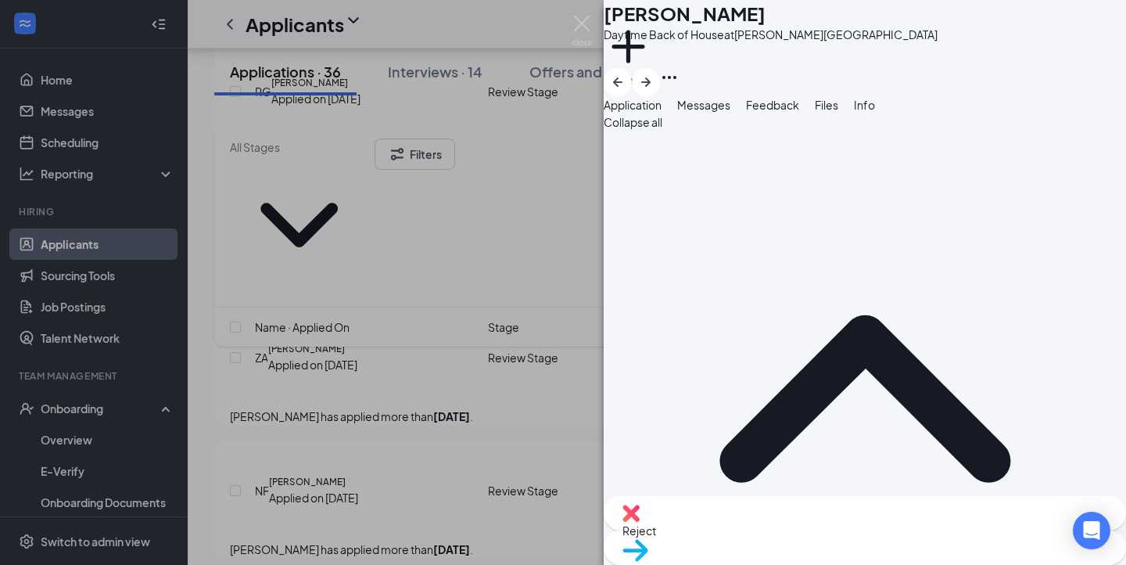
click at [483, 235] on div "IS Ileen Saravia Daytime Back of House at Northway Center Add a tag Application…" at bounding box center [563, 282] width 1126 height 565
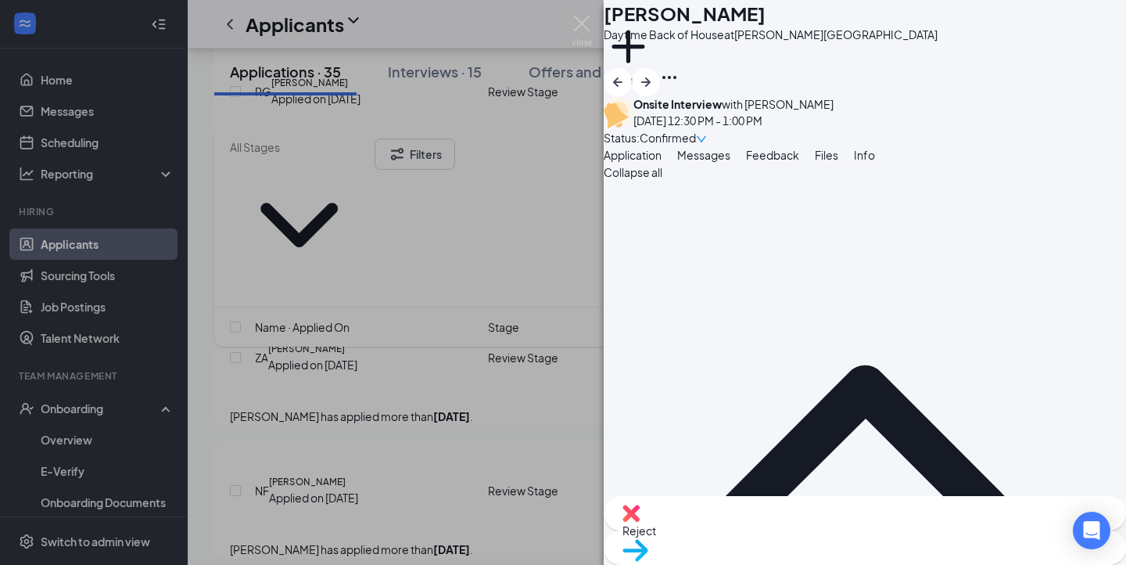
click at [912, 544] on div "Move to stage" at bounding box center [865, 547] width 522 height 34
click at [696, 129] on span "Confirmed" at bounding box center [668, 137] width 56 height 17
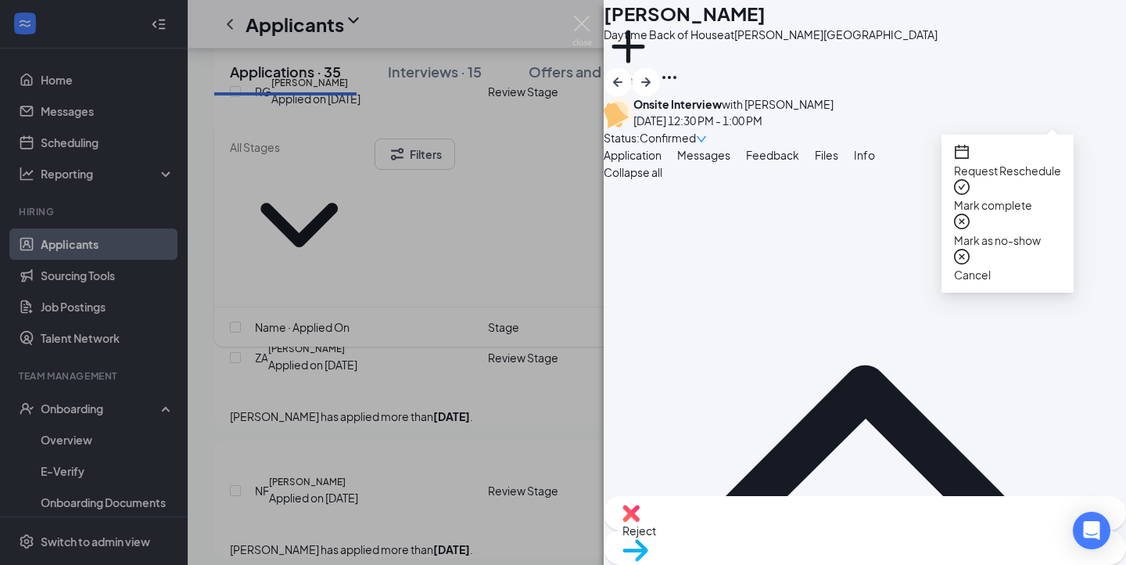
click at [1010, 162] on span "Request Reschedule" at bounding box center [1007, 170] width 107 height 17
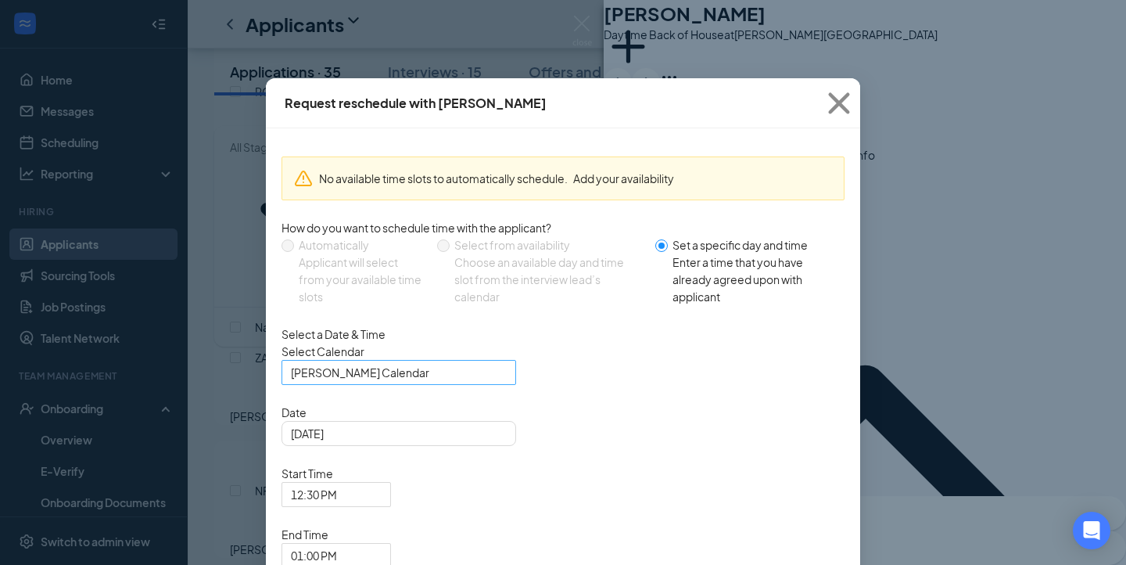
click at [477, 389] on span "Felipe Gonzalez's Calendar" at bounding box center [392, 381] width 202 height 42
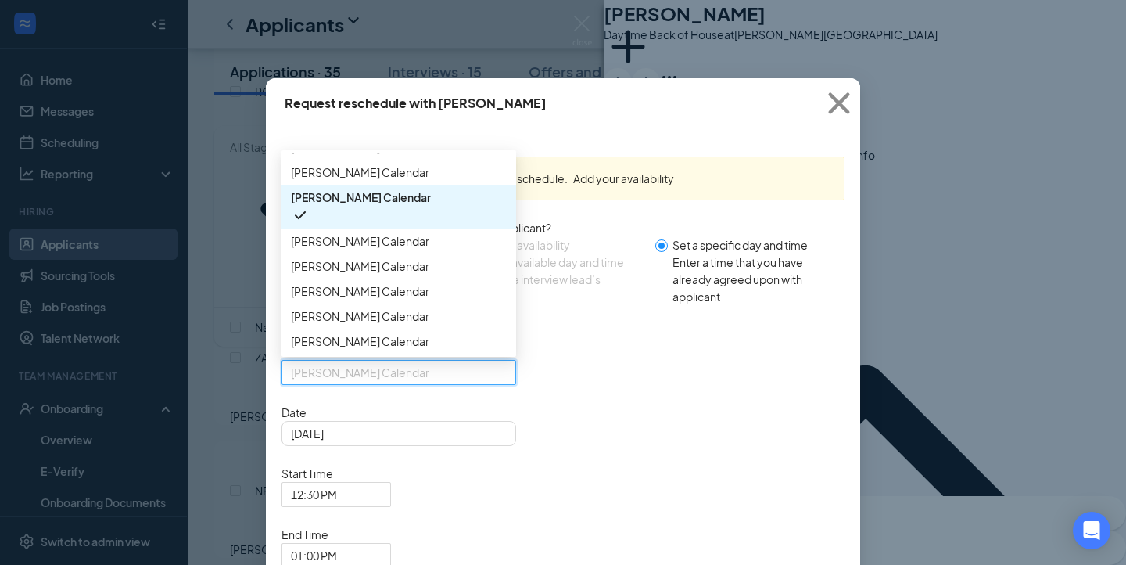
scroll to position [163, 0]
click at [395, 325] on span "Ricardo Hernandez's Calendar" at bounding box center [360, 315] width 138 height 17
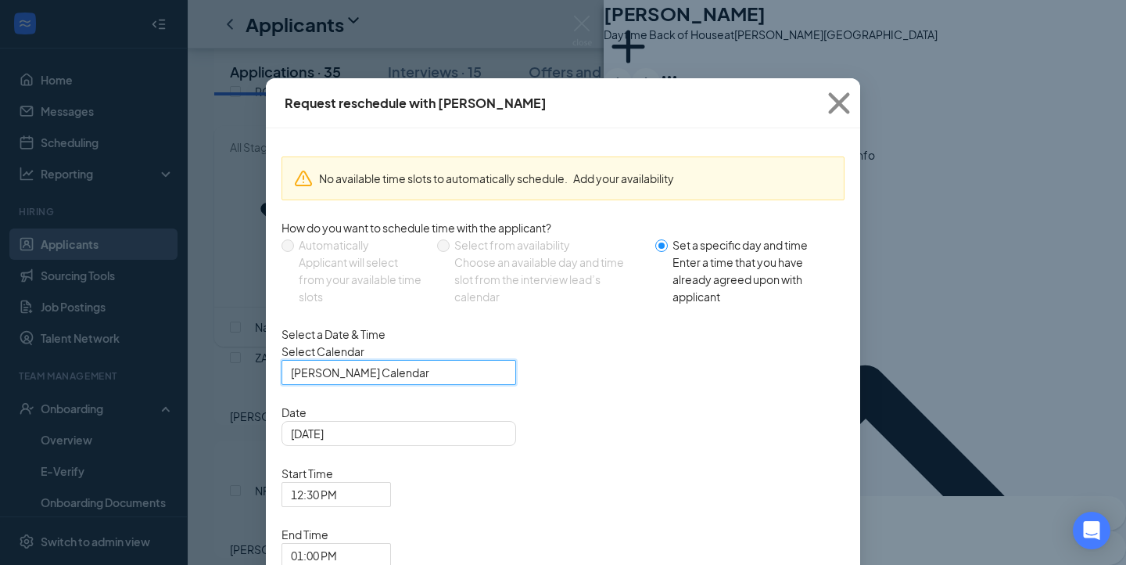
scroll to position [39, 0]
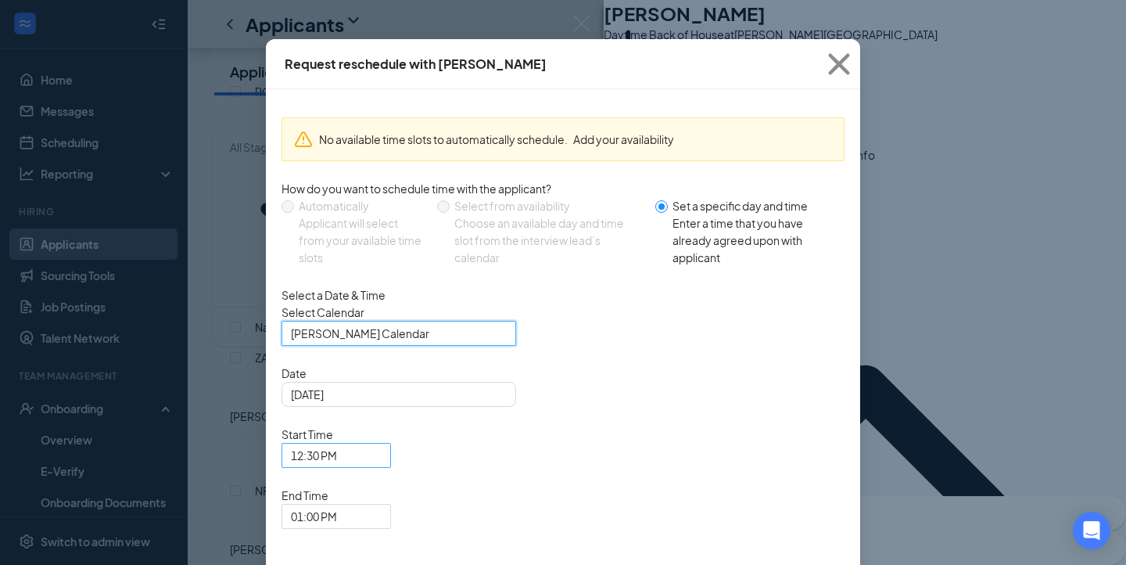
click at [368, 443] on span "12:30 PM" at bounding box center [329, 464] width 77 height 42
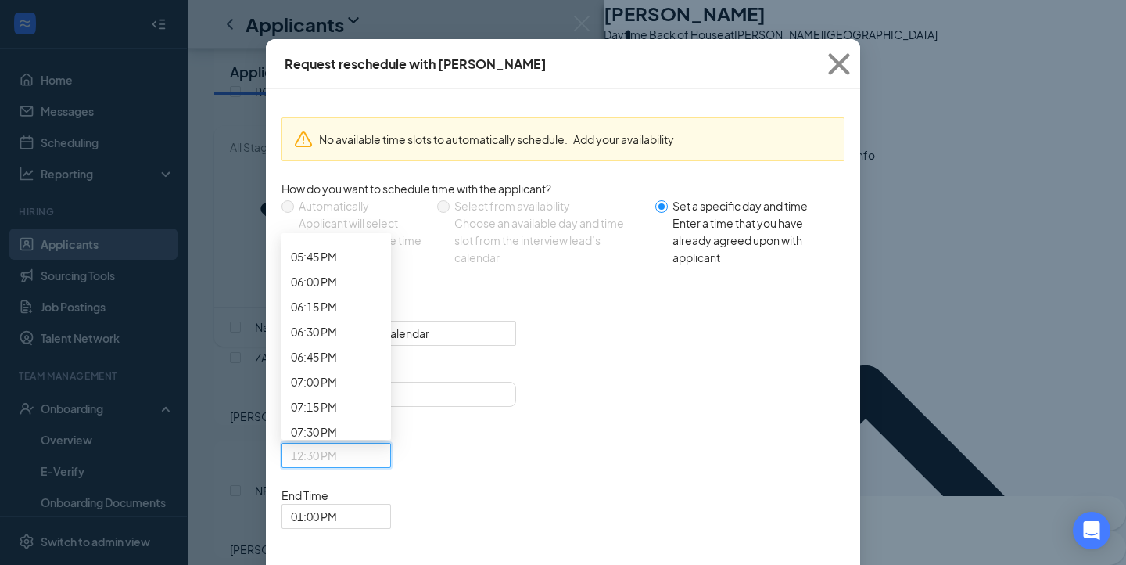
scroll to position [1789, 0]
click at [486, 403] on div "Sep 16, 2025" at bounding box center [399, 394] width 216 height 17
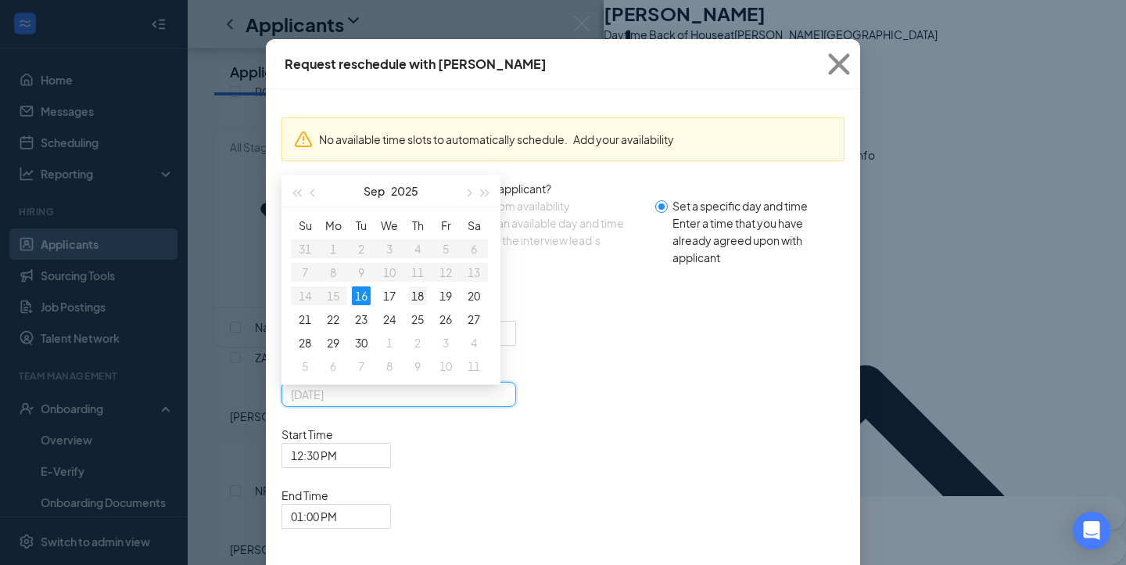
type input "Sep 18, 2025"
click at [421, 305] on div "18" at bounding box center [417, 295] width 19 height 19
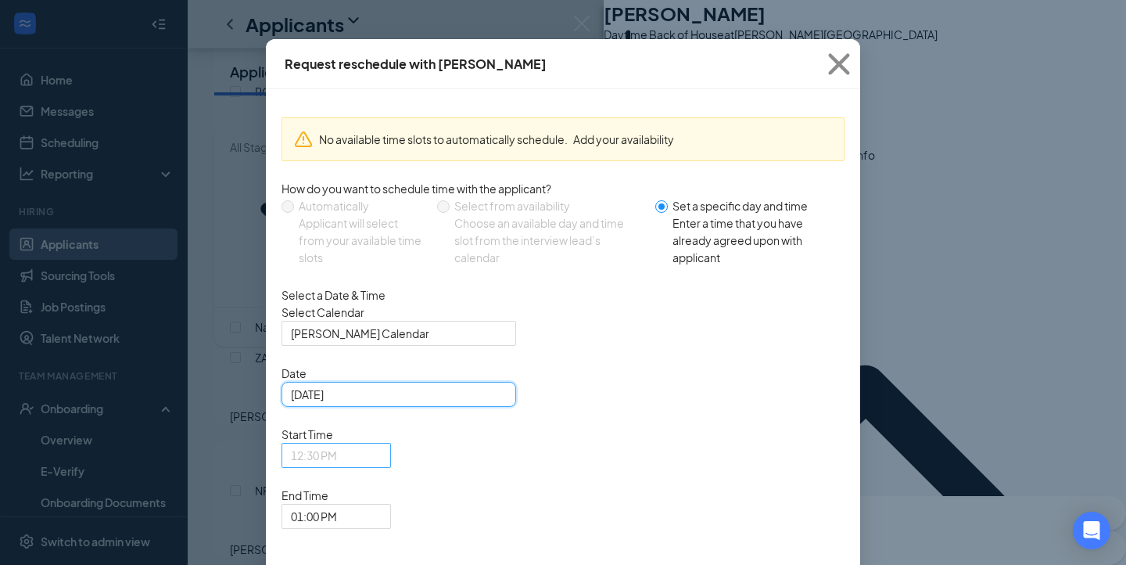
click at [382, 443] on span "12:30 PM" at bounding box center [336, 454] width 91 height 23
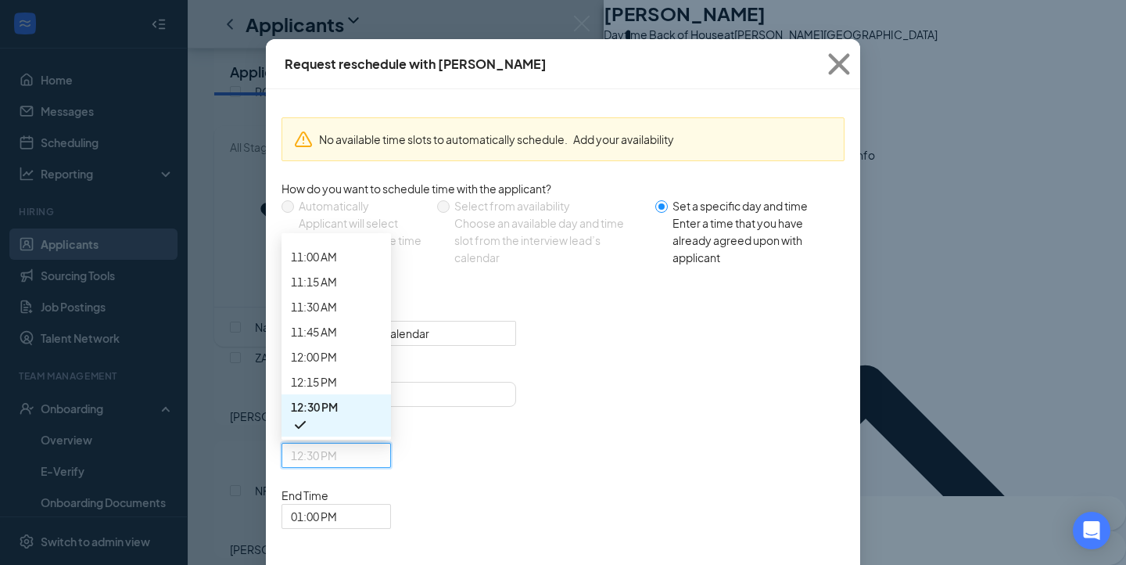
scroll to position [1088, 0]
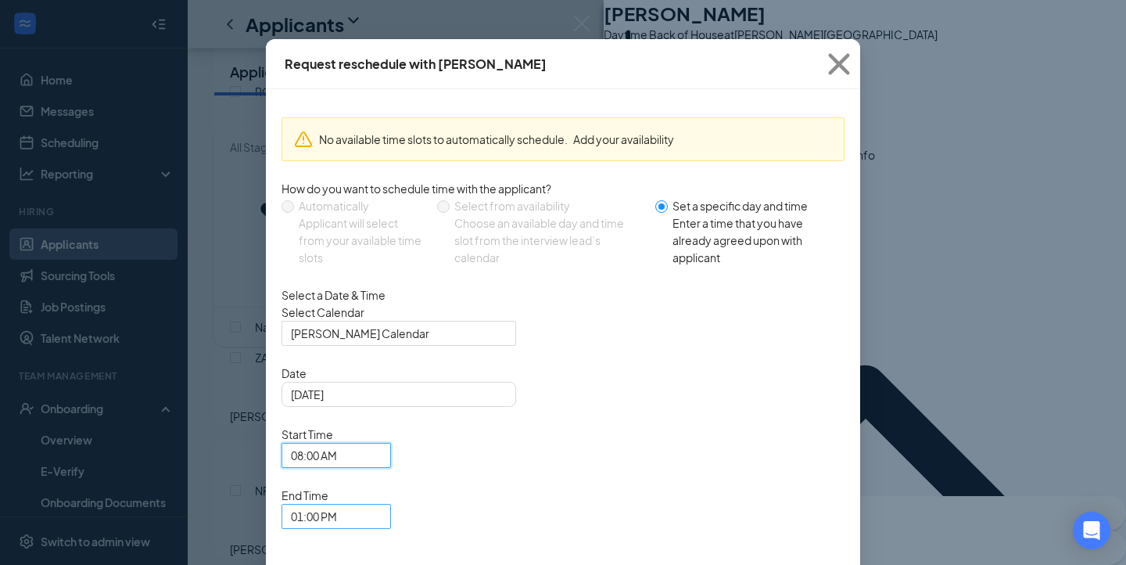
click at [337, 504] on span "01:00 PM" at bounding box center [314, 515] width 46 height 23
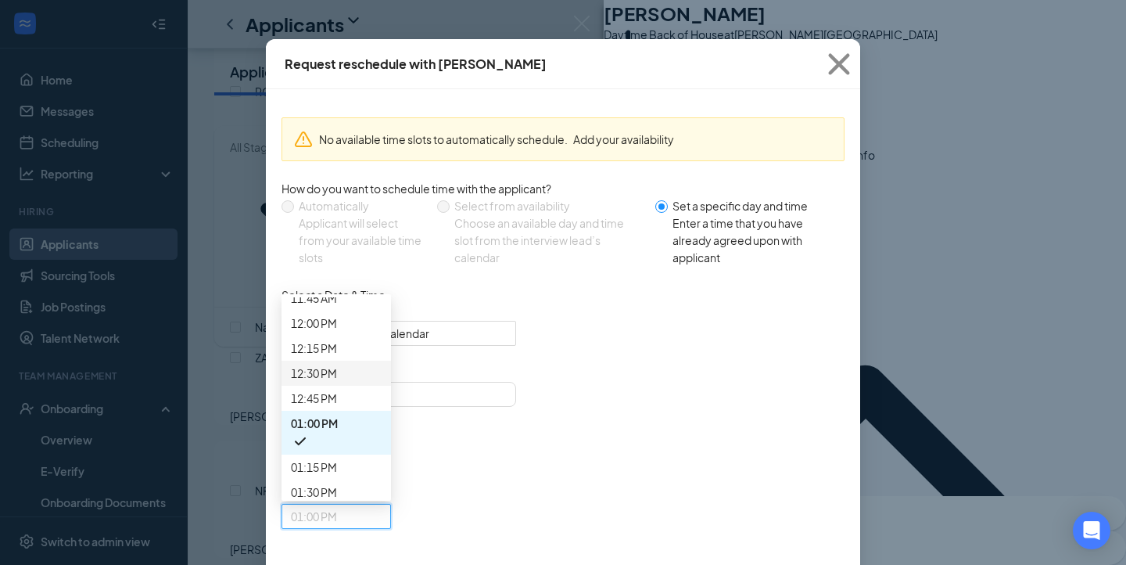
scroll to position [1130, 0]
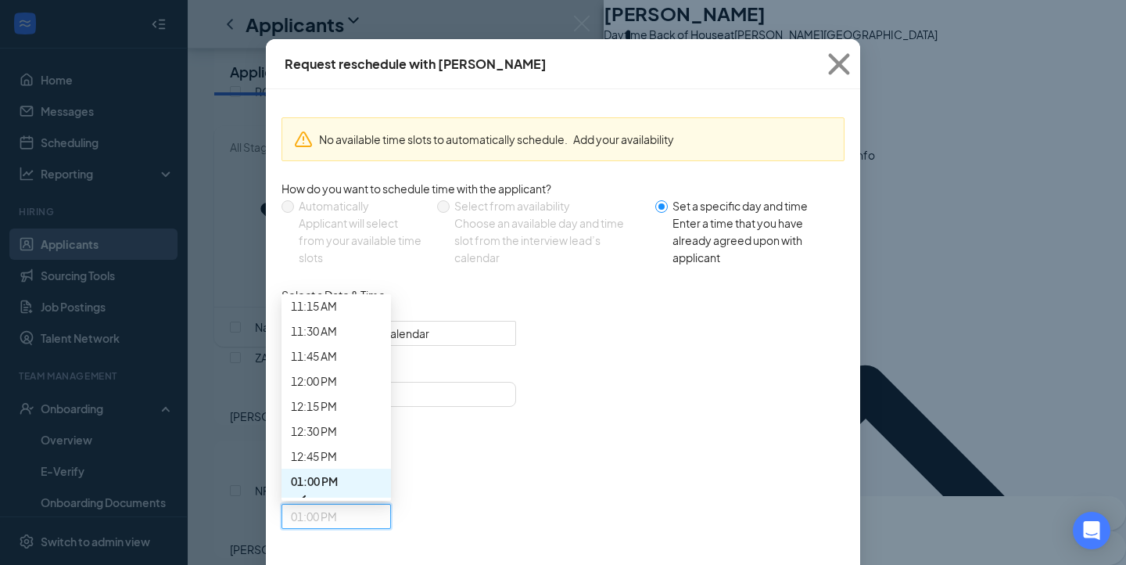
click at [337, 14] on span "08:15 AM" at bounding box center [314, 5] width 46 height 17
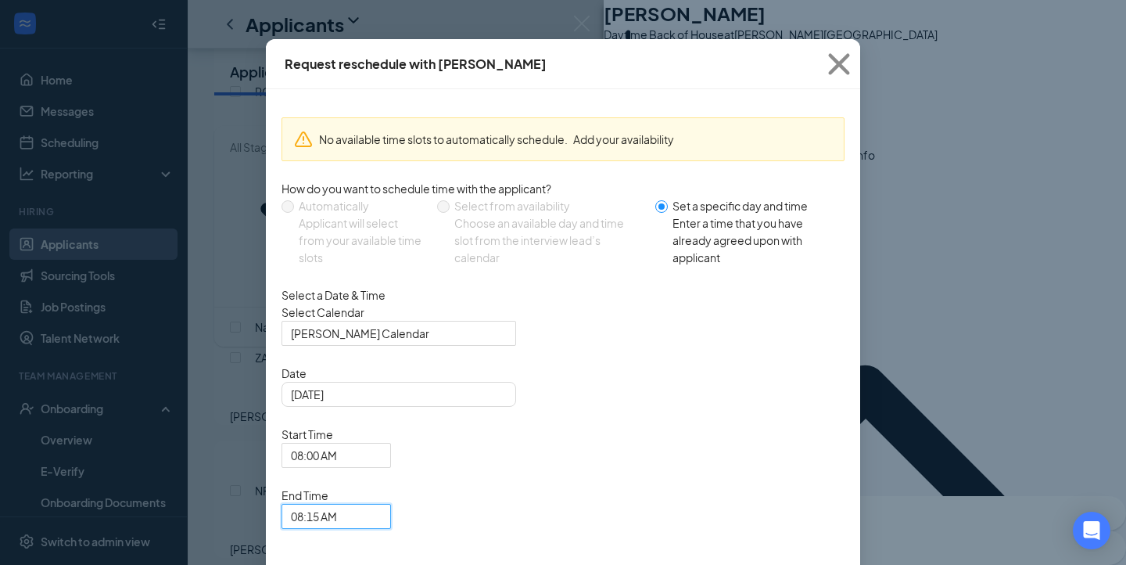
click at [615, 321] on div "Select Calendar Ricardo Hernandez's Calendar 118772 113929 114142 Anna Ramirez'…" at bounding box center [563, 324] width 563 height 42
click at [495, 403] on div "Sep 18, 2025" at bounding box center [399, 394] width 216 height 17
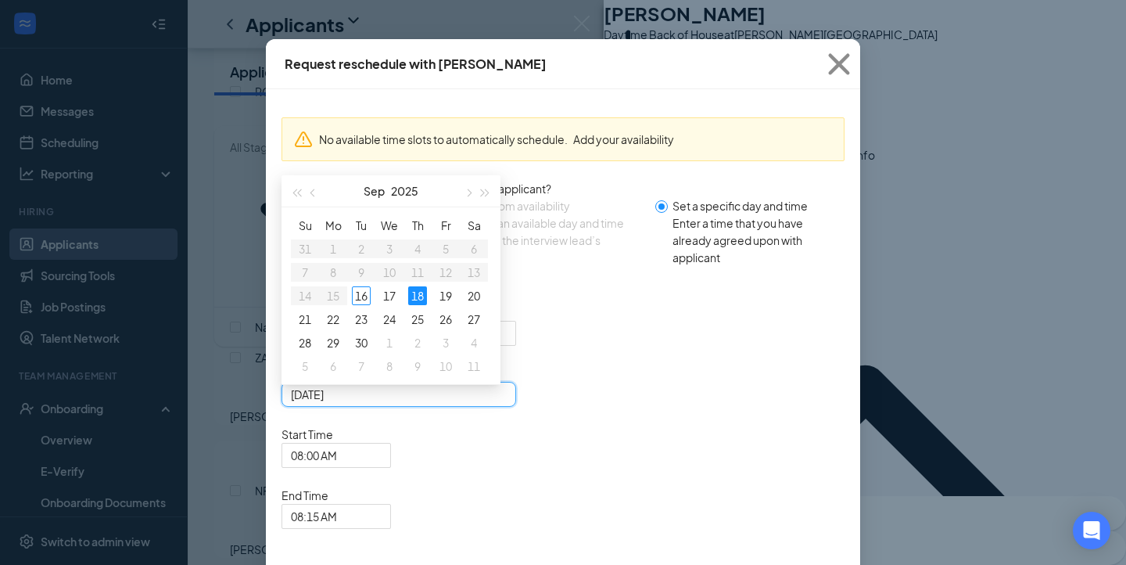
click at [658, 285] on div "No available time slots to automatically schedule. Add your availability How do…" at bounding box center [563, 326] width 563 height 443
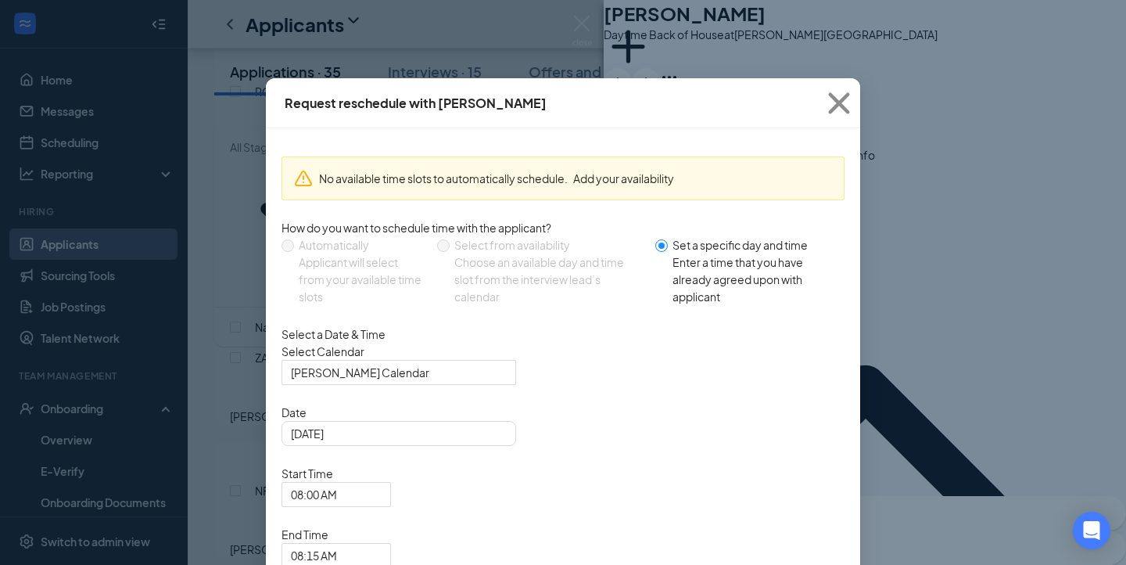
scroll to position [39, 0]
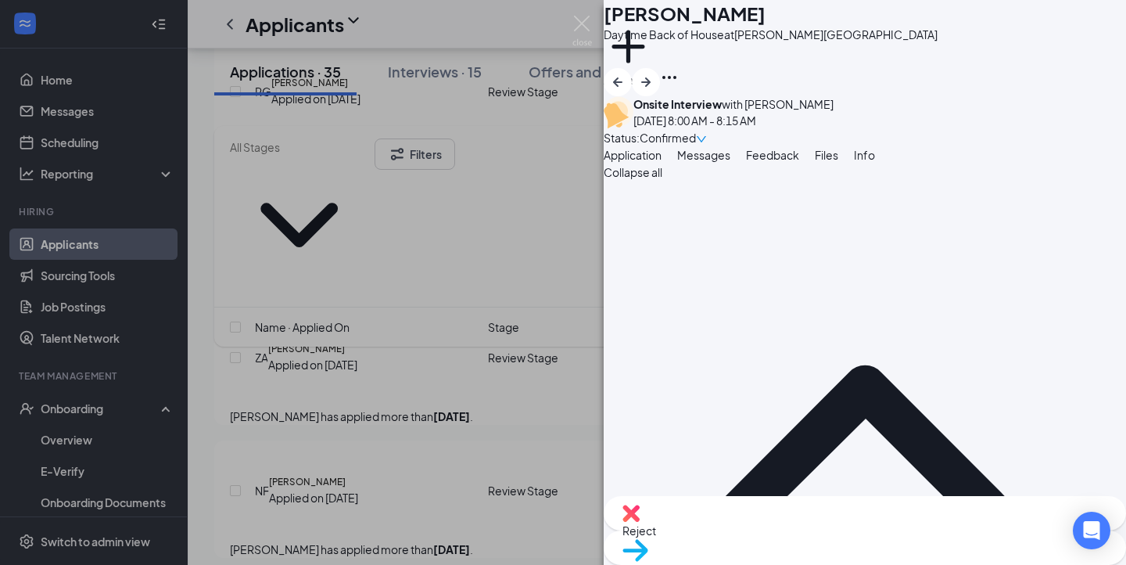
click at [730, 163] on button "Messages" at bounding box center [703, 154] width 53 height 17
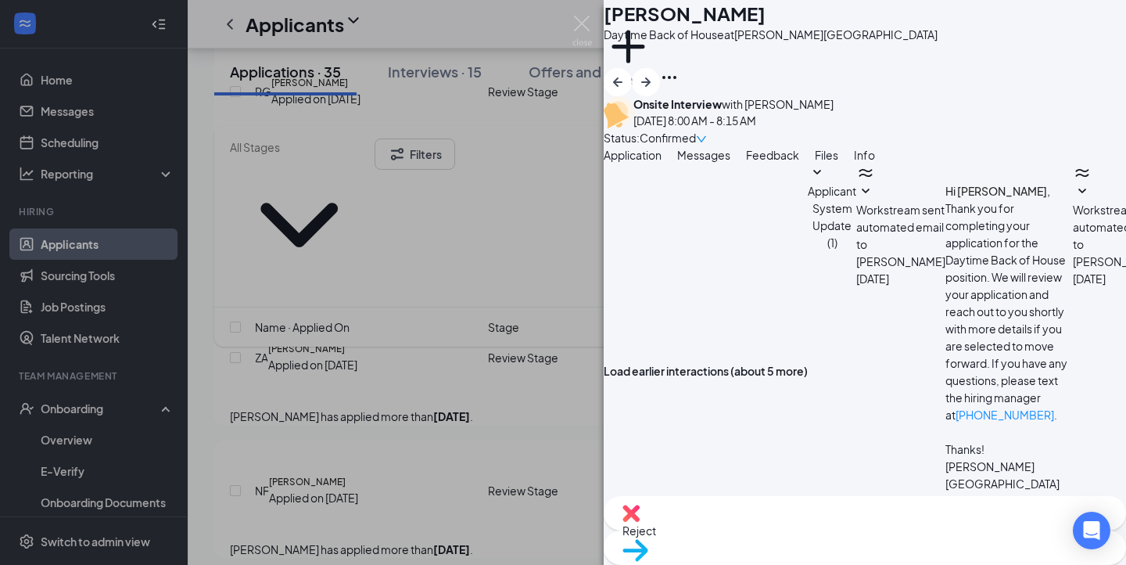
scroll to position [507, 0]
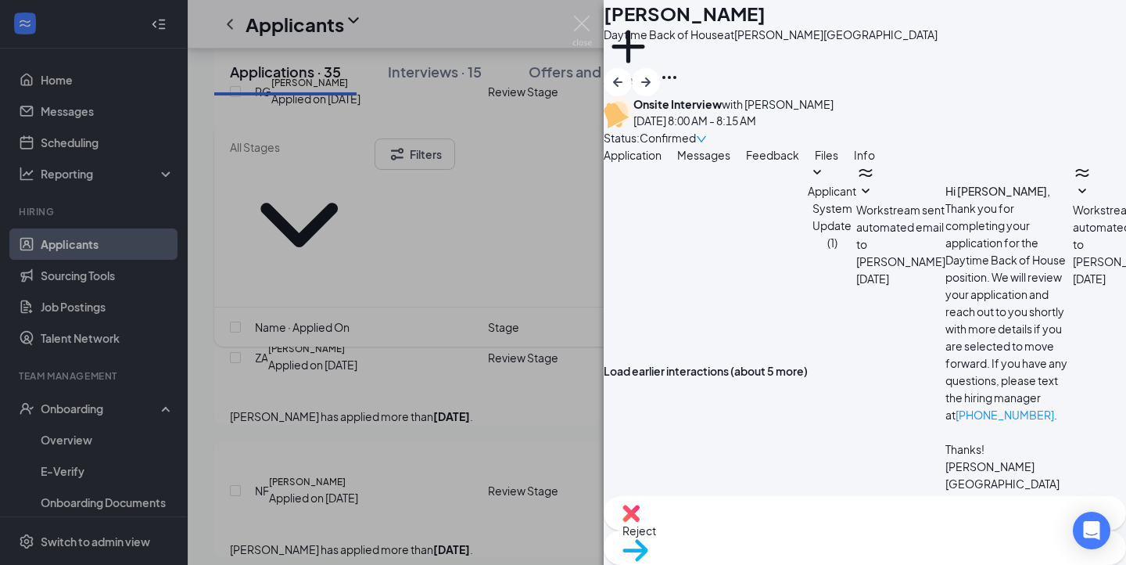
drag, startPoint x: 872, startPoint y: 267, endPoint x: 948, endPoint y: 264, distance: 75.9
click at [579, 14] on div "FJ Federico jr Daytime Back of House at Northway Center Add a tag Onsite Interv…" at bounding box center [563, 282] width 1126 height 565
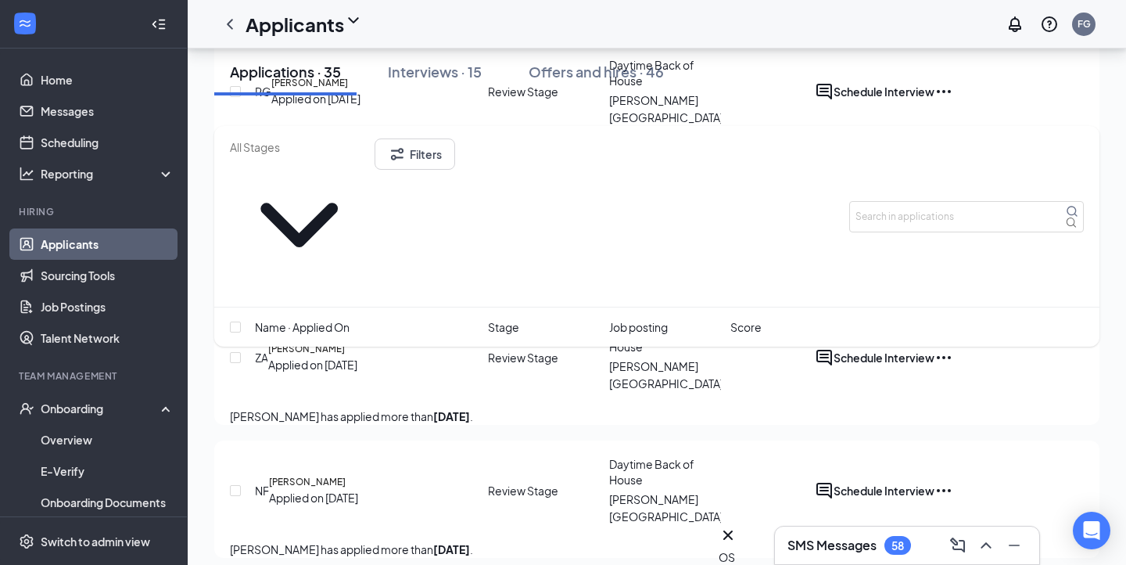
click at [594, 41] on div "Applicants FG" at bounding box center [657, 24] width 938 height 48
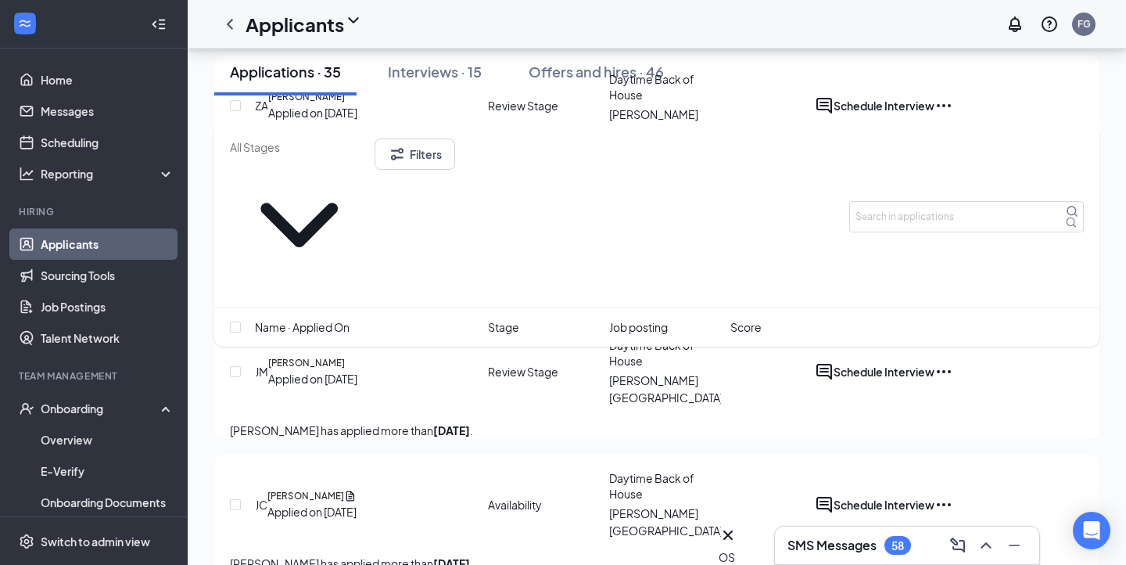
scroll to position [2295, 0]
click at [819, 554] on div "SMS Messages 58" at bounding box center [906, 545] width 239 height 25
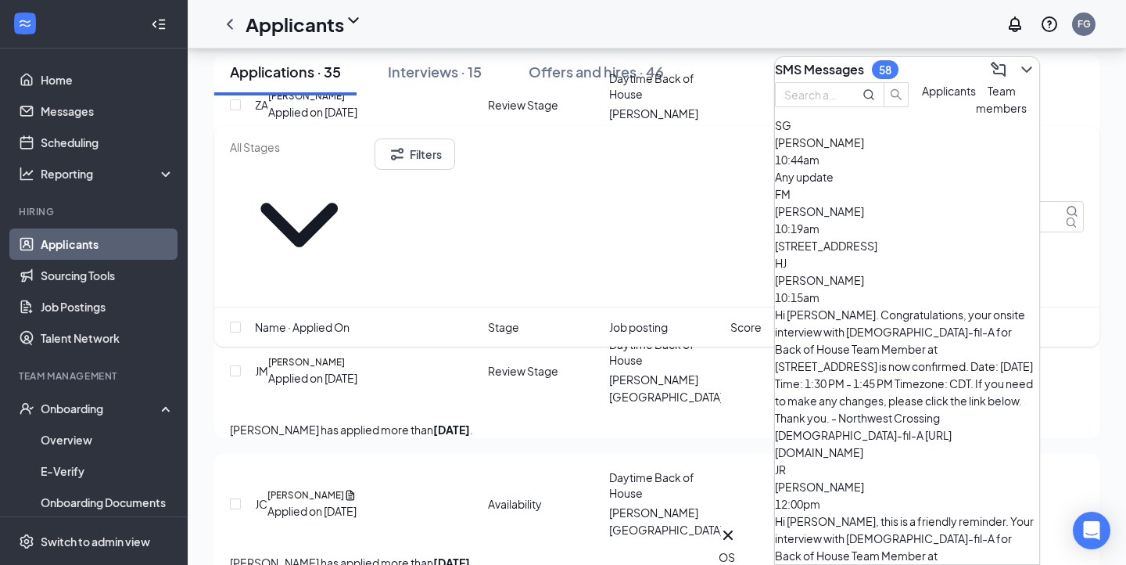
click at [976, 117] on button "Team members" at bounding box center [1001, 99] width 51 height 34
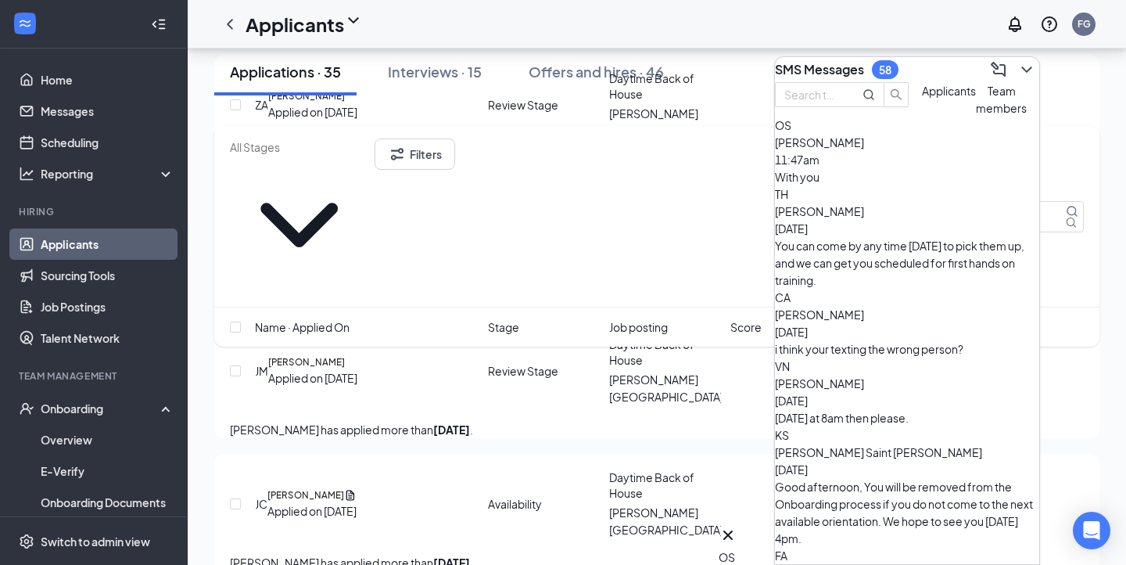
click at [922, 98] on span "Applicants" at bounding box center [949, 91] width 54 height 14
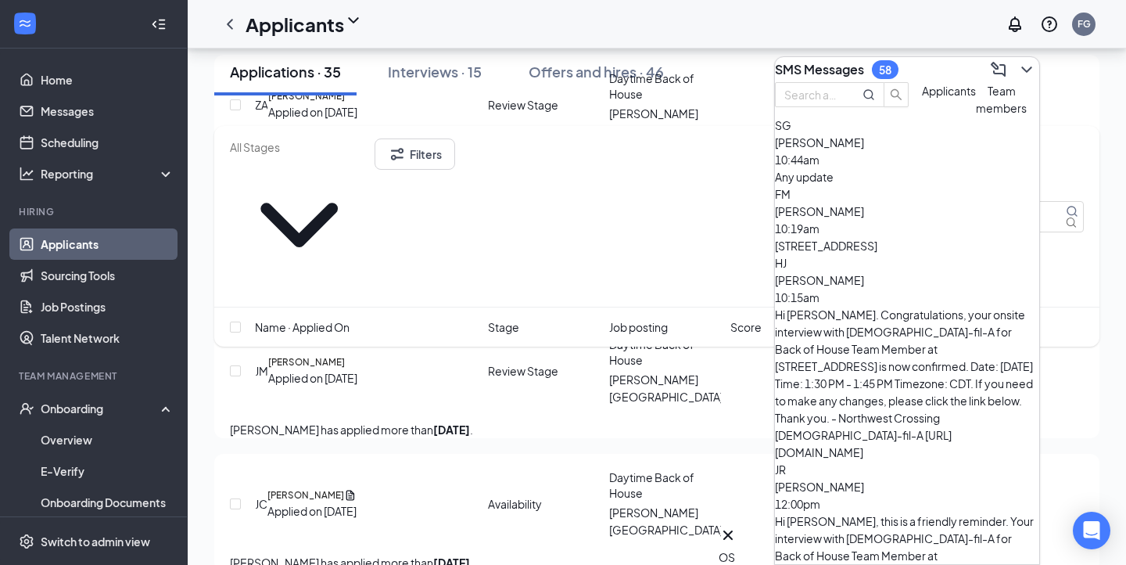
click at [976, 117] on button "Team members" at bounding box center [1001, 99] width 51 height 34
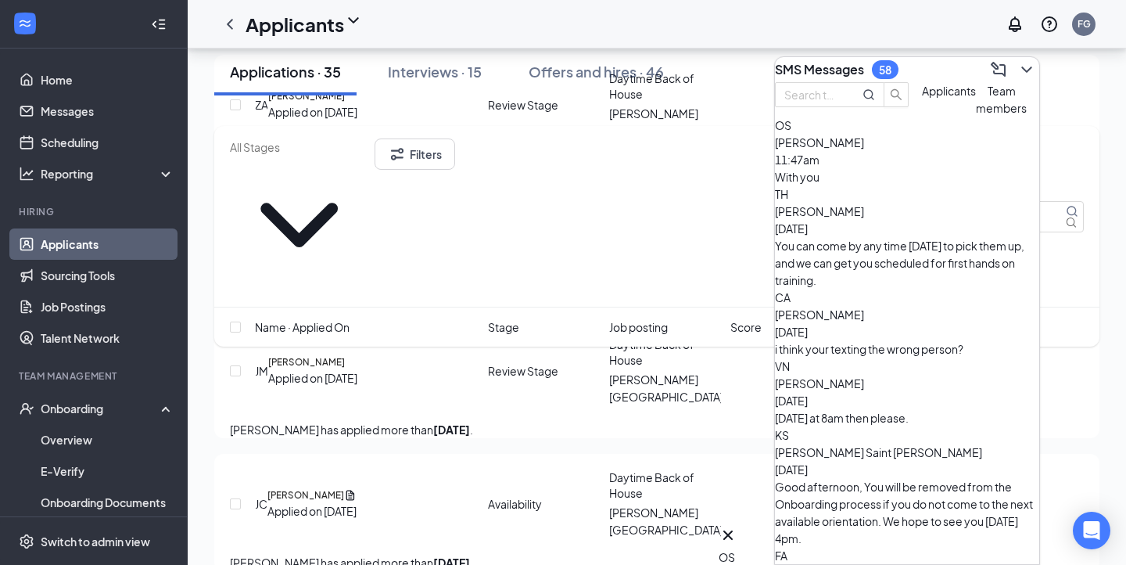
click at [914, 253] on div "You can come by any time [DATE] to pick them up, and we can get you scheduled f…" at bounding box center [907, 263] width 264 height 52
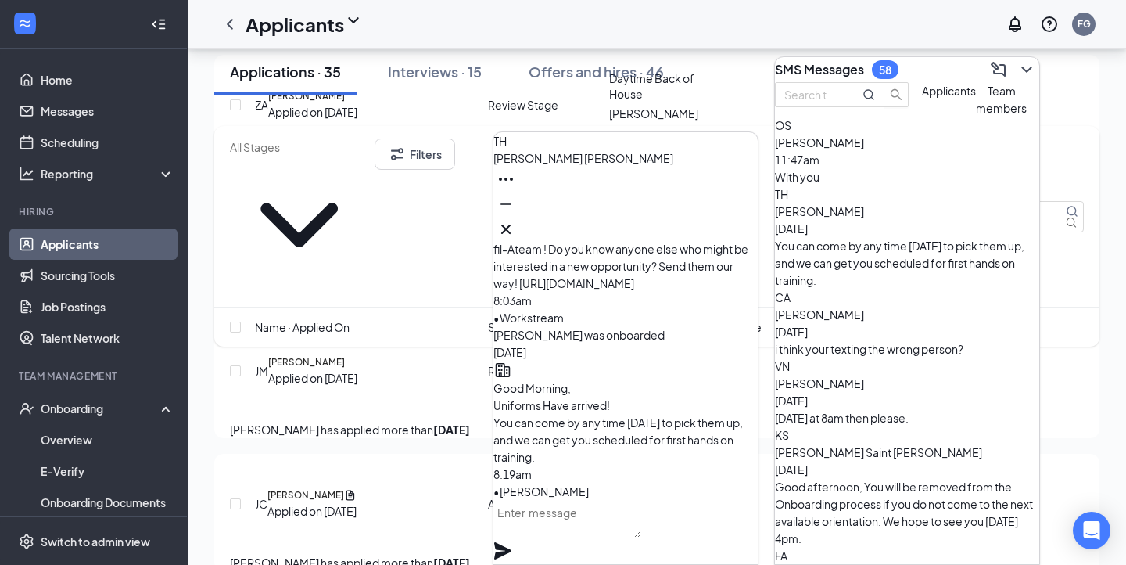
click at [940, 68] on div "SMS Messages 58" at bounding box center [907, 69] width 264 height 25
